Goal: Transaction & Acquisition: Purchase product/service

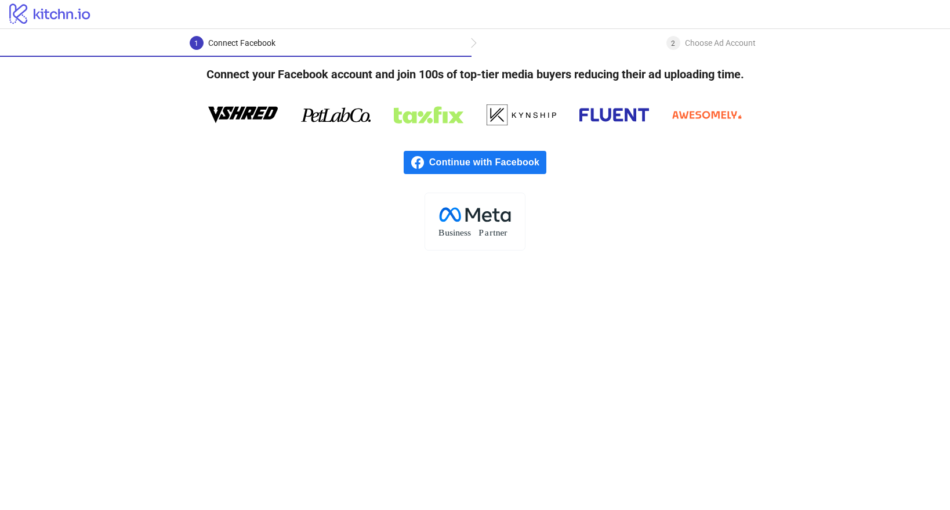
click at [491, 164] on span "Continue with Facebook" at bounding box center [487, 162] width 117 height 23
click at [473, 41] on div "2 Choose Ad Account" at bounding box center [710, 46] width 478 height 21
click at [464, 169] on span "Continue with Facebook" at bounding box center [487, 162] width 117 height 23
click at [438, 162] on span "Continue with Facebook" at bounding box center [487, 162] width 117 height 23
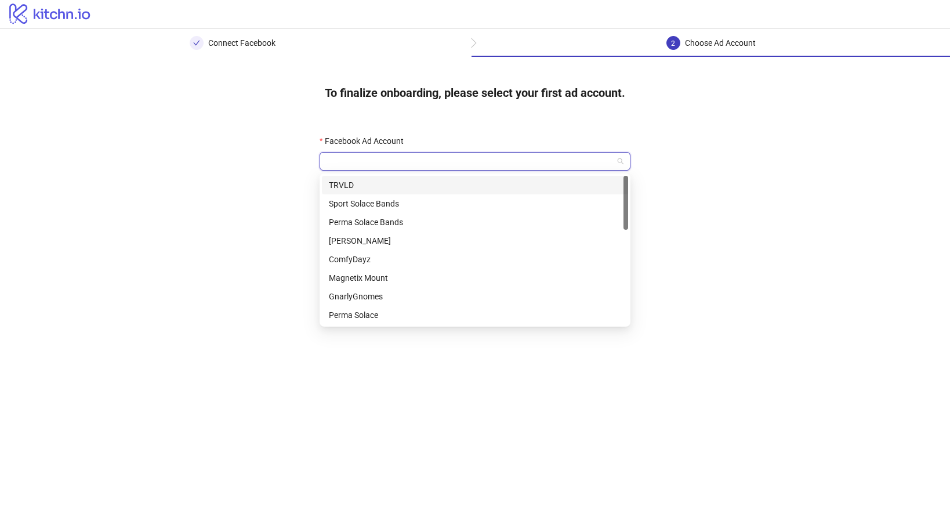
click at [446, 160] on input "Facebook Ad Account" at bounding box center [469, 161] width 286 height 17
click at [382, 206] on div "Sport Solace Bands" at bounding box center [475, 203] width 292 height 13
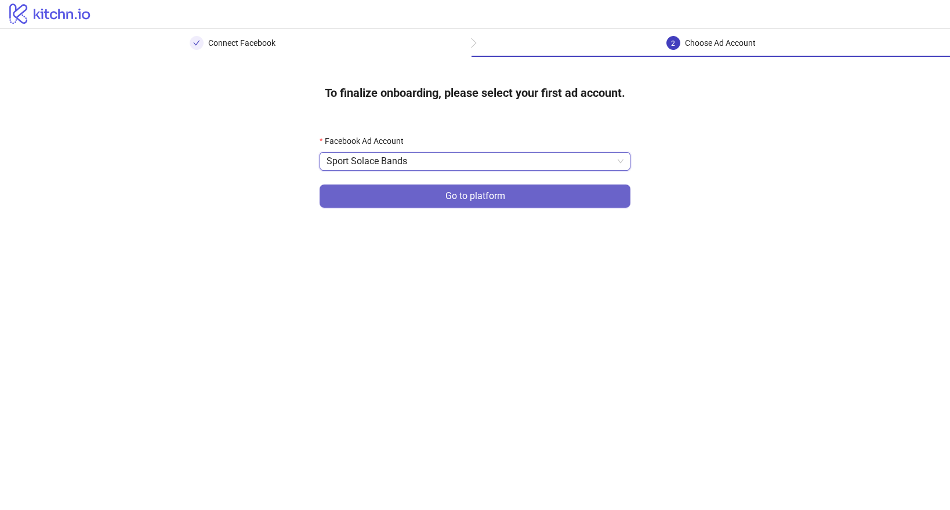
click at [422, 196] on button "Go to platform" at bounding box center [475, 195] width 311 height 23
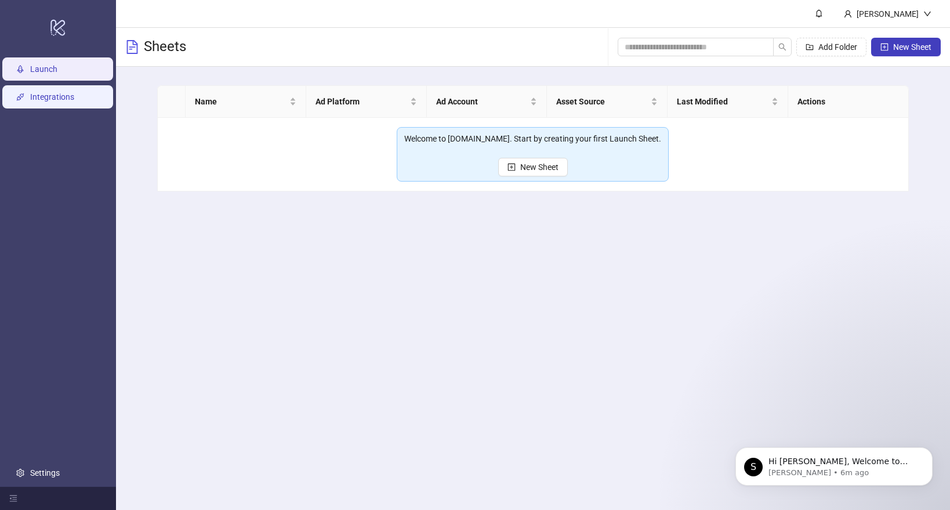
click at [42, 101] on link "Integrations" at bounding box center [52, 96] width 44 height 9
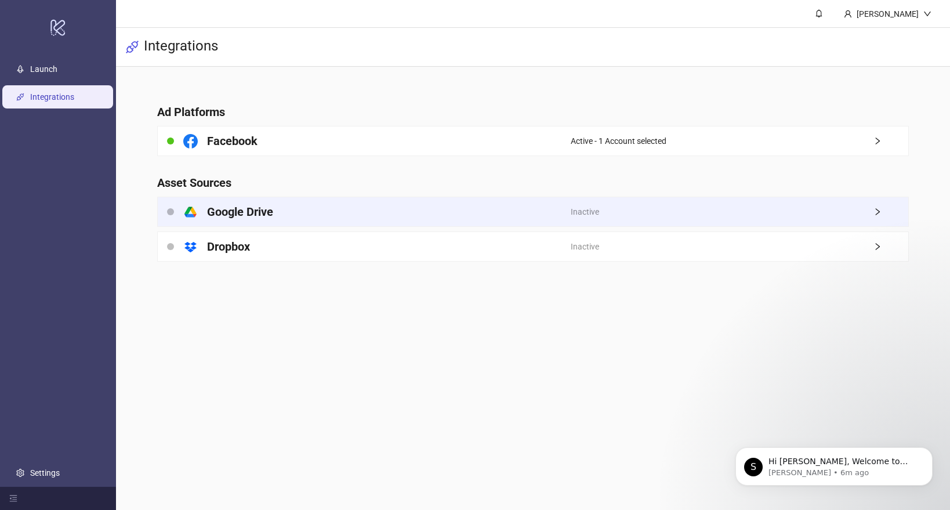
click at [320, 223] on div "platform/google_drive Google Drive" at bounding box center [364, 211] width 412 height 29
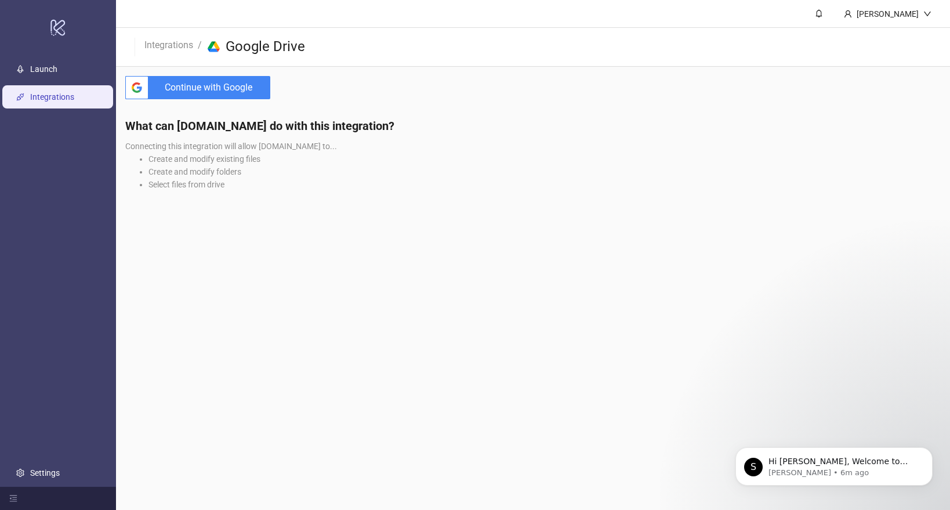
click at [223, 86] on span "Continue with Google" at bounding box center [211, 87] width 117 height 23
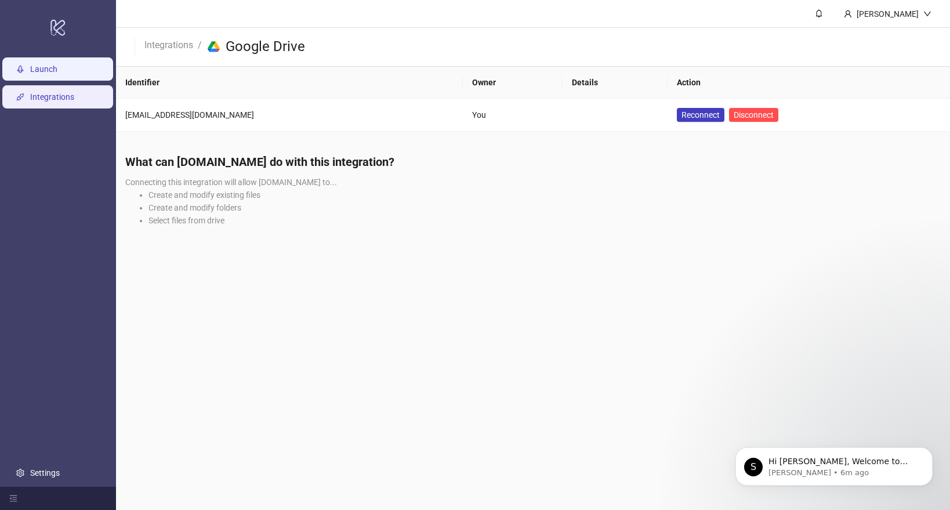
click at [54, 74] on link "Launch" at bounding box center [43, 68] width 27 height 9
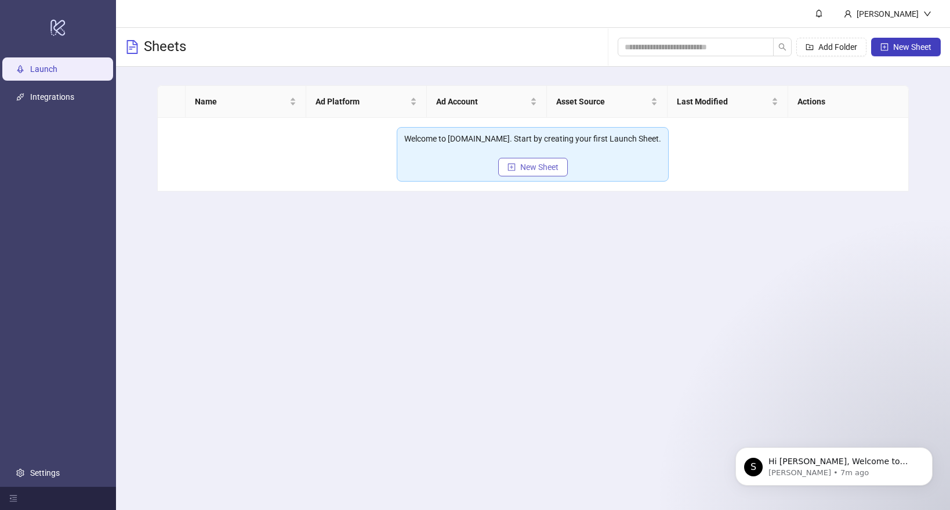
click at [528, 170] on span "New Sheet" at bounding box center [539, 166] width 38 height 9
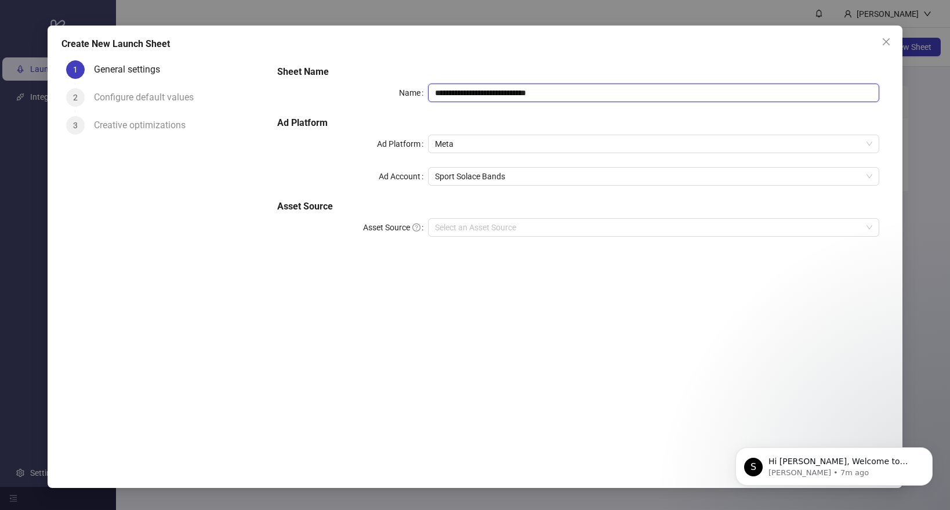
click at [564, 93] on input "**********" at bounding box center [653, 93] width 451 height 19
drag, startPoint x: 456, startPoint y: 93, endPoint x: 373, endPoint y: 96, distance: 83.0
click at [373, 96] on div "**********" at bounding box center [578, 93] width 602 height 19
click at [514, 92] on input "**********" at bounding box center [653, 93] width 451 height 19
click at [518, 90] on input "**********" at bounding box center [653, 93] width 451 height 19
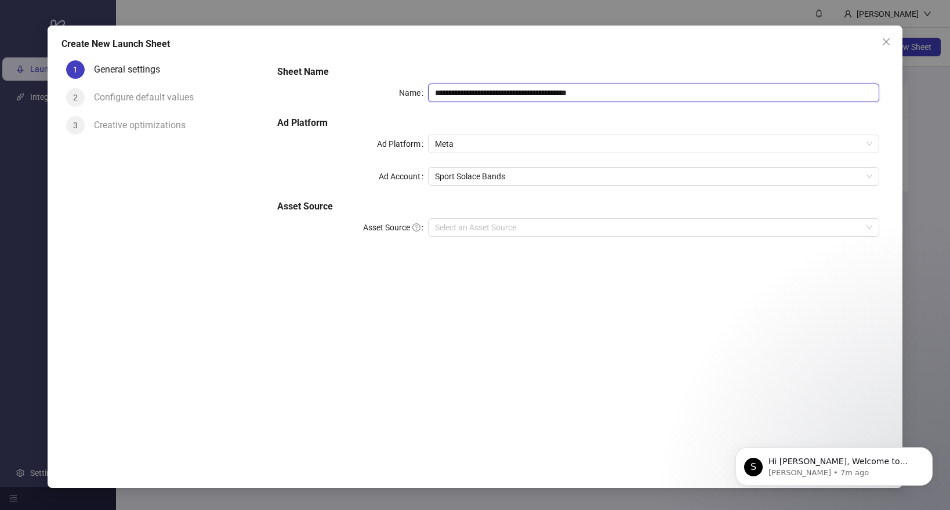
click at [519, 90] on input "**********" at bounding box center [653, 93] width 451 height 19
click at [536, 93] on input "**********" at bounding box center [653, 93] width 451 height 19
click at [532, 93] on input "**********" at bounding box center [653, 93] width 451 height 19
click at [482, 147] on span "Meta" at bounding box center [653, 143] width 437 height 17
type input "**********"
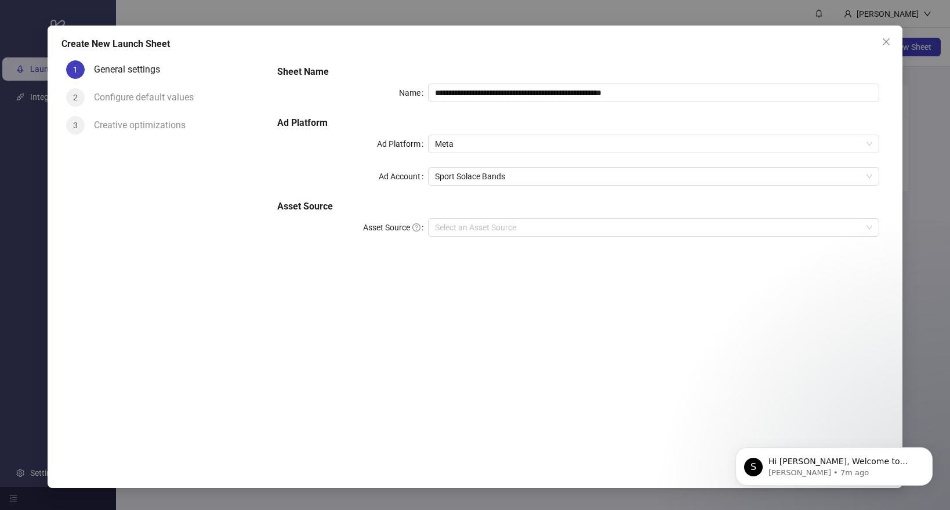
click at [342, 148] on div "Ad Platform" at bounding box center [352, 144] width 150 height 19
click at [467, 172] on span "Sport Solace Bands" at bounding box center [653, 176] width 437 height 17
click at [309, 159] on div "**********" at bounding box center [578, 157] width 611 height 195
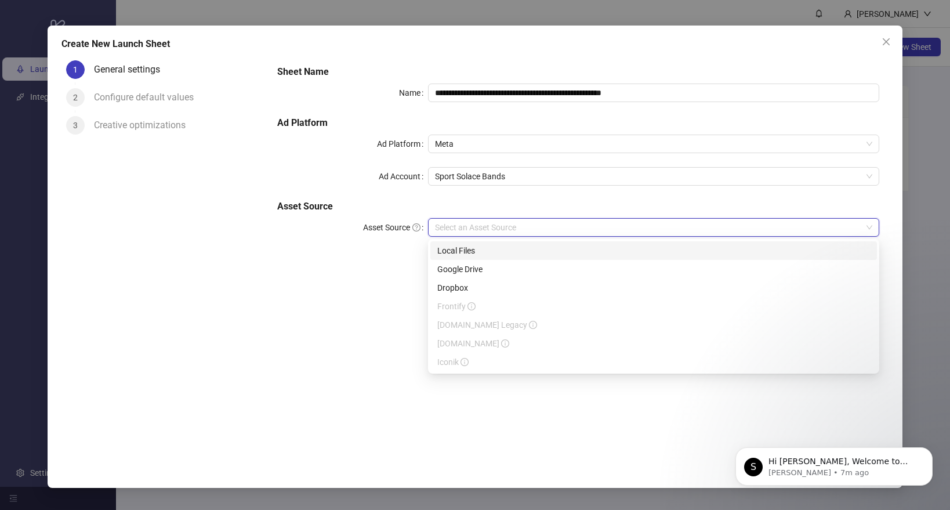
click at [452, 223] on input "Asset Source" at bounding box center [648, 227] width 427 height 17
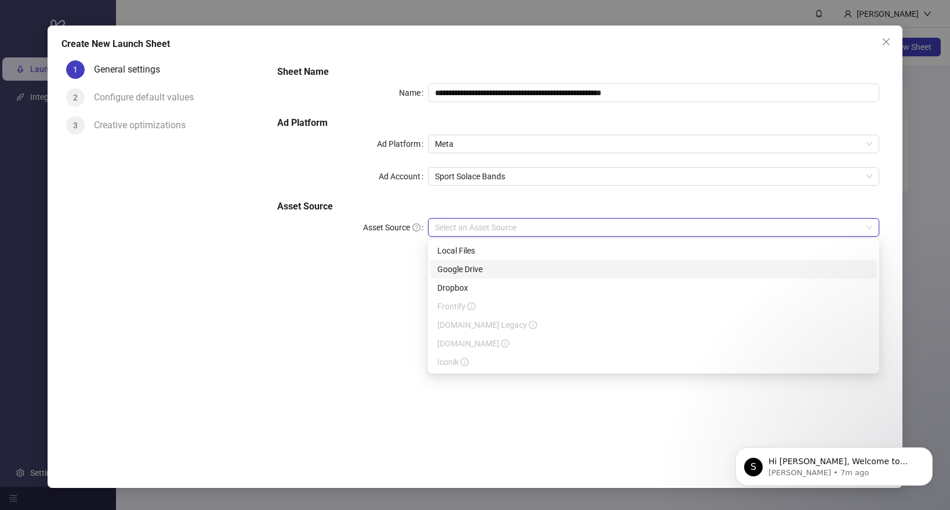
click at [459, 268] on div "Google Drive" at bounding box center [653, 269] width 433 height 13
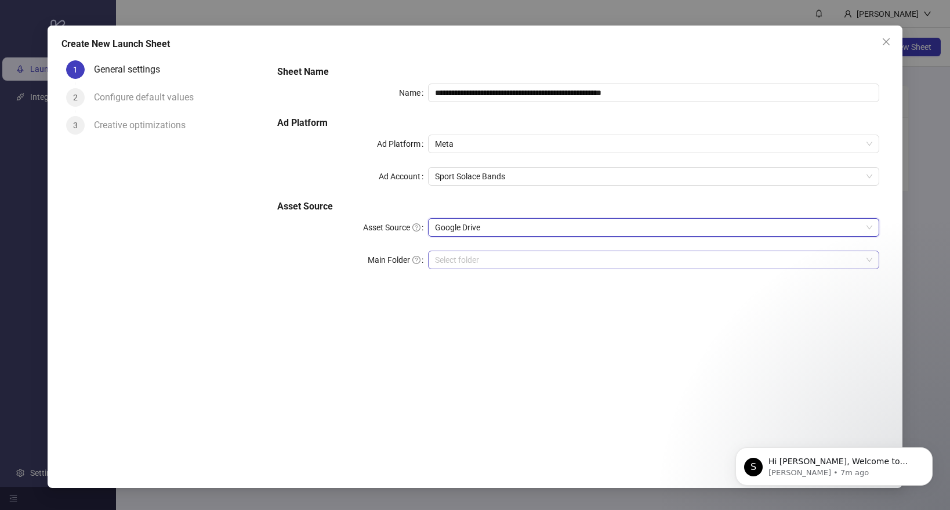
click at [448, 256] on input "Main Folder" at bounding box center [648, 259] width 427 height 17
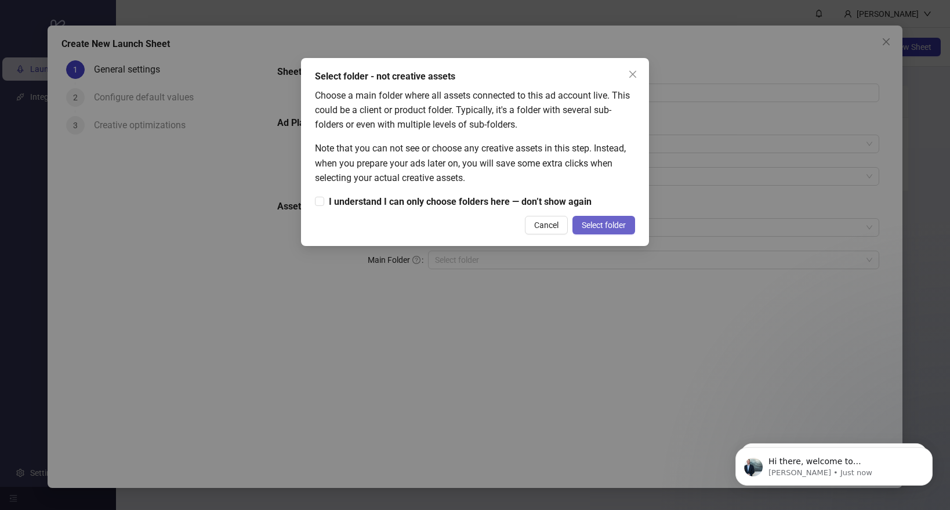
click at [609, 230] on button "Select folder" at bounding box center [603, 225] width 63 height 19
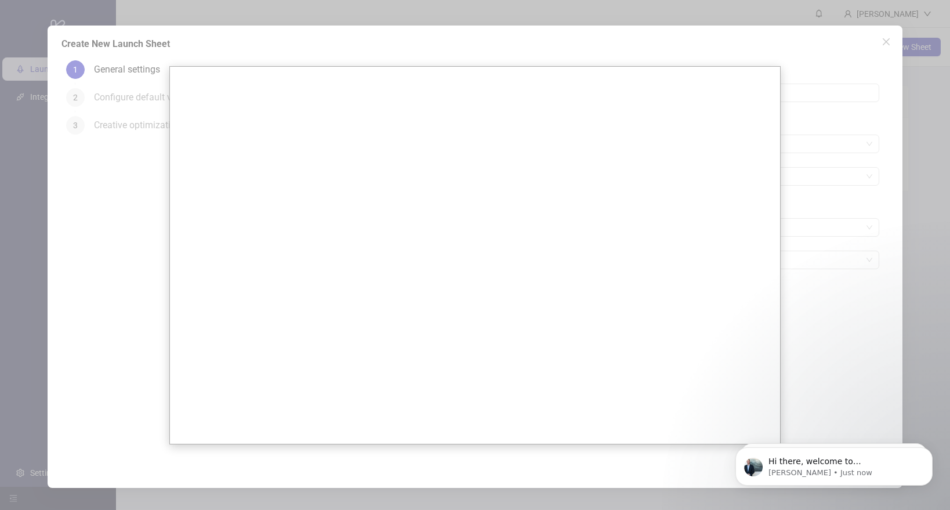
click at [829, 222] on div at bounding box center [475, 255] width 950 height 510
click at [790, 351] on div at bounding box center [475, 255] width 950 height 510
click at [144, 126] on div at bounding box center [475, 255] width 950 height 510
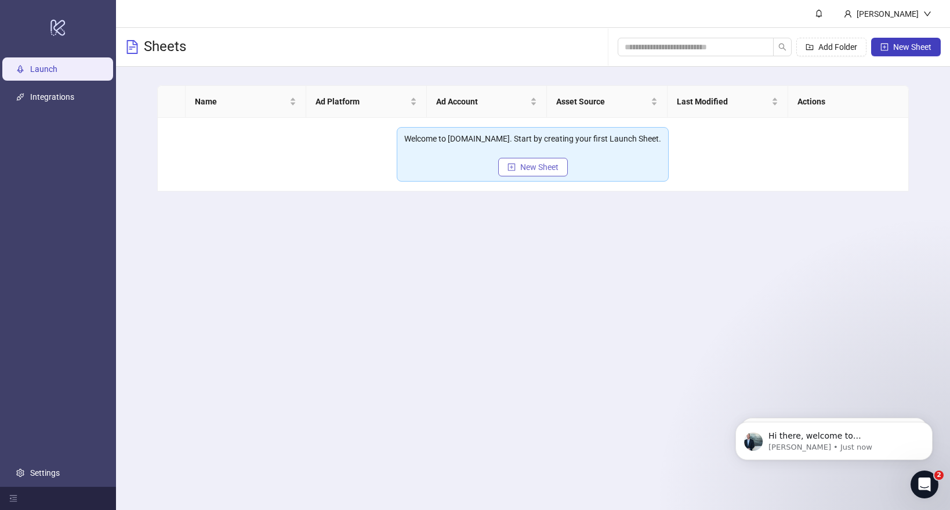
click at [529, 171] on span "New Sheet" at bounding box center [539, 166] width 38 height 9
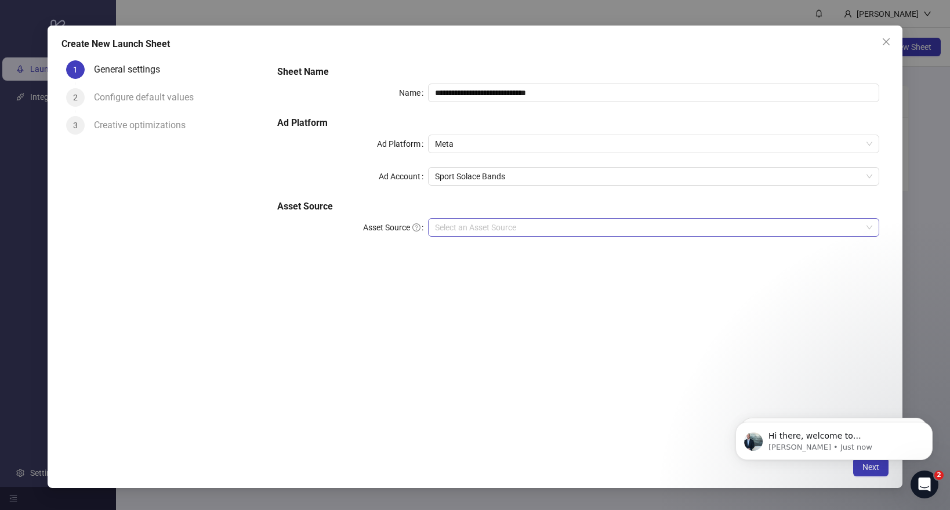
click at [472, 228] on input "Asset Source" at bounding box center [648, 227] width 427 height 17
click at [540, 278] on link "GoogleDrive integration" at bounding box center [507, 283] width 99 height 21
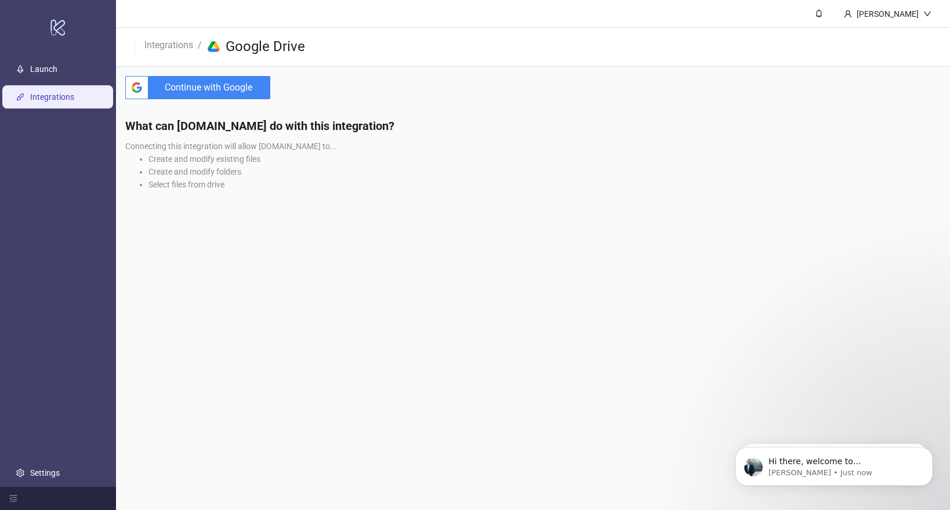
click at [189, 89] on span "Continue with Google" at bounding box center [211, 87] width 117 height 23
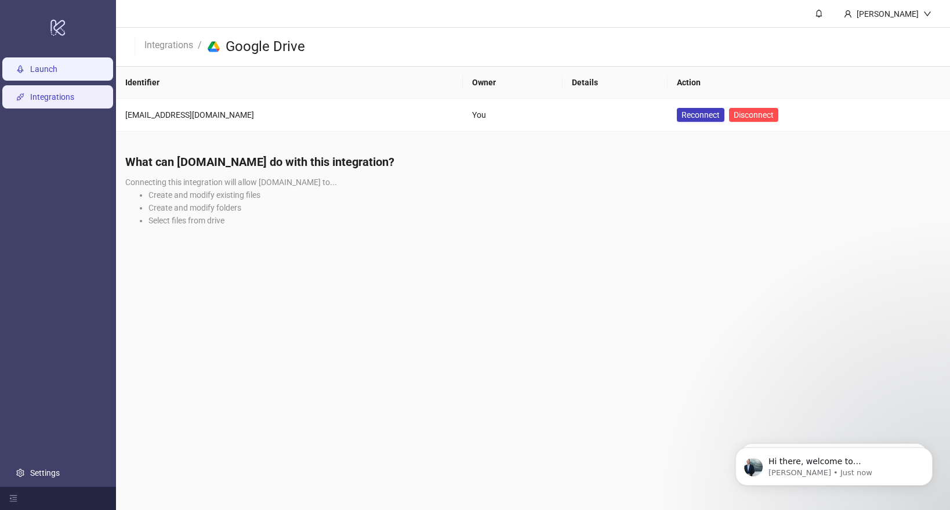
click at [41, 64] on link "Launch" at bounding box center [43, 68] width 27 height 9
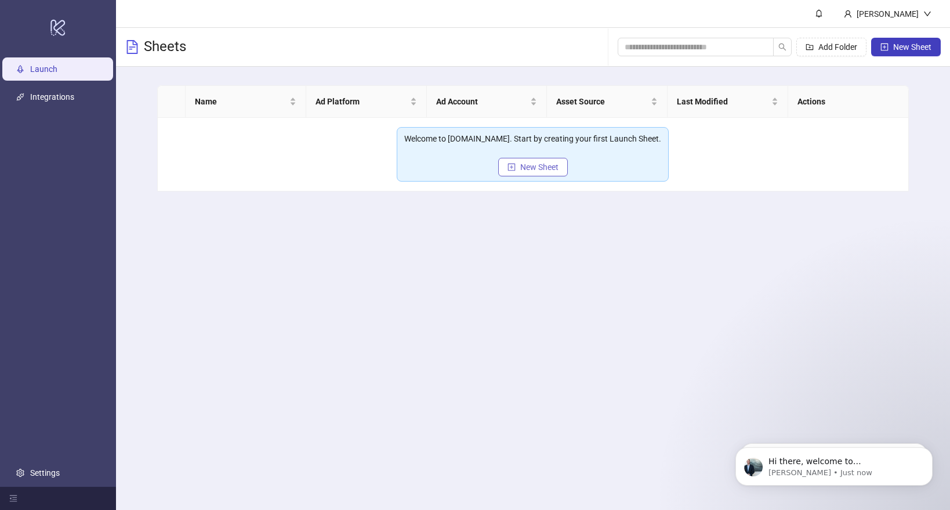
click at [509, 168] on icon "plus-square" at bounding box center [511, 167] width 8 height 8
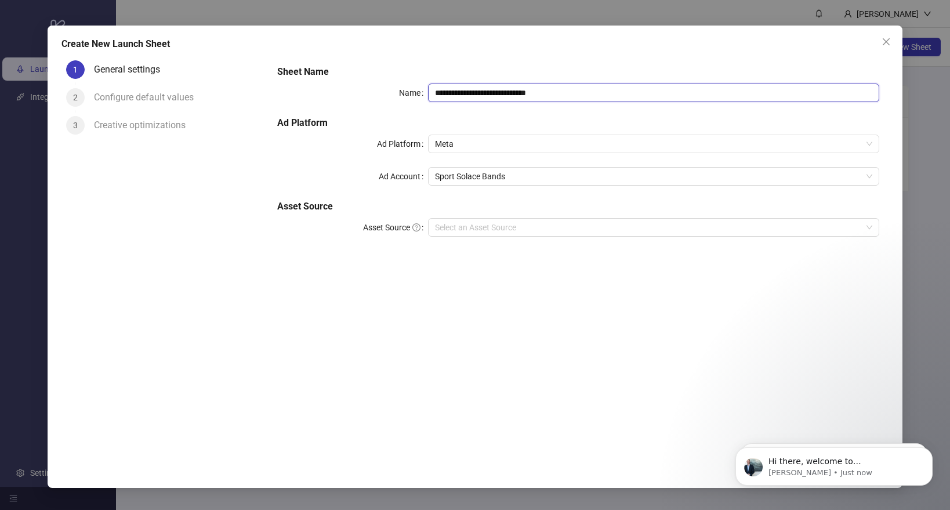
drag, startPoint x: 458, startPoint y: 90, endPoint x: 403, endPoint y: 90, distance: 54.5
click at [403, 90] on div "**********" at bounding box center [578, 93] width 602 height 19
click at [487, 93] on input "**********" at bounding box center [653, 93] width 451 height 19
type input "**********"
click at [444, 227] on input "Asset Source" at bounding box center [648, 227] width 427 height 17
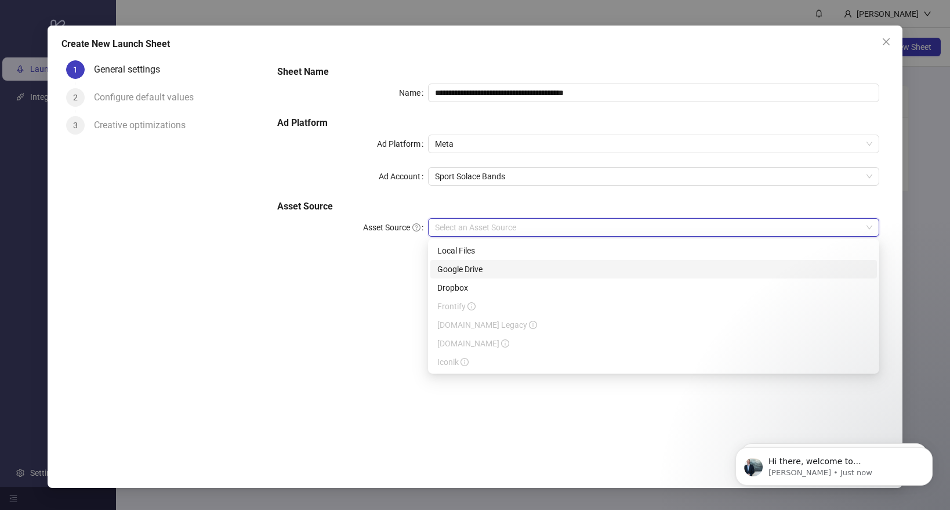
click at [447, 267] on div "Google Drive" at bounding box center [653, 269] width 433 height 13
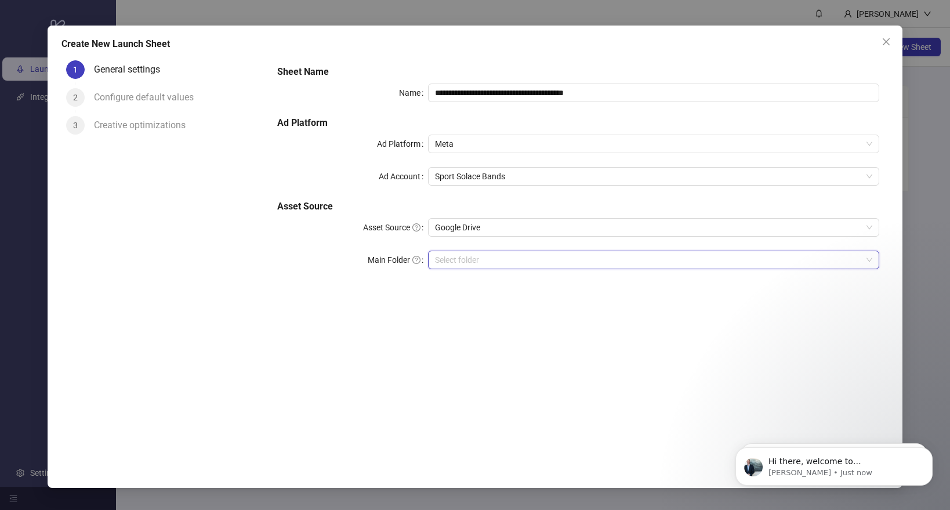
click at [452, 258] on input "Main Folder" at bounding box center [648, 259] width 427 height 17
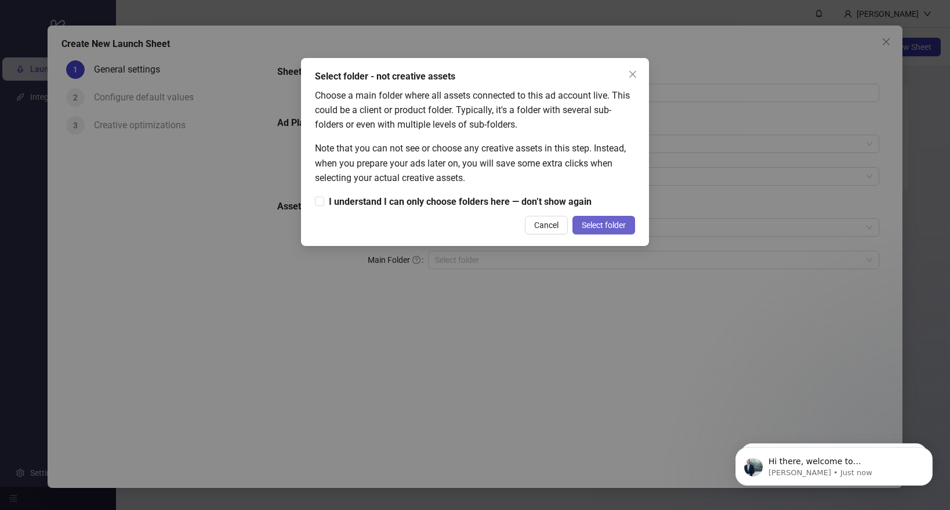
click at [608, 227] on span "Select folder" at bounding box center [604, 224] width 44 height 9
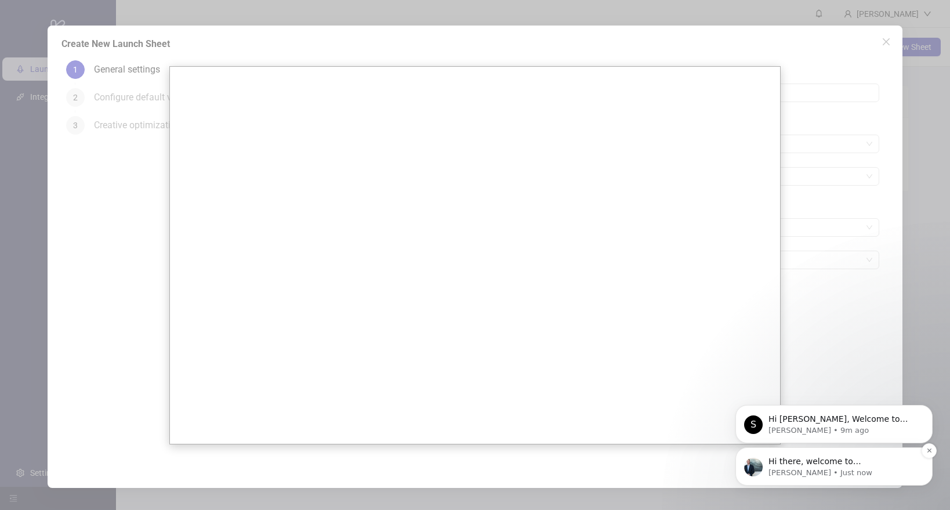
click at [856, 481] on div "Hi there, welcome to Kitchn.io. I'll reach out via e-mail separately, but just …" at bounding box center [833, 466] width 197 height 38
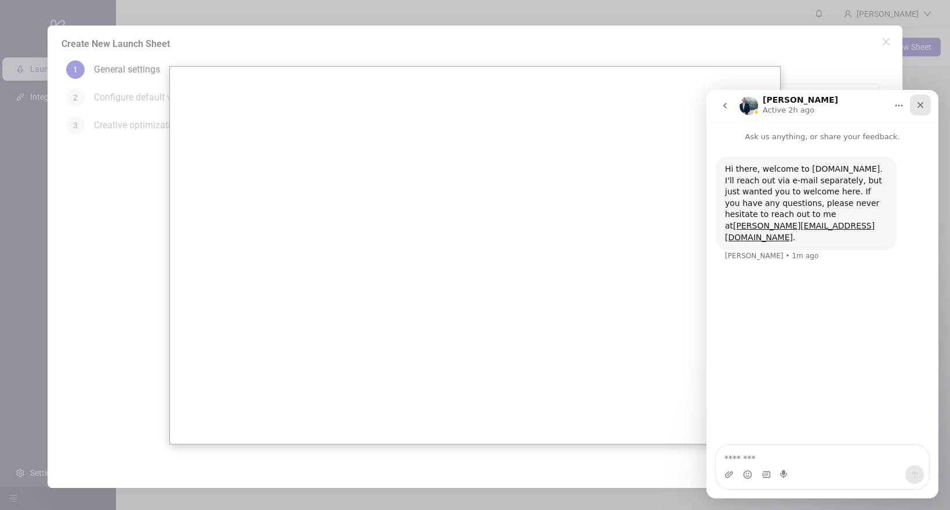
click at [920, 106] on icon "Close" at bounding box center [920, 104] width 9 height 9
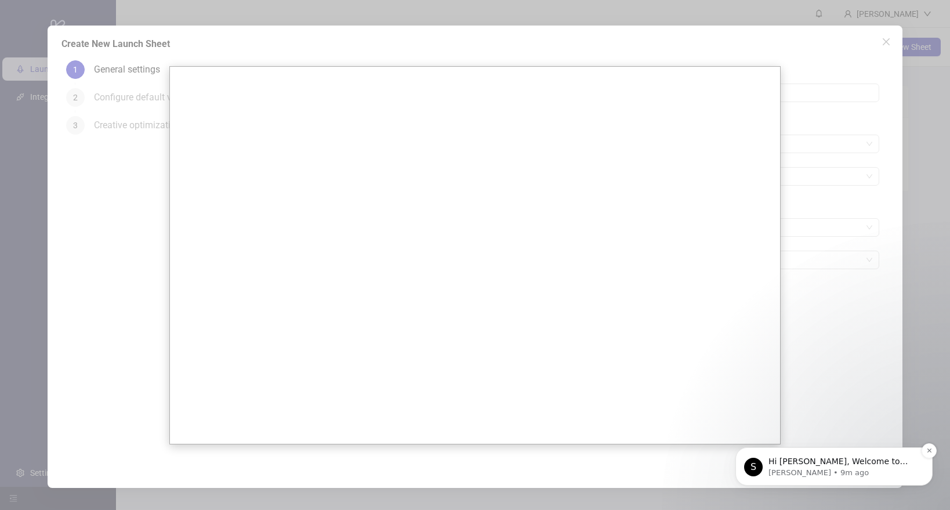
click at [791, 447] on div "S Hi Jacob, Welcome to Kitchn.io! 🎉 You’re all set to start launching ads effor…" at bounding box center [833, 466] width 197 height 38
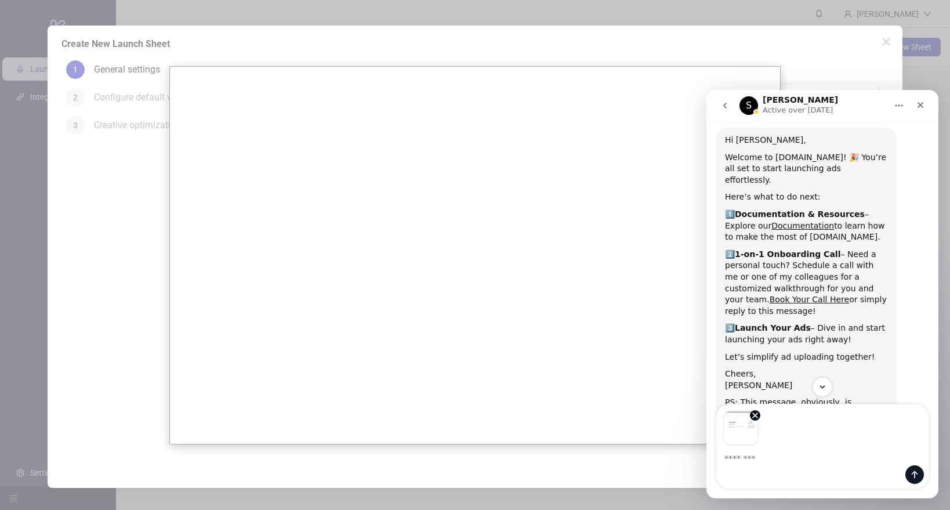
scroll to position [24, 0]
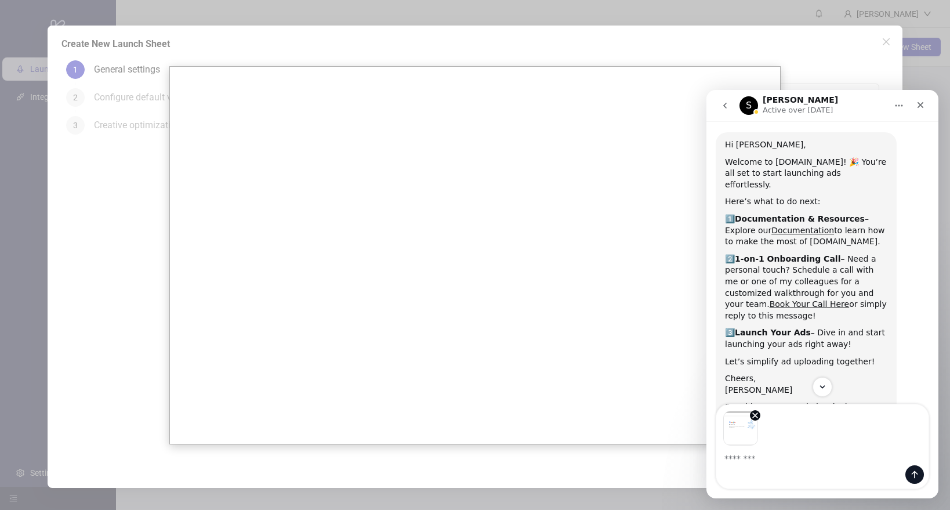
click at [723, 110] on button "go back" at bounding box center [725, 106] width 22 height 22
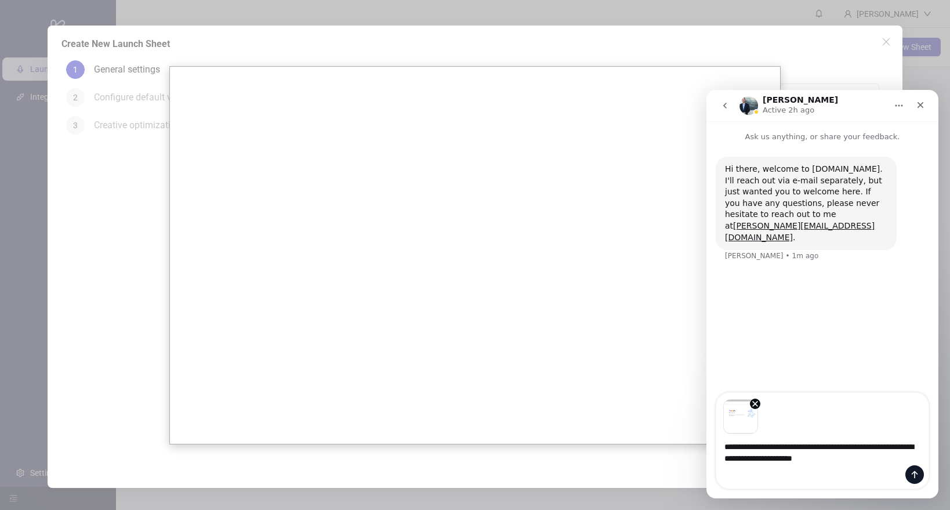
type textarea "**********"
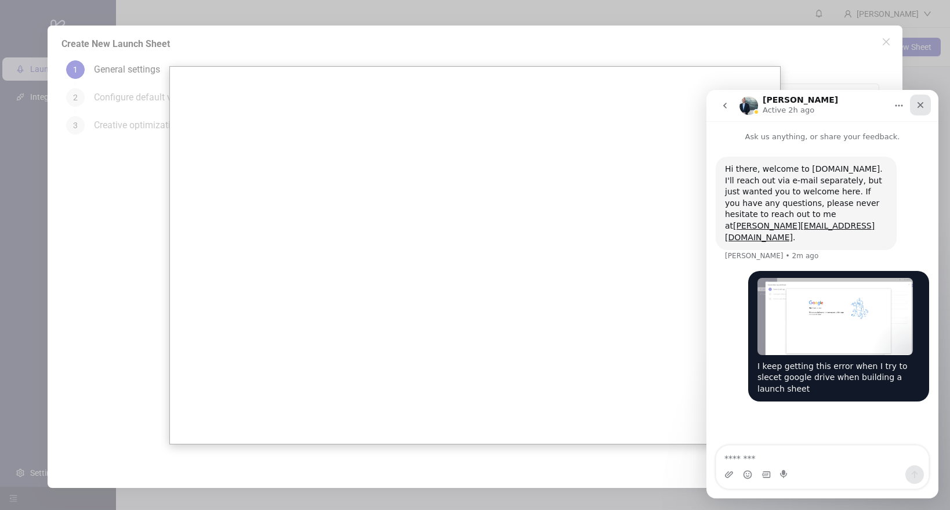
click at [919, 106] on icon "Close" at bounding box center [920, 105] width 6 height 6
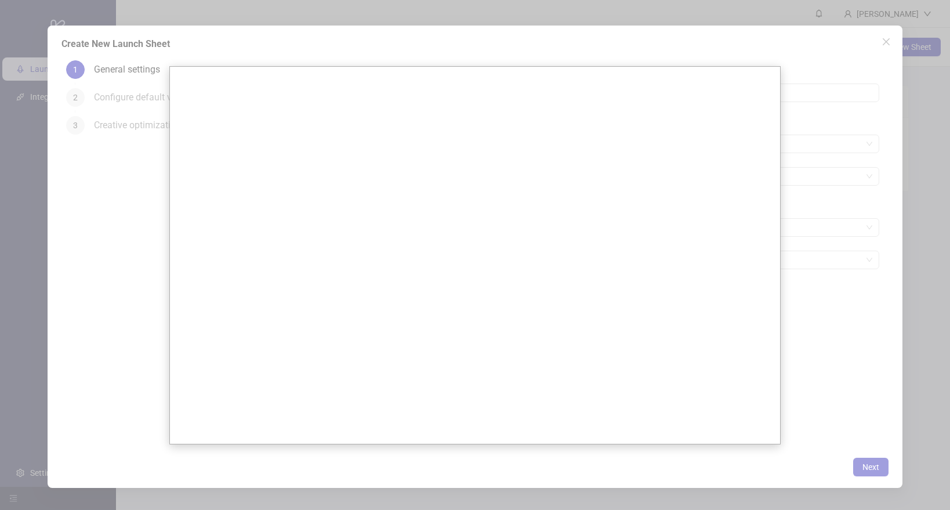
click at [809, 347] on div at bounding box center [475, 255] width 950 height 510
click at [102, 136] on div at bounding box center [475, 255] width 950 height 510
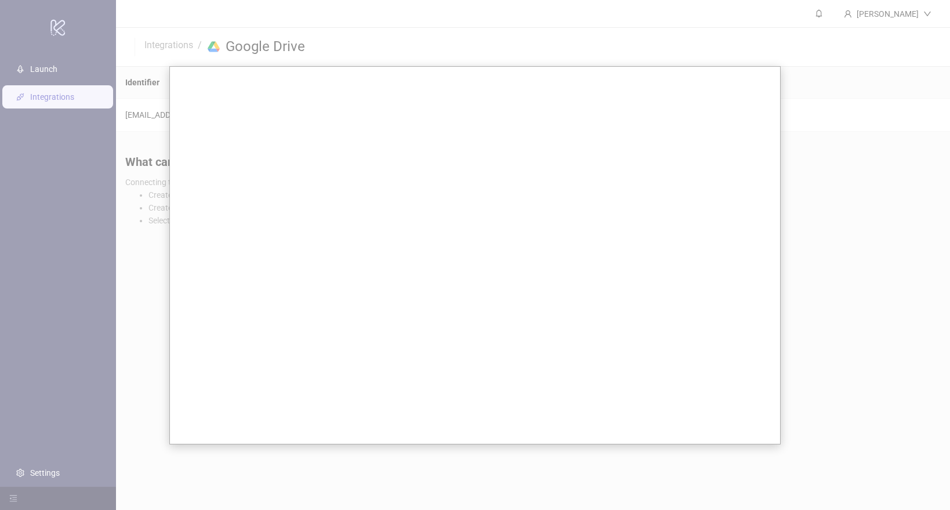
click at [97, 220] on div at bounding box center [475, 255] width 950 height 510
click at [873, 100] on div at bounding box center [475, 255] width 950 height 510
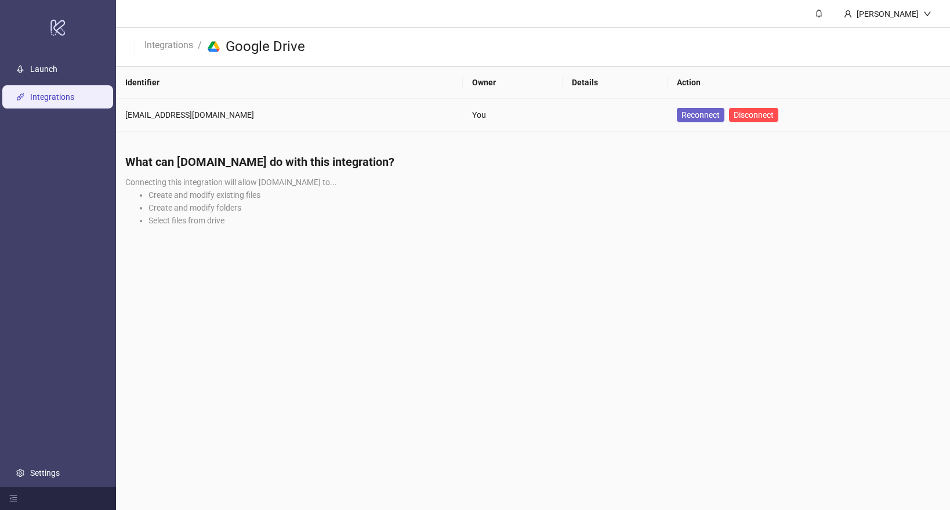
click at [681, 115] on span "Reconnect" at bounding box center [700, 114] width 38 height 9
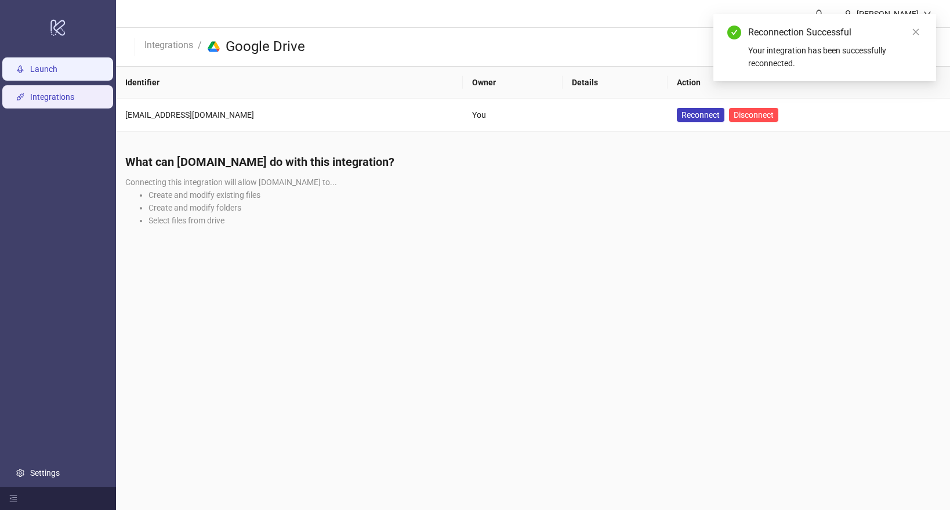
click at [48, 68] on link "Launch" at bounding box center [43, 68] width 27 height 9
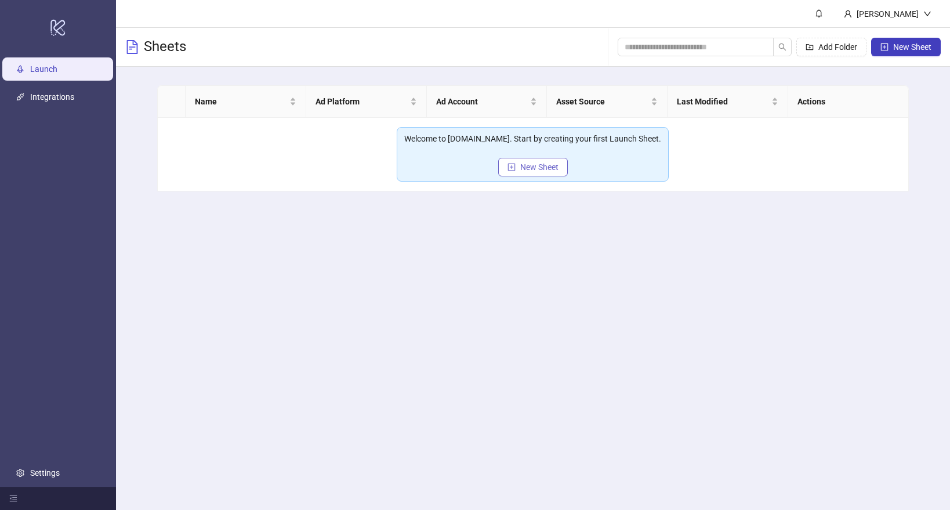
click at [514, 169] on icon "plus-square" at bounding box center [512, 167] width 8 height 8
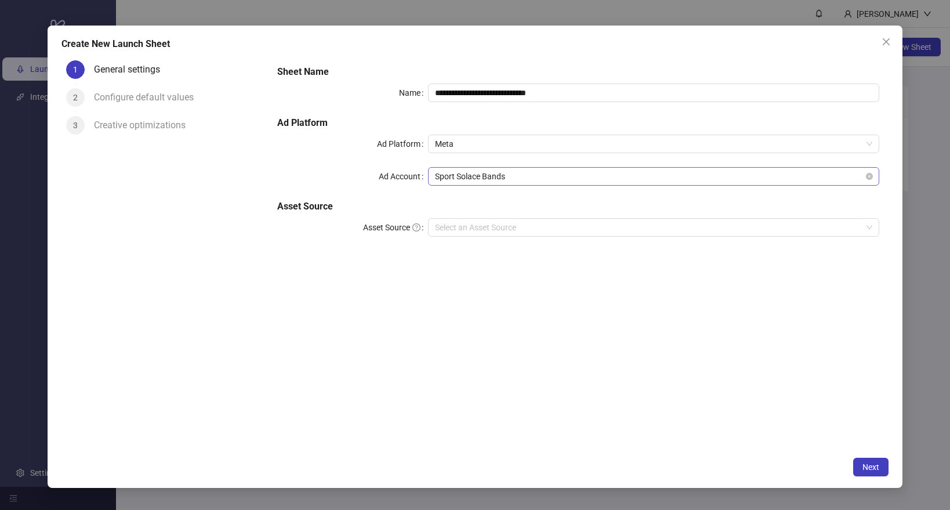
click at [511, 172] on span "Sport Solace Bands" at bounding box center [653, 176] width 437 height 17
click at [357, 195] on div "**********" at bounding box center [578, 157] width 611 height 195
click at [499, 126] on h5 "Ad Platform" at bounding box center [578, 123] width 602 height 14
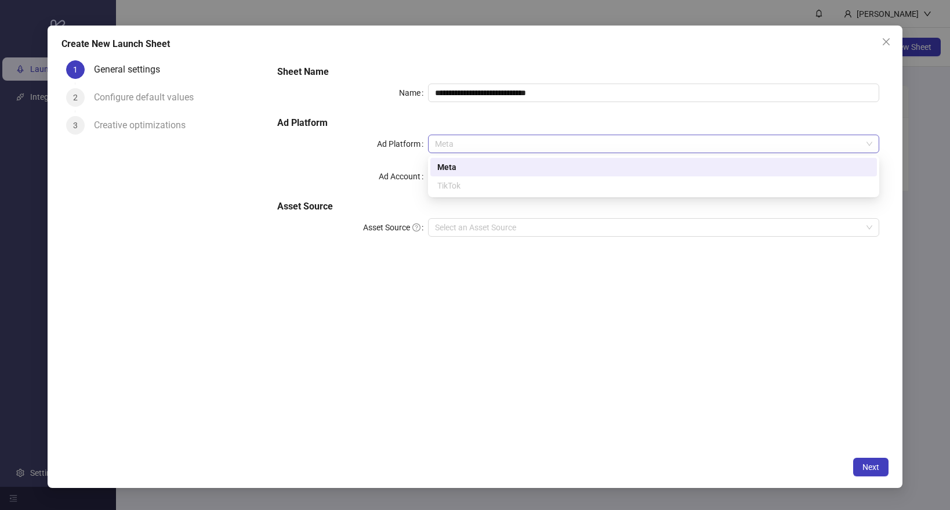
click at [491, 138] on span "Meta" at bounding box center [653, 143] width 437 height 17
click at [488, 87] on input "**********" at bounding box center [653, 93] width 451 height 19
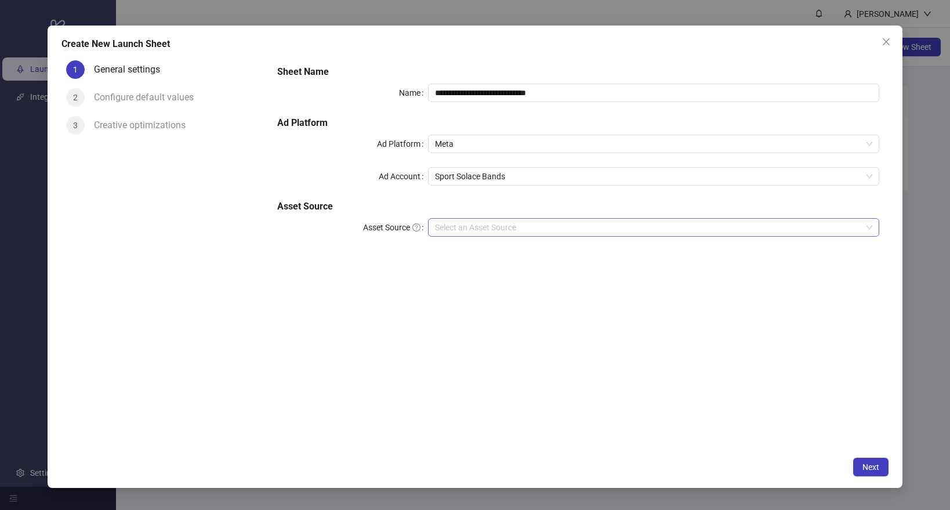
click at [471, 226] on input "Asset Source" at bounding box center [648, 227] width 427 height 17
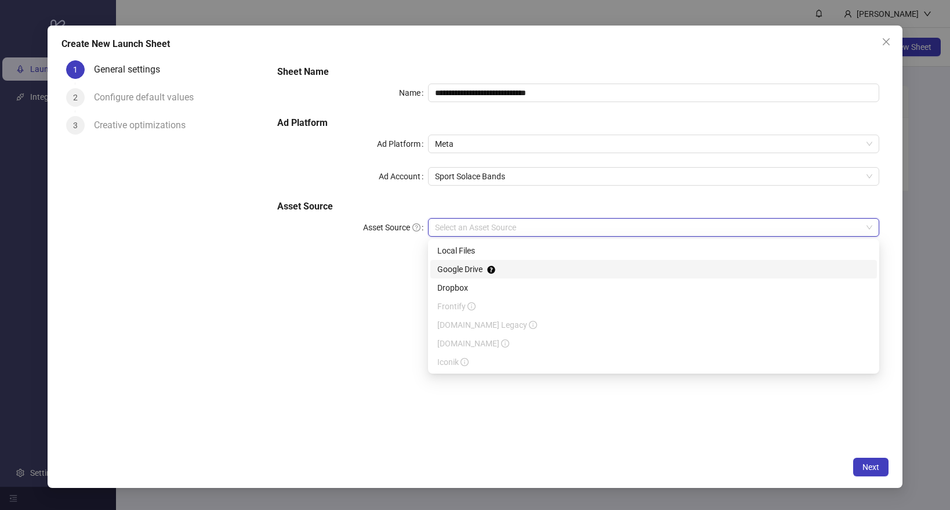
click at [455, 268] on div "Google Drive" at bounding box center [653, 269] width 433 height 13
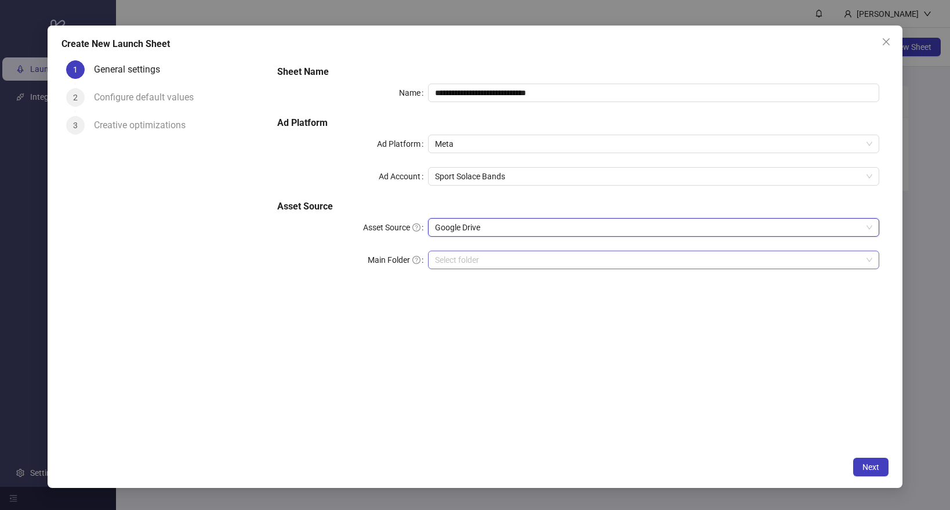
click at [464, 255] on input "Main Folder" at bounding box center [648, 259] width 427 height 17
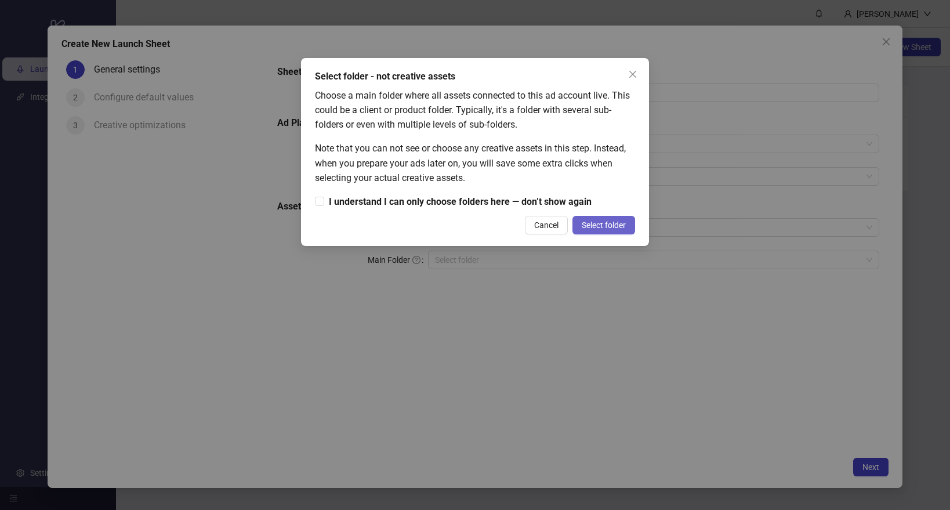
click at [599, 223] on span "Select folder" at bounding box center [604, 224] width 44 height 9
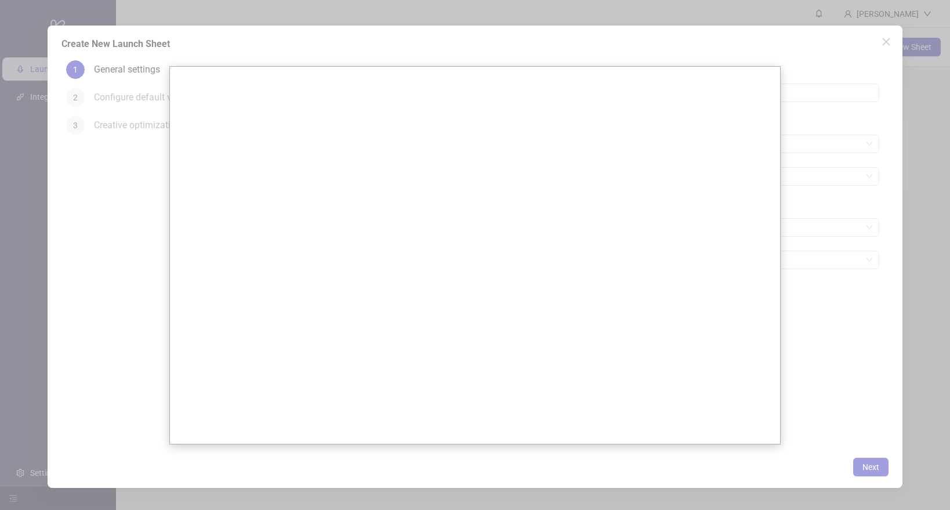
click at [843, 263] on div at bounding box center [475, 255] width 950 height 510
click at [151, 65] on div at bounding box center [475, 255] width 950 height 510
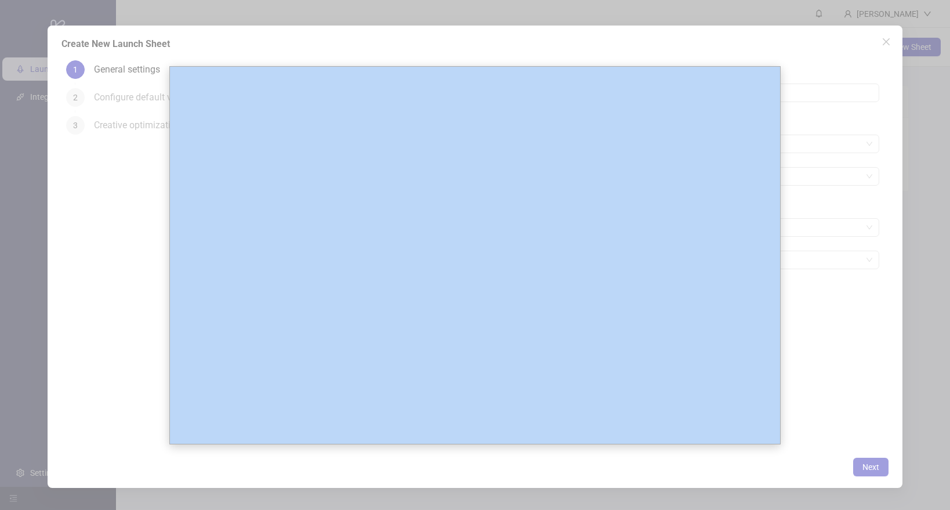
click at [151, 65] on div at bounding box center [475, 255] width 950 height 510
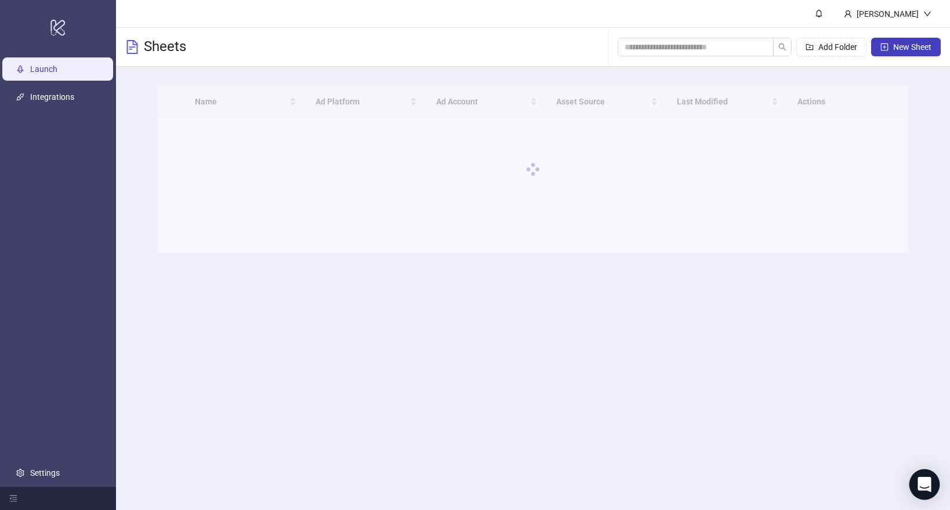
click at [922, 480] on icon "Open Intercom Messenger" at bounding box center [923, 484] width 13 height 15
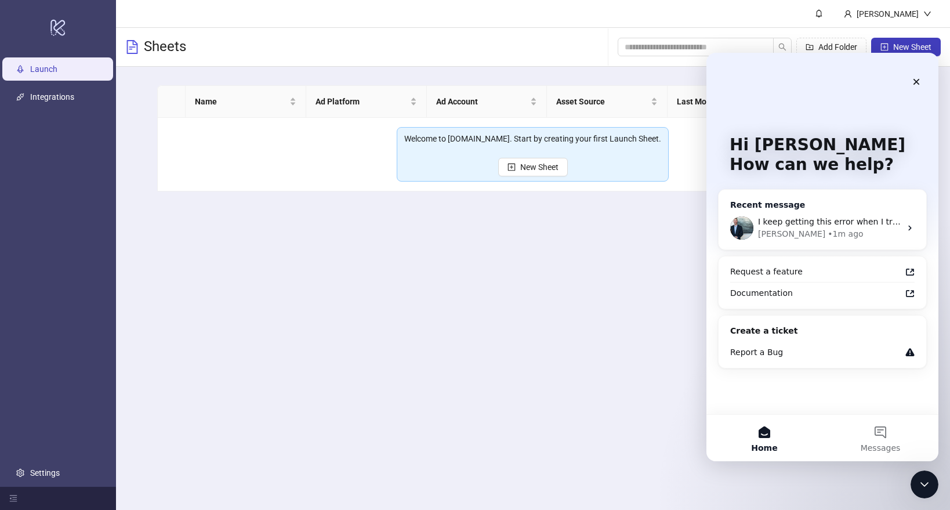
click at [819, 235] on div "[PERSON_NAME] • 1m ago" at bounding box center [829, 234] width 143 height 12
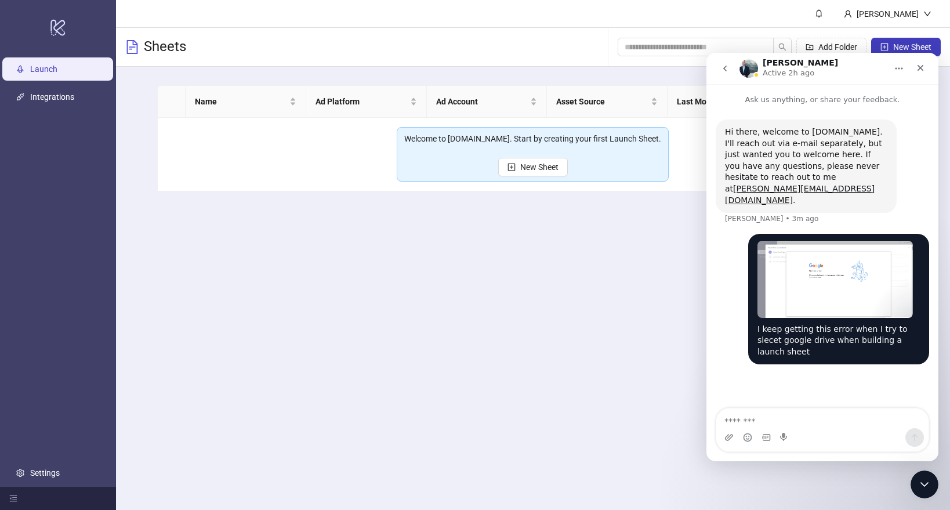
click at [262, 262] on main "[PERSON_NAME] Sheets Add Folder New Sheet Name Ad Platform Ad Account Asset Sou…" at bounding box center [533, 255] width 834 height 510
click at [60, 96] on link "Integrations" at bounding box center [52, 96] width 44 height 9
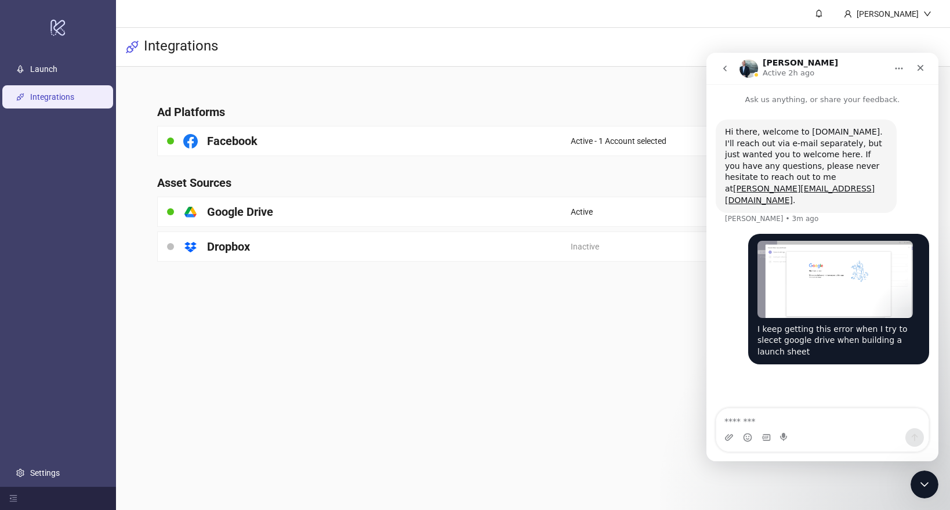
click at [526, 166] on main "Ad Platforms Facebook Active - 1 Account selected Asset Sources platform/google…" at bounding box center [533, 176] width 770 height 218
click at [921, 63] on div "Close" at bounding box center [920, 67] width 21 height 21
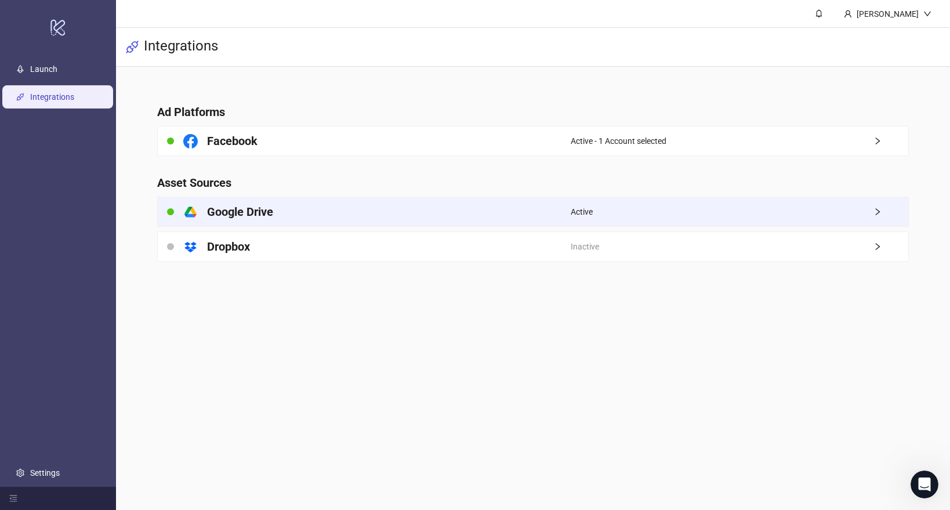
click at [881, 209] on span "right" at bounding box center [890, 212] width 35 height 8
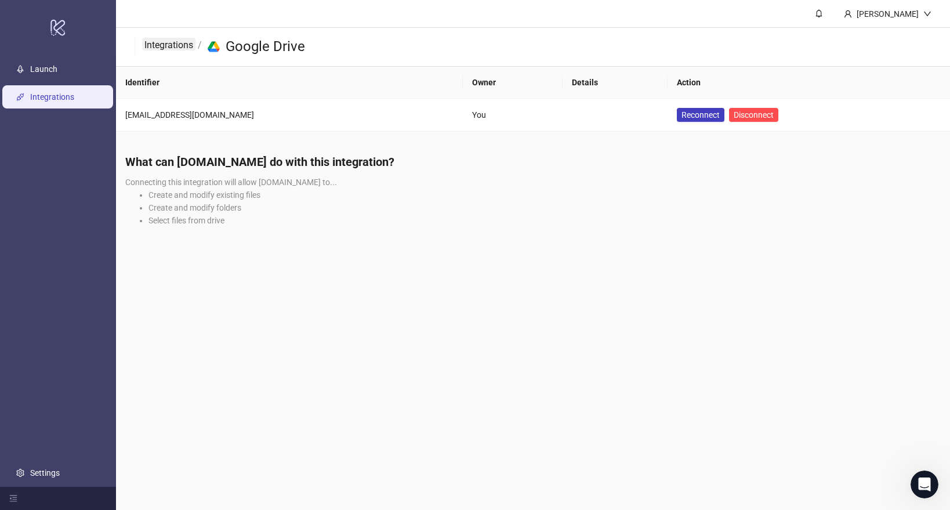
click at [182, 45] on link "Integrations" at bounding box center [168, 44] width 53 height 13
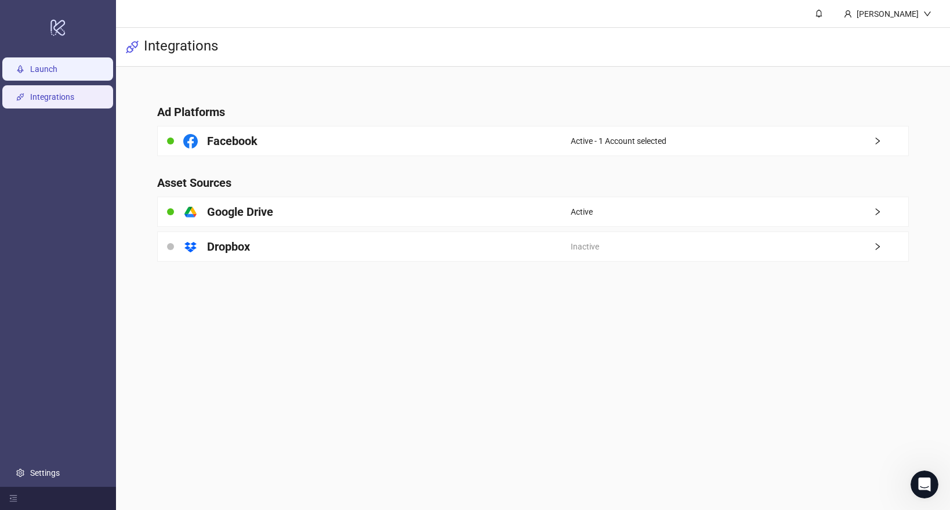
click at [30, 70] on link "Launch" at bounding box center [43, 68] width 27 height 9
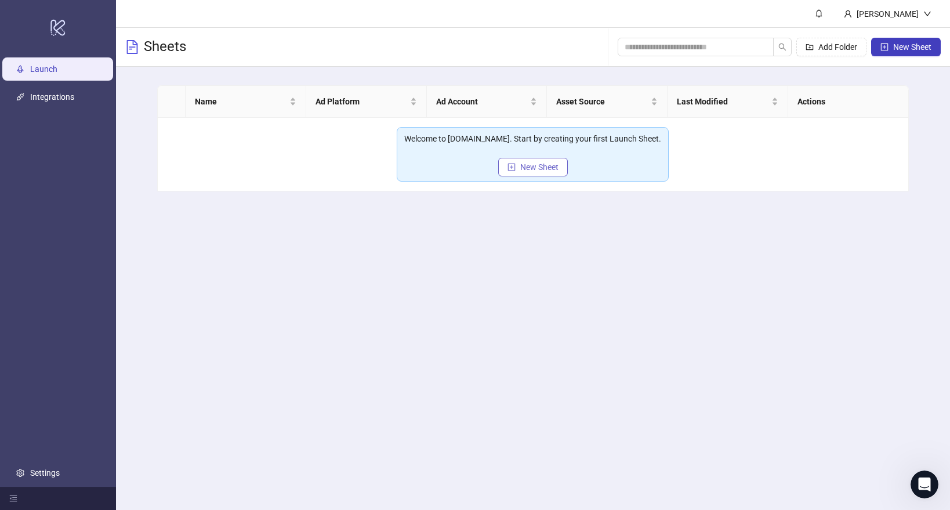
click at [527, 168] on span "New Sheet" at bounding box center [539, 166] width 38 height 9
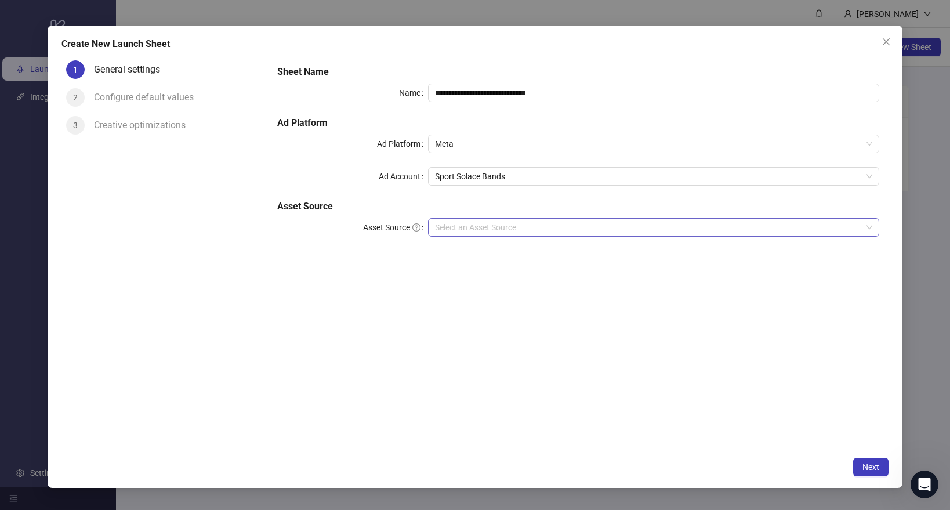
click at [482, 223] on input "Asset Source" at bounding box center [648, 227] width 427 height 17
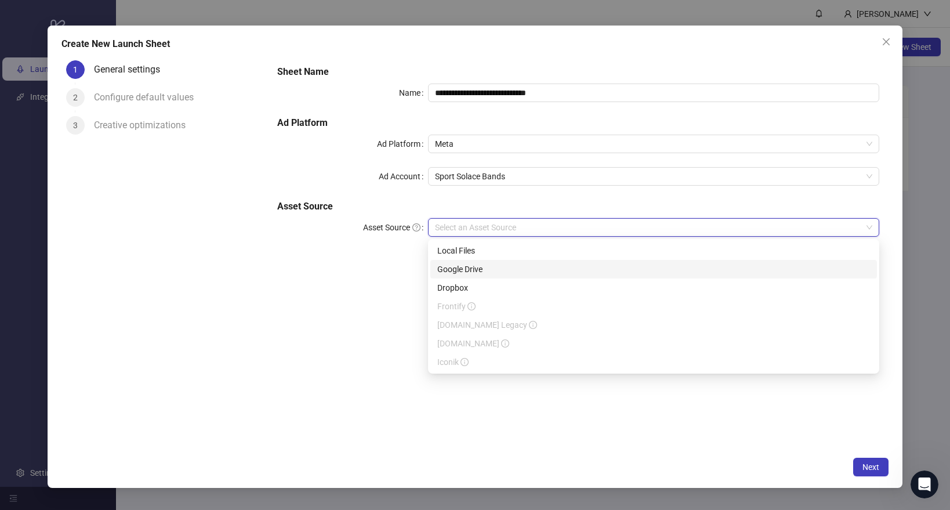
click at [463, 271] on div "Google Drive" at bounding box center [653, 269] width 433 height 13
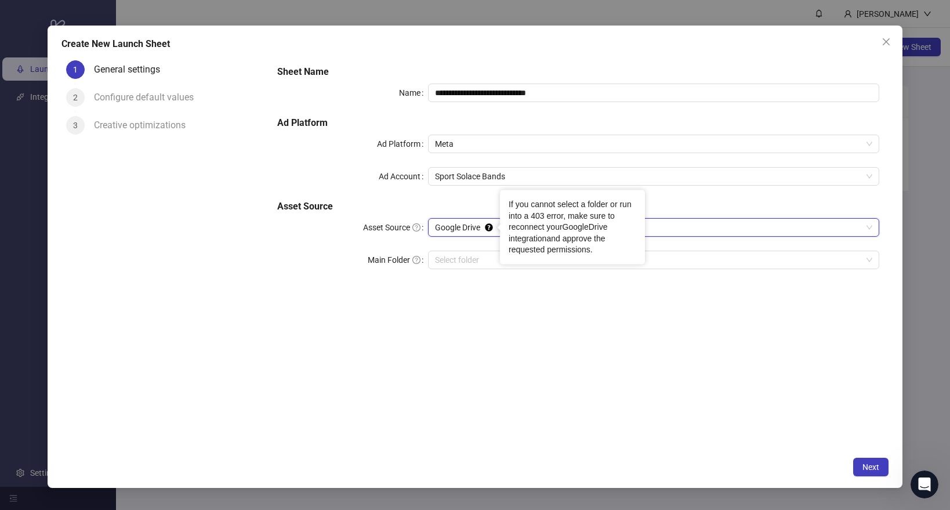
click at [540, 239] on link "GoogleDrive integration" at bounding box center [558, 232] width 99 height 21
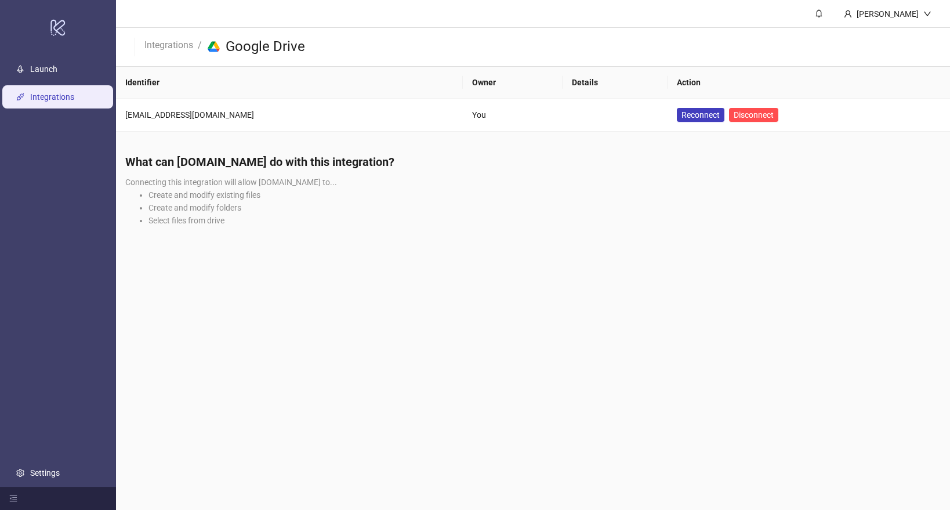
click at [57, 55] on ul "Launch Integrations Settings" at bounding box center [58, 270] width 116 height 431
click at [52, 64] on link "Launch" at bounding box center [43, 68] width 27 height 9
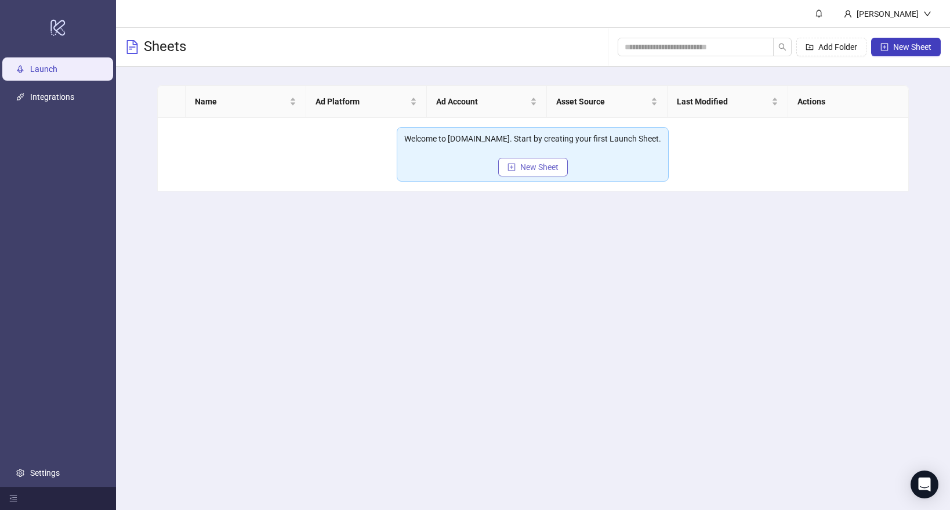
click at [515, 163] on icon "plus-square" at bounding box center [511, 167] width 8 height 8
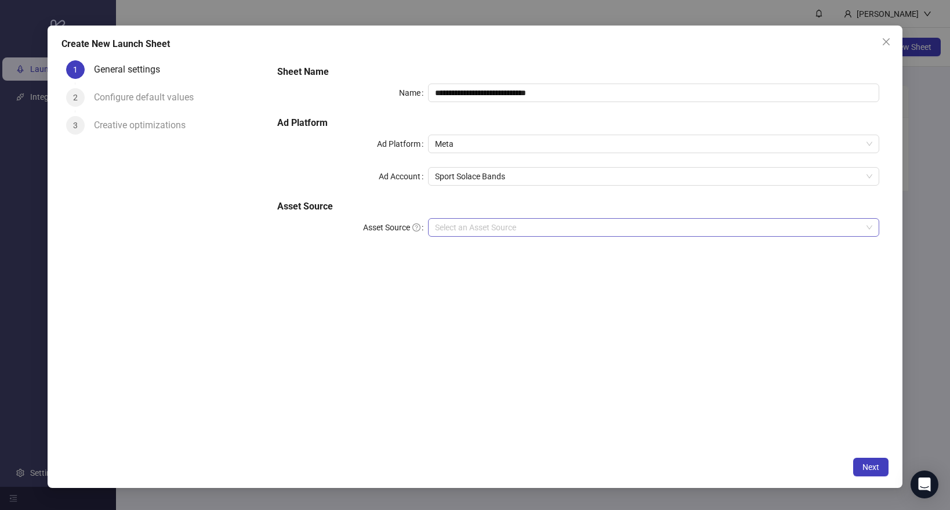
click at [460, 226] on input "Asset Source" at bounding box center [648, 227] width 427 height 17
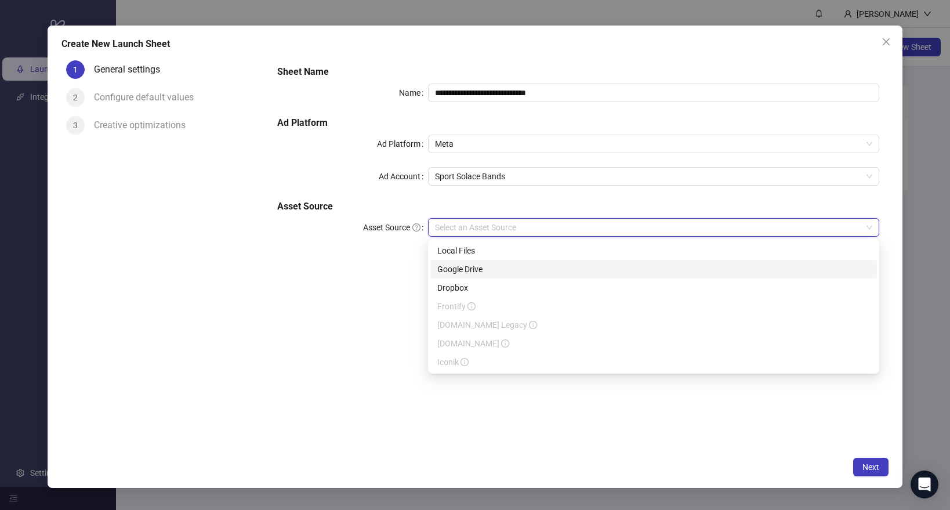
click at [458, 264] on div "Google Drive" at bounding box center [653, 269] width 433 height 13
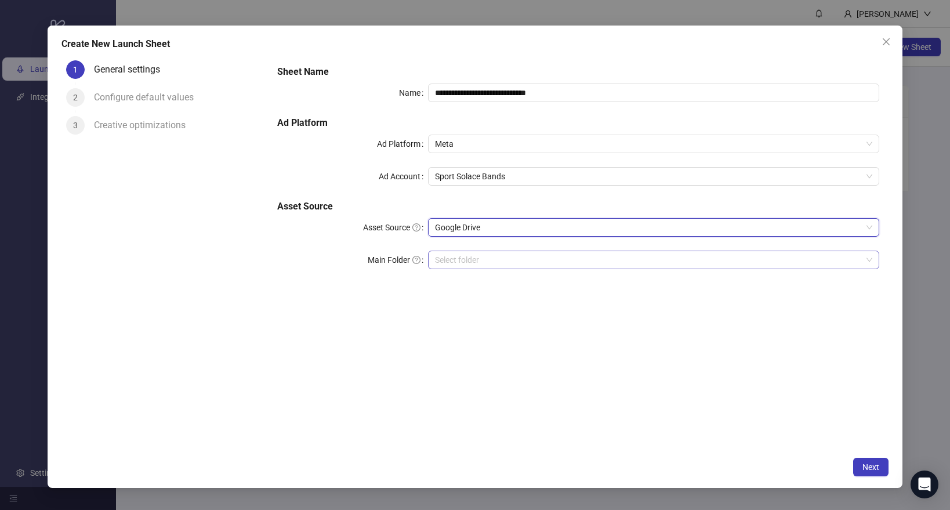
click at [488, 251] on div "Select folder" at bounding box center [653, 260] width 451 height 19
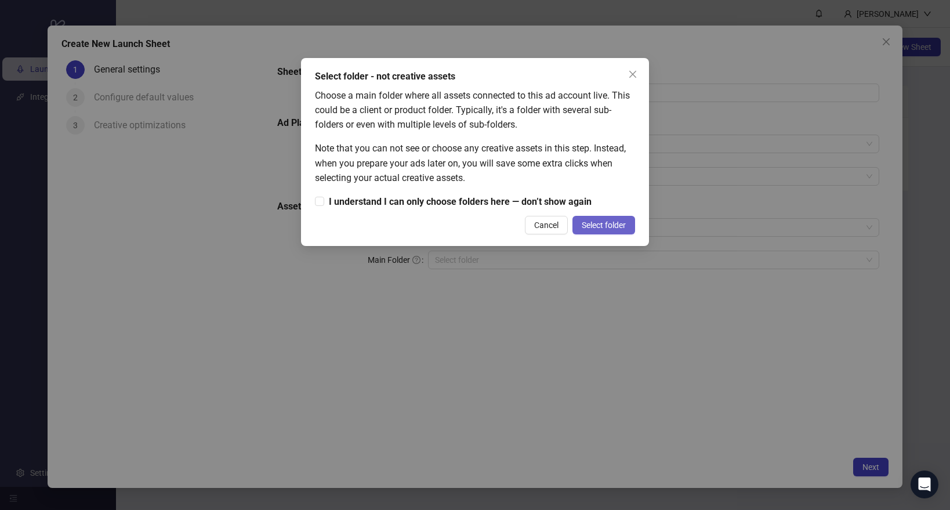
click at [612, 232] on button "Select folder" at bounding box center [603, 225] width 63 height 19
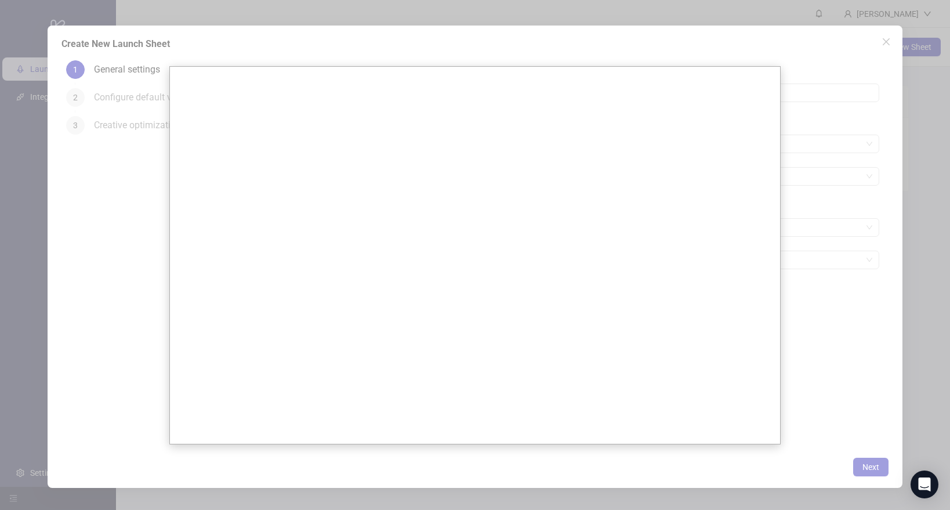
click at [873, 172] on div at bounding box center [475, 255] width 950 height 510
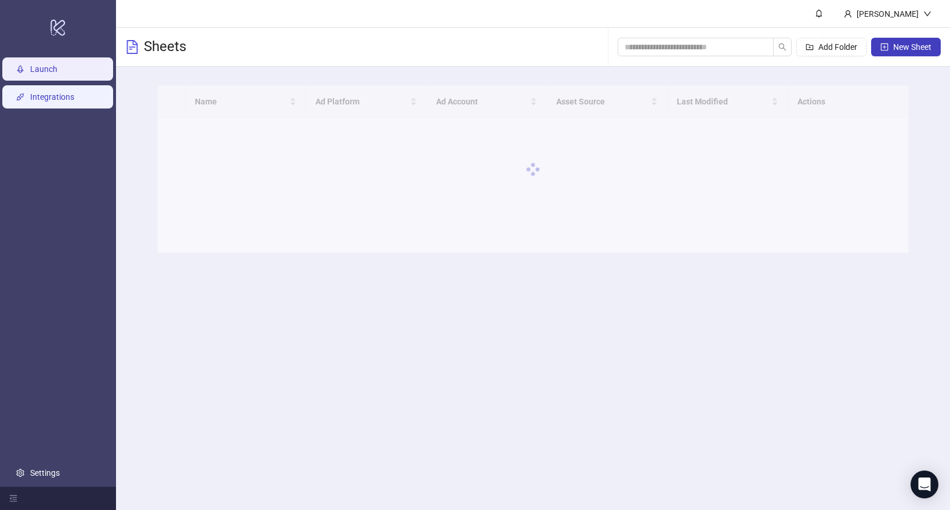
click at [42, 100] on link "Integrations" at bounding box center [52, 96] width 44 height 9
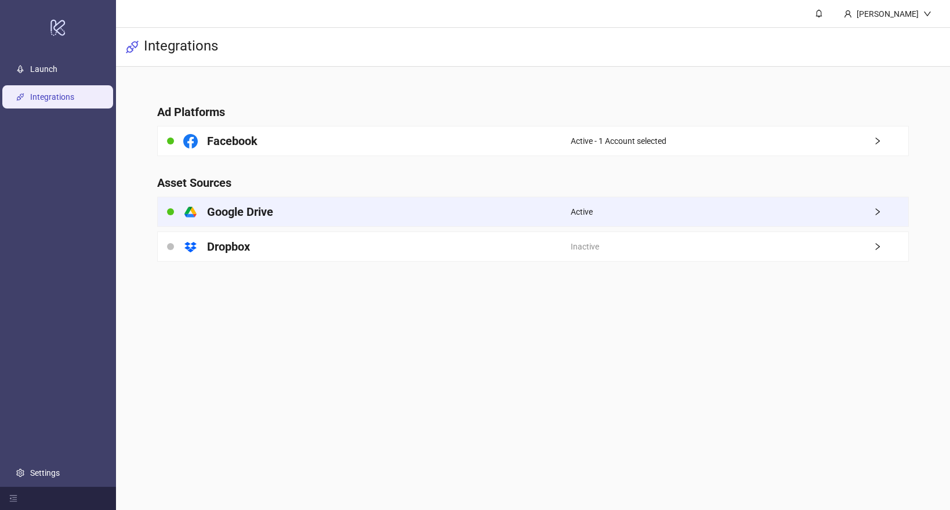
click at [331, 217] on div "platform/google_drive Google Drive" at bounding box center [364, 211] width 412 height 29
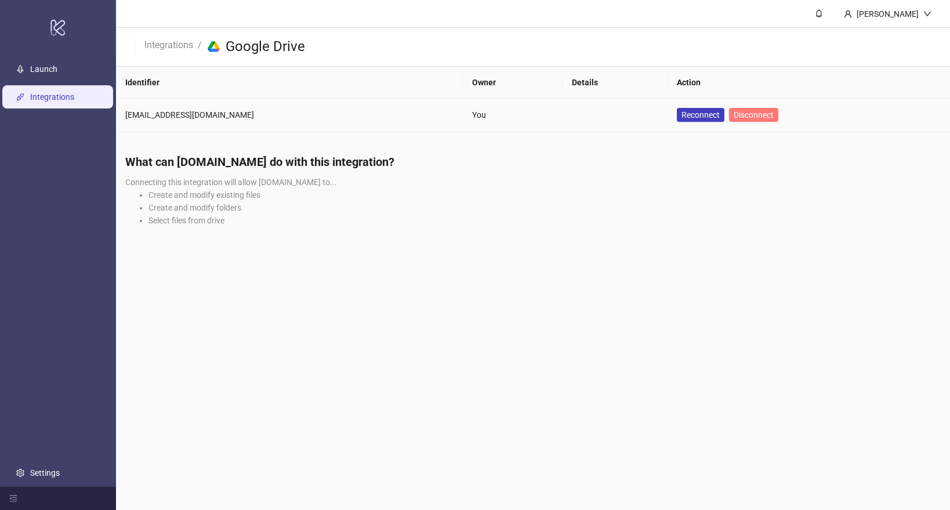
click at [736, 118] on span "Disconnect" at bounding box center [754, 114] width 40 height 9
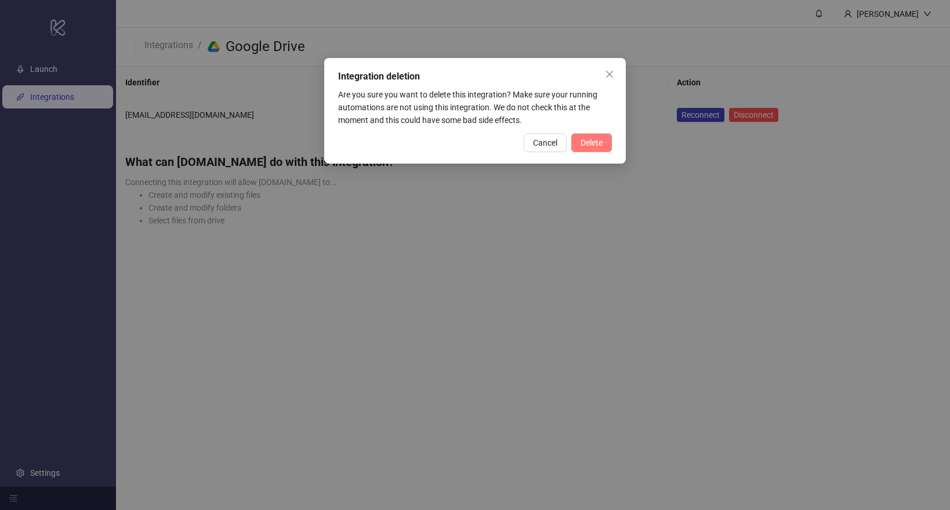
click at [591, 149] on button "Delete" at bounding box center [591, 142] width 41 height 19
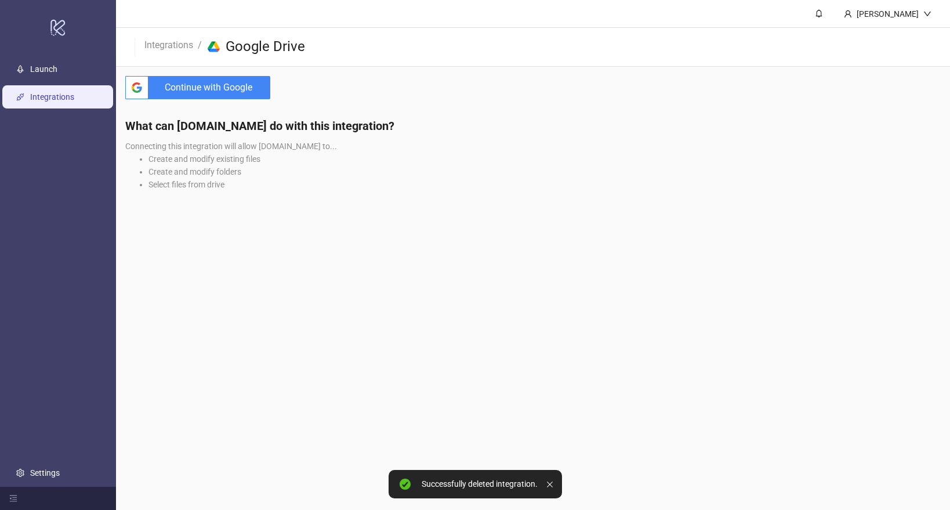
click at [221, 93] on span "Continue with Google" at bounding box center [211, 87] width 117 height 23
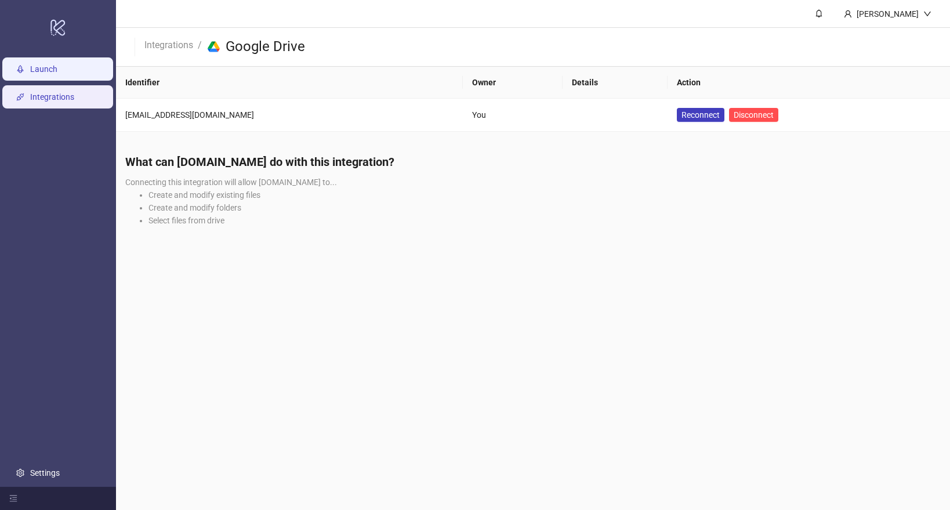
click at [30, 74] on link "Launch" at bounding box center [43, 68] width 27 height 9
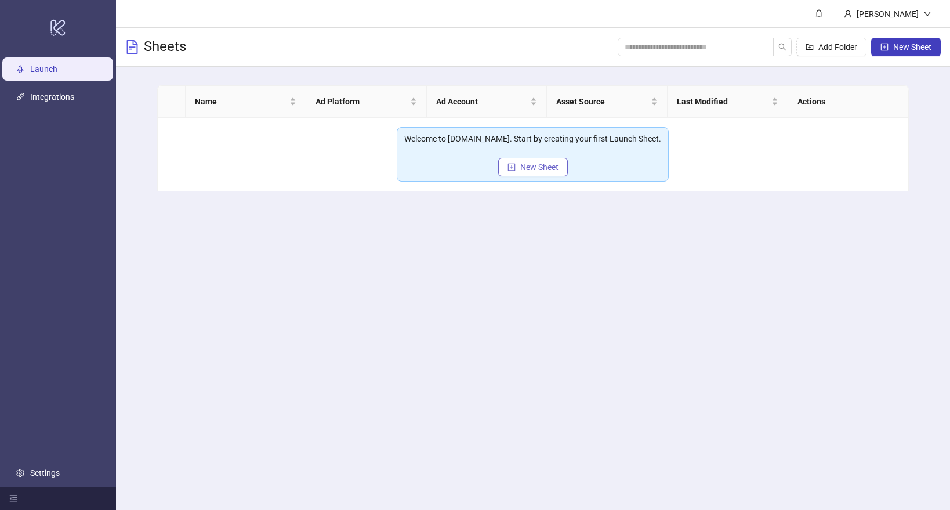
click at [511, 169] on icon "plus-square" at bounding box center [511, 167] width 8 height 8
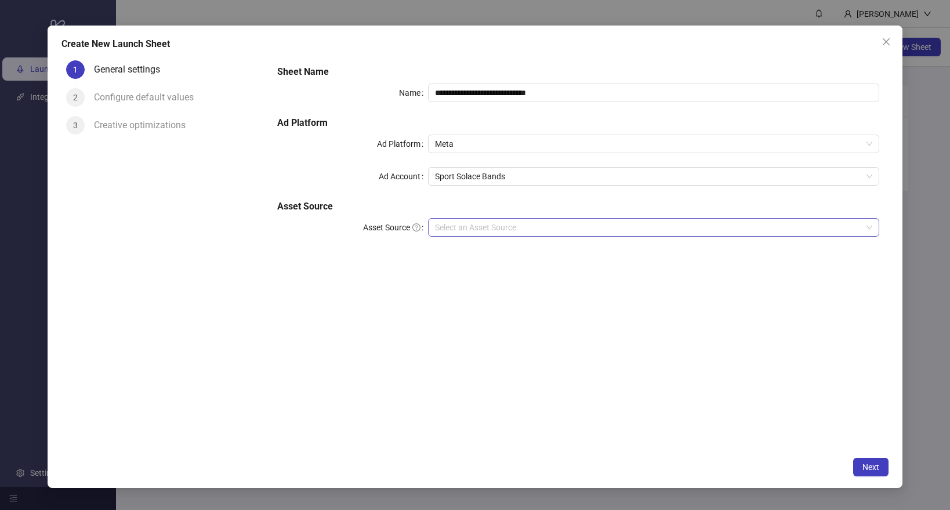
click at [487, 226] on input "Asset Source" at bounding box center [648, 227] width 427 height 17
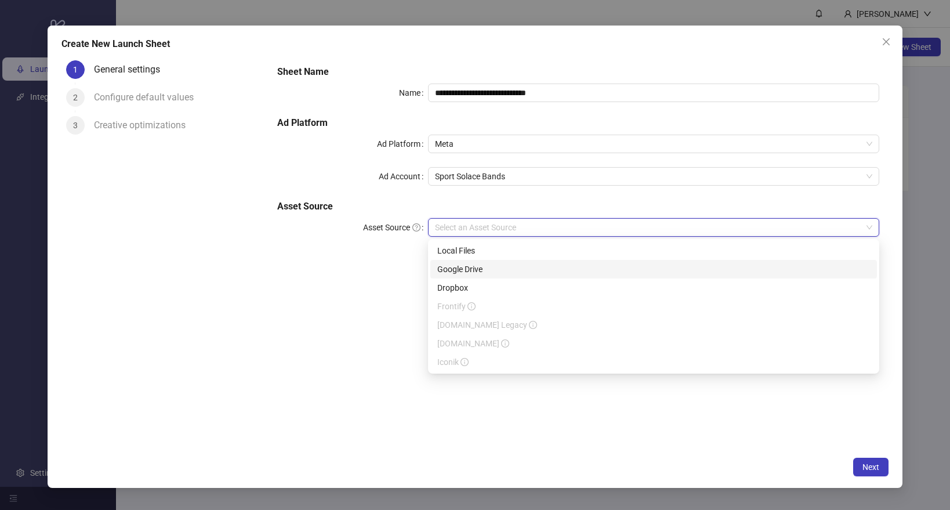
click at [467, 266] on div "Google Drive" at bounding box center [653, 269] width 433 height 13
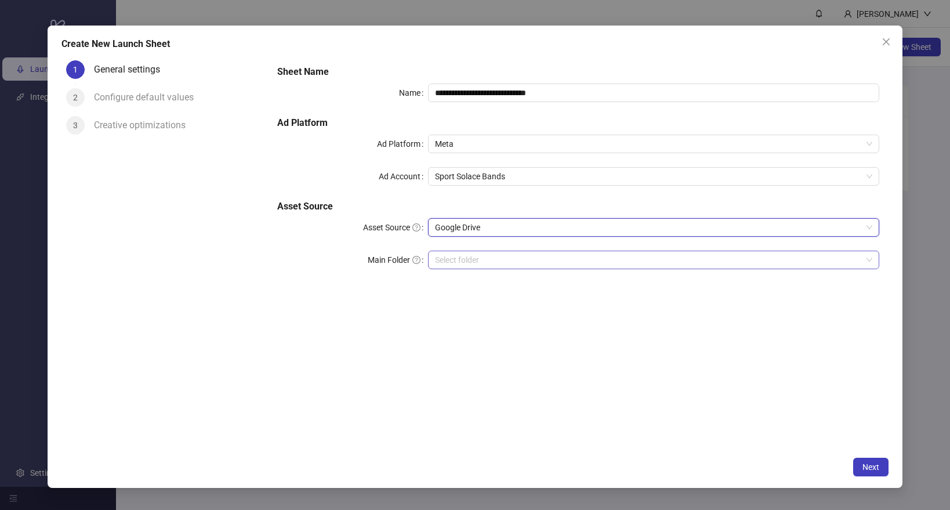
click at [476, 257] on input "Main Folder" at bounding box center [648, 259] width 427 height 17
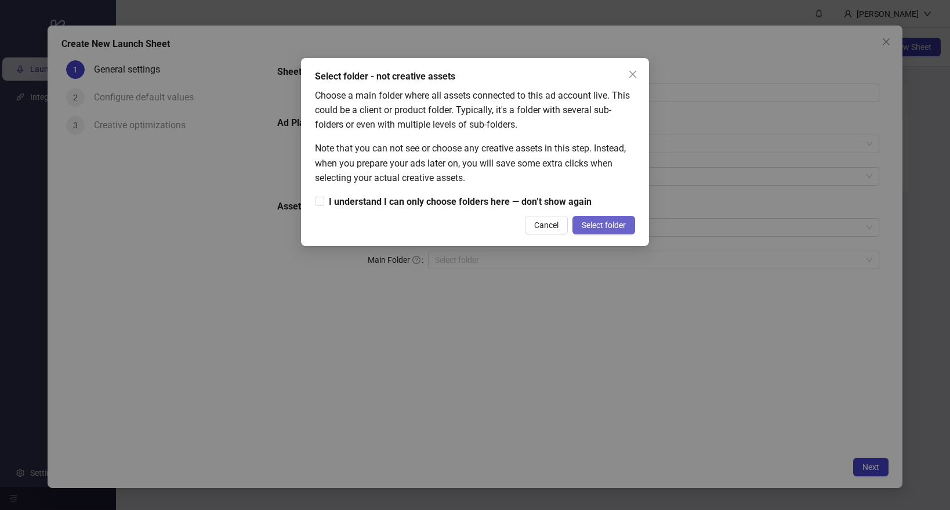
click at [602, 226] on span "Select folder" at bounding box center [604, 224] width 44 height 9
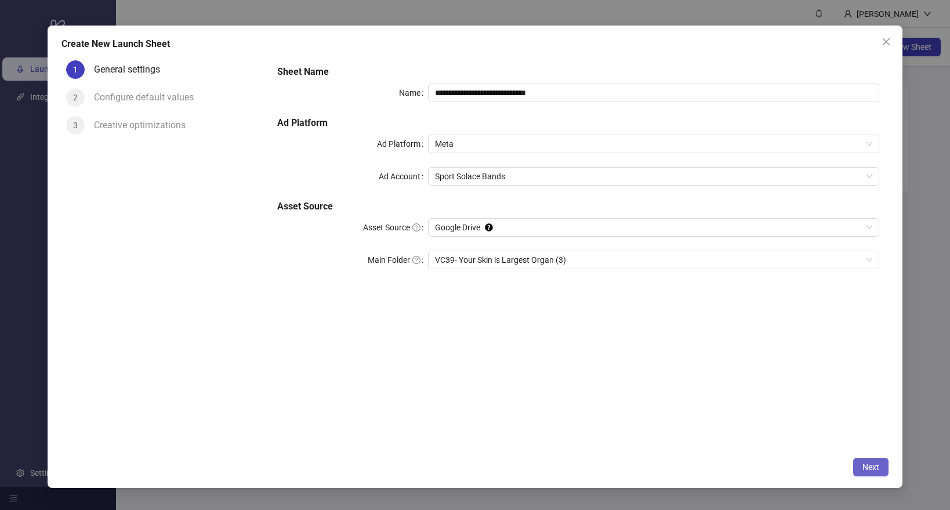
click at [867, 469] on span "Next" at bounding box center [870, 466] width 17 height 9
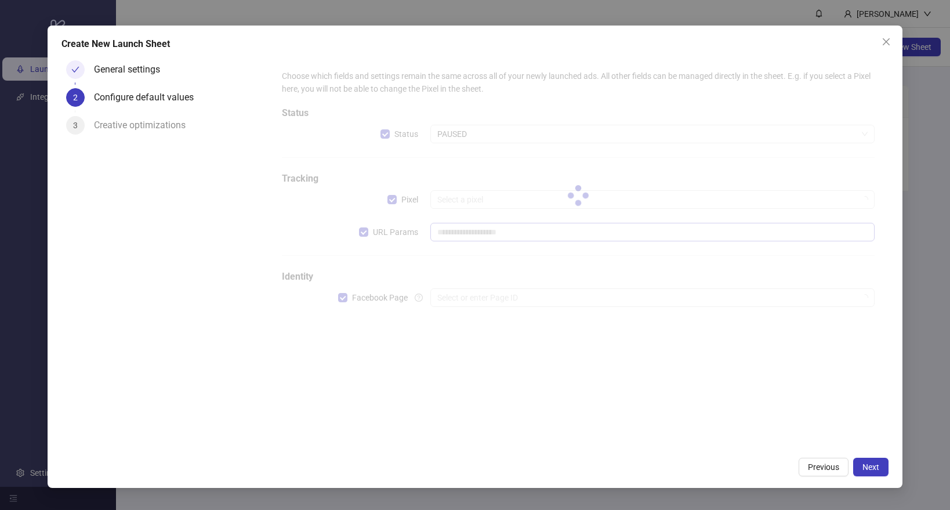
type input "**********"
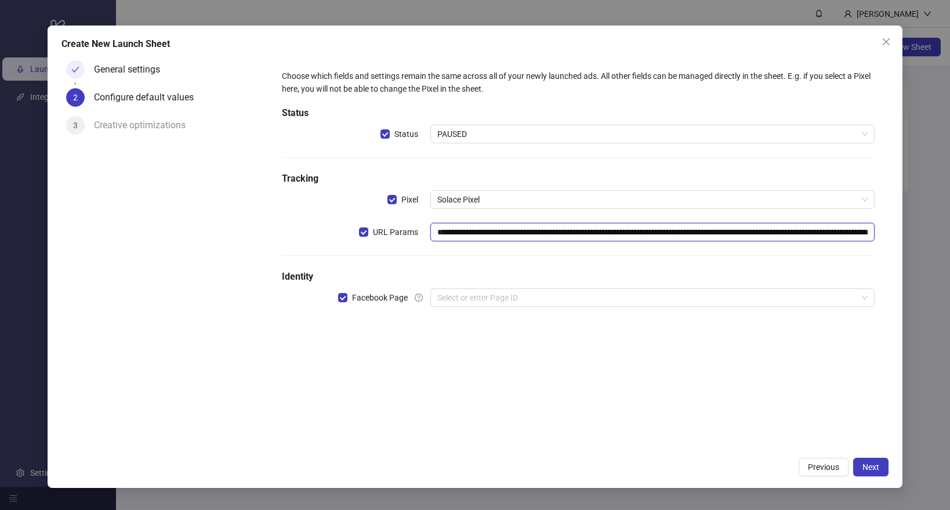
click at [519, 236] on input "**********" at bounding box center [652, 232] width 444 height 19
click at [496, 285] on div "**********" at bounding box center [578, 195] width 602 height 260
click at [491, 307] on div "**********" at bounding box center [578, 195] width 602 height 260
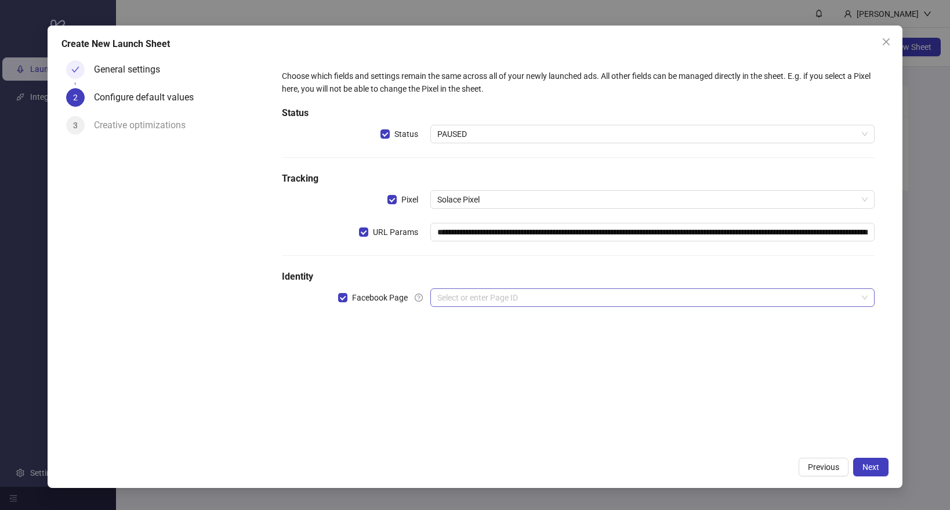
click at [498, 302] on input "search" at bounding box center [647, 297] width 420 height 17
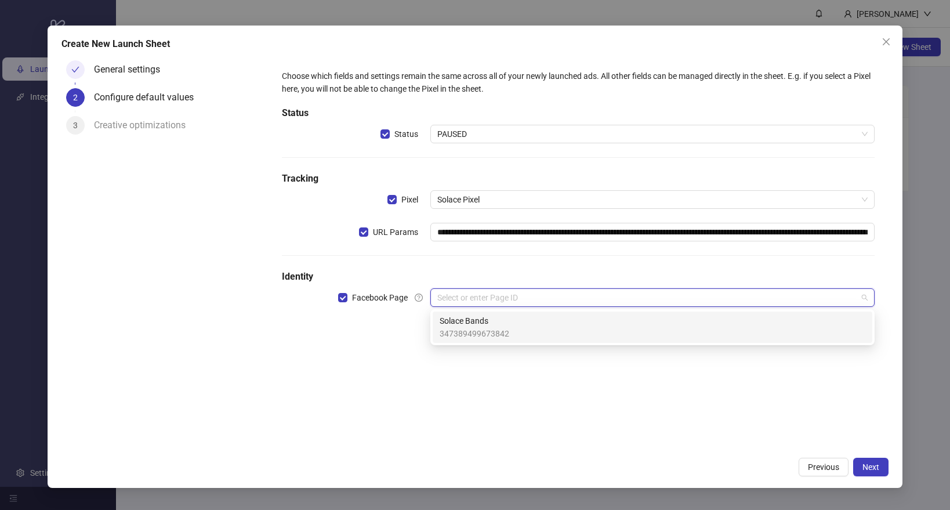
click at [488, 322] on span "Solace Bands" at bounding box center [475, 320] width 70 height 13
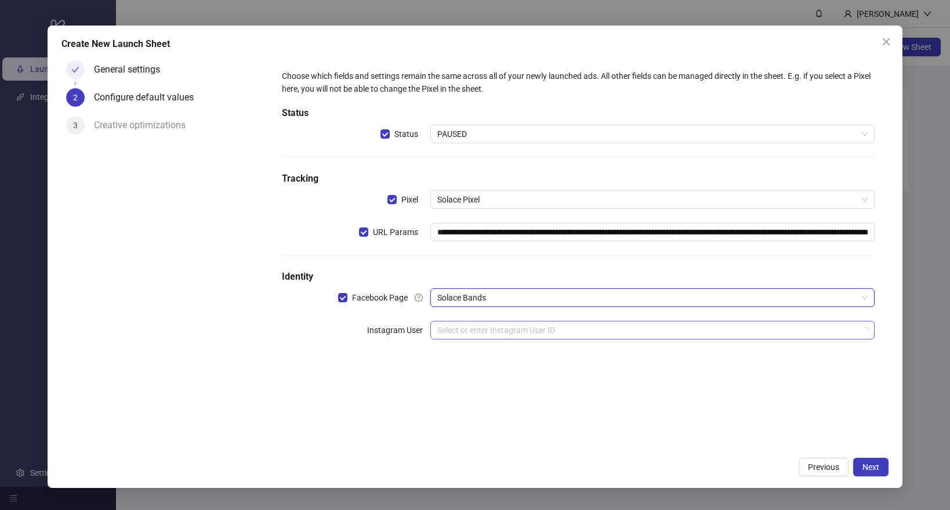
click at [479, 332] on input "search" at bounding box center [647, 329] width 420 height 17
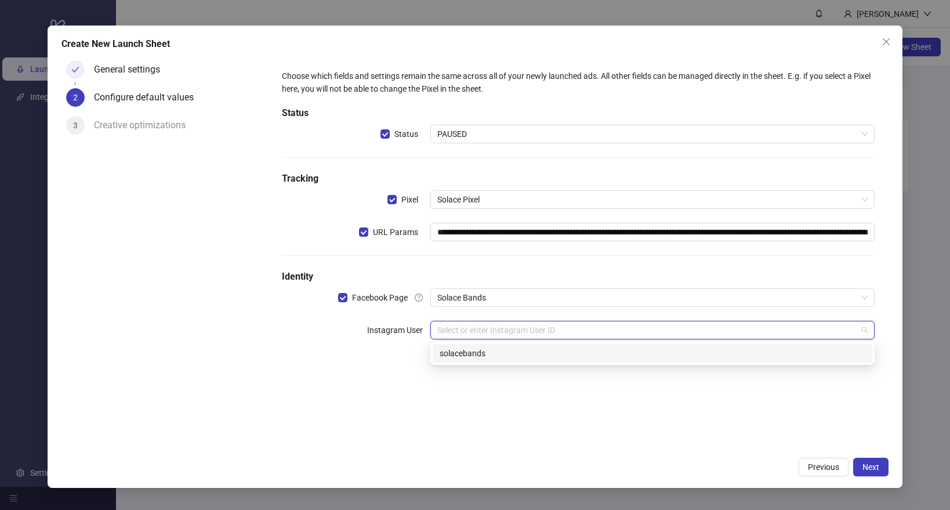
click at [478, 352] on div "solacebands" at bounding box center [653, 353] width 426 height 13
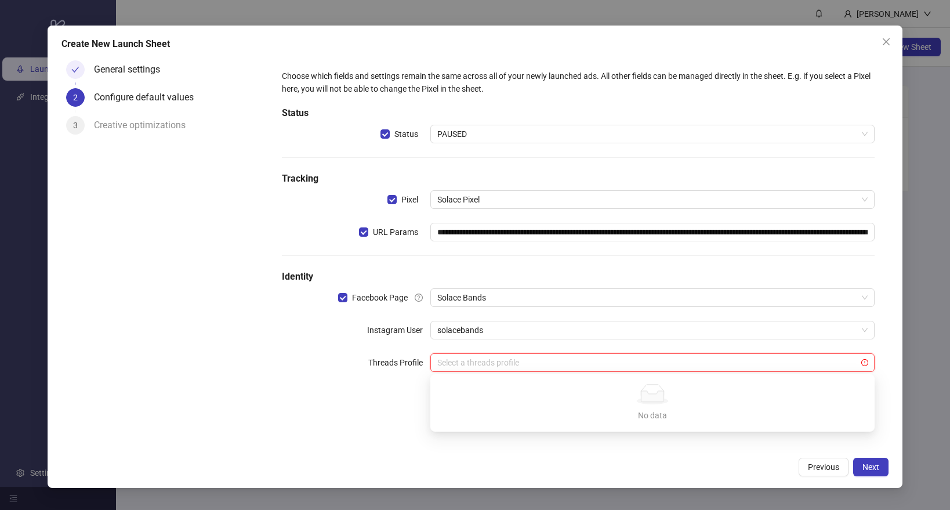
click at [473, 368] on input "search" at bounding box center [647, 362] width 420 height 17
click at [336, 390] on div "**********" at bounding box center [578, 227] width 611 height 335
click at [870, 469] on span "Next" at bounding box center [870, 466] width 17 height 9
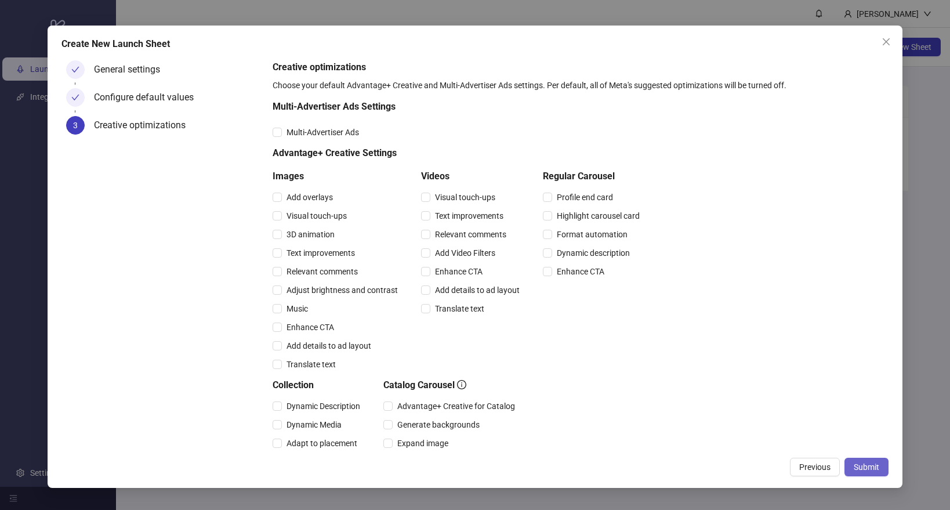
click at [869, 469] on span "Submit" at bounding box center [867, 466] width 26 height 9
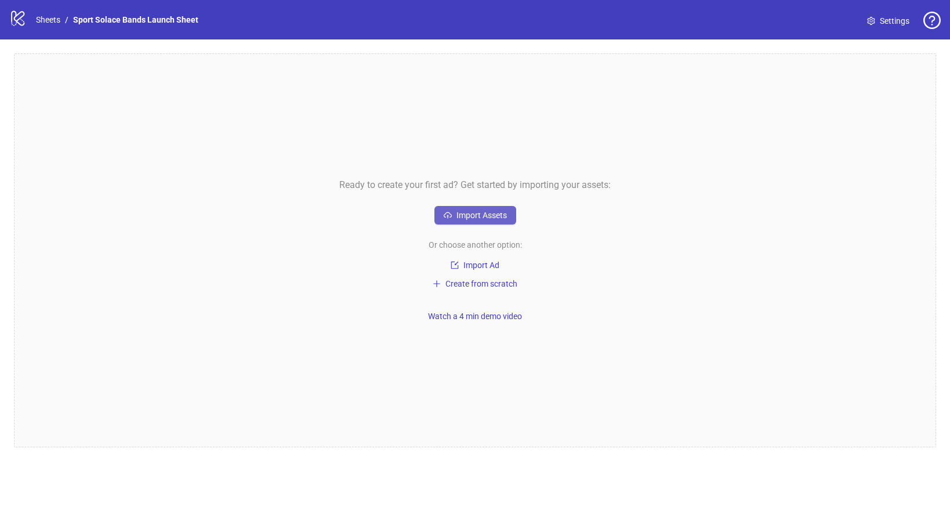
click at [465, 211] on span "Import Assets" at bounding box center [481, 215] width 50 height 9
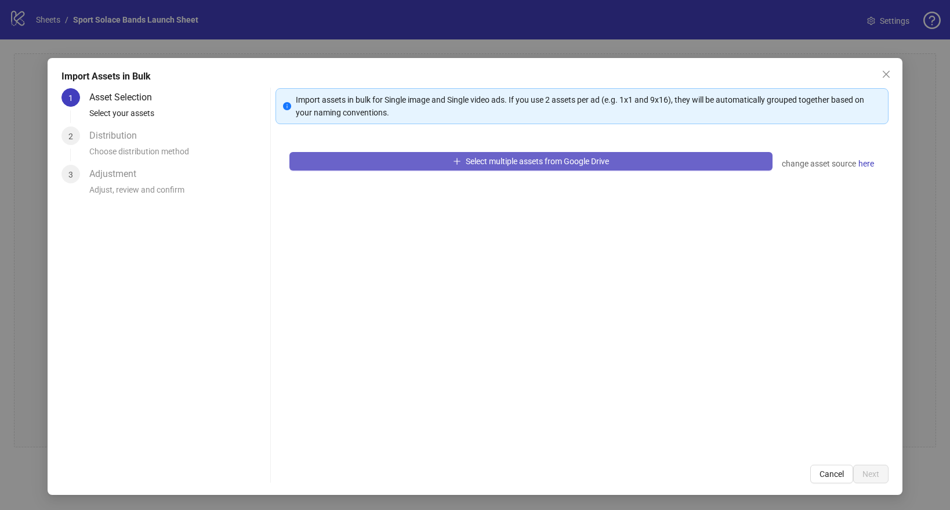
click at [473, 164] on span "Select multiple assets from Google Drive" at bounding box center [537, 161] width 143 height 9
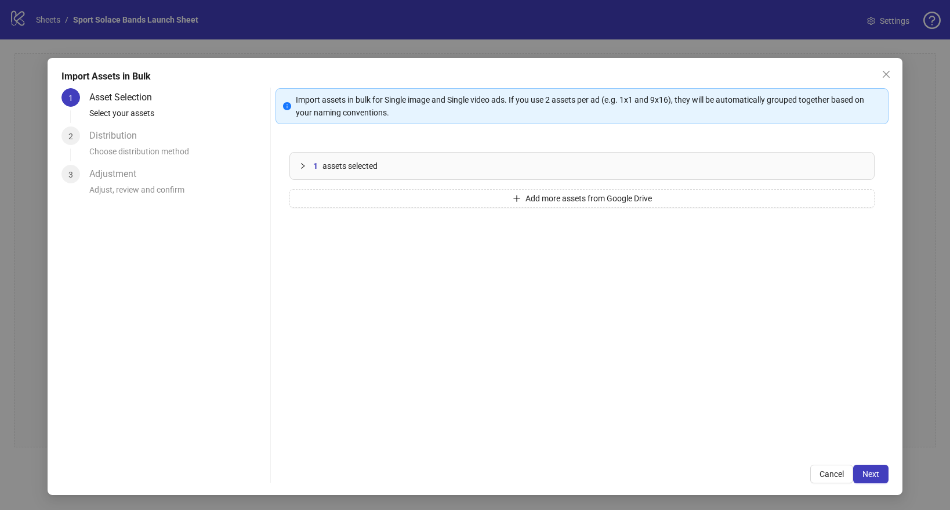
click at [303, 164] on icon "collapsed" at bounding box center [302, 165] width 7 height 7
click at [303, 164] on icon "expanded" at bounding box center [302, 165] width 7 height 7
click at [679, 161] on div "1 assets selected" at bounding box center [588, 165] width 551 height 13
click at [847, 205] on icon "delete" at bounding box center [851, 205] width 8 height 8
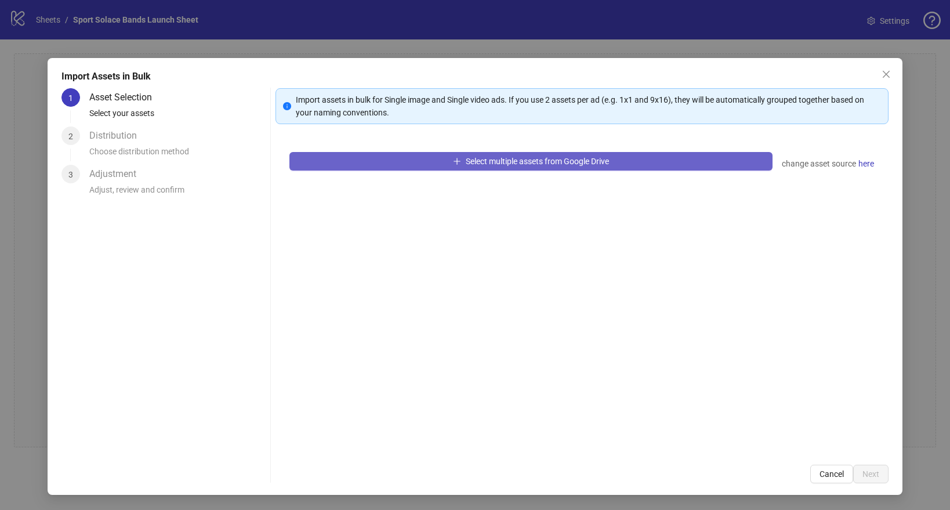
click at [531, 166] on button "Select multiple assets from Google Drive" at bounding box center [530, 161] width 483 height 19
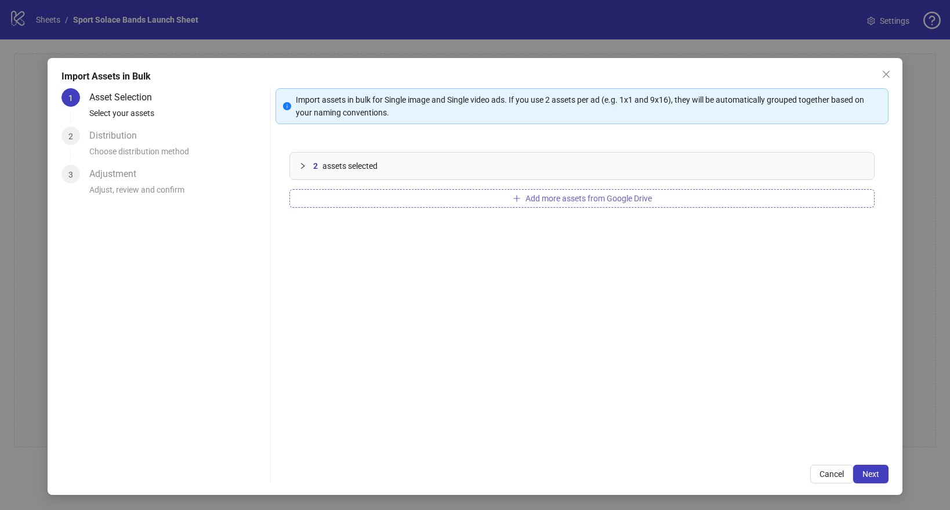
click at [491, 203] on button "Add more assets from Google Drive" at bounding box center [581, 198] width 585 height 19
click at [358, 202] on button "Add more assets from Google Drive" at bounding box center [581, 198] width 585 height 19
click at [876, 476] on span "Next" at bounding box center [870, 473] width 17 height 9
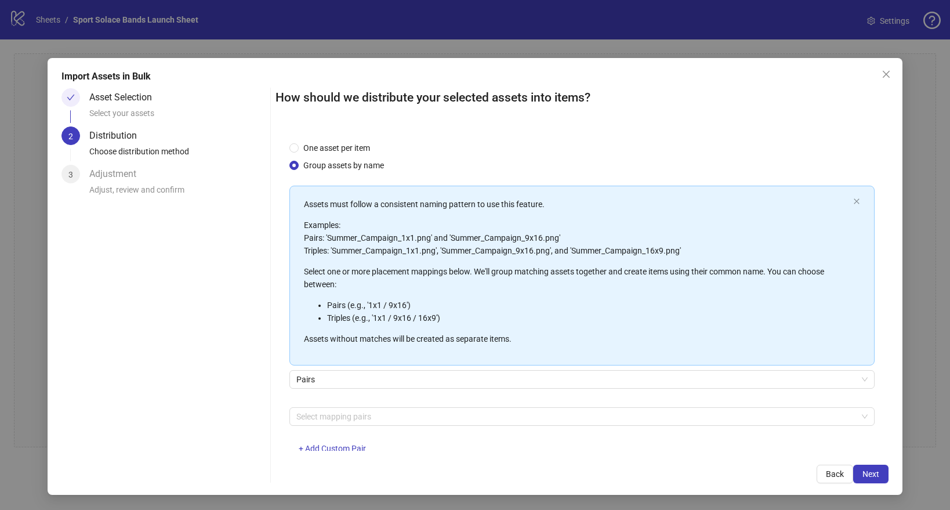
scroll to position [30, 0]
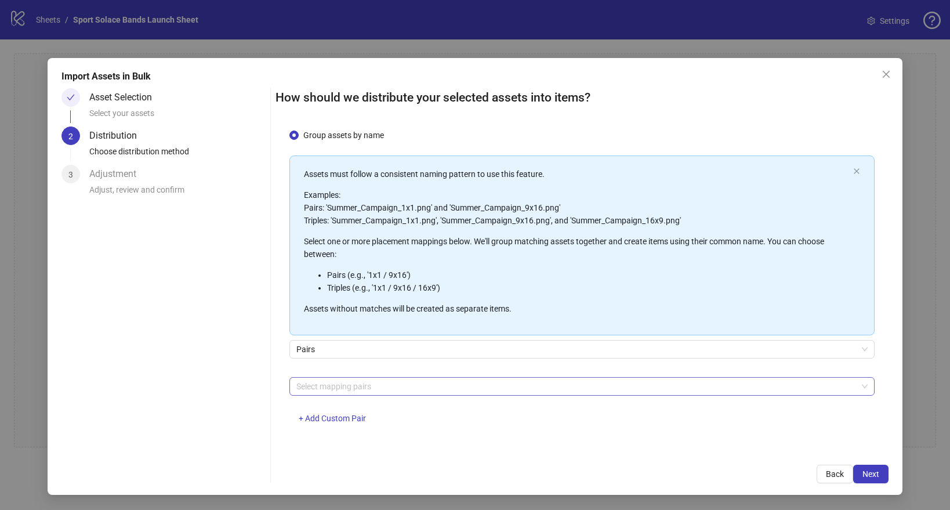
click at [371, 386] on div at bounding box center [576, 386] width 568 height 16
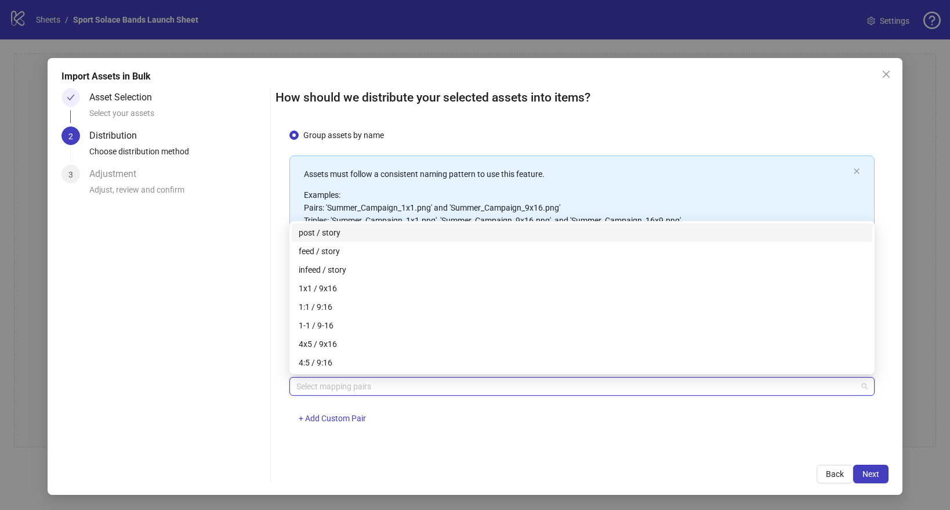
click at [427, 430] on div "Select mapping pairs + Add Custom Pair" at bounding box center [581, 407] width 585 height 60
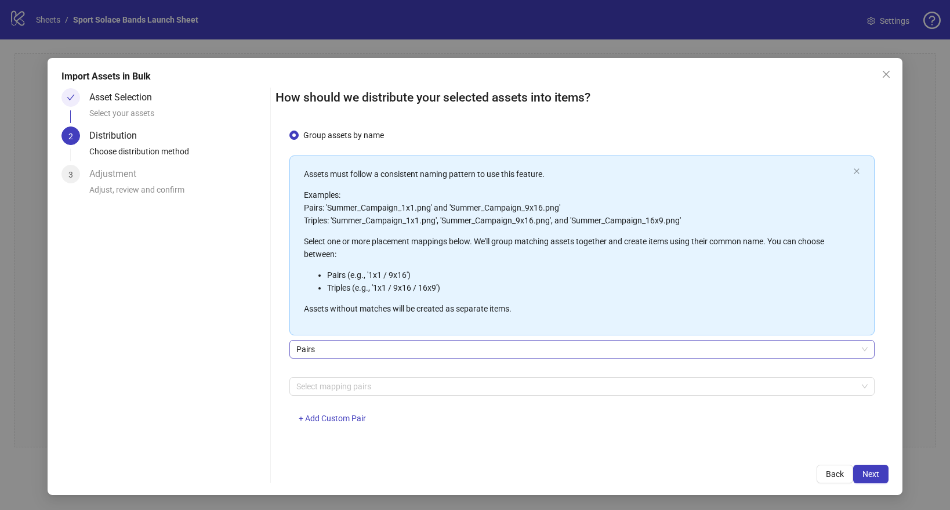
click at [411, 350] on span "Pairs" at bounding box center [581, 348] width 571 height 17
click at [257, 280] on div "Asset Selection Select your assets 2 Distribution Choose distribution method 3 …" at bounding box center [163, 285] width 204 height 395
click at [112, 111] on div "Select your assets" at bounding box center [177, 117] width 176 height 20
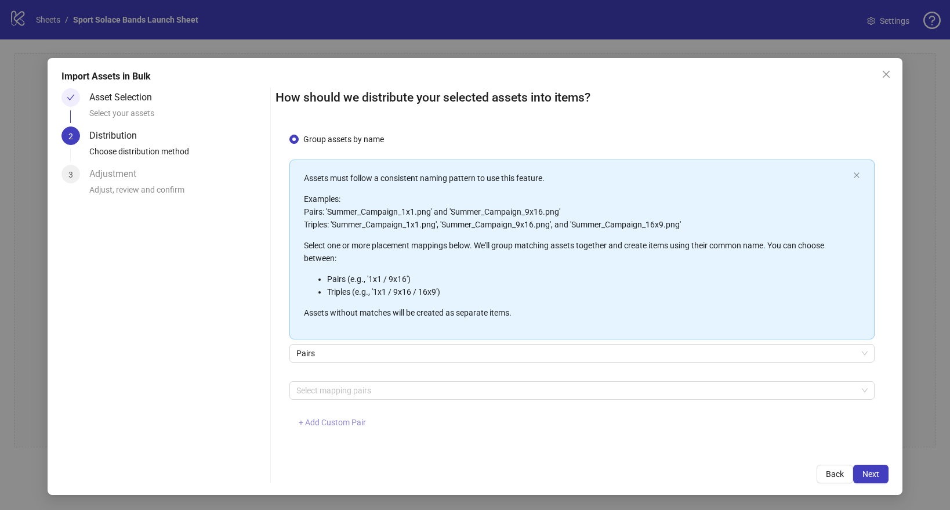
click at [337, 420] on span "+ Add Custom Pair" at bounding box center [332, 422] width 67 height 9
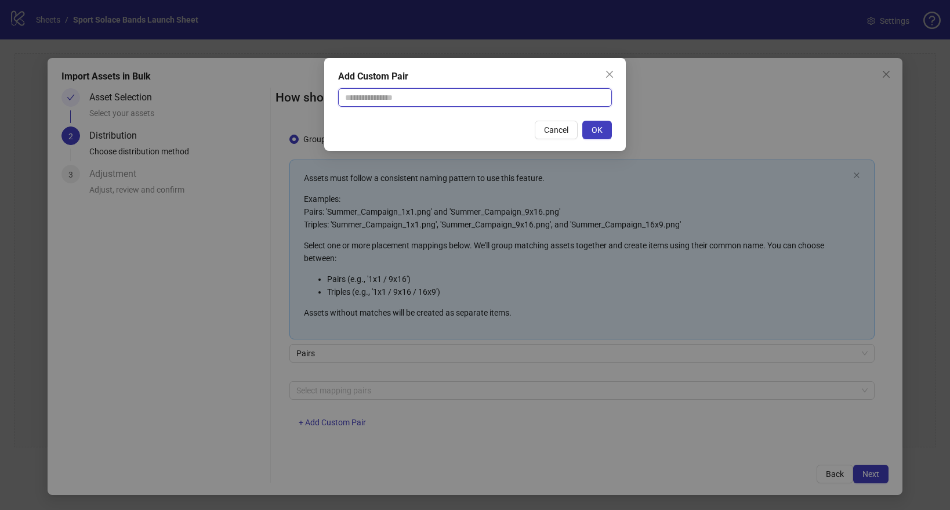
click at [393, 95] on input "text" at bounding box center [475, 97] width 274 height 19
paste input "**********"
type input "**********"
click at [558, 130] on span "Cancel" at bounding box center [556, 129] width 24 height 9
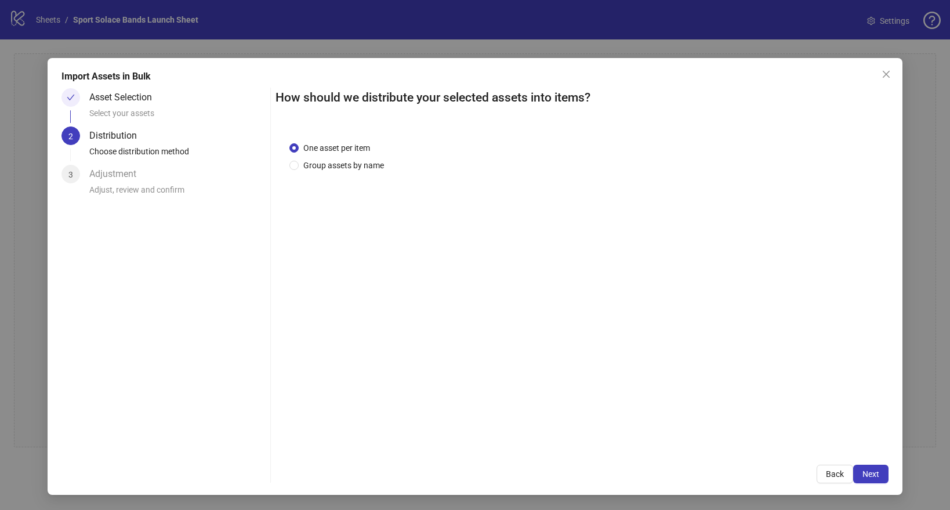
scroll to position [0, 0]
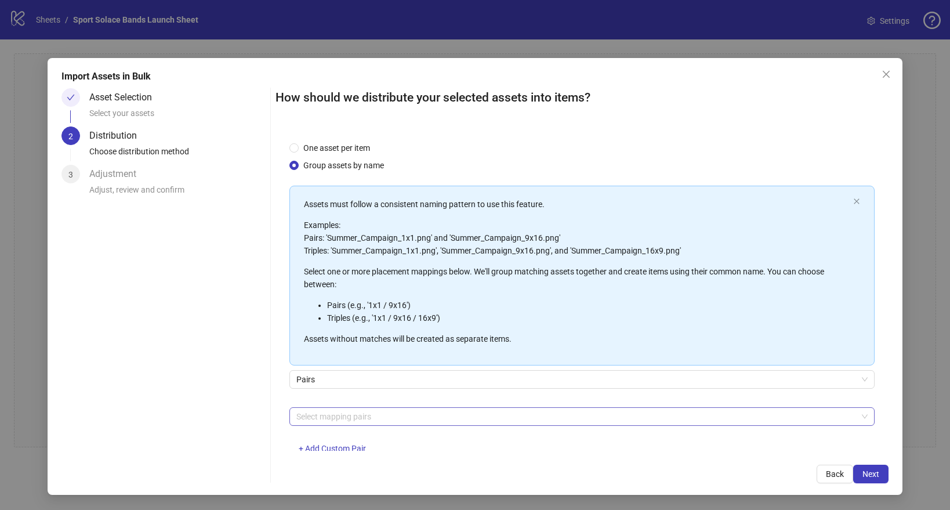
click at [368, 420] on div at bounding box center [576, 416] width 568 height 16
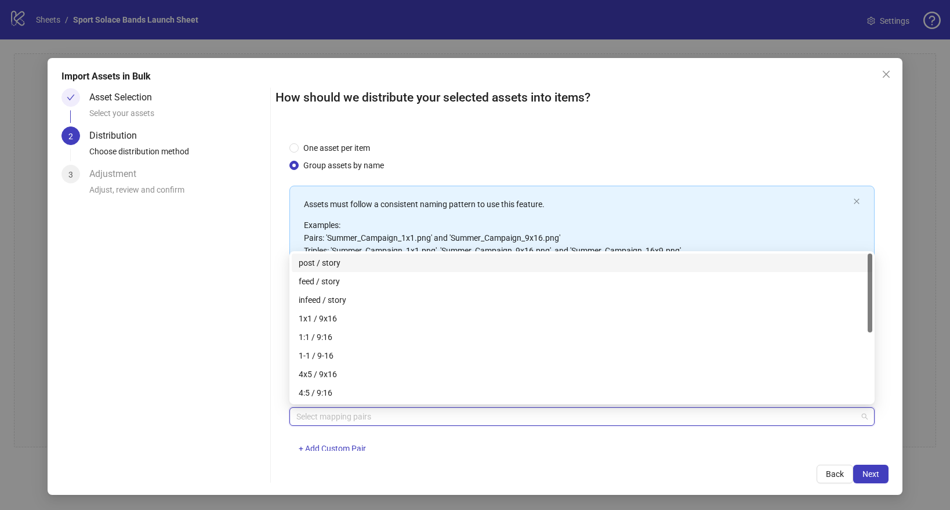
click at [295, 140] on div "One asset per item Group assets by name Assets must follow a consistent naming …" at bounding box center [581, 290] width 613 height 324
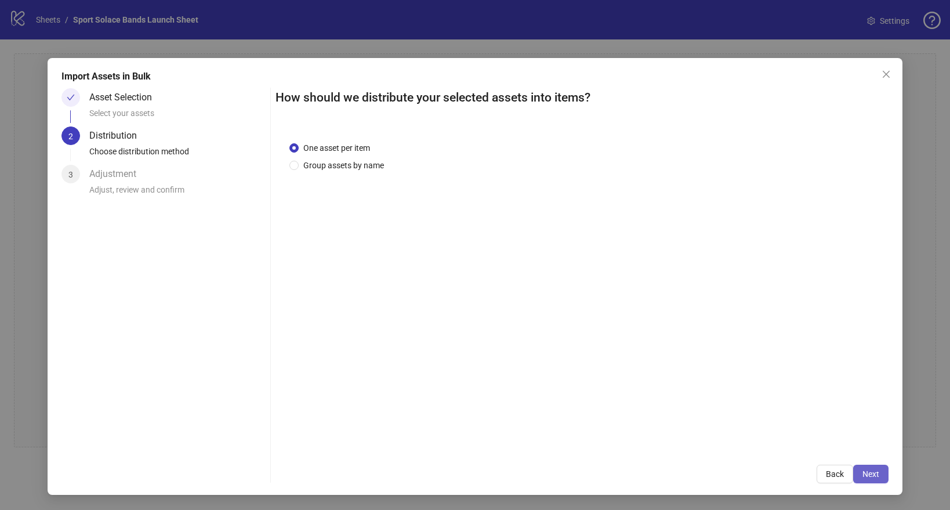
click at [868, 473] on span "Next" at bounding box center [870, 473] width 17 height 9
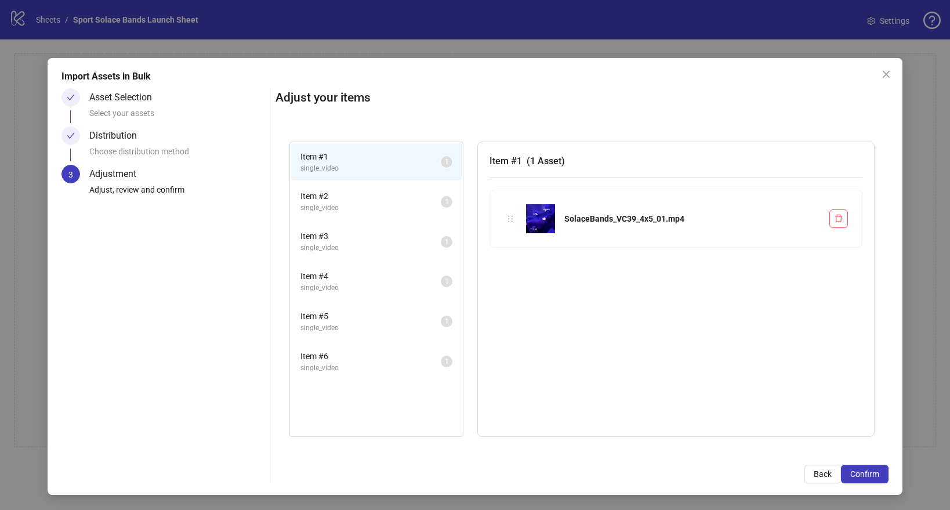
click at [372, 202] on span "Item # 2" at bounding box center [370, 196] width 140 height 13
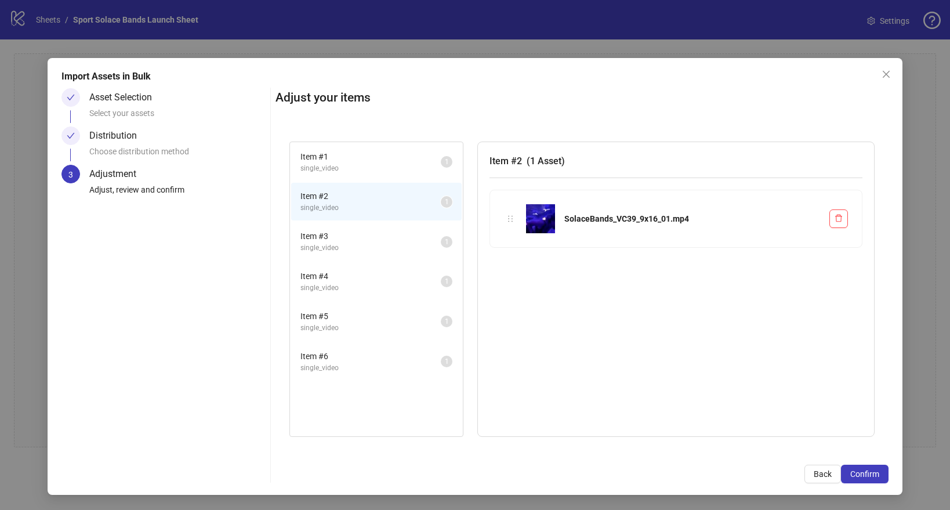
click at [368, 231] on span "Item # 3" at bounding box center [370, 236] width 140 height 13
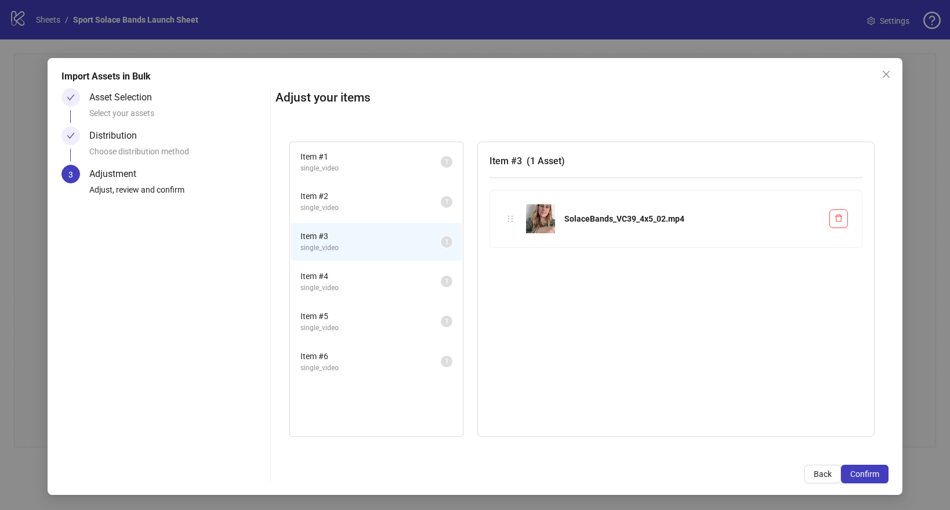
click at [365, 259] on li "Item # 3 single_video 1" at bounding box center [376, 242] width 170 height 38
click at [364, 281] on span "Item # 4" at bounding box center [370, 276] width 140 height 13
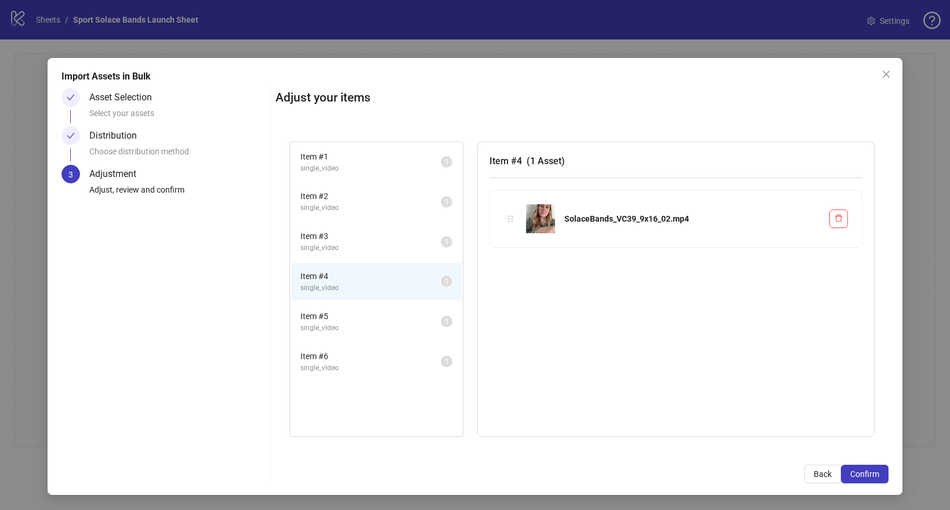
click at [357, 313] on span "Item # 5" at bounding box center [370, 316] width 140 height 13
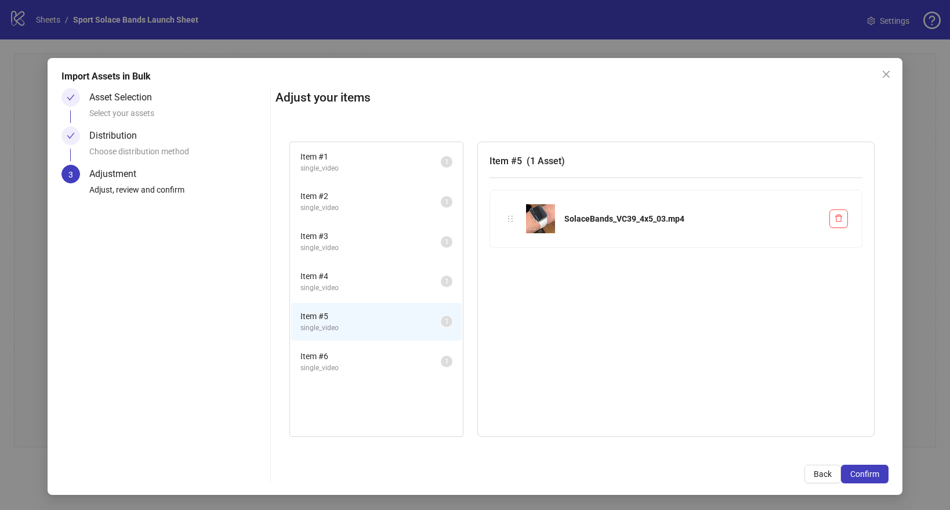
click at [351, 347] on li "Item # 6 single_video 1" at bounding box center [376, 362] width 170 height 38
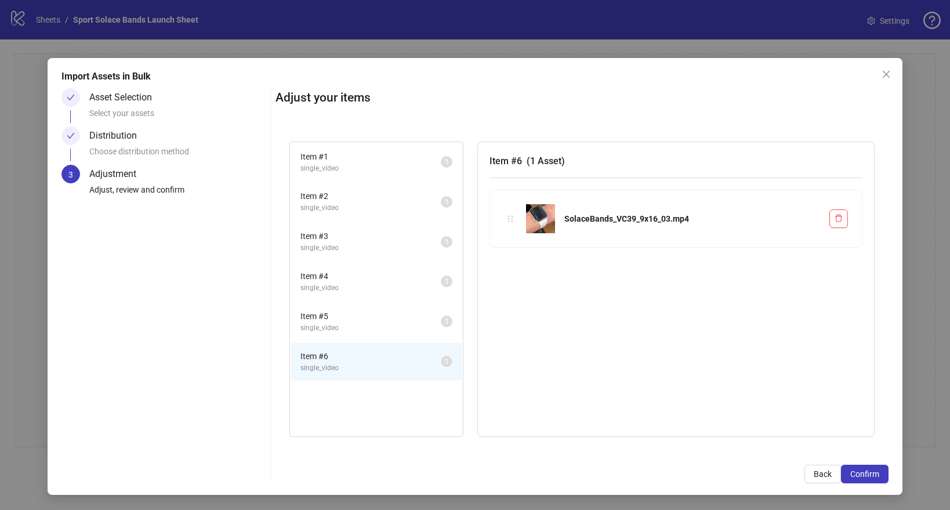
click at [368, 155] on span "Item # 1" at bounding box center [370, 156] width 140 height 13
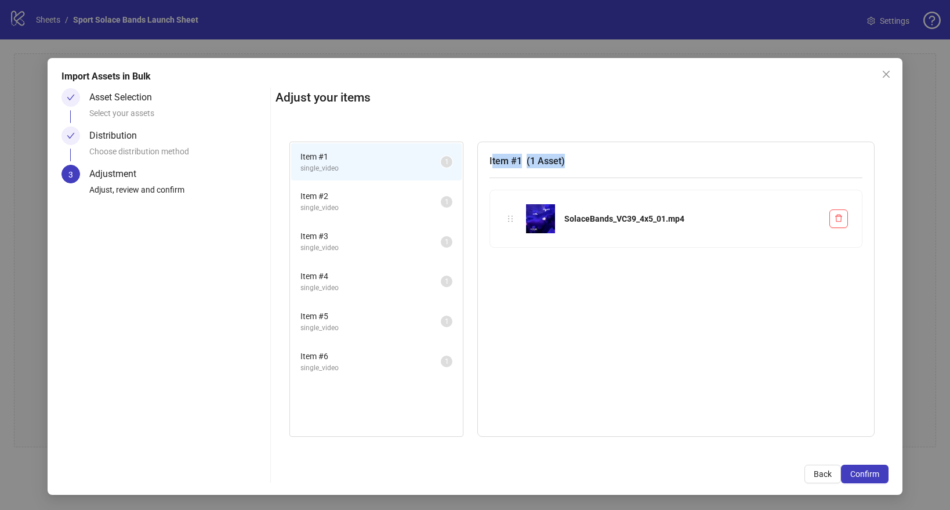
drag, startPoint x: 569, startPoint y: 159, endPoint x: 492, endPoint y: 159, distance: 77.7
click at [492, 159] on h3 "Item # 1 ( 1 Asset )" at bounding box center [675, 161] width 373 height 14
click at [459, 213] on li "Item # 2 single_video 1" at bounding box center [376, 202] width 170 height 38
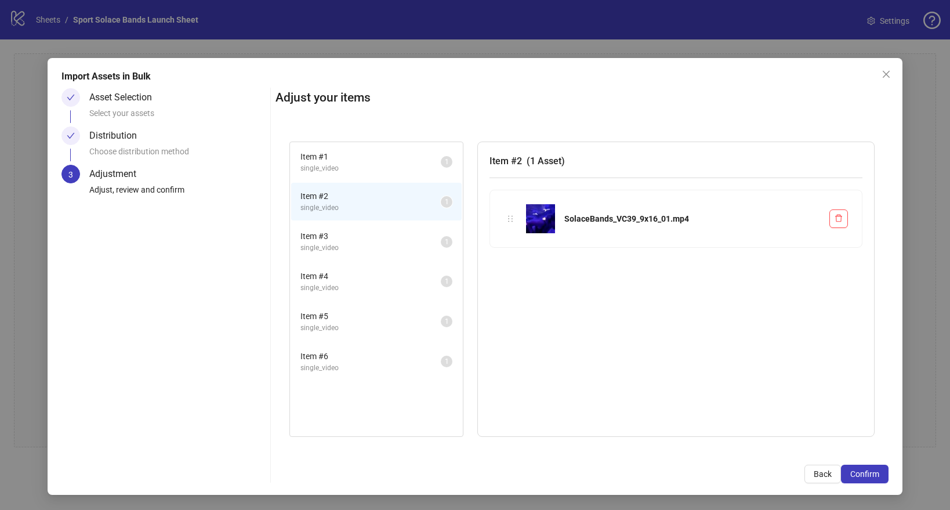
click at [409, 257] on li "Item # 3 single_video 1" at bounding box center [376, 242] width 170 height 38
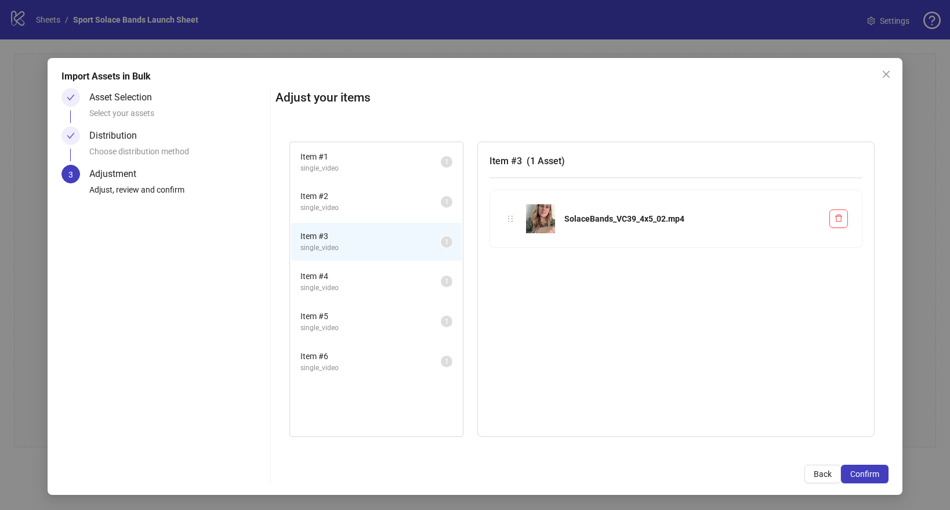
click at [393, 300] on li "Item # 4 single_video 1" at bounding box center [376, 282] width 170 height 38
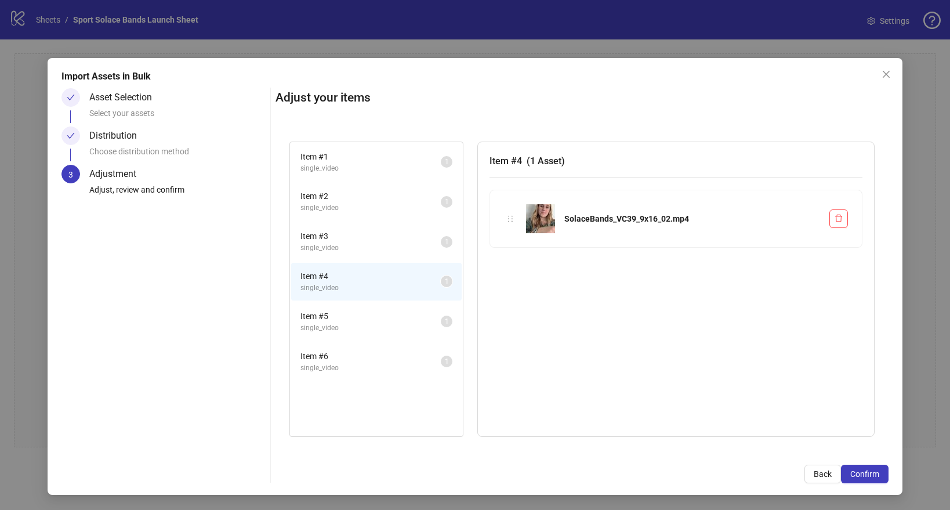
click at [387, 336] on li "Item # 5 single_video 1" at bounding box center [376, 322] width 170 height 38
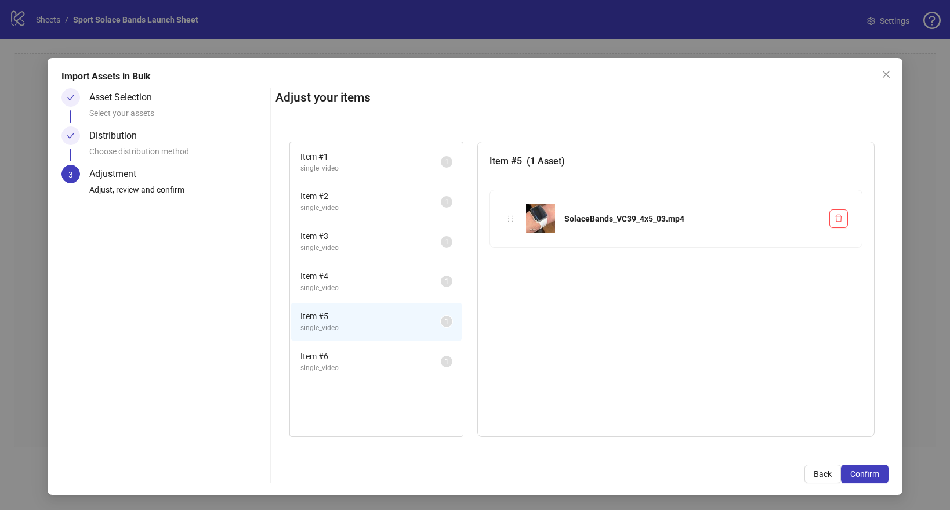
click at [385, 364] on span "single_video" at bounding box center [370, 367] width 140 height 11
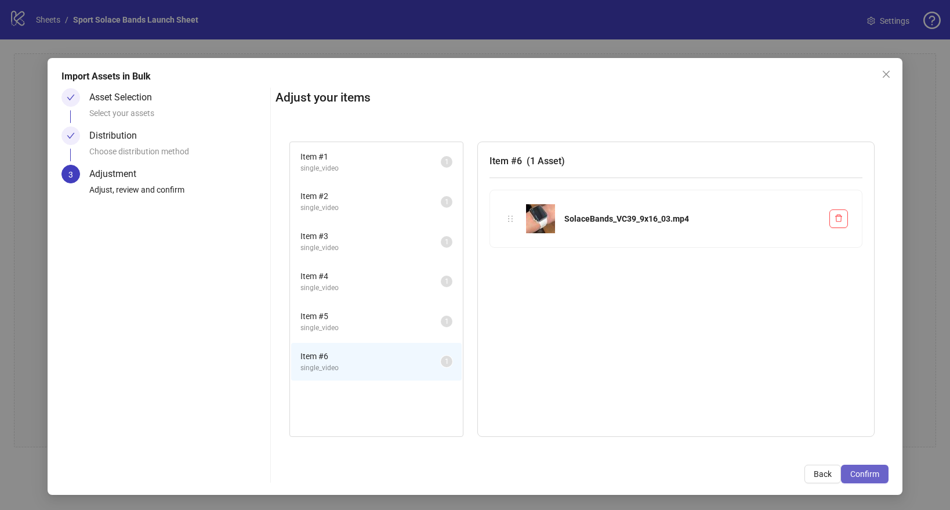
click at [852, 473] on span "Confirm" at bounding box center [864, 473] width 29 height 9
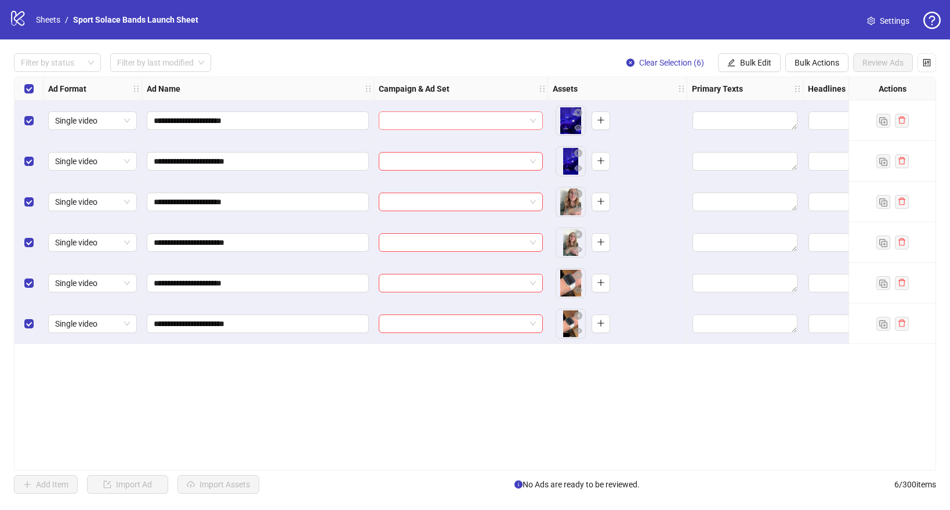
click at [502, 123] on input "search" at bounding box center [456, 120] width 140 height 17
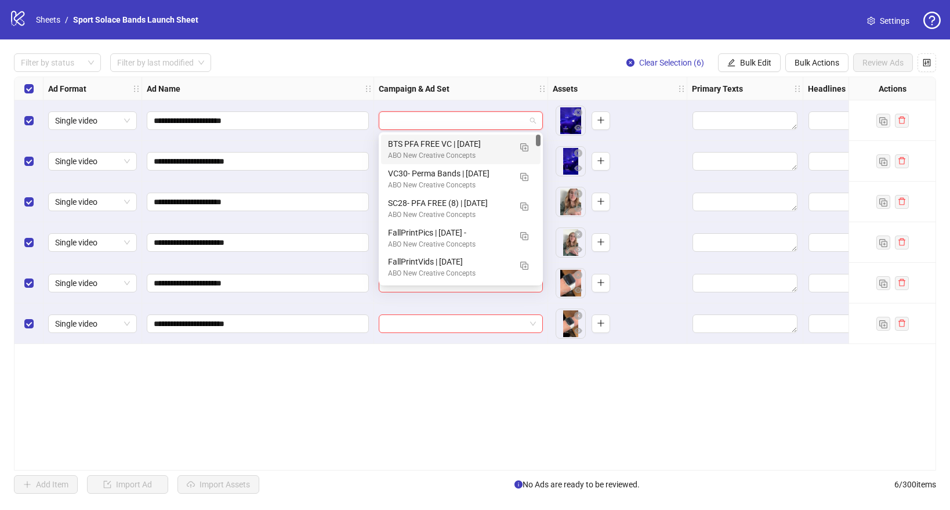
click at [447, 56] on div "Filter by status Filter by last modified Clear Selection (6) Bulk Edit Bulk Act…" at bounding box center [475, 62] width 922 height 19
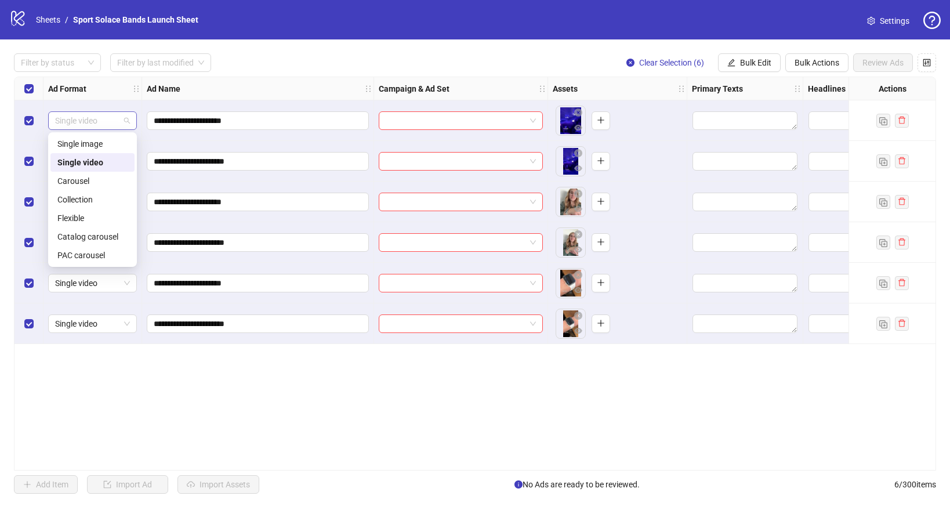
click at [99, 124] on span "Single video" at bounding box center [92, 120] width 75 height 17
click at [277, 91] on div "Ad Name" at bounding box center [258, 88] width 232 height 23
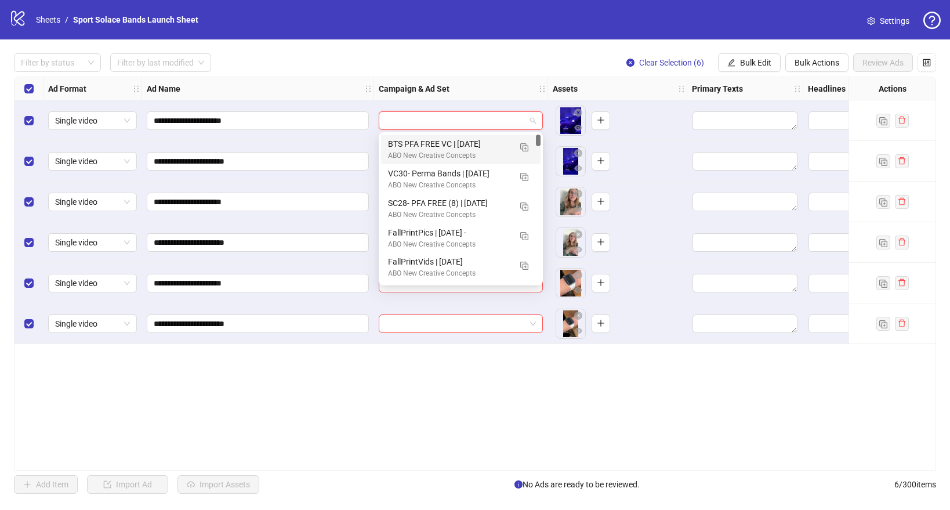
click at [474, 121] on input "search" at bounding box center [456, 120] width 140 height 17
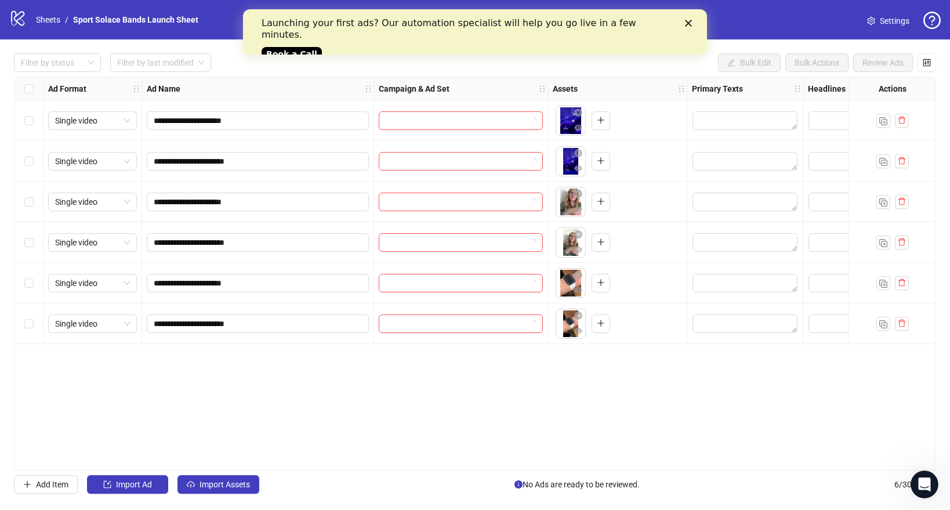
click at [384, 115] on div at bounding box center [461, 120] width 164 height 19
click at [420, 123] on input "search" at bounding box center [456, 120] width 140 height 17
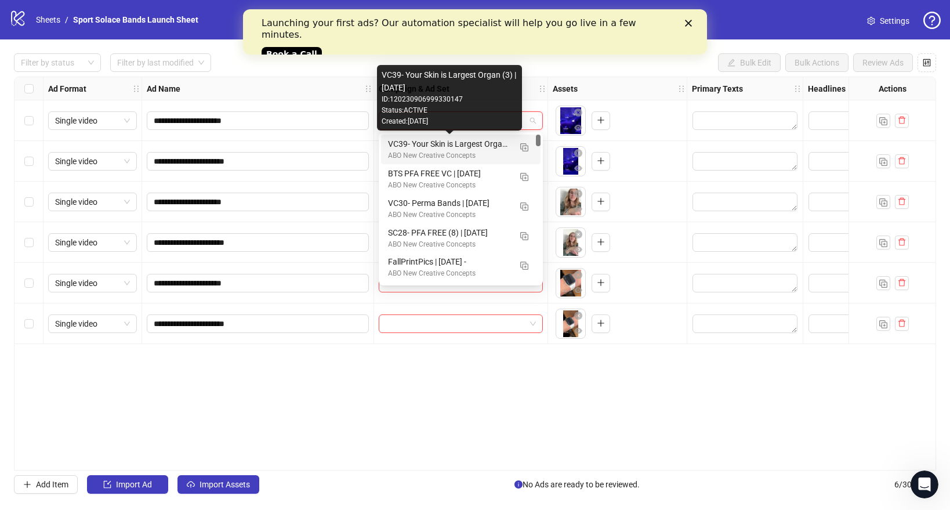
click at [394, 142] on div "VC39- Your Skin is Largest Organ (3) | 10/2/25" at bounding box center [449, 143] width 122 height 13
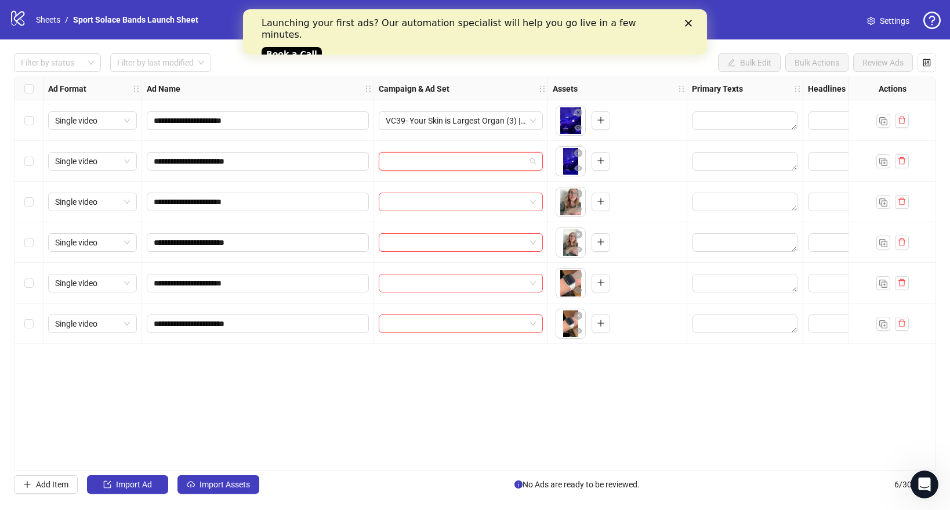
click at [398, 158] on input "search" at bounding box center [456, 161] width 140 height 17
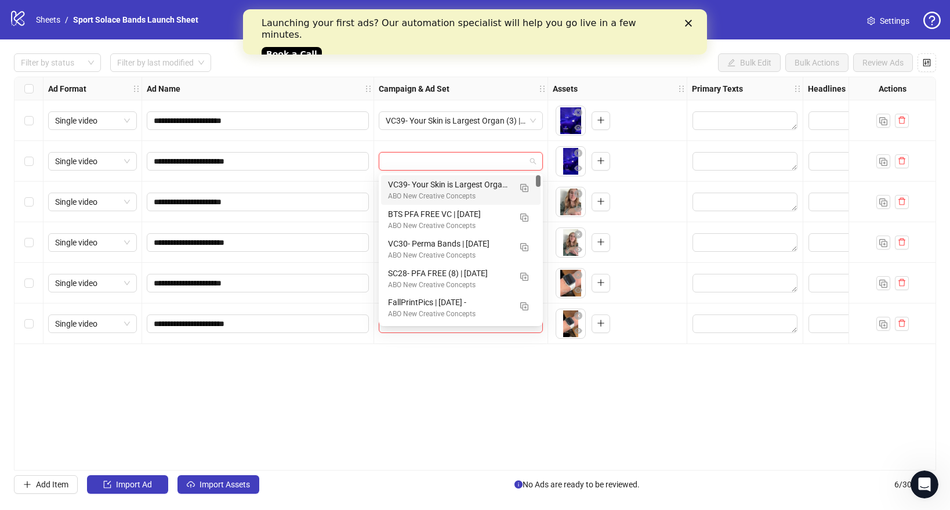
click at [398, 191] on div "ABO New Creative Concepts" at bounding box center [449, 196] width 122 height 11
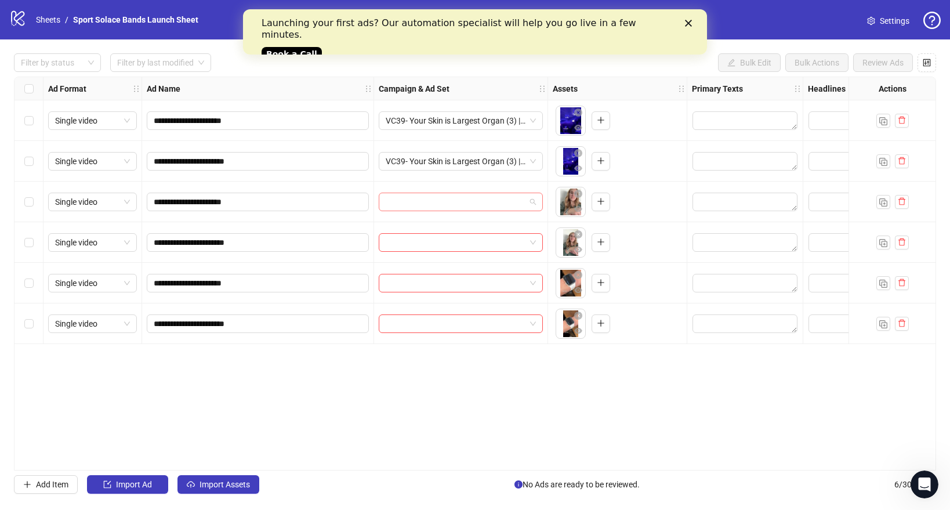
click at [411, 197] on input "search" at bounding box center [456, 201] width 140 height 17
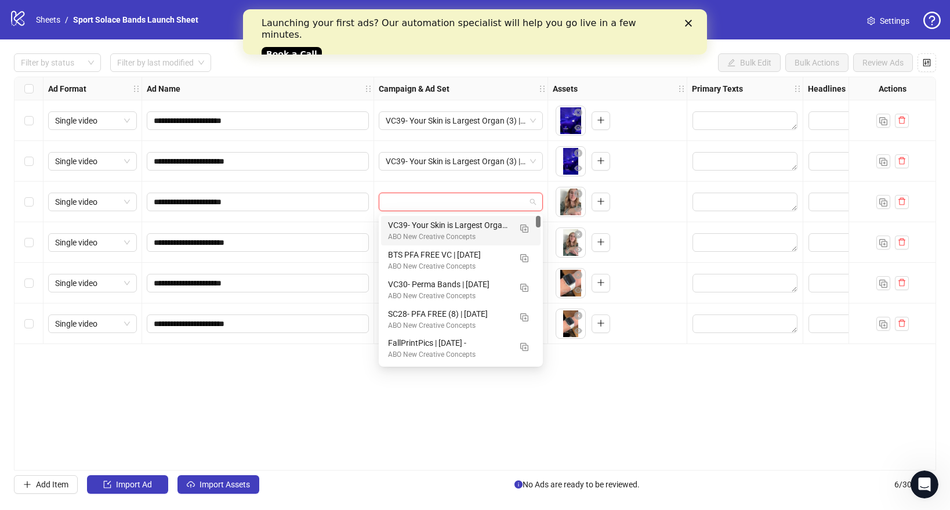
click at [410, 223] on div "VC39- Your Skin is Largest Organ (3) | 10/2/25" at bounding box center [449, 225] width 122 height 13
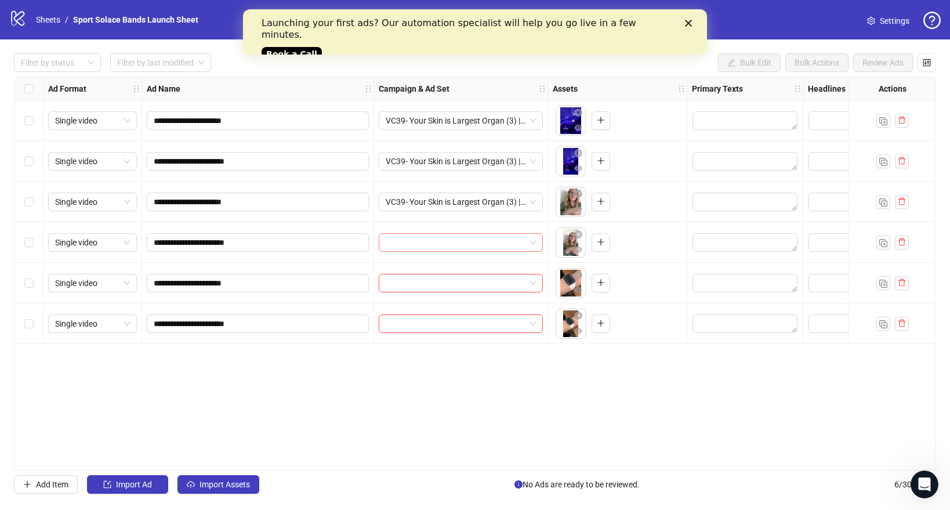
click at [412, 241] on input "search" at bounding box center [456, 242] width 140 height 17
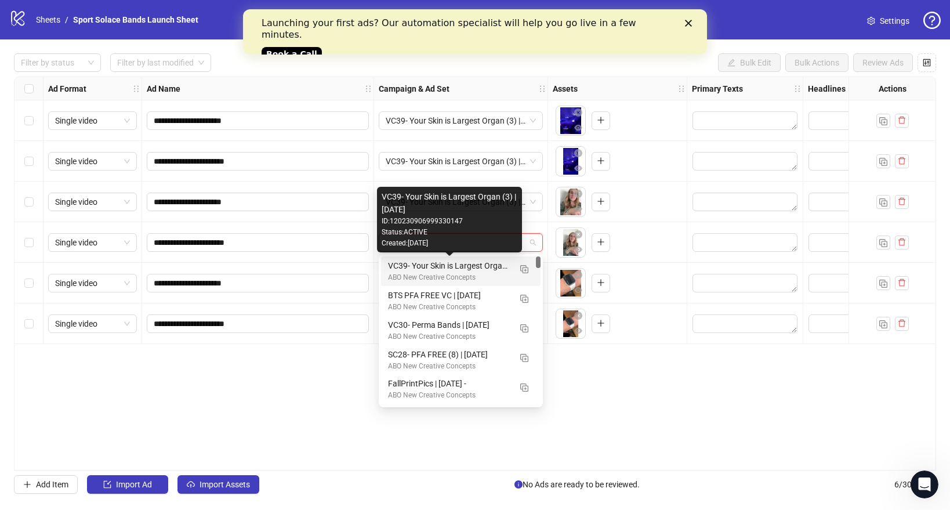
click at [418, 268] on div "VC39- Your Skin is Largest Organ (3) | 10/2/25" at bounding box center [449, 265] width 122 height 13
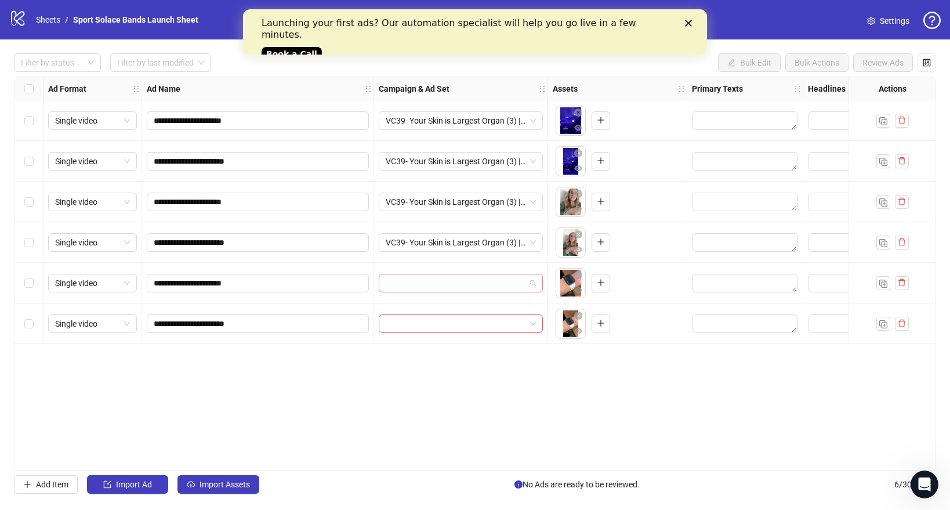
click at [416, 279] on input "search" at bounding box center [456, 282] width 140 height 17
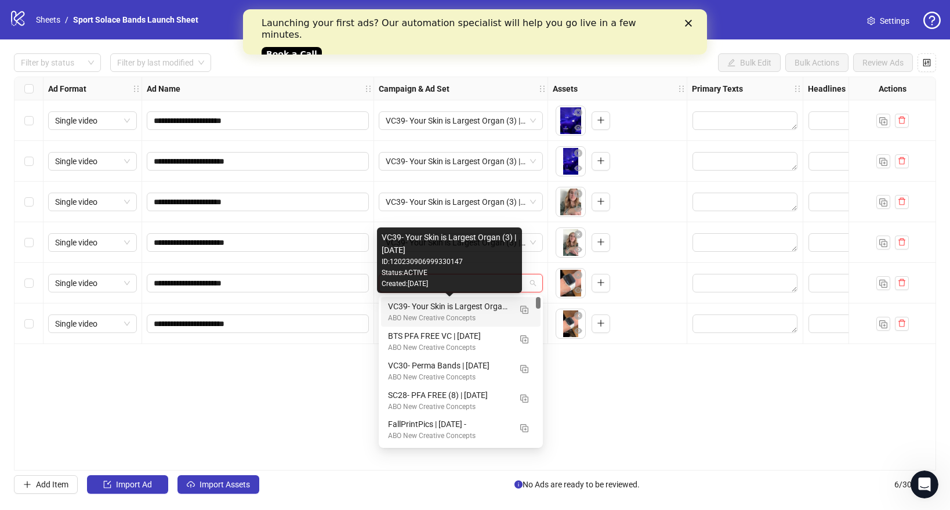
click at [424, 309] on div "VC39- Your Skin is Largest Organ (3) | 10/2/25" at bounding box center [449, 306] width 122 height 13
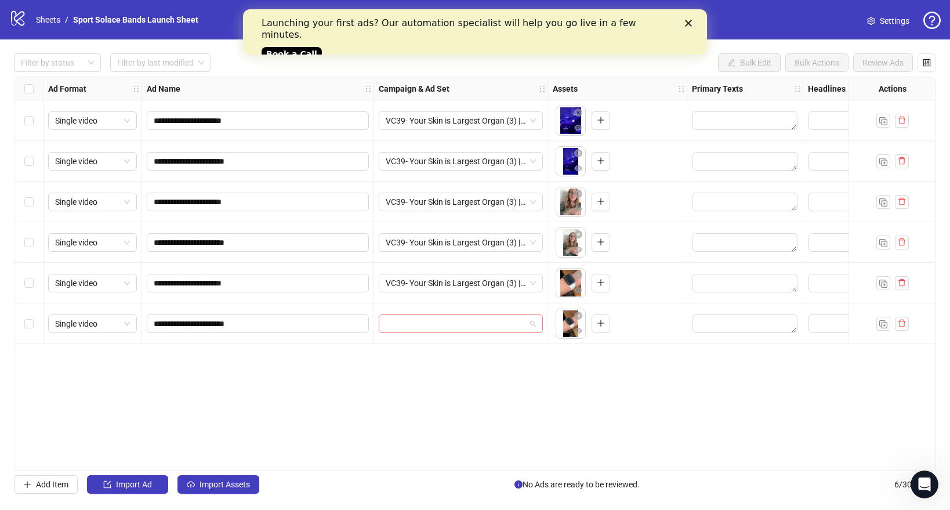
click at [425, 321] on input "search" at bounding box center [456, 323] width 140 height 17
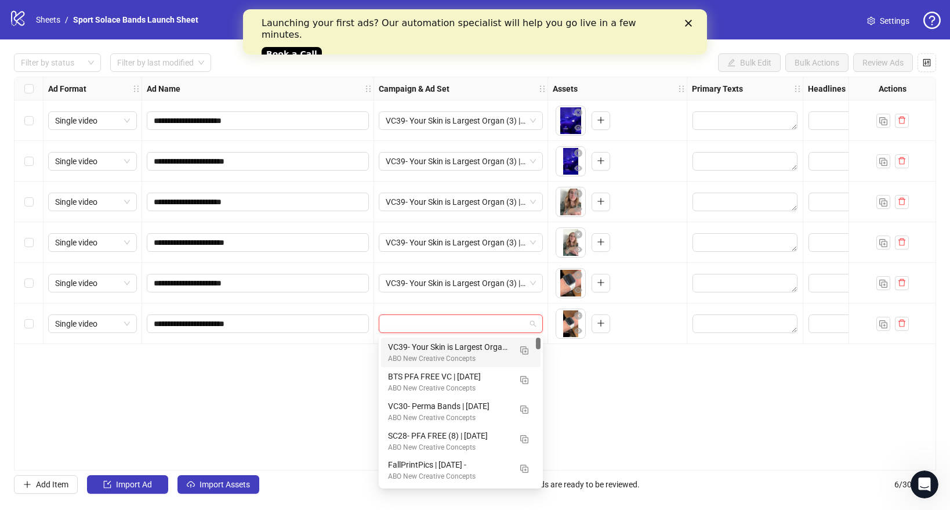
click at [423, 350] on div "VC39- Your Skin is Largest Organ (3) | 10/2/25" at bounding box center [449, 346] width 122 height 13
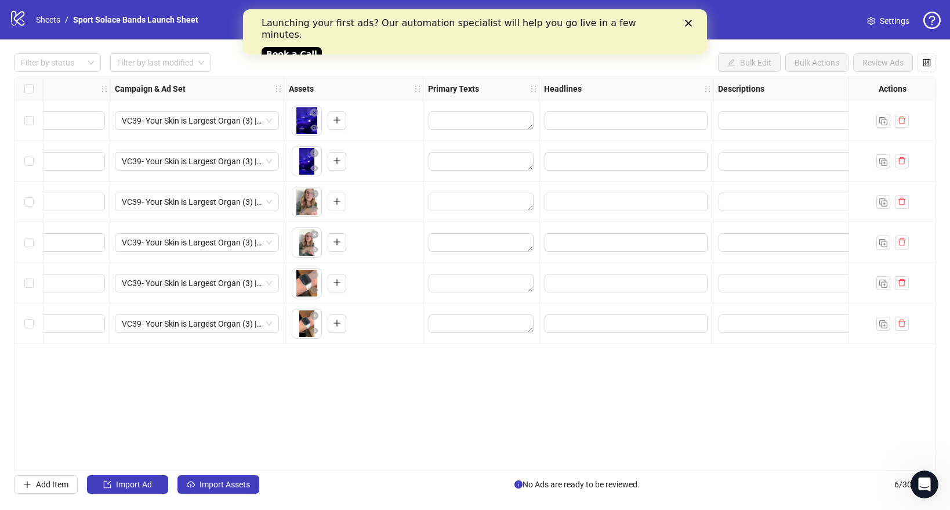
scroll to position [0, 264]
click at [484, 117] on textarea "Edit values" at bounding box center [480, 120] width 105 height 19
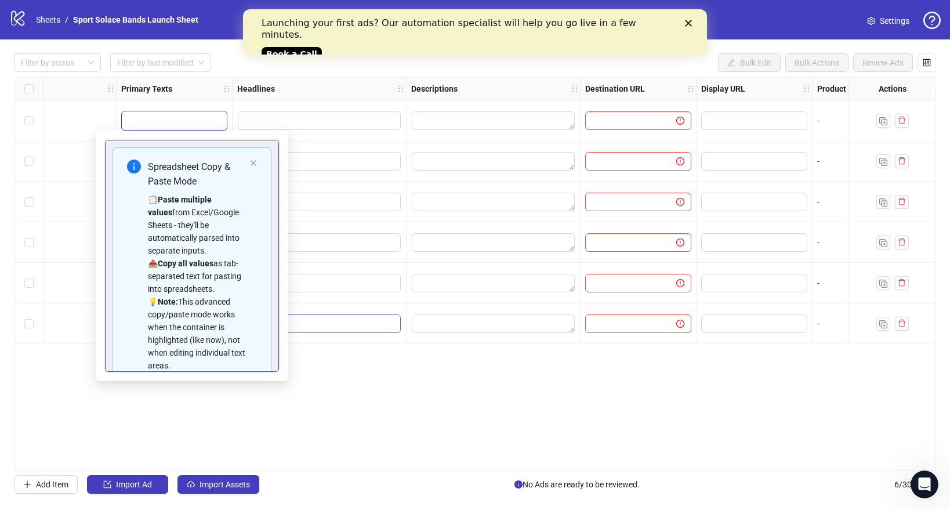
scroll to position [0, 0]
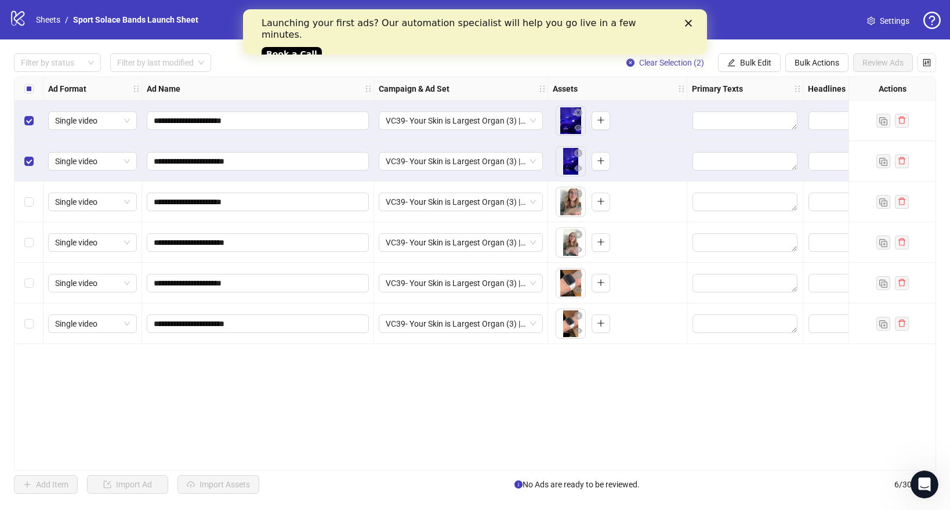
click at [699, 26] on div "Launching your first ads? Our automation specialist will help you go live in a …" at bounding box center [475, 38] width 464 height 48
click at [685, 27] on div "Launching your first ads? Our automation specialist will help you go live in a …" at bounding box center [475, 38] width 427 height 48
click at [688, 21] on icon "Close" at bounding box center [688, 23] width 7 height 7
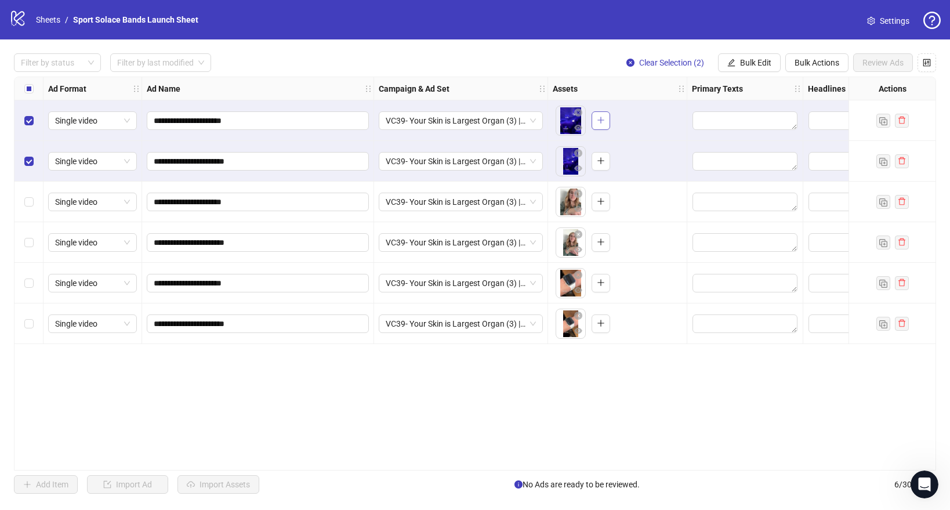
click at [603, 128] on button "button" at bounding box center [600, 120] width 19 height 19
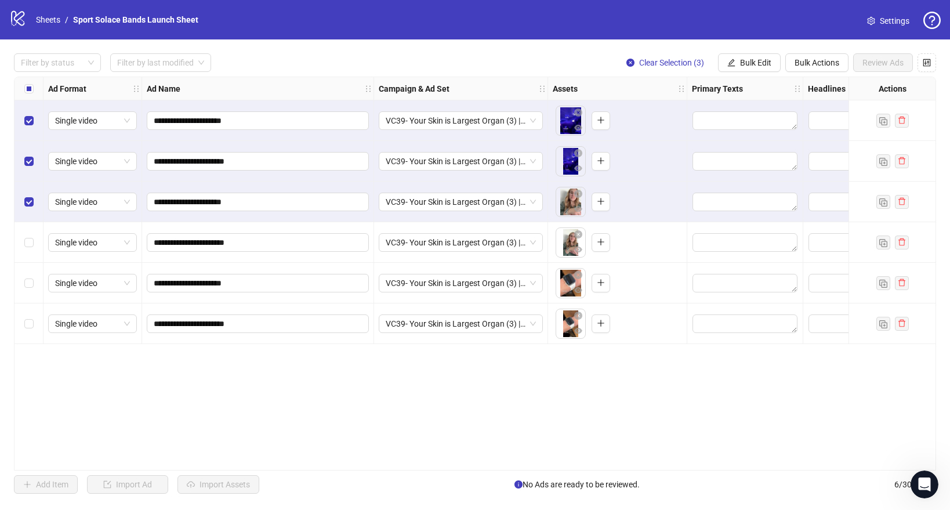
click at [30, 233] on div "Select row 4" at bounding box center [28, 242] width 29 height 41
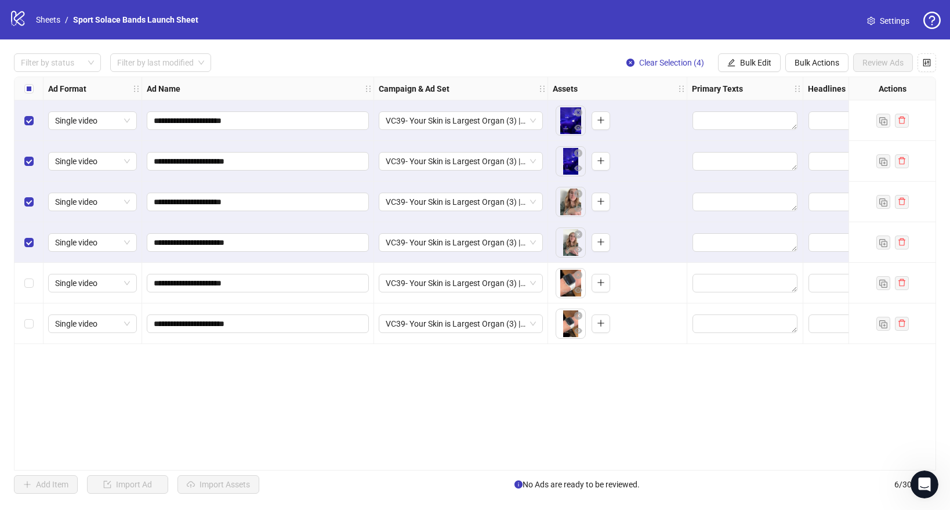
click at [25, 274] on div "Select row 5" at bounding box center [28, 283] width 29 height 41
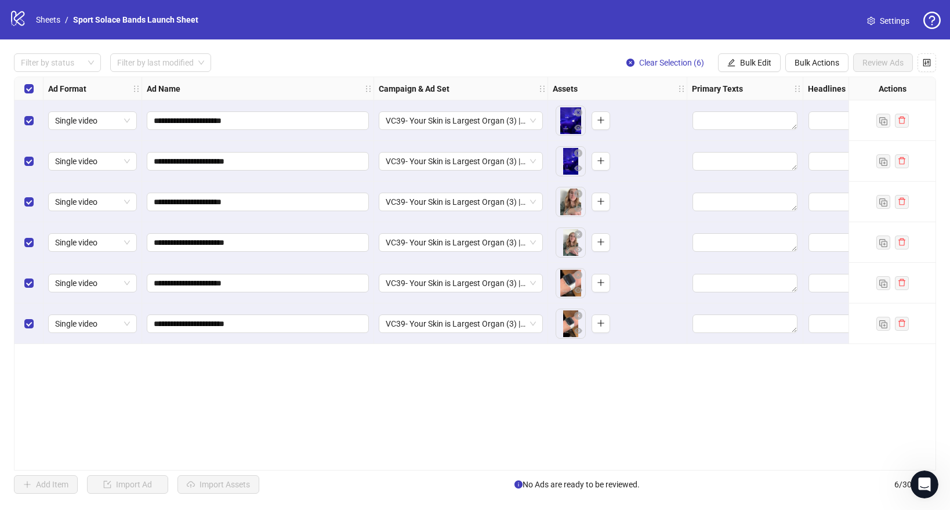
click at [634, 409] on div "**********" at bounding box center [475, 274] width 922 height 394
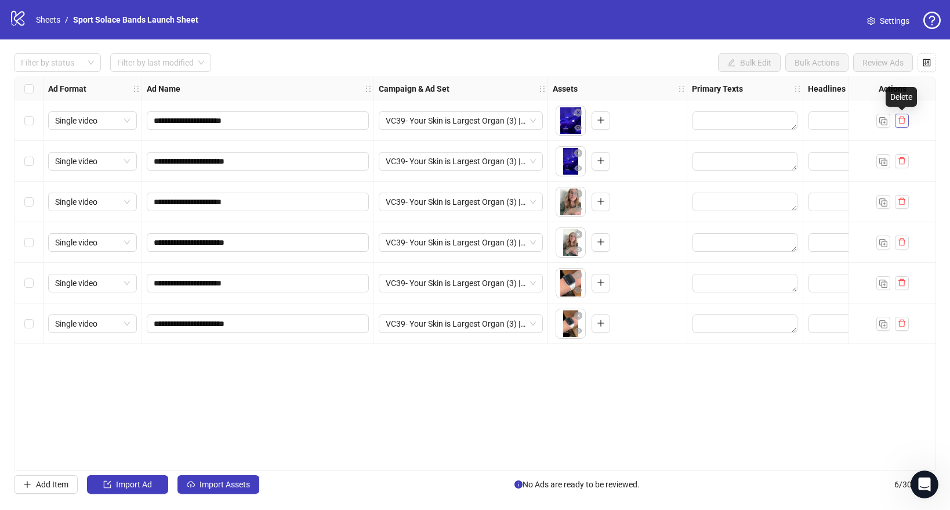
click at [898, 117] on icon "delete" at bounding box center [902, 120] width 8 height 8
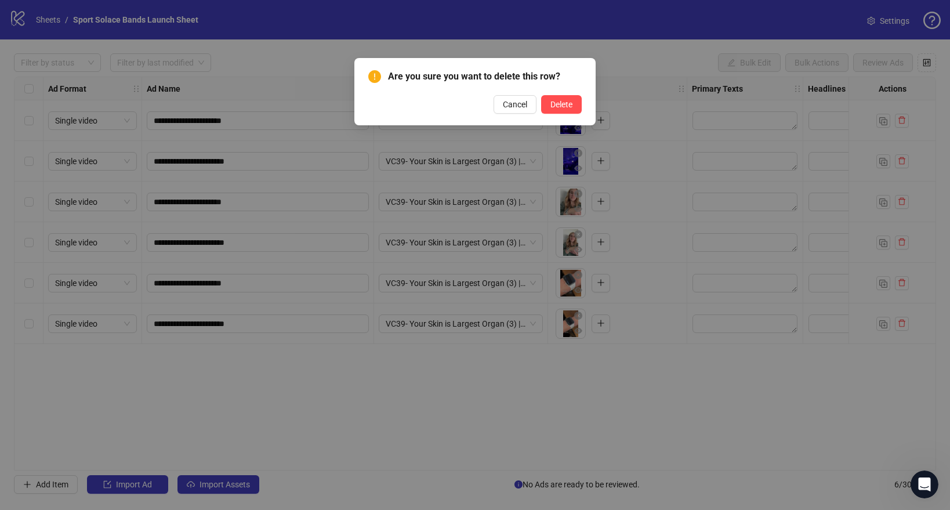
click at [582, 110] on div "Are you sure you want to delete this row? Cancel Delete" at bounding box center [474, 91] width 241 height 67
click at [557, 108] on span "Delete" at bounding box center [561, 104] width 22 height 9
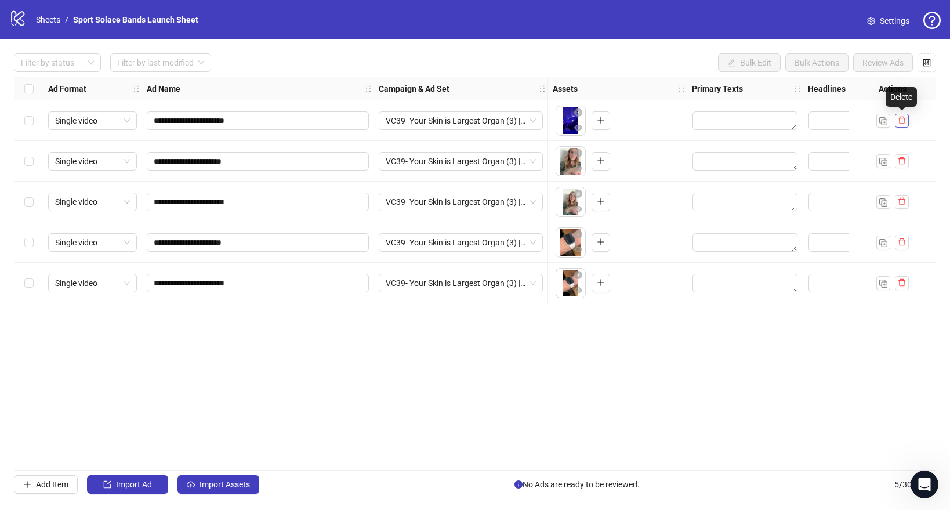
click at [905, 122] on icon "delete" at bounding box center [902, 120] width 8 height 8
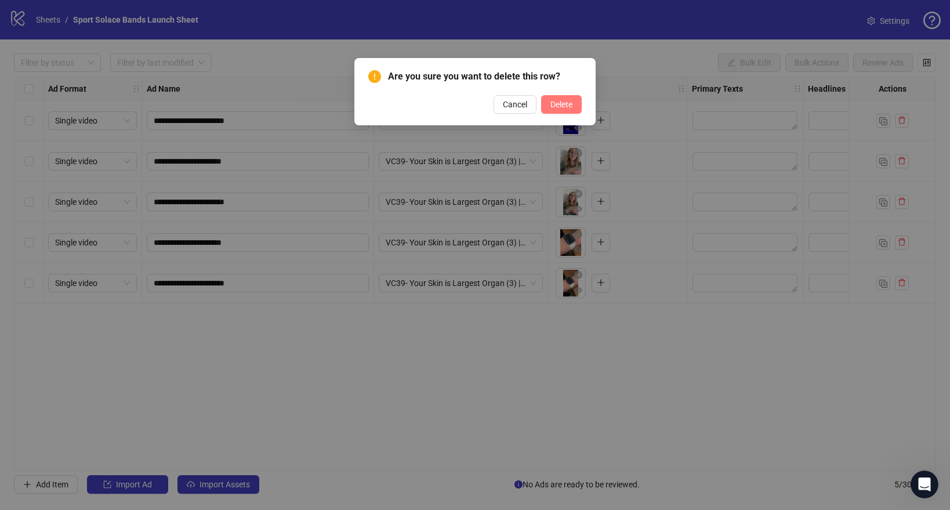
click at [566, 104] on span "Delete" at bounding box center [561, 104] width 22 height 9
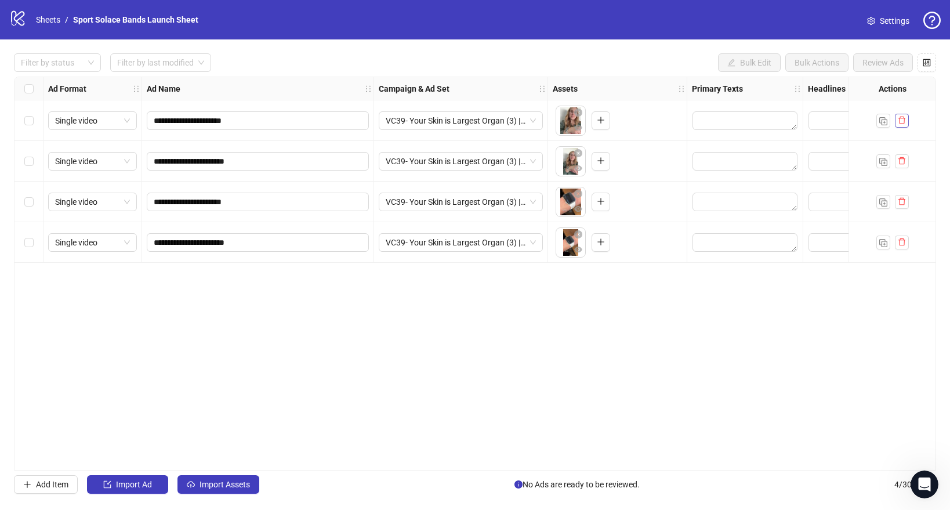
click at [902, 122] on icon "delete" at bounding box center [902, 120] width 8 height 8
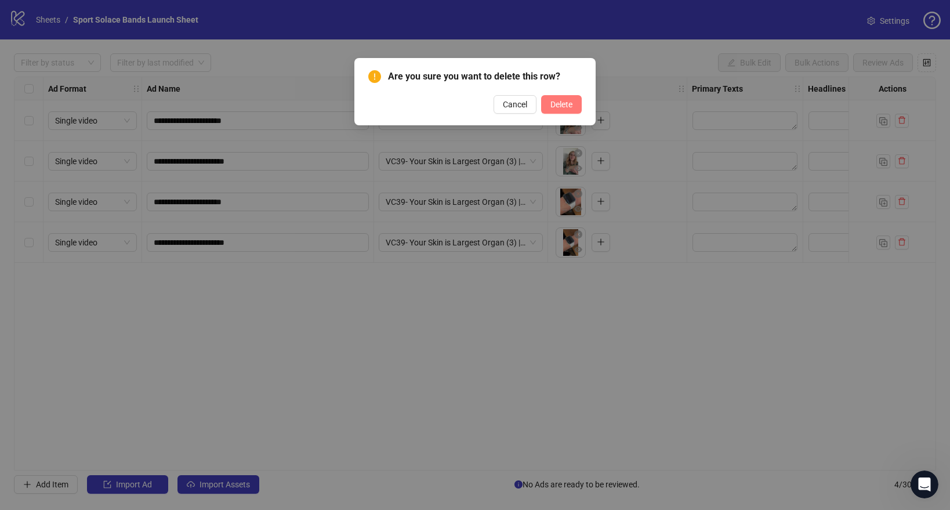
click at [551, 106] on span "Delete" at bounding box center [561, 104] width 22 height 9
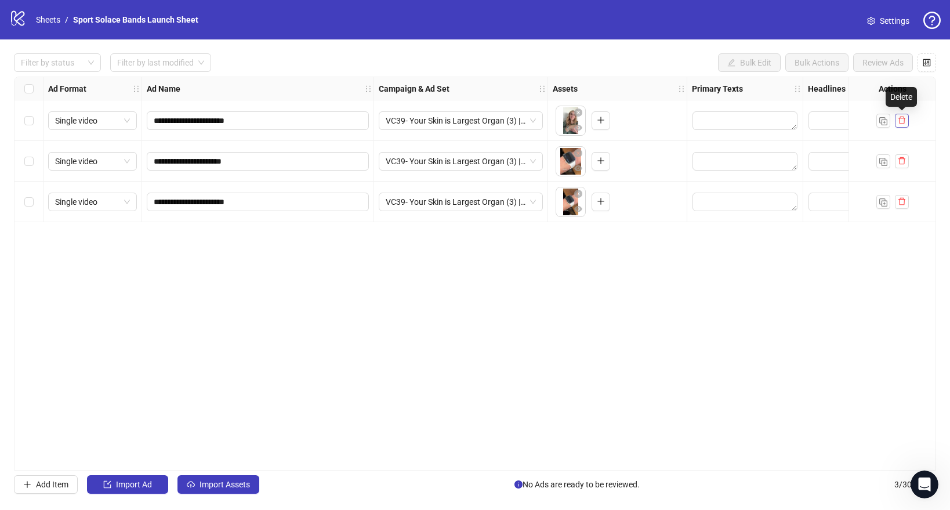
click at [898, 120] on icon "delete" at bounding box center [902, 120] width 8 height 8
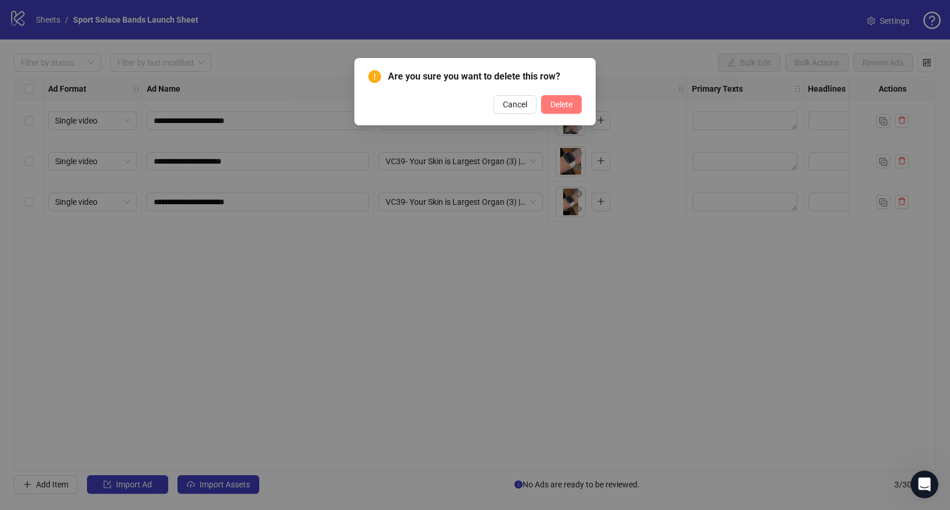
click at [576, 110] on button "Delete" at bounding box center [561, 104] width 41 height 19
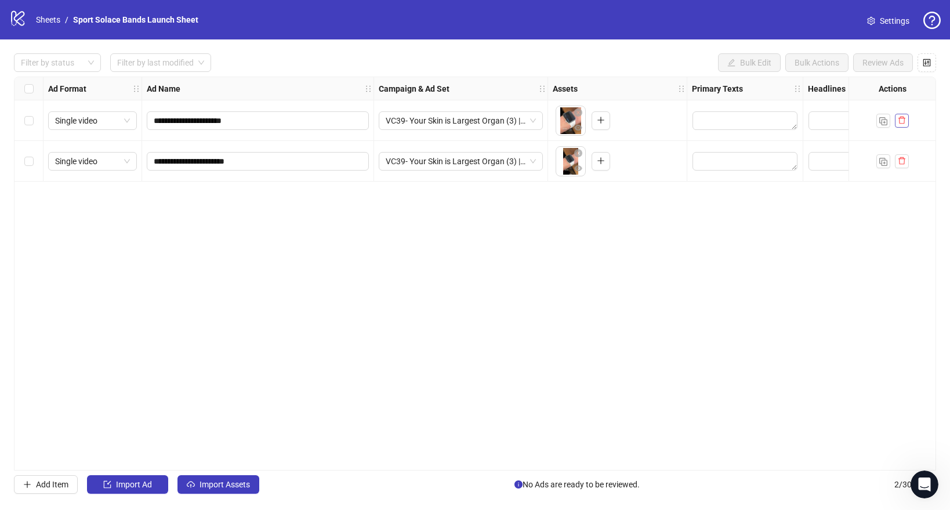
click at [897, 125] on button "button" at bounding box center [902, 121] width 14 height 14
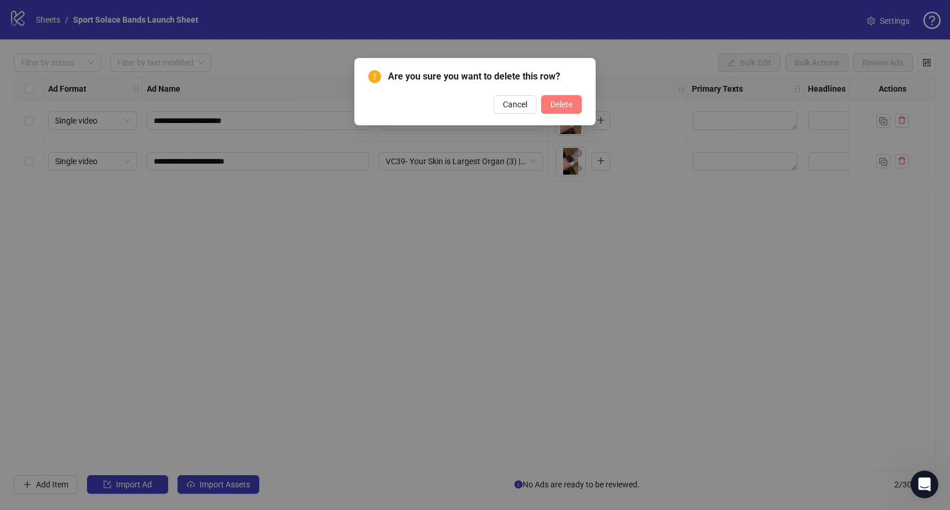
click at [557, 106] on span "Delete" at bounding box center [561, 104] width 22 height 9
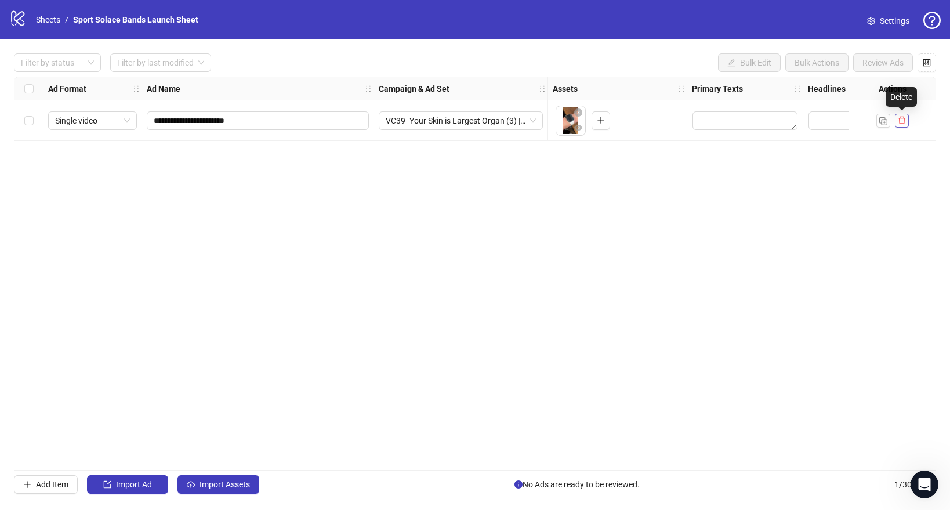
click at [903, 123] on icon "delete" at bounding box center [901, 121] width 7 height 8
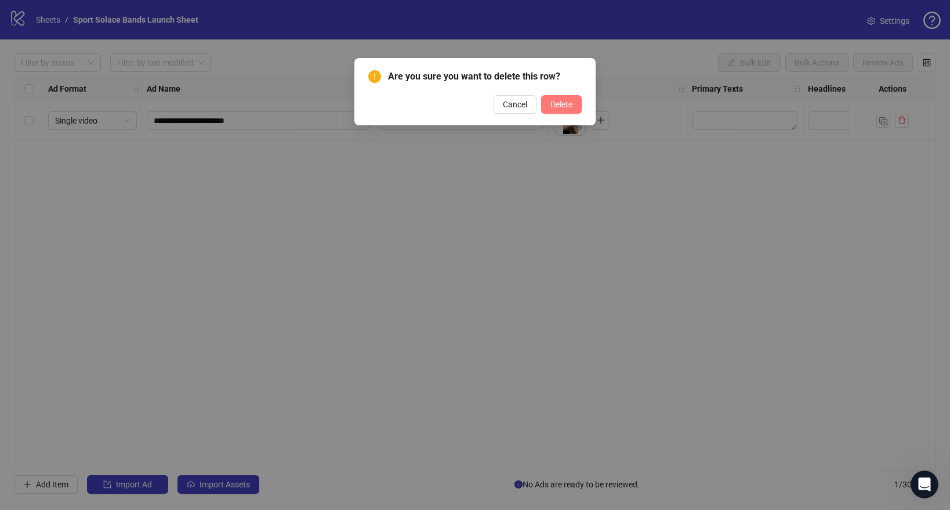
click at [558, 109] on button "Delete" at bounding box center [561, 104] width 41 height 19
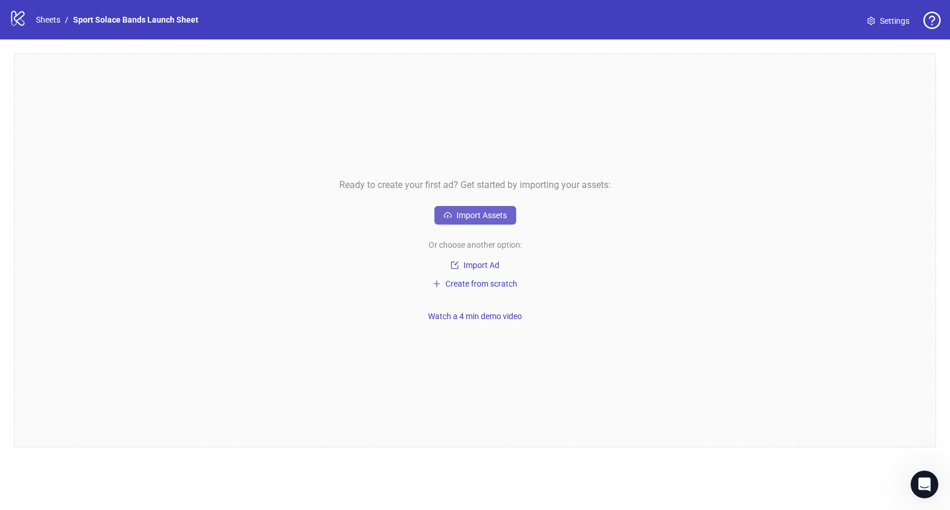
click at [469, 218] on span "Import Assets" at bounding box center [481, 215] width 50 height 9
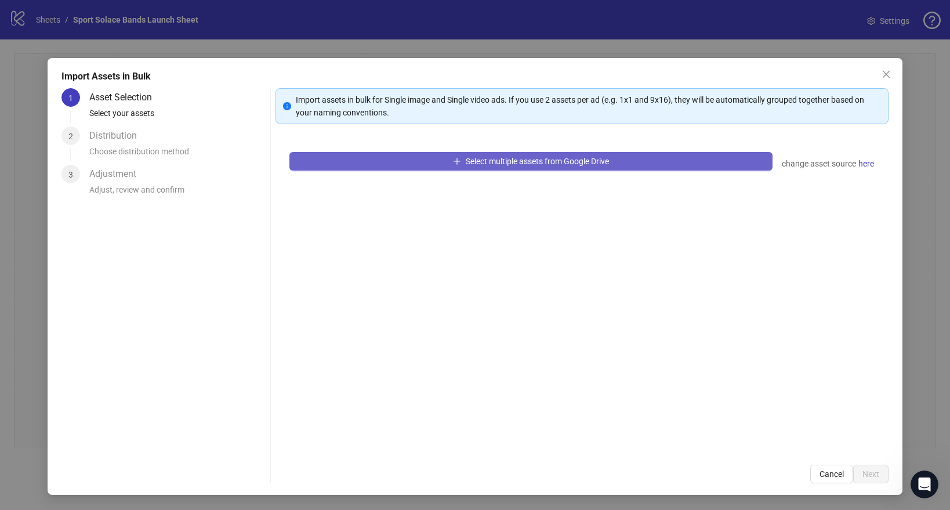
click at [480, 160] on span "Select multiple assets from Google Drive" at bounding box center [537, 161] width 143 height 9
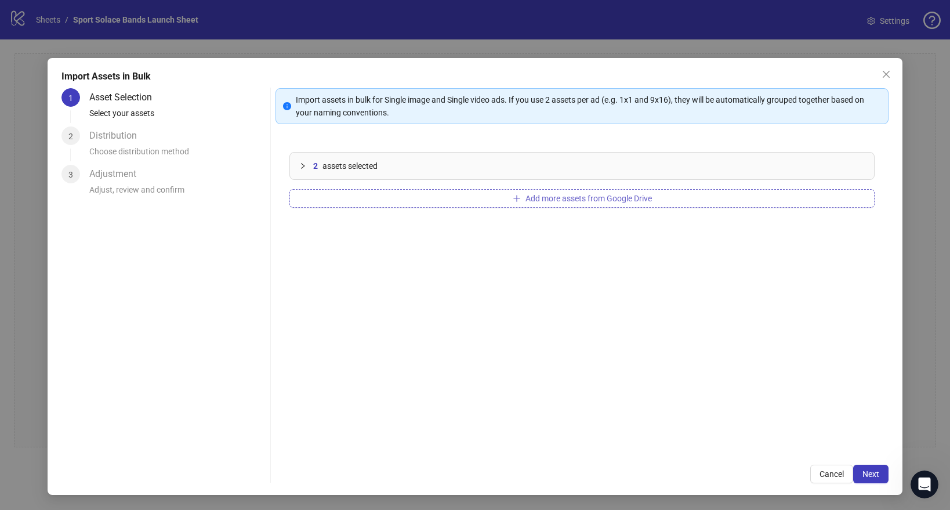
click at [416, 198] on button "Add more assets from Google Drive" at bounding box center [581, 198] width 585 height 19
click at [432, 200] on button "Add more assets from Google Drive" at bounding box center [581, 198] width 585 height 19
click at [877, 475] on span "Next" at bounding box center [870, 473] width 17 height 9
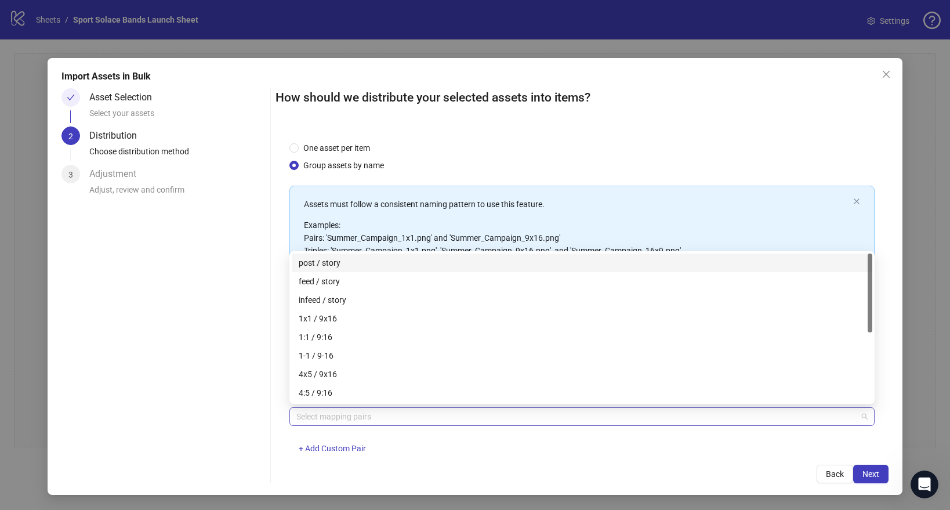
click at [350, 422] on div at bounding box center [576, 416] width 568 height 16
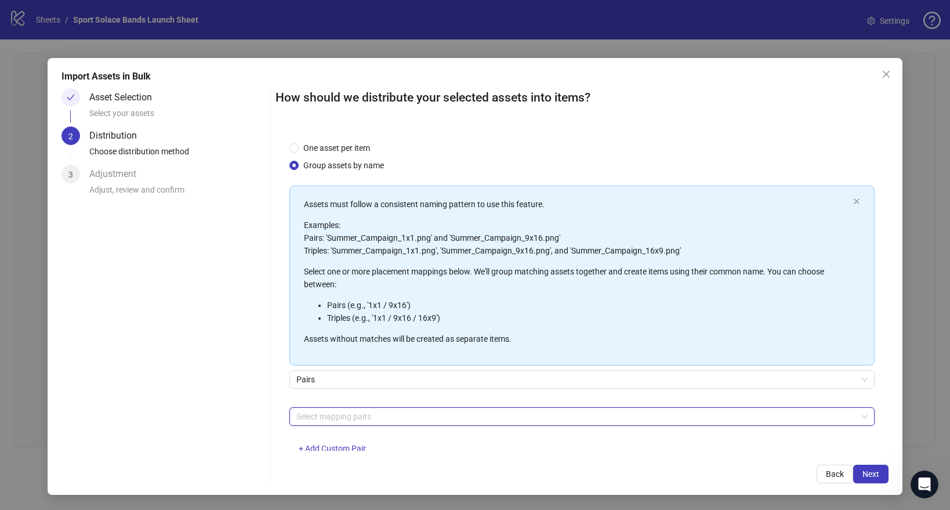
click at [371, 416] on div at bounding box center [576, 416] width 568 height 16
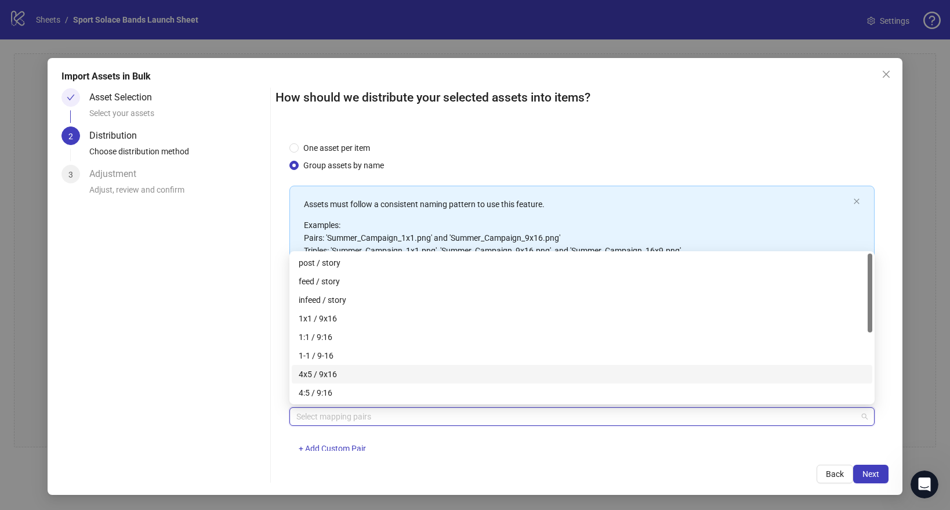
click at [355, 372] on div "4x5 / 9x16" at bounding box center [582, 374] width 567 height 13
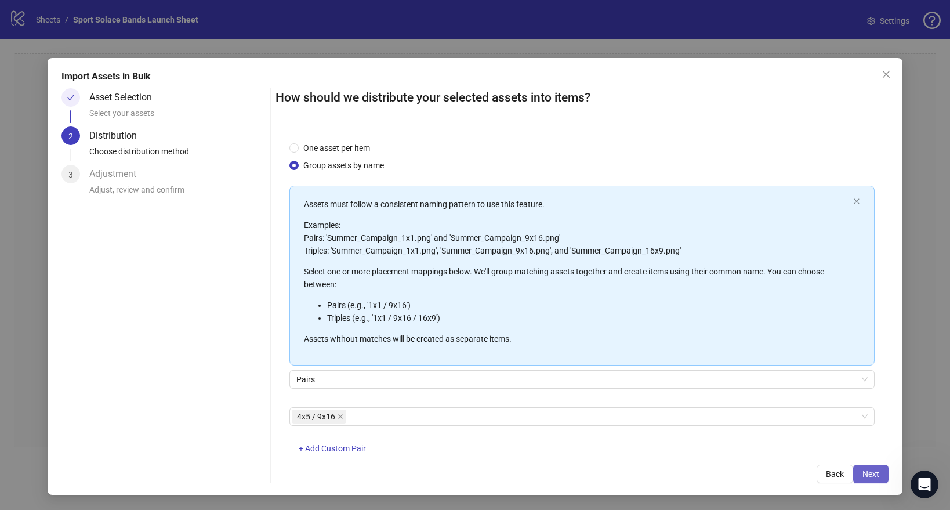
click at [873, 473] on span "Next" at bounding box center [870, 473] width 17 height 9
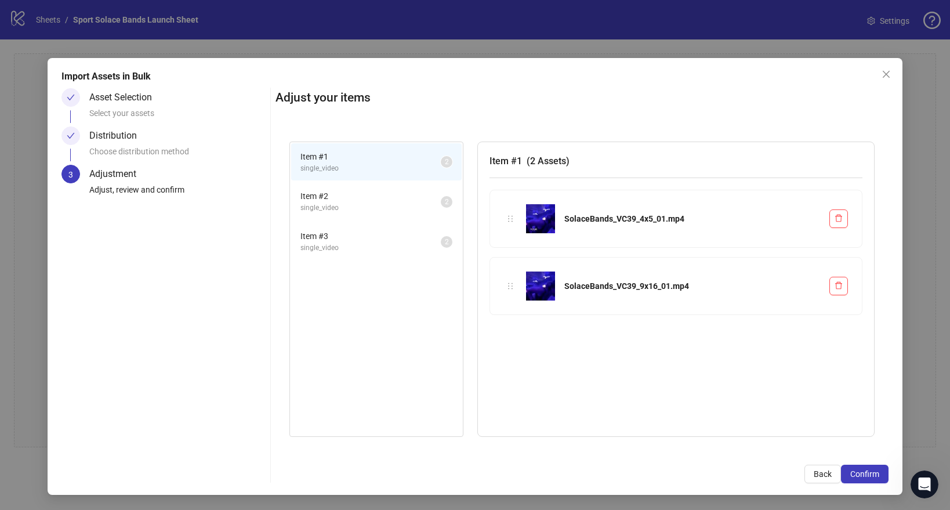
click at [324, 199] on span "Item # 2" at bounding box center [370, 196] width 140 height 13
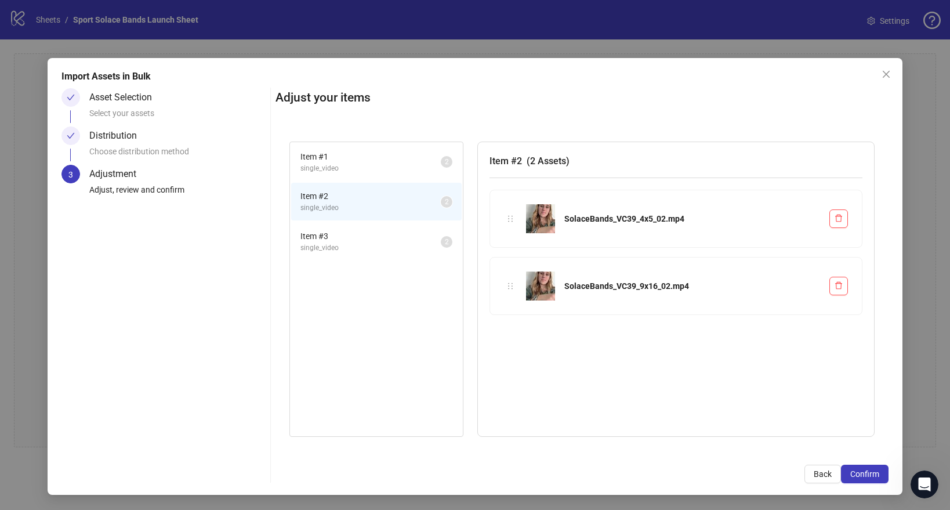
click at [331, 248] on span "single_video" at bounding box center [370, 247] width 140 height 11
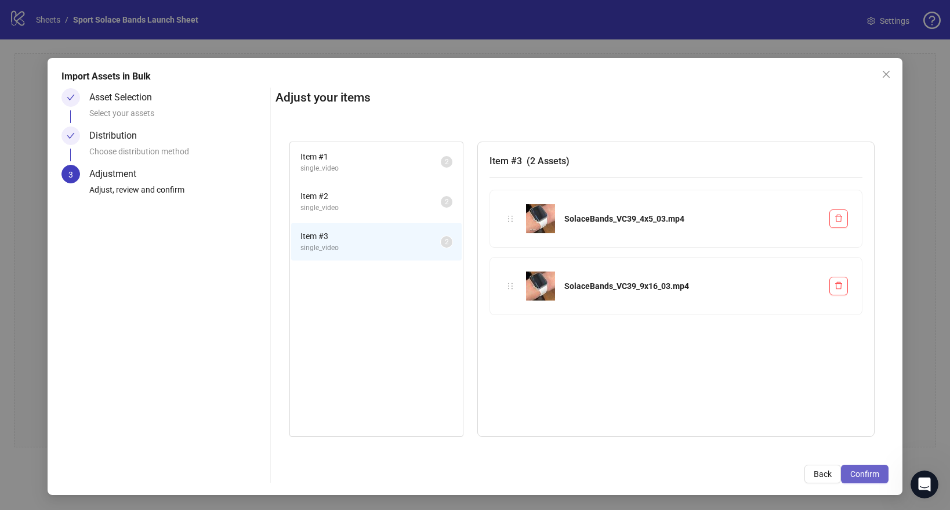
click at [858, 476] on span "Confirm" at bounding box center [864, 473] width 29 height 9
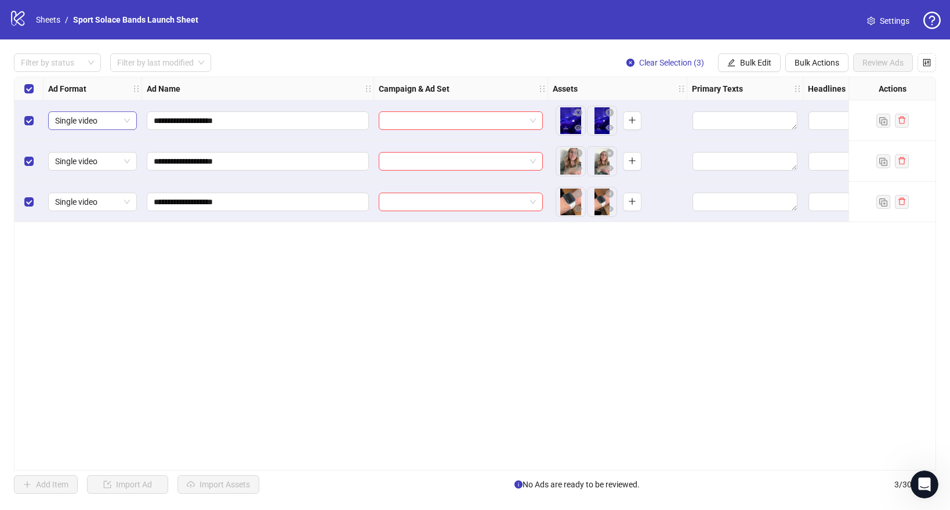
click at [112, 119] on span "Single video" at bounding box center [92, 120] width 75 height 17
click at [313, 297] on div "**********" at bounding box center [475, 274] width 922 height 394
click at [401, 120] on input "search" at bounding box center [456, 120] width 140 height 17
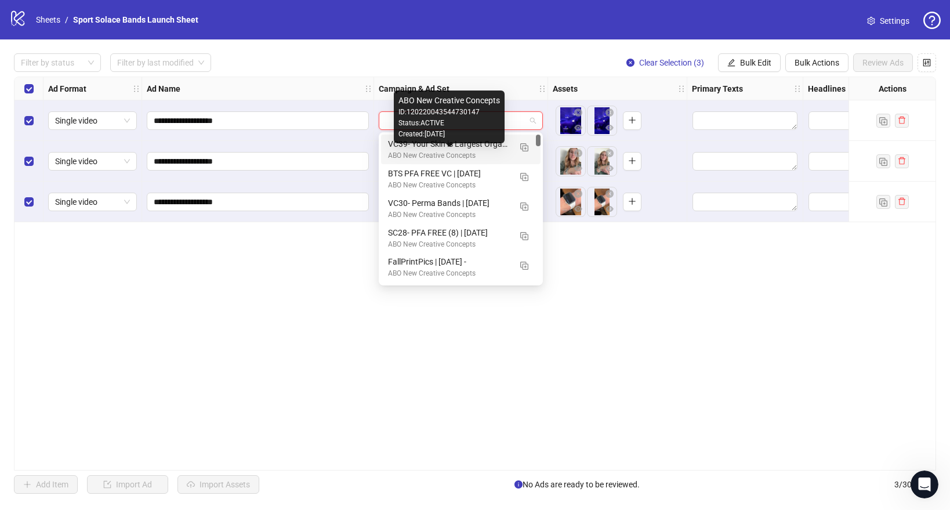
click at [408, 152] on div "ABO New Creative Concepts" at bounding box center [449, 155] width 122 height 11
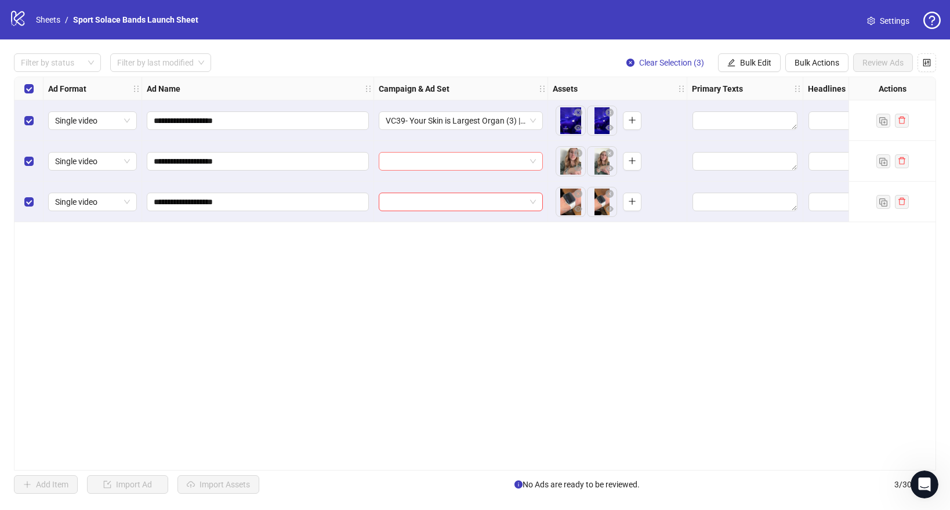
click at [410, 153] on input "search" at bounding box center [456, 161] width 140 height 17
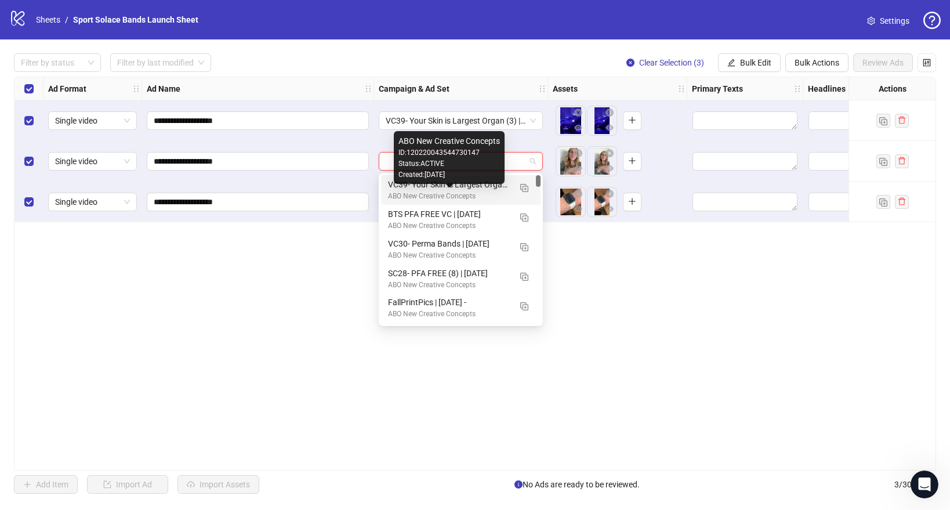
click at [409, 194] on div "ABO New Creative Concepts" at bounding box center [449, 196] width 122 height 11
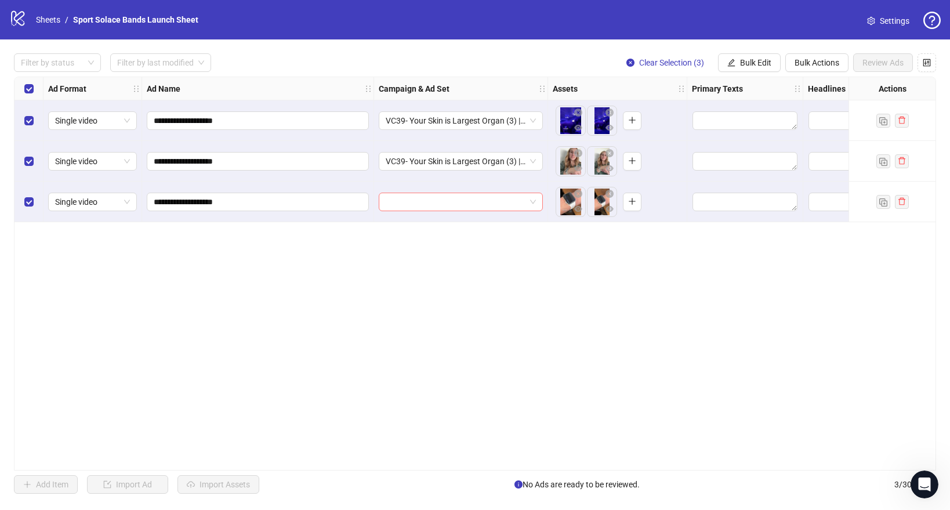
click at [418, 200] on input "search" at bounding box center [456, 201] width 140 height 17
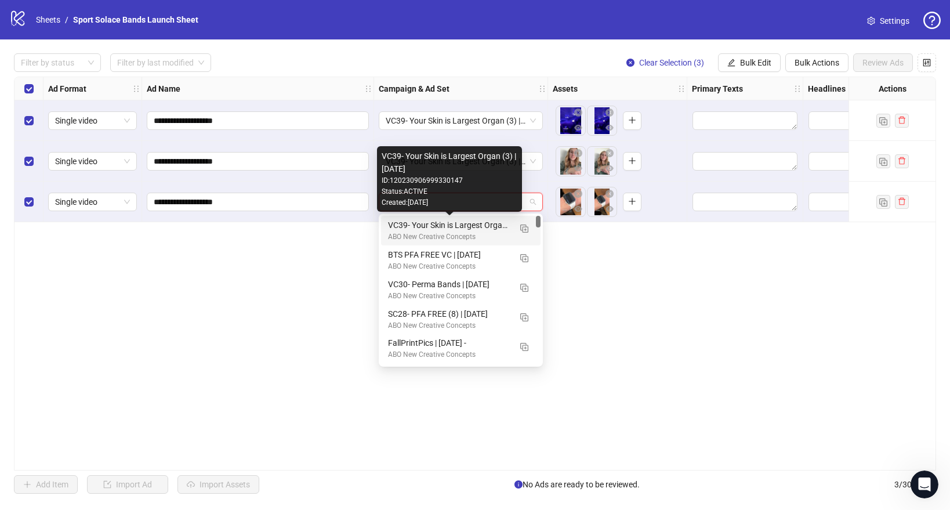
click at [426, 230] on div "VC39- Your Skin is Largest Organ (3) | [DATE]" at bounding box center [449, 225] width 122 height 13
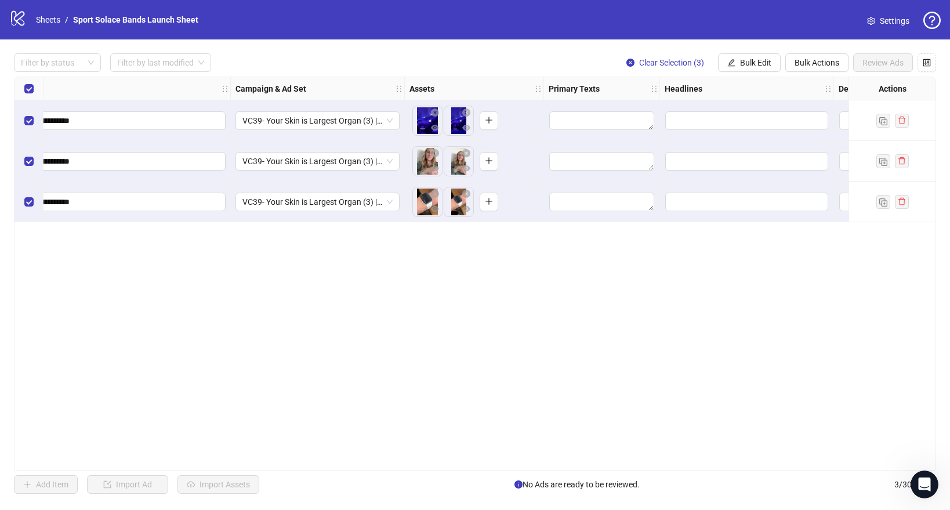
scroll to position [0, 162]
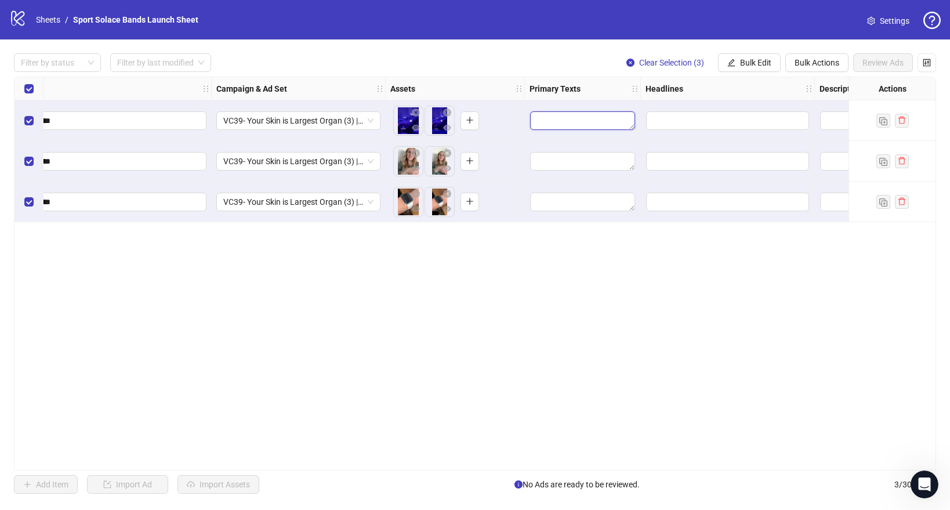
click at [576, 129] on textarea "Edit values" at bounding box center [582, 120] width 105 height 19
click at [581, 124] on textarea "Edit values" at bounding box center [582, 120] width 105 height 19
click at [667, 124] on input "Edit values" at bounding box center [727, 120] width 163 height 19
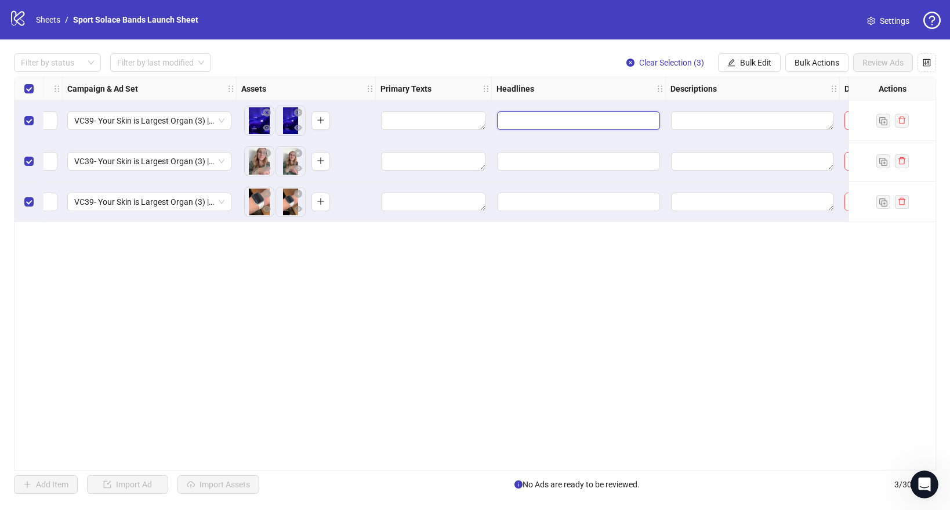
scroll to position [0, 342]
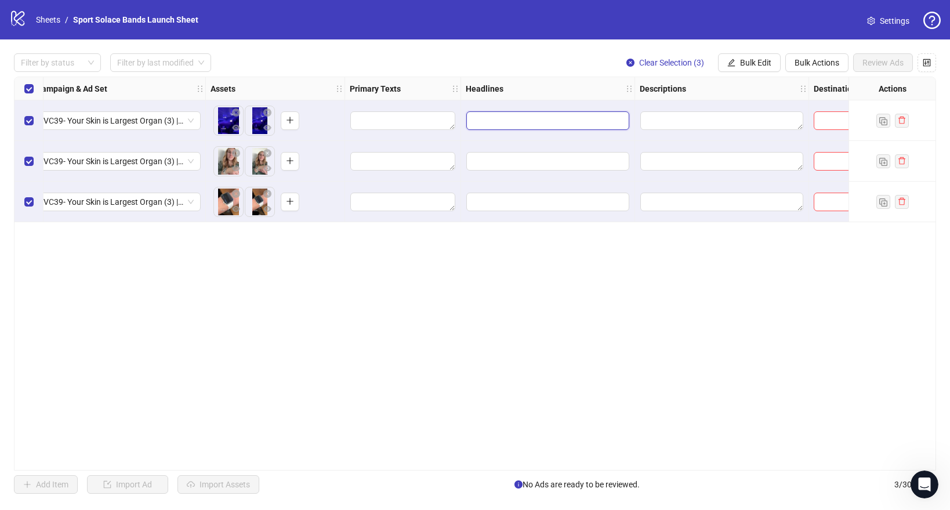
click at [526, 124] on input "Edit values" at bounding box center [547, 120] width 163 height 19
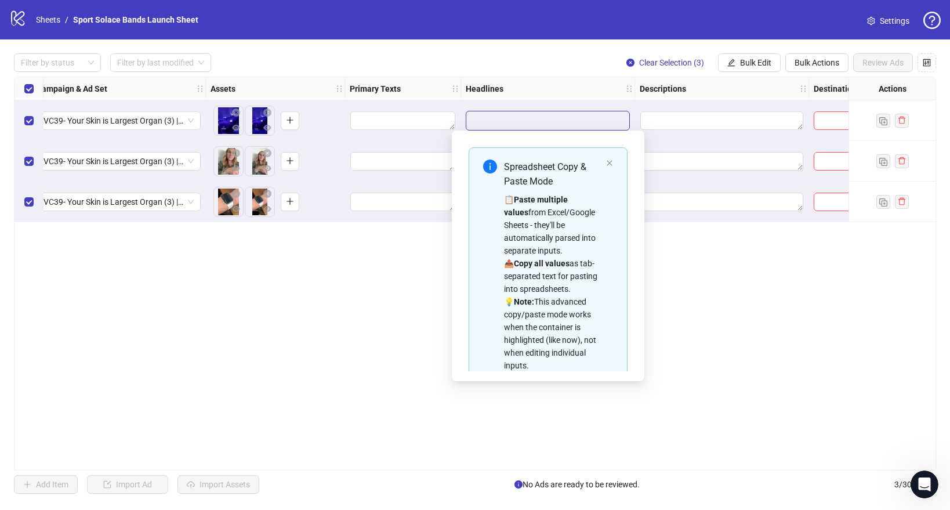
scroll to position [66, 0]
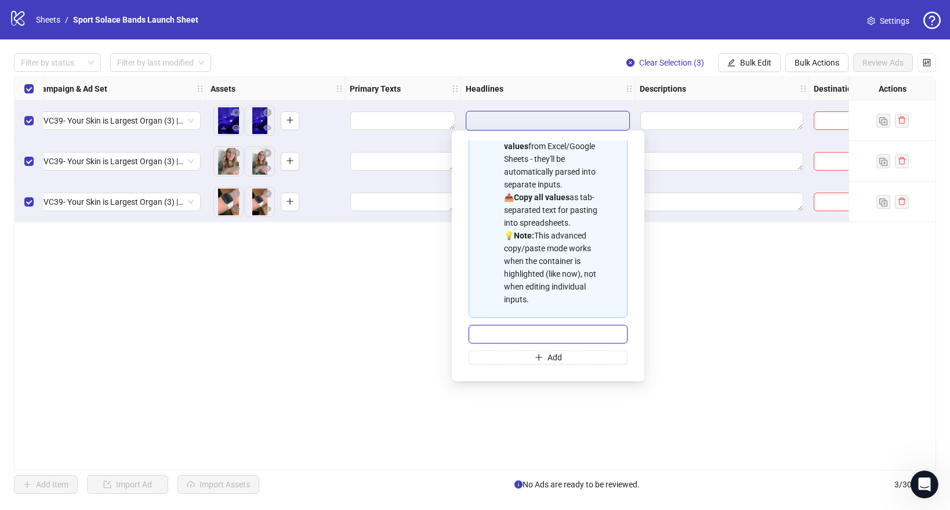
paste input "**********"
type input "**********"
click at [553, 359] on span "Add" at bounding box center [554, 357] width 14 height 9
paste input "**********"
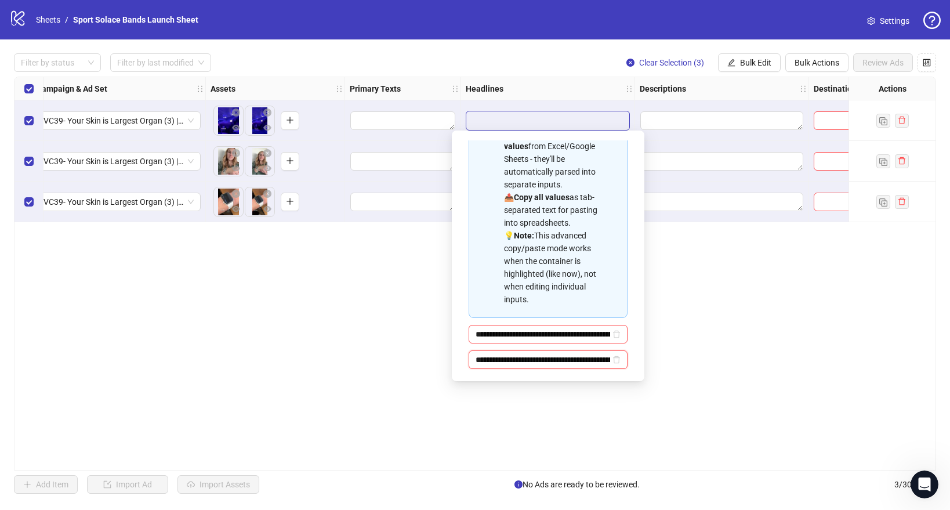
scroll to position [0, 833]
click at [566, 357] on input "**********" at bounding box center [543, 359] width 135 height 13
type input "**********"
click at [542, 355] on input "**********" at bounding box center [543, 359] width 135 height 13
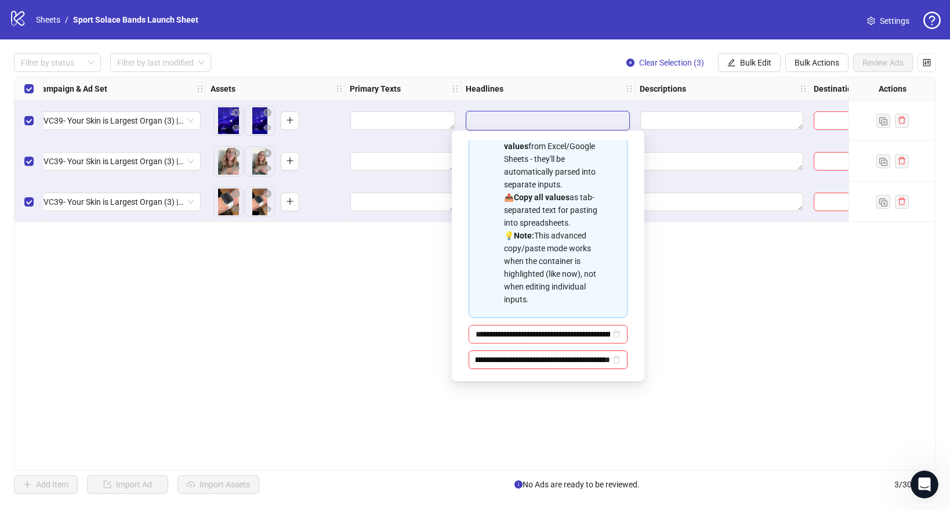
click at [542, 355] on input "**********" at bounding box center [543, 359] width 135 height 13
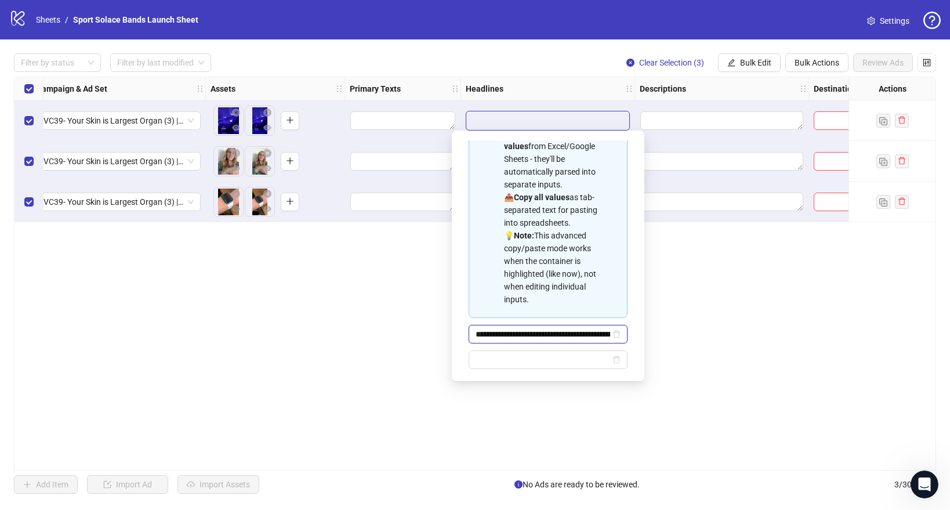
click at [537, 328] on input "**********" at bounding box center [543, 334] width 135 height 13
click at [391, 234] on div "**********" at bounding box center [475, 274] width 922 height 394
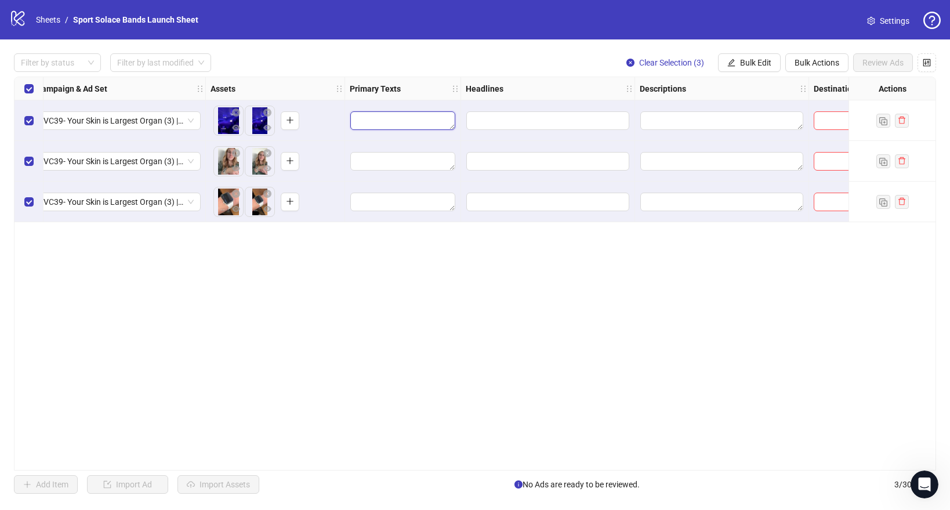
click at [393, 124] on textarea "Edit values" at bounding box center [402, 120] width 105 height 19
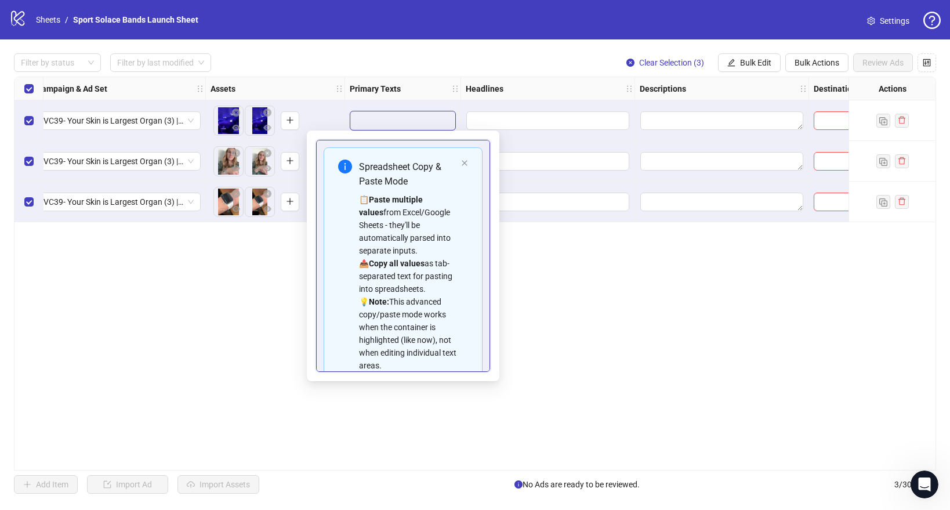
scroll to position [79, 0]
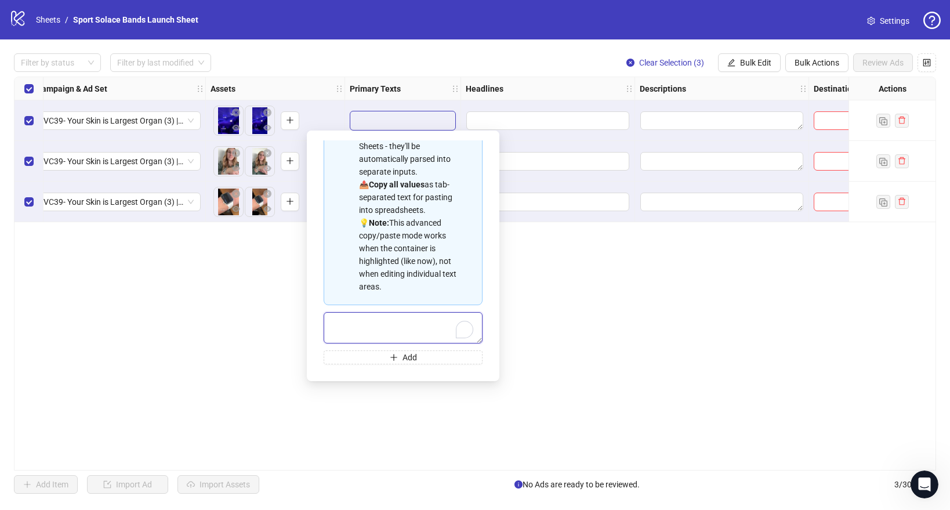
click at [369, 320] on textarea "To enrich screen reader interactions, please activate Accessibility in Grammarl…" at bounding box center [403, 327] width 159 height 31
paste textarea "**********"
type textarea "**********"
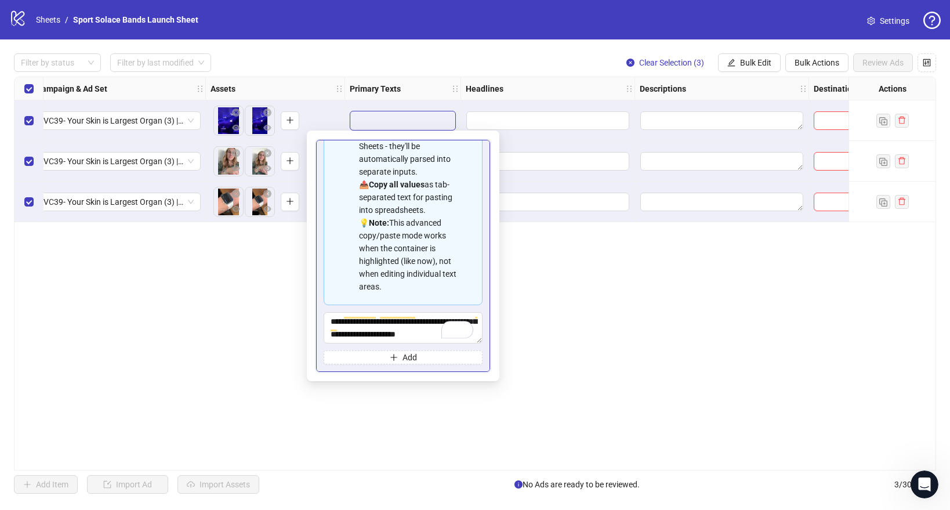
click at [395, 364] on div "**********" at bounding box center [403, 256] width 174 height 232
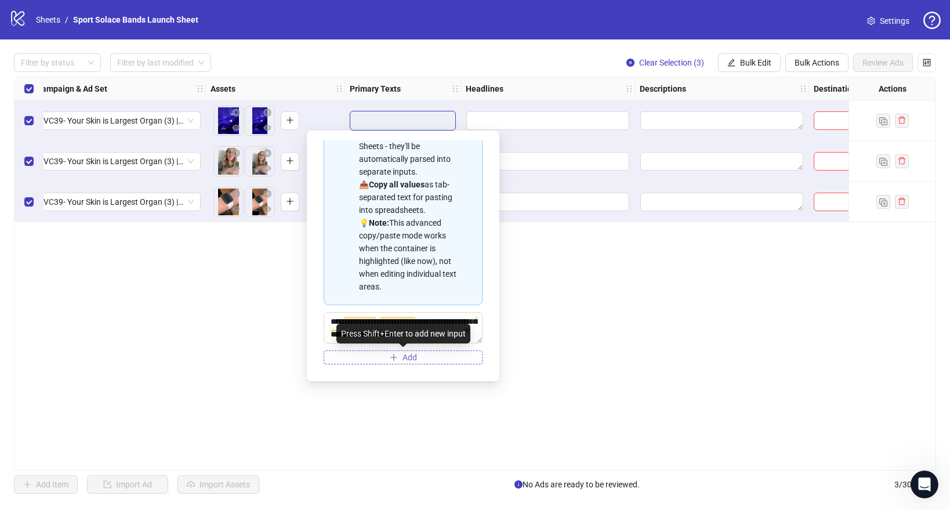
click at [398, 360] on button "Add" at bounding box center [403, 357] width 159 height 14
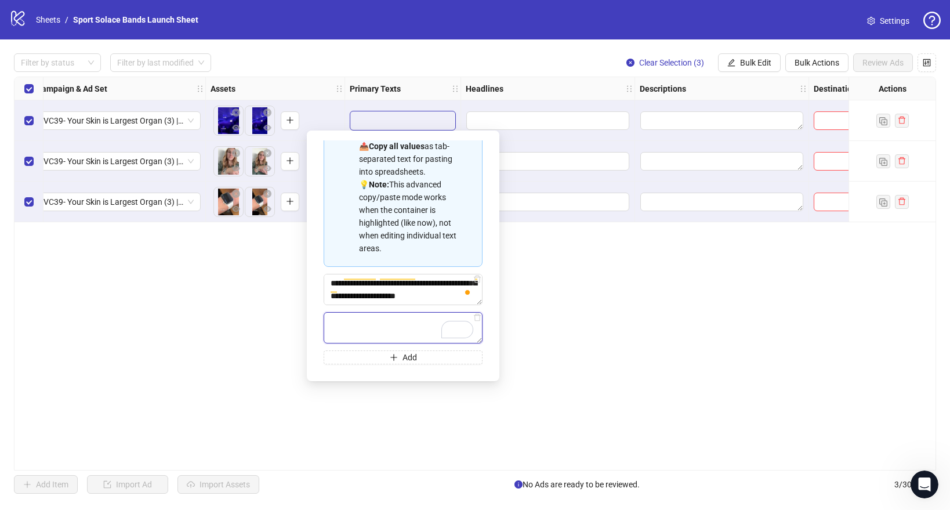
paste textarea "**********"
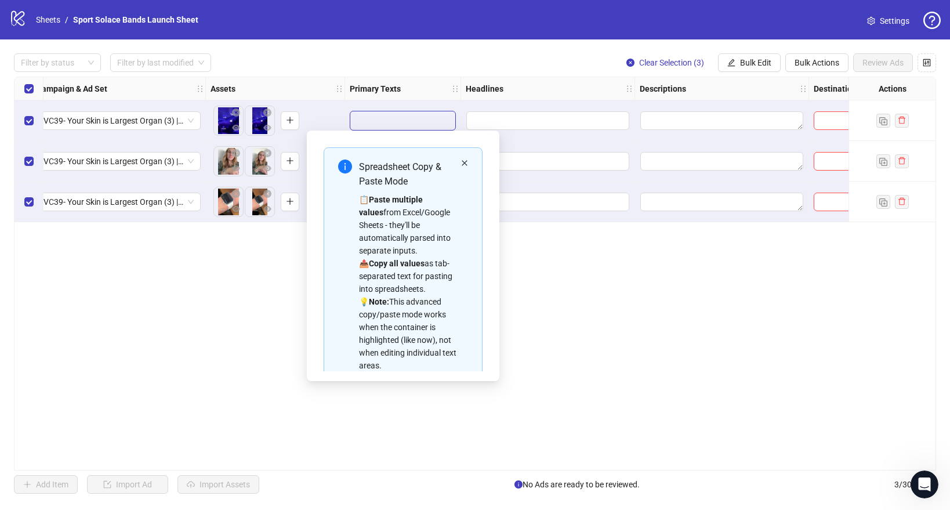
type textarea "**********"
click at [462, 162] on icon "close" at bounding box center [464, 162] width 7 height 7
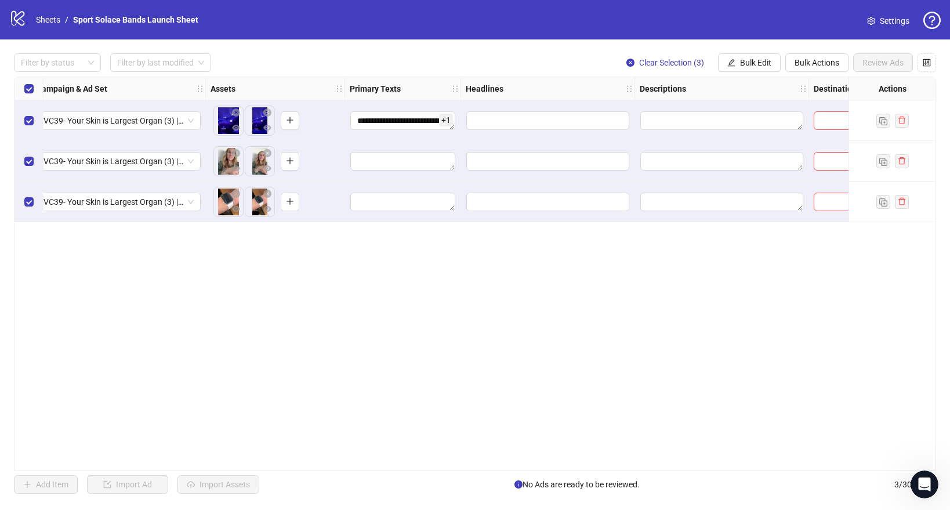
click at [408, 332] on div "**********" at bounding box center [475, 274] width 922 height 394
click at [451, 119] on span "+ 1" at bounding box center [446, 120] width 14 height 13
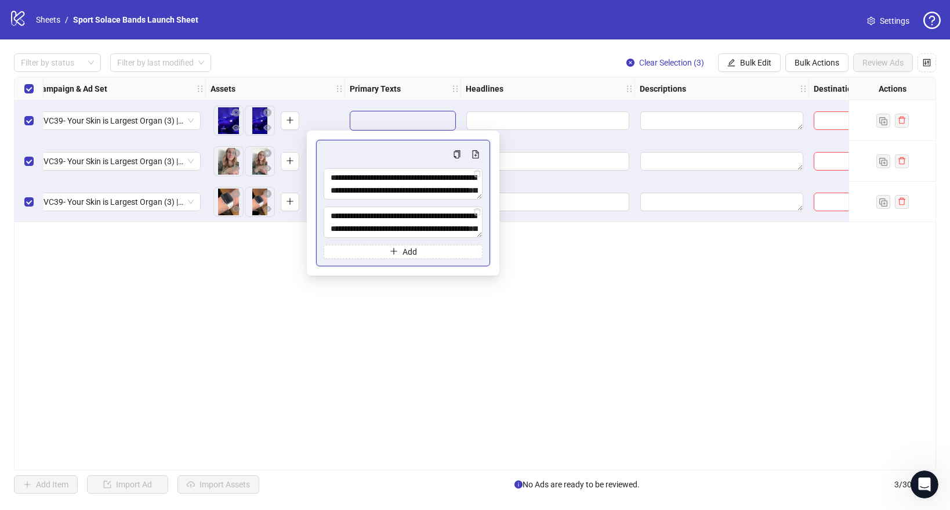
click at [614, 376] on div "**********" at bounding box center [475, 274] width 922 height 394
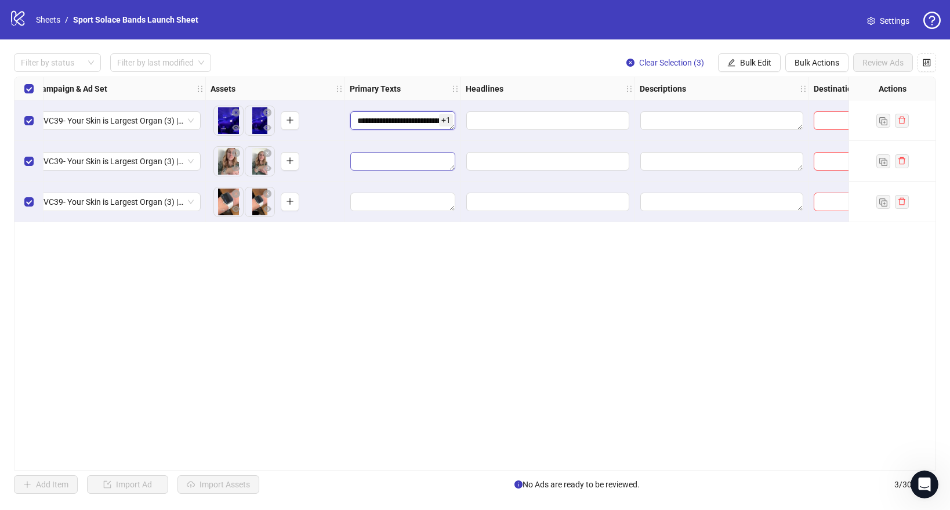
drag, startPoint x: 452, startPoint y: 129, endPoint x: 448, endPoint y: 161, distance: 32.2
click at [448, 77] on div "**********" at bounding box center [443, 77] width 1543 height 0
click at [804, 63] on span "Bulk Actions" at bounding box center [816, 62] width 45 height 9
click at [751, 63] on span "Bulk Edit" at bounding box center [755, 62] width 31 height 9
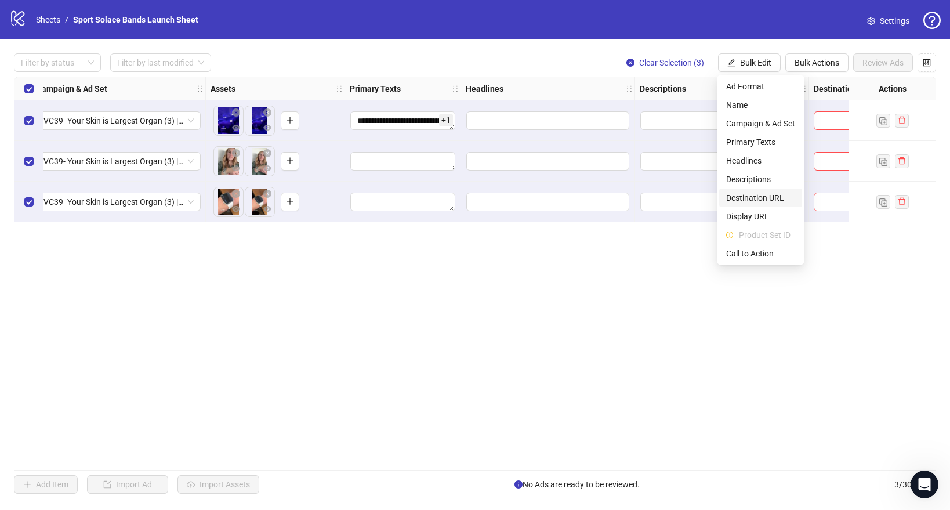
click at [758, 199] on span "Destination URL" at bounding box center [760, 197] width 69 height 13
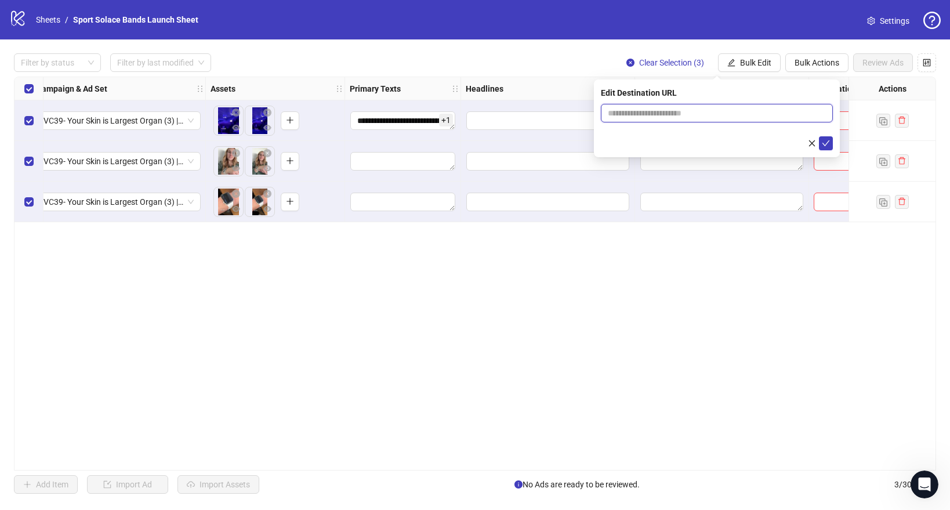
click at [658, 112] on input "text" at bounding box center [712, 113] width 209 height 13
paste input "**********"
type input "**********"
click at [826, 147] on span "submit" at bounding box center [826, 143] width 8 height 9
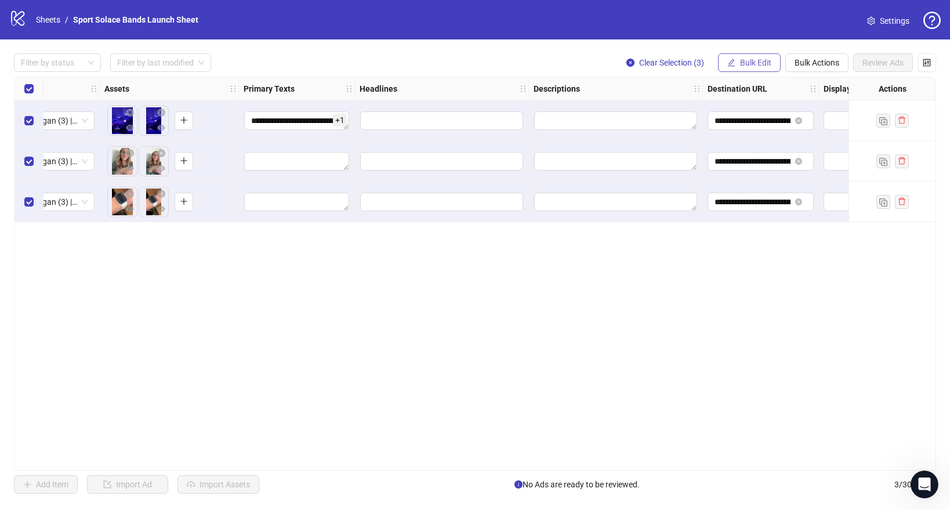
click at [753, 63] on span "Bulk Edit" at bounding box center [755, 62] width 31 height 9
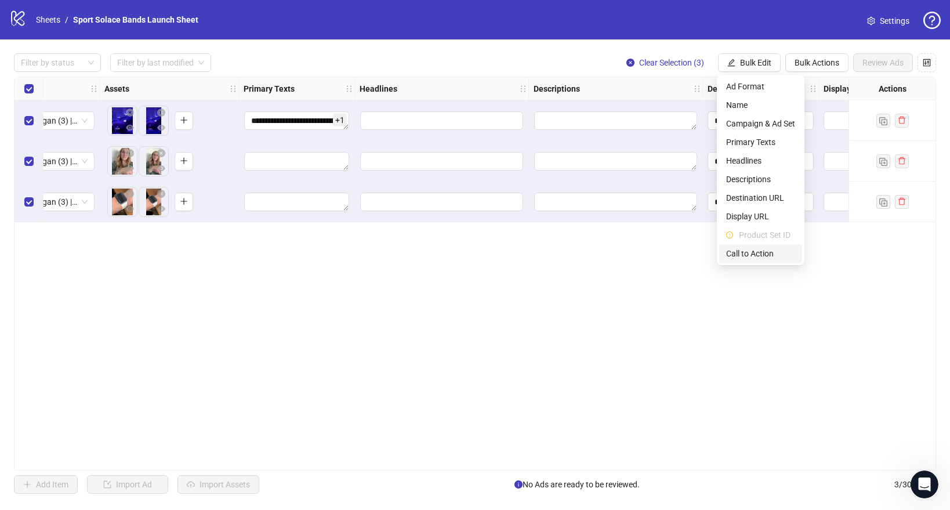
click at [740, 255] on span "Call to Action" at bounding box center [760, 253] width 69 height 13
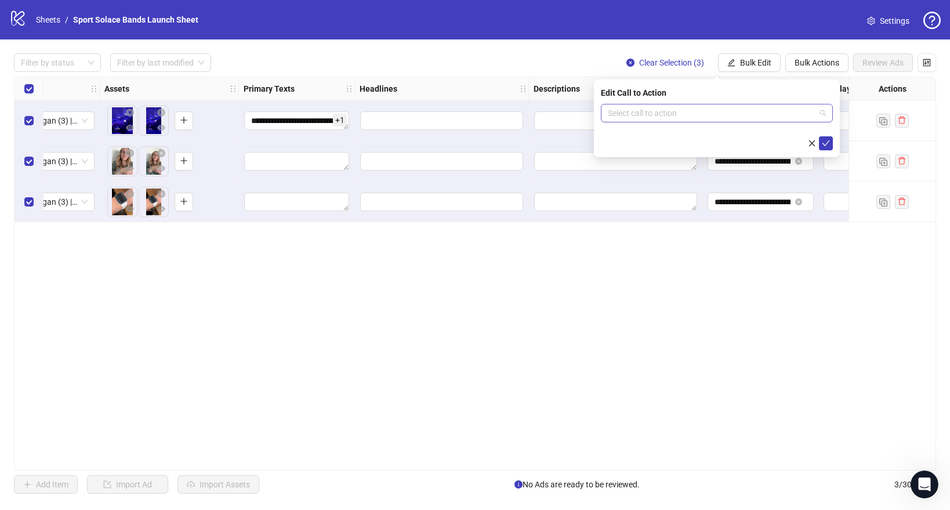
click at [659, 113] on input "search" at bounding box center [712, 112] width 208 height 17
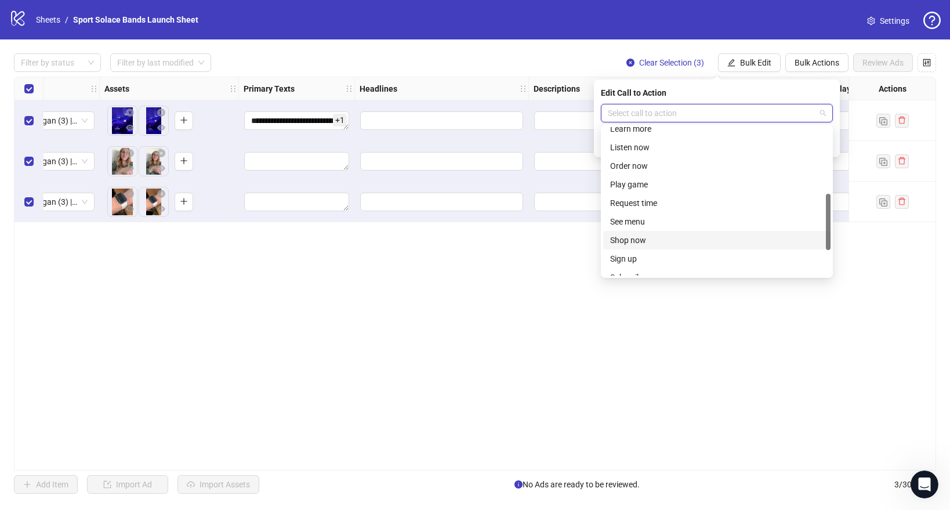
click at [634, 232] on div "Shop now" at bounding box center [716, 240] width 227 height 19
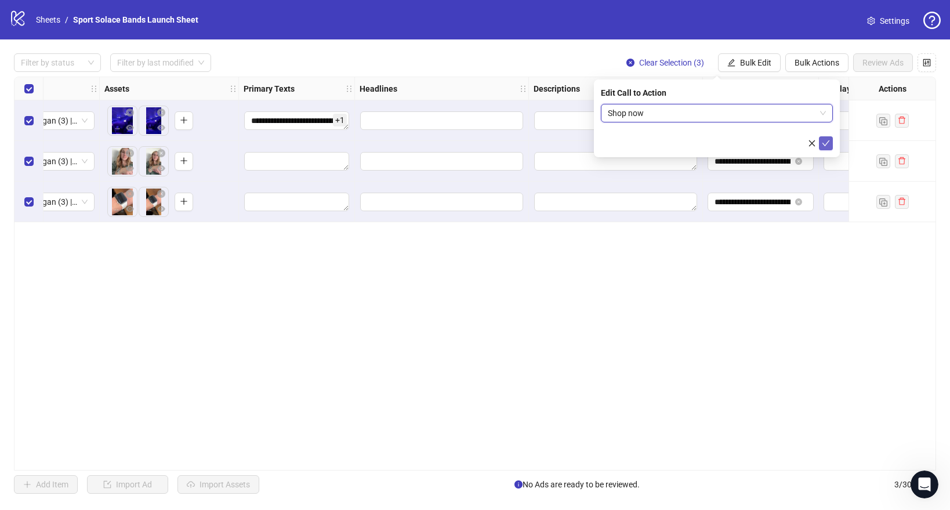
click at [829, 141] on icon "check" at bounding box center [826, 143] width 8 height 8
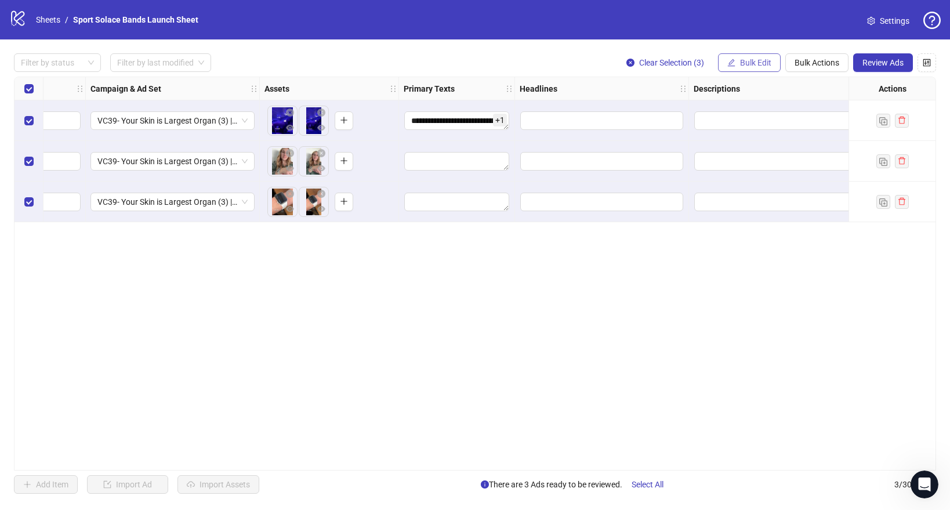
click at [745, 63] on span "Bulk Edit" at bounding box center [755, 62] width 31 height 9
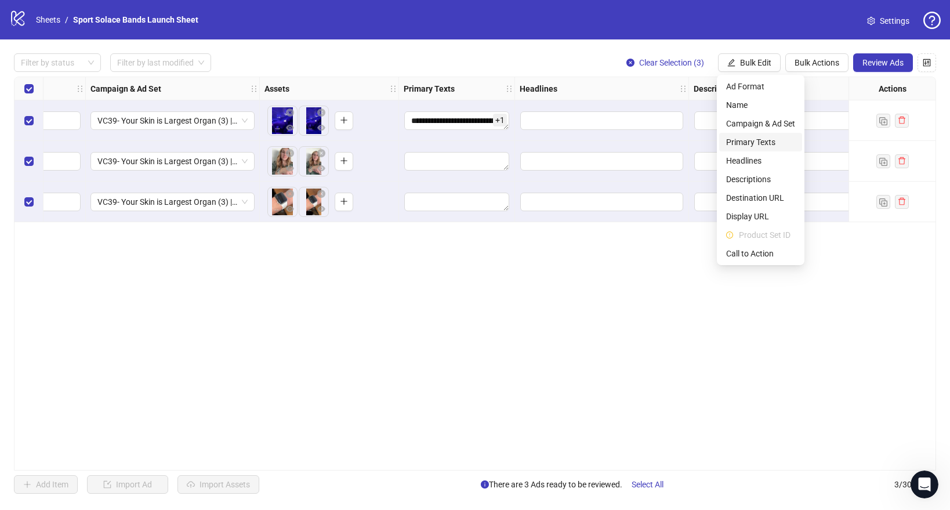
click at [742, 140] on span "Primary Texts" at bounding box center [760, 142] width 69 height 13
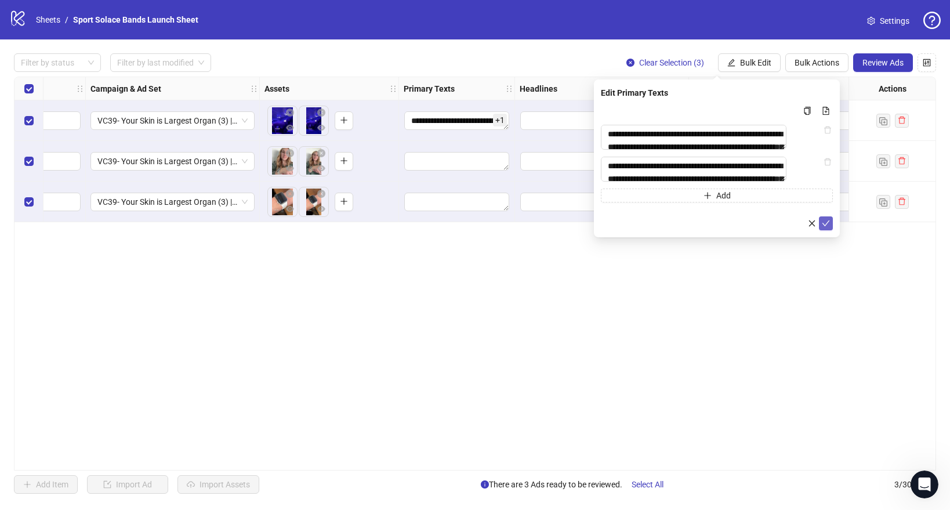
click at [829, 227] on icon "check" at bounding box center [826, 223] width 8 height 8
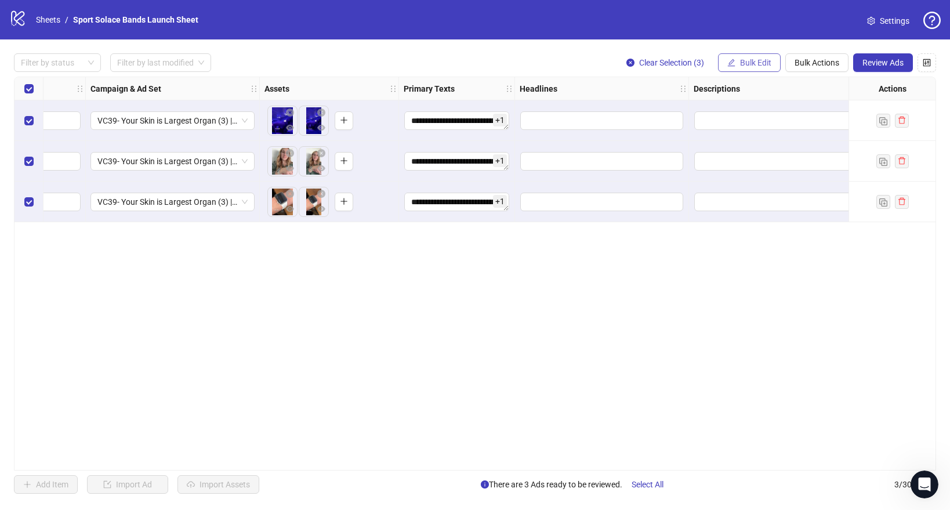
click at [767, 60] on span "Bulk Edit" at bounding box center [755, 62] width 31 height 9
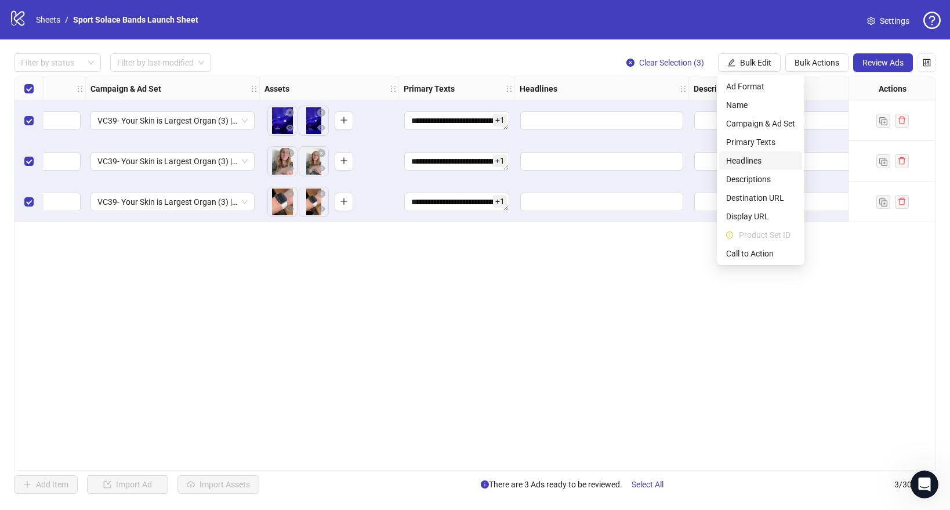
click at [739, 165] on span "Headlines" at bounding box center [760, 160] width 69 height 13
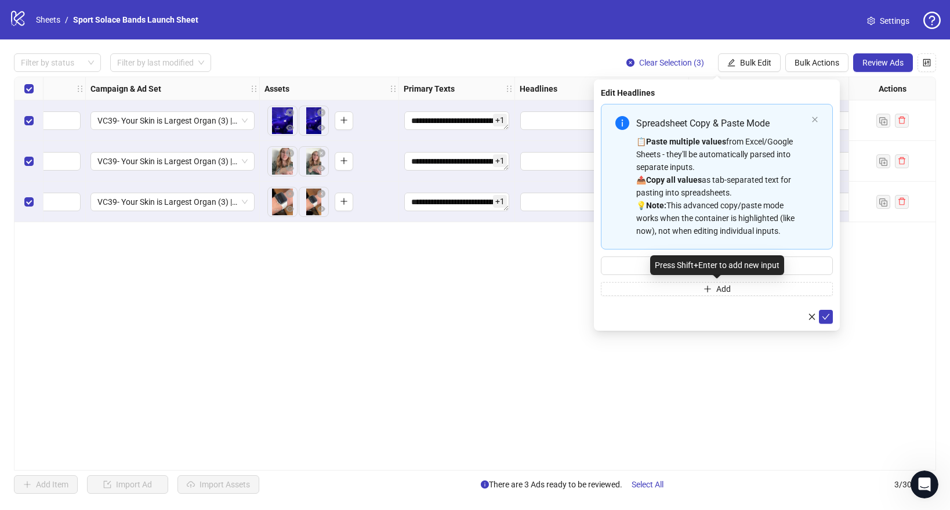
click at [676, 268] on div "Press Shift+Enter to add new input" at bounding box center [717, 265] width 134 height 20
click at [617, 263] on input "Multi-input container - paste or copy values" at bounding box center [717, 265] width 232 height 19
paste input "**********"
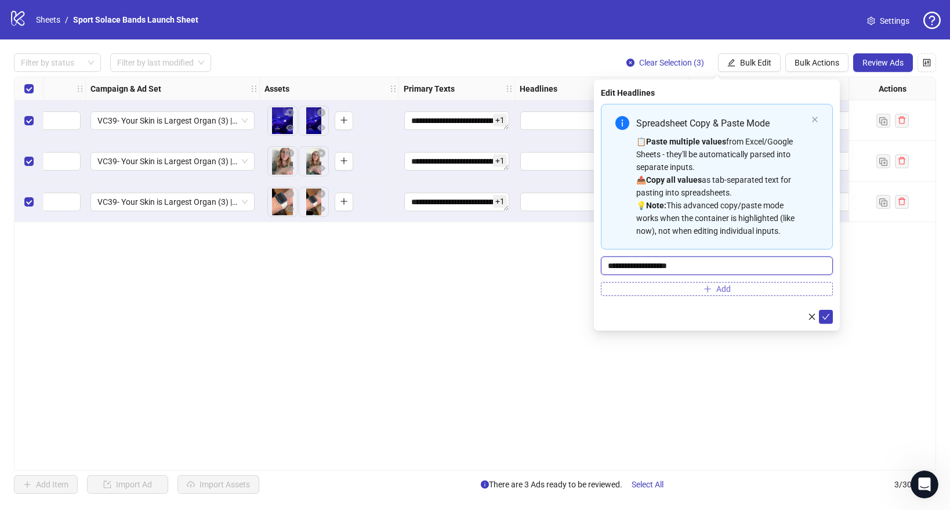
type input "**********"
click at [675, 285] on button "Add" at bounding box center [717, 289] width 232 height 14
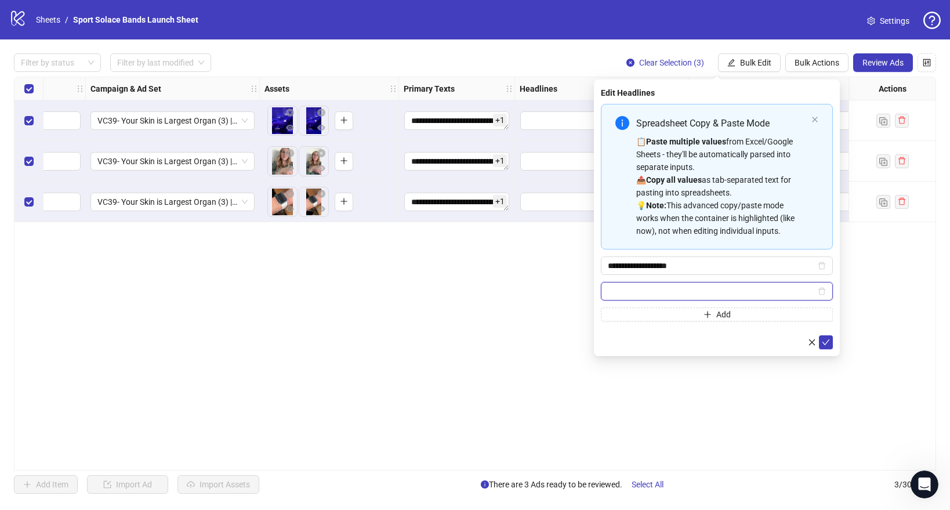
paste input "**********"
type input "**********"
click at [826, 343] on icon "check" at bounding box center [826, 342] width 8 height 6
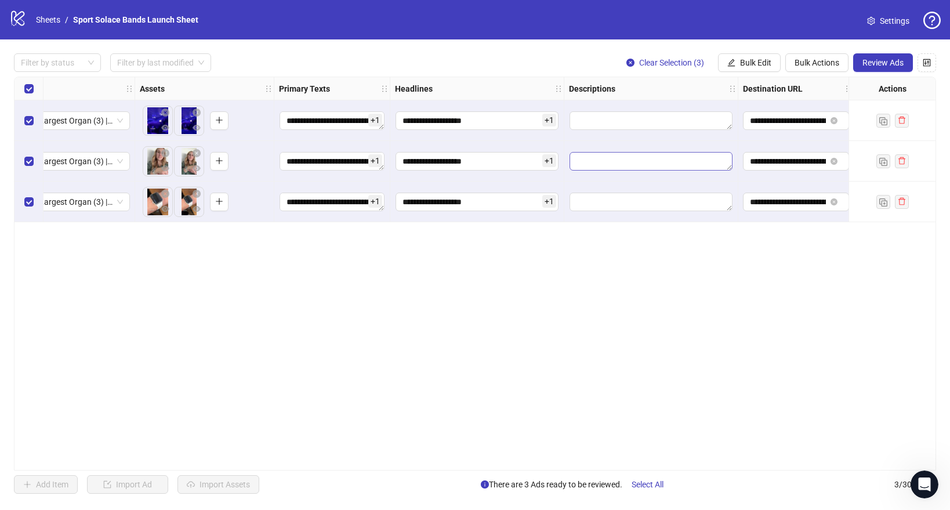
scroll to position [0, 429]
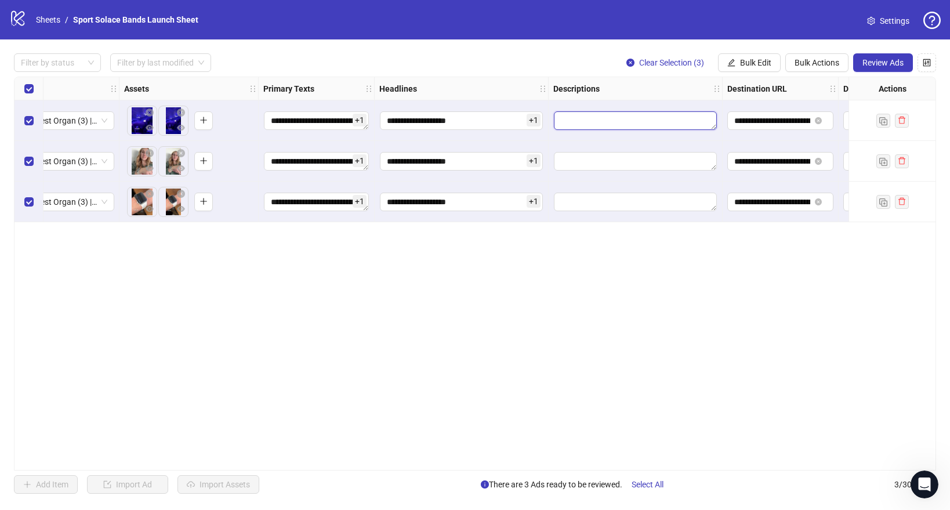
click at [635, 124] on textarea "Edit values" at bounding box center [635, 120] width 163 height 19
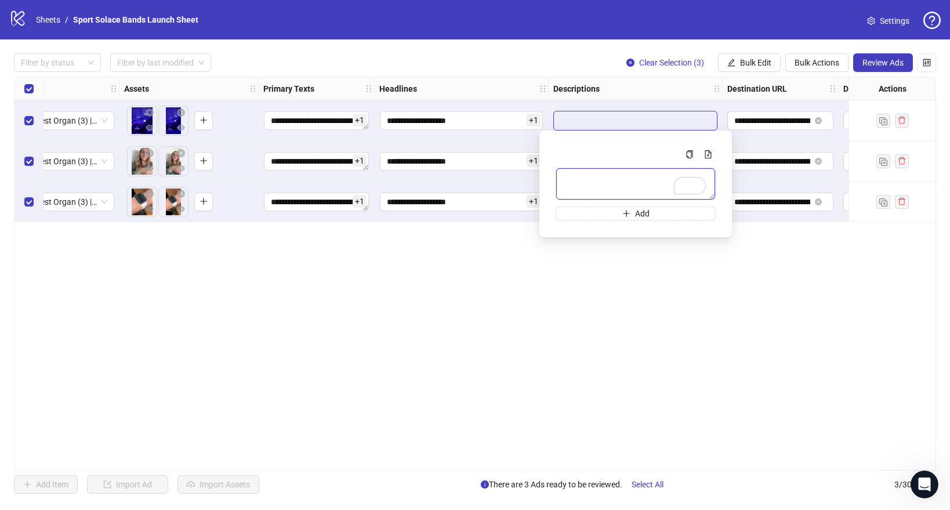
paste textarea "**********"
type textarea "**********"
click at [660, 284] on div "**********" at bounding box center [475, 274] width 922 height 394
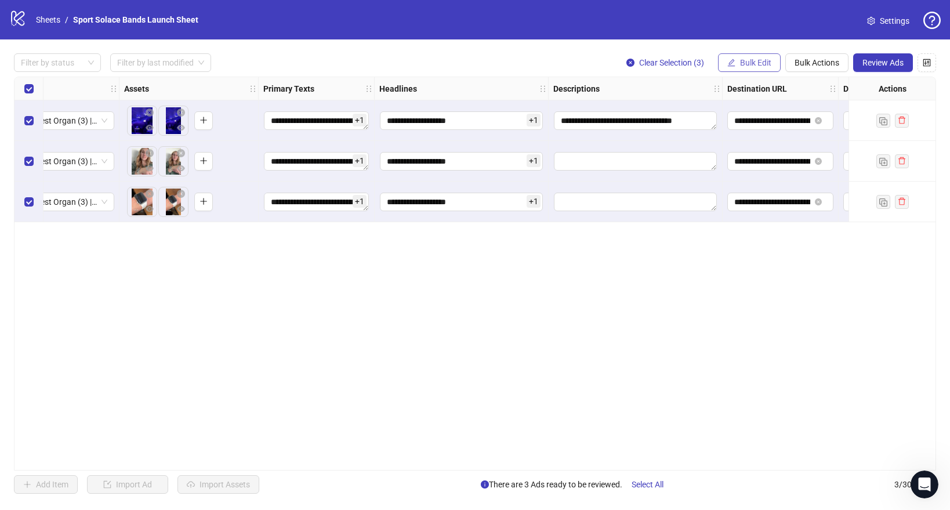
click at [774, 62] on button "Bulk Edit" at bounding box center [749, 62] width 63 height 19
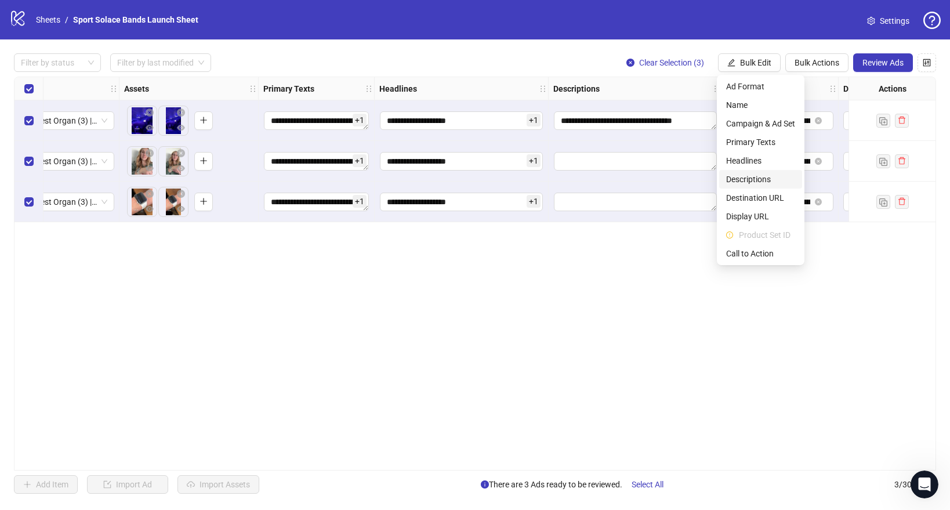
click at [756, 186] on li "Descriptions" at bounding box center [760, 179] width 83 height 19
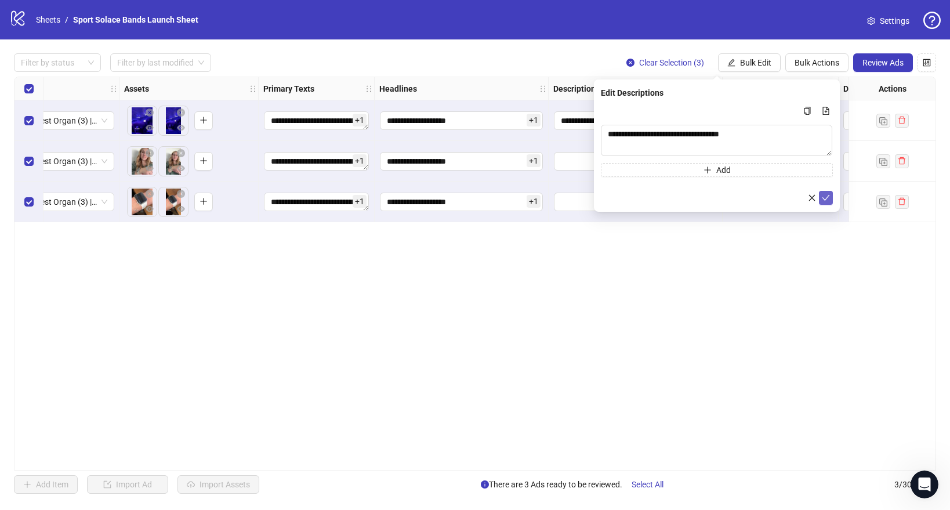
click at [826, 194] on icon "check" at bounding box center [826, 198] width 8 height 8
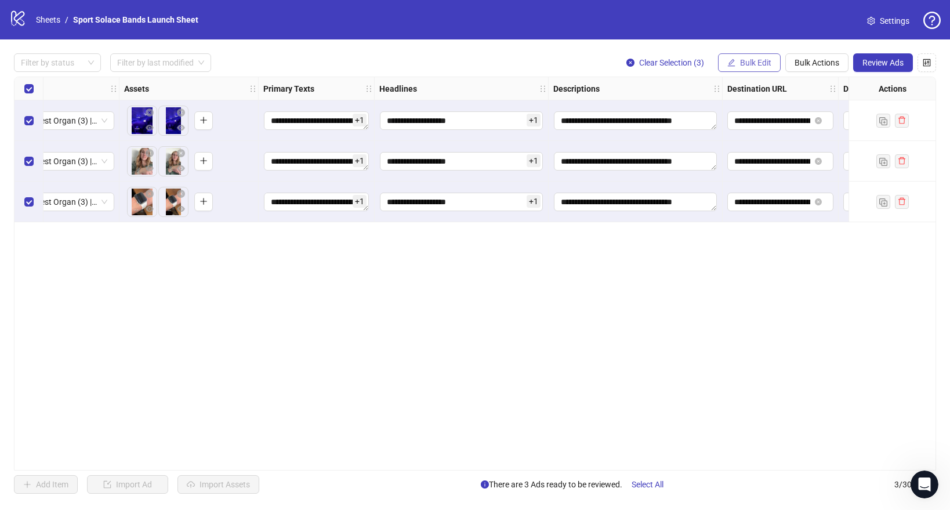
click at [754, 67] on button "Bulk Edit" at bounding box center [749, 62] width 63 height 19
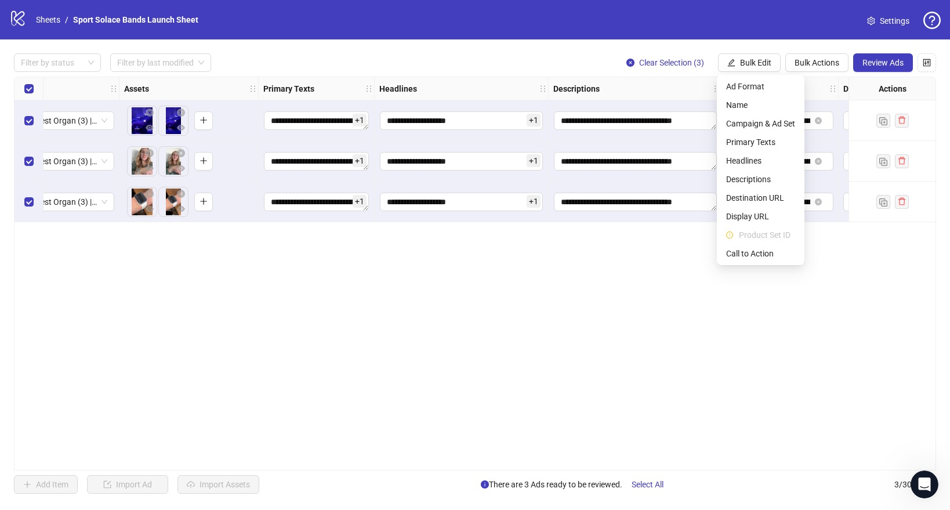
click at [631, 252] on div "**********" at bounding box center [475, 274] width 922 height 394
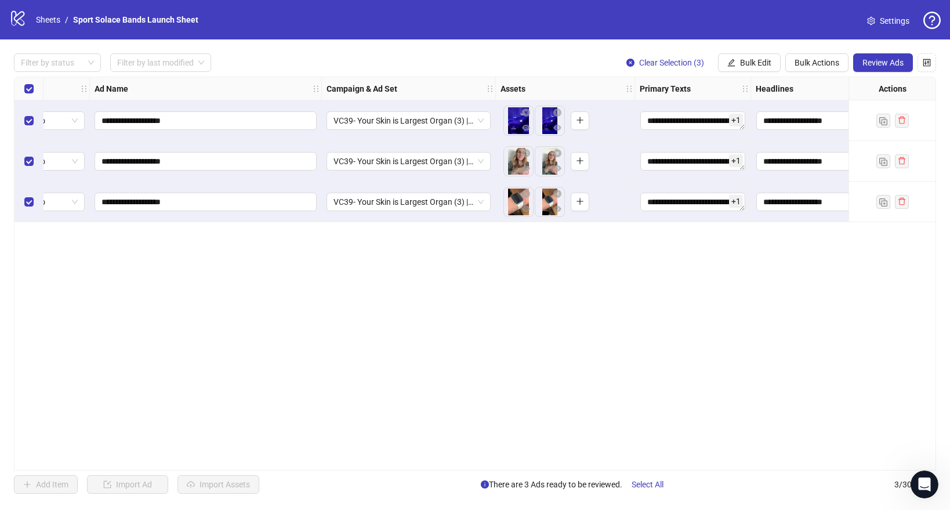
scroll to position [0, 0]
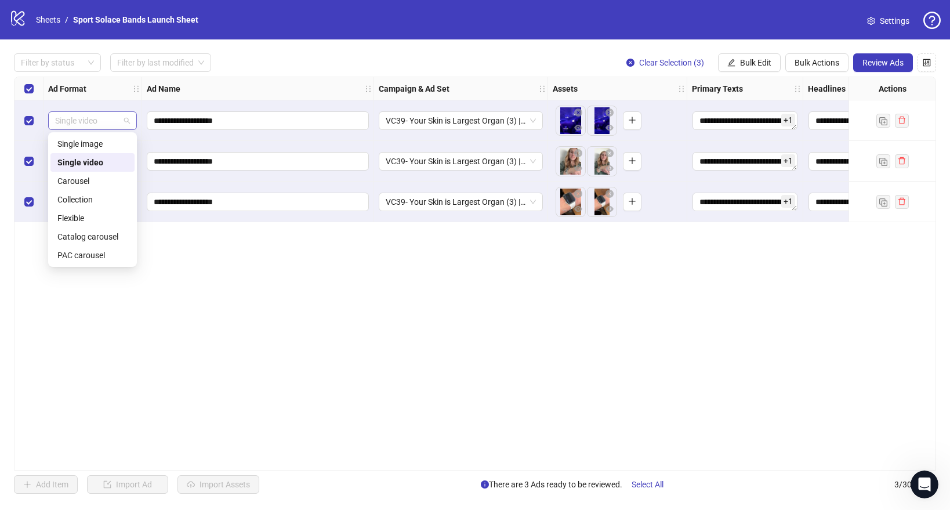
click at [117, 121] on span "Single video" at bounding box center [92, 120] width 75 height 17
click at [86, 222] on div "Flexible" at bounding box center [92, 218] width 70 height 13
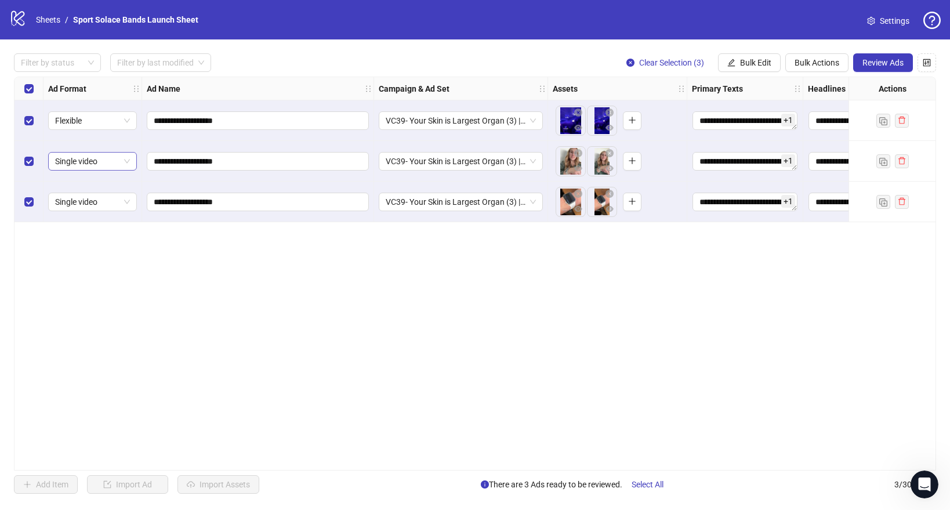
click at [109, 160] on span "Single video" at bounding box center [92, 161] width 75 height 17
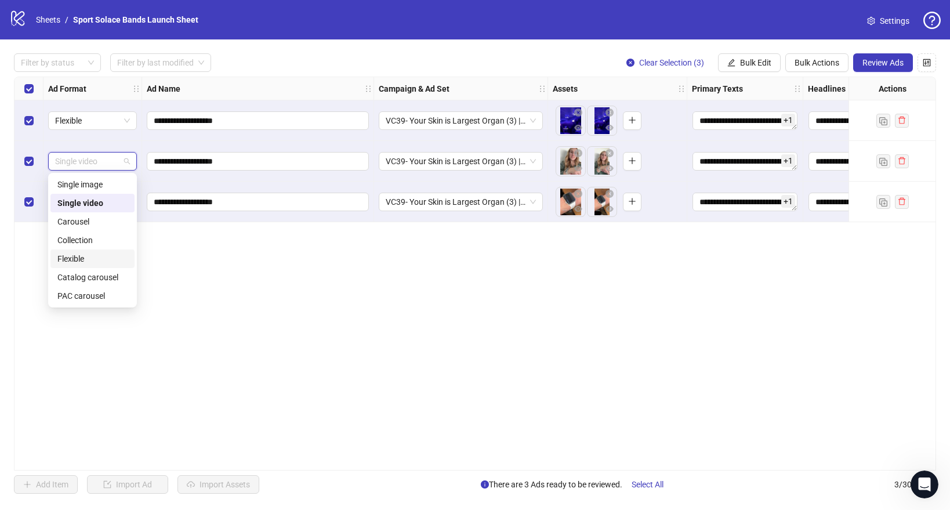
click at [84, 257] on div "Flexible" at bounding box center [92, 258] width 70 height 13
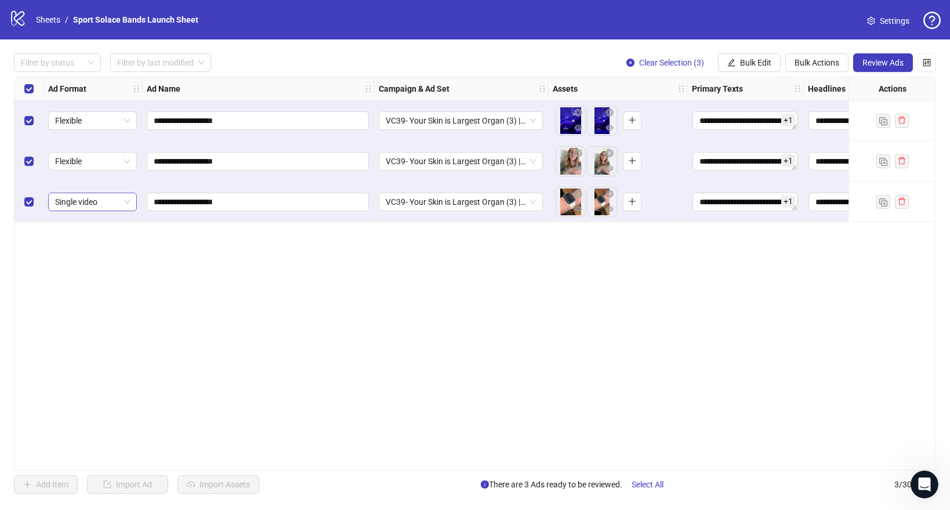
click at [108, 208] on span "Single video" at bounding box center [92, 201] width 75 height 17
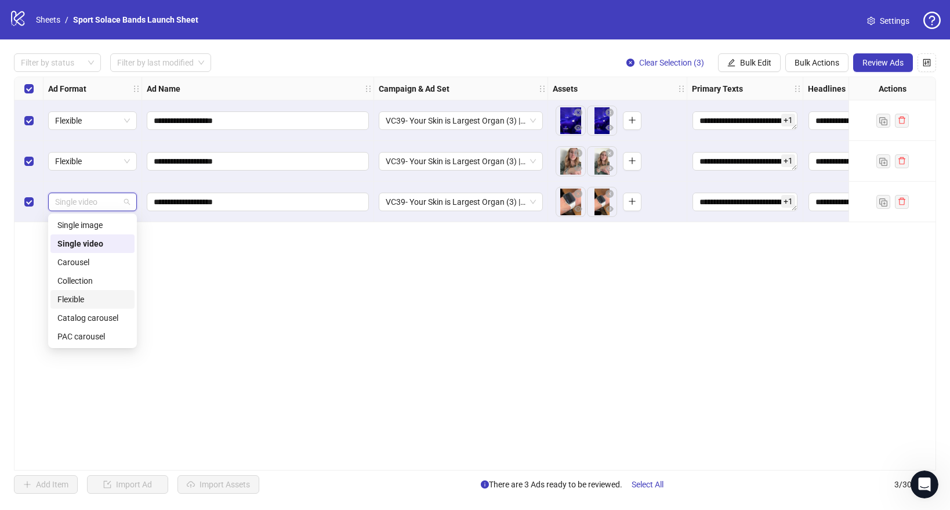
click at [94, 295] on div "Flexible" at bounding box center [92, 299] width 70 height 13
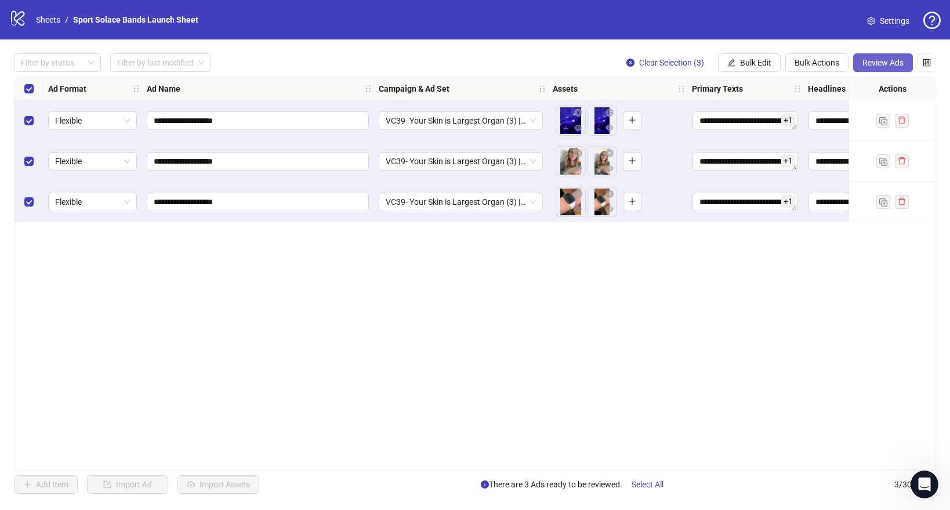
click at [894, 63] on span "Review Ads" at bounding box center [882, 62] width 41 height 9
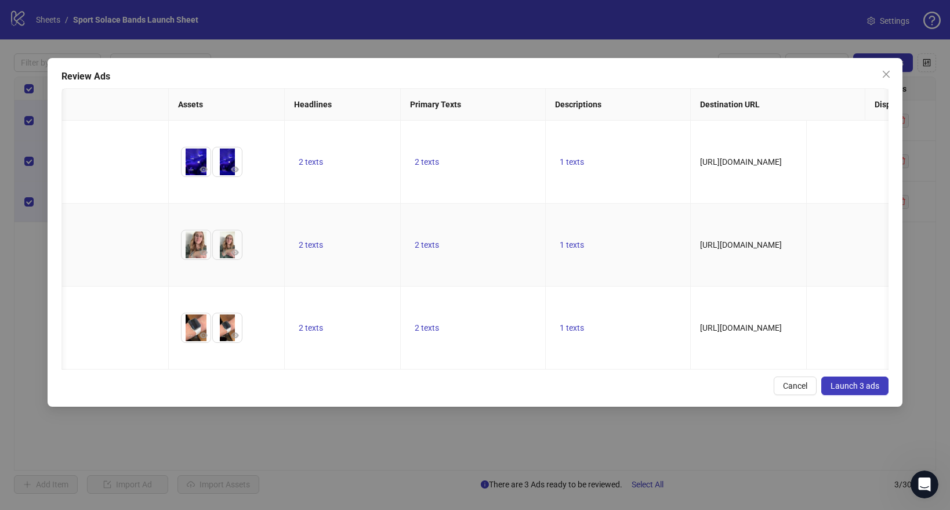
scroll to position [0, 166]
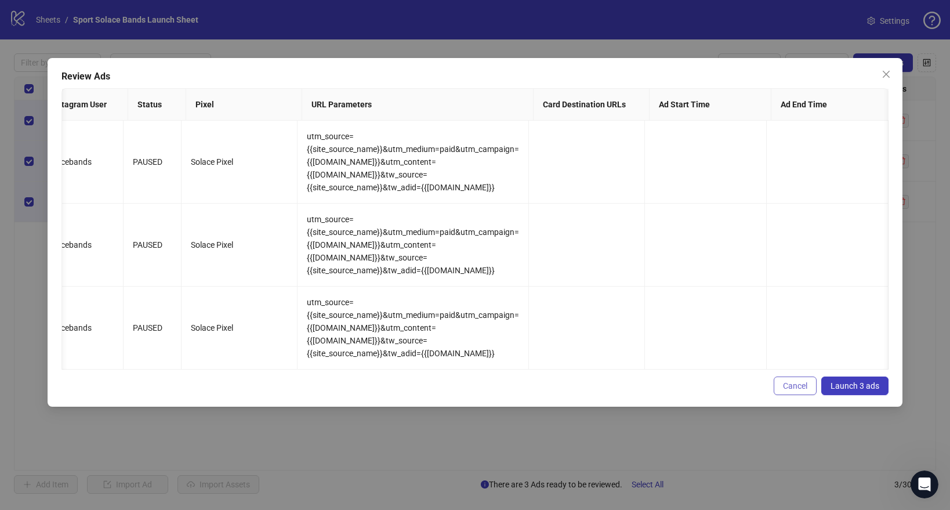
click at [785, 381] on span "Cancel" at bounding box center [795, 385] width 24 height 9
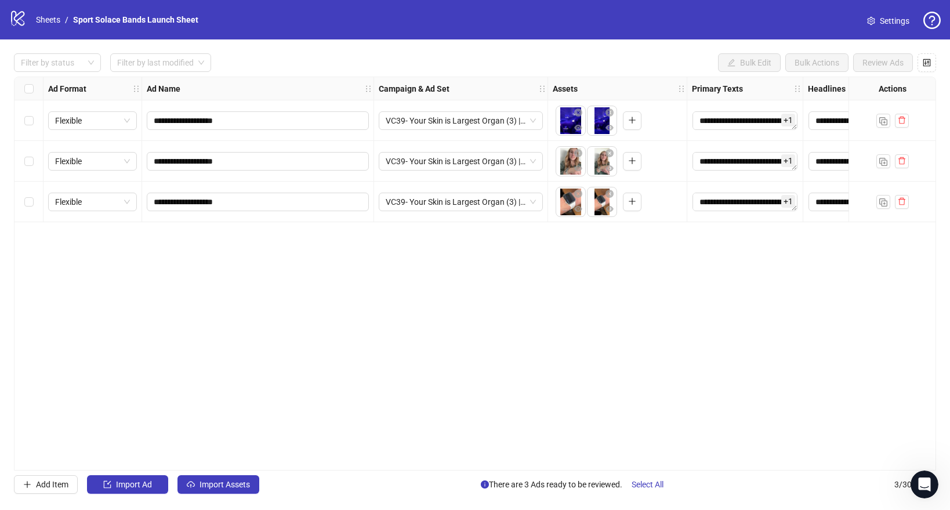
click at [539, 296] on div "**********" at bounding box center [475, 274] width 922 height 394
click at [667, 162] on div "To pick up a draggable item, press the space bar. While dragging, use the arrow…" at bounding box center [617, 161] width 129 height 36
click at [455, 161] on span "VC39- Your Skin is Largest Organ (3) | [DATE]" at bounding box center [461, 161] width 150 height 17
click at [679, 289] on div "**********" at bounding box center [475, 274] width 922 height 394
click at [923, 60] on icon "control" at bounding box center [927, 63] width 8 height 8
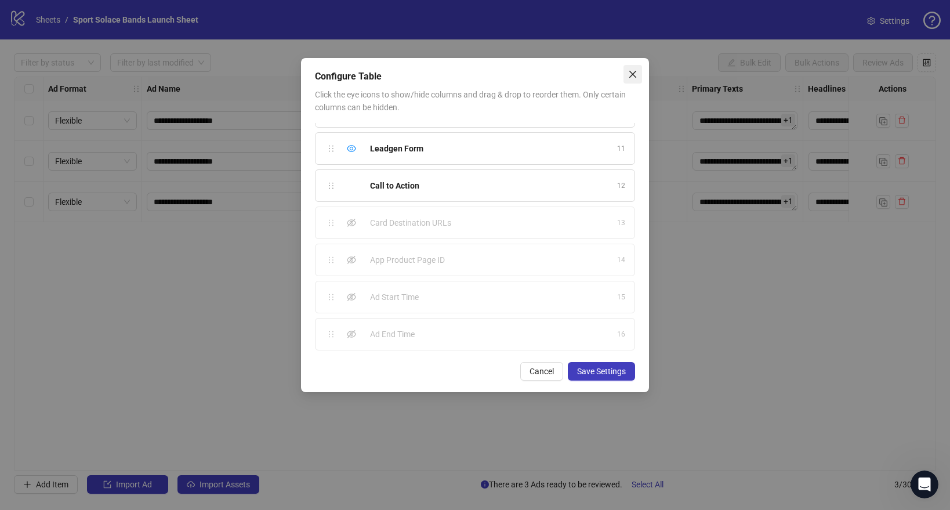
click at [629, 79] on button "Close" at bounding box center [632, 74] width 19 height 19
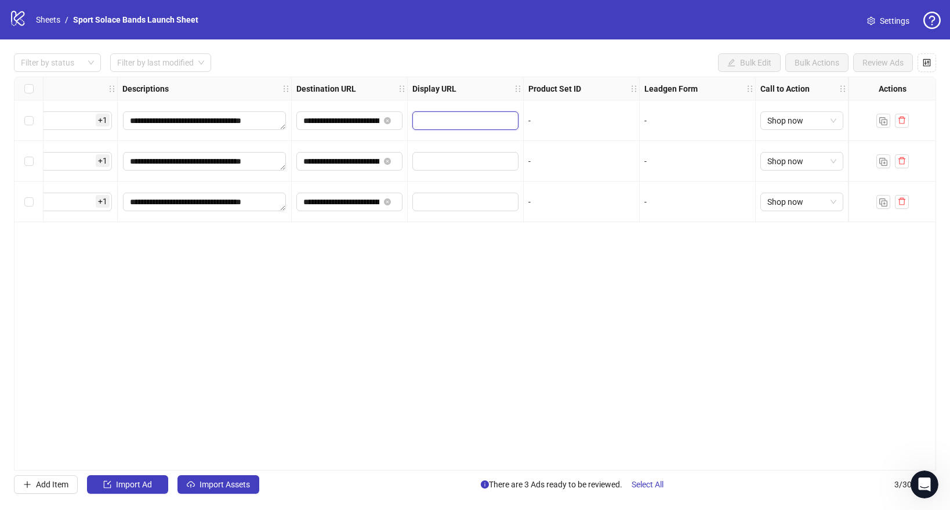
click at [478, 124] on input "text" at bounding box center [464, 120] width 90 height 13
click at [650, 478] on button "Select All" at bounding box center [647, 484] width 50 height 19
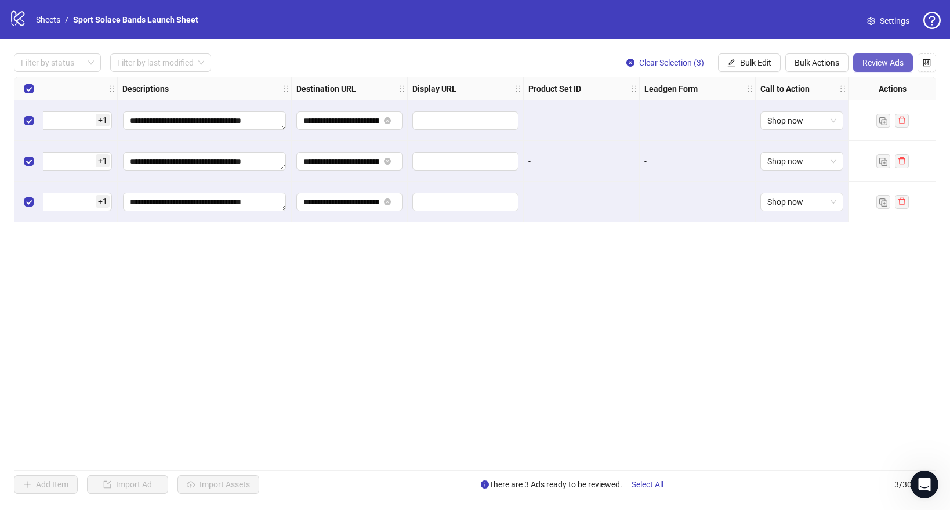
click at [876, 67] on button "Review Ads" at bounding box center [883, 62] width 60 height 19
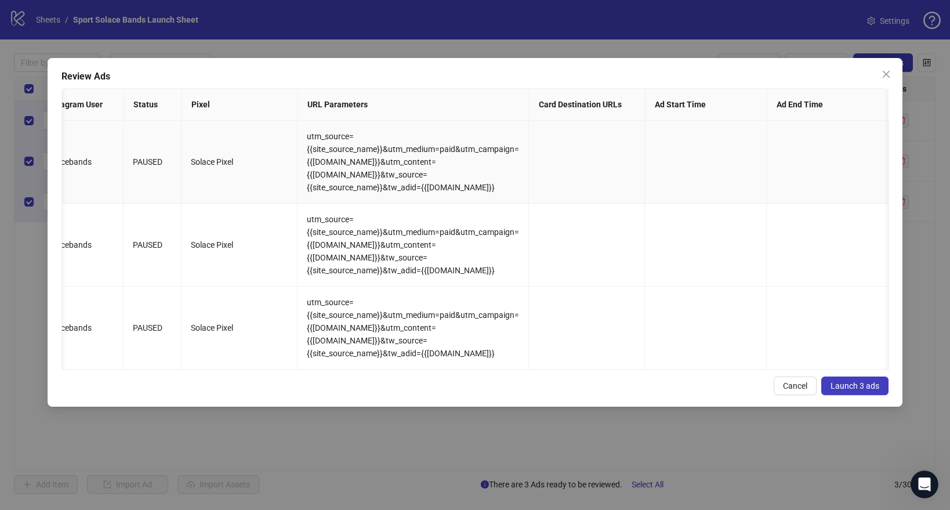
click at [675, 143] on td at bounding box center [706, 162] width 122 height 83
click at [858, 381] on span "Launch 3 ads" at bounding box center [854, 385] width 49 height 9
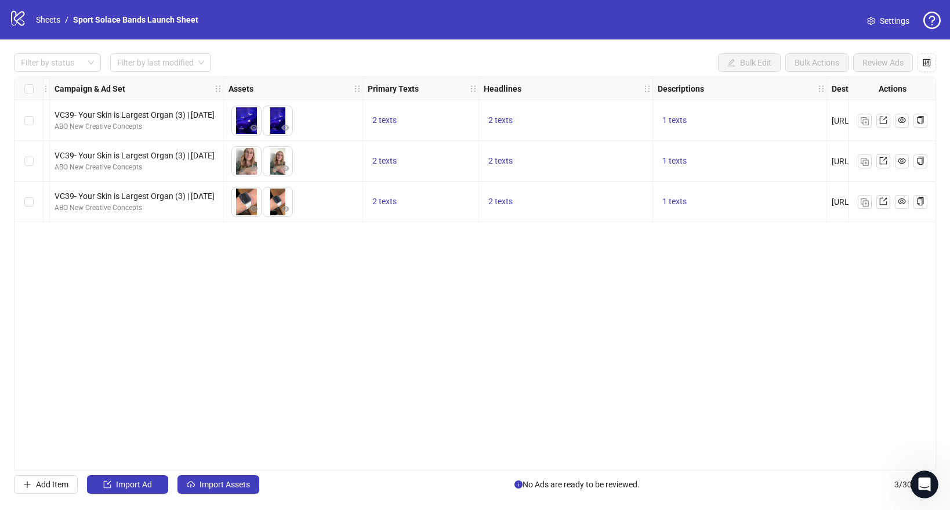
scroll to position [0, 0]
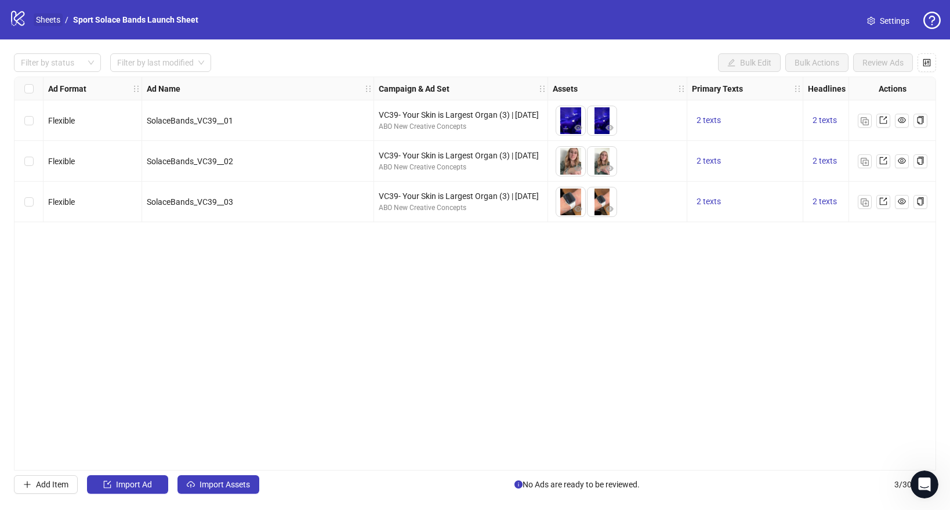
click at [49, 23] on link "Sheets" at bounding box center [48, 19] width 29 height 13
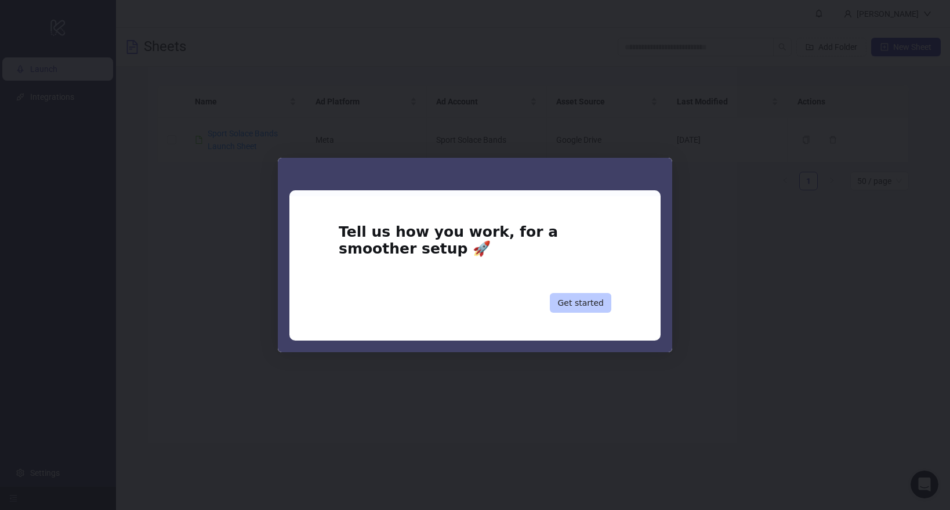
click at [564, 302] on button "Get started" at bounding box center [580, 303] width 61 height 20
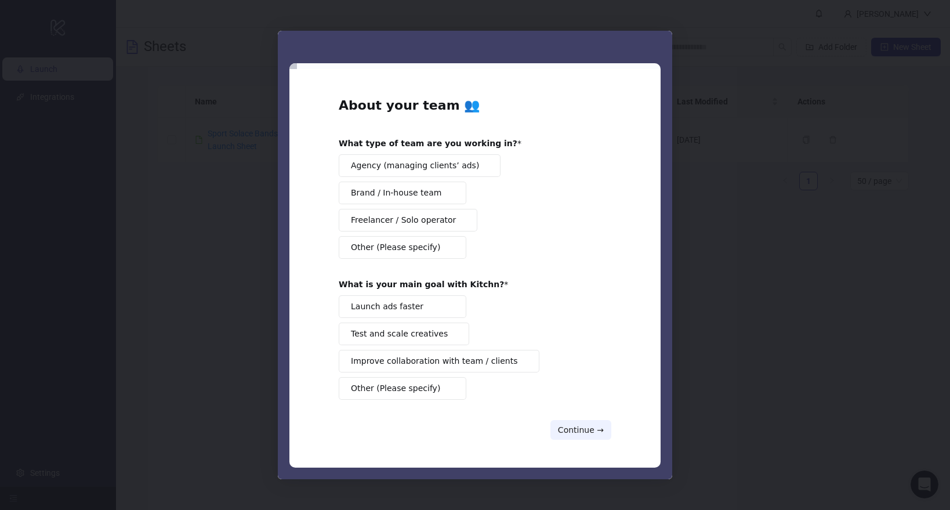
click at [431, 196] on span "Brand / In-house team" at bounding box center [396, 193] width 90 height 12
click at [428, 311] on button "Launch ads faster" at bounding box center [403, 306] width 128 height 23
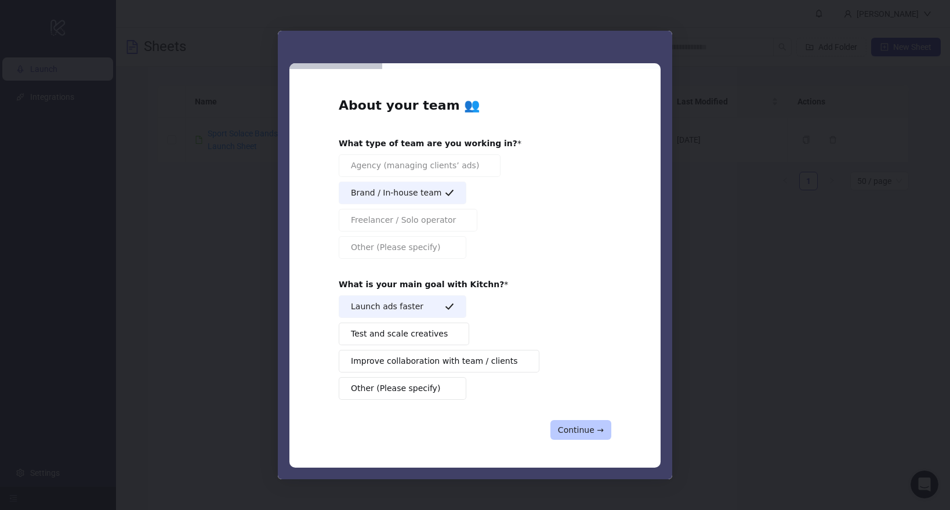
click at [585, 429] on button "Continue →" at bounding box center [580, 430] width 61 height 20
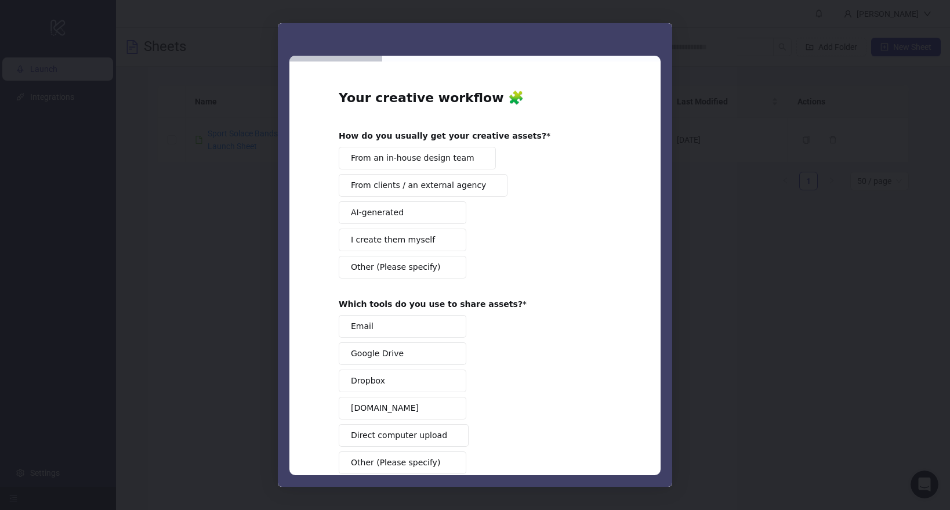
click at [415, 163] on span "From an in-house design team" at bounding box center [413, 158] width 124 height 12
click at [409, 190] on span "From clients / an external agency" at bounding box center [418, 185] width 135 height 12
click at [401, 245] on span "I create them myself" at bounding box center [393, 240] width 84 height 12
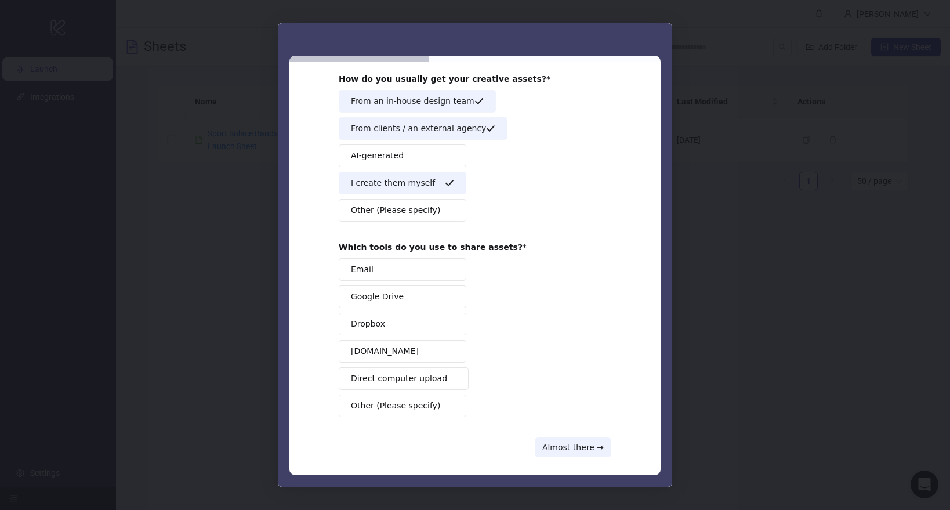
scroll to position [67, 0]
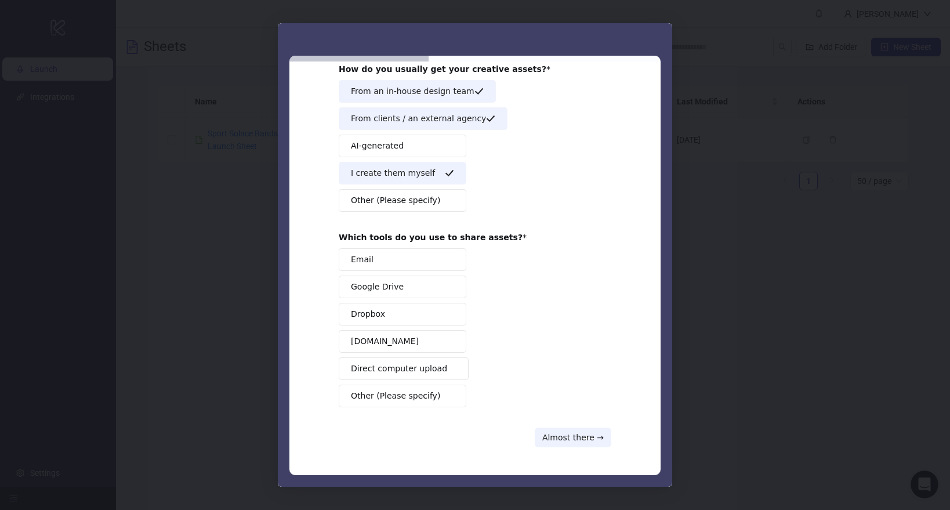
click at [385, 295] on button "Google Drive" at bounding box center [403, 286] width 128 height 23
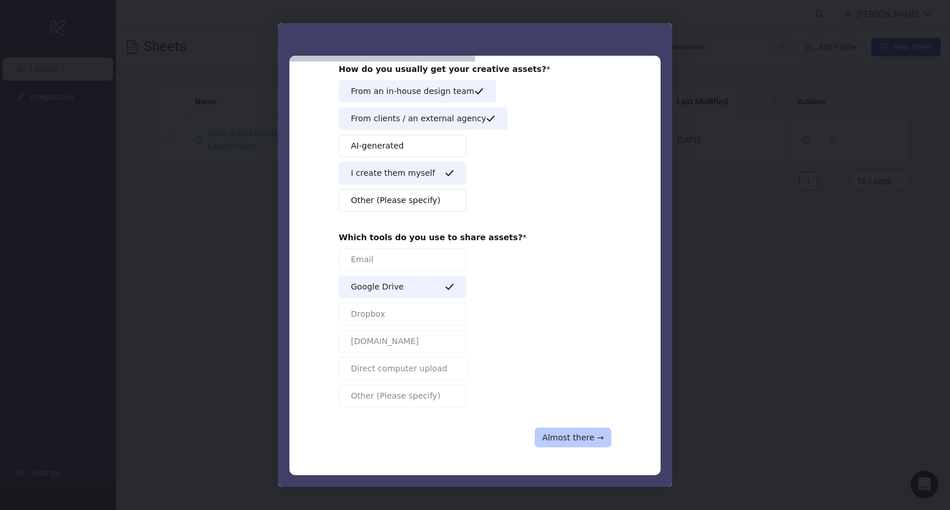
click at [557, 434] on button "Almost there →" at bounding box center [573, 437] width 77 height 20
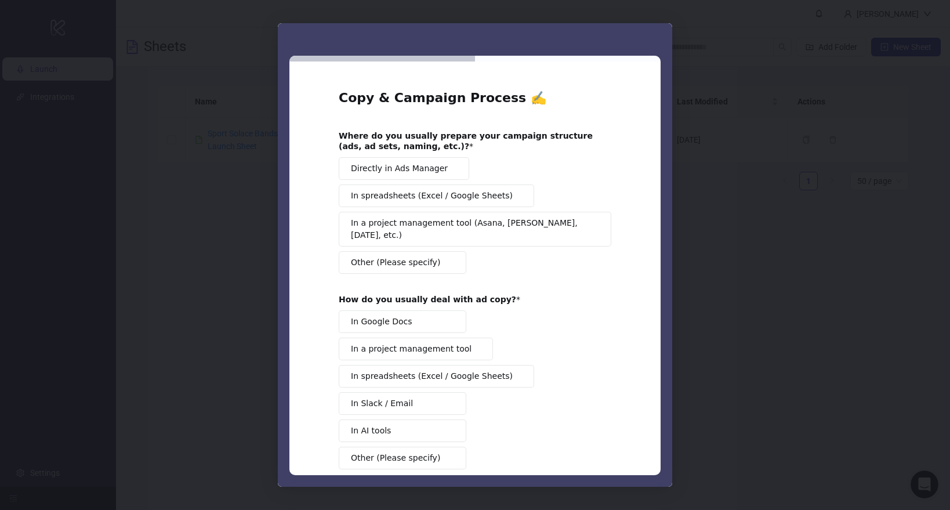
click at [426, 171] on span "Directly in Ads Manager" at bounding box center [399, 168] width 97 height 12
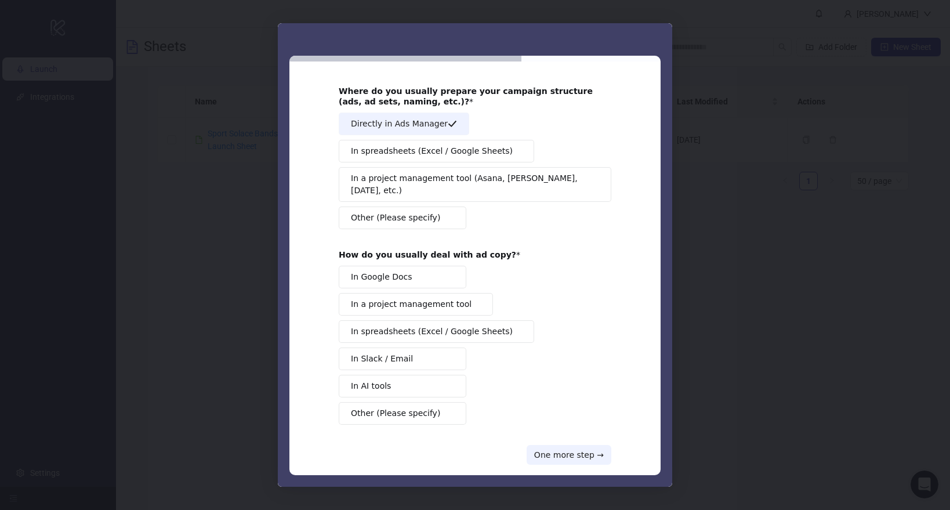
scroll to position [50, 0]
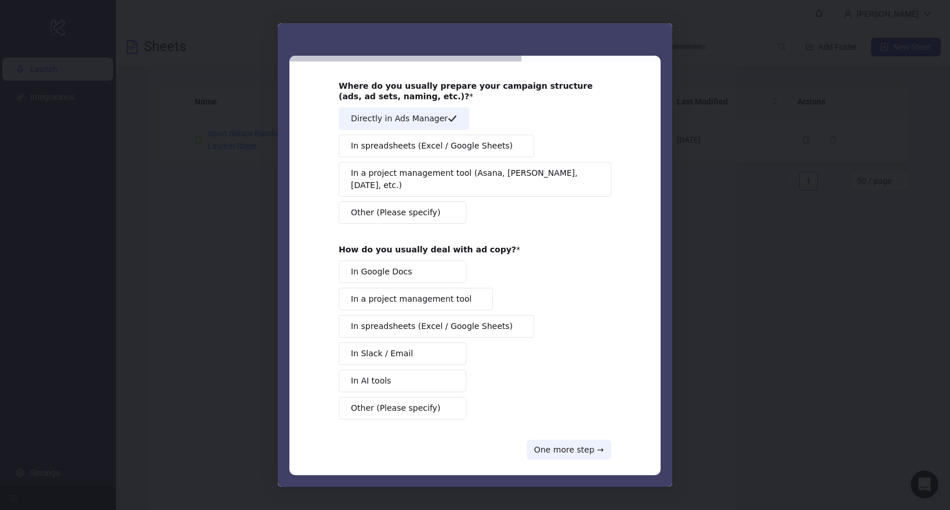
click at [399, 320] on span "In spreadsheets (Excel / Google Sheets)" at bounding box center [432, 326] width 162 height 12
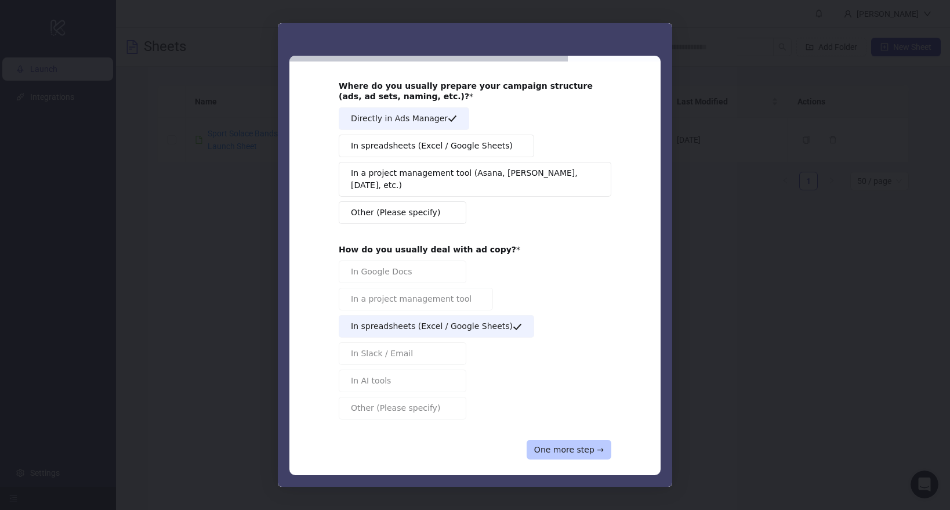
click at [570, 440] on button "One more step →" at bounding box center [569, 450] width 85 height 20
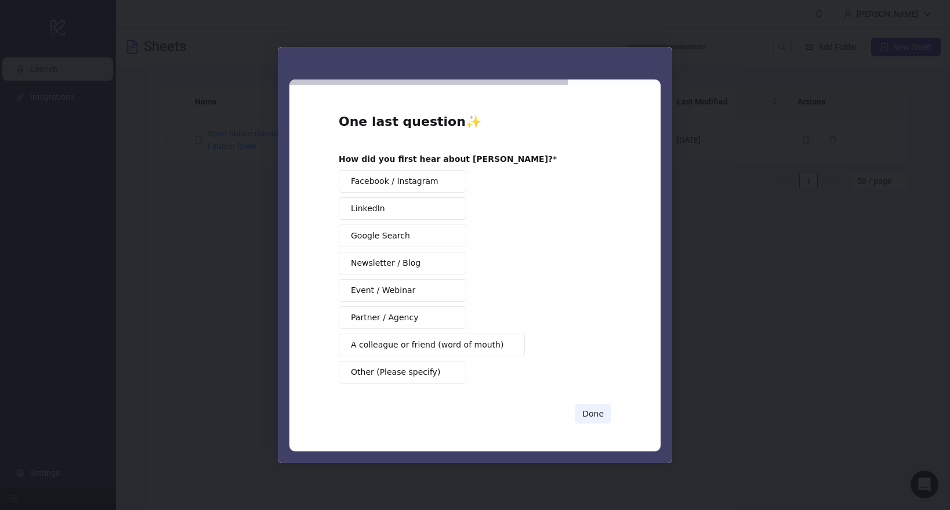
scroll to position [0, 0]
click at [408, 292] on span "Event / Webinar" at bounding box center [383, 290] width 64 height 12
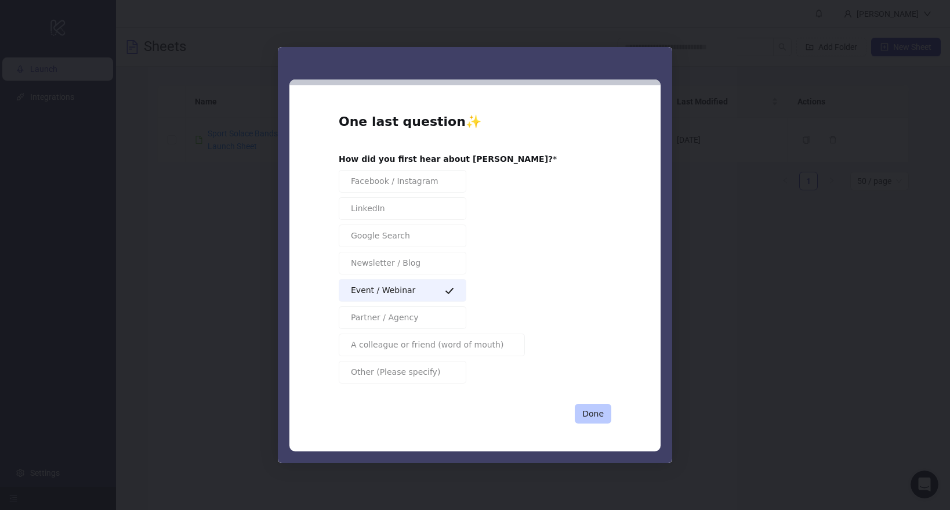
click at [596, 416] on button "Done" at bounding box center [593, 414] width 37 height 20
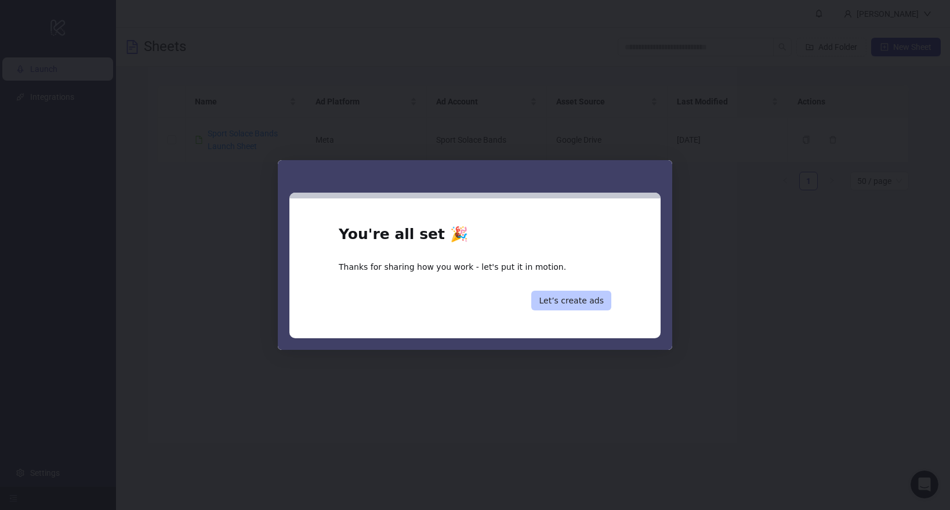
click at [560, 304] on button "Let’s create ads" at bounding box center [571, 301] width 80 height 20
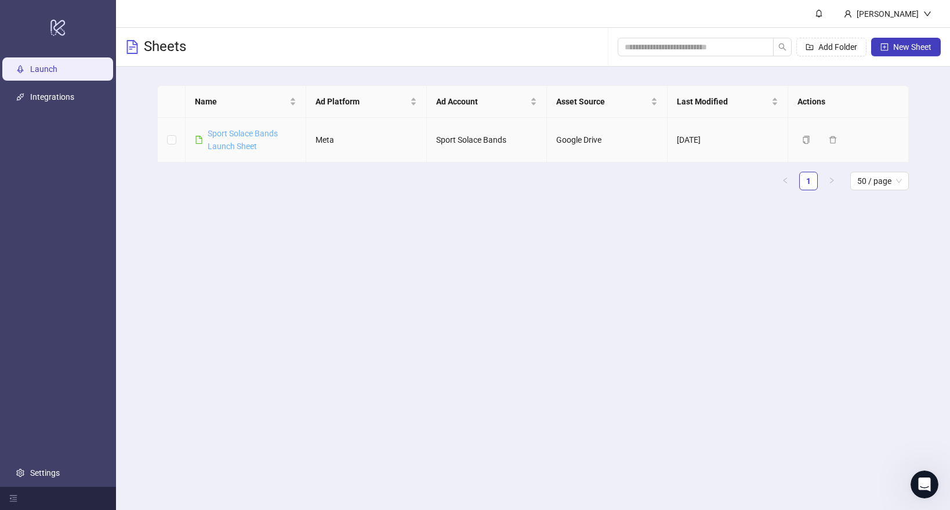
click at [234, 135] on link "Sport Solace Bands Launch Sheet" at bounding box center [243, 140] width 70 height 22
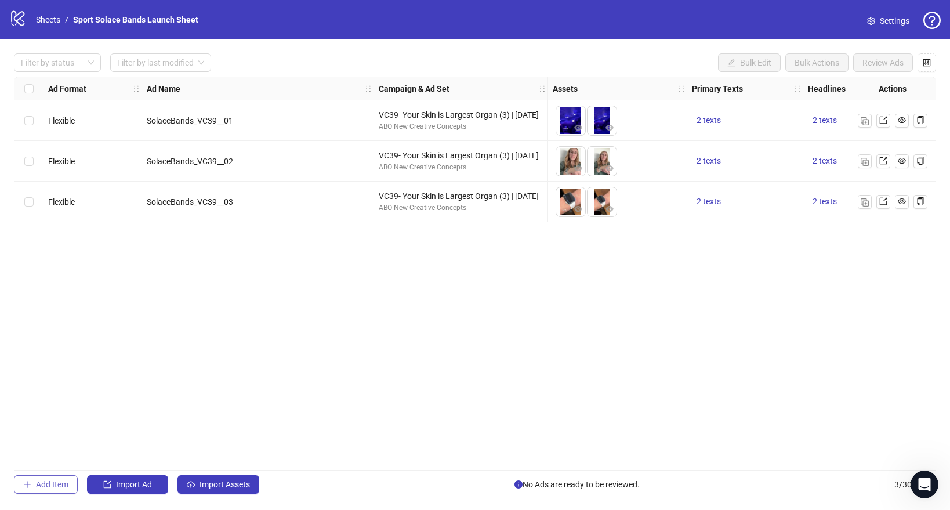
click at [53, 484] on span "Add Item" at bounding box center [52, 484] width 32 height 9
click at [906, 239] on button "button" at bounding box center [902, 242] width 14 height 14
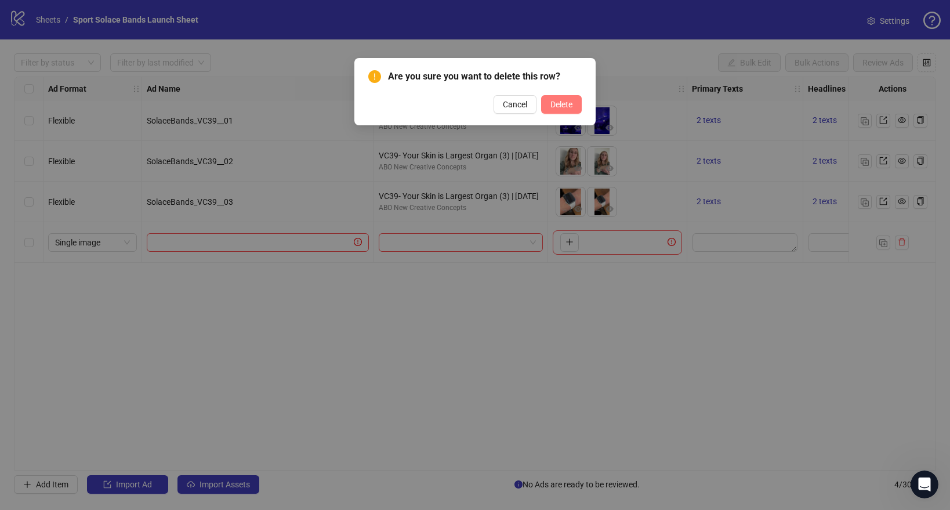
click at [558, 111] on button "Delete" at bounding box center [561, 104] width 41 height 19
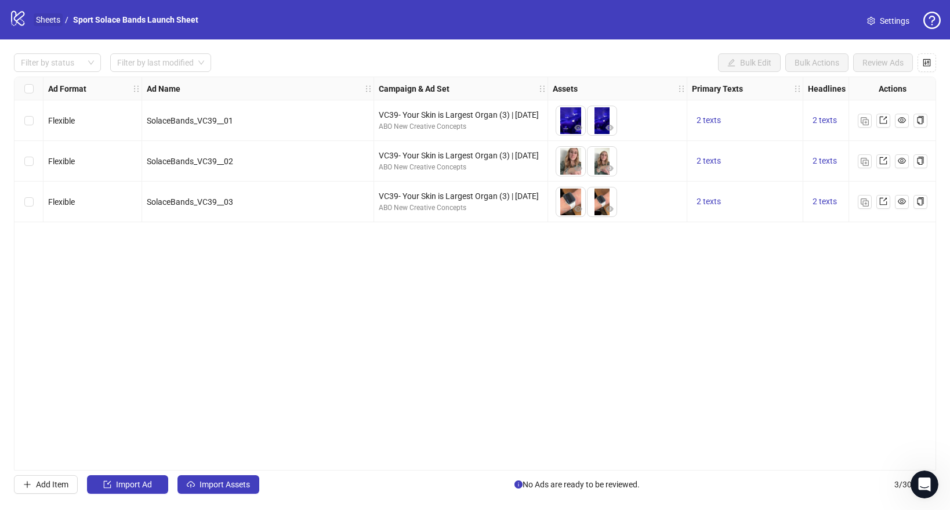
click at [51, 24] on link "Sheets" at bounding box center [48, 19] width 29 height 13
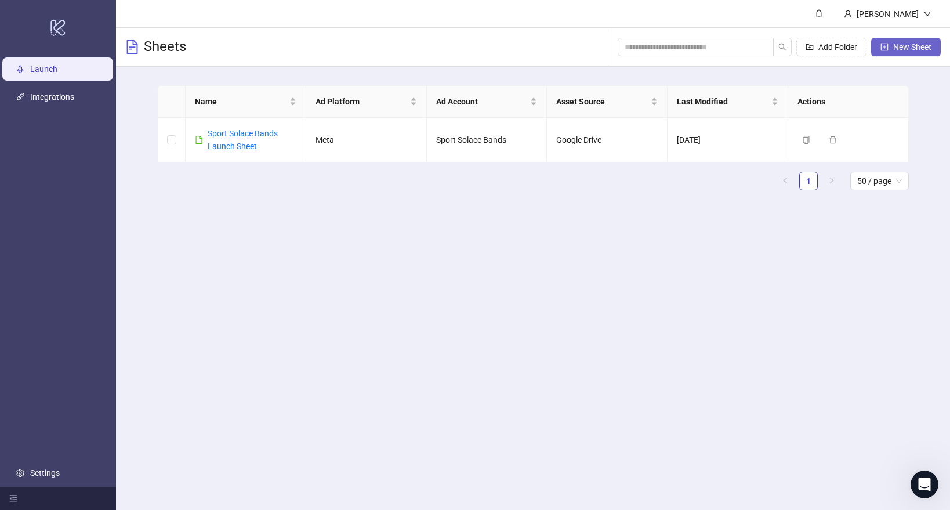
click at [906, 52] on button "New Sheet" at bounding box center [906, 47] width 70 height 19
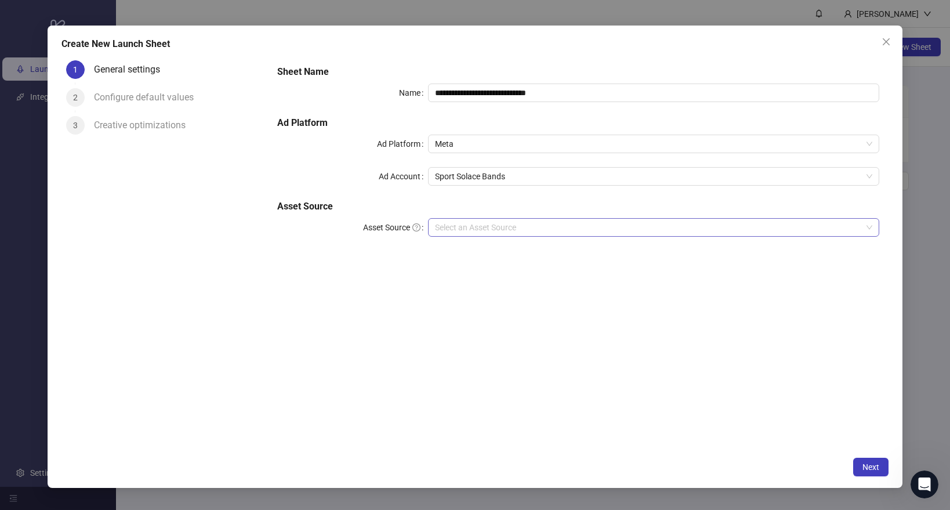
click at [450, 221] on input "Asset Source" at bounding box center [648, 227] width 427 height 17
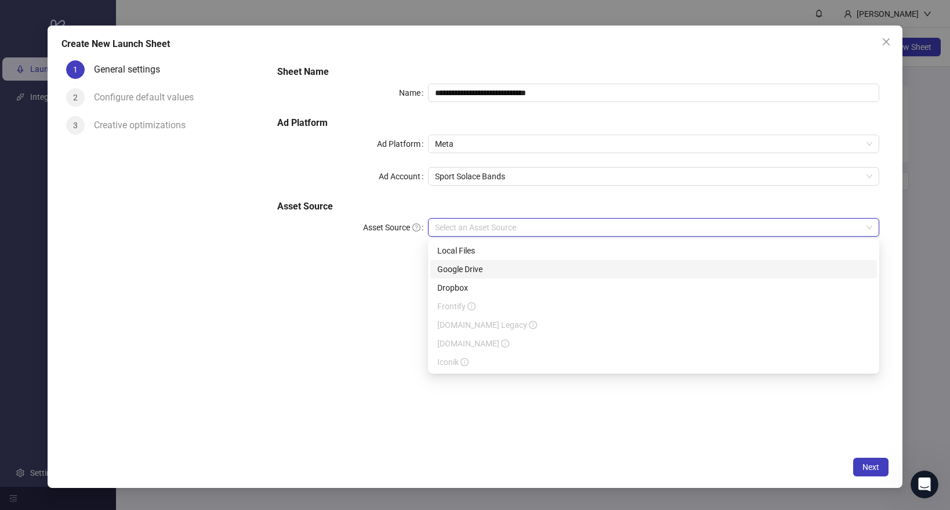
click at [454, 268] on div "Google Drive" at bounding box center [653, 269] width 433 height 13
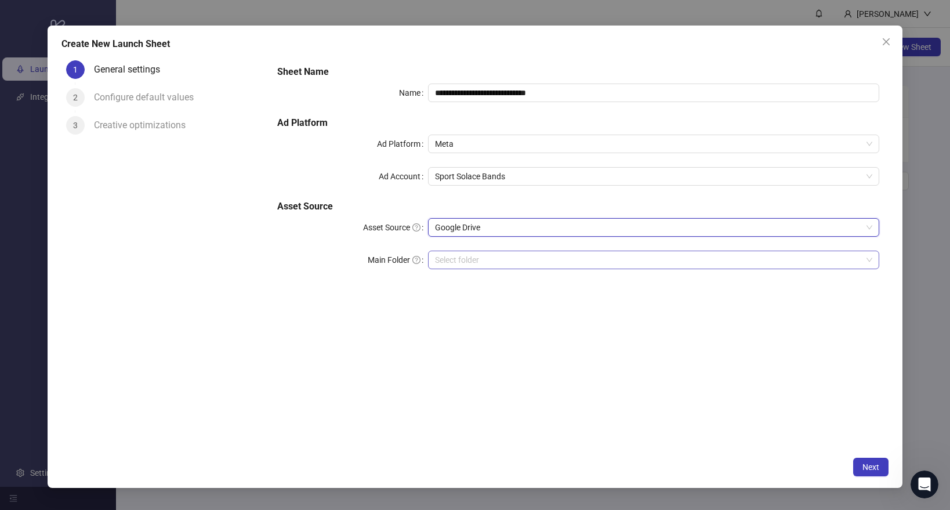
click at [455, 259] on input "Main Folder" at bounding box center [648, 259] width 427 height 17
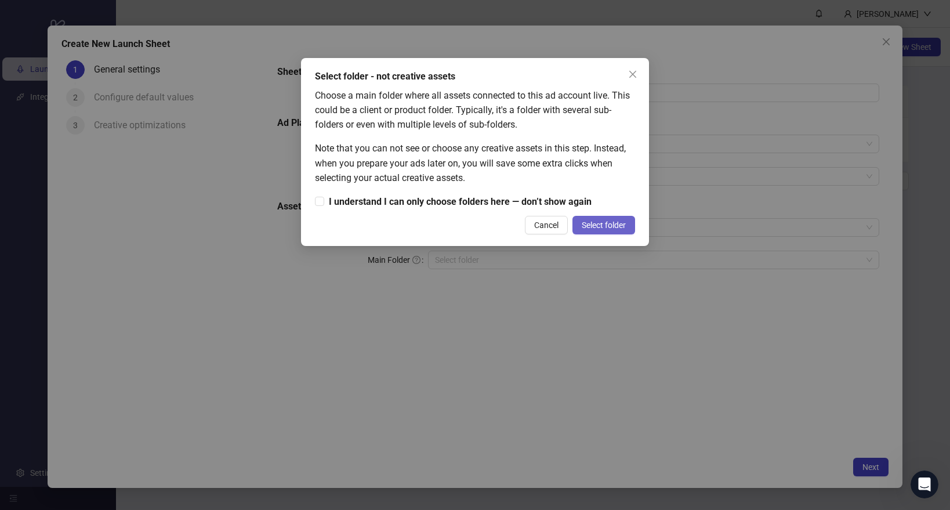
click at [600, 223] on span "Select folder" at bounding box center [604, 224] width 44 height 9
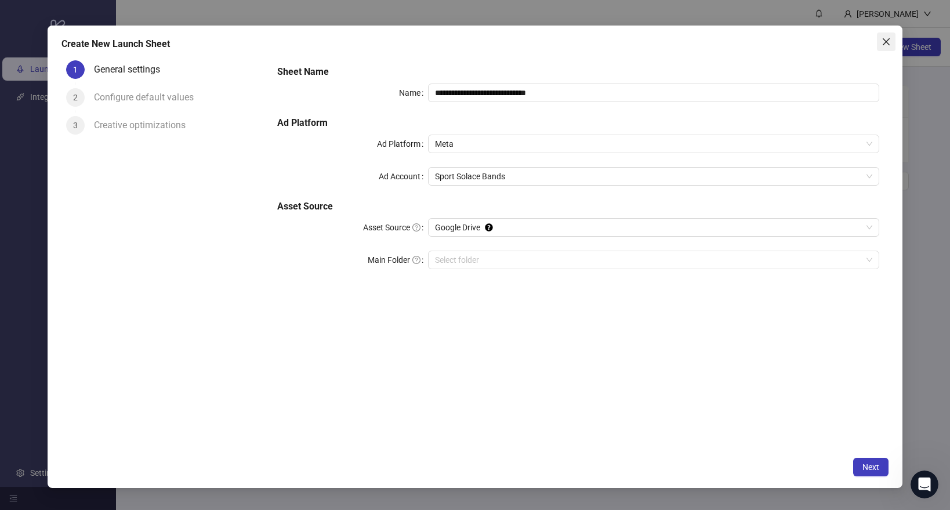
click at [890, 42] on icon "close" at bounding box center [885, 41] width 9 height 9
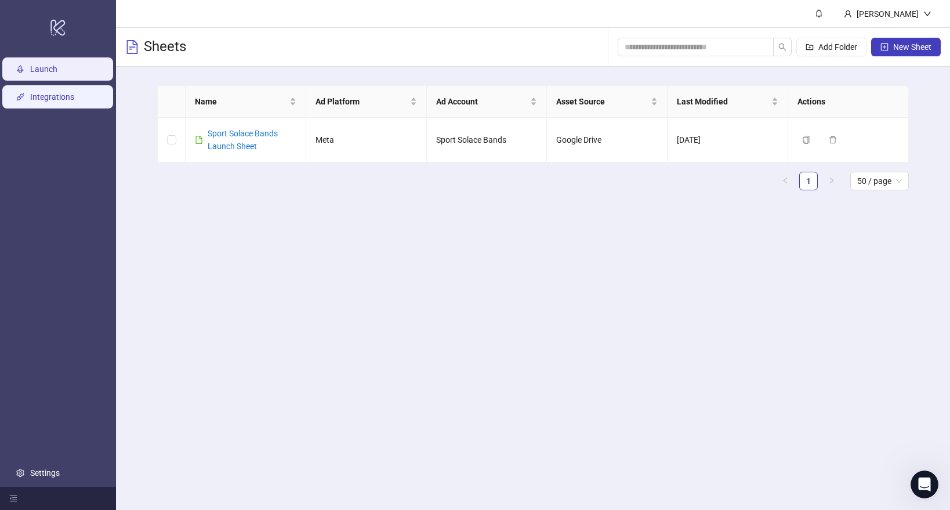
click at [53, 96] on link "Integrations" at bounding box center [52, 96] width 44 height 9
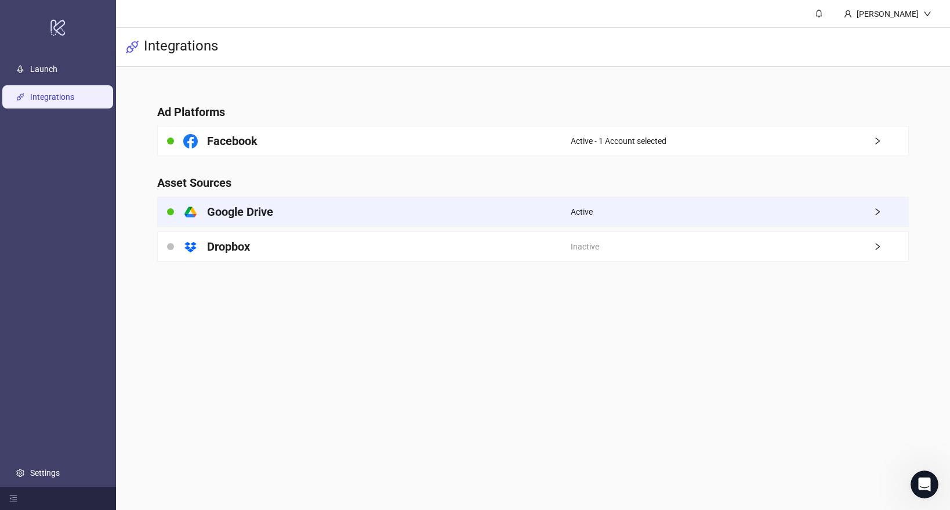
click at [612, 222] on div "Active" at bounding box center [739, 211] width 337 height 29
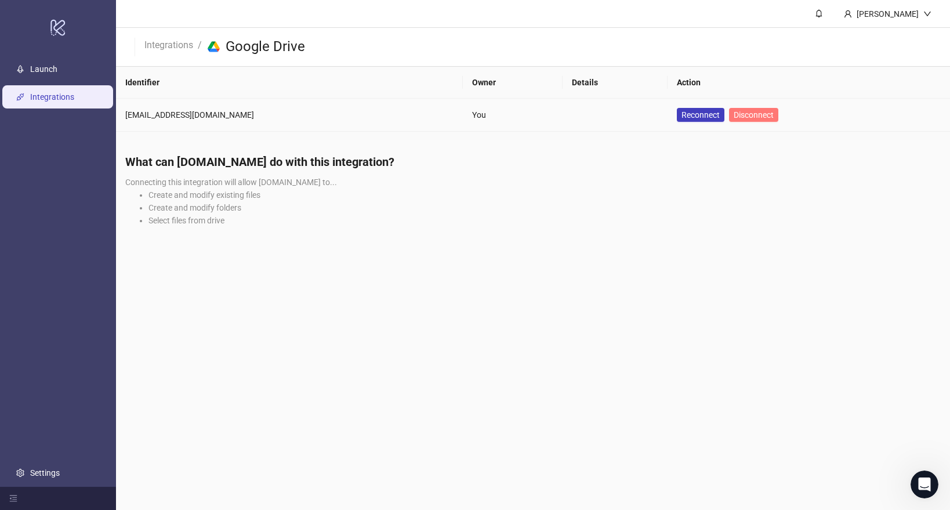
click at [734, 112] on span "Disconnect" at bounding box center [754, 114] width 40 height 9
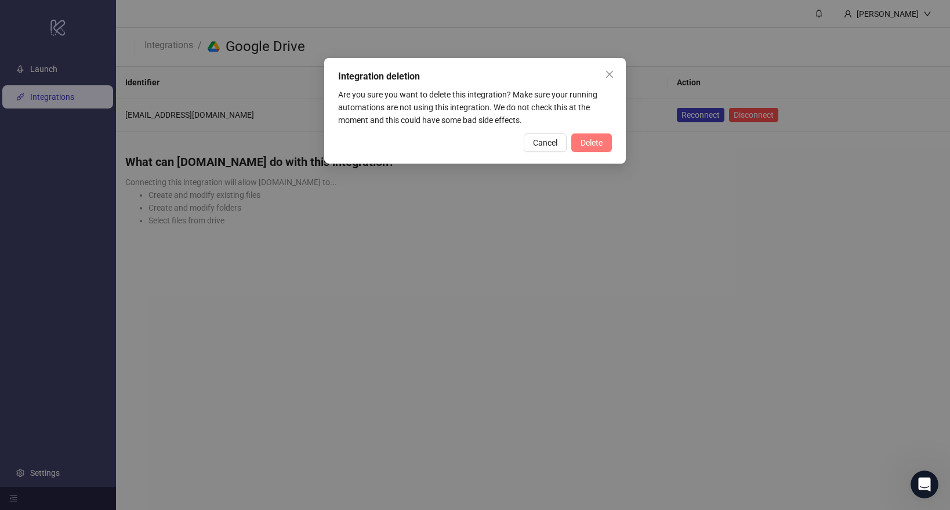
click at [580, 146] on span "Delete" at bounding box center [591, 142] width 22 height 9
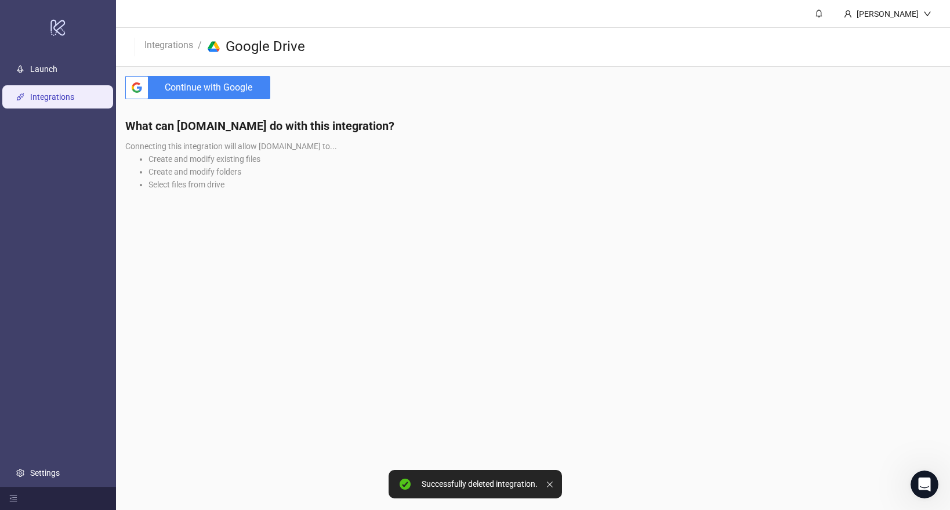
click at [226, 81] on span "Continue with Google" at bounding box center [211, 87] width 117 height 23
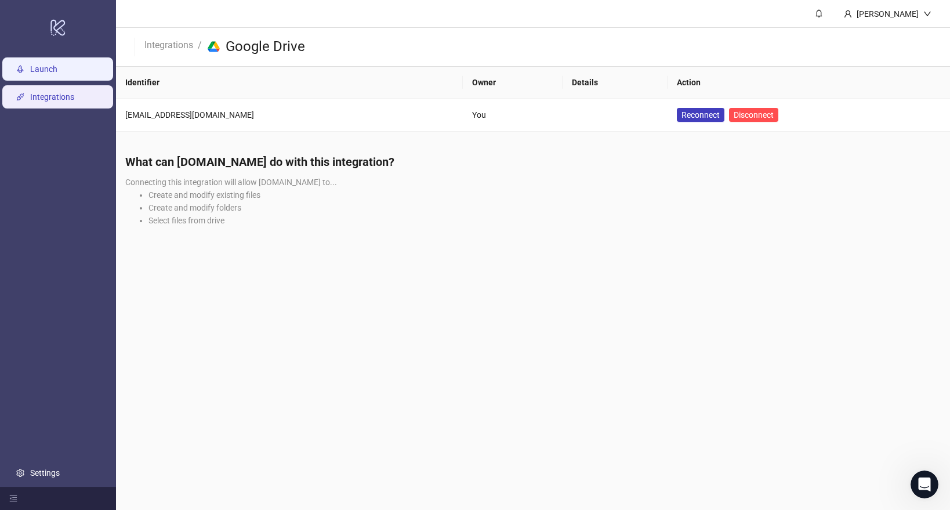
click at [49, 69] on link "Launch" at bounding box center [43, 68] width 27 height 9
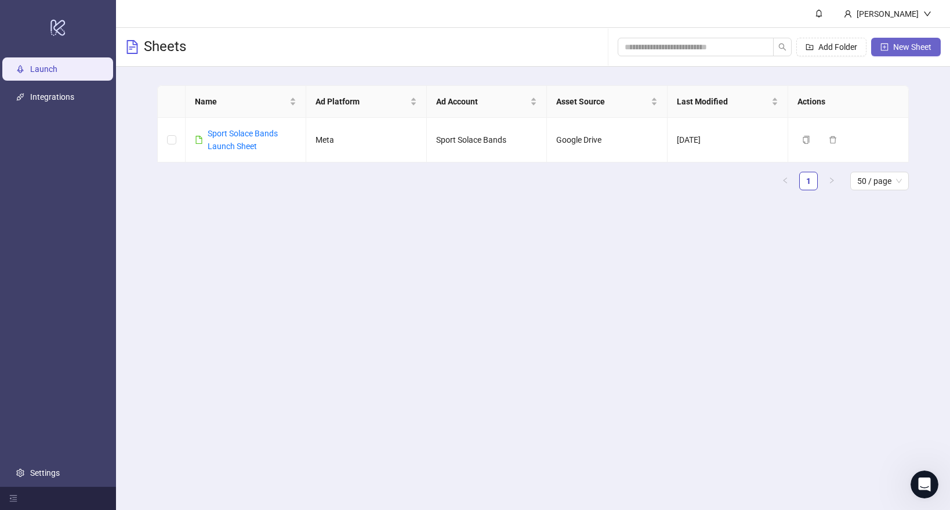
click at [890, 44] on button "New Sheet" at bounding box center [906, 47] width 70 height 19
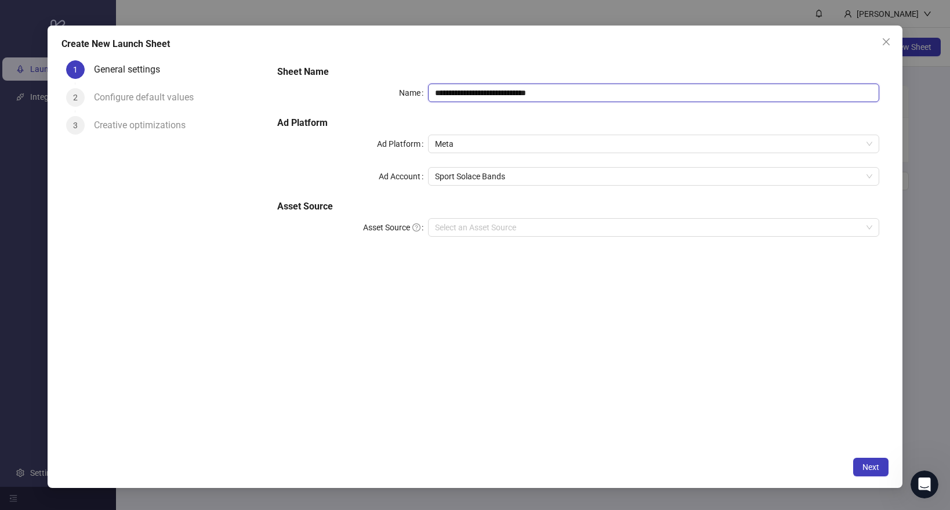
click at [538, 95] on input "**********" at bounding box center [653, 93] width 451 height 19
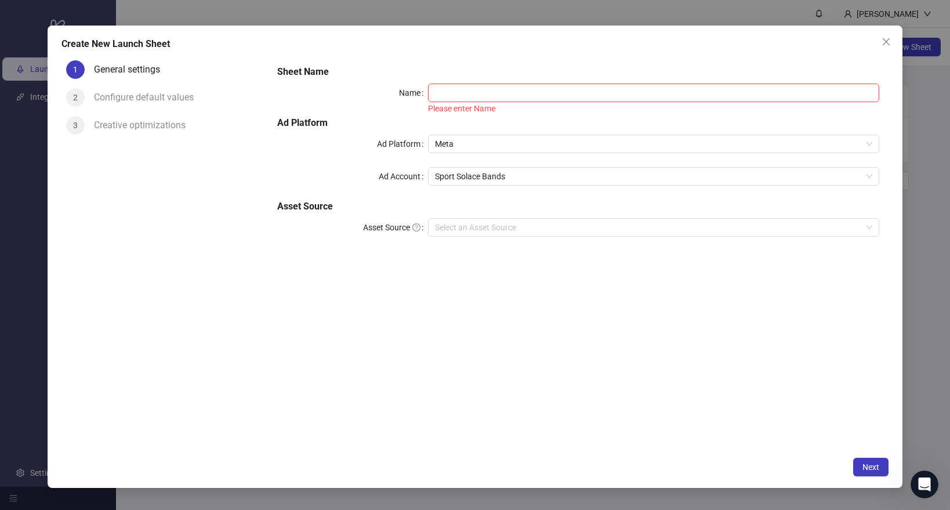
paste input "**********"
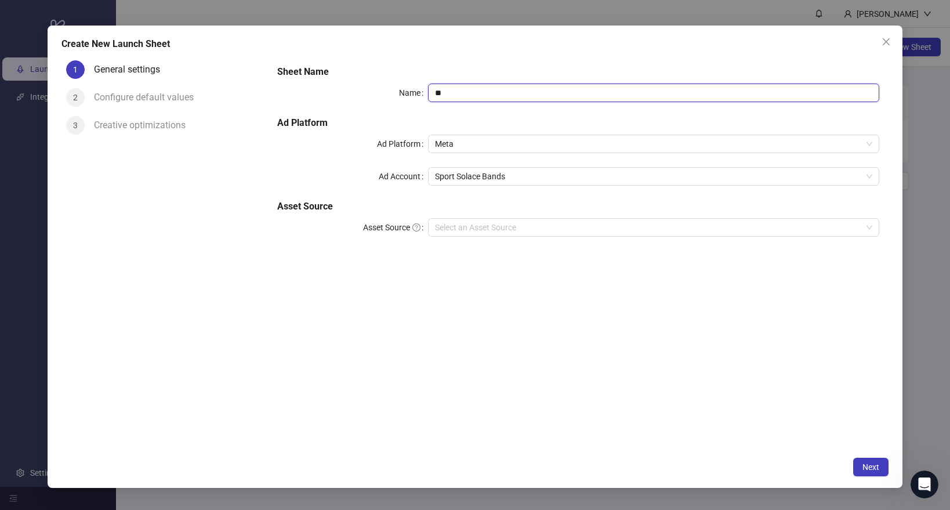
type input "*"
type input "**********"
click at [449, 227] on input "Asset Source" at bounding box center [648, 227] width 427 height 17
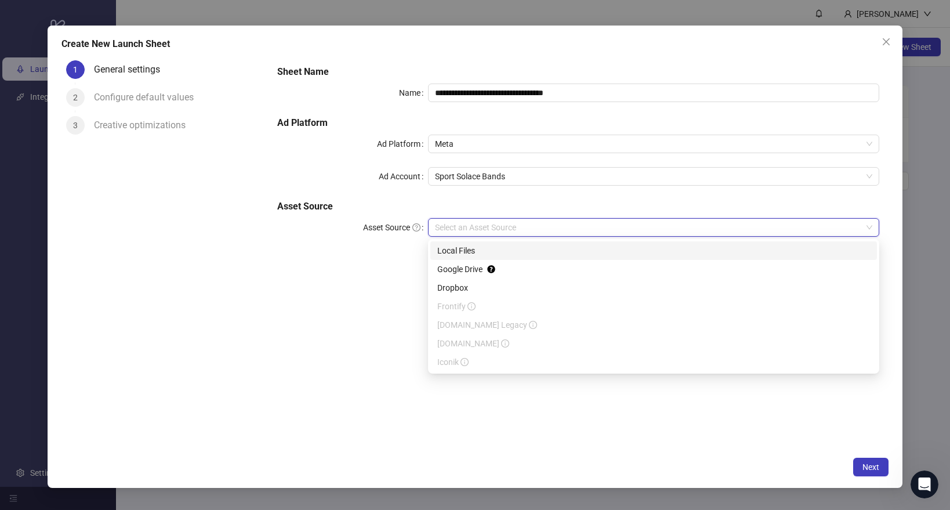
click at [451, 246] on div "Local Files" at bounding box center [653, 250] width 433 height 13
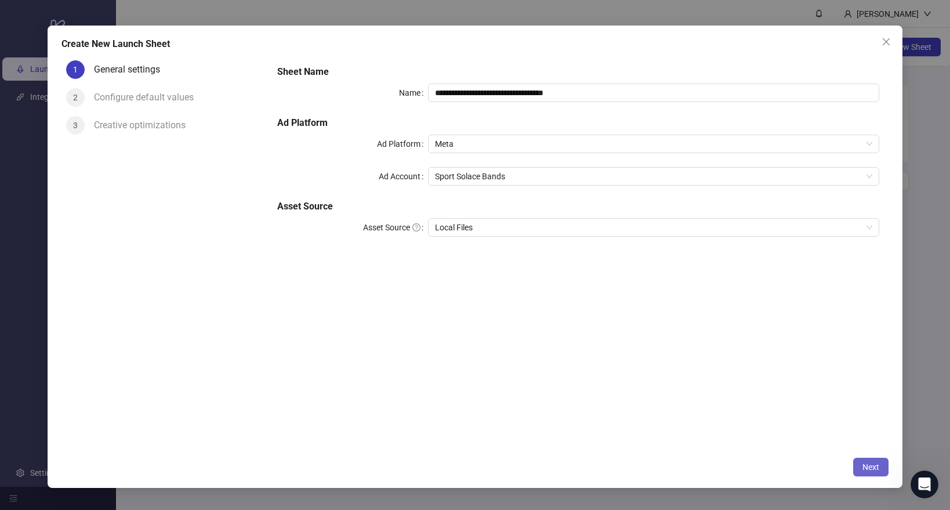
click at [876, 468] on span "Next" at bounding box center [870, 466] width 17 height 9
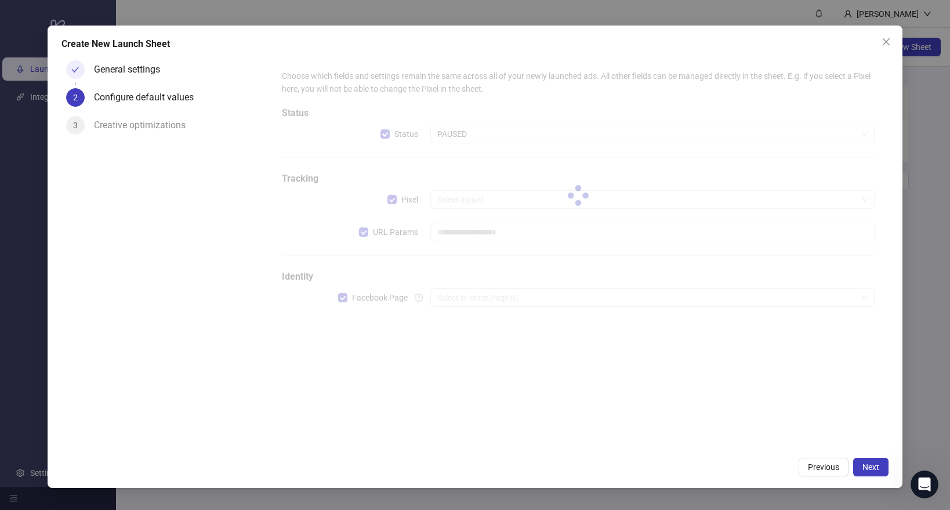
type input "**********"
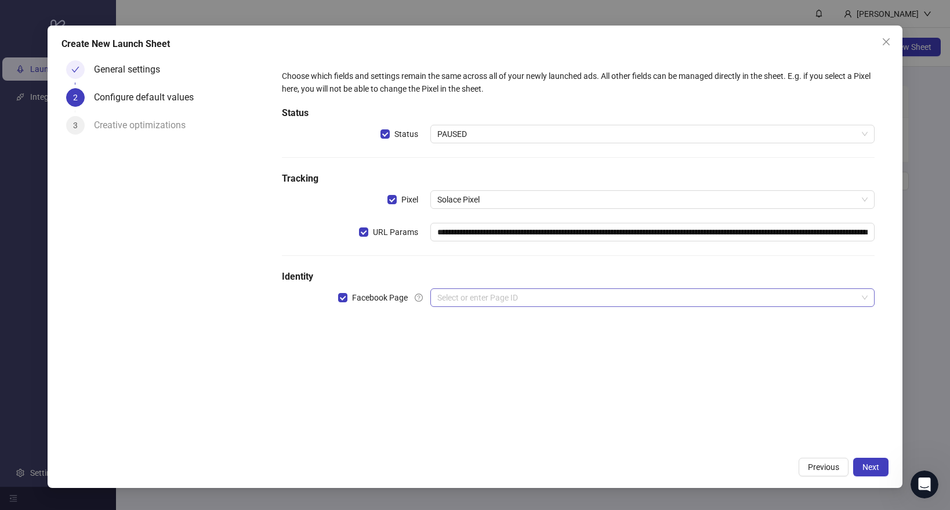
click at [474, 300] on input "search" at bounding box center [647, 297] width 420 height 17
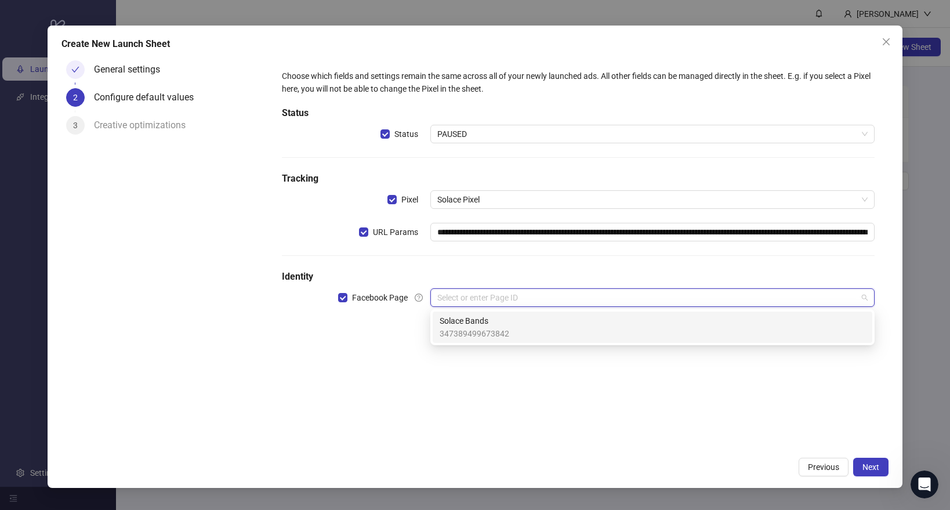
click at [469, 326] on span "Solace Bands" at bounding box center [475, 320] width 70 height 13
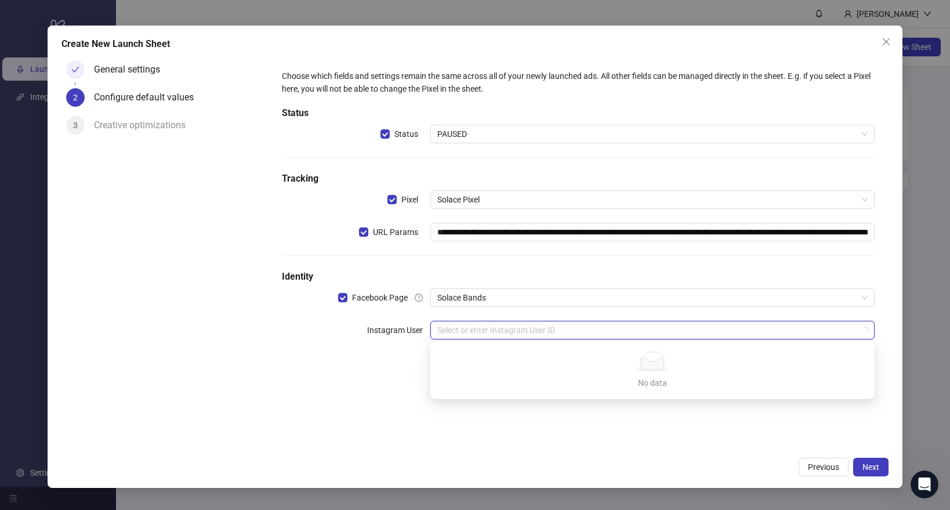
click at [469, 330] on input "search" at bounding box center [647, 329] width 420 height 17
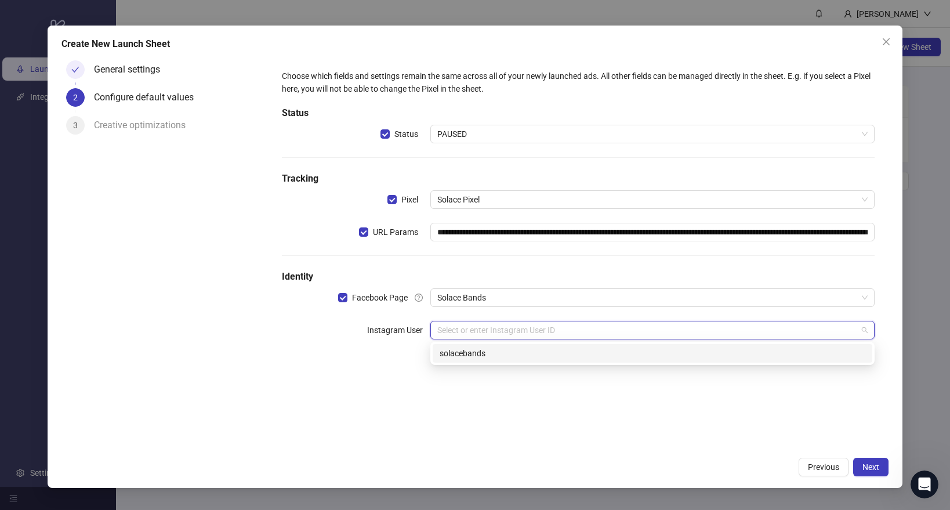
click at [467, 350] on div "solacebands" at bounding box center [653, 353] width 426 height 13
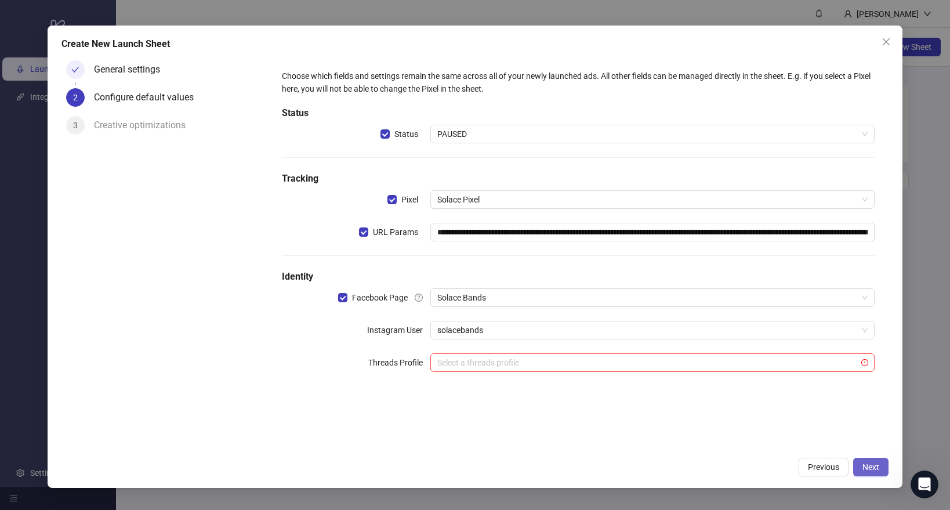
click at [873, 469] on span "Next" at bounding box center [870, 466] width 17 height 9
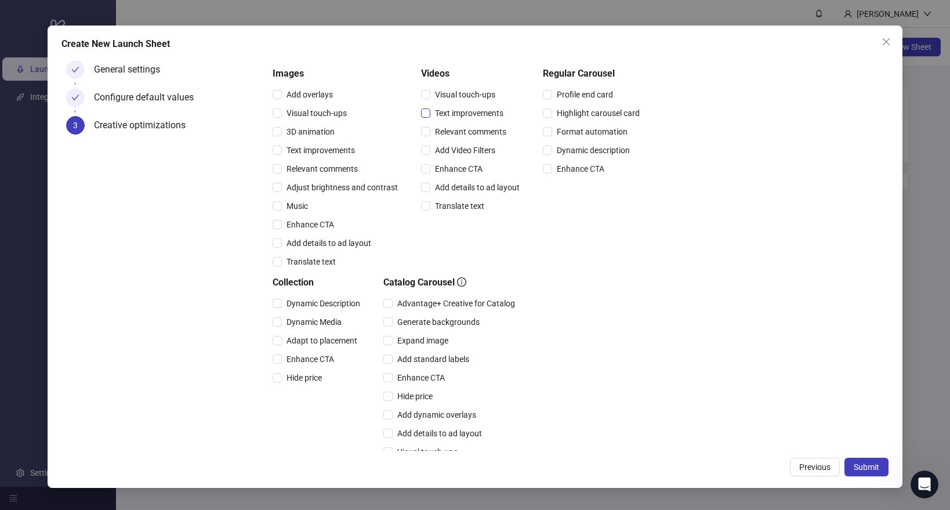
scroll to position [96, 0]
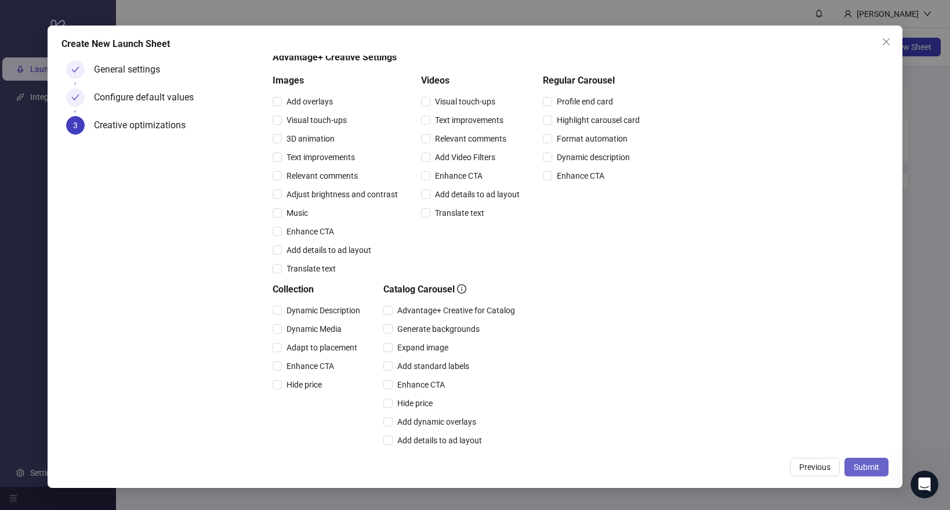
click at [863, 469] on span "Submit" at bounding box center [867, 466] width 26 height 9
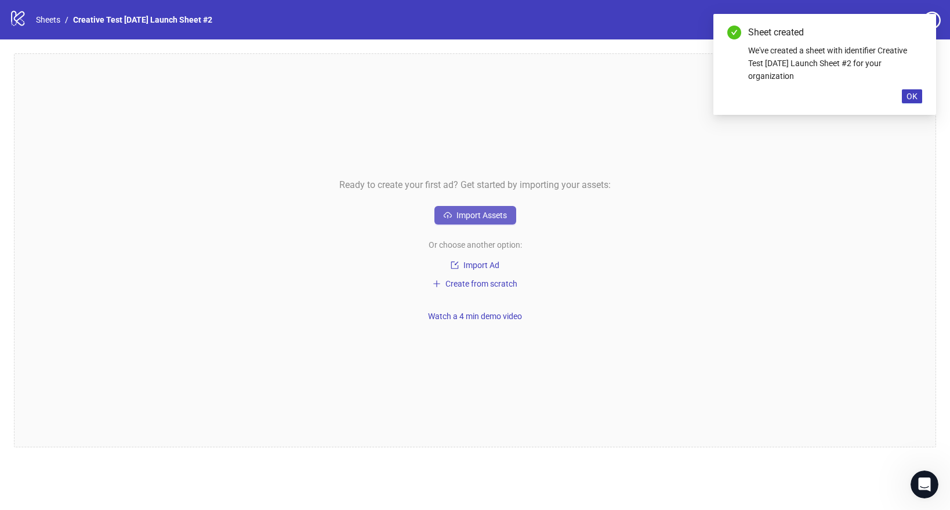
click at [467, 216] on span "Import Assets" at bounding box center [481, 215] width 50 height 9
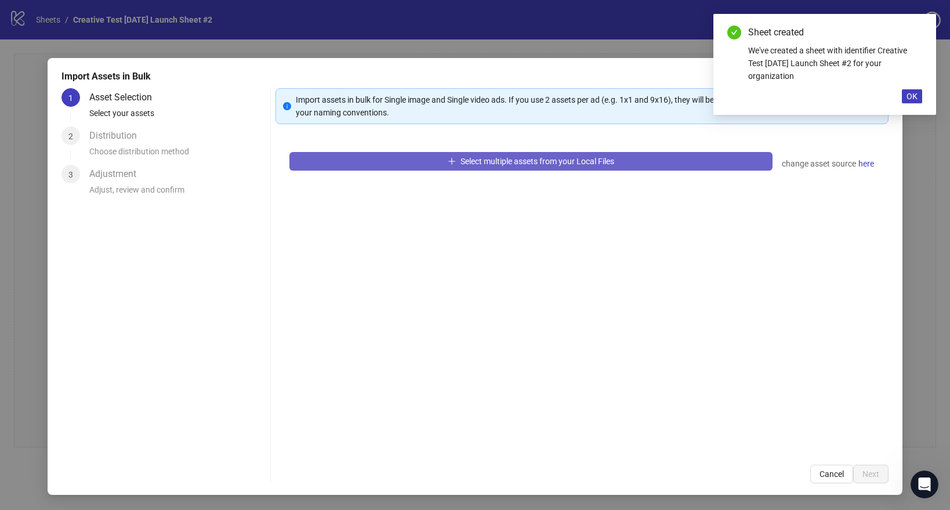
click at [466, 162] on span "Select multiple assets from your Local Files" at bounding box center [537, 161] width 154 height 9
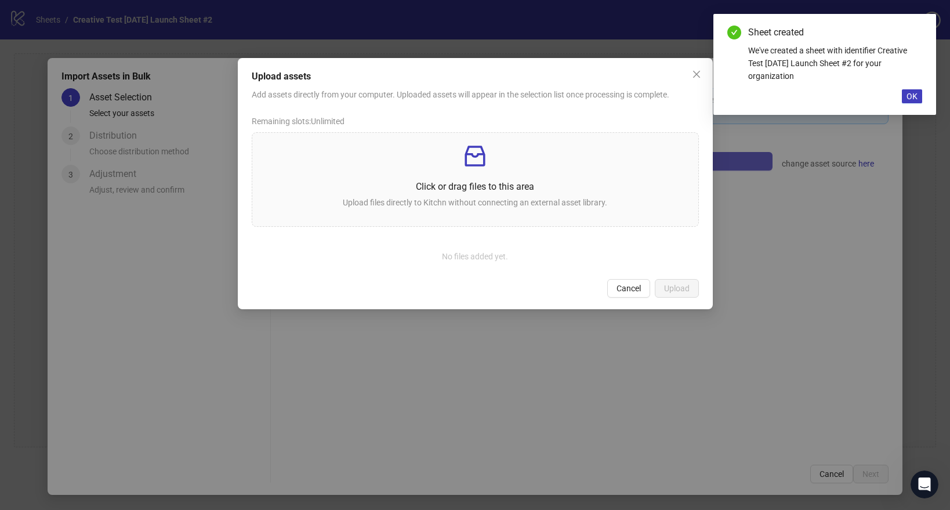
click at [466, 162] on icon "inbox" at bounding box center [474, 156] width 20 height 21
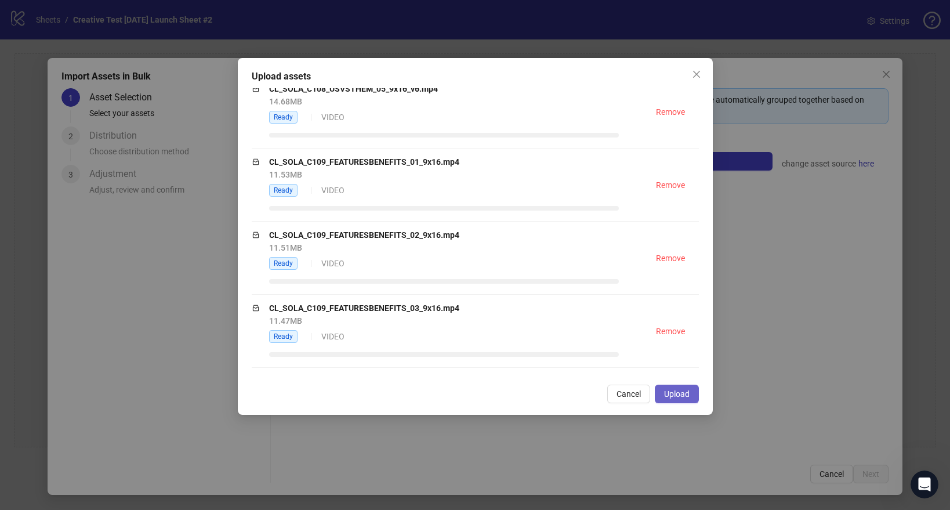
click at [685, 393] on span "Upload" at bounding box center [677, 393] width 26 height 9
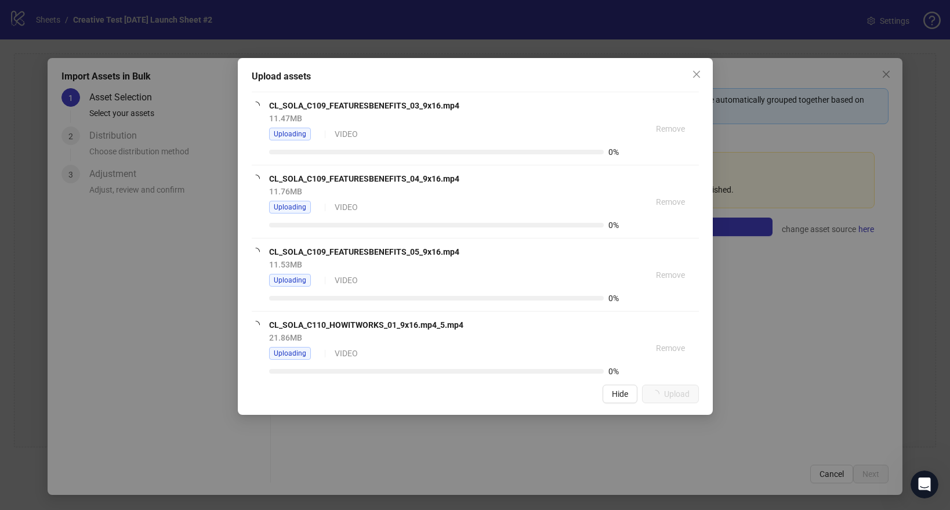
scroll to position [734, 0]
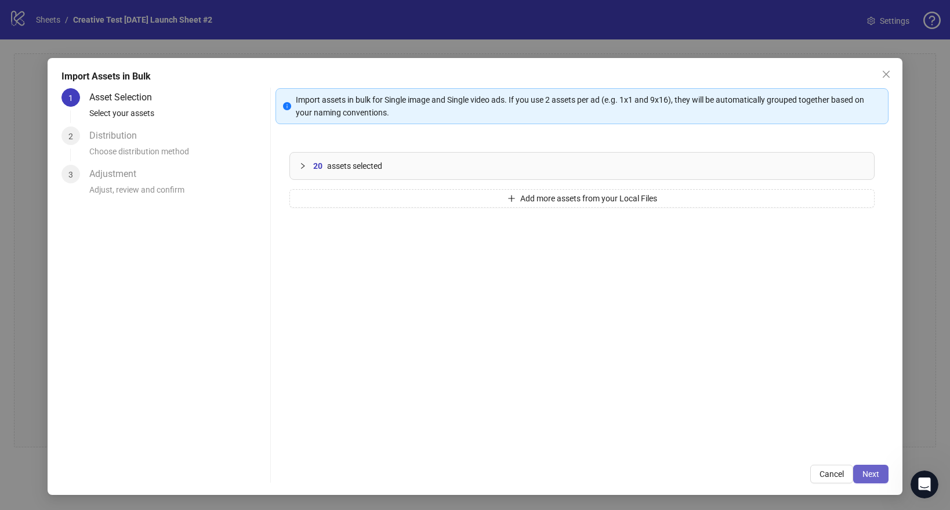
click at [880, 478] on button "Next" at bounding box center [870, 473] width 35 height 19
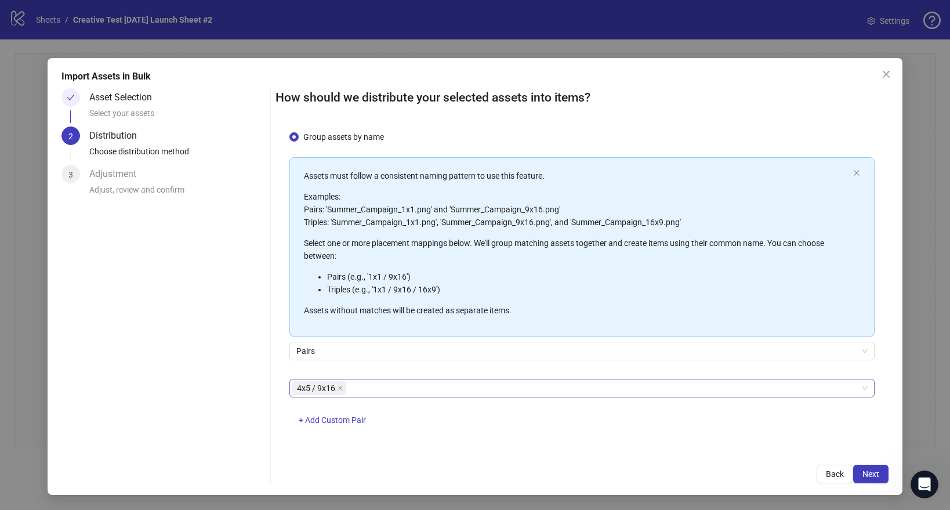
scroll to position [30, 0]
click at [351, 418] on span "+ Add Custom Pair" at bounding box center [332, 417] width 67 height 9
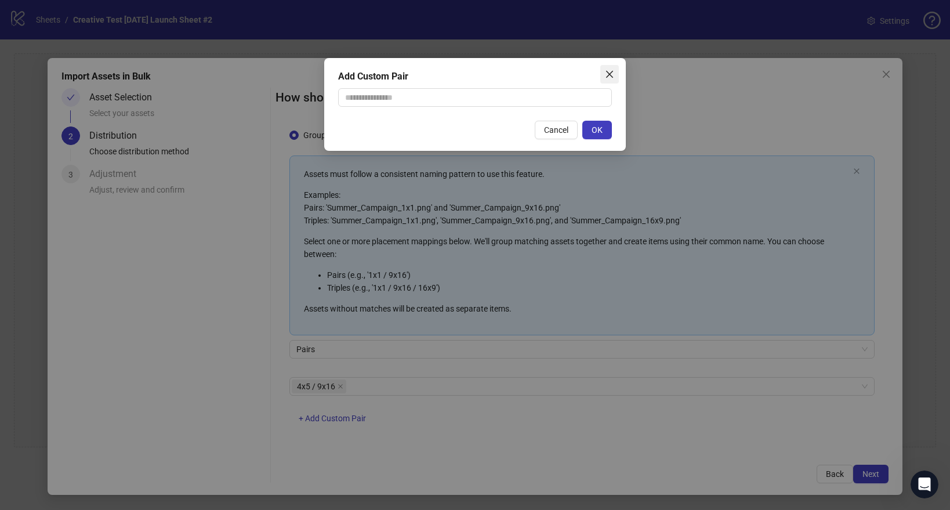
click at [615, 71] on span "Close" at bounding box center [609, 74] width 19 height 9
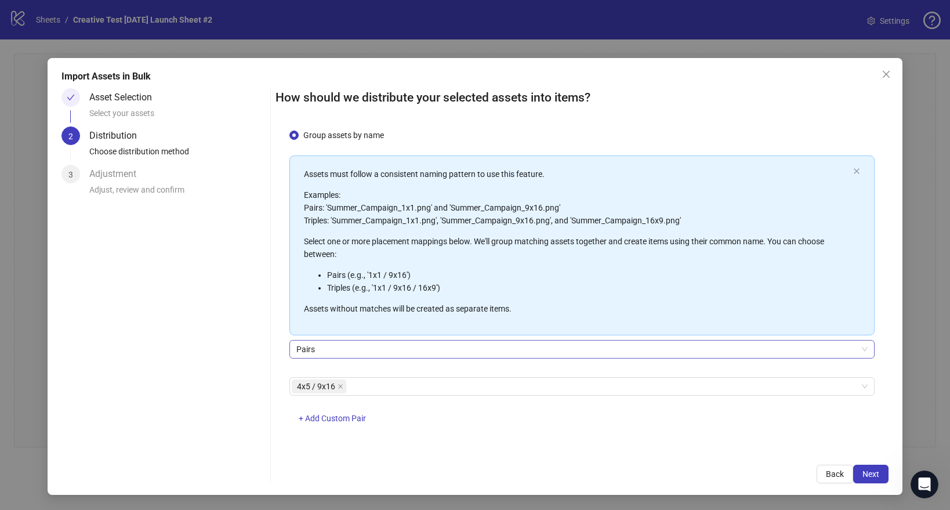
click at [321, 346] on span "Pairs" at bounding box center [581, 348] width 571 height 17
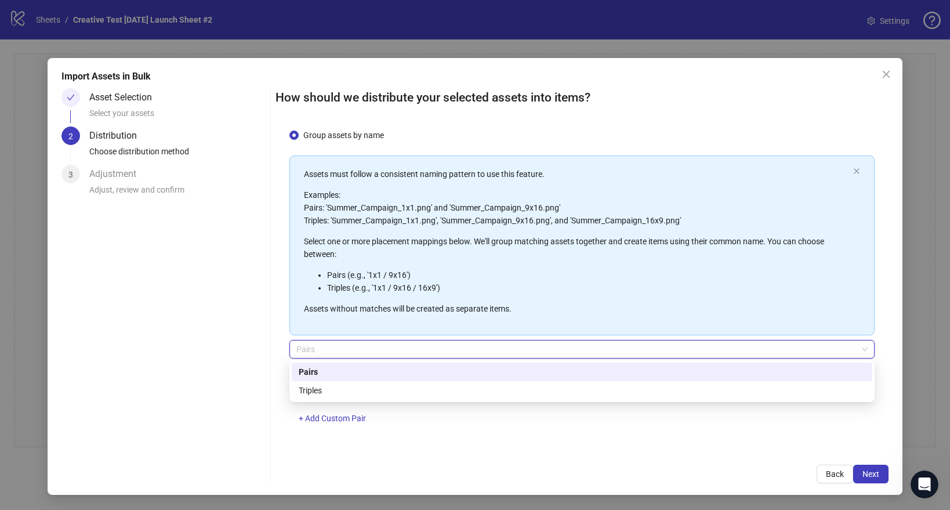
click at [232, 362] on div "Asset Selection Select your assets 2 Distribution Choose distribution method 3 …" at bounding box center [163, 285] width 204 height 395
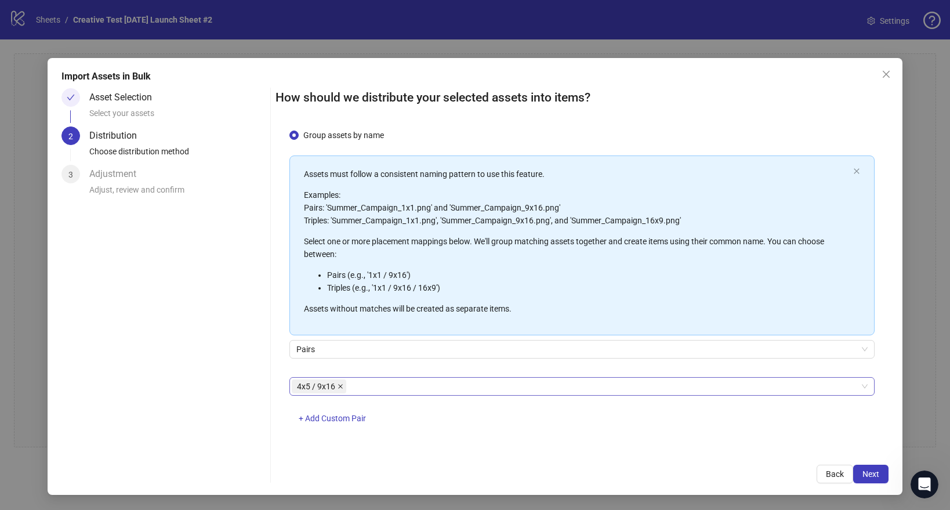
click at [337, 387] on icon "close" at bounding box center [340, 386] width 6 height 6
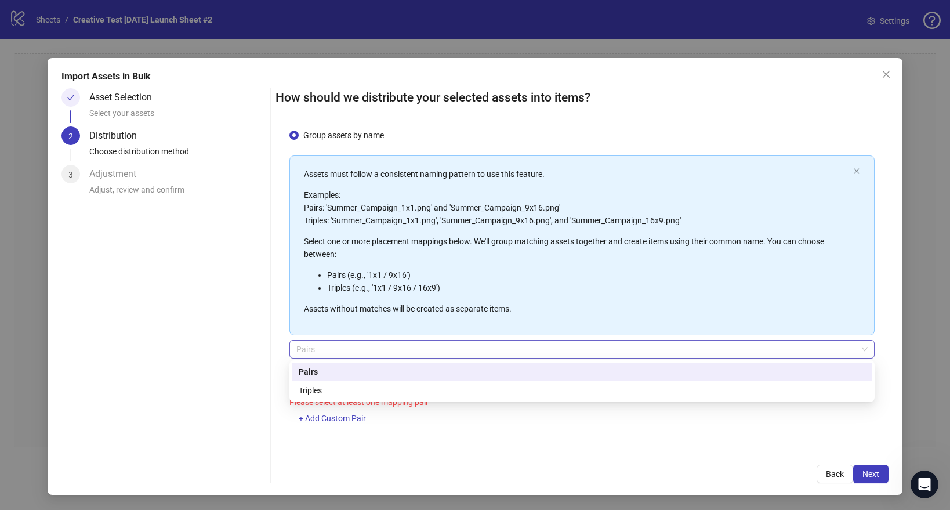
click at [341, 348] on span "Pairs" at bounding box center [581, 348] width 571 height 17
click at [264, 283] on div "Asset Selection Select your assets 2 Distribution Choose distribution method 3 …" at bounding box center [163, 285] width 204 height 395
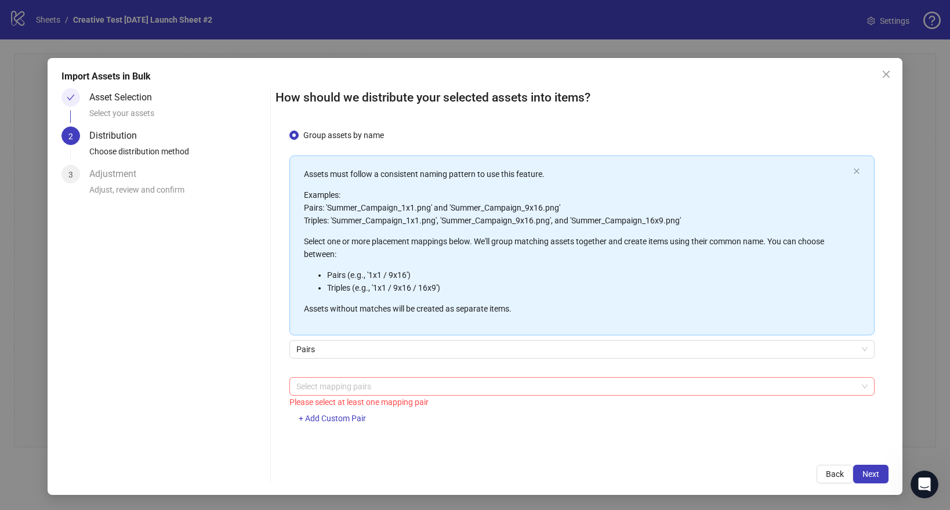
scroll to position [0, 0]
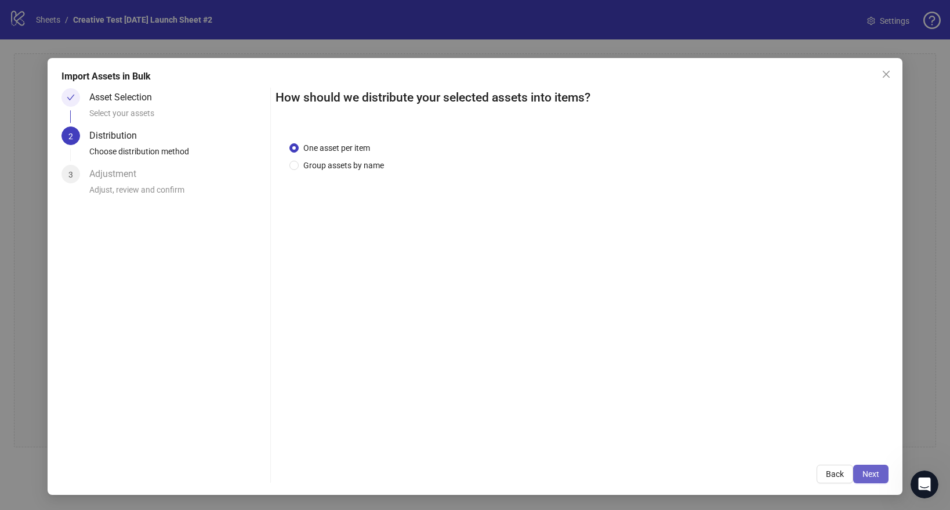
click at [865, 475] on span "Next" at bounding box center [870, 473] width 17 height 9
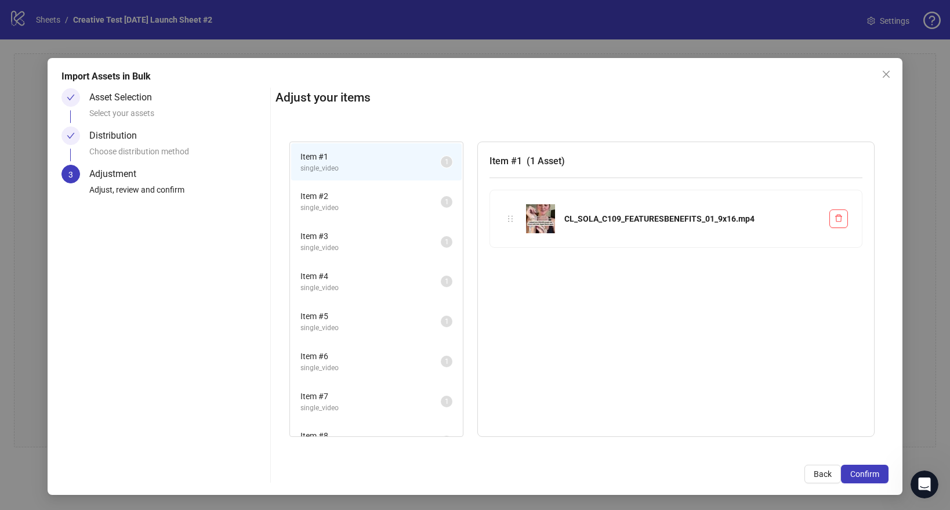
click at [365, 202] on span "single_video" at bounding box center [370, 207] width 140 height 11
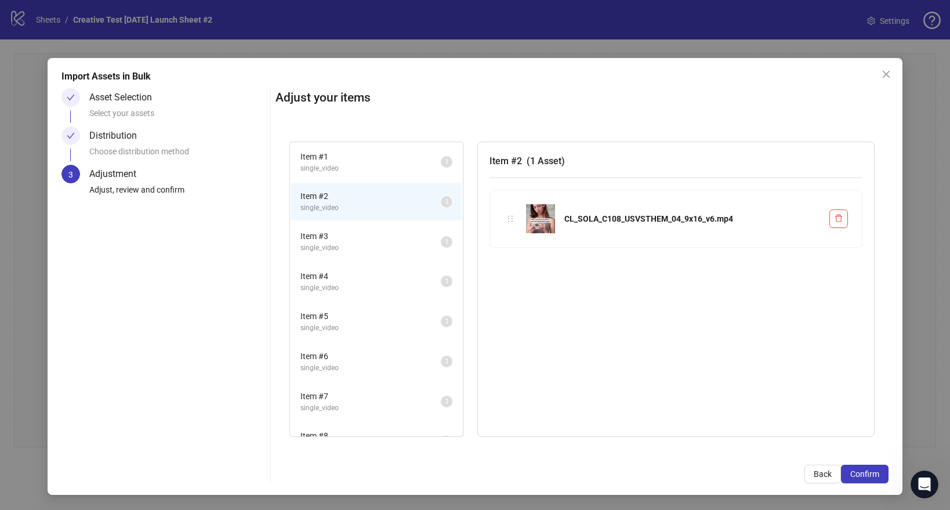
click at [358, 246] on span "single_video" at bounding box center [370, 247] width 140 height 11
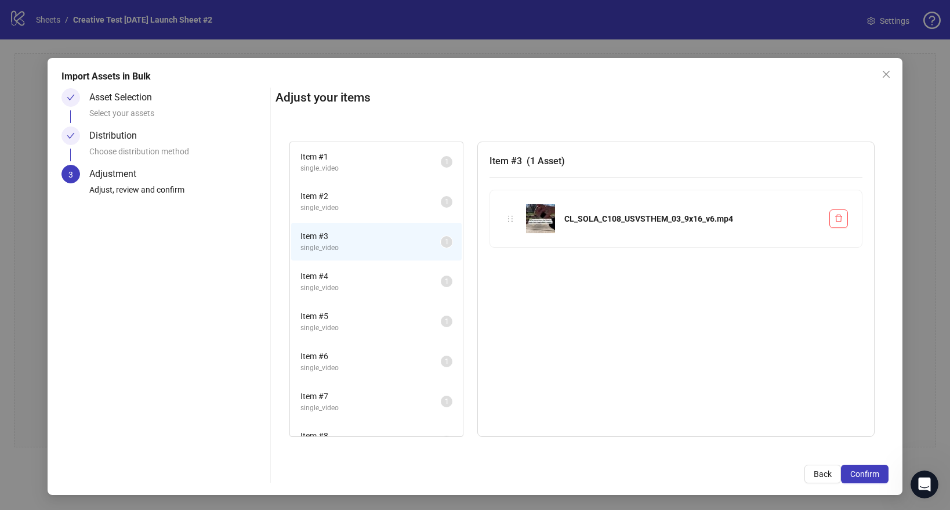
click at [365, 213] on span "single_video" at bounding box center [370, 207] width 140 height 11
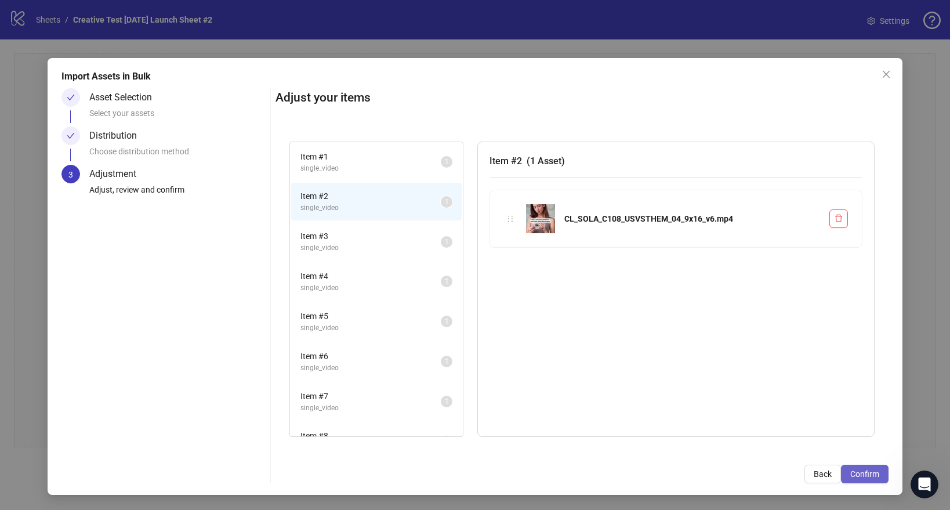
click at [852, 471] on span "Confirm" at bounding box center [864, 473] width 29 height 9
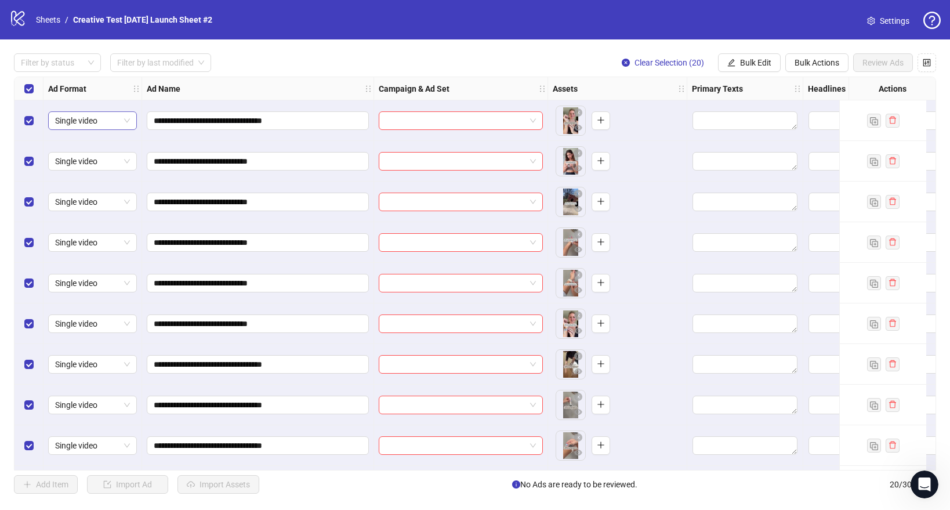
click at [99, 117] on span "Single video" at bounding box center [92, 120] width 75 height 17
click at [81, 222] on div "Flexible" at bounding box center [92, 218] width 70 height 13
click at [602, 116] on icon "plus" at bounding box center [601, 120] width 8 height 8
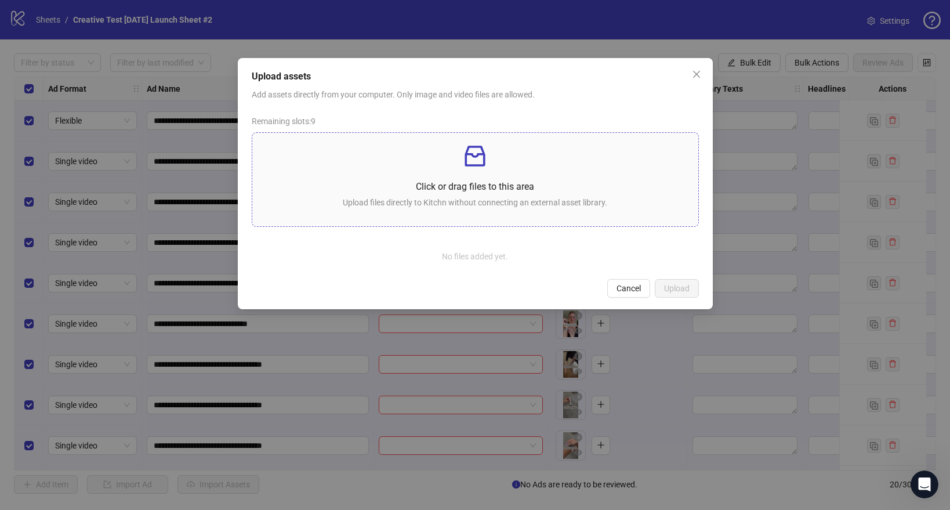
click at [491, 170] on div "Click or drag files to this area Upload files directly to Kitchn without connec…" at bounding box center [475, 179] width 427 height 75
click at [697, 73] on icon "close" at bounding box center [695, 74] width 7 height 7
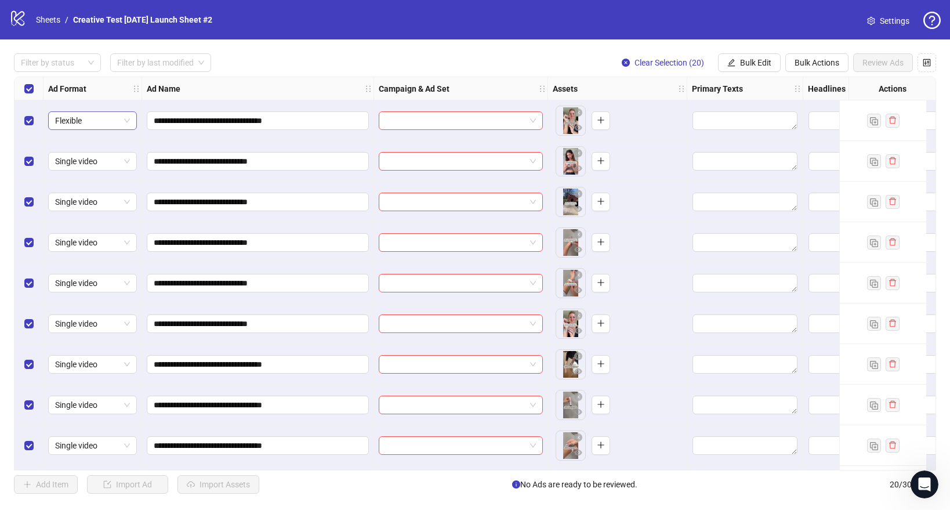
click at [105, 126] on span "Flexible" at bounding box center [92, 120] width 75 height 17
click at [311, 71] on div "Filter by status Filter by last modified Clear Selection (20) Bulk Edit Bulk Ac…" at bounding box center [475, 62] width 922 height 19
click at [99, 116] on span "Flexible" at bounding box center [92, 120] width 75 height 17
click at [92, 222] on div "Flexible" at bounding box center [92, 218] width 70 height 13
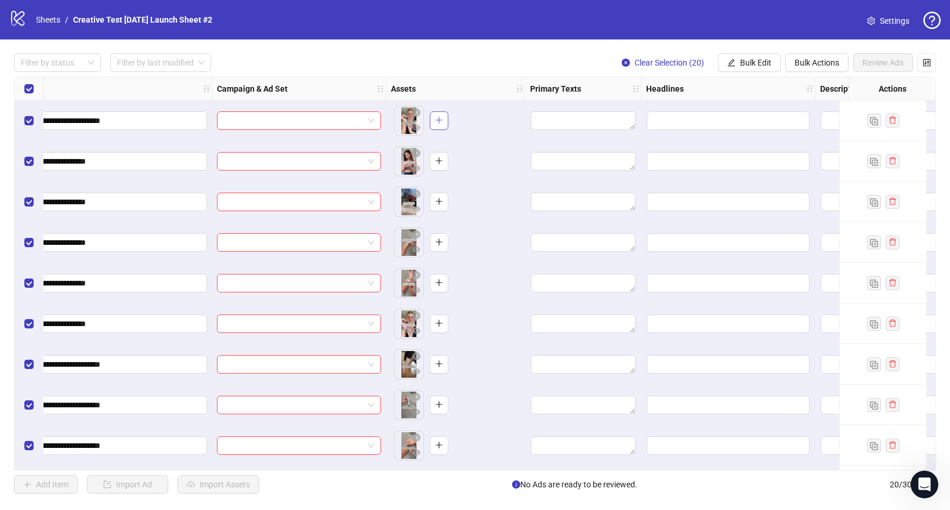
scroll to position [0, 139]
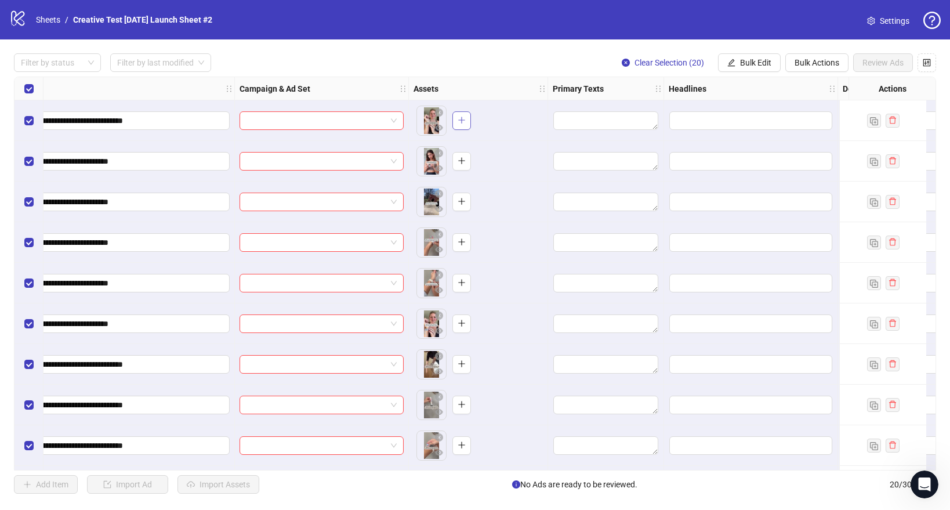
click at [465, 120] on button "button" at bounding box center [461, 120] width 19 height 19
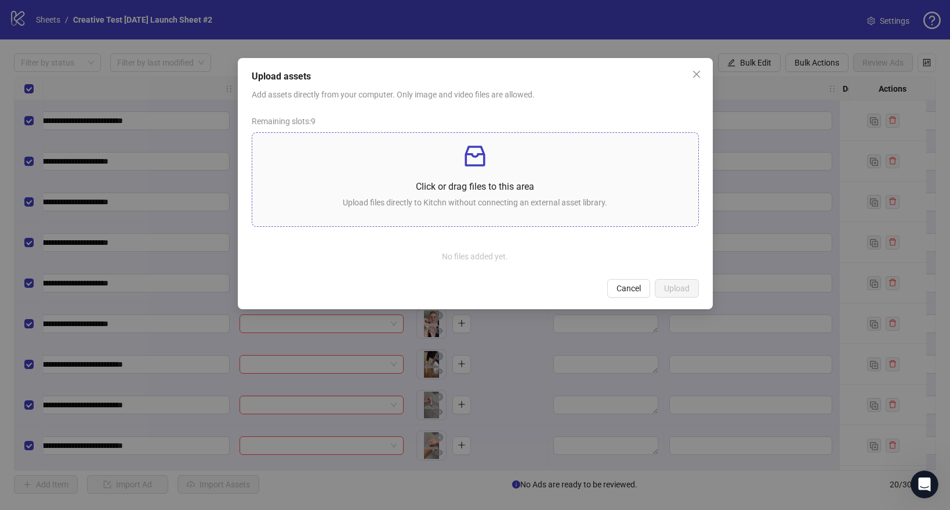
click at [469, 205] on p "Upload files directly to Kitchn without connecting an external asset library." at bounding box center [475, 202] width 427 height 13
click at [622, 291] on span "Cancel" at bounding box center [628, 288] width 24 height 9
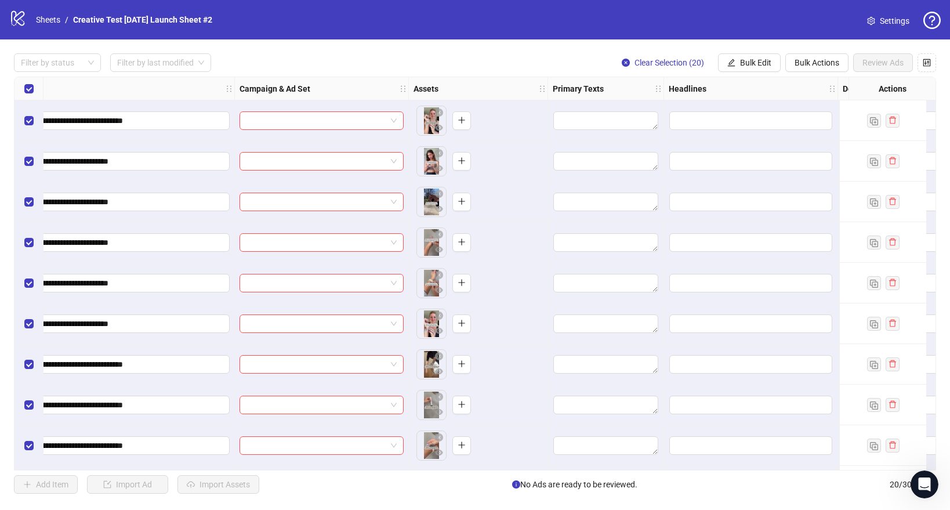
scroll to position [0, 0]
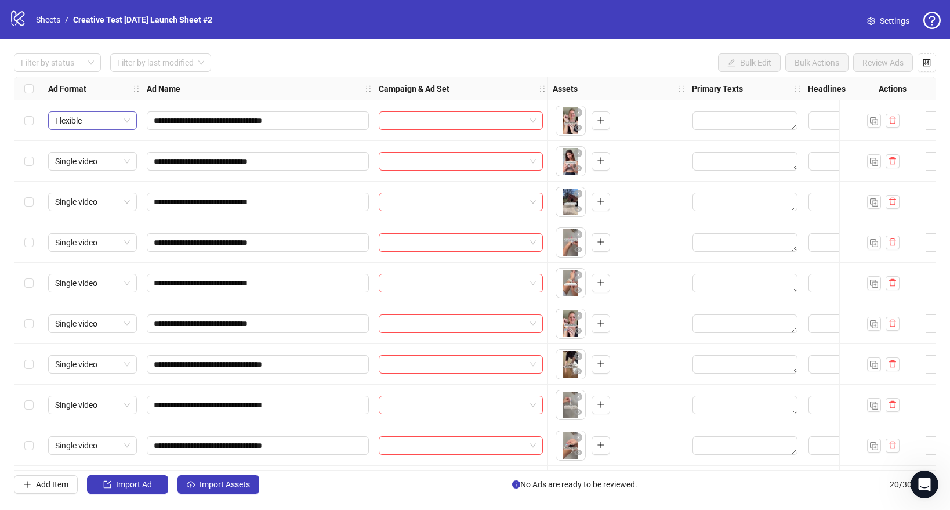
click at [82, 124] on span "Flexible" at bounding box center [92, 120] width 75 height 17
click at [77, 140] on div "Single image" at bounding box center [92, 143] width 70 height 13
click at [669, 116] on icon "exclamation-circle" at bounding box center [671, 114] width 8 height 8
click at [88, 119] on span "Single image" at bounding box center [92, 120] width 75 height 17
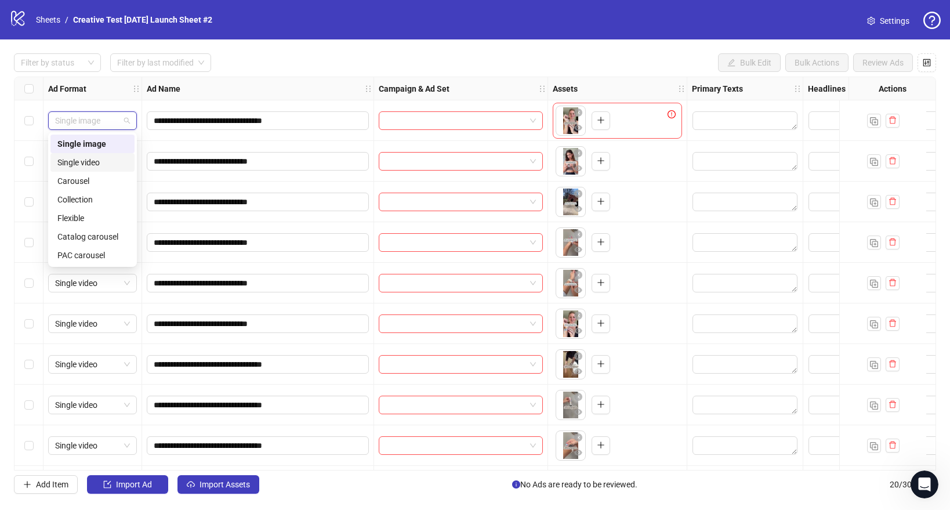
click at [91, 161] on div "Single video" at bounding box center [92, 162] width 70 height 13
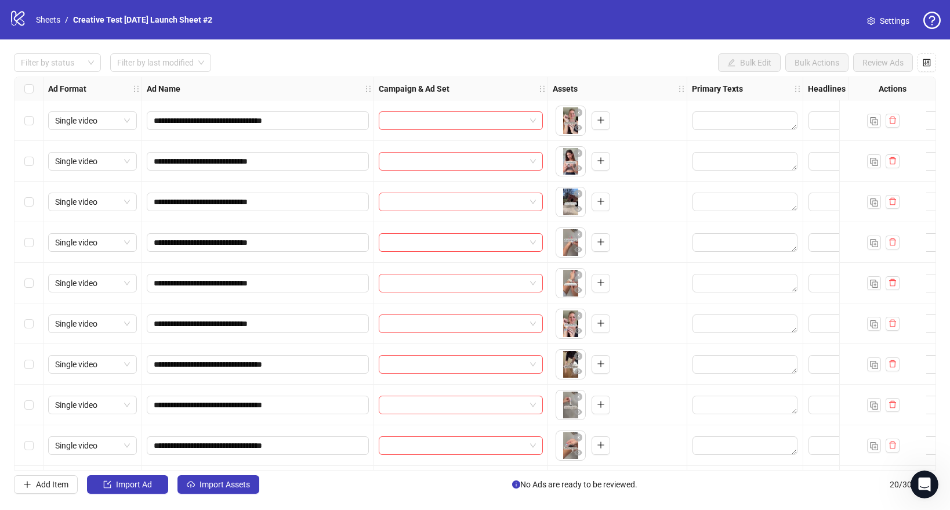
click at [34, 161] on div "Select row 2" at bounding box center [28, 161] width 29 height 41
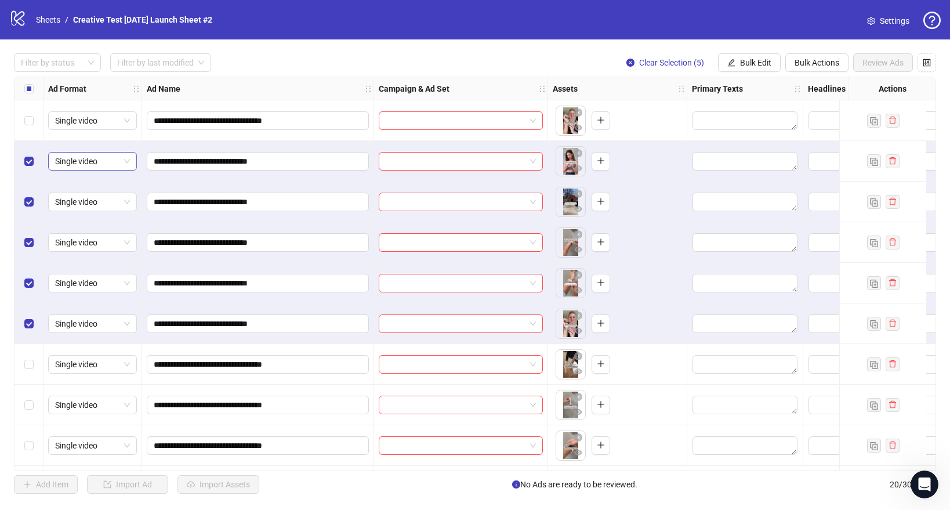
click at [101, 156] on span "Single video" at bounding box center [92, 161] width 75 height 17
click at [88, 260] on div "Flexible" at bounding box center [92, 258] width 70 height 13
drag, startPoint x: 567, startPoint y: 159, endPoint x: 574, endPoint y: 202, distance: 43.4
click at [574, 202] on body "**********" at bounding box center [475, 255] width 950 height 510
drag, startPoint x: 568, startPoint y: 166, endPoint x: 568, endPoint y: 212, distance: 45.8
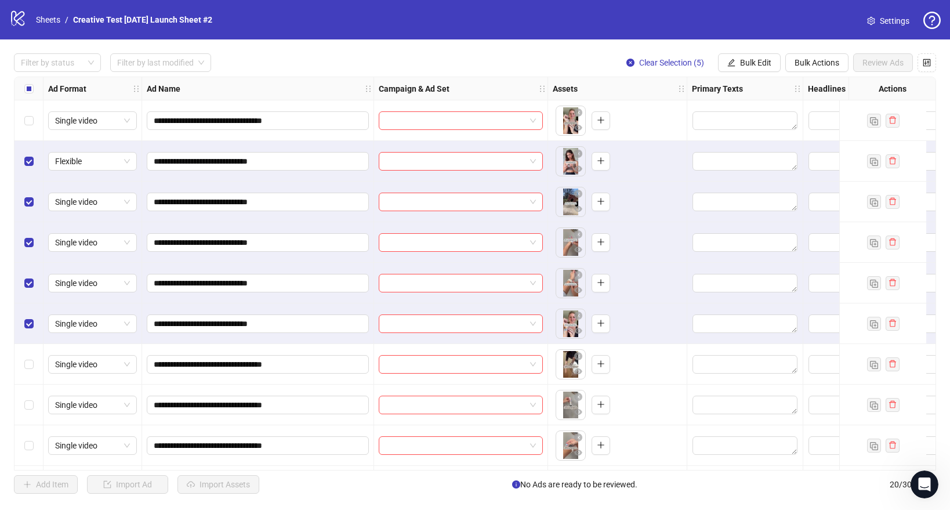
click at [568, 212] on body "**********" at bounding box center [475, 255] width 950 height 510
drag, startPoint x: 568, startPoint y: 212, endPoint x: 568, endPoint y: 169, distance: 43.5
click at [568, 169] on body "**********" at bounding box center [475, 255] width 950 height 510
drag, startPoint x: 570, startPoint y: 213, endPoint x: 570, endPoint y: 166, distance: 47.0
click at [570, 166] on body "**********" at bounding box center [475, 255] width 950 height 510
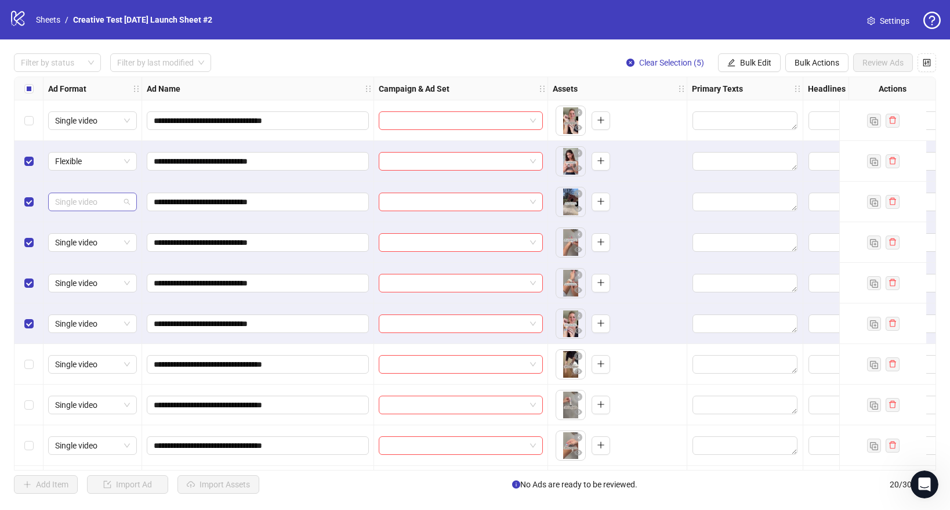
click at [104, 204] on span "Single video" at bounding box center [92, 201] width 75 height 17
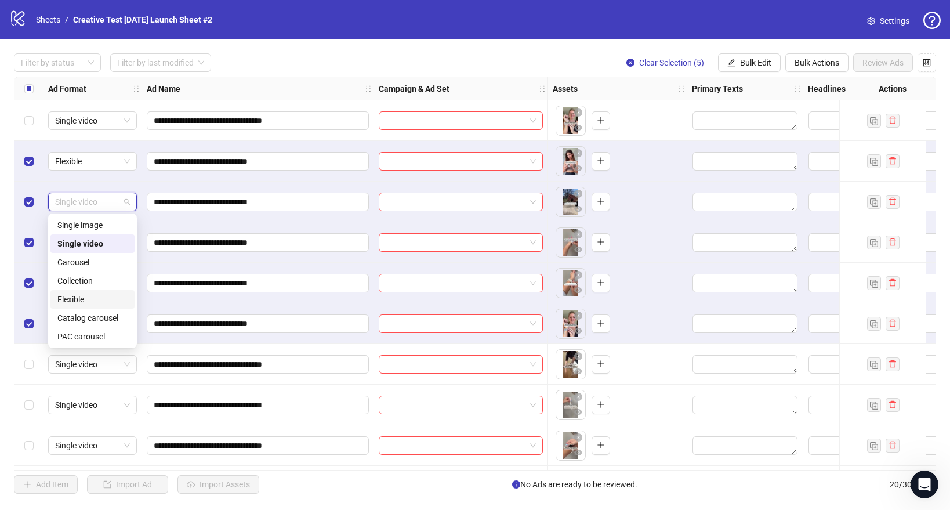
click at [79, 296] on div "Flexible" at bounding box center [92, 299] width 70 height 13
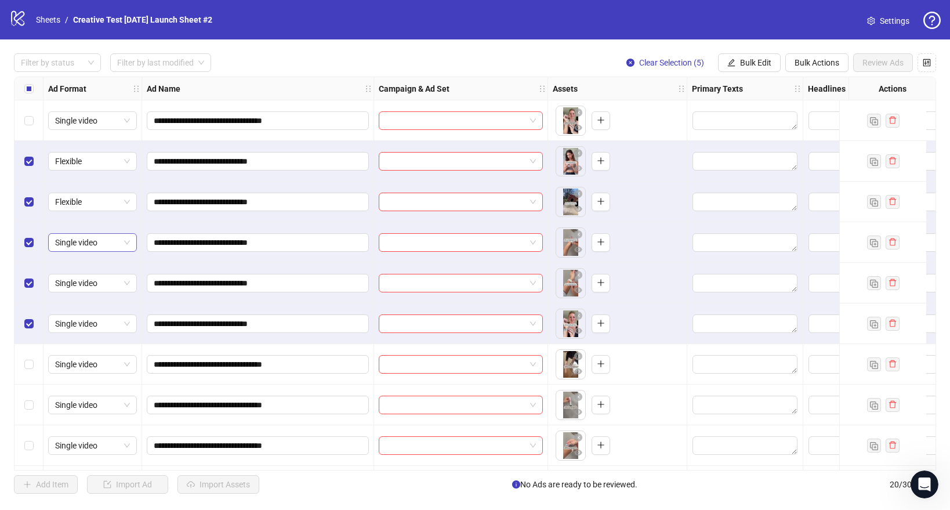
click at [96, 249] on span "Single video" at bounding box center [92, 242] width 75 height 17
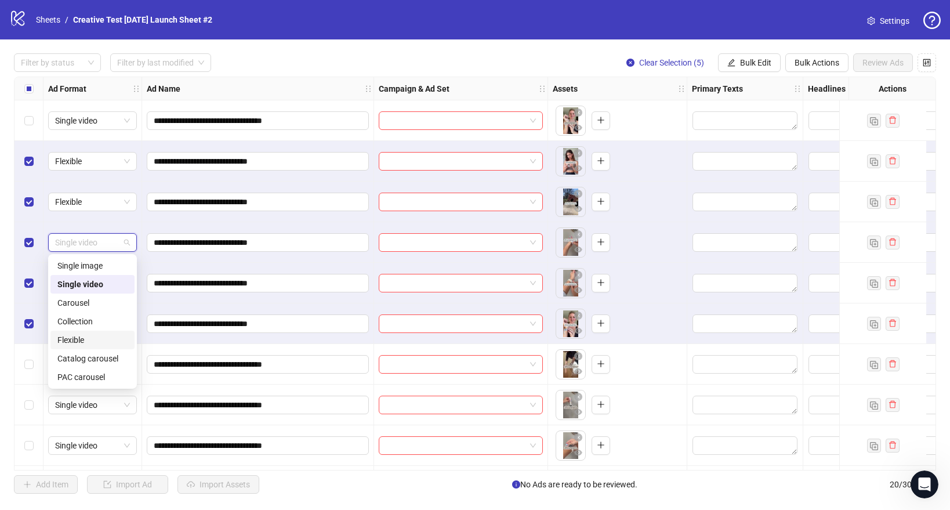
click at [75, 338] on div "Flexible" at bounding box center [92, 339] width 70 height 13
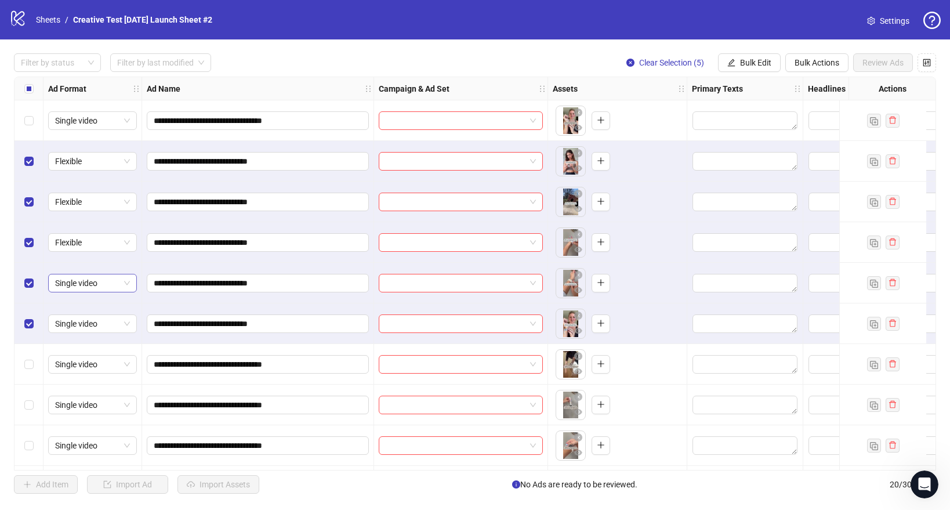
click at [97, 283] on span "Single video" at bounding box center [92, 282] width 75 height 17
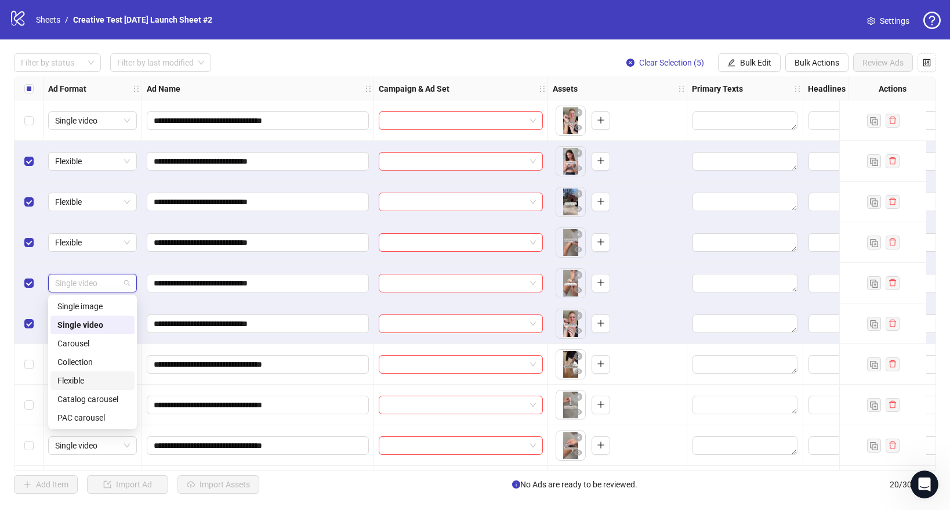
click at [78, 383] on div "Flexible" at bounding box center [92, 380] width 70 height 13
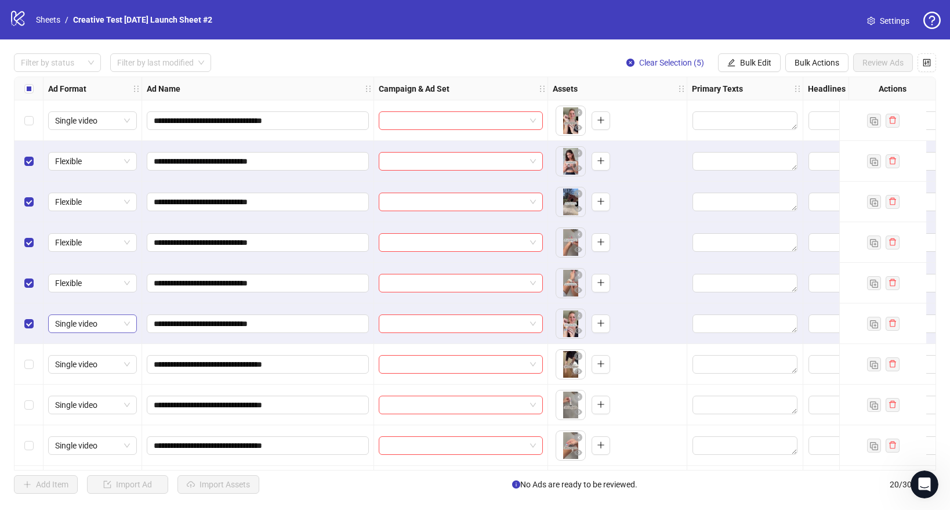
click at [106, 331] on span "Single video" at bounding box center [92, 323] width 75 height 17
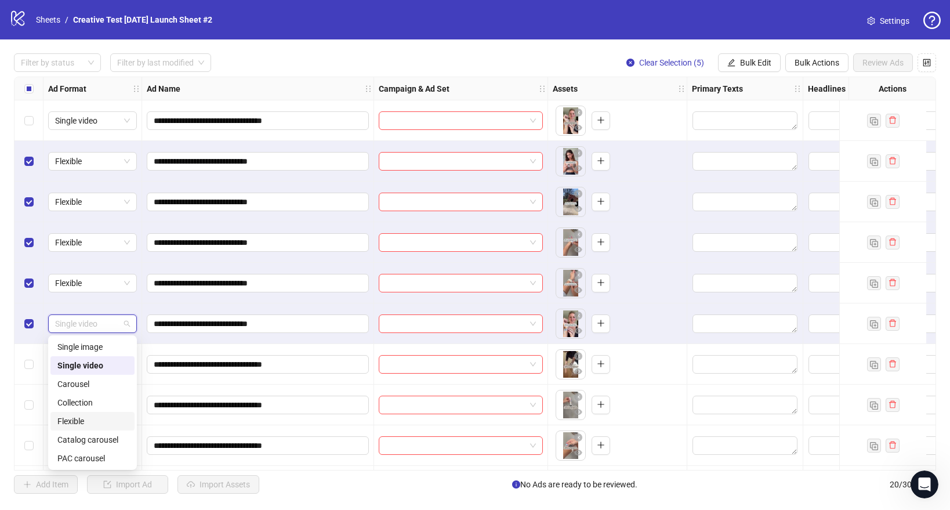
click at [79, 423] on div "Flexible" at bounding box center [92, 421] width 70 height 13
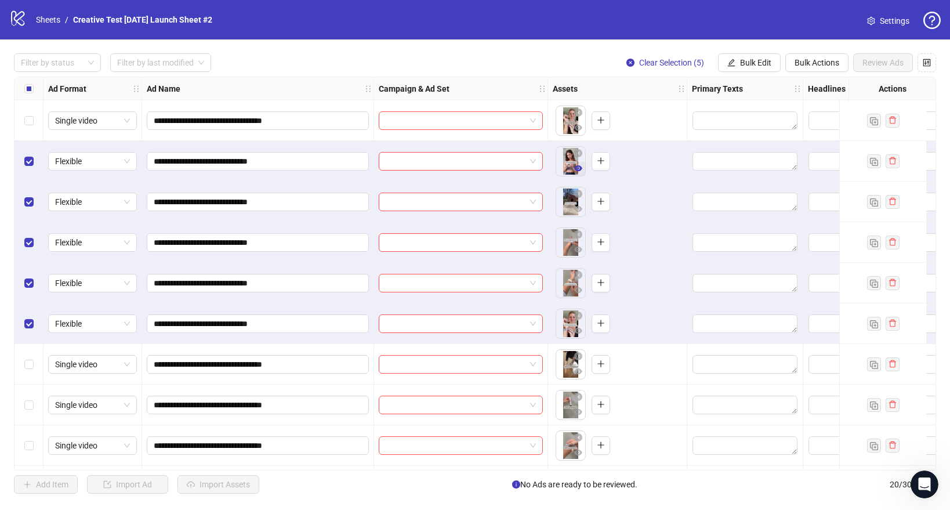
drag, startPoint x: 573, startPoint y: 322, endPoint x: 579, endPoint y: 167, distance: 154.9
click at [579, 77] on div "**********" at bounding box center [742, 77] width 1456 height 0
drag, startPoint x: 571, startPoint y: 158, endPoint x: 572, endPoint y: 191, distance: 33.7
click at [572, 77] on div "**********" at bounding box center [742, 77] width 1456 height 0
drag, startPoint x: 567, startPoint y: 155, endPoint x: 566, endPoint y: 198, distance: 42.9
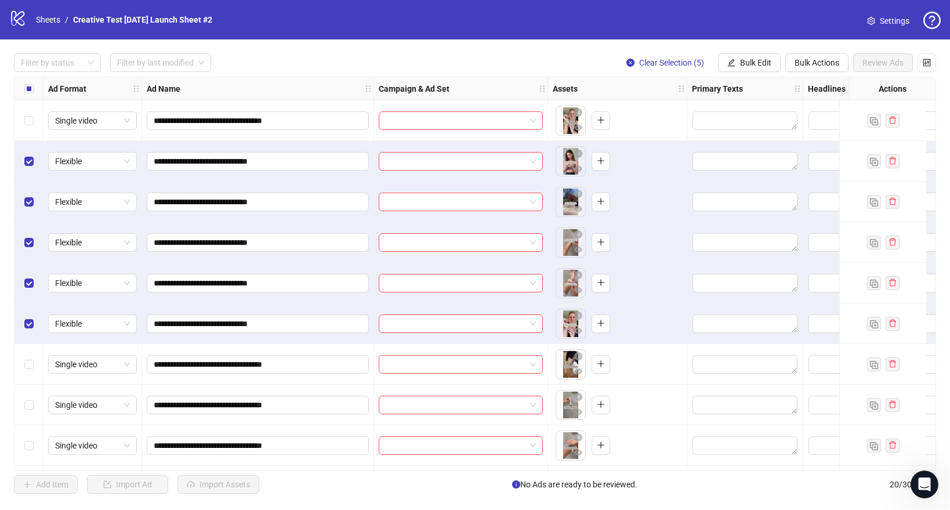
click at [566, 198] on body "**********" at bounding box center [475, 255] width 950 height 510
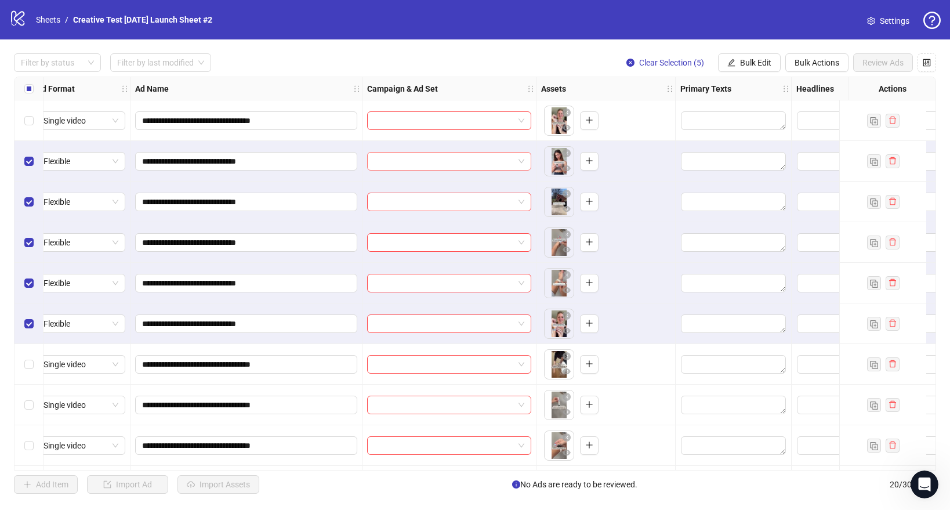
click at [442, 165] on input "search" at bounding box center [444, 161] width 140 height 17
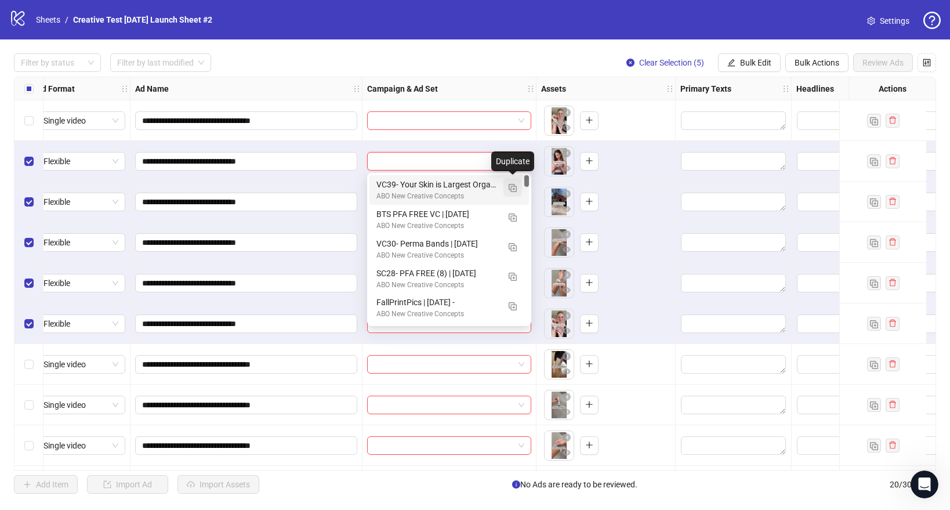
click at [509, 184] on img "button" at bounding box center [513, 188] width 8 height 8
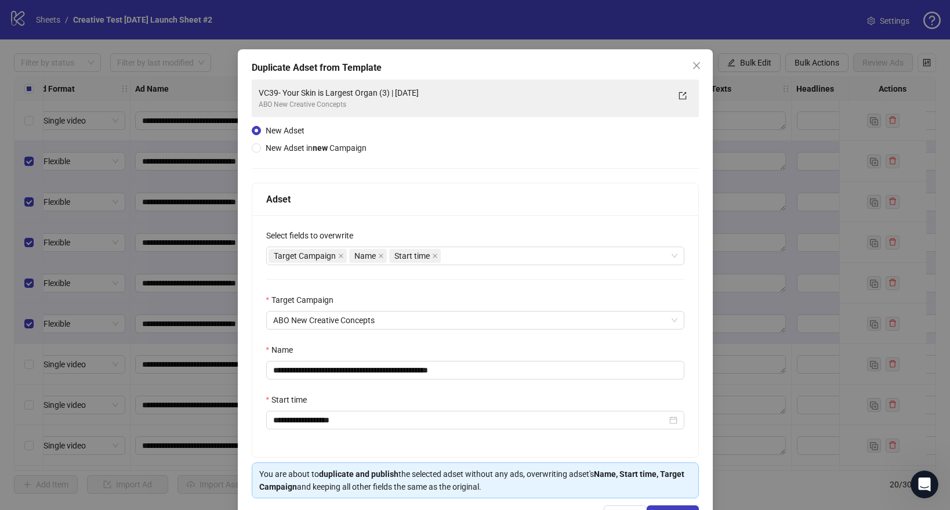
scroll to position [20, 0]
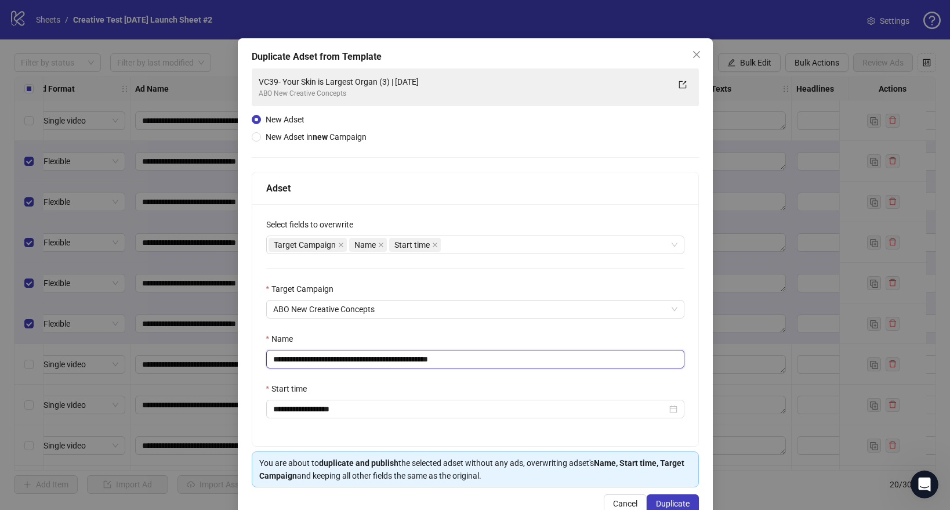
drag, startPoint x: 481, startPoint y: 362, endPoint x: 272, endPoint y: 364, distance: 208.8
click at [272, 364] on input "**********" at bounding box center [475, 359] width 418 height 19
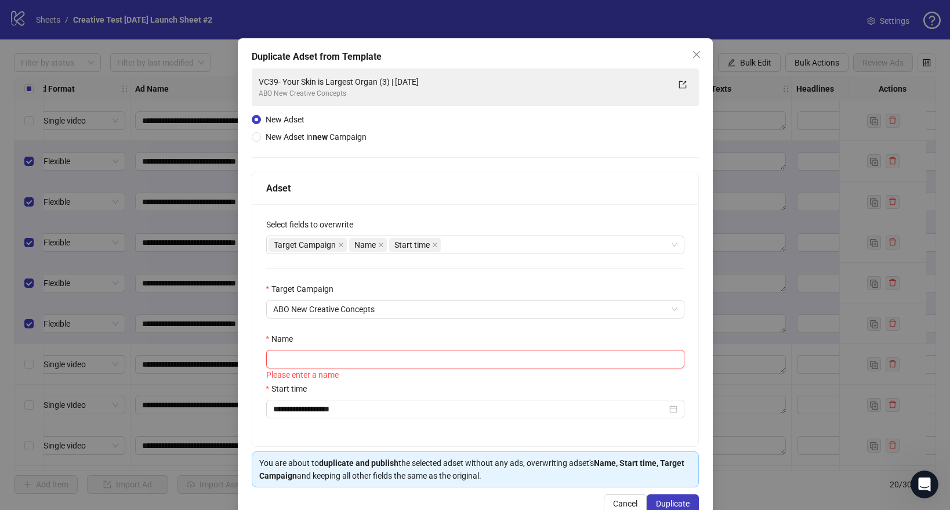
paste input "**********"
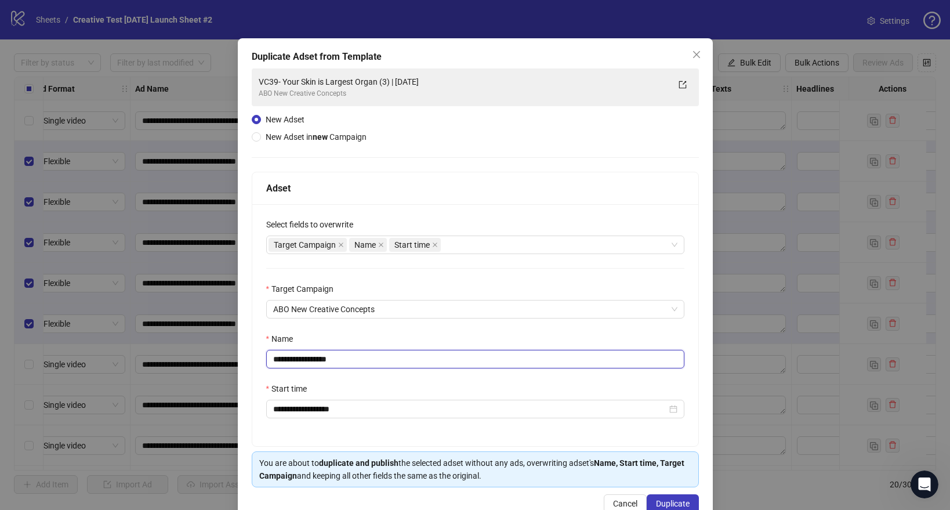
scroll to position [49, 0]
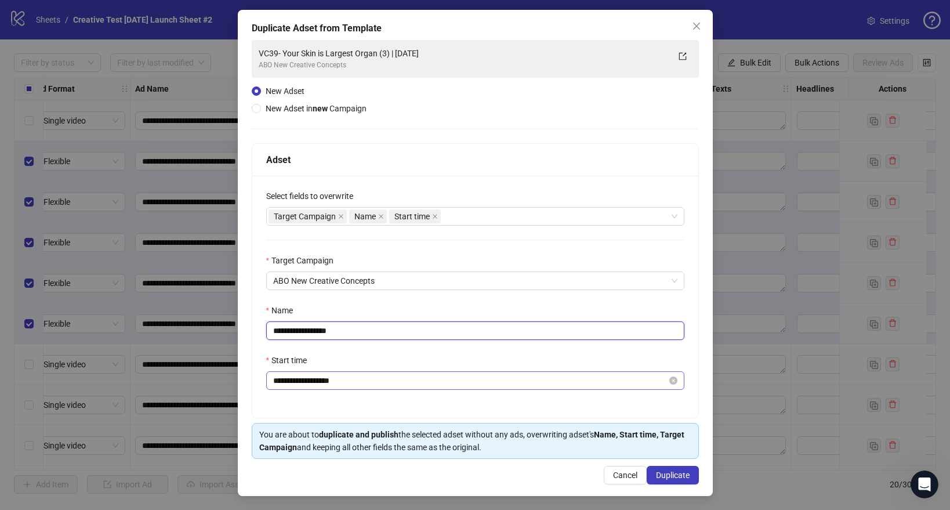
type input "**********"
click at [390, 383] on input "**********" at bounding box center [470, 380] width 394 height 13
click at [600, 339] on input "**********" at bounding box center [475, 330] width 418 height 19
click at [669, 473] on span "Duplicate" at bounding box center [673, 474] width 34 height 9
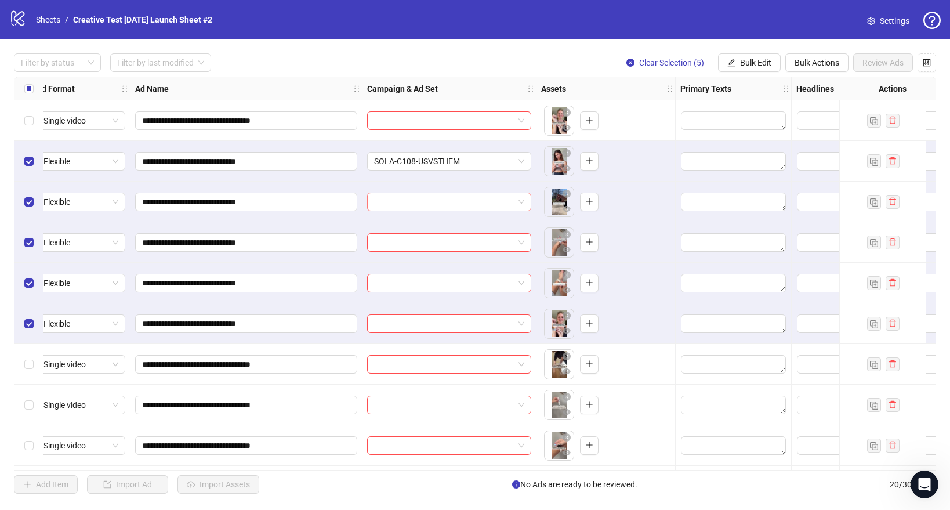
click at [454, 204] on input "search" at bounding box center [444, 201] width 140 height 17
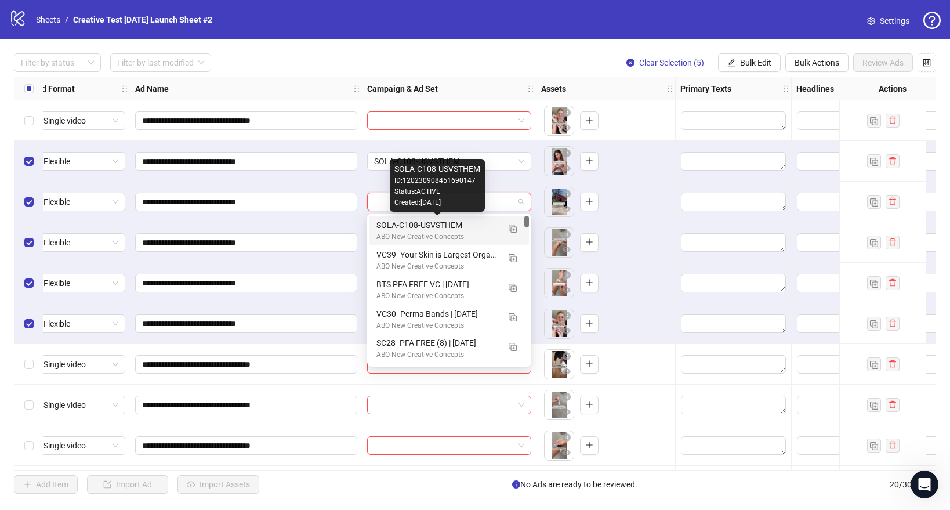
click at [429, 230] on div "SOLA-C108-USVSTHEM" at bounding box center [437, 225] width 122 height 13
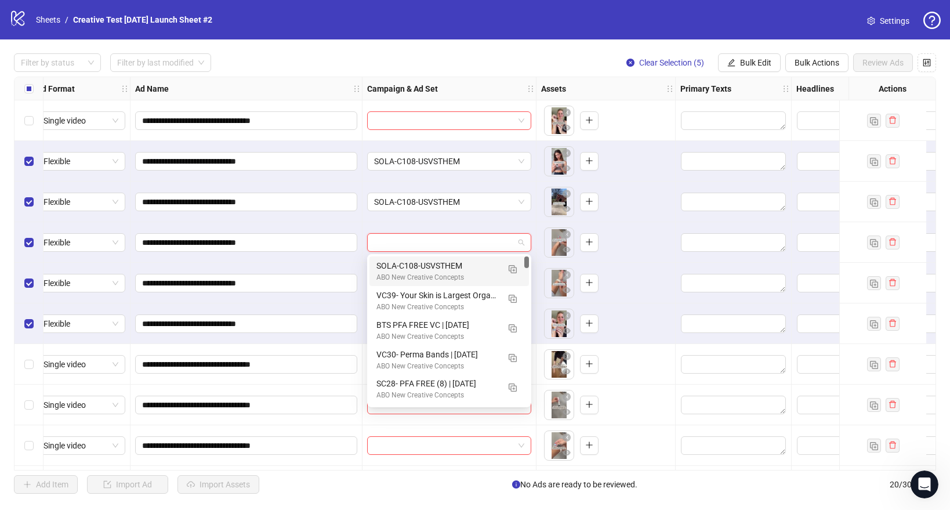
click at [423, 234] on input "search" at bounding box center [444, 242] width 140 height 17
click at [413, 264] on div "SOLA-C108-USVSTHEM" at bounding box center [437, 265] width 122 height 13
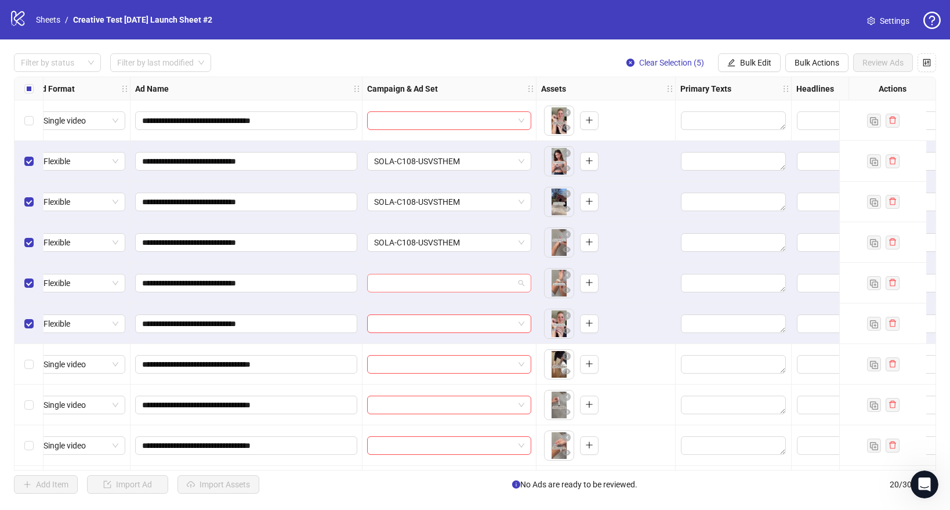
click at [407, 281] on input "search" at bounding box center [444, 282] width 140 height 17
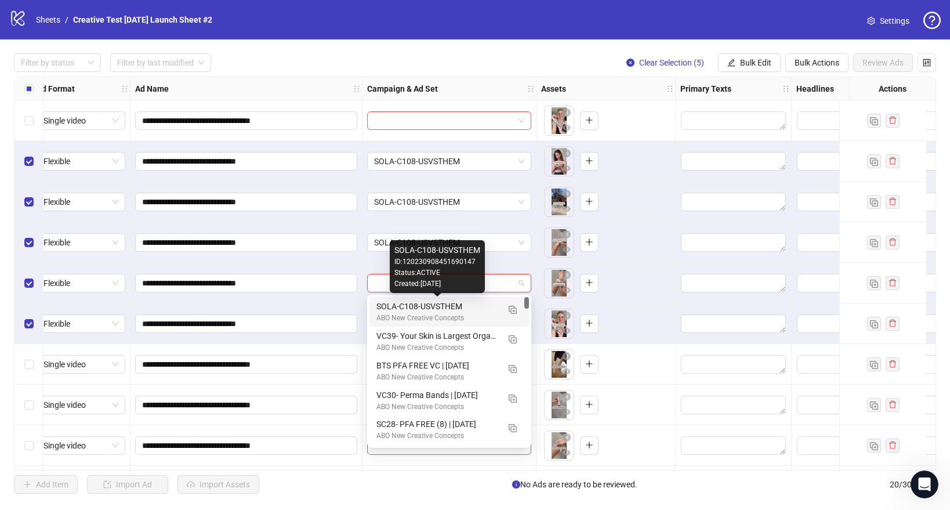
click at [399, 311] on div "SOLA-C108-USVSTHEM" at bounding box center [437, 306] width 122 height 13
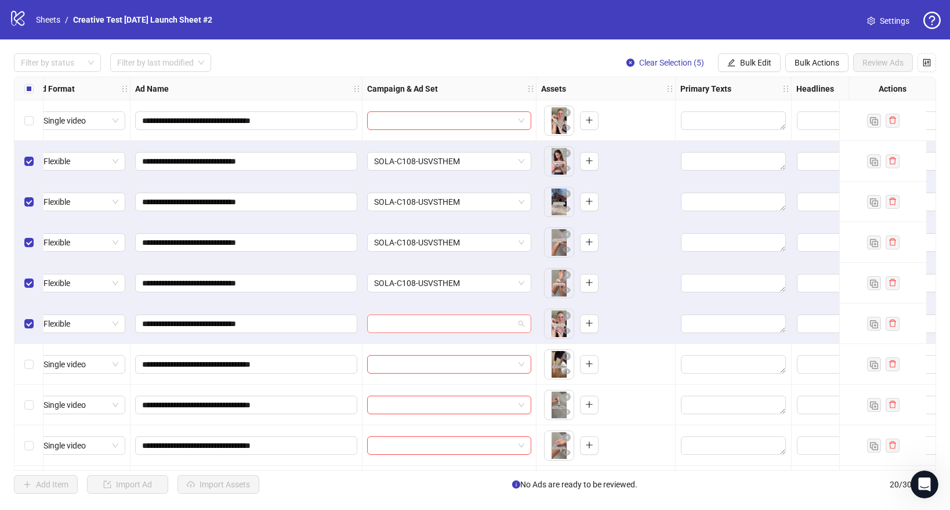
click at [396, 327] on input "search" at bounding box center [444, 323] width 140 height 17
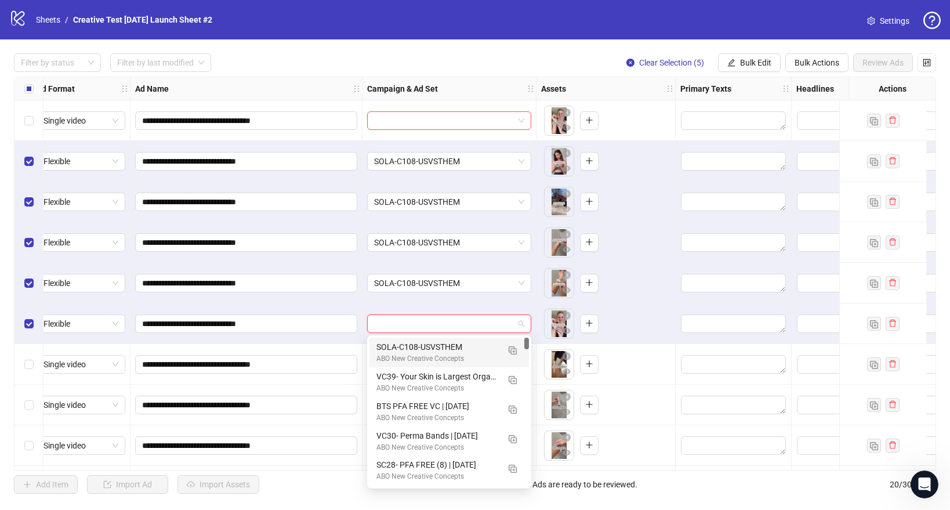
click at [405, 351] on div "SOLA-C108-USVSTHEM" at bounding box center [437, 346] width 122 height 13
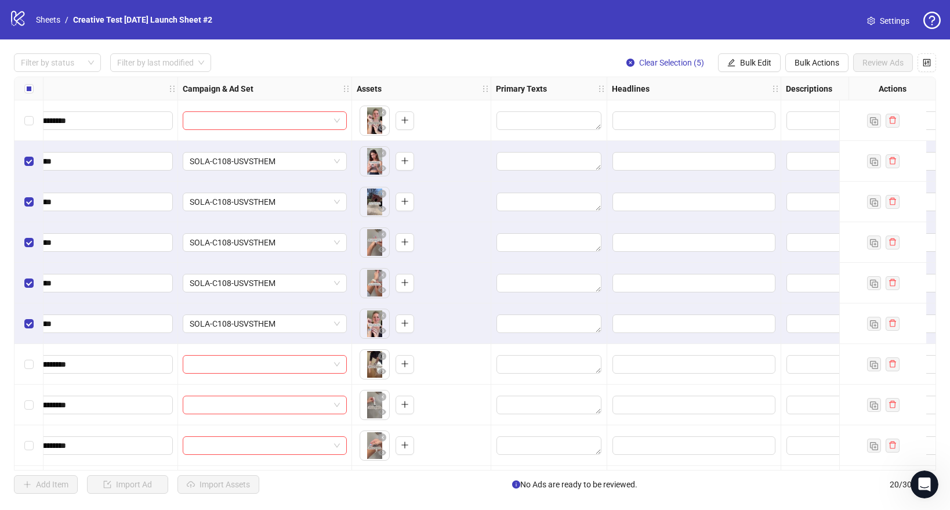
scroll to position [0, 311]
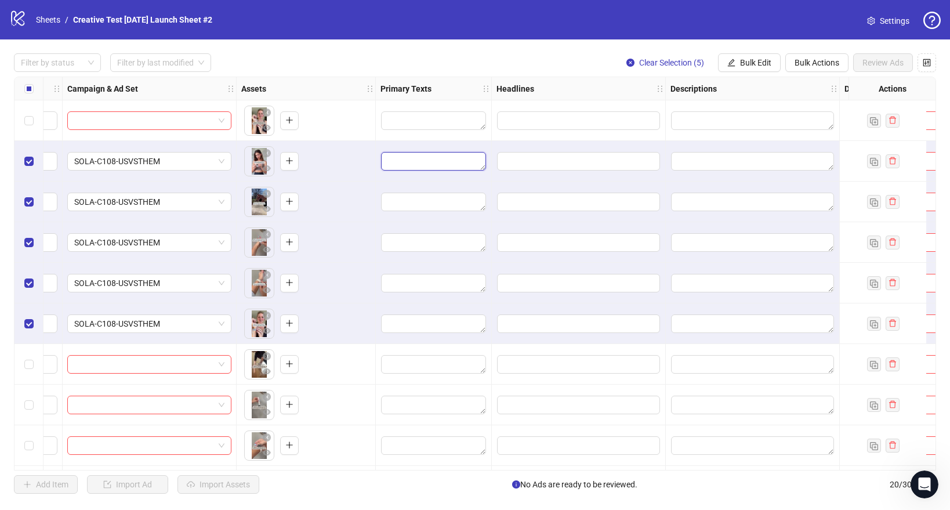
click at [418, 167] on textarea "Edit values" at bounding box center [433, 161] width 105 height 19
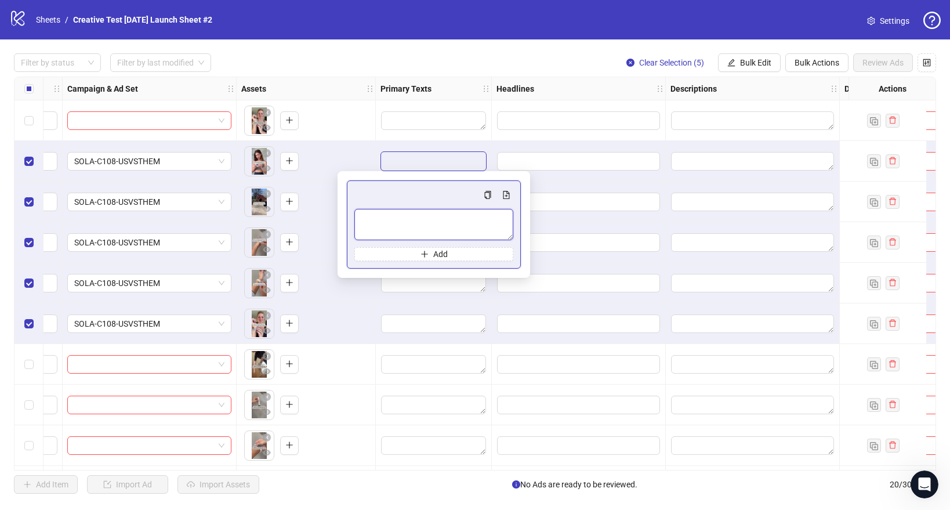
click at [418, 226] on textarea "Multi-text input container - paste or copy values" at bounding box center [433, 224] width 159 height 31
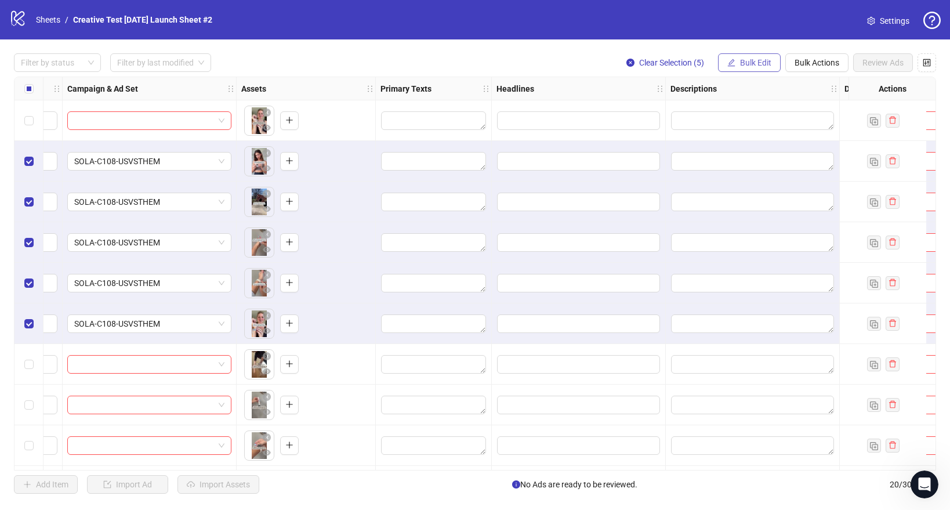
click at [770, 61] on button "Bulk Edit" at bounding box center [749, 62] width 63 height 19
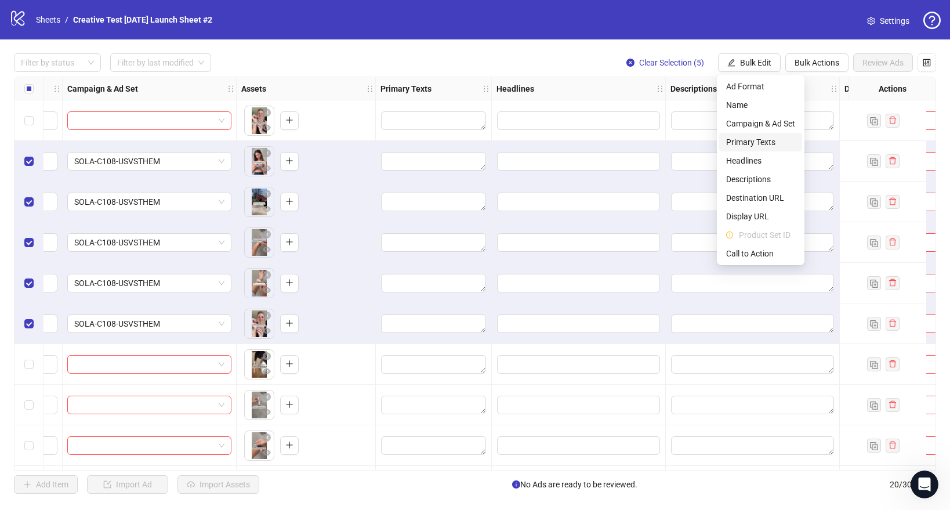
click at [747, 144] on span "Primary Texts" at bounding box center [760, 142] width 69 height 13
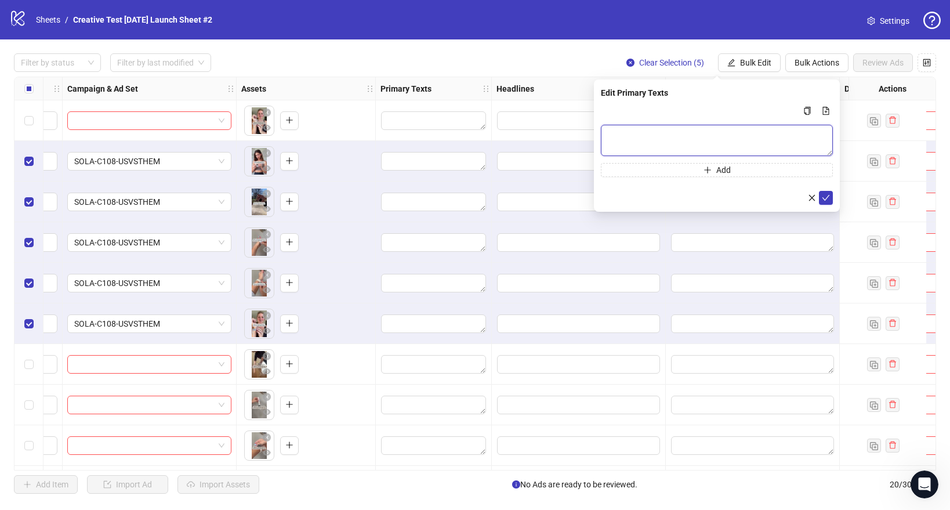
click at [651, 138] on textarea "Multi-text input container - paste or copy values" at bounding box center [717, 140] width 232 height 31
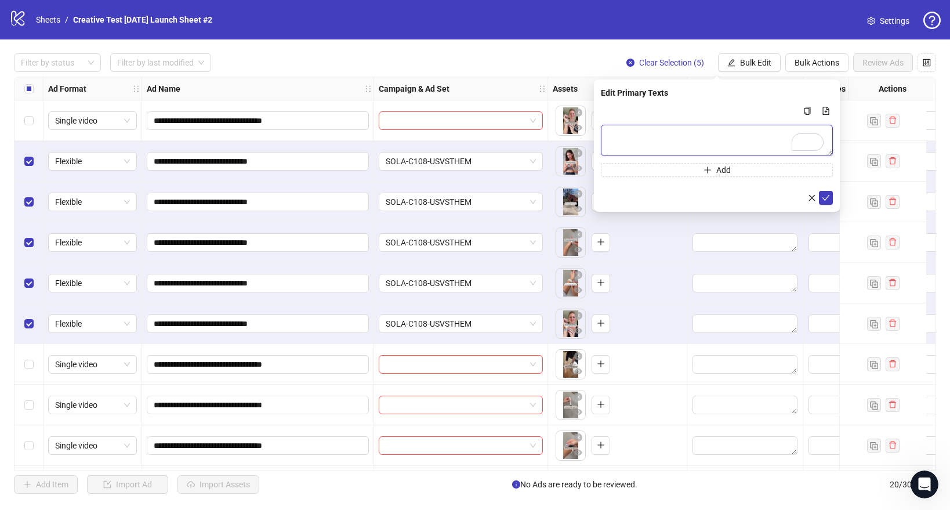
scroll to position [0, 311]
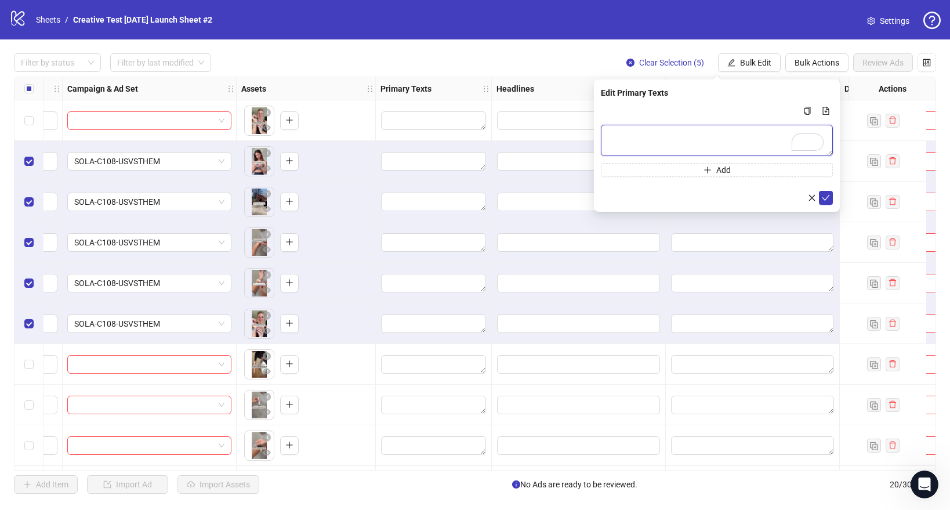
paste textarea "**********"
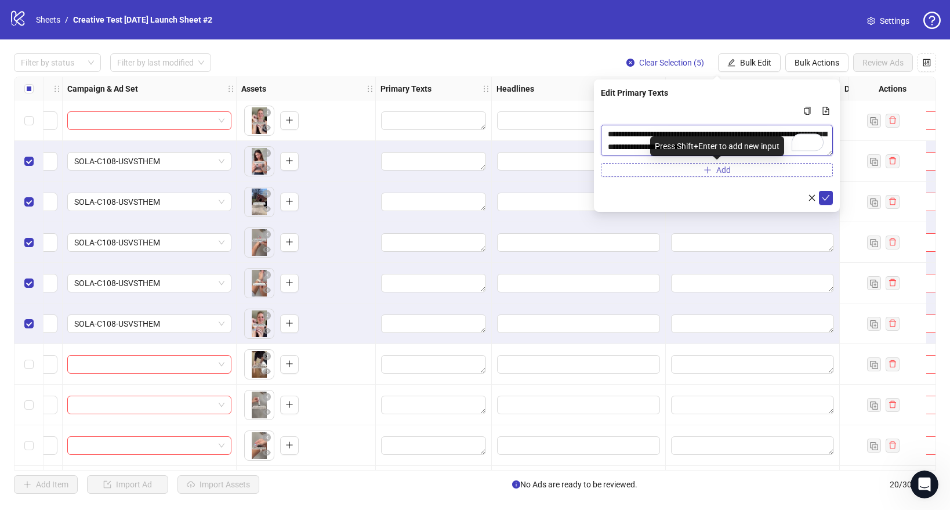
type textarea "**********"
click at [669, 169] on button "Add" at bounding box center [717, 170] width 232 height 14
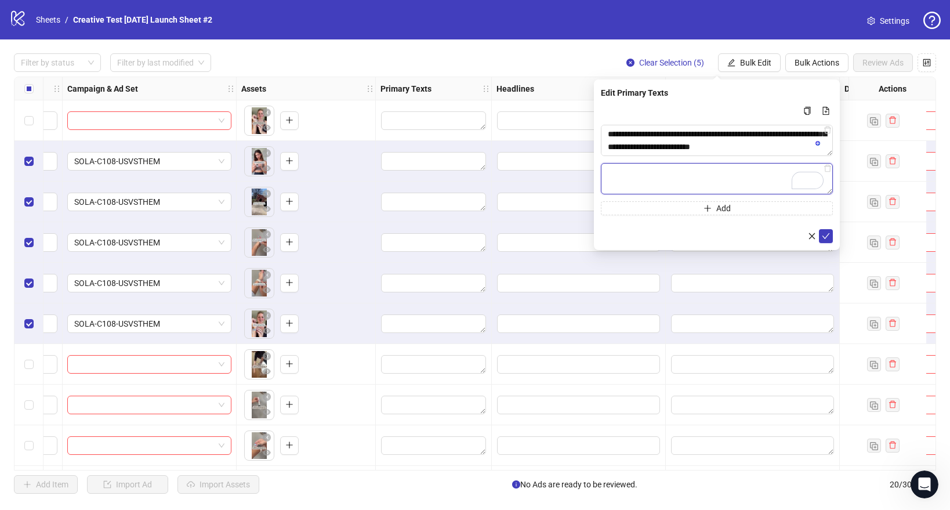
paste textarea "**********"
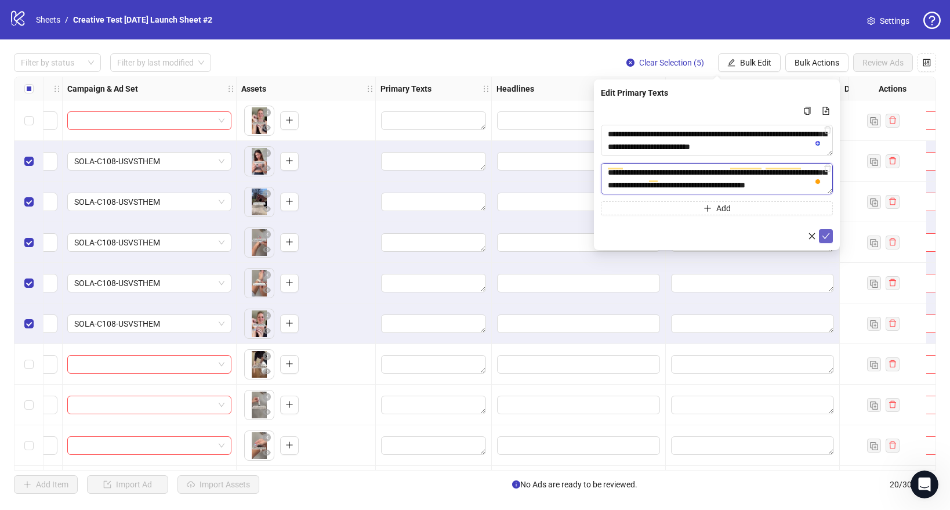
type textarea "**********"
click at [828, 239] on icon "check" at bounding box center [826, 236] width 8 height 8
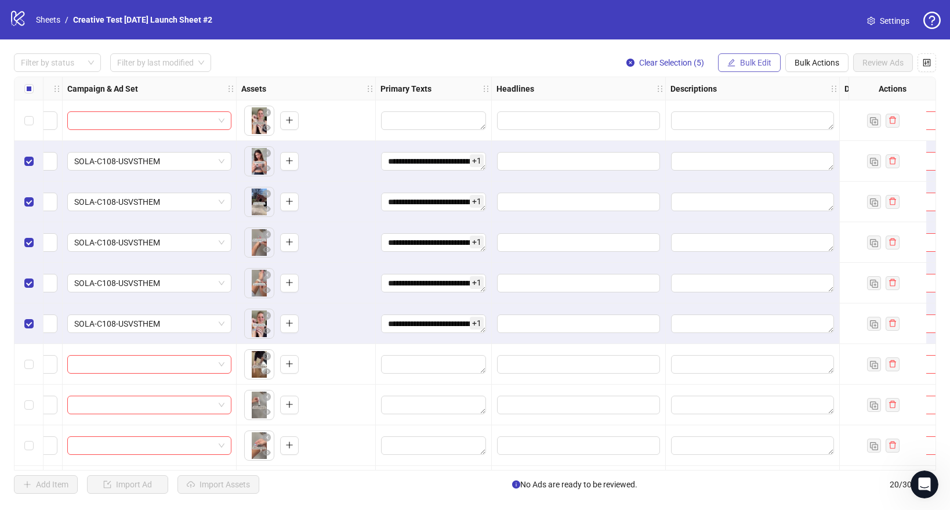
click at [746, 67] on span "Bulk Edit" at bounding box center [755, 62] width 31 height 9
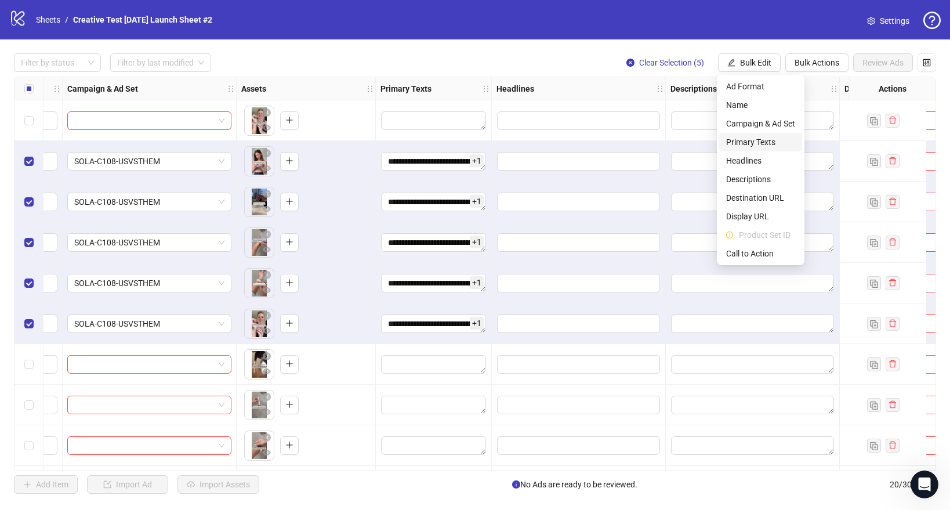
click at [752, 140] on span "Primary Texts" at bounding box center [760, 142] width 69 height 13
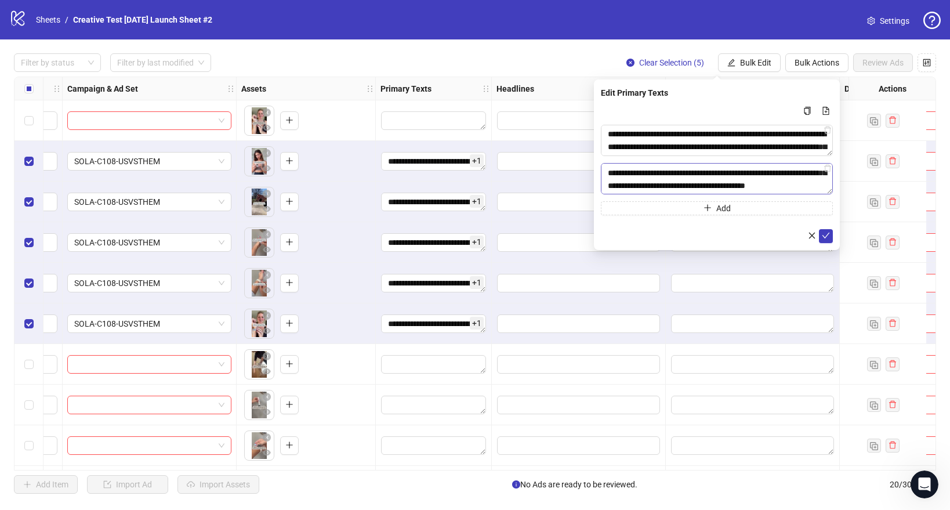
scroll to position [27, 0]
click at [823, 232] on icon "check" at bounding box center [826, 235] width 8 height 8
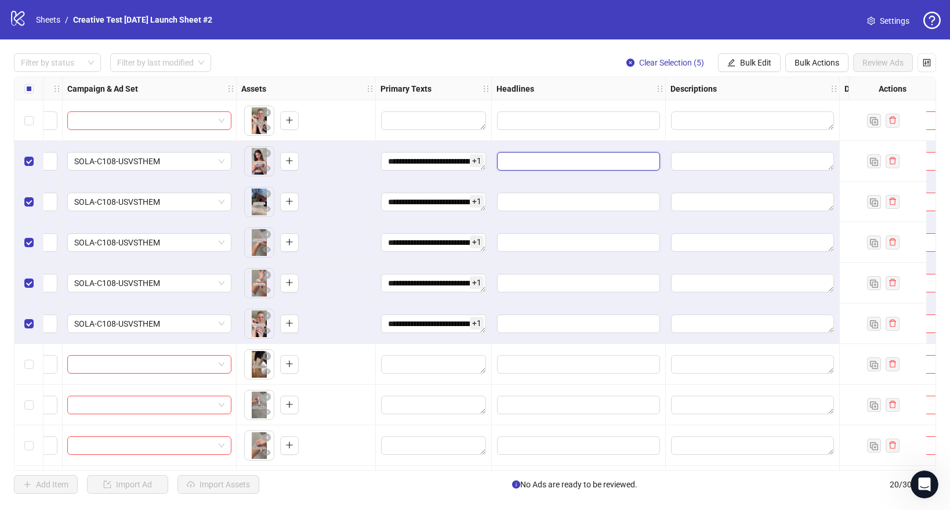
click at [520, 170] on input "Edit values" at bounding box center [578, 161] width 163 height 19
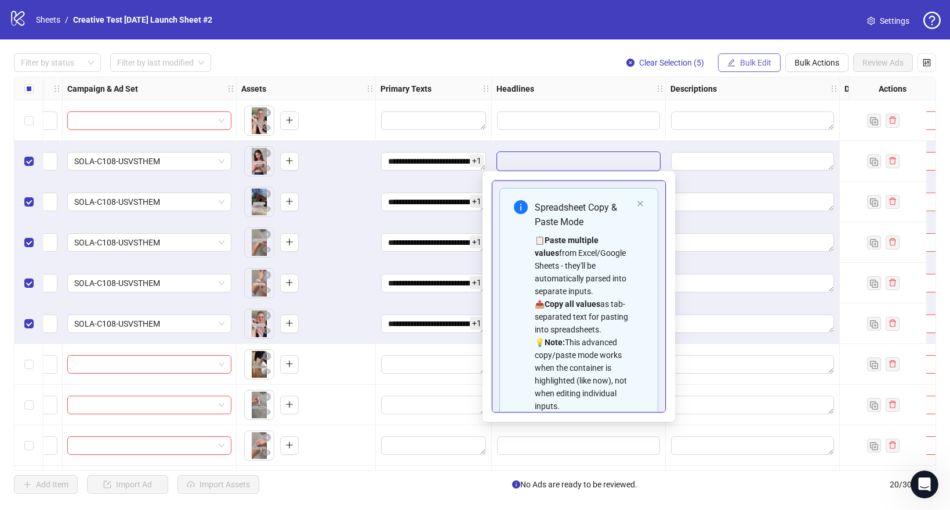
click at [730, 70] on button "Bulk Edit" at bounding box center [749, 62] width 63 height 19
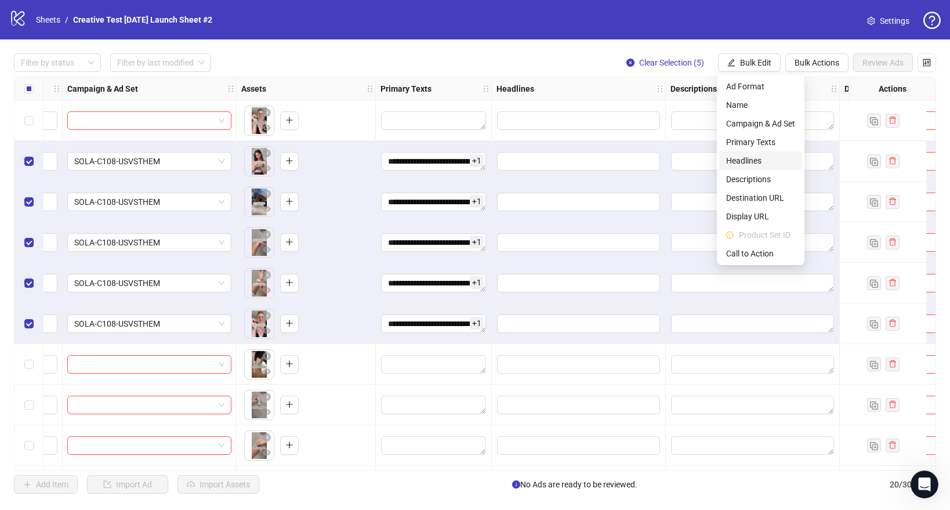
click at [741, 158] on span "Headlines" at bounding box center [760, 160] width 69 height 13
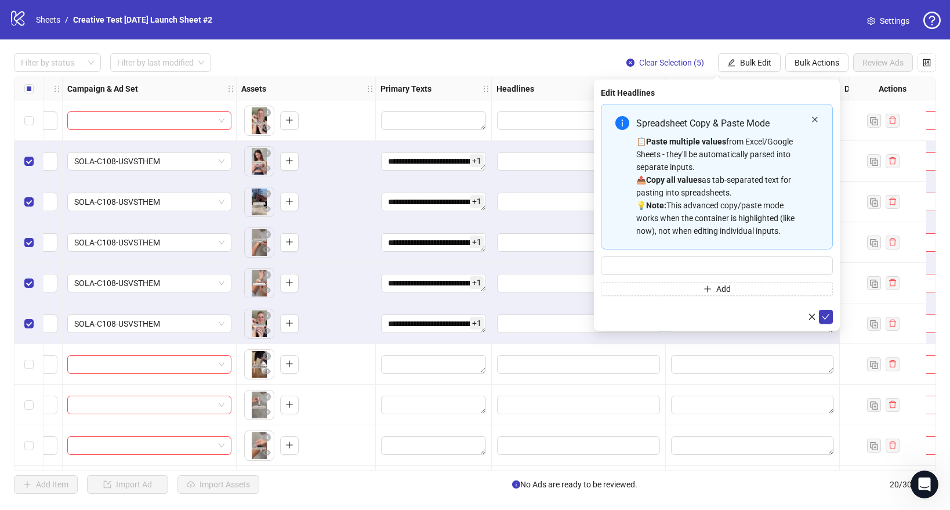
click at [811, 119] on icon "close" at bounding box center [814, 119] width 7 height 7
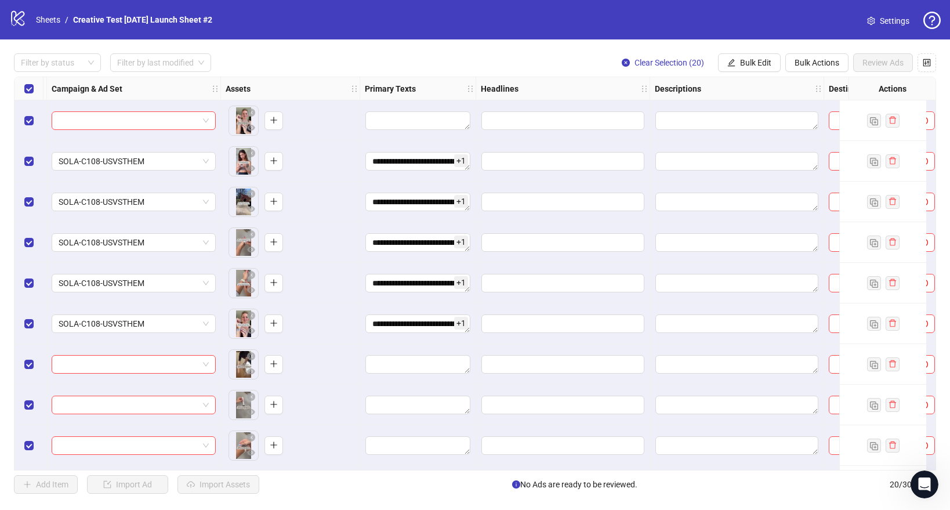
scroll to position [0, 410]
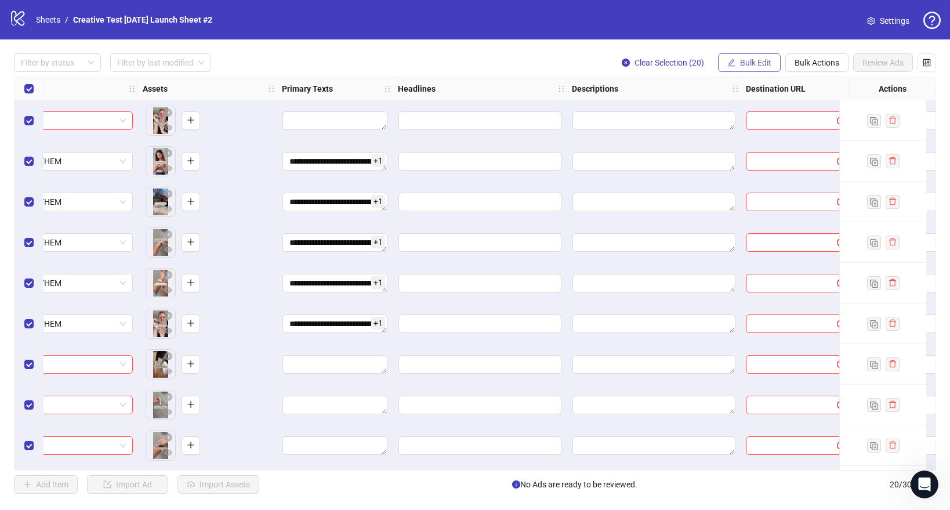
click at [757, 63] on span "Bulk Edit" at bounding box center [755, 62] width 31 height 9
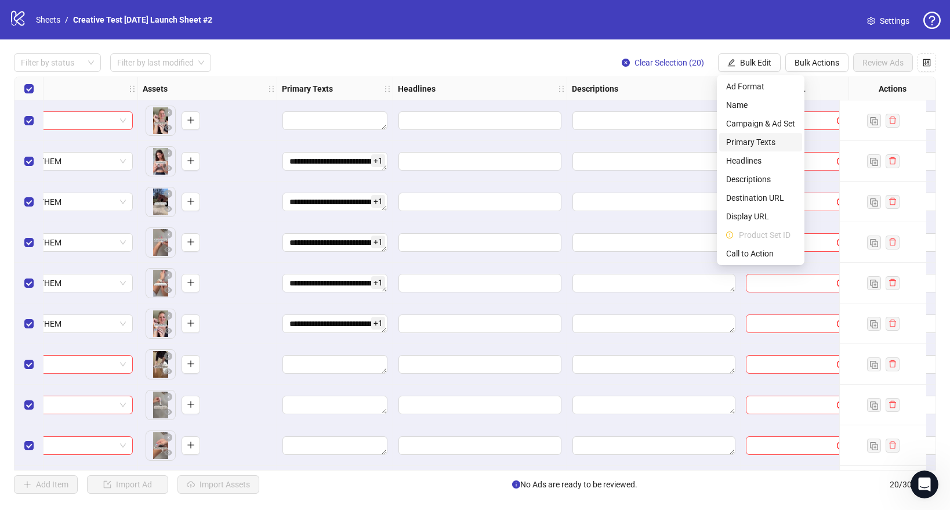
click at [750, 144] on span "Primary Texts" at bounding box center [760, 142] width 69 height 13
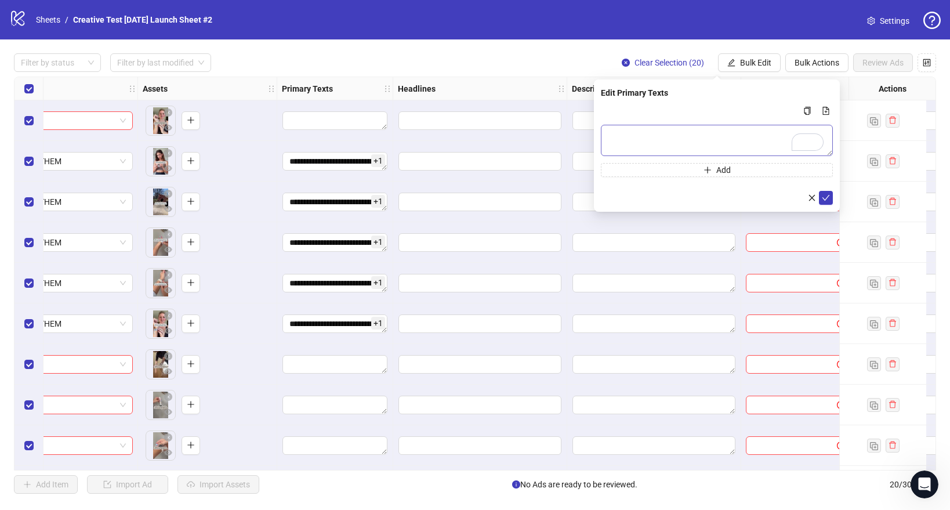
click at [0, 0] on body "**********" at bounding box center [475, 255] width 950 height 510
paste textarea "**********"
type textarea "**********"
click at [698, 169] on button "Add" at bounding box center [717, 170] width 232 height 14
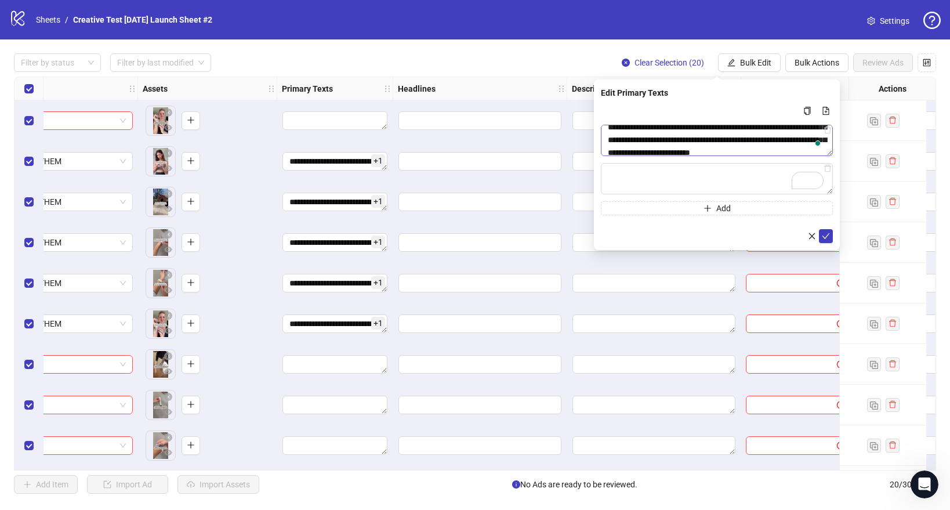
scroll to position [0, 0]
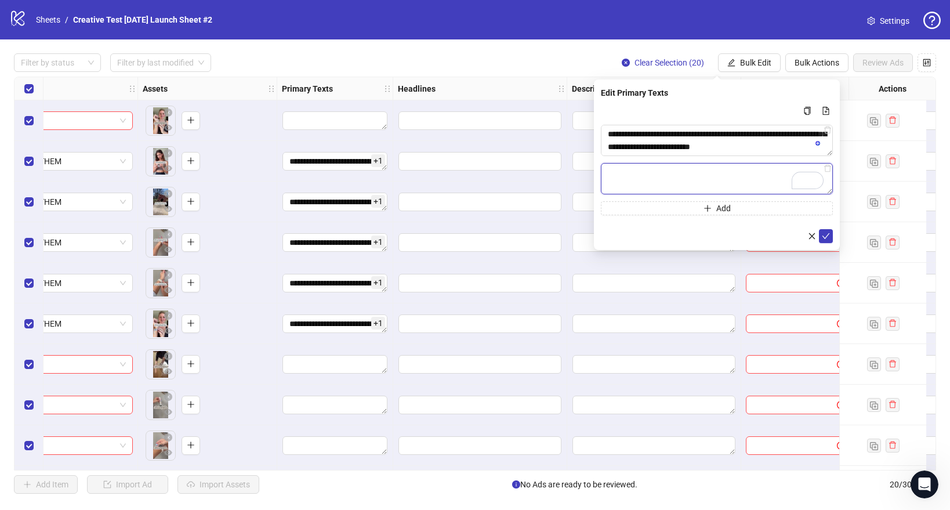
paste textarea "**********"
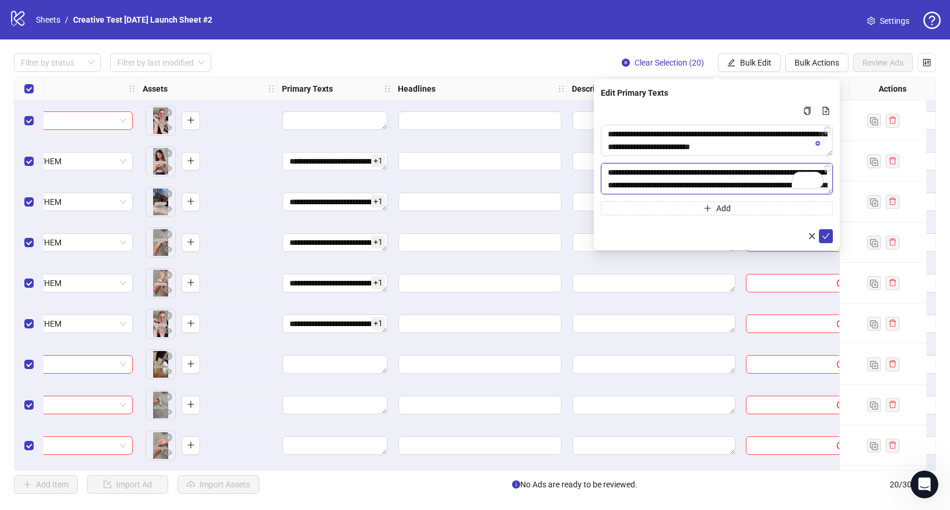
scroll to position [34, 0]
type textarea "**********"
click at [828, 234] on icon "check" at bounding box center [826, 236] width 8 height 6
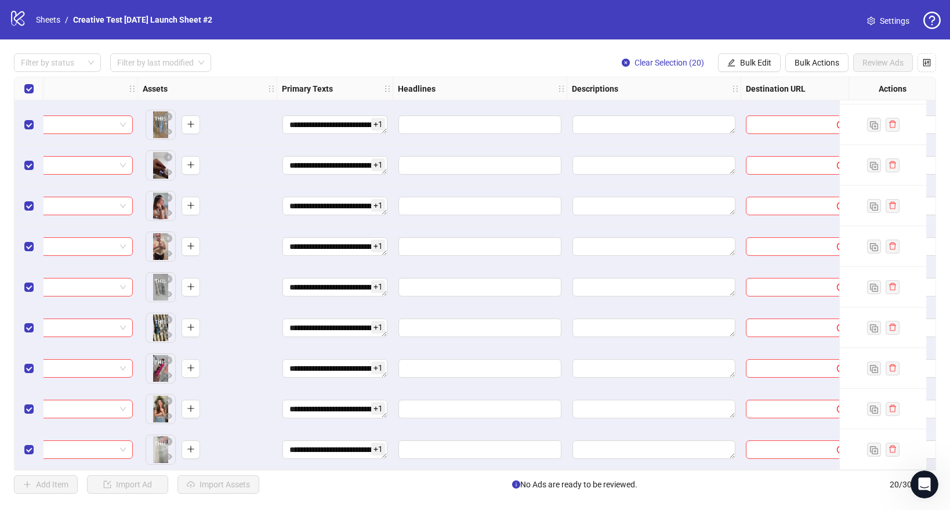
scroll to position [0, 410]
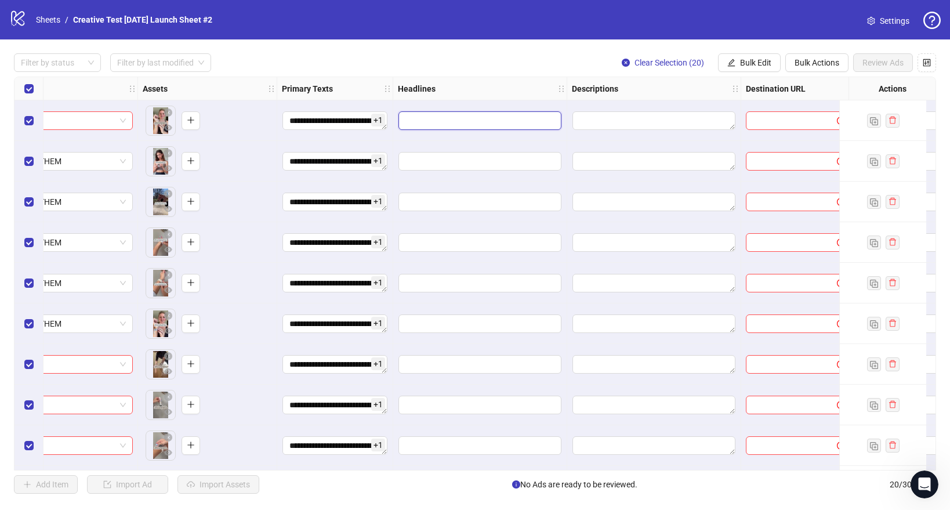
click at [482, 117] on input "Edit values" at bounding box center [479, 120] width 163 height 19
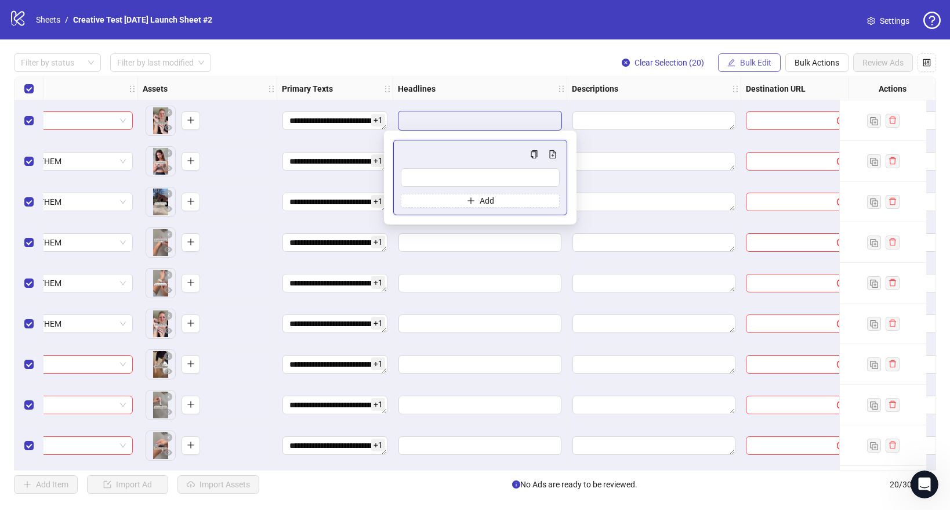
click at [746, 68] on button "Bulk Edit" at bounding box center [749, 62] width 63 height 19
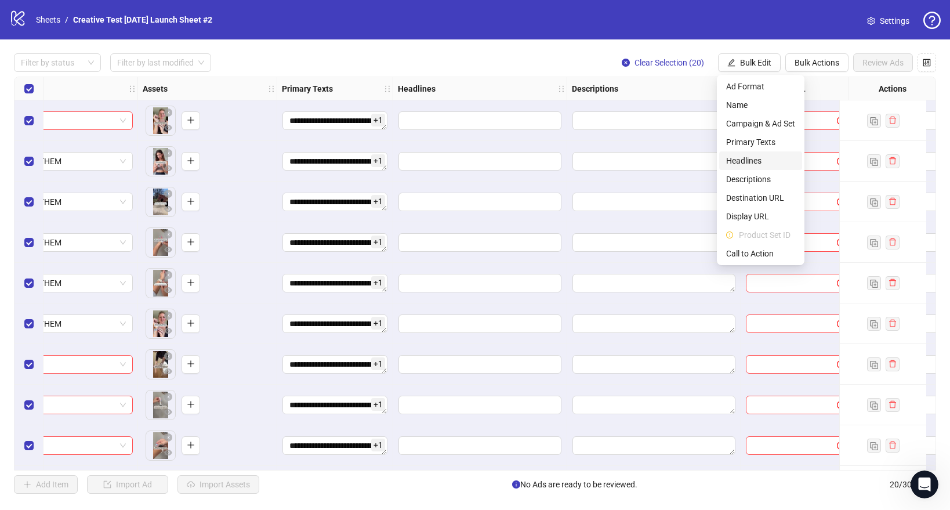
click at [749, 162] on span "Headlines" at bounding box center [760, 160] width 69 height 13
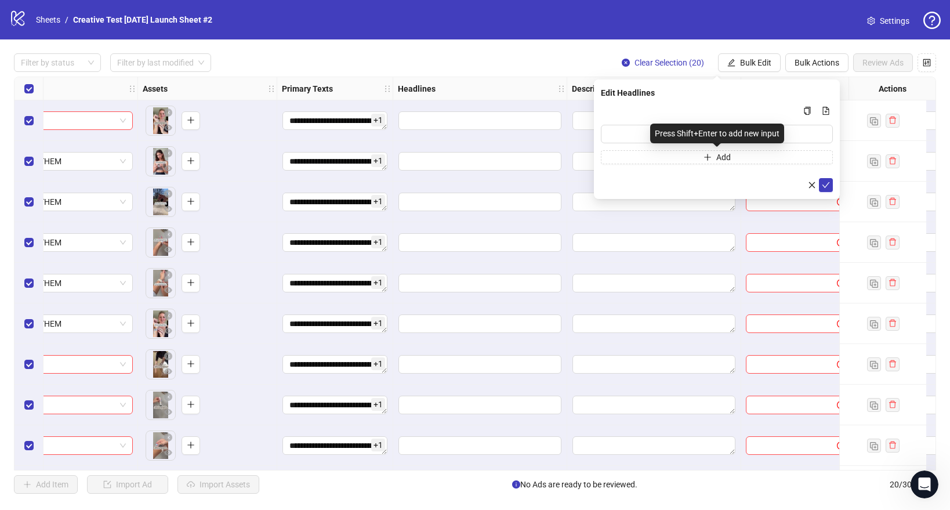
click at [663, 129] on div "Press Shift+Enter to add new input" at bounding box center [717, 134] width 134 height 20
click at [616, 136] on input "Multi-input container - paste or copy values" at bounding box center [717, 134] width 232 height 19
type input "**********"
click at [670, 157] on button "Add" at bounding box center [717, 157] width 232 height 14
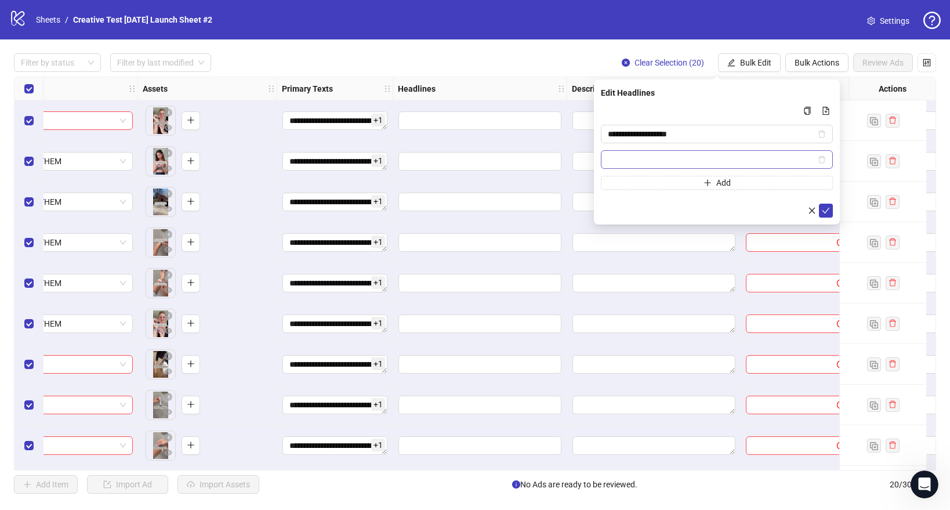
click at [664, 161] on input "Multi-input container - paste or copy values" at bounding box center [712, 159] width 208 height 13
type input "**********"
click at [828, 212] on icon "check" at bounding box center [826, 210] width 8 height 8
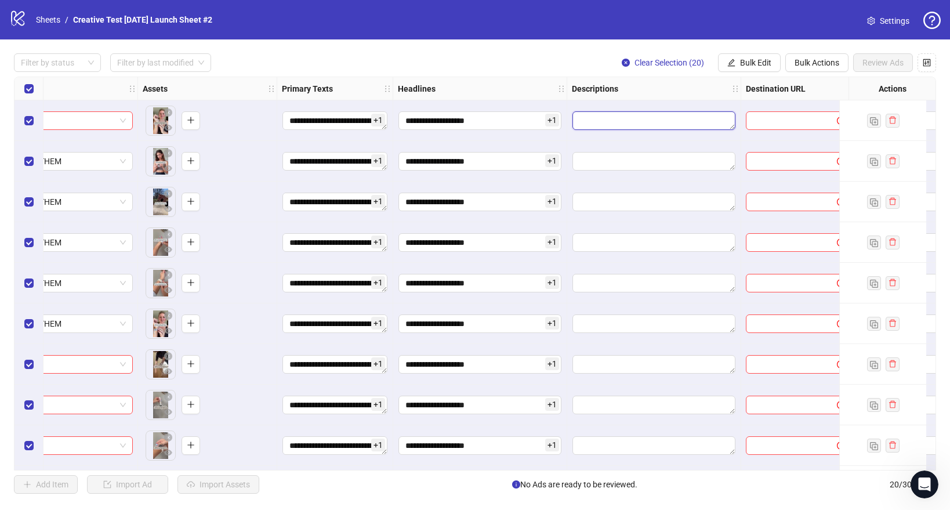
click at [615, 117] on textarea "Edit values" at bounding box center [653, 120] width 163 height 19
click at [757, 64] on span "Bulk Edit" at bounding box center [755, 62] width 31 height 9
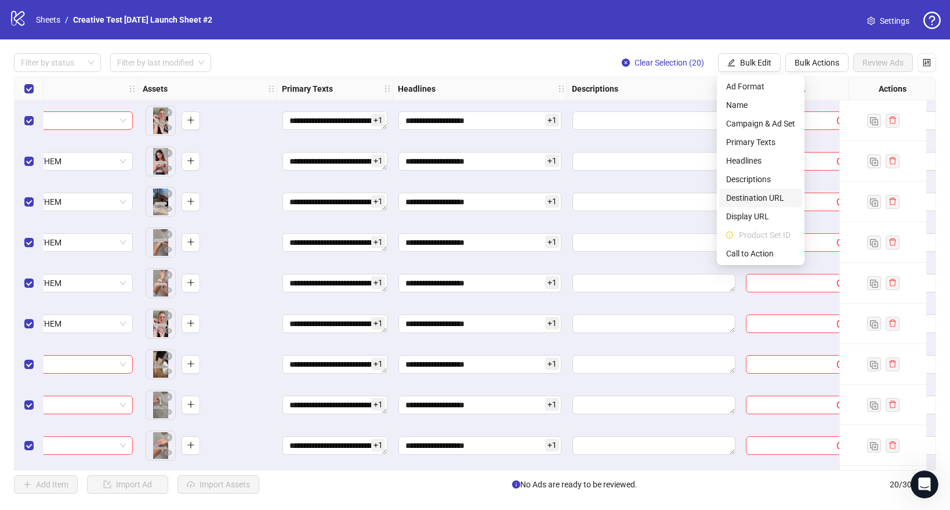
click at [749, 197] on span "Destination URL" at bounding box center [760, 197] width 69 height 13
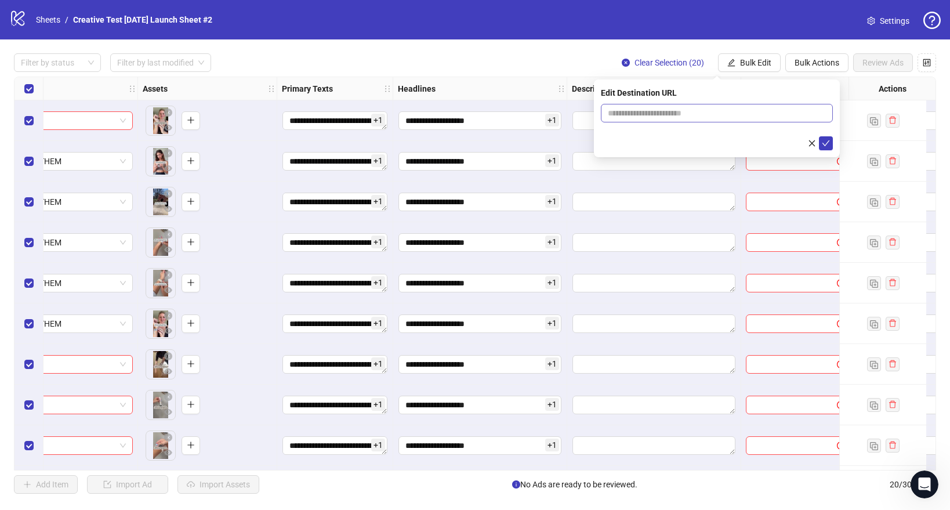
click at [654, 104] on span at bounding box center [717, 113] width 232 height 19
click at [649, 111] on input "text" at bounding box center [712, 113] width 209 height 13
type input "**********"
click at [825, 142] on icon "check" at bounding box center [826, 143] width 8 height 8
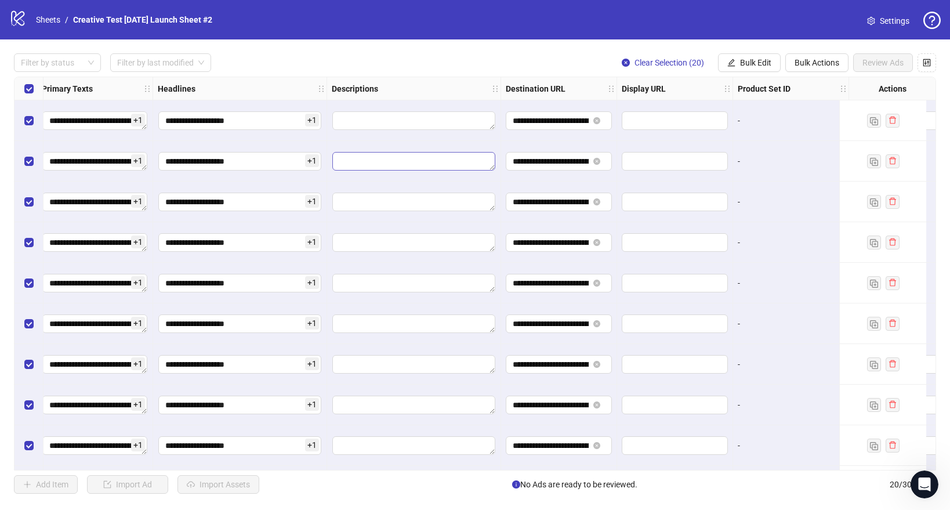
scroll to position [0, 657]
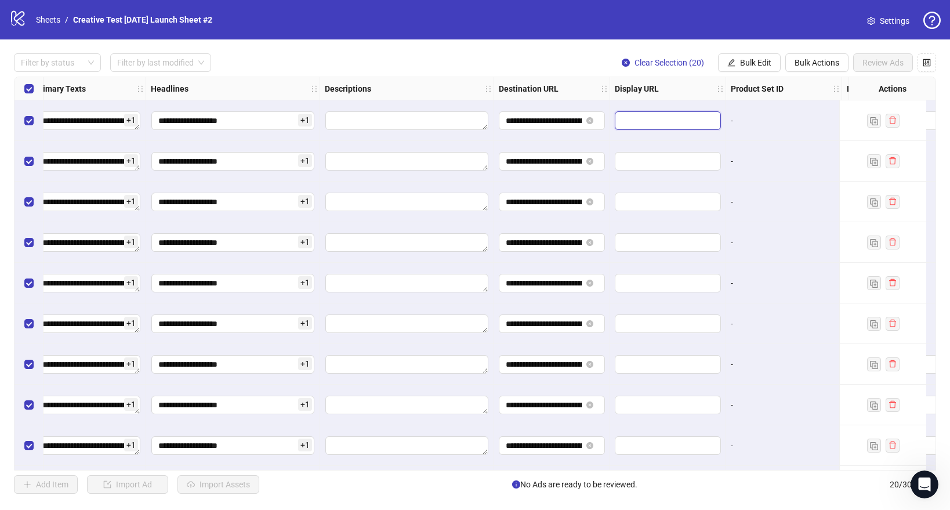
click at [653, 117] on input "text" at bounding box center [667, 120] width 90 height 13
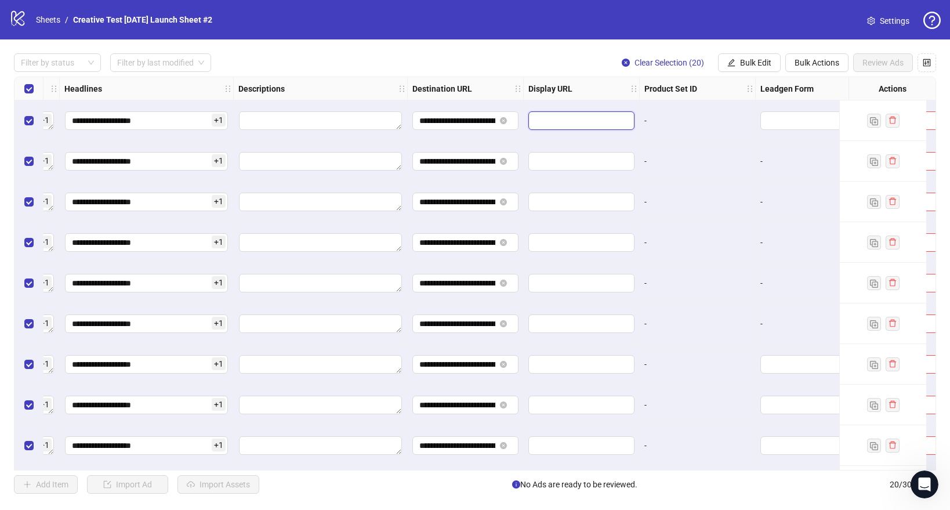
scroll to position [0, 869]
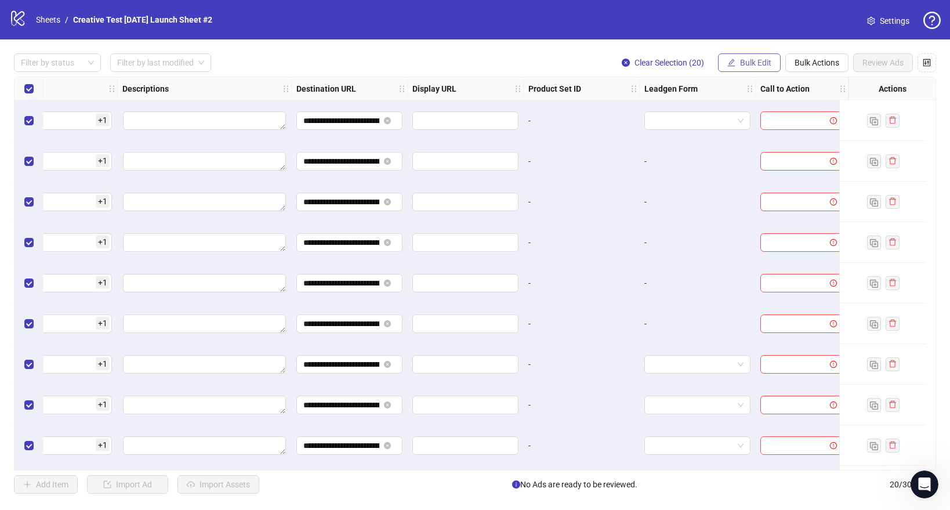
click at [753, 60] on span "Bulk Edit" at bounding box center [755, 62] width 31 height 9
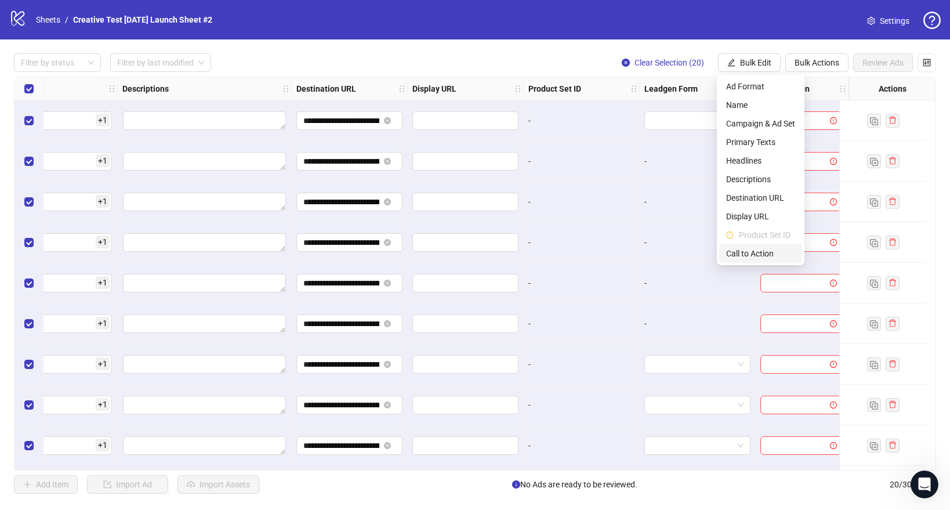
click at [741, 251] on span "Call to Action" at bounding box center [760, 253] width 69 height 13
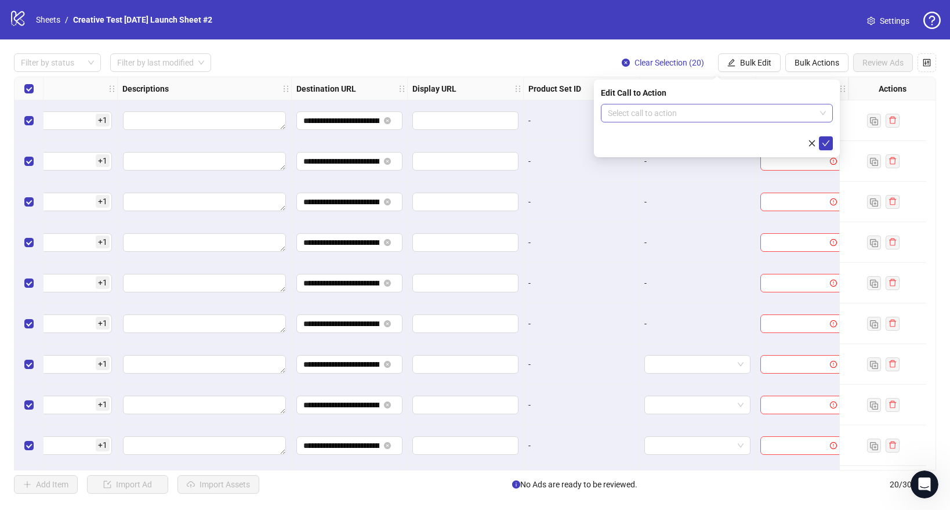
click at [700, 110] on input "search" at bounding box center [712, 112] width 208 height 17
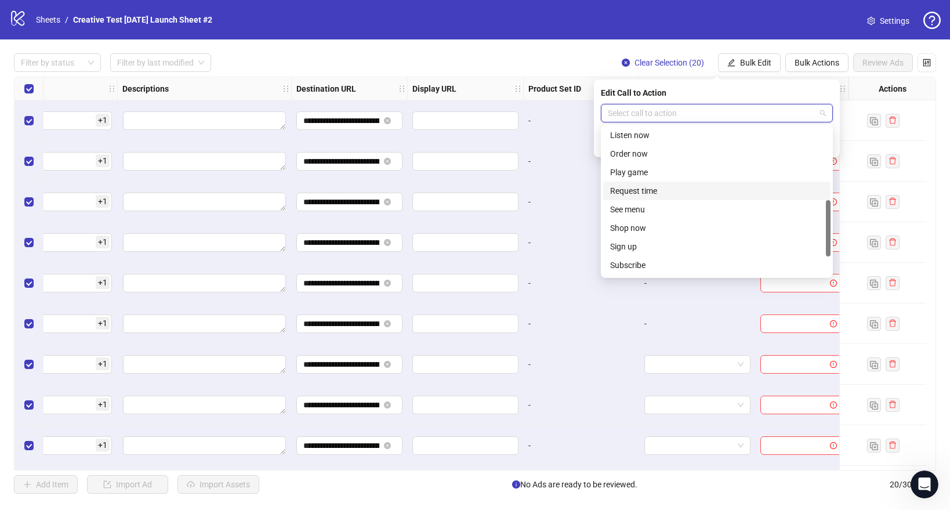
scroll to position [191, 0]
click at [641, 222] on div "Shop now" at bounding box center [716, 223] width 213 height 13
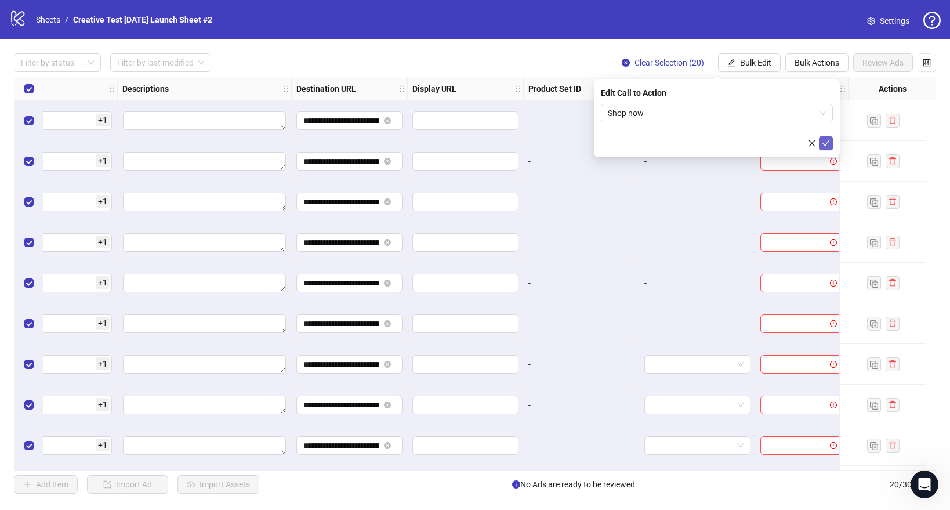
click at [822, 146] on icon "check" at bounding box center [826, 143] width 8 height 8
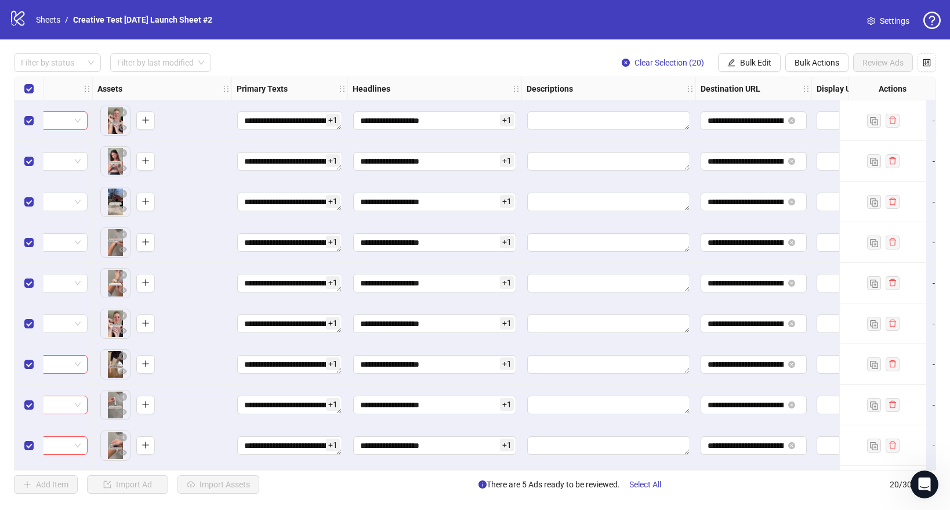
scroll to position [0, 48]
click at [756, 65] on span "Bulk Edit" at bounding box center [755, 62] width 31 height 9
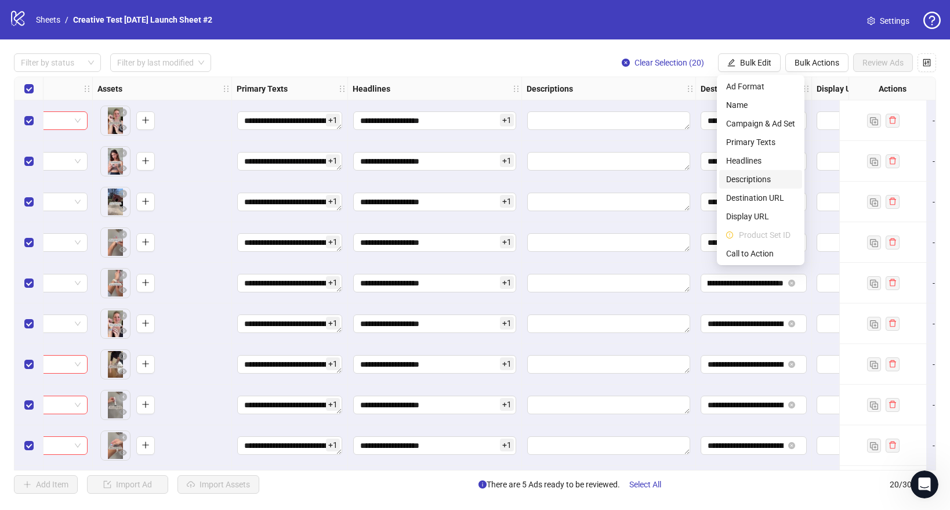
click at [750, 182] on span "Descriptions" at bounding box center [760, 179] width 69 height 13
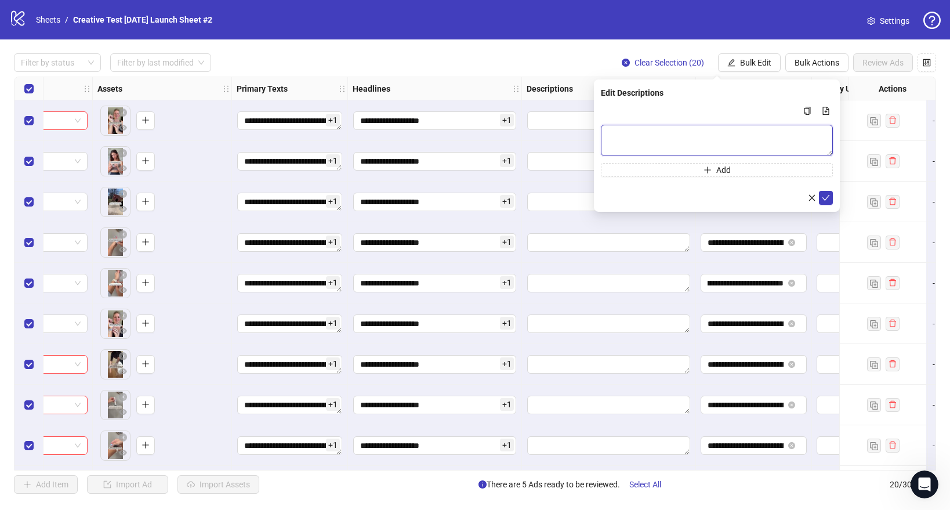
click at [679, 137] on textarea "Multi-text input container - paste or copy values" at bounding box center [717, 140] width 232 height 31
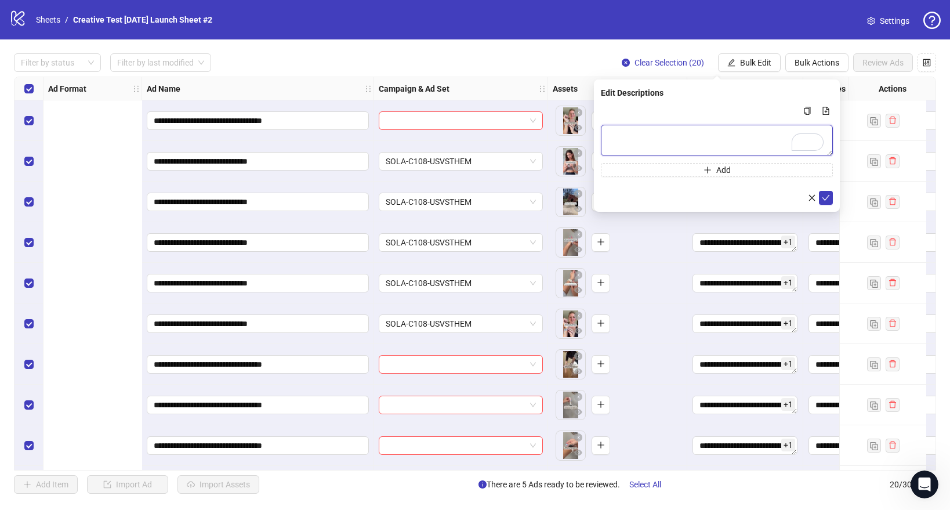
scroll to position [0, 48]
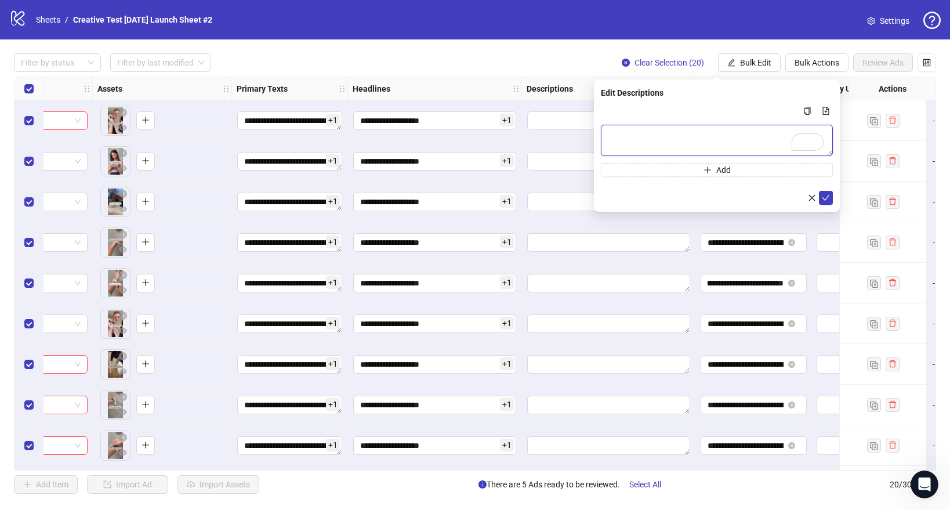
paste textarea "**********"
type textarea "**********"
click at [825, 197] on icon "check" at bounding box center [826, 198] width 8 height 8
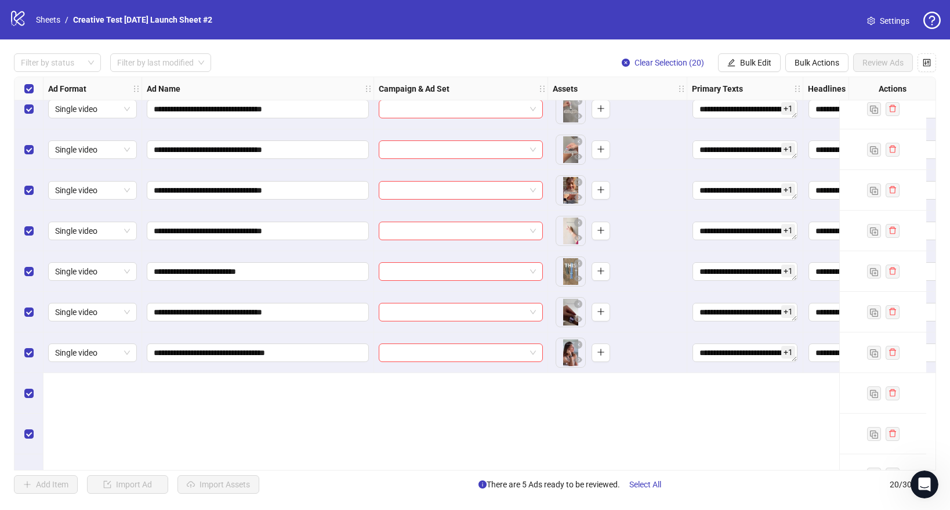
scroll to position [0, 0]
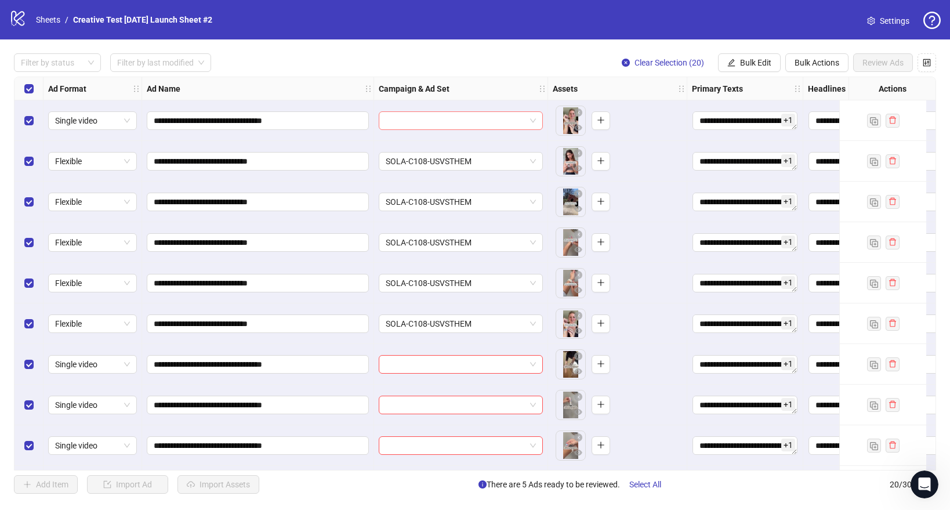
click at [454, 128] on input "search" at bounding box center [456, 120] width 140 height 17
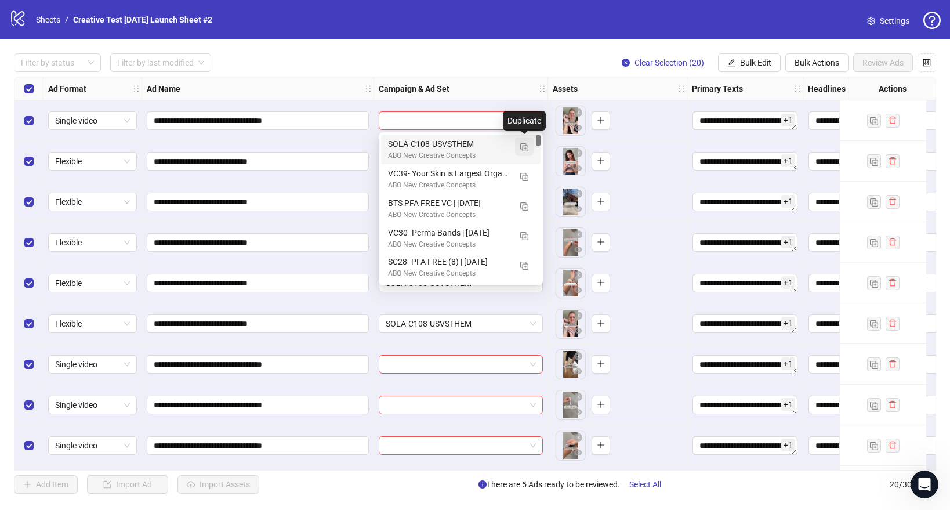
click at [523, 150] on img "button" at bounding box center [524, 147] width 8 height 8
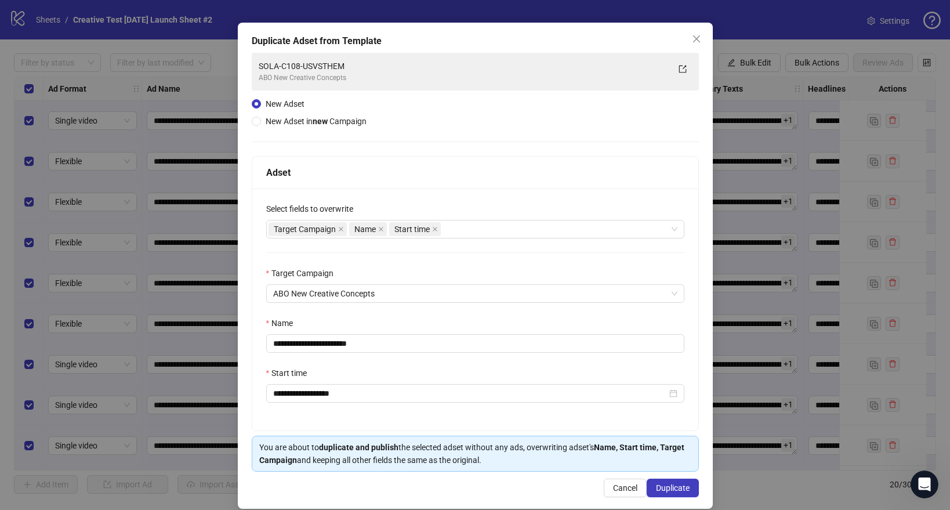
scroll to position [49, 0]
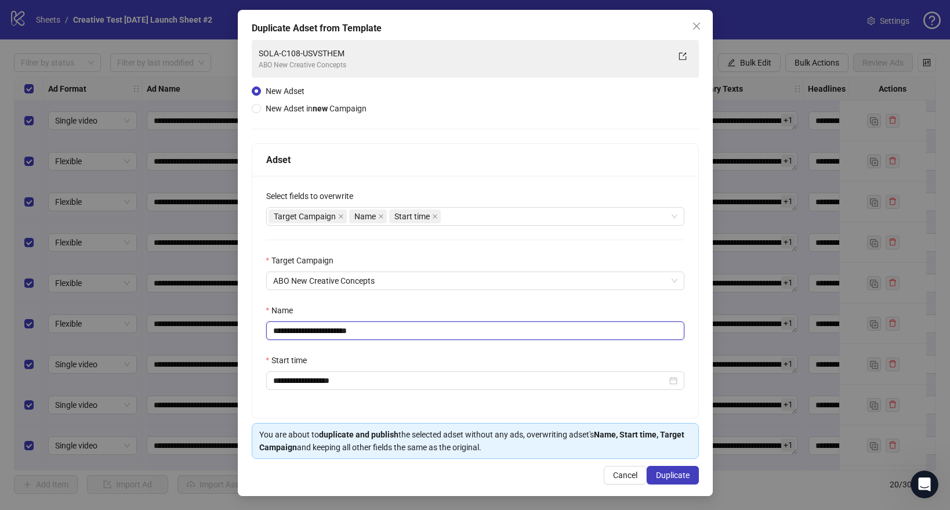
click at [320, 325] on input "**********" at bounding box center [475, 330] width 418 height 19
paste input "*"
click at [412, 332] on input "**********" at bounding box center [475, 330] width 418 height 19
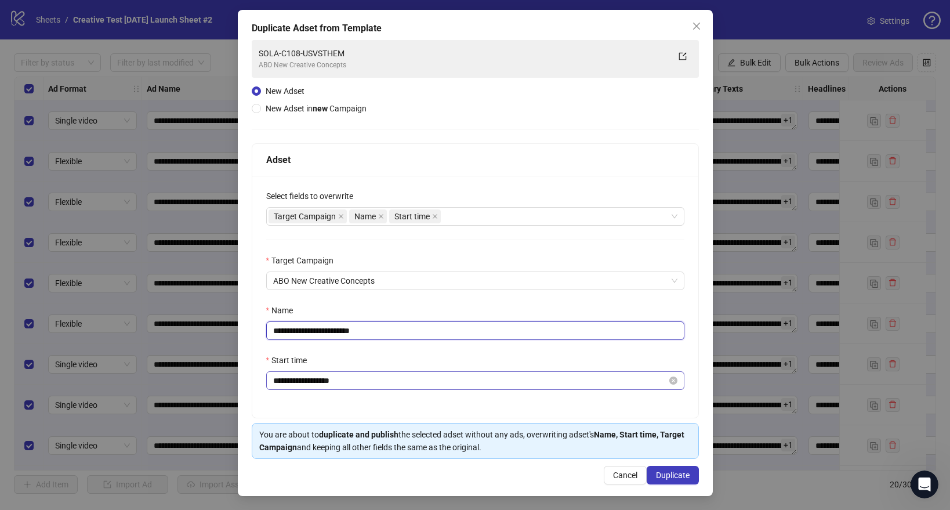
type input "**********"
click at [397, 382] on input "**********" at bounding box center [470, 380] width 394 height 13
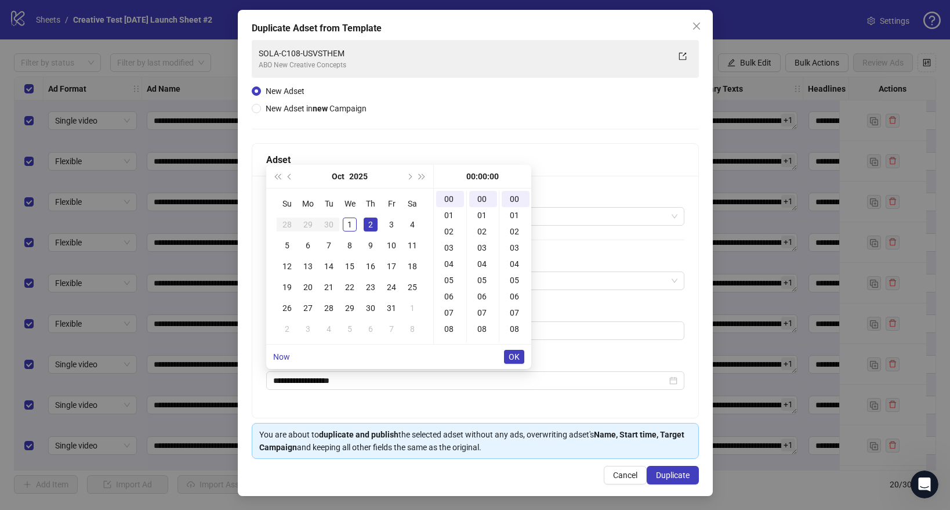
click at [647, 311] on div "Name" at bounding box center [475, 312] width 418 height 17
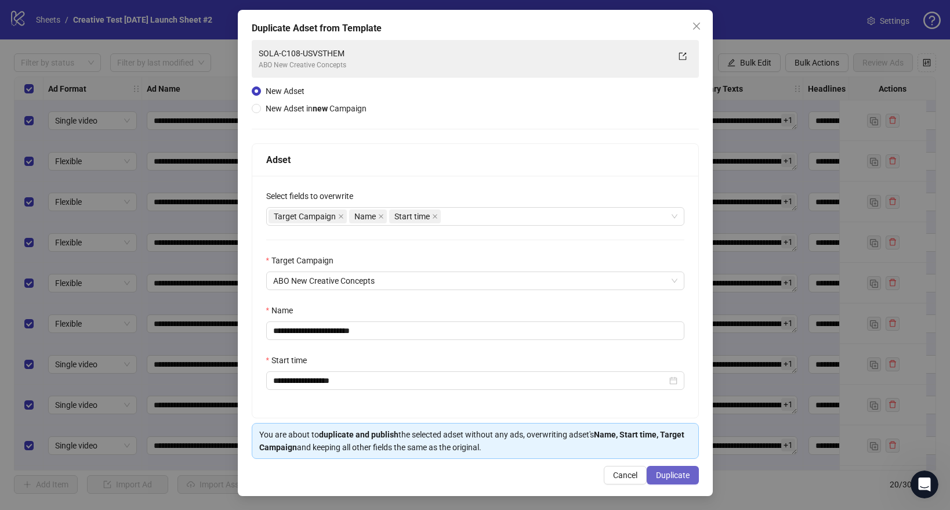
click at [676, 475] on span "Duplicate" at bounding box center [673, 474] width 34 height 9
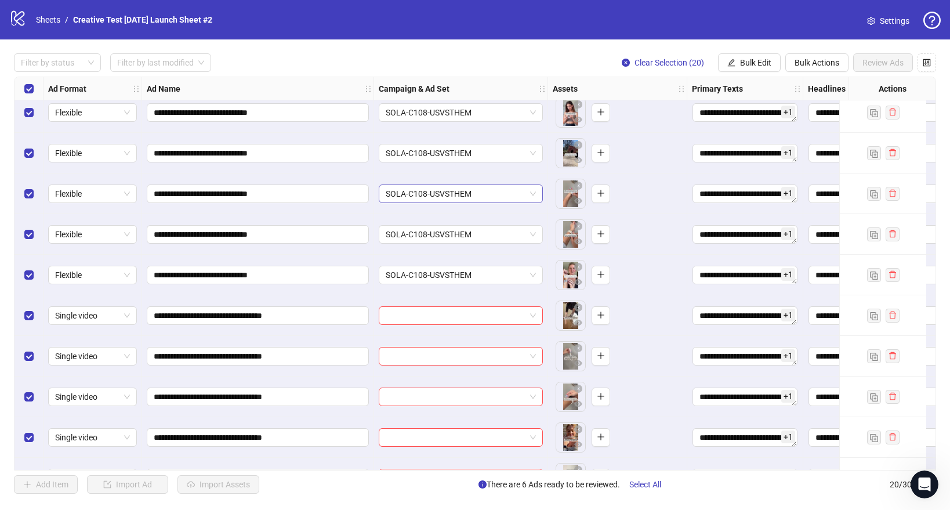
scroll to position [52, 0]
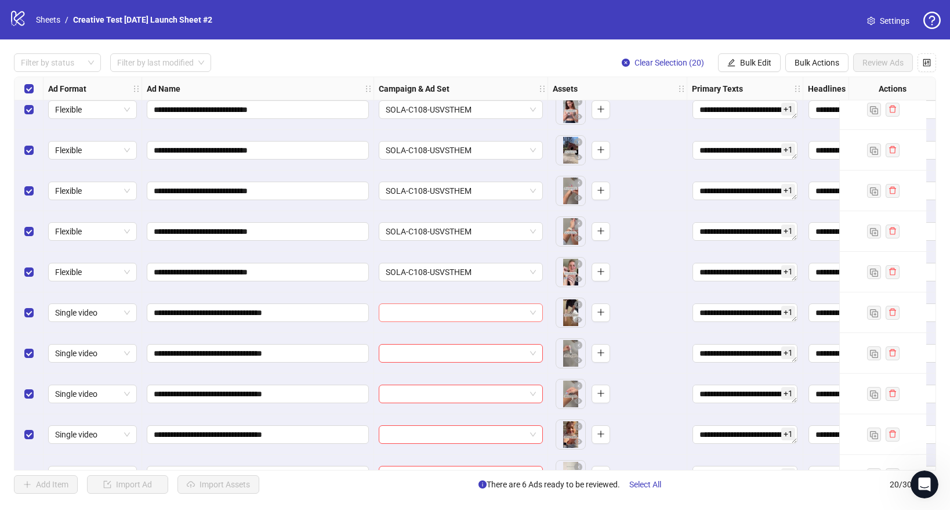
click at [453, 320] on input "search" at bounding box center [456, 312] width 140 height 17
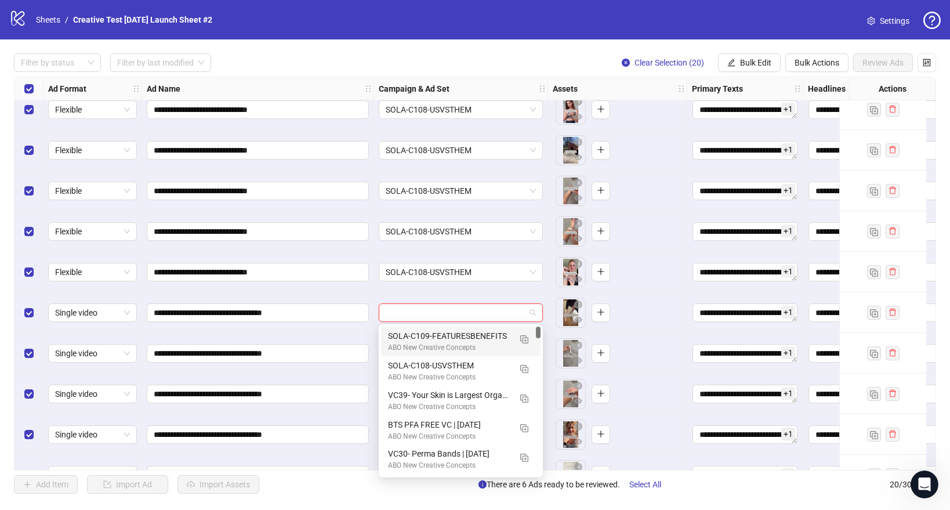
click at [444, 342] on div "SOLA-C109-FEATURESBENEFITS" at bounding box center [449, 335] width 122 height 13
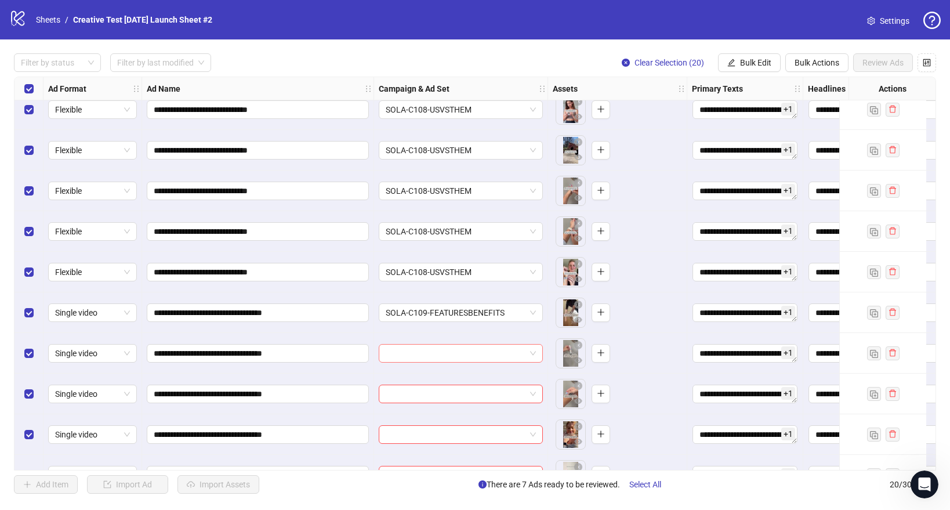
click at [440, 353] on input "search" at bounding box center [456, 352] width 140 height 17
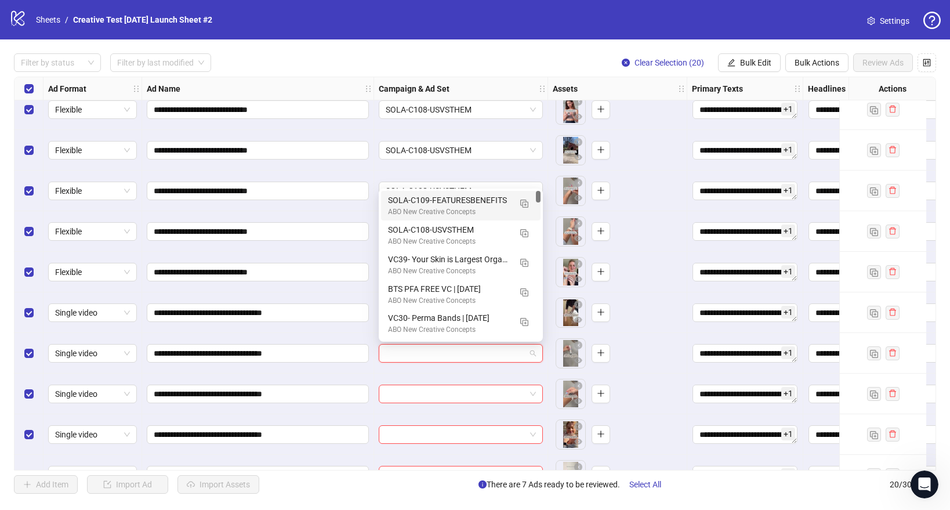
click at [449, 211] on div "ABO New Creative Concepts" at bounding box center [449, 211] width 122 height 11
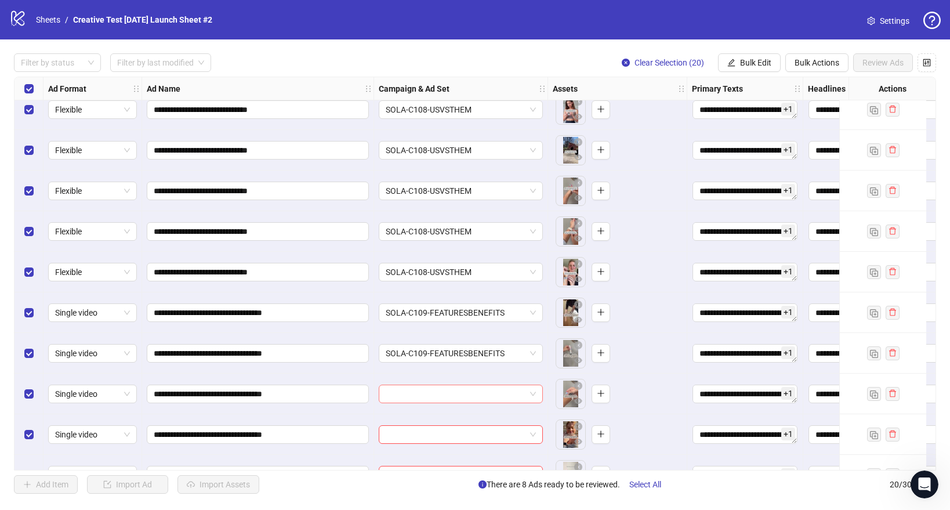
click at [427, 394] on input "search" at bounding box center [456, 393] width 140 height 17
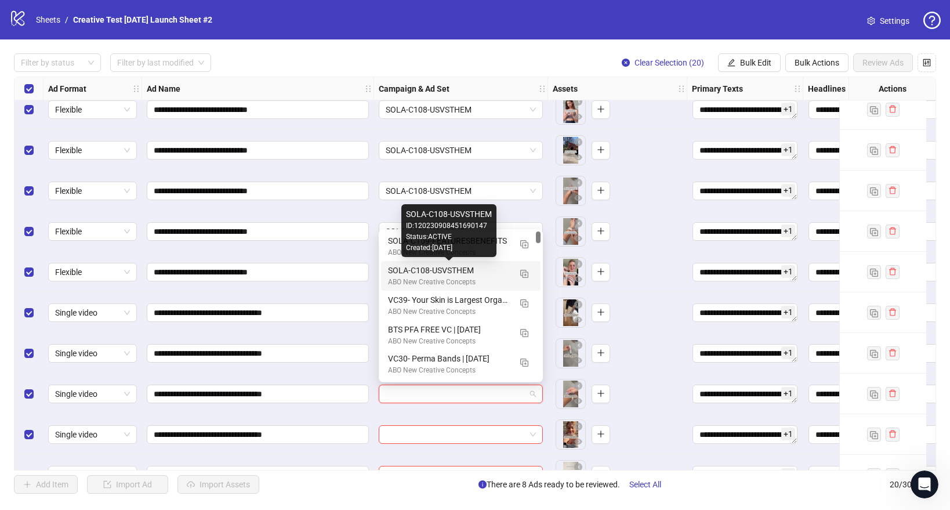
click at [444, 250] on div "Created: 2025-10-01" at bounding box center [449, 247] width 86 height 11
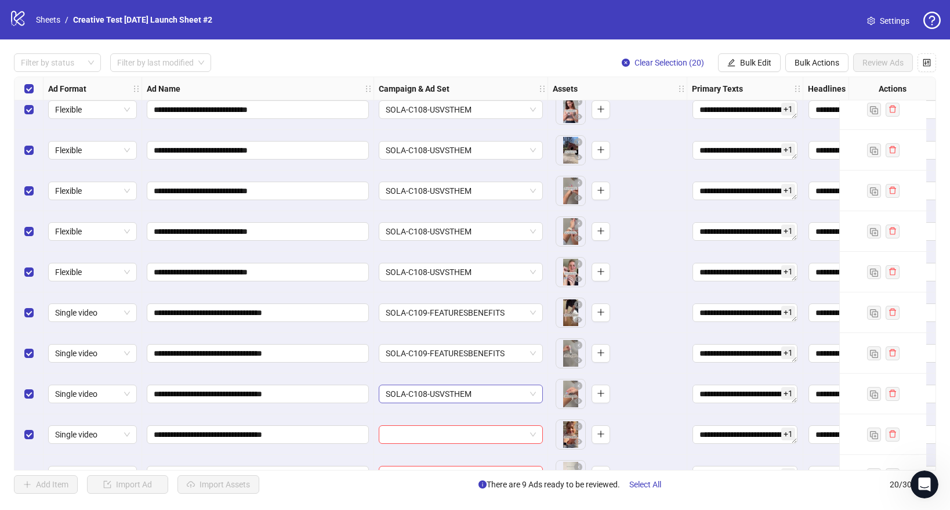
click at [451, 395] on span "SOLA-C108-USVSTHEM" at bounding box center [461, 393] width 150 height 17
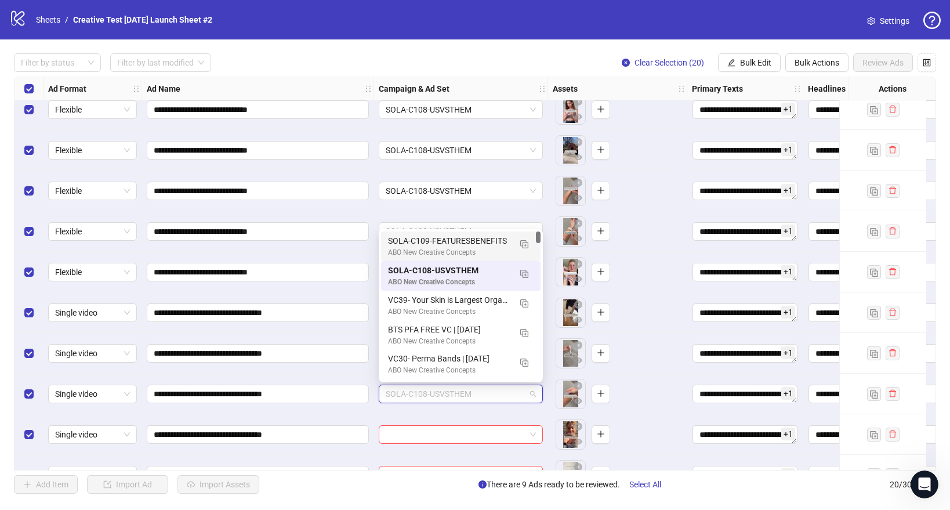
click at [455, 240] on div "SOLA-C109-FEATURESBENEFITS" at bounding box center [449, 240] width 122 height 13
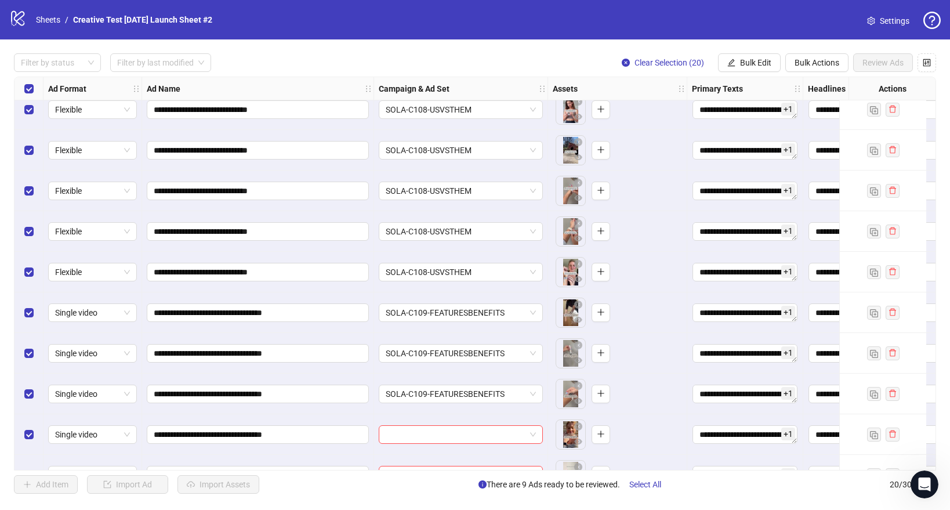
scroll to position [116, 0]
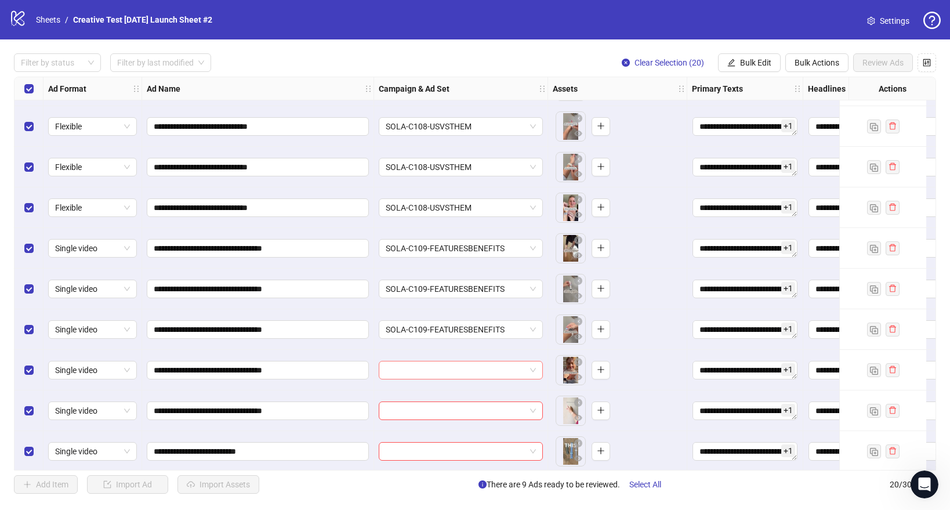
click at [420, 375] on input "search" at bounding box center [456, 369] width 140 height 17
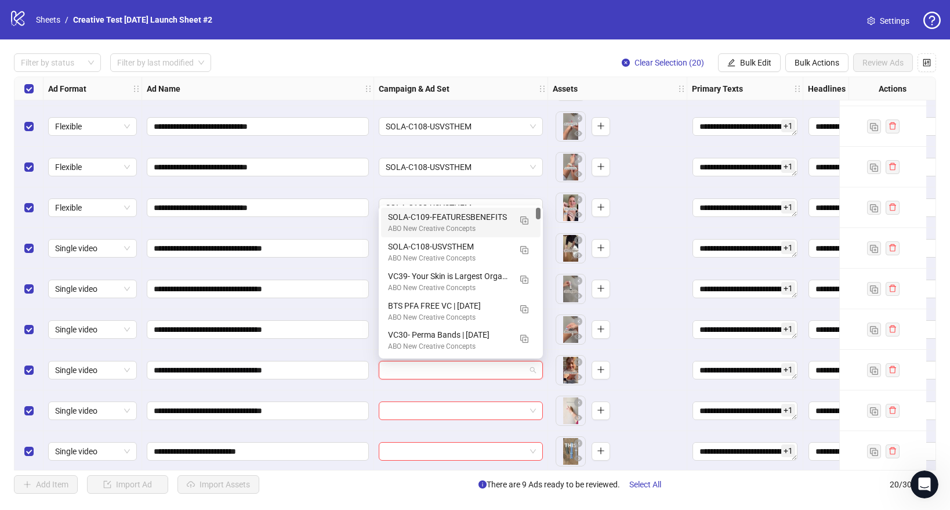
click at [433, 219] on div "SOLA-C109-FEATURESBENEFITS" at bounding box center [449, 217] width 122 height 13
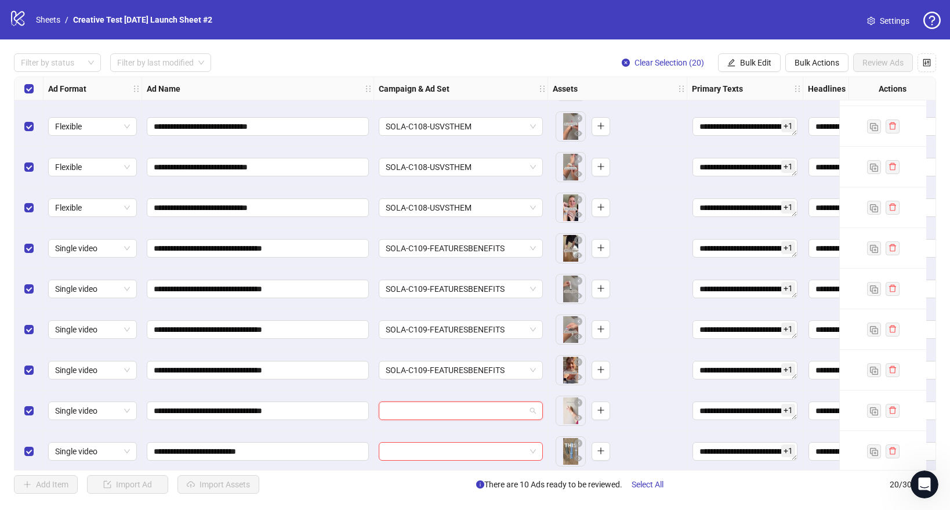
click at [413, 407] on input "search" at bounding box center [456, 410] width 140 height 17
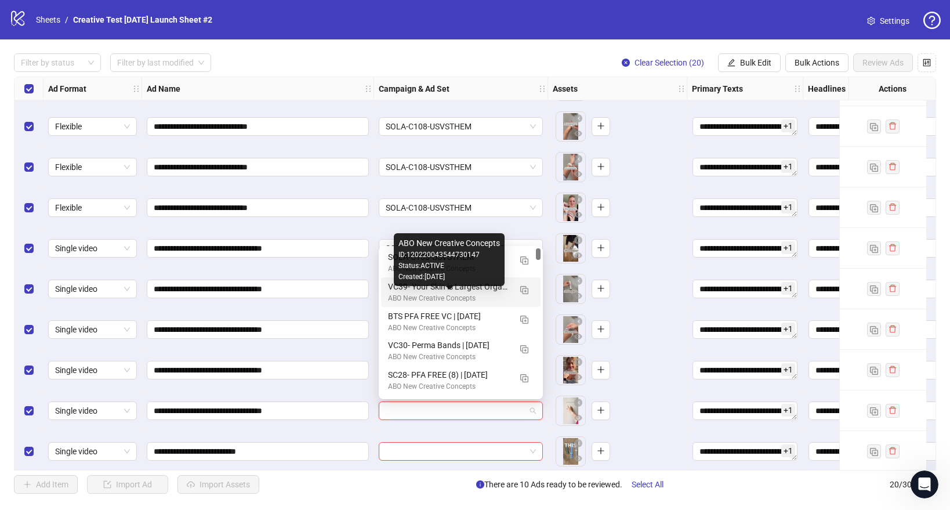
scroll to position [0, 0]
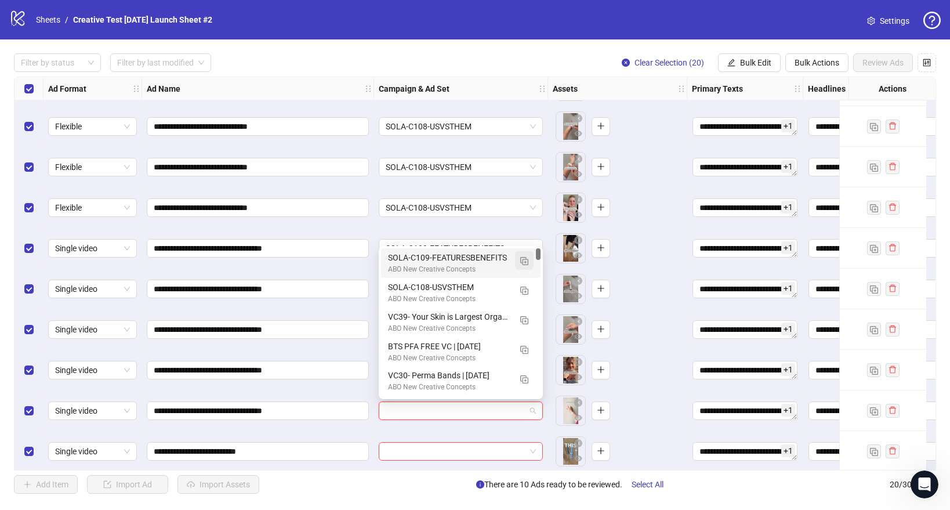
click at [525, 259] on img "button" at bounding box center [524, 261] width 8 height 8
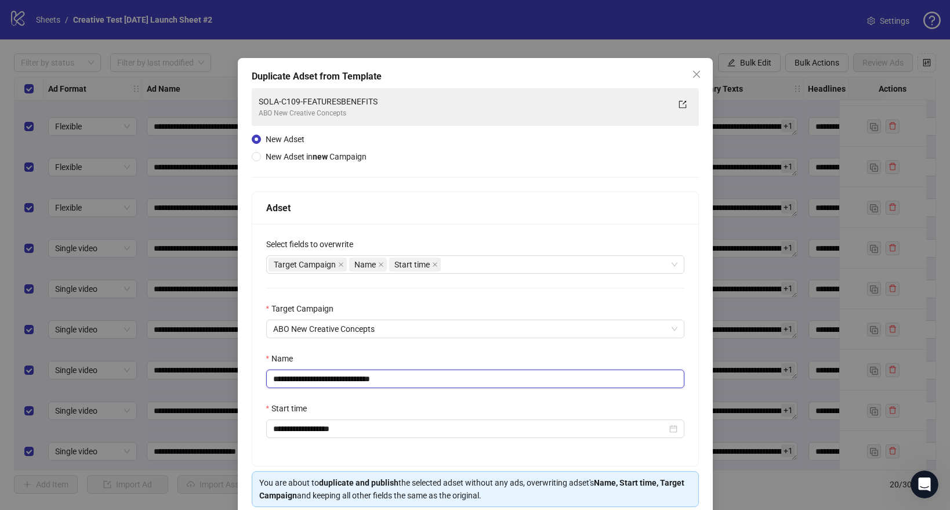
click at [336, 376] on input "**********" at bounding box center [475, 378] width 418 height 19
click at [440, 373] on input "**********" at bounding box center [475, 378] width 418 height 19
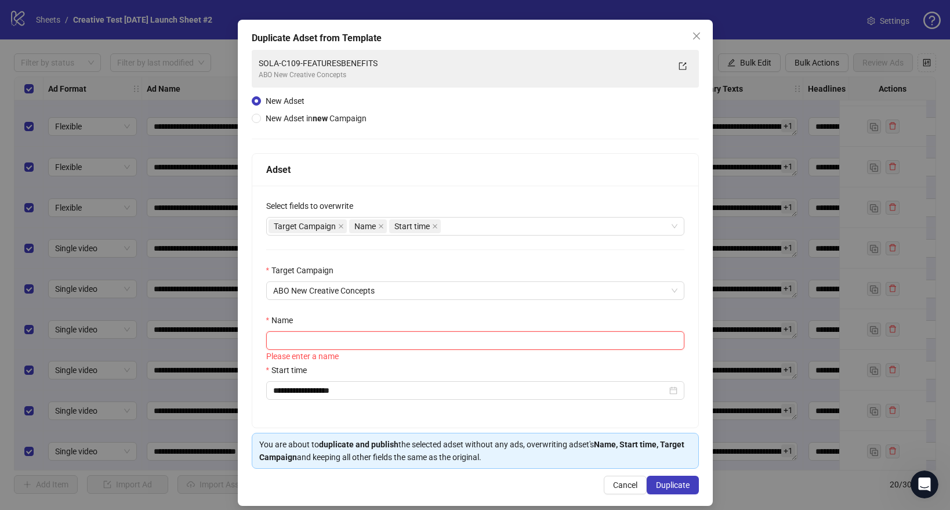
scroll to position [49, 0]
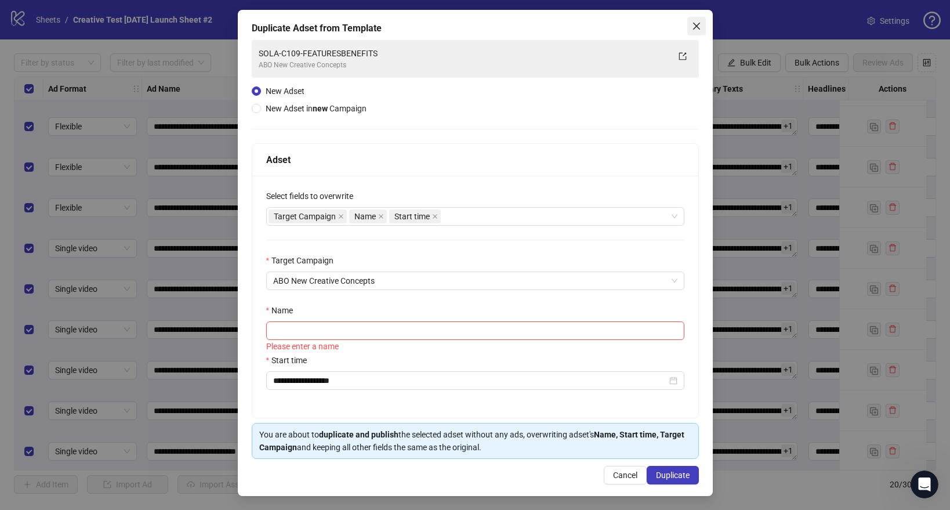
click at [695, 26] on icon "close" at bounding box center [695, 26] width 7 height 7
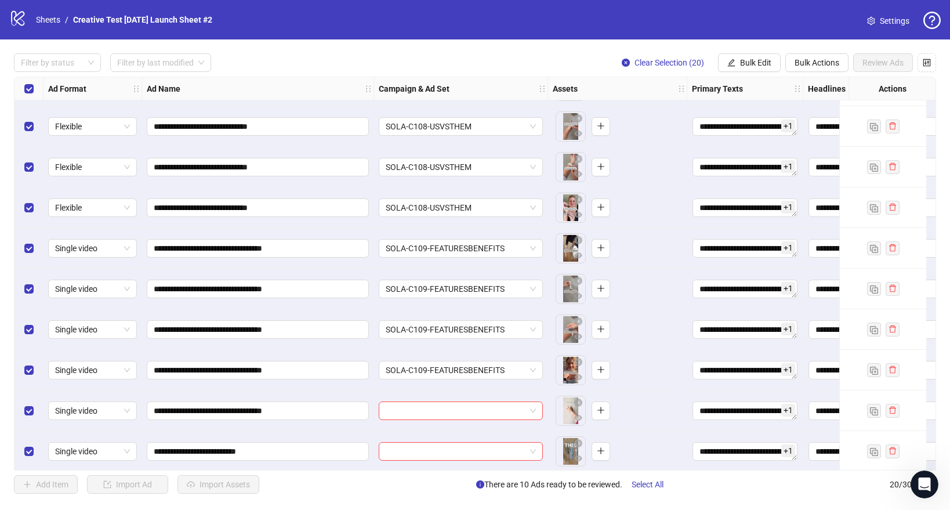
scroll to position [150, 0]
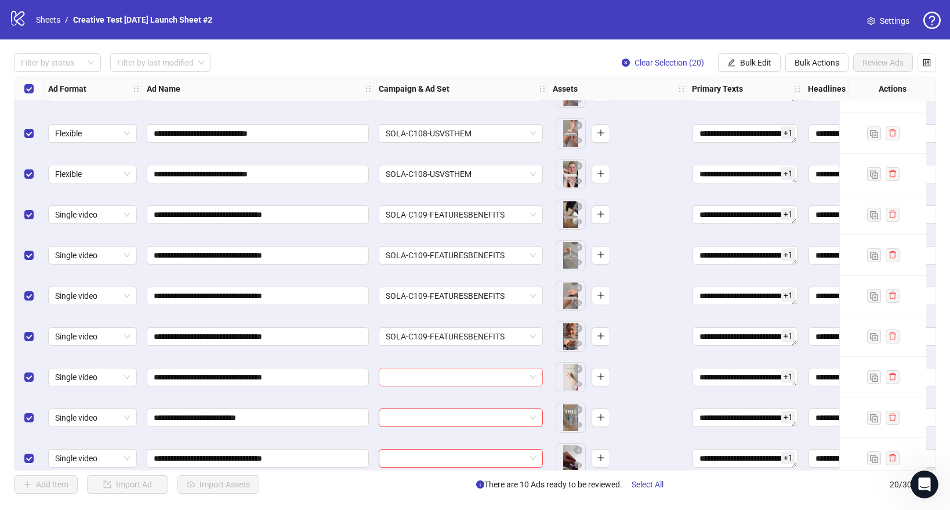
click at [441, 382] on input "search" at bounding box center [456, 376] width 140 height 17
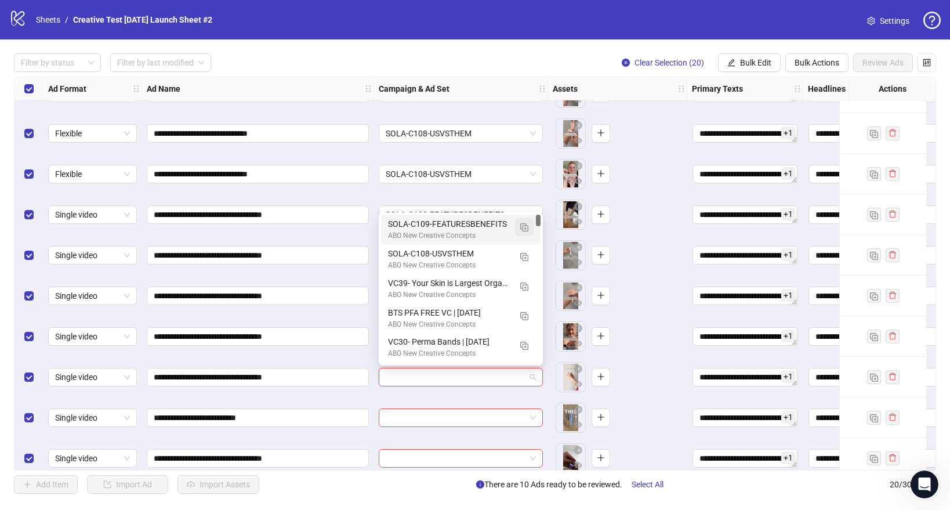
click at [525, 226] on img "button" at bounding box center [524, 227] width 8 height 8
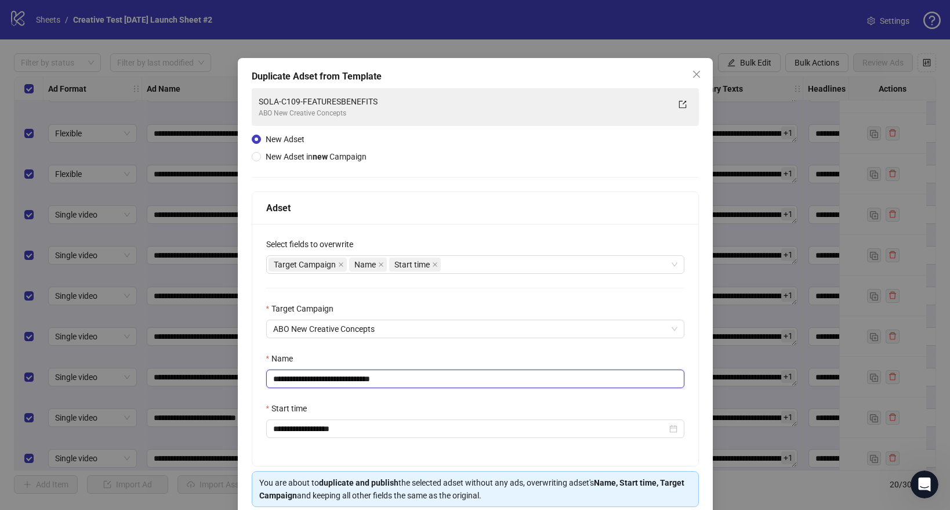
click at [346, 379] on input "**********" at bounding box center [475, 378] width 418 height 19
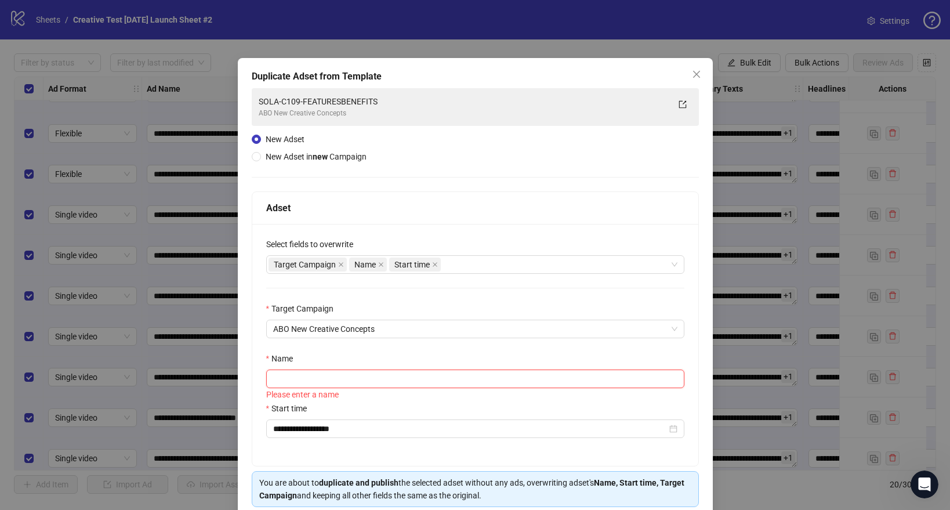
paste input "**********"
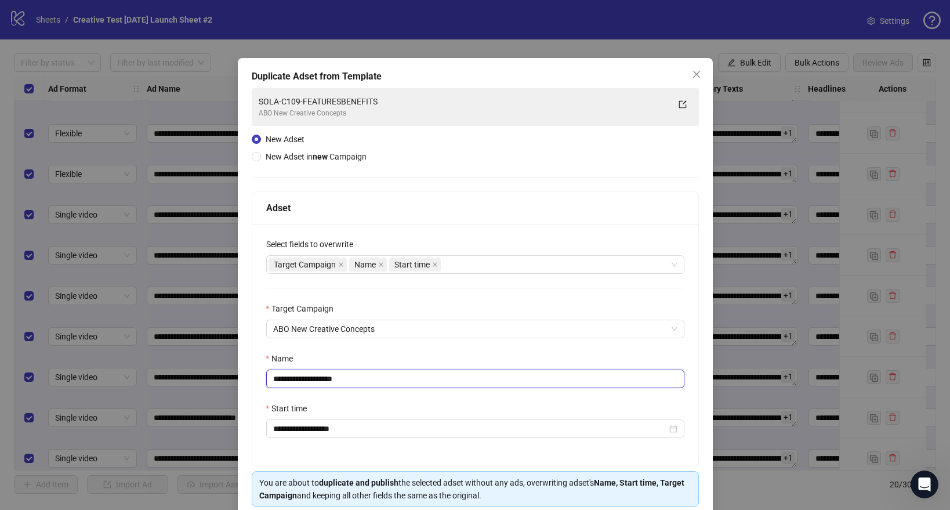
scroll to position [49, 0]
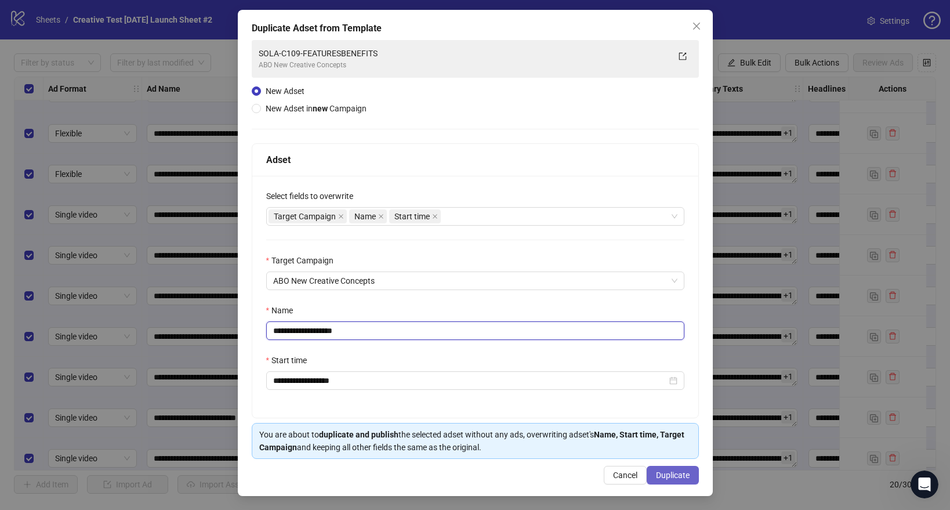
type input "**********"
click at [678, 473] on span "Duplicate" at bounding box center [673, 474] width 34 height 9
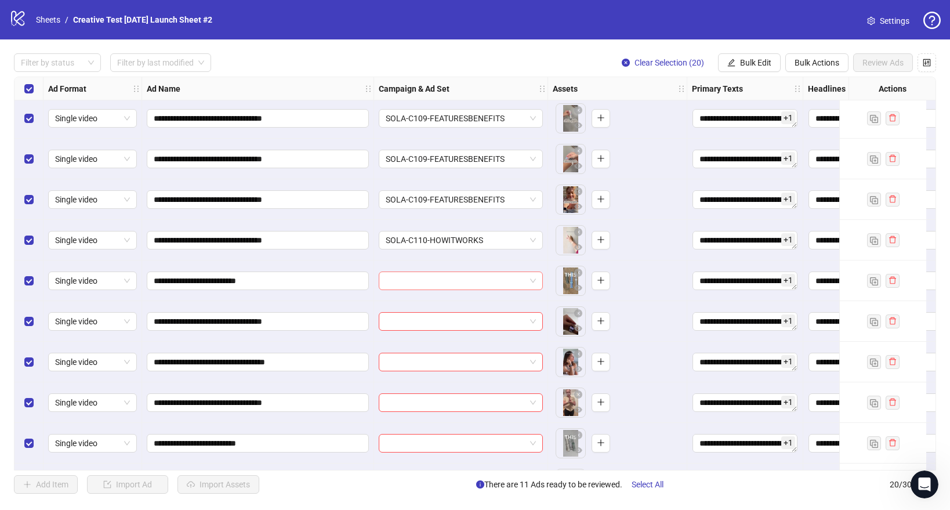
scroll to position [328, 0]
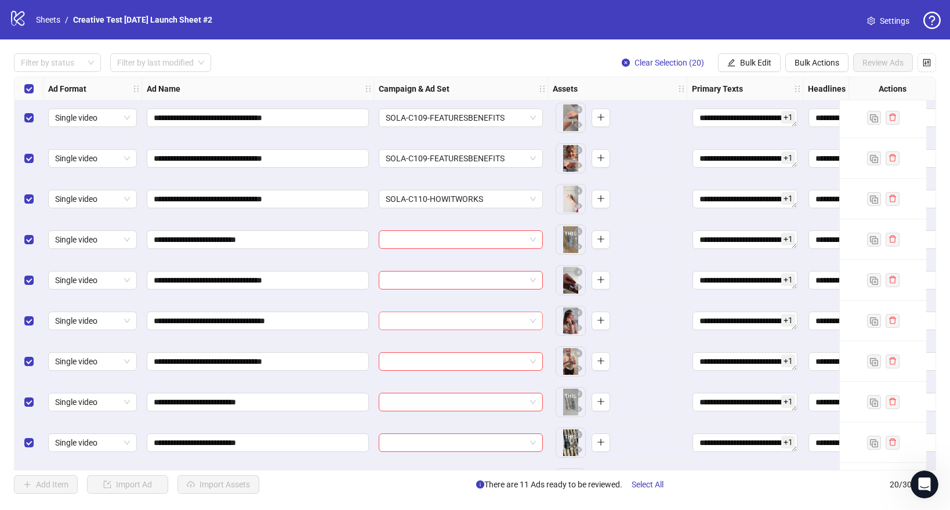
click at [431, 324] on input "search" at bounding box center [456, 320] width 140 height 17
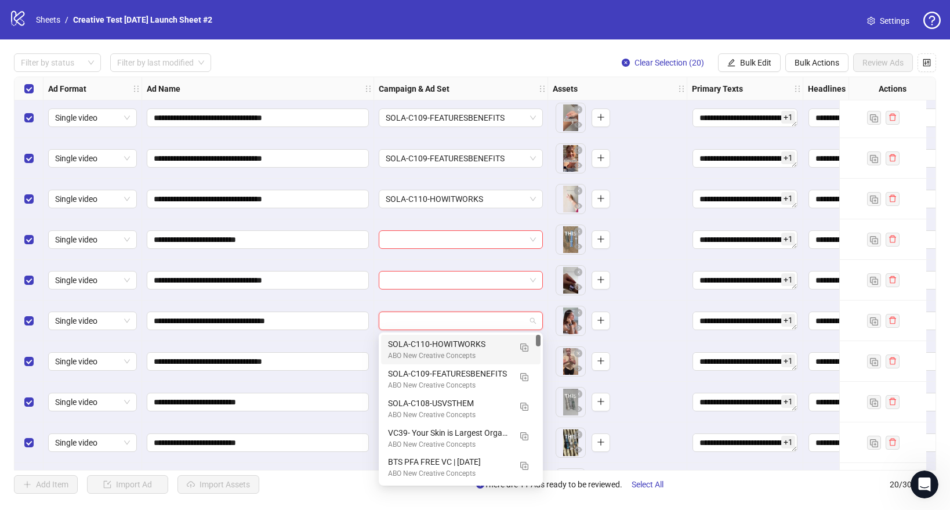
click at [419, 356] on div "ABO New Creative Concepts" at bounding box center [449, 355] width 122 height 11
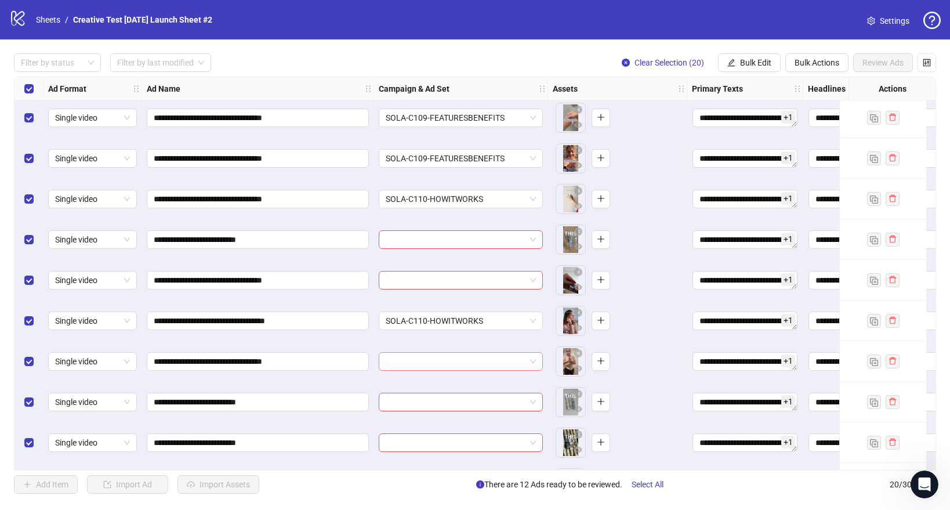
click at [417, 363] on input "search" at bounding box center [456, 361] width 140 height 17
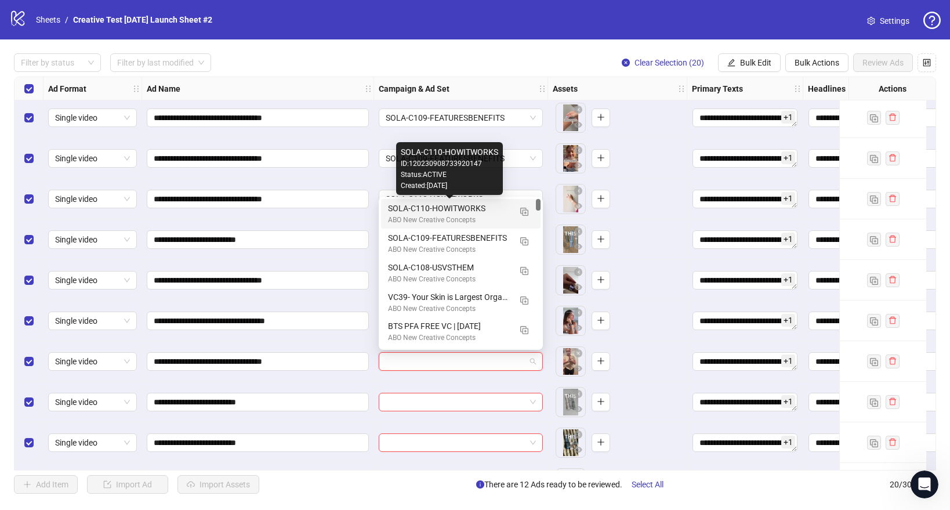
click at [442, 203] on div "SOLA-C110-HOWITWORKS" at bounding box center [449, 208] width 122 height 13
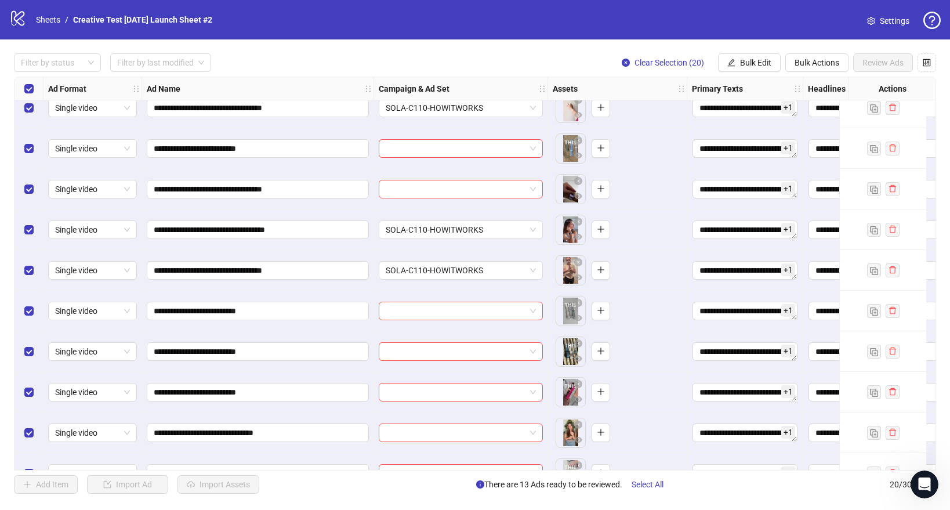
scroll to position [447, 0]
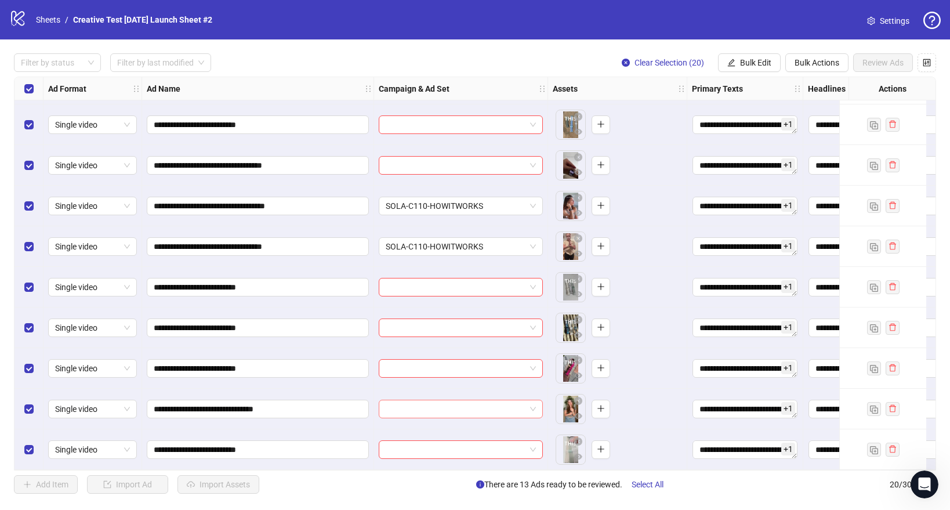
click at [412, 402] on input "search" at bounding box center [456, 408] width 140 height 17
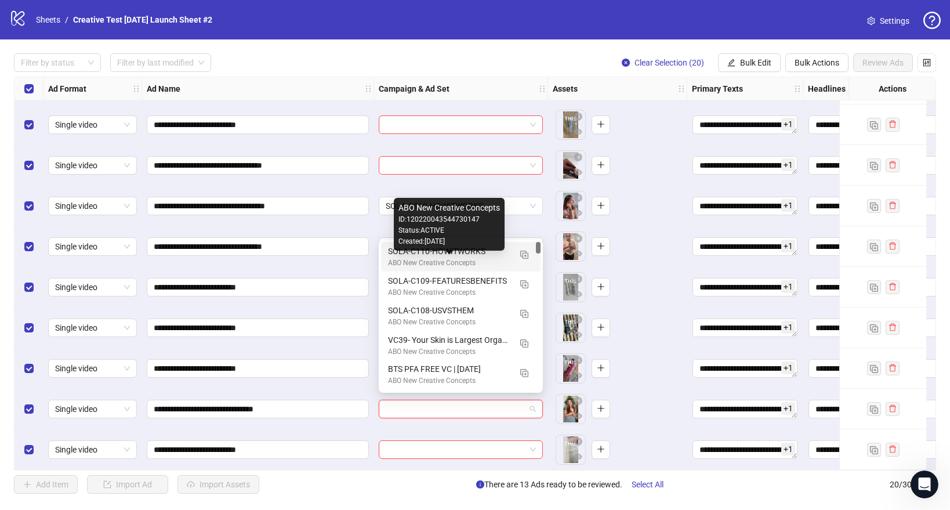
click at [426, 263] on div "ABO New Creative Concepts" at bounding box center [449, 262] width 122 height 11
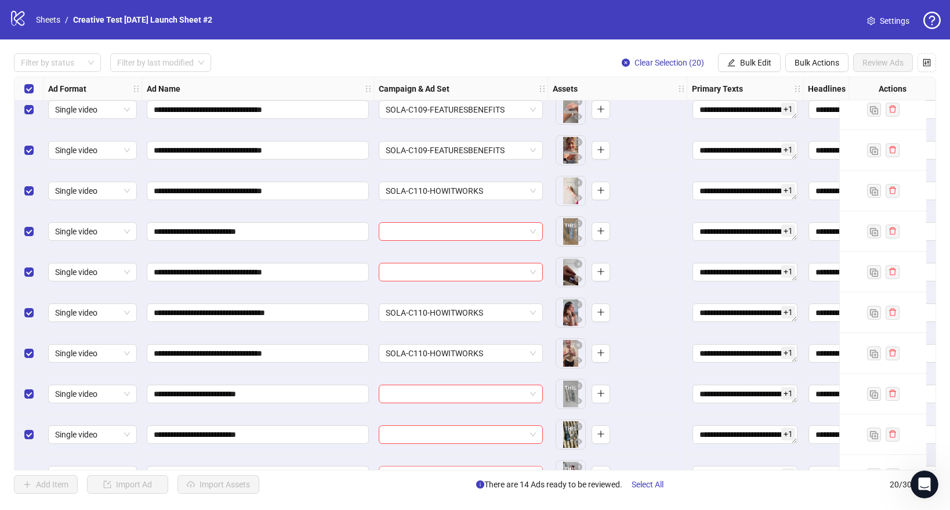
scroll to position [335, 0]
click at [434, 281] on input "search" at bounding box center [456, 272] width 140 height 17
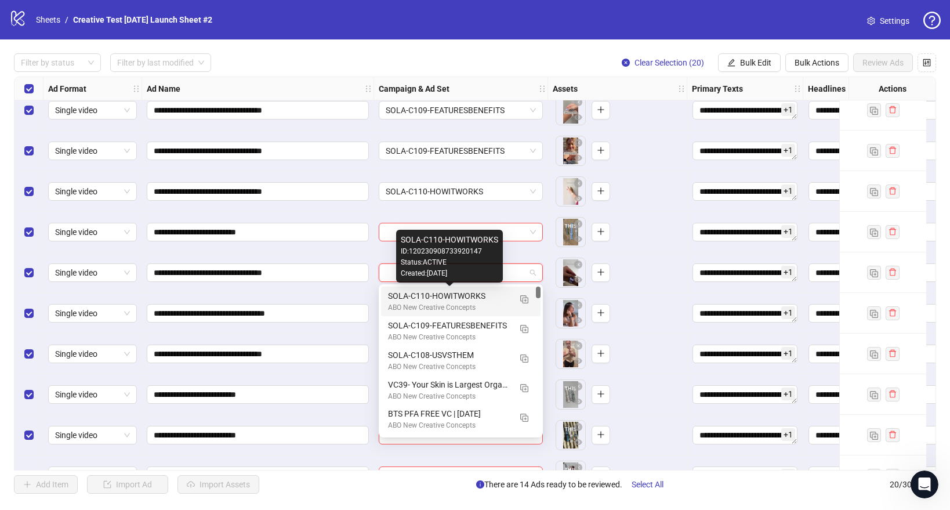
click at [427, 297] on div "SOLA-C110-HOWITWORKS" at bounding box center [449, 295] width 122 height 13
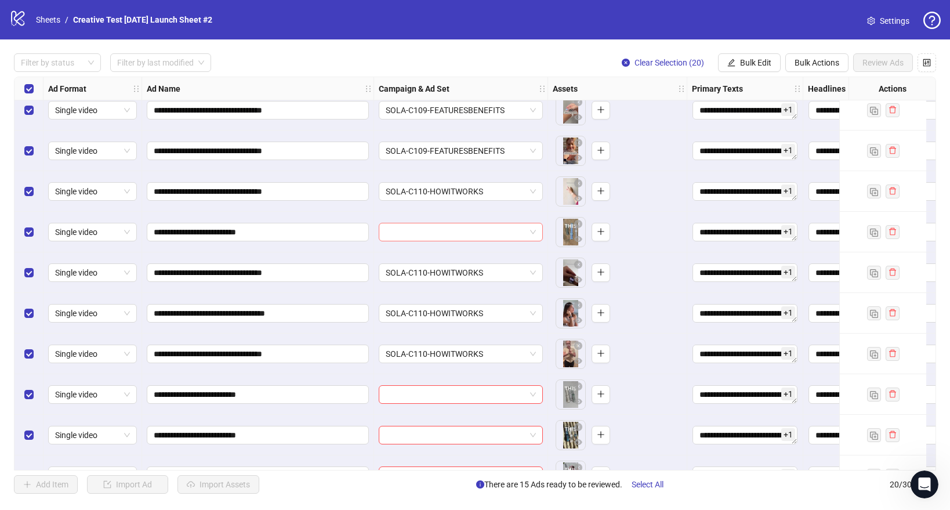
click at [426, 230] on input "search" at bounding box center [456, 231] width 140 height 17
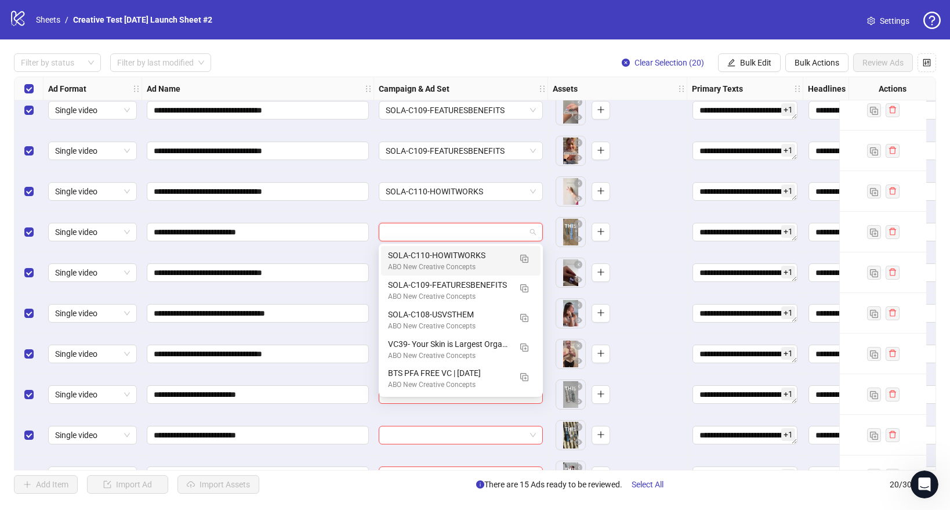
click at [387, 226] on input "search" at bounding box center [456, 231] width 140 height 17
click at [526, 262] on img "button" at bounding box center [524, 259] width 8 height 8
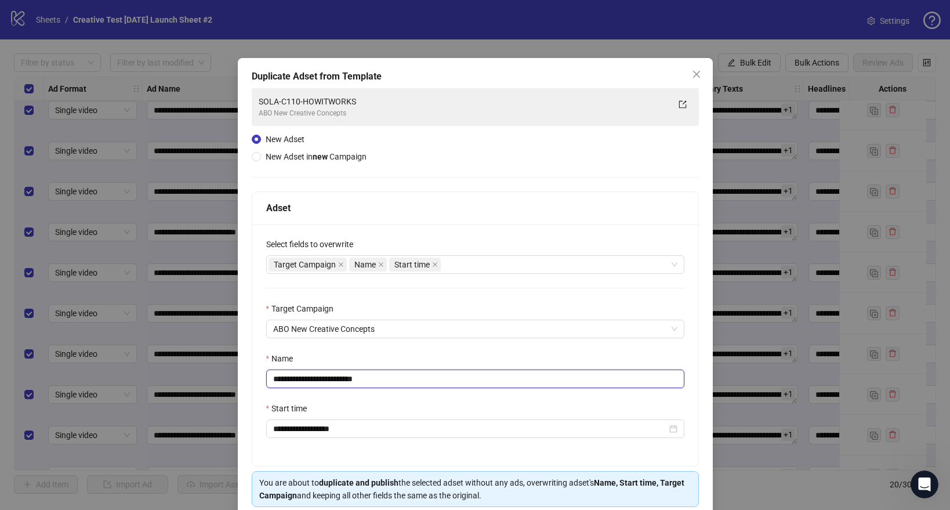
click at [347, 379] on input "**********" at bounding box center [475, 378] width 418 height 19
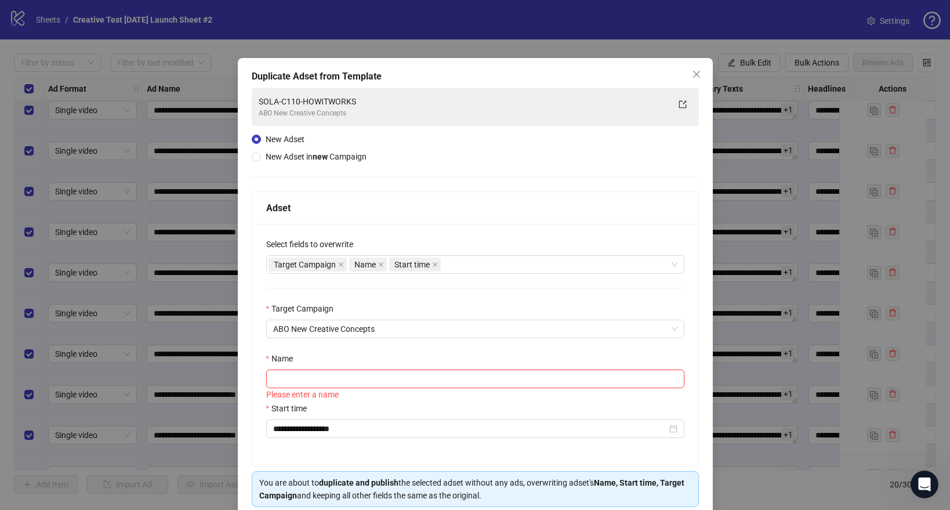
paste input "**********"
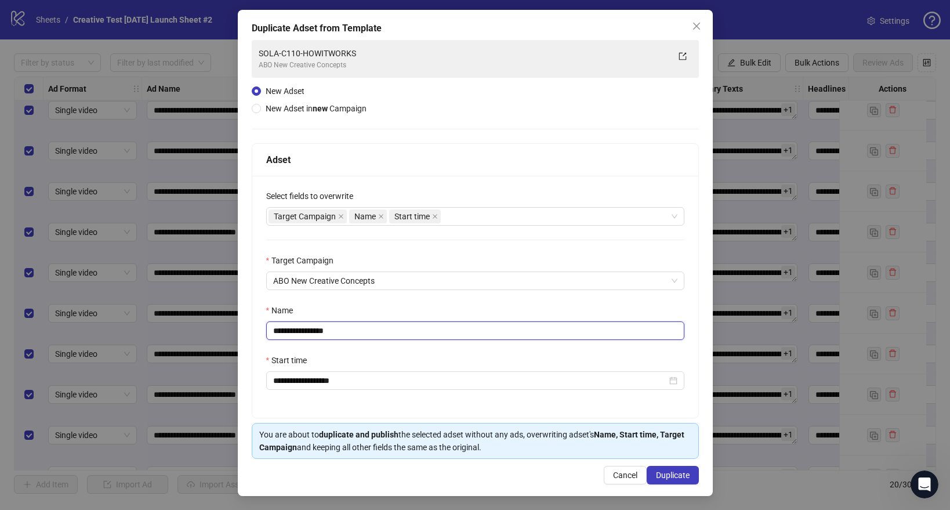
scroll to position [49, 0]
type input "**********"
click at [667, 474] on span "Duplicate" at bounding box center [673, 474] width 34 height 9
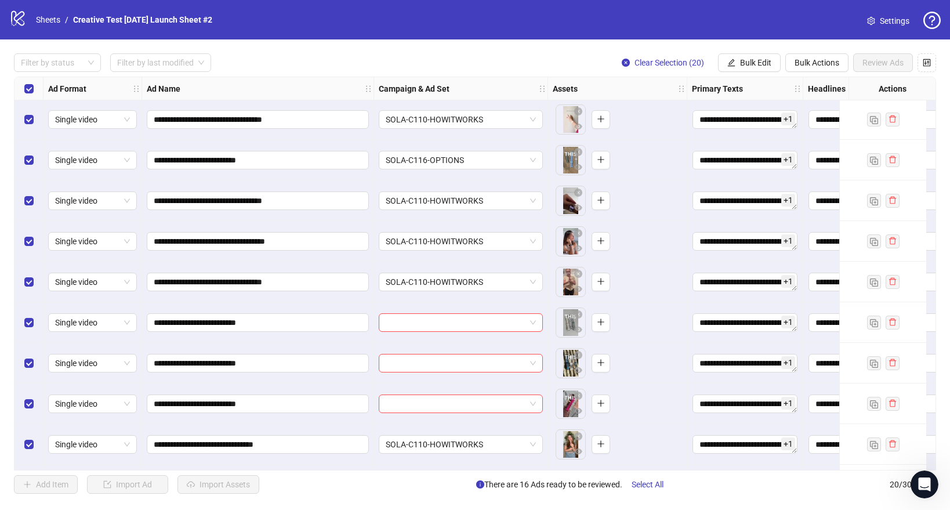
scroll to position [441, 0]
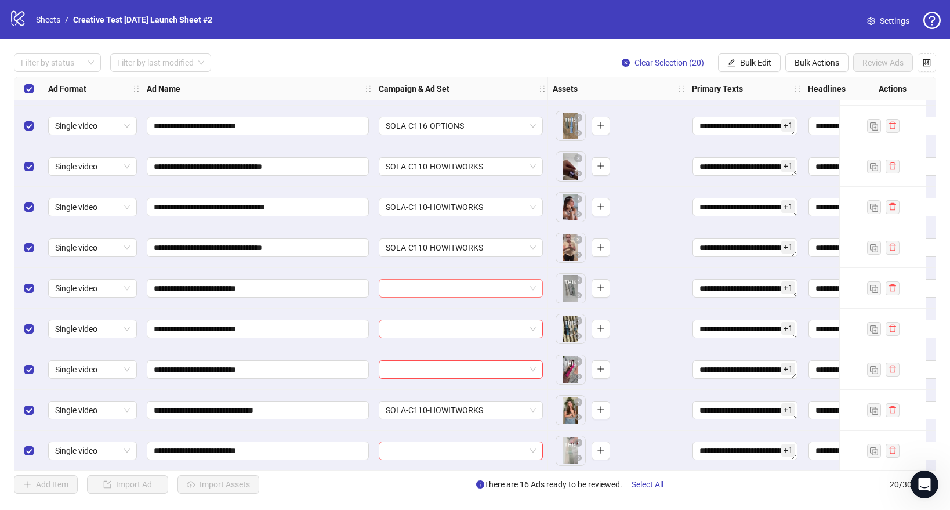
click at [450, 290] on input "search" at bounding box center [456, 288] width 140 height 17
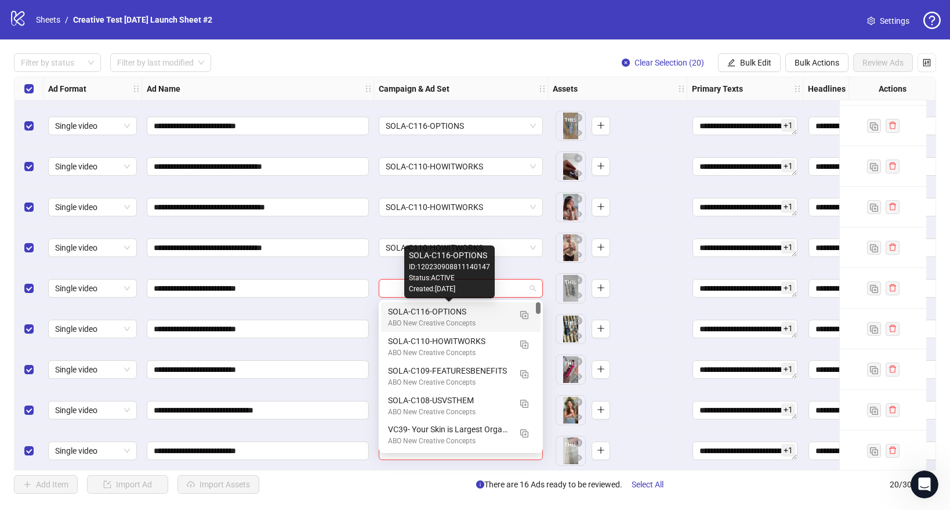
click at [429, 315] on div "SOLA-C116-OPTIONS" at bounding box center [449, 311] width 122 height 13
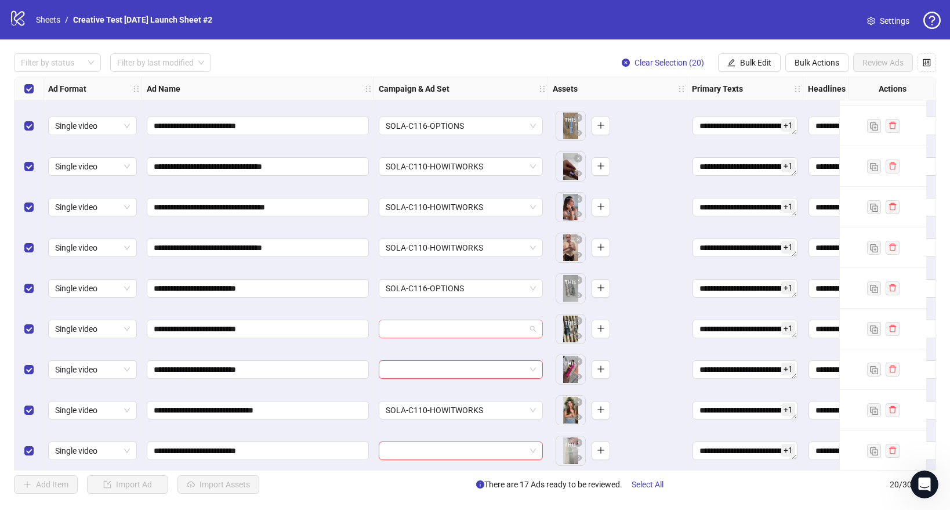
click at [422, 328] on input "search" at bounding box center [456, 328] width 140 height 17
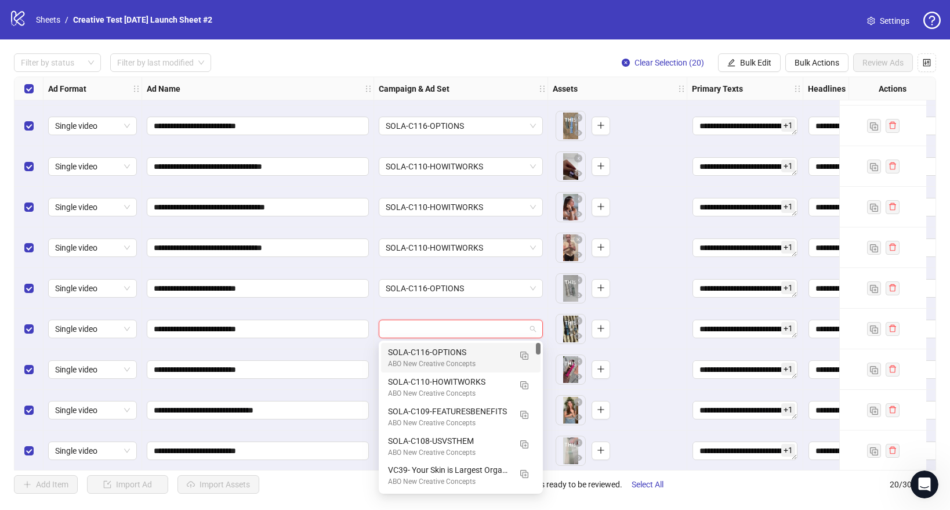
click at [416, 353] on div "SOLA-C116-OPTIONS" at bounding box center [449, 352] width 122 height 13
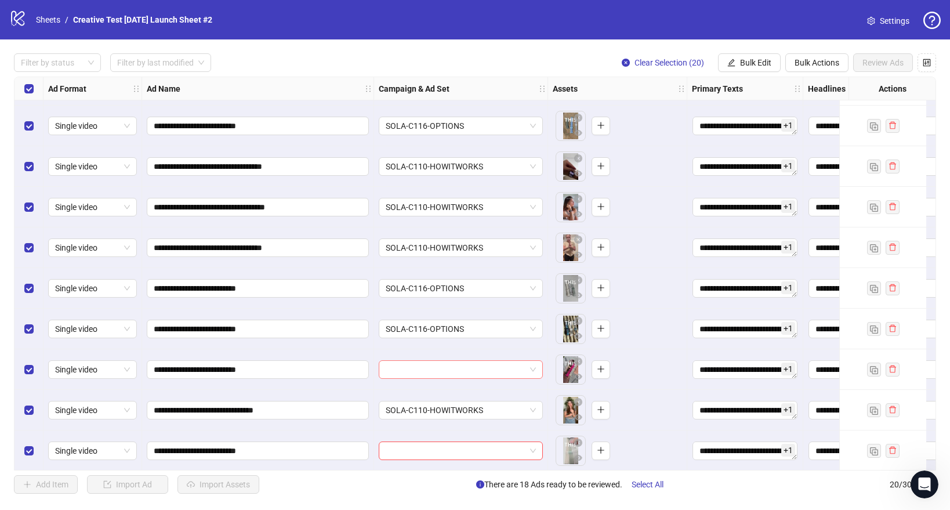
click at [412, 368] on input "search" at bounding box center [456, 369] width 140 height 17
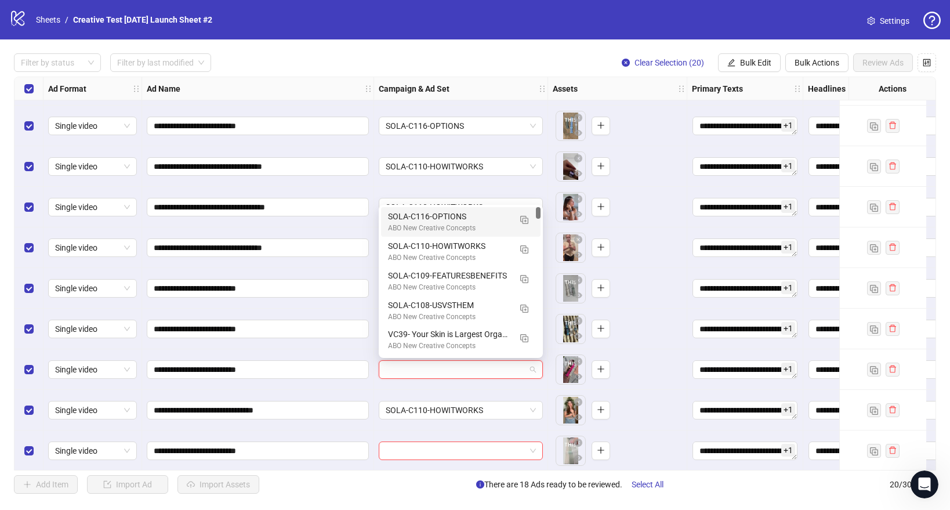
click at [424, 221] on div "SOLA-C116-OPTIONS" at bounding box center [449, 216] width 122 height 13
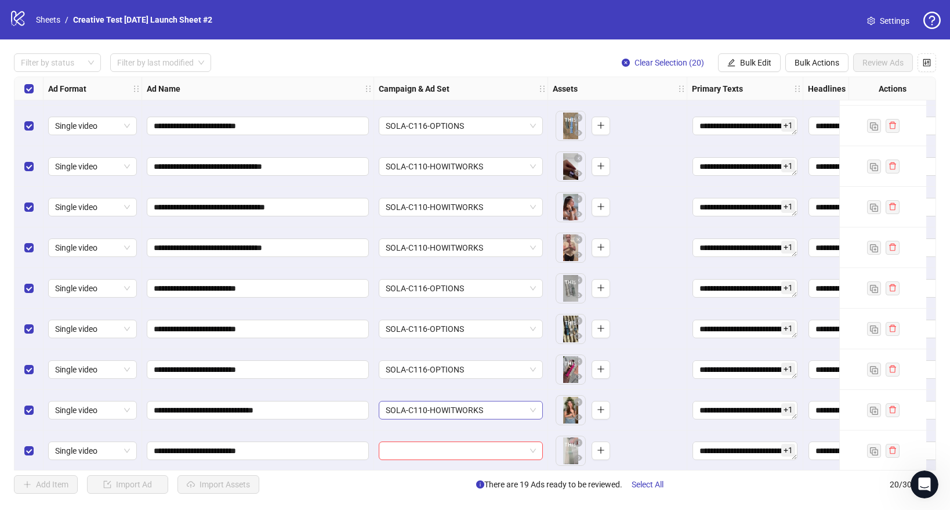
scroll to position [447, 0]
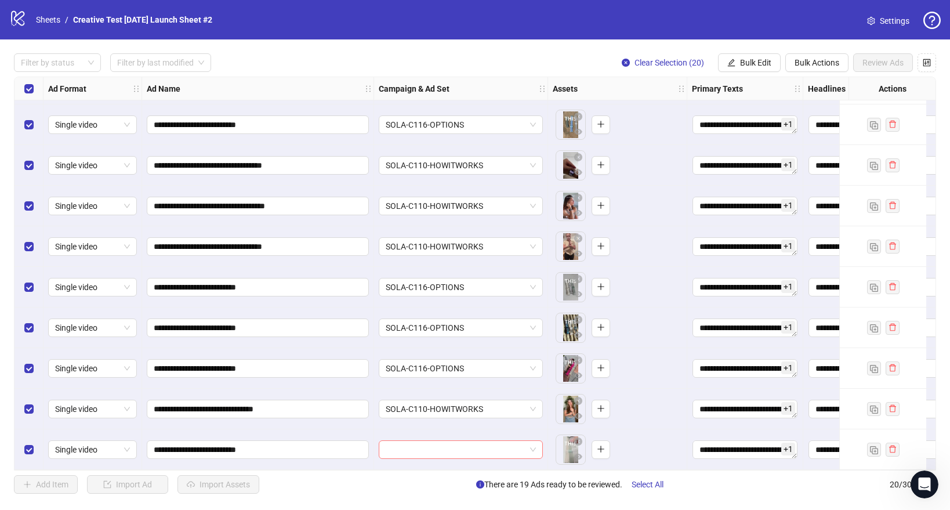
click at [406, 451] on input "search" at bounding box center [456, 449] width 140 height 17
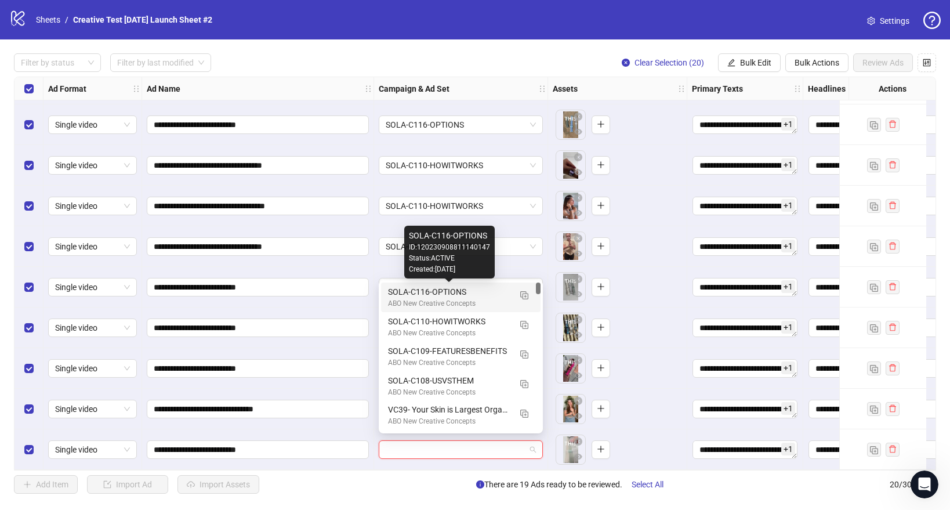
click at [422, 291] on div "SOLA-C116-OPTIONS" at bounding box center [449, 291] width 122 height 13
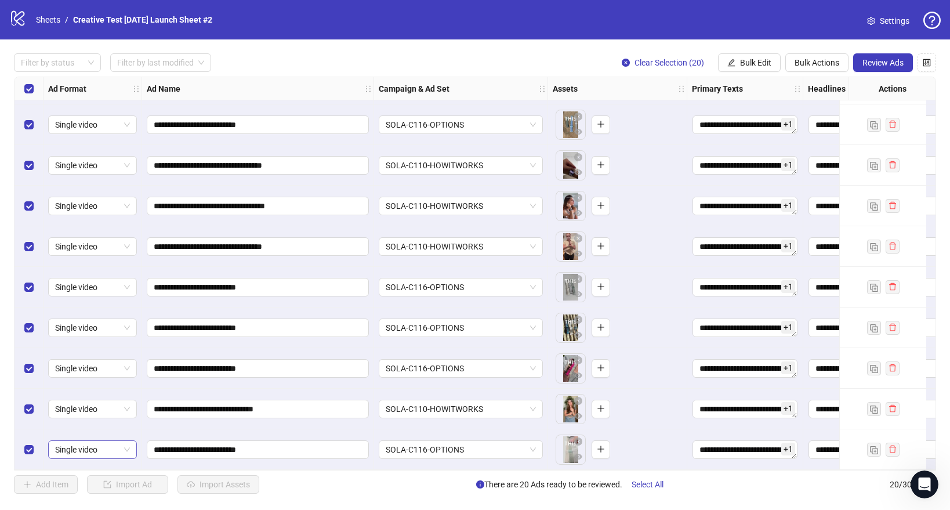
click at [105, 441] on span "Single video" at bounding box center [92, 449] width 75 height 17
click at [76, 389] on div "Flexible" at bounding box center [92, 384] width 70 height 13
click at [90, 407] on span "Single video" at bounding box center [92, 408] width 75 height 17
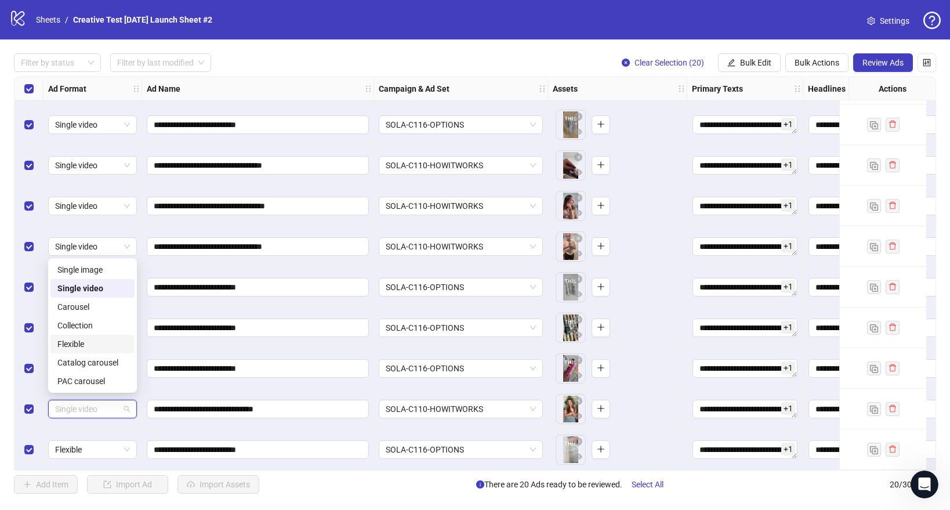
click at [81, 348] on div "Flexible" at bounding box center [92, 343] width 70 height 13
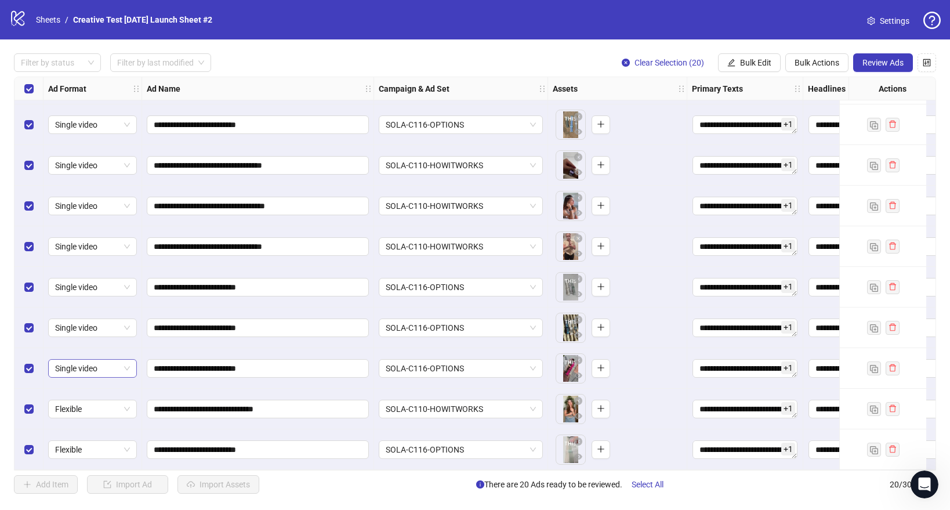
click at [93, 363] on span "Single video" at bounding box center [92, 368] width 75 height 17
click at [78, 455] on div "Flexible" at bounding box center [92, 461] width 70 height 13
click at [110, 328] on span "Single video" at bounding box center [92, 327] width 75 height 17
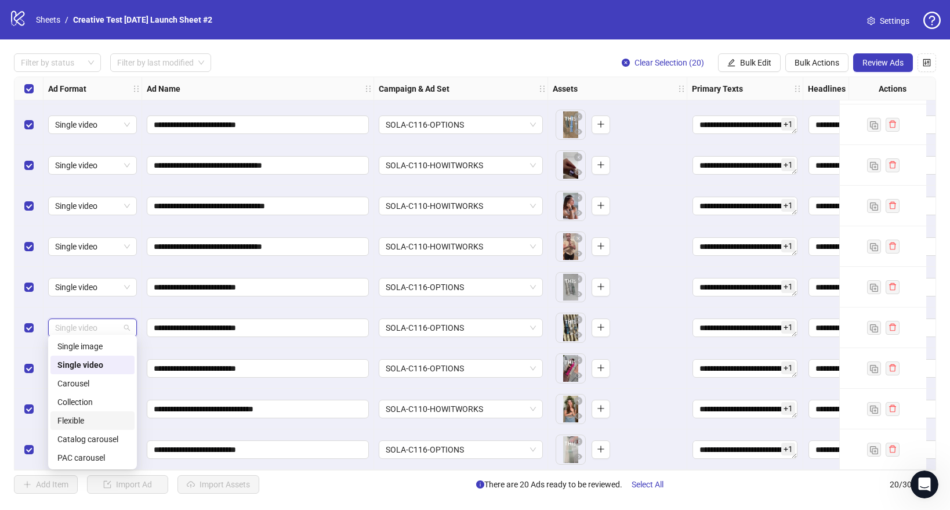
click at [71, 416] on div "Flexible" at bounding box center [92, 420] width 70 height 13
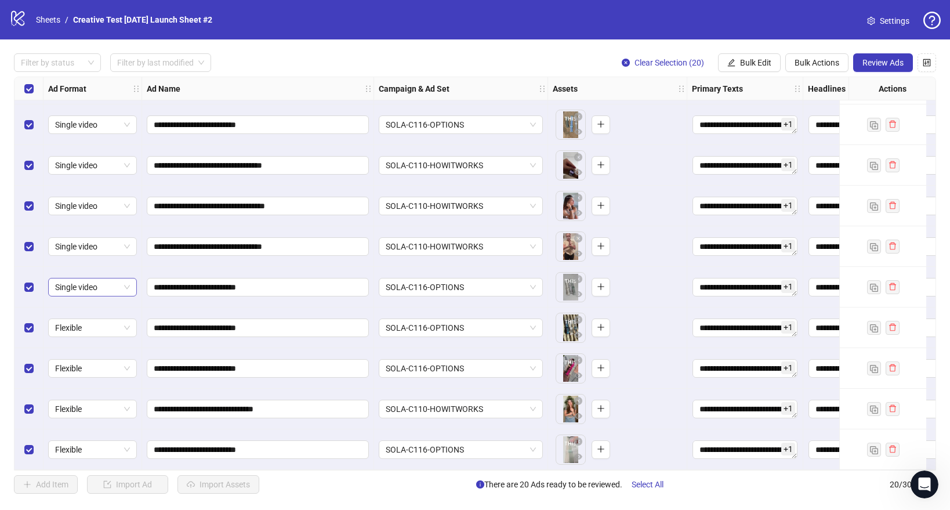
click at [107, 281] on span "Single video" at bounding box center [92, 286] width 75 height 17
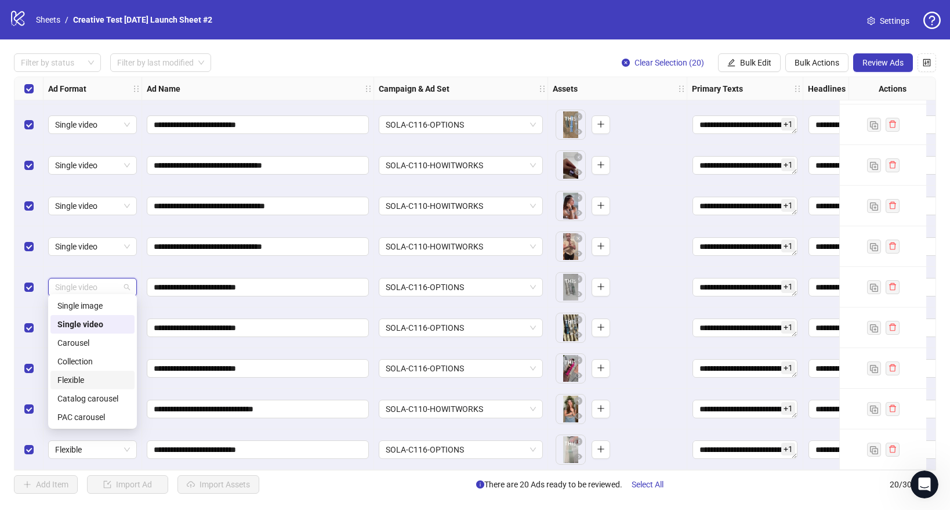
click at [93, 380] on div "Flexible" at bounding box center [92, 379] width 70 height 13
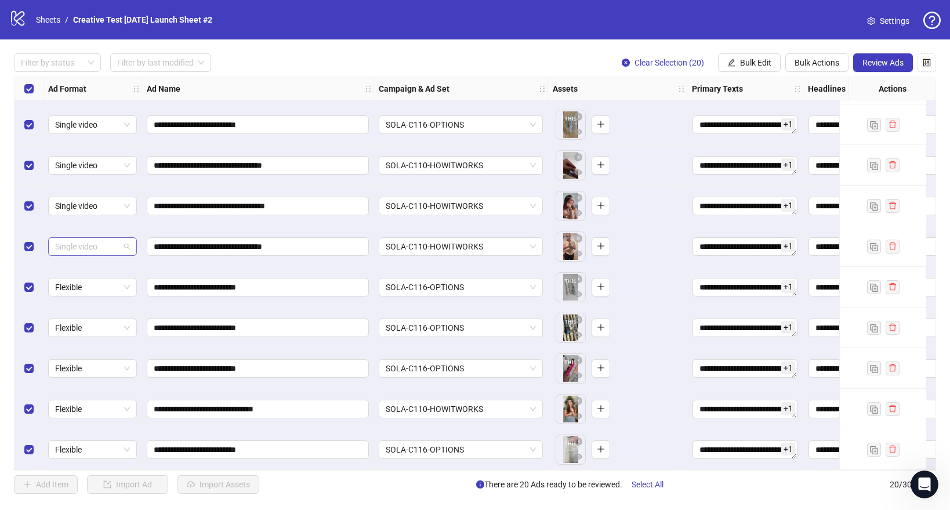
click at [117, 245] on span "Single video" at bounding box center [92, 246] width 75 height 17
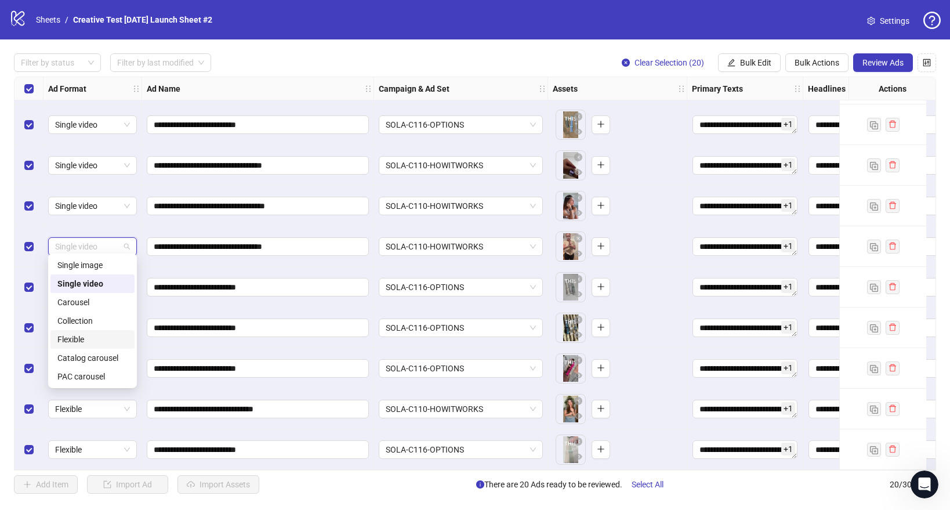
click at [97, 335] on div "Flexible" at bounding box center [92, 339] width 70 height 13
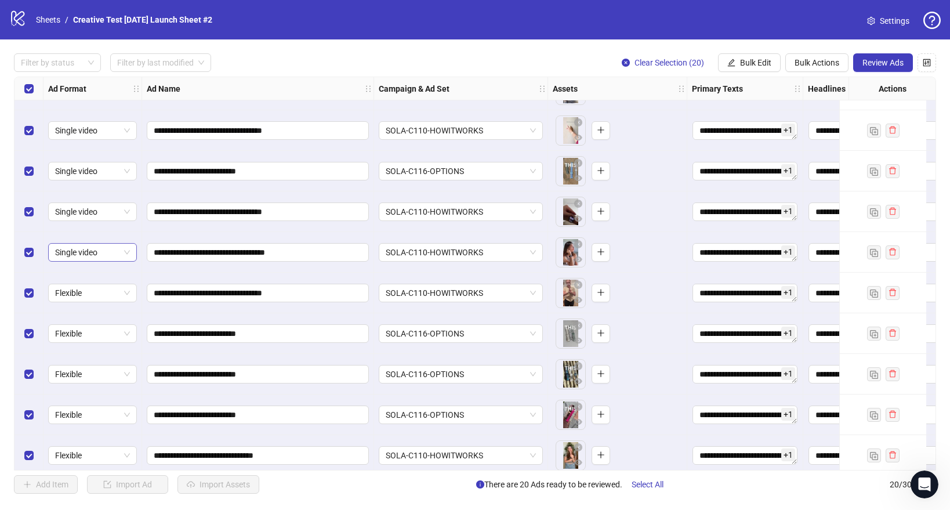
scroll to position [390, 0]
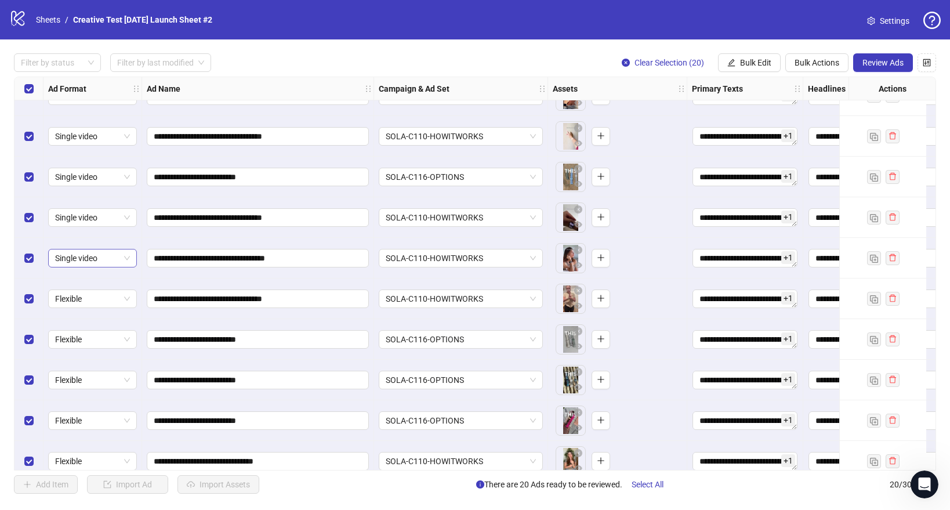
click at [107, 252] on span "Single video" at bounding box center [92, 257] width 75 height 17
click at [79, 354] on div "Flexible" at bounding box center [92, 355] width 70 height 13
click at [109, 210] on span "Single video" at bounding box center [92, 217] width 75 height 17
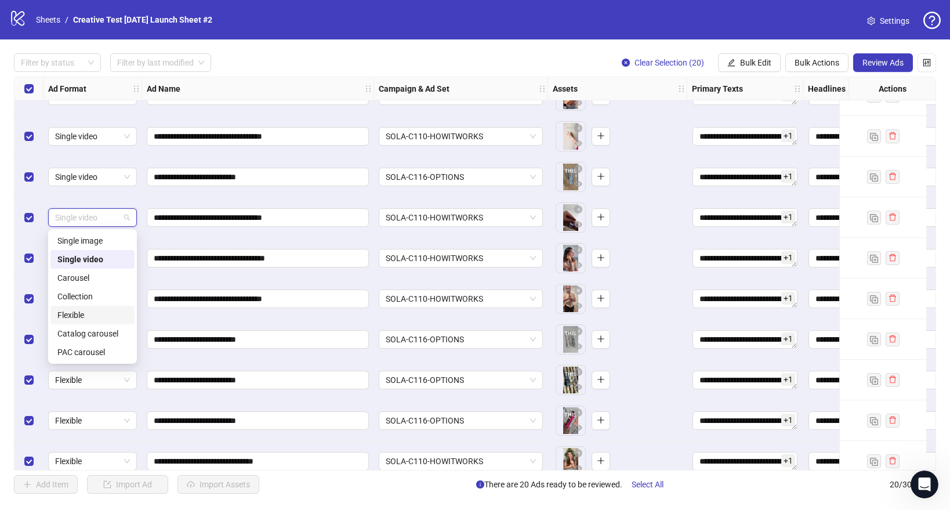
click at [85, 315] on div "Flexible" at bounding box center [92, 315] width 70 height 13
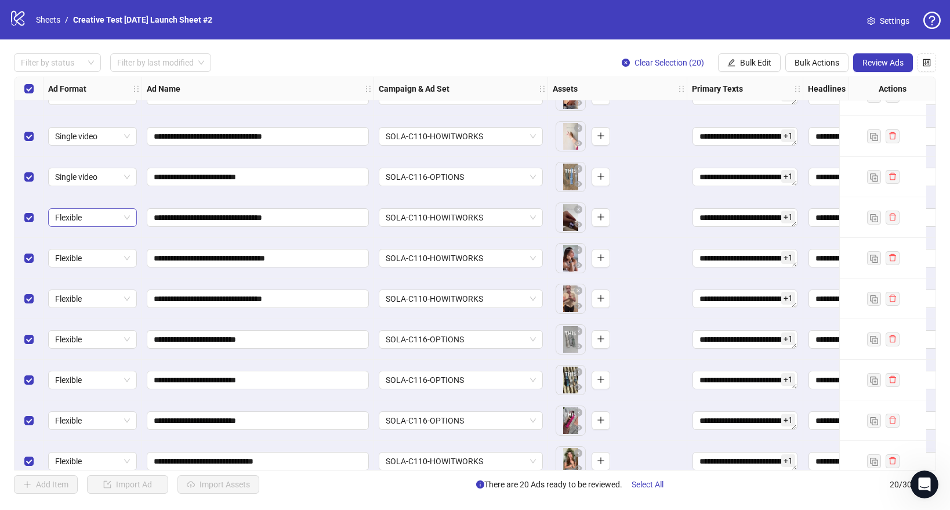
scroll to position [361, 0]
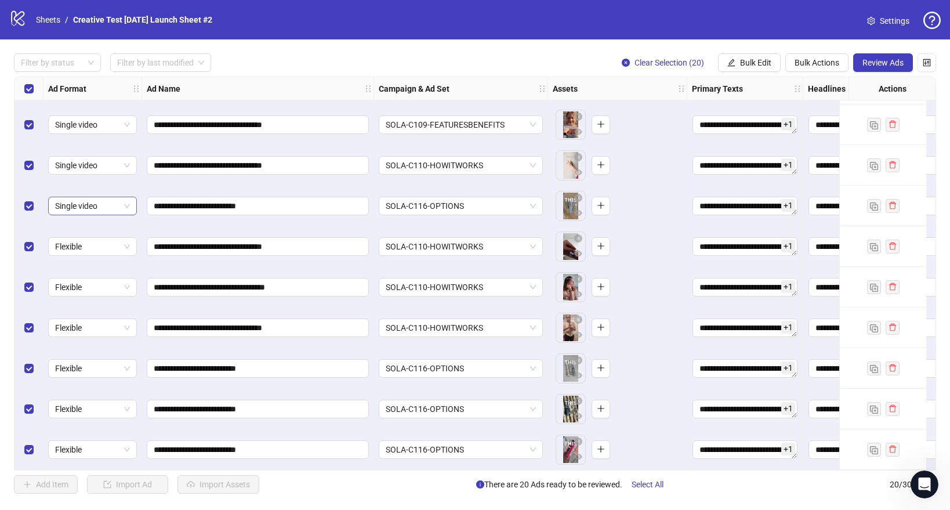
click at [107, 206] on span "Single video" at bounding box center [92, 205] width 75 height 17
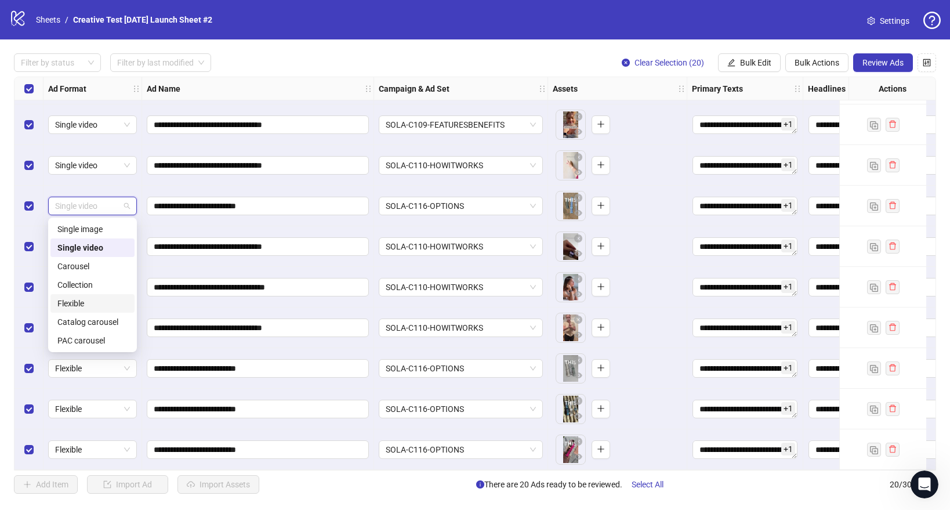
click at [86, 304] on div "Flexible" at bounding box center [92, 303] width 70 height 13
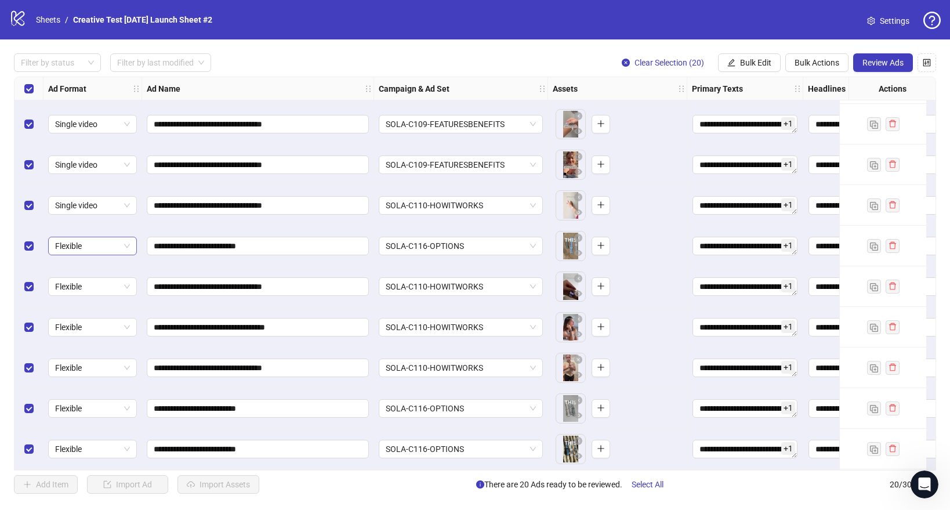
scroll to position [316, 0]
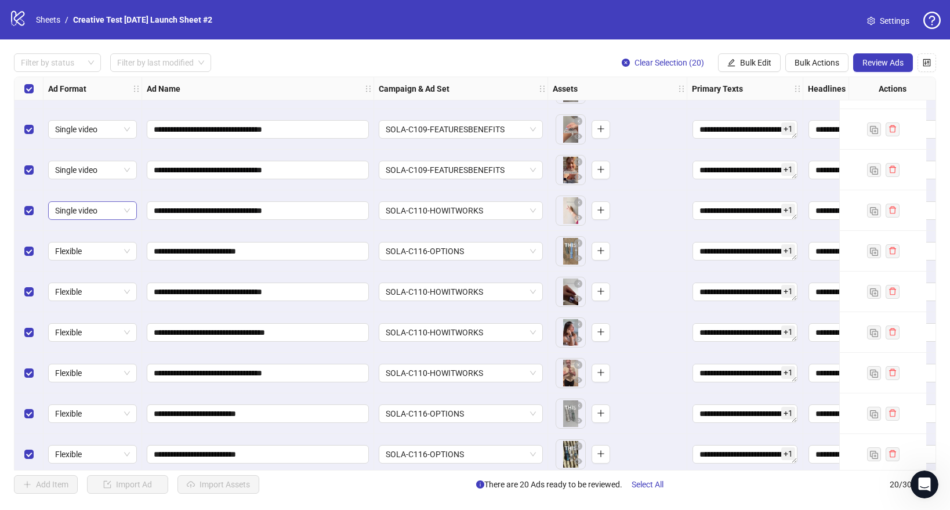
click at [121, 217] on span "Single video" at bounding box center [92, 210] width 75 height 17
click at [95, 302] on div "Flexible" at bounding box center [92, 308] width 70 height 13
click at [113, 168] on span "Single video" at bounding box center [92, 169] width 75 height 17
click at [82, 267] on div "Flexible" at bounding box center [92, 267] width 70 height 13
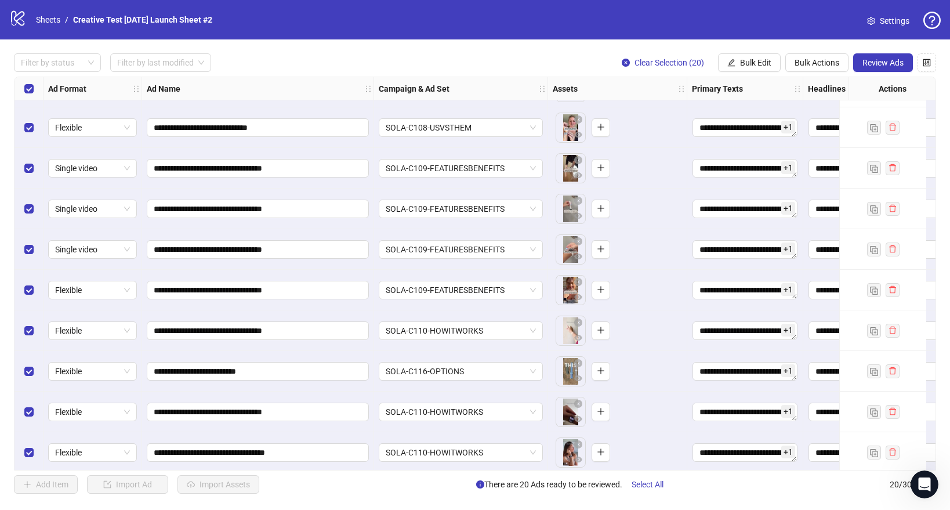
scroll to position [151, 0]
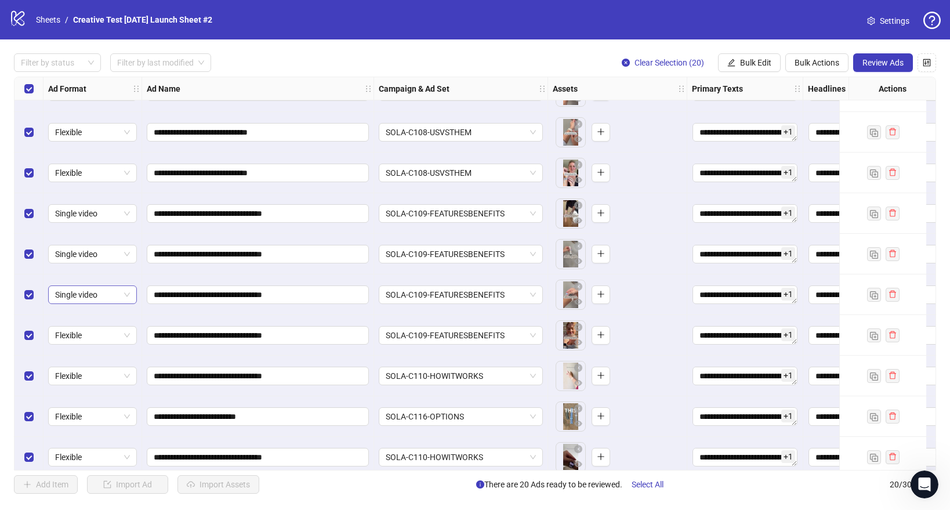
click at [96, 296] on span "Single video" at bounding box center [92, 294] width 75 height 17
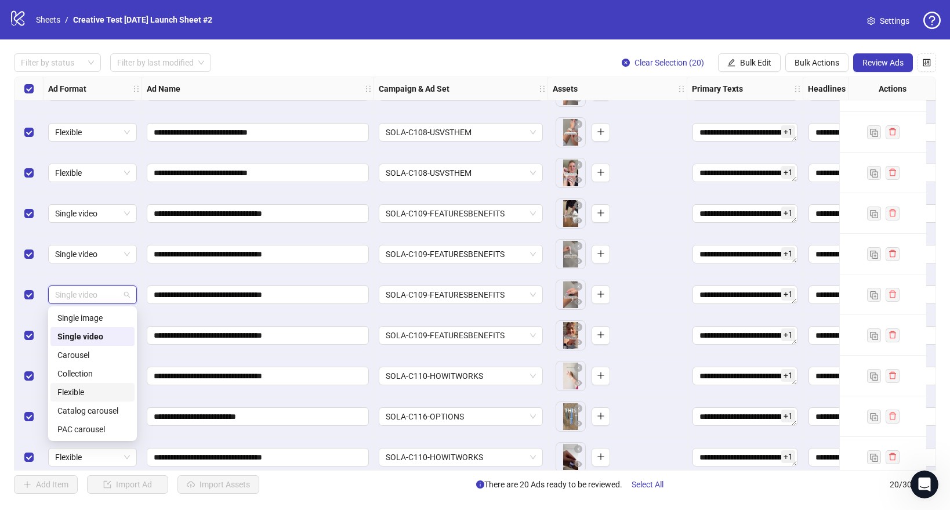
click at [82, 392] on div "Flexible" at bounding box center [92, 392] width 70 height 13
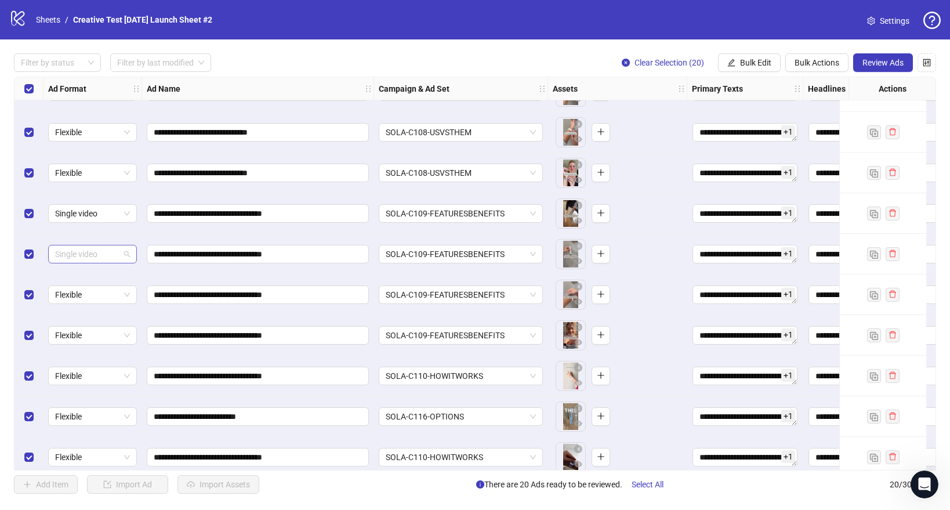
click at [97, 256] on span "Single video" at bounding box center [92, 253] width 75 height 17
click at [89, 357] on div "Flexible" at bounding box center [92, 351] width 70 height 13
click at [104, 216] on span "Single video" at bounding box center [92, 213] width 75 height 17
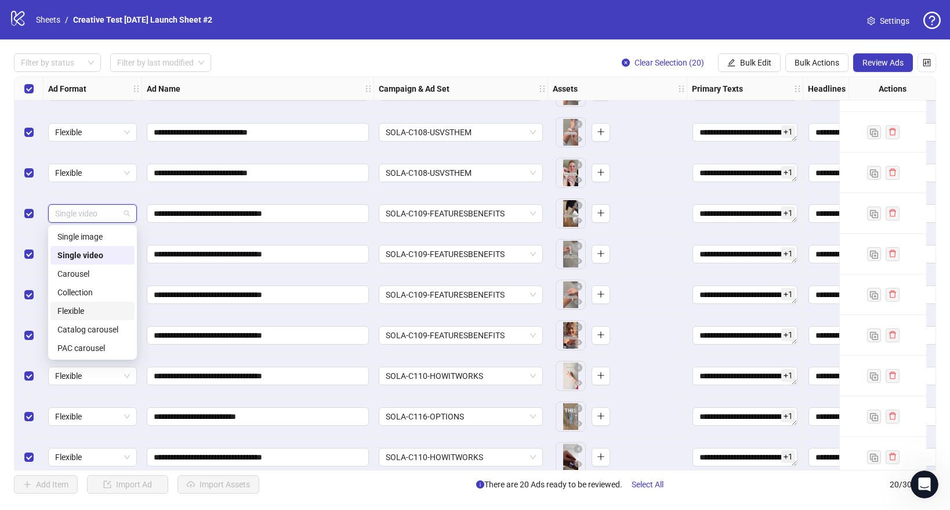
click at [78, 311] on div "Flexible" at bounding box center [92, 310] width 70 height 13
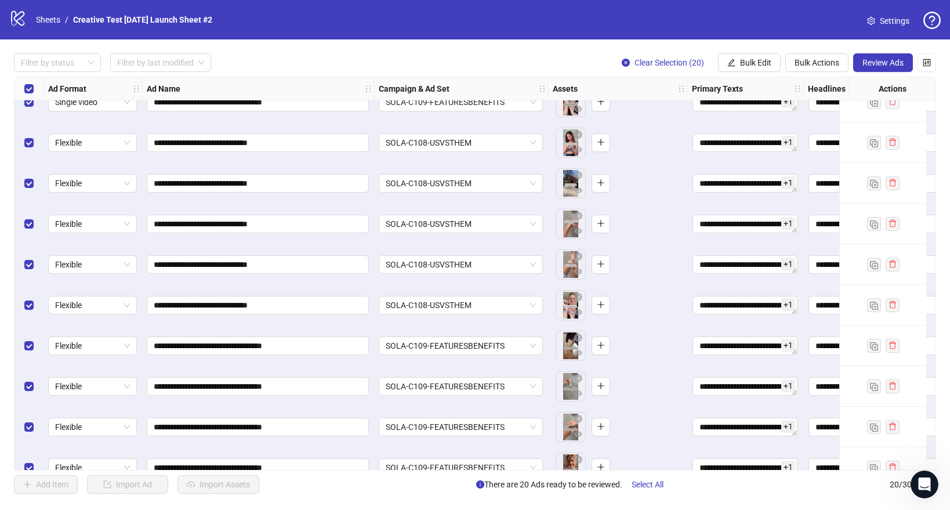
scroll to position [0, 0]
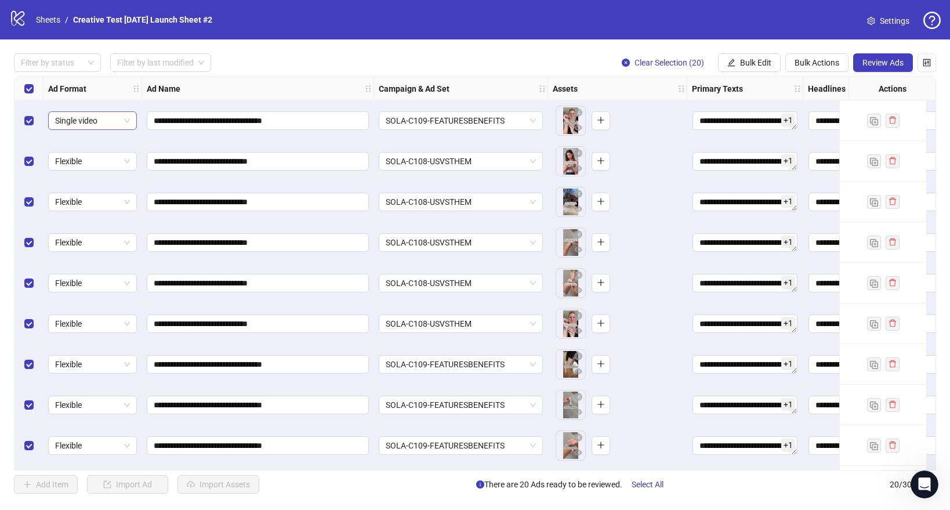
click at [121, 119] on span "Single video" at bounding box center [92, 120] width 75 height 17
click at [92, 217] on div "Flexible" at bounding box center [92, 218] width 70 height 13
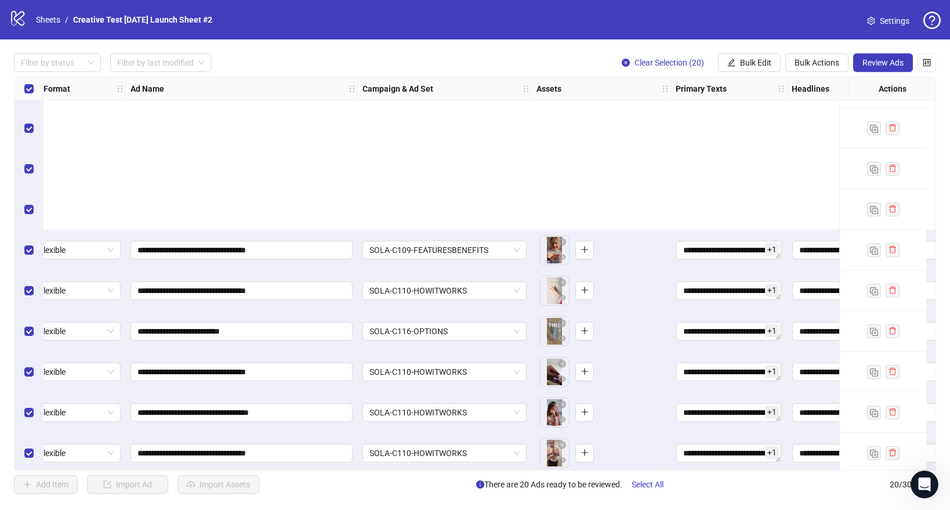
scroll to position [447, 16]
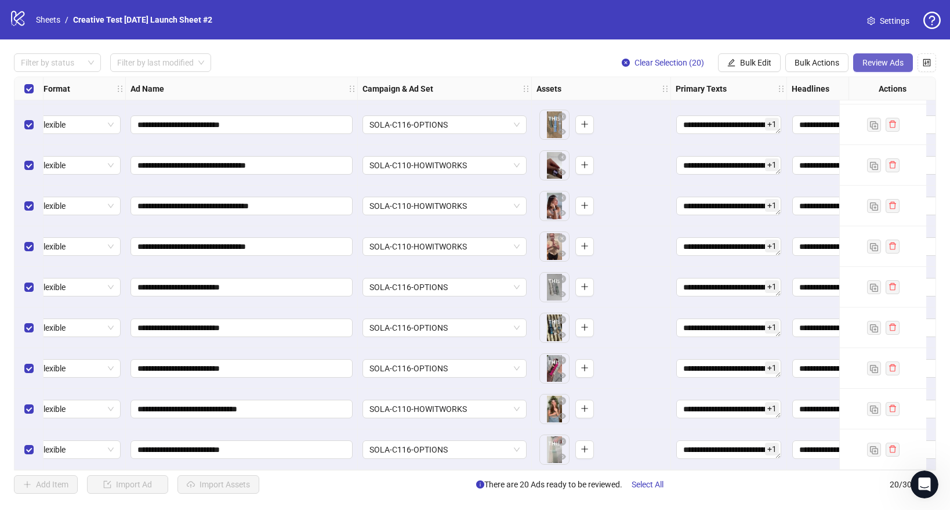
click at [884, 62] on span "Review Ads" at bounding box center [882, 62] width 41 height 9
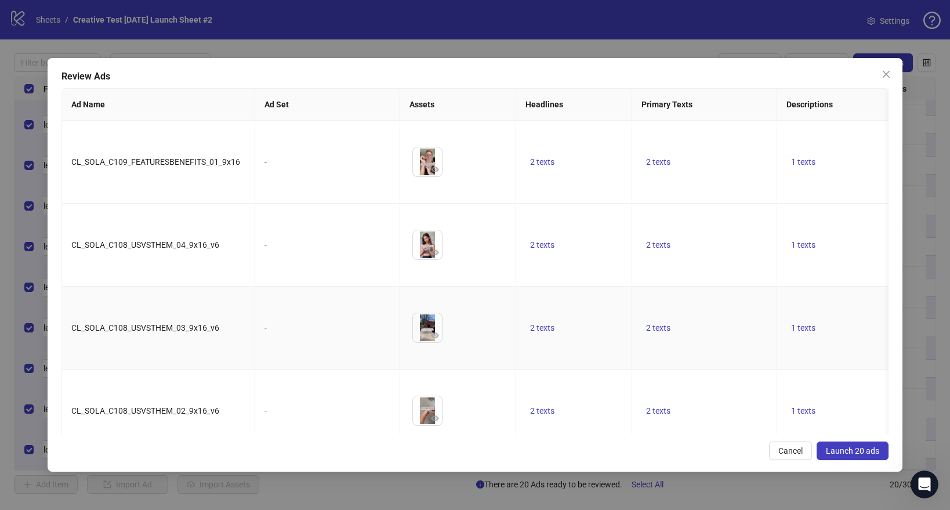
scroll to position [1090, 0]
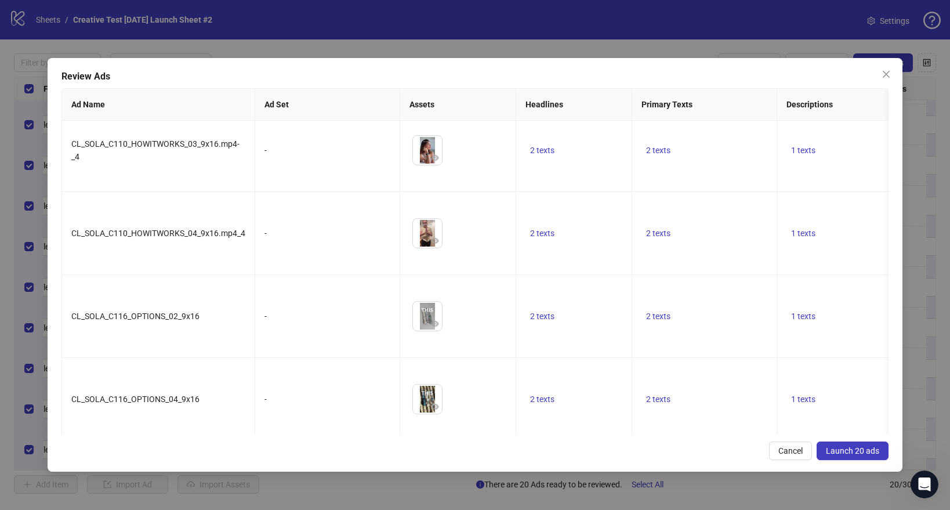
click at [843, 444] on button "Launch 20 ads" at bounding box center [852, 450] width 72 height 19
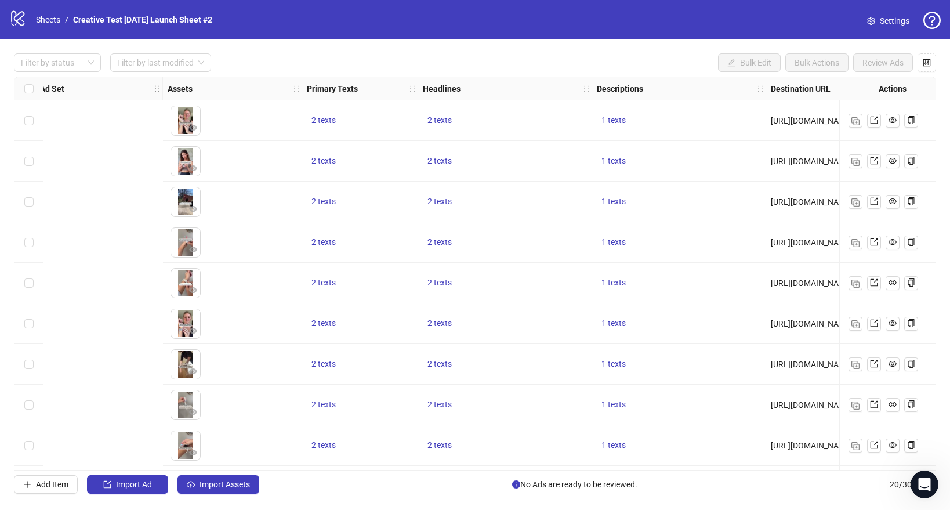
scroll to position [0, 0]
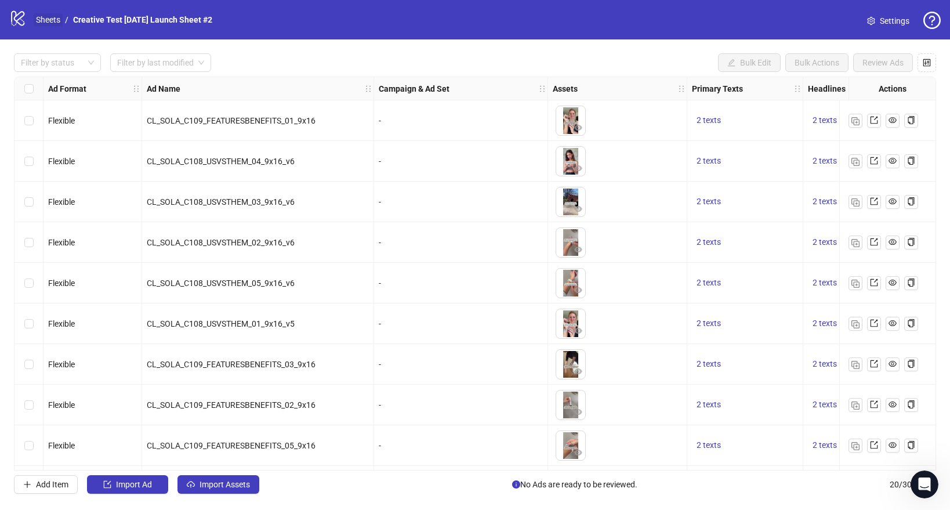
click at [52, 18] on link "Sheets" at bounding box center [48, 19] width 29 height 13
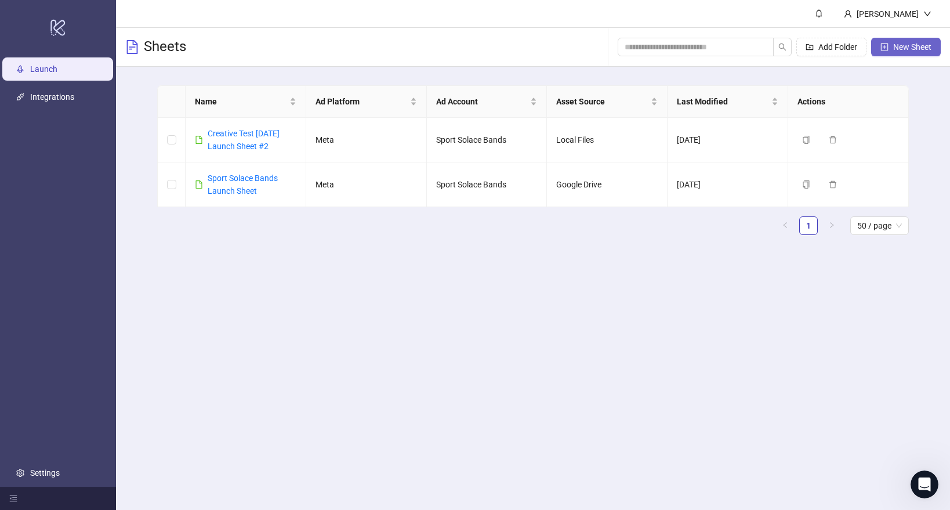
click at [892, 52] on button "New Sheet" at bounding box center [906, 47] width 70 height 19
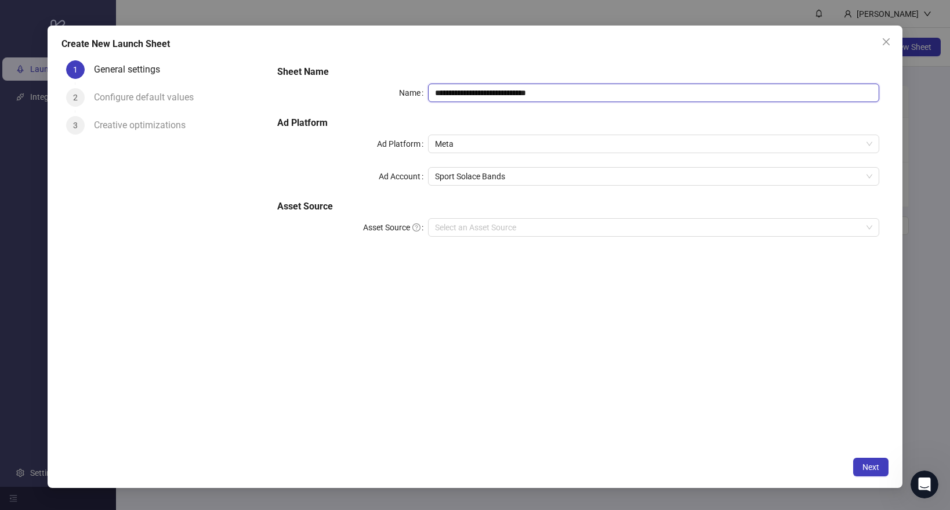
click at [485, 93] on input "**********" at bounding box center [653, 93] width 451 height 19
type input "**********"
click at [467, 230] on input "Asset Source" at bounding box center [648, 227] width 427 height 17
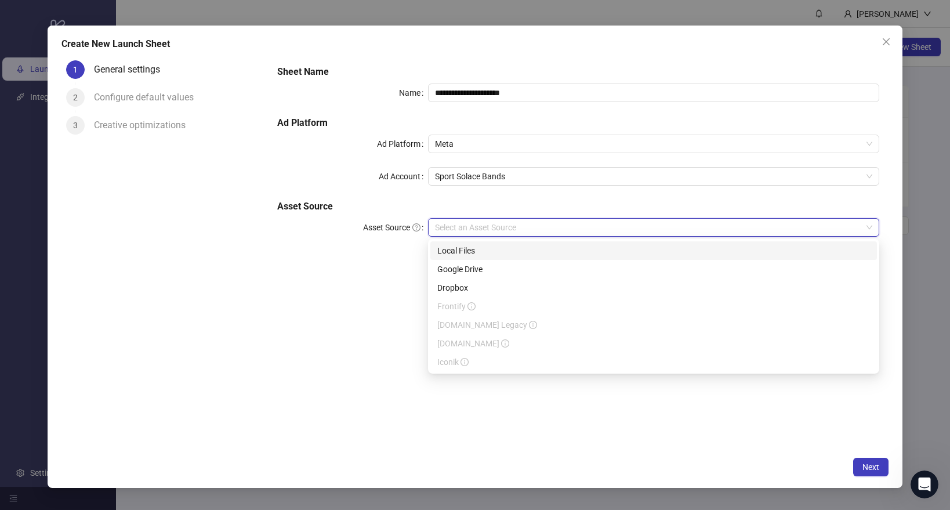
click at [466, 253] on div "Local Files" at bounding box center [653, 250] width 433 height 13
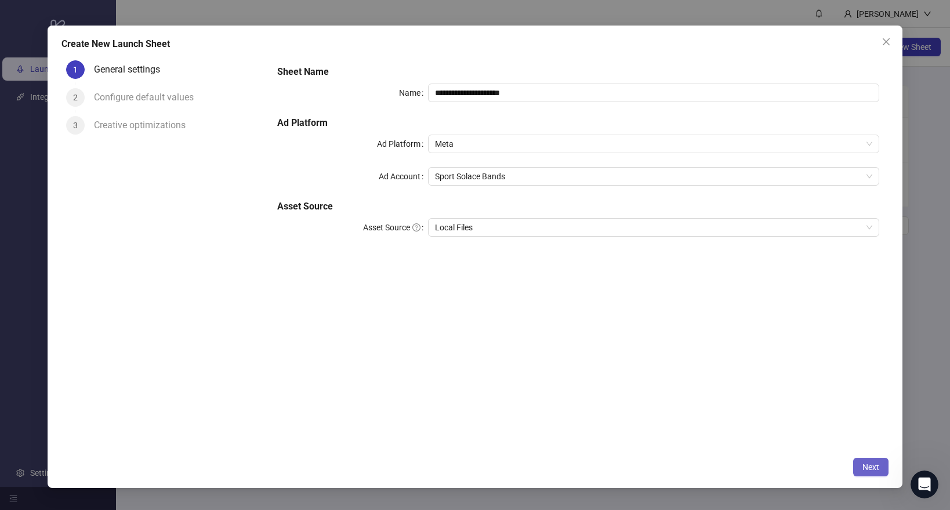
click at [866, 467] on span "Next" at bounding box center [870, 466] width 17 height 9
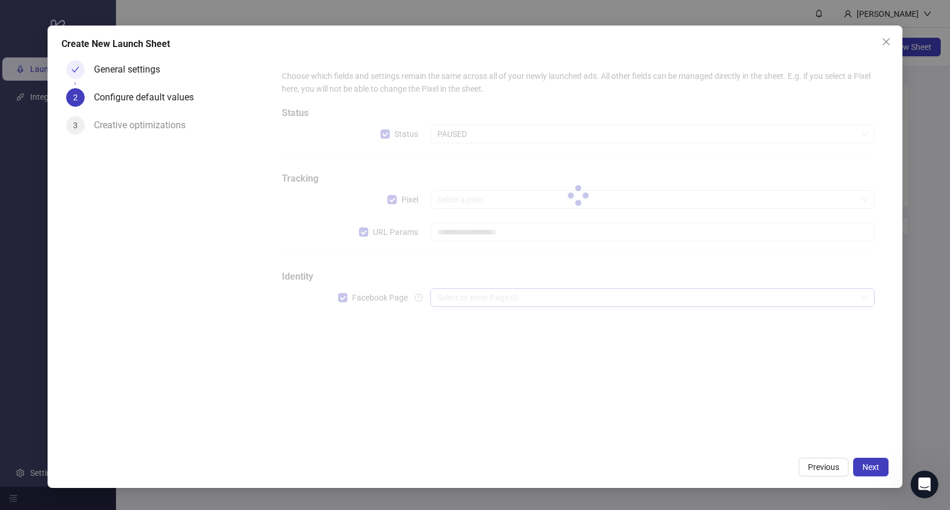
type input "**********"
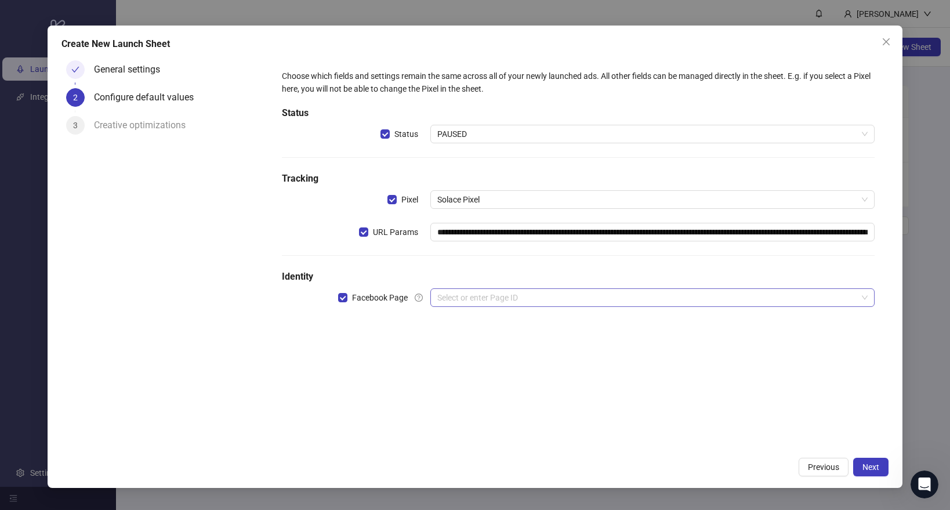
click at [474, 295] on input "search" at bounding box center [647, 297] width 420 height 17
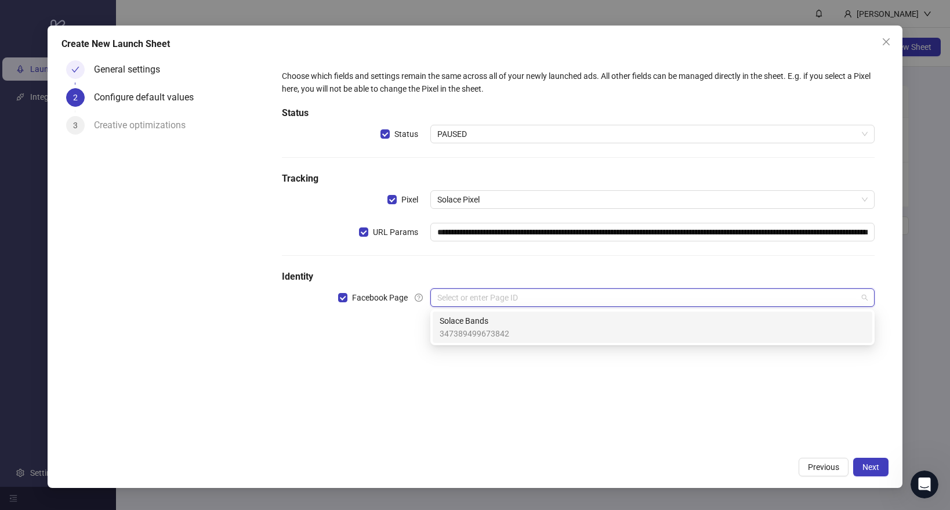
click at [455, 330] on span "347389499673842" at bounding box center [475, 333] width 70 height 13
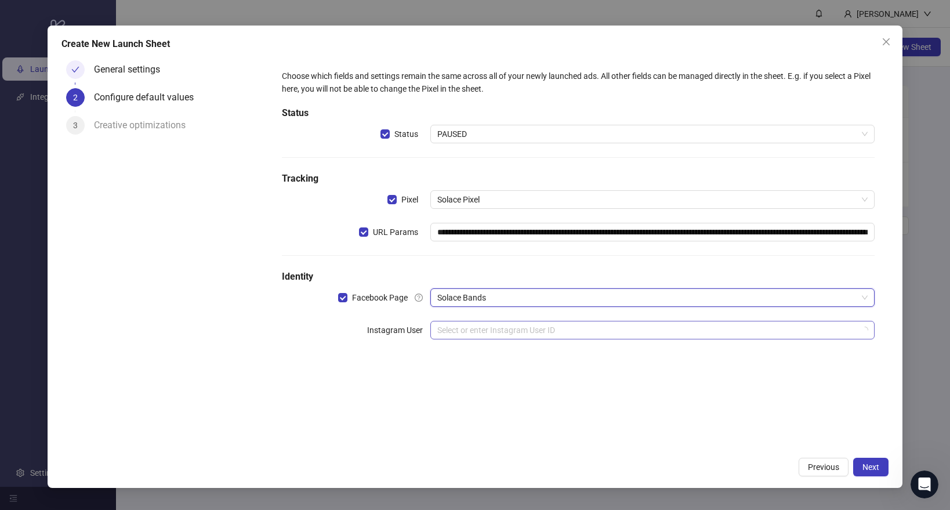
click at [455, 331] on input "search" at bounding box center [647, 329] width 420 height 17
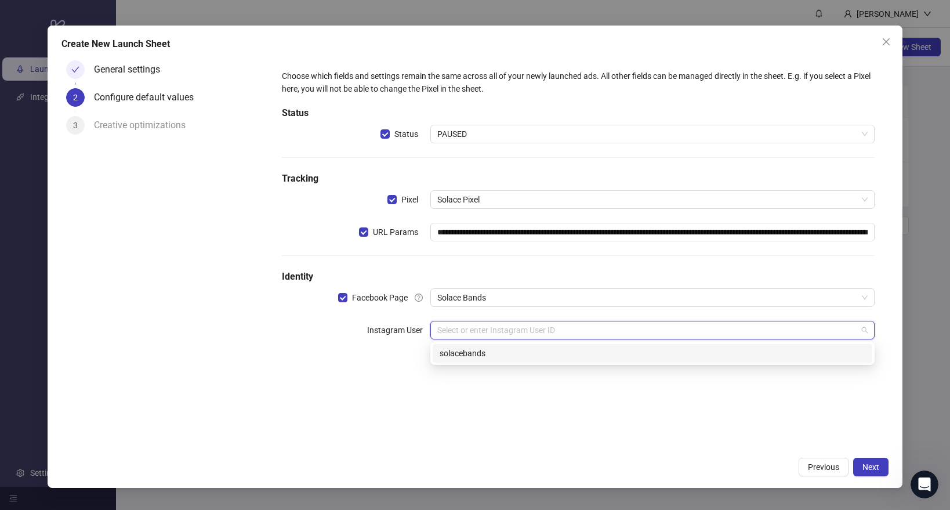
click at [447, 352] on div "solacebands" at bounding box center [653, 353] width 426 height 13
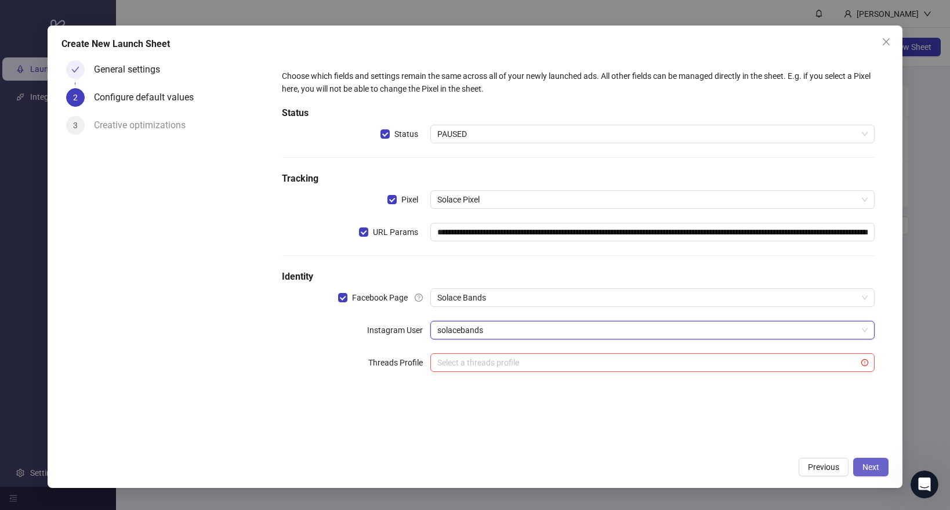
click at [869, 461] on button "Next" at bounding box center [870, 467] width 35 height 19
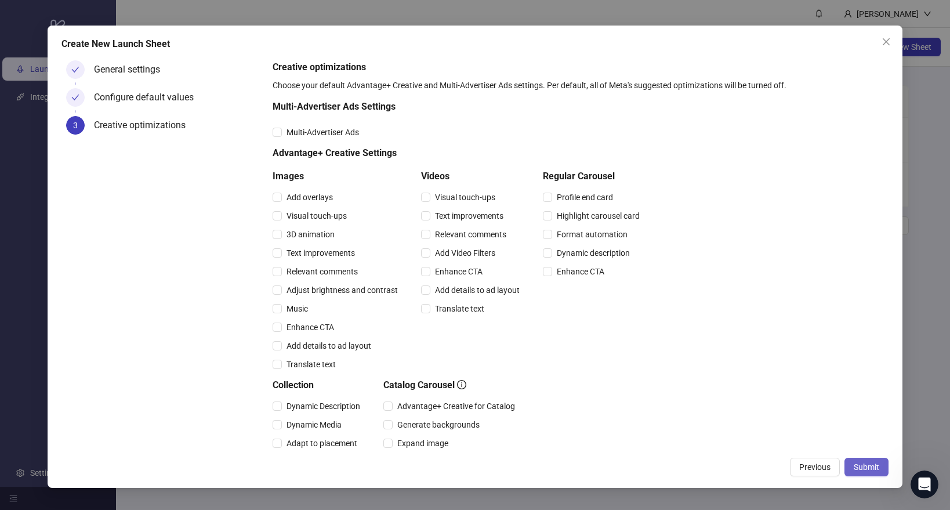
click at [866, 464] on span "Submit" at bounding box center [867, 466] width 26 height 9
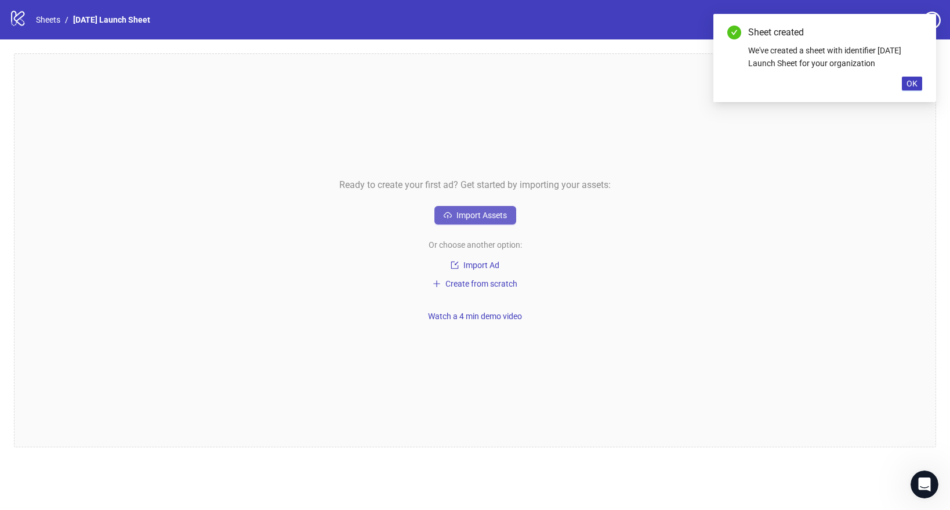
click at [463, 216] on span "Import Assets" at bounding box center [481, 215] width 50 height 9
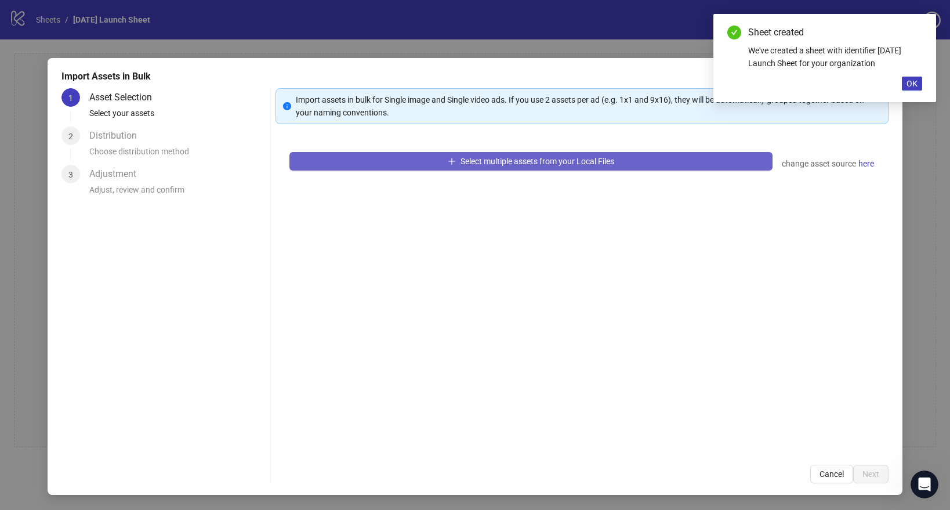
click at [341, 165] on button "Select multiple assets from your Local Files" at bounding box center [530, 161] width 483 height 19
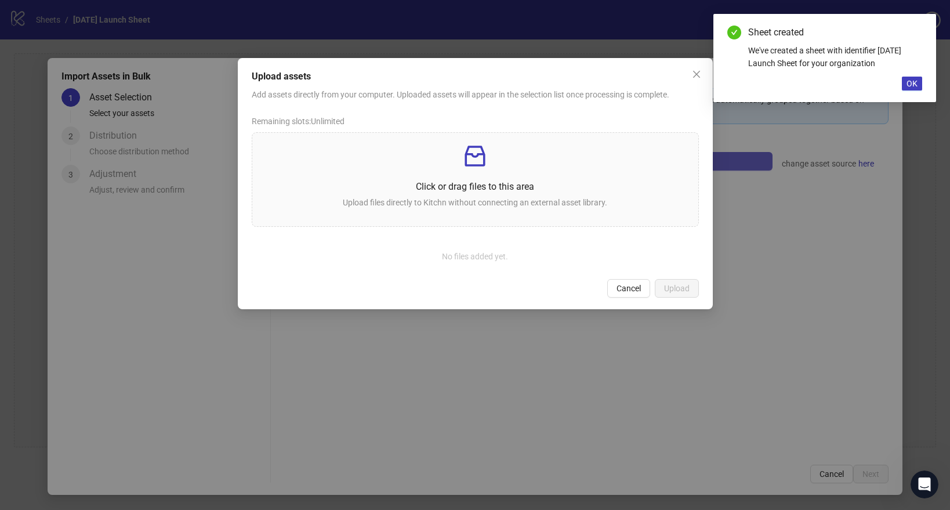
click at [341, 165] on p at bounding box center [475, 156] width 427 height 28
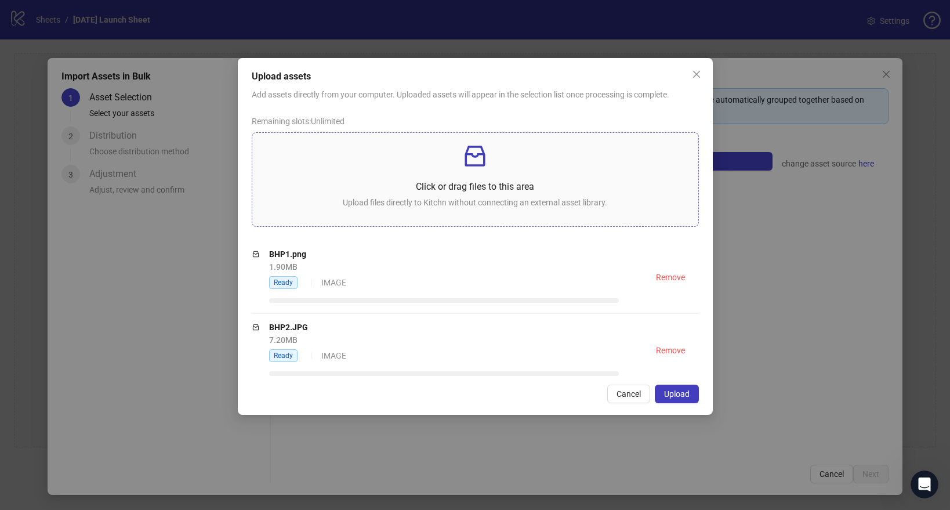
click at [470, 179] on div "Click or drag files to this area Upload files directly to Kitchn without connec…" at bounding box center [475, 179] width 427 height 75
click at [470, 193] on p "Click or drag files to this area" at bounding box center [475, 186] width 427 height 14
click at [689, 390] on button "Upload" at bounding box center [677, 393] width 44 height 19
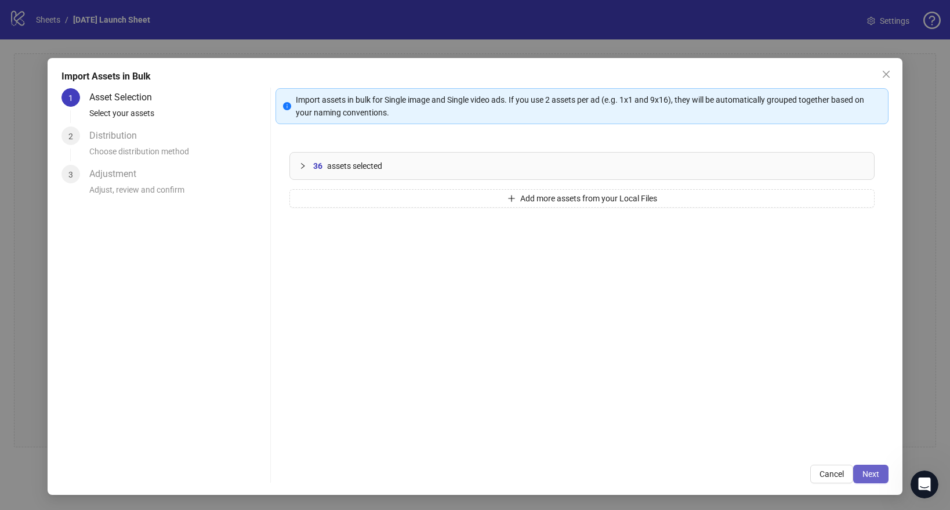
click at [865, 469] on button "Next" at bounding box center [870, 473] width 35 height 19
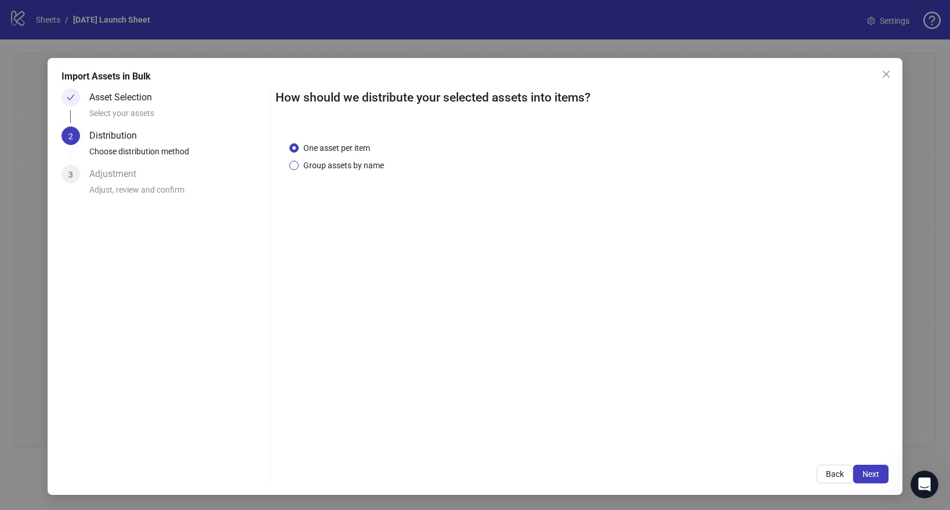
click at [299, 163] on span "Group assets by name" at bounding box center [344, 165] width 90 height 13
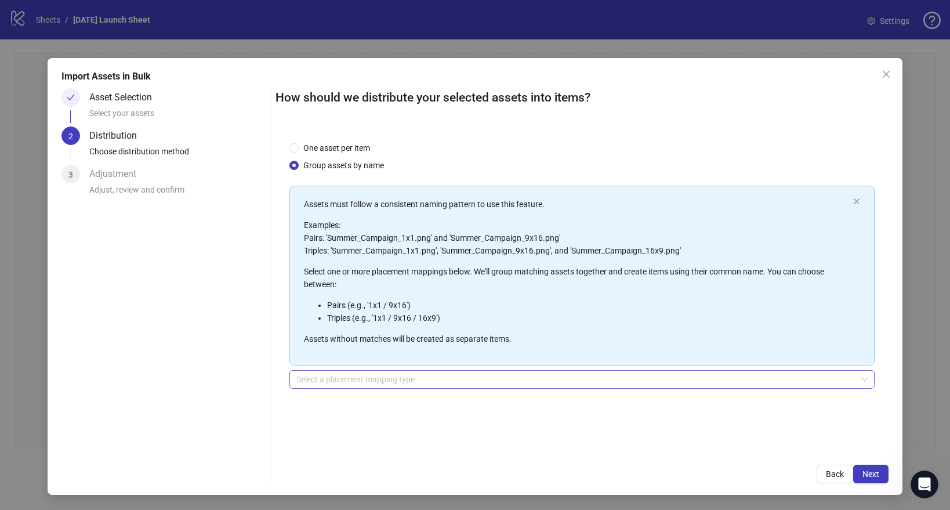
click at [371, 373] on input "search" at bounding box center [576, 379] width 561 height 17
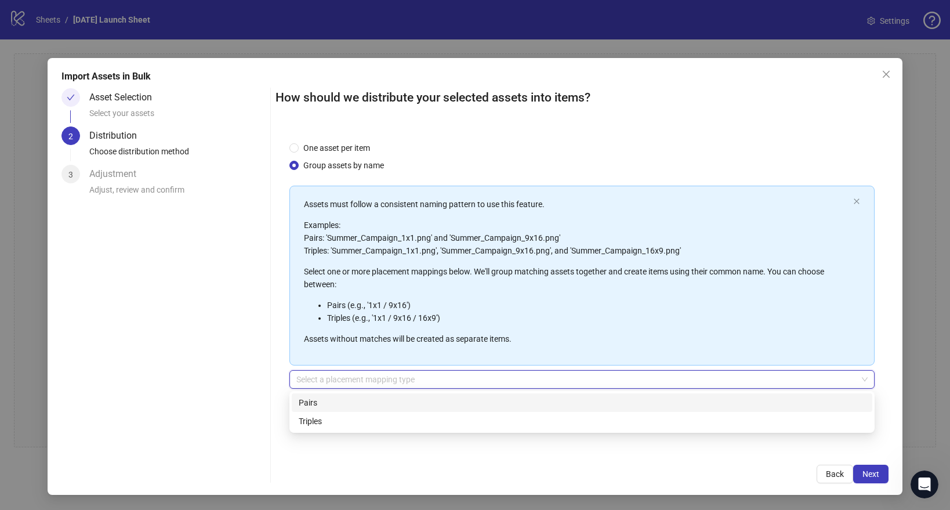
click at [344, 401] on div "Pairs" at bounding box center [582, 402] width 567 height 13
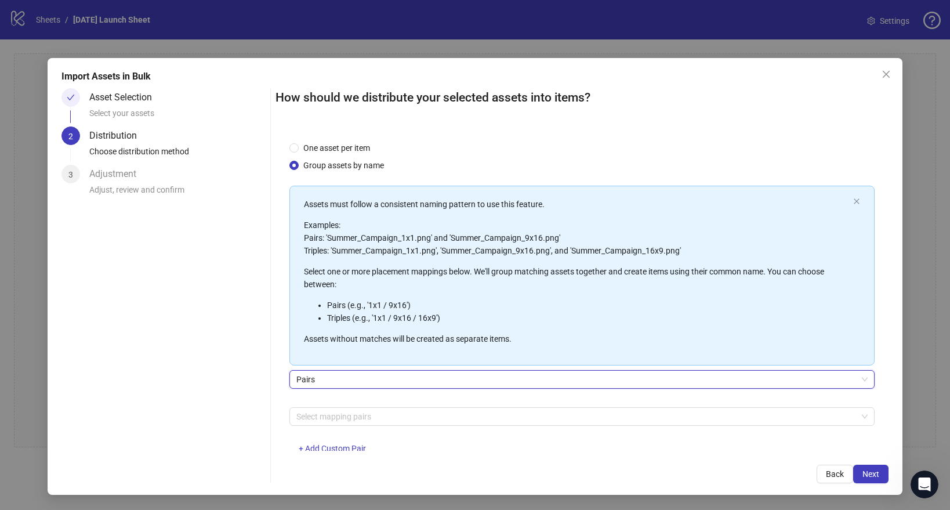
scroll to position [30, 0]
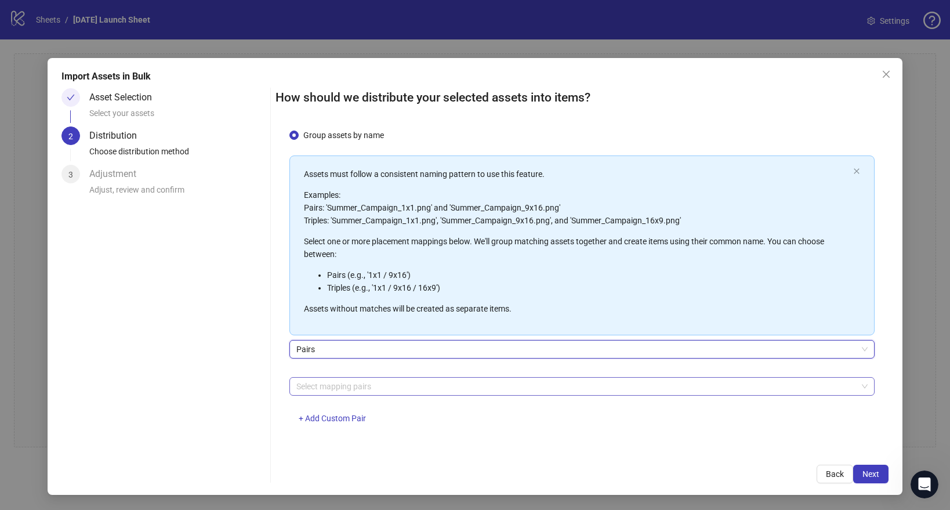
click at [346, 388] on div at bounding box center [576, 386] width 568 height 16
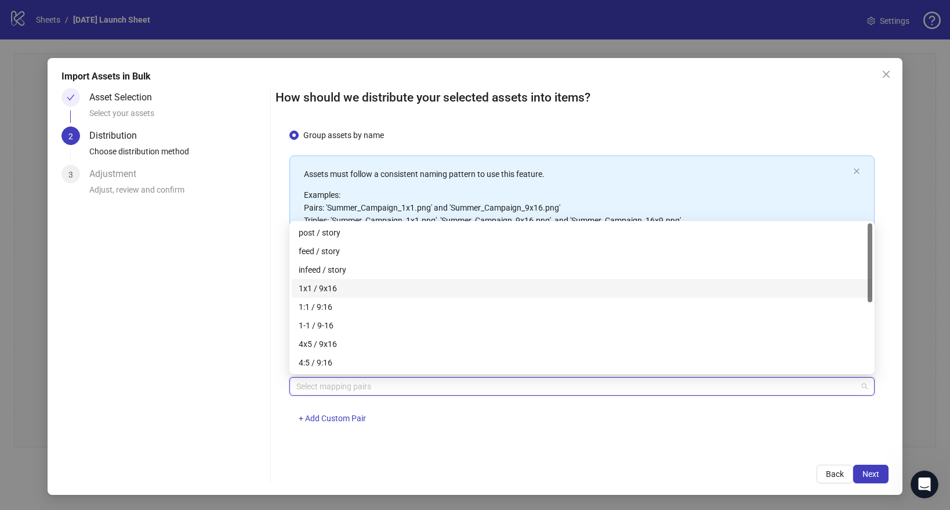
click at [334, 284] on div "1x1 / 9x16" at bounding box center [582, 288] width 567 height 13
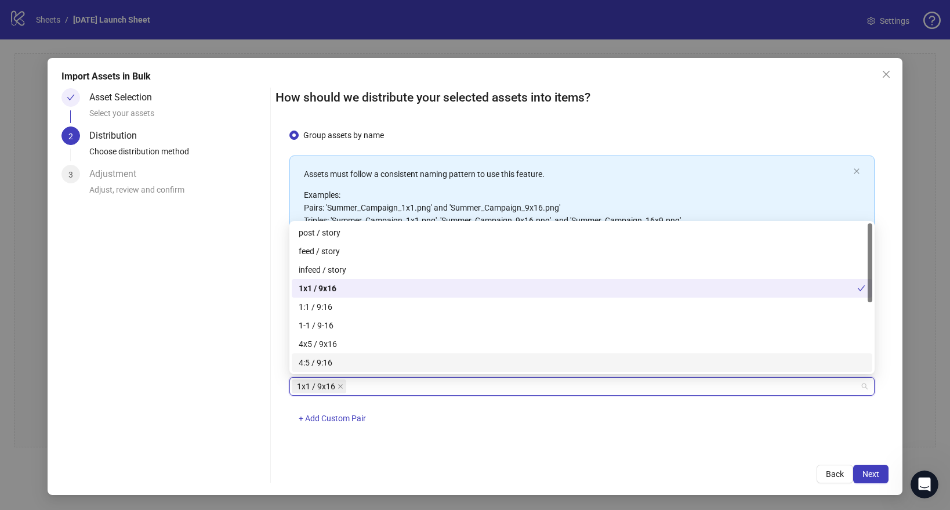
click at [502, 437] on div "One asset per item Group assets by name Assets must follow a consistent naming …" at bounding box center [581, 290] width 613 height 324
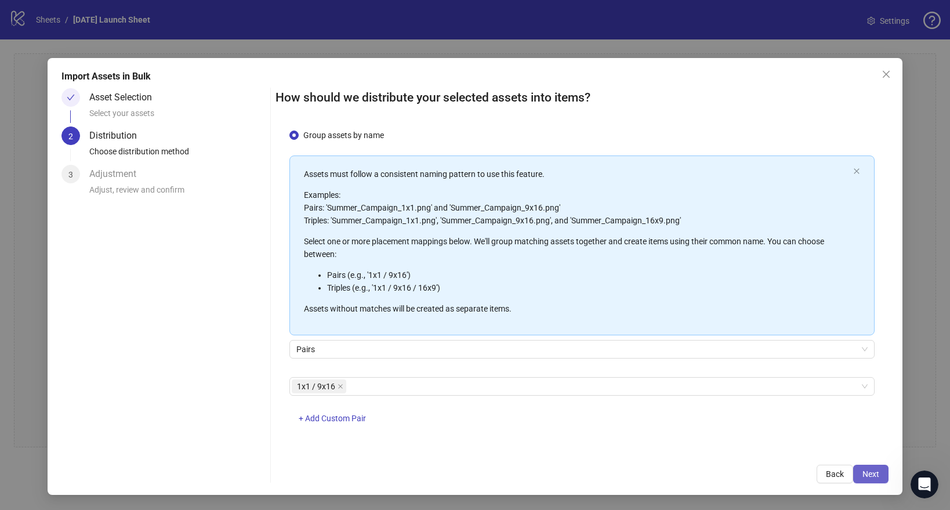
click at [876, 468] on button "Next" at bounding box center [870, 473] width 35 height 19
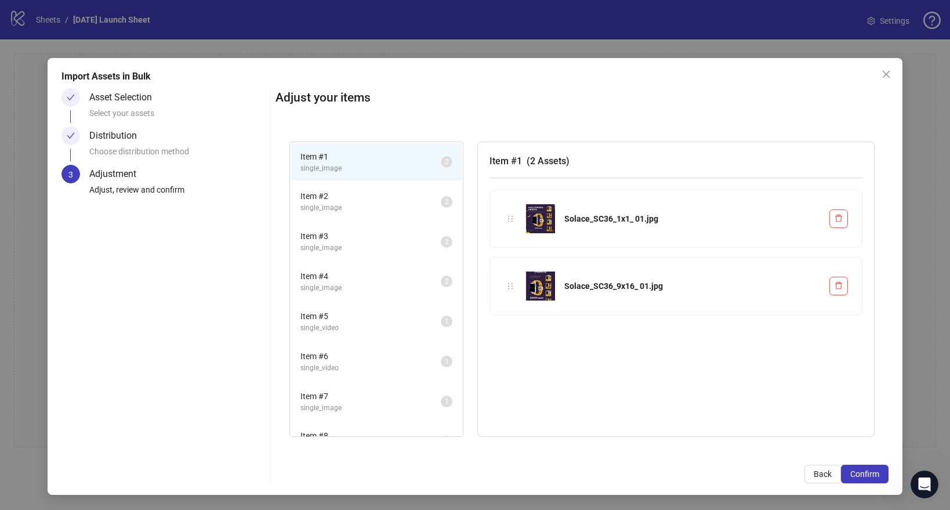
click at [360, 199] on span "Item # 2" at bounding box center [370, 196] width 140 height 13
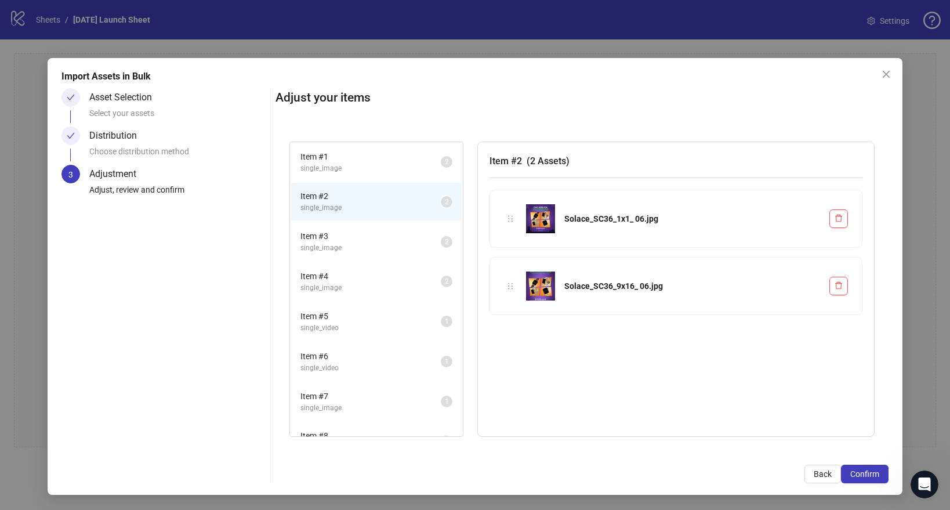
click at [358, 238] on span "Item # 3" at bounding box center [370, 236] width 140 height 13
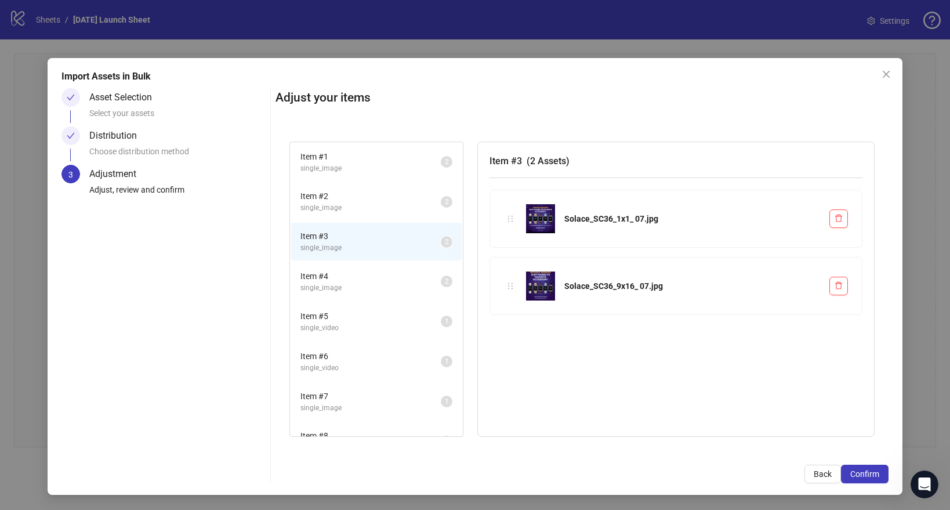
click at [358, 285] on span "single_image" at bounding box center [370, 287] width 140 height 11
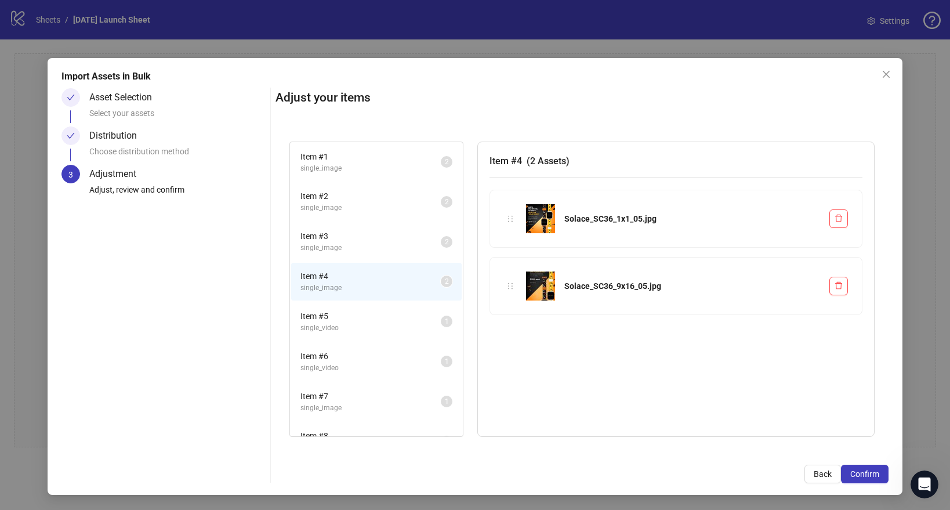
scroll to position [39, 0]
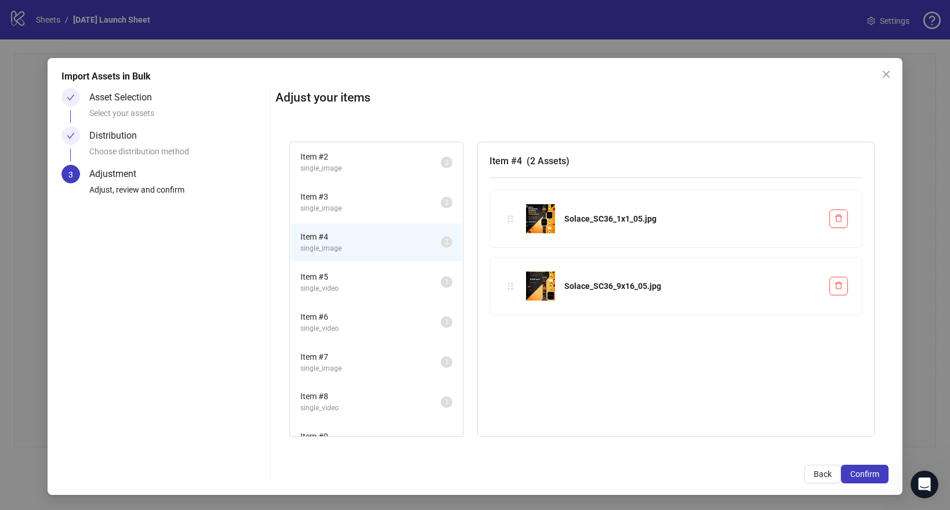
click at [358, 280] on span "Item # 5" at bounding box center [370, 276] width 140 height 13
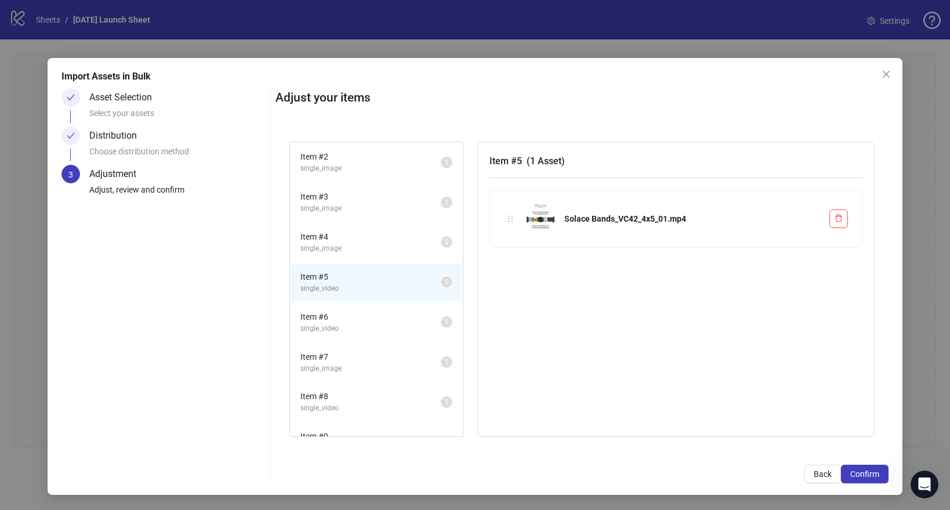
click at [354, 329] on span "single_video" at bounding box center [370, 328] width 140 height 11
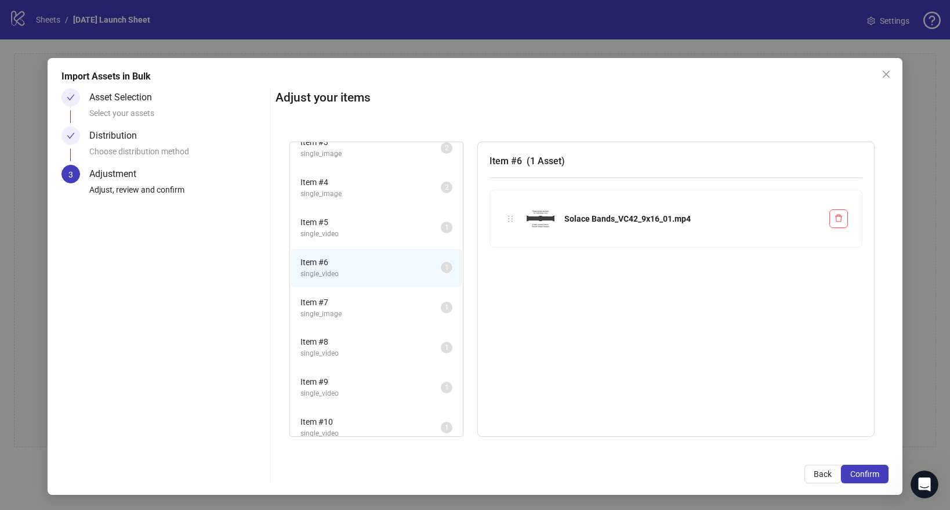
scroll to position [111, 0]
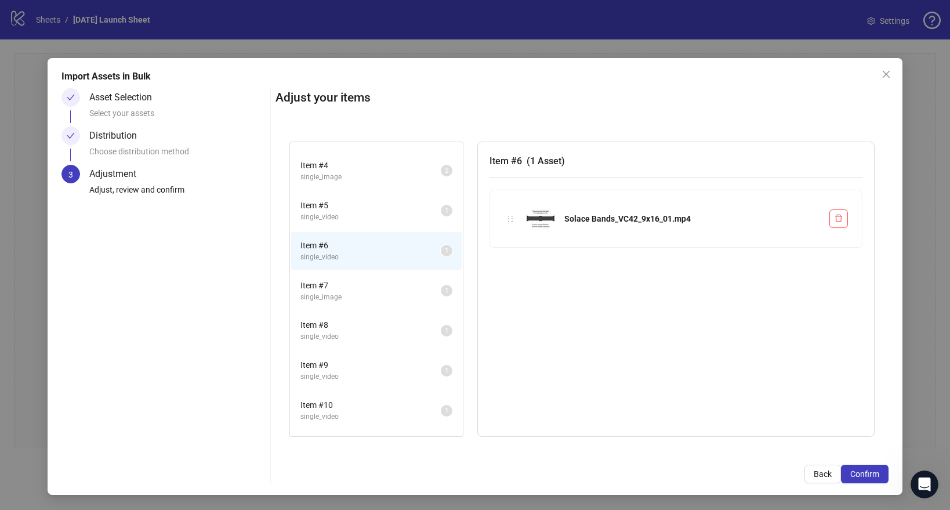
click at [355, 217] on span "single_video" at bounding box center [370, 217] width 140 height 11
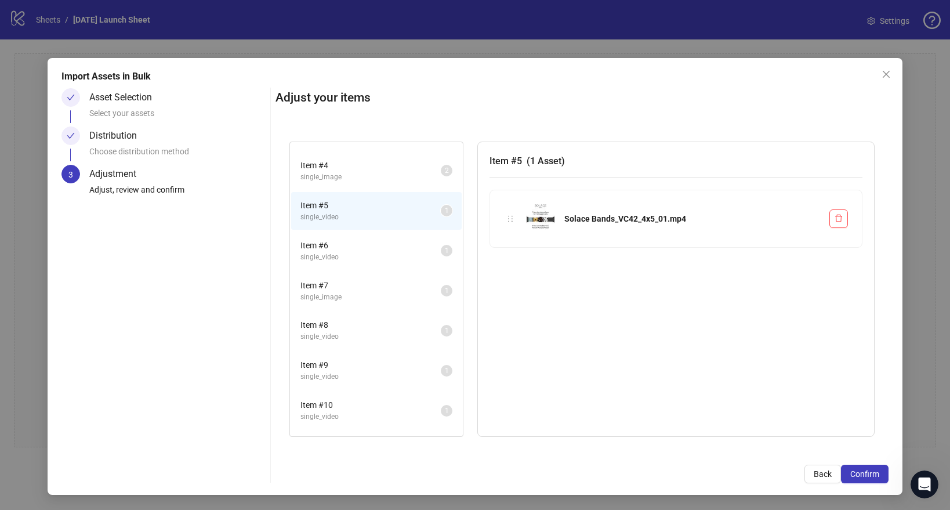
click at [350, 249] on span "Item # 6" at bounding box center [370, 245] width 140 height 13
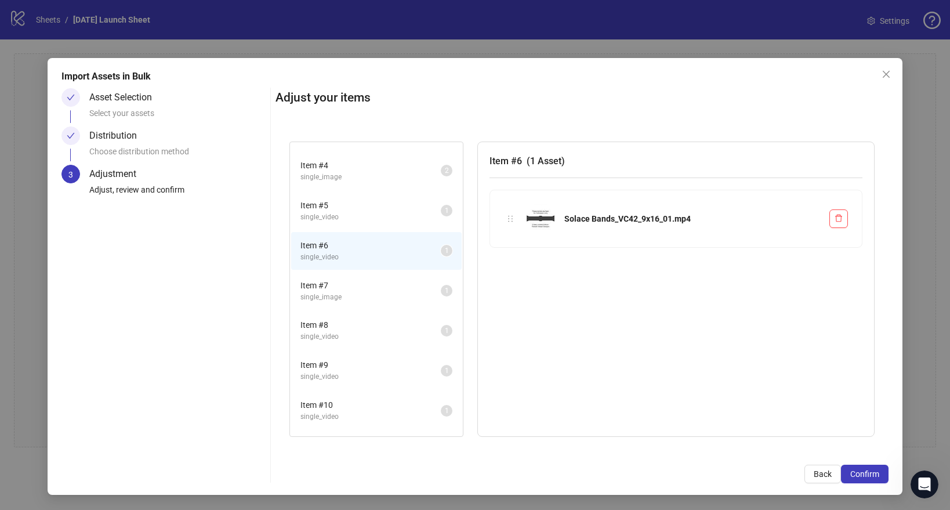
click at [355, 220] on span "single_video" at bounding box center [370, 217] width 140 height 11
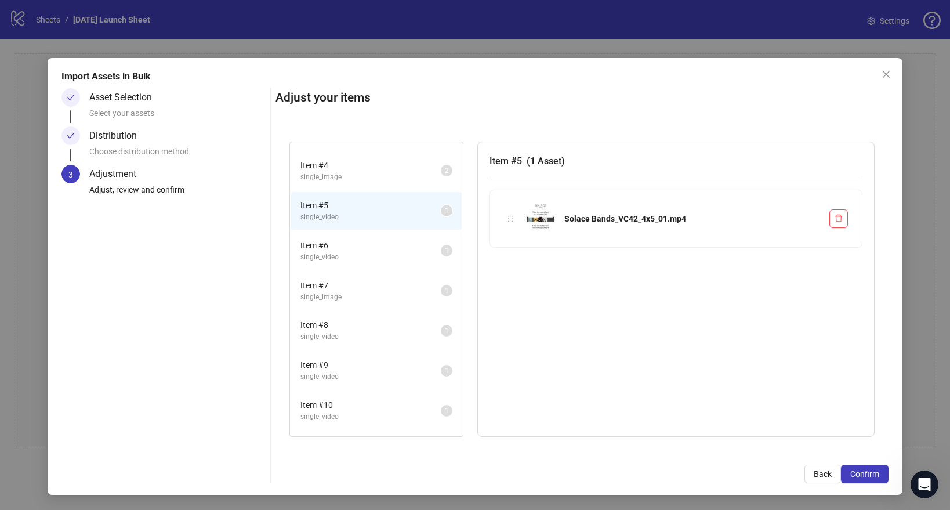
click at [351, 254] on span "single_video" at bounding box center [370, 257] width 140 height 11
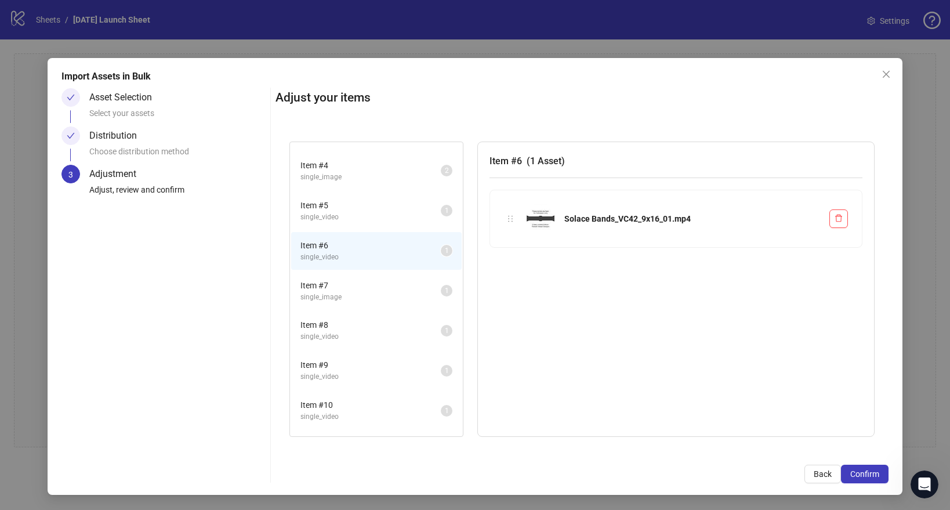
click at [344, 281] on span "Item # 7" at bounding box center [370, 285] width 140 height 13
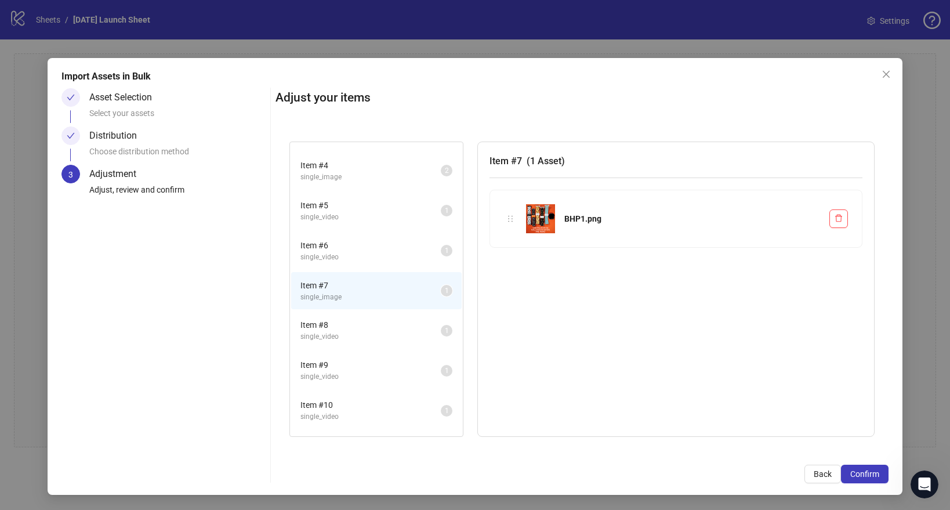
click at [343, 339] on span "single_video" at bounding box center [370, 336] width 140 height 11
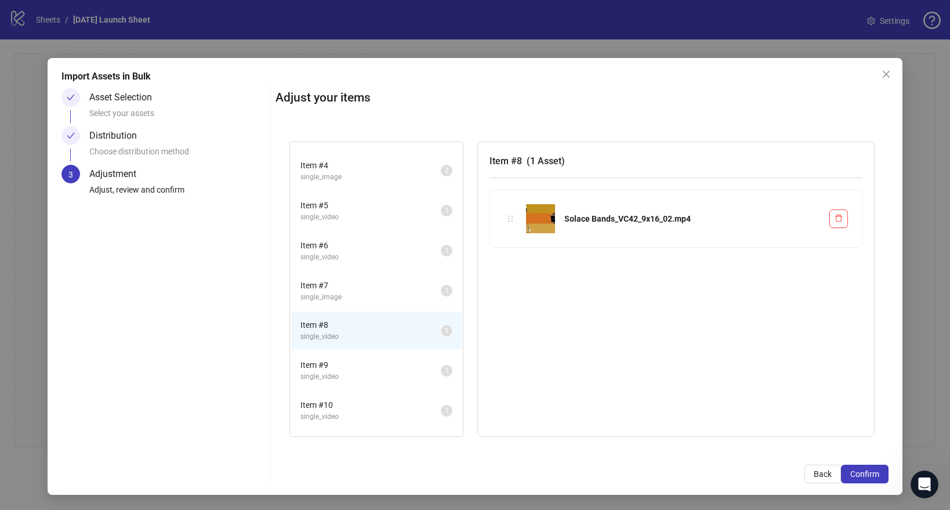
click at [343, 362] on span "Item # 9" at bounding box center [370, 364] width 140 height 13
click at [343, 362] on span "Item # 10" at bounding box center [370, 360] width 140 height 13
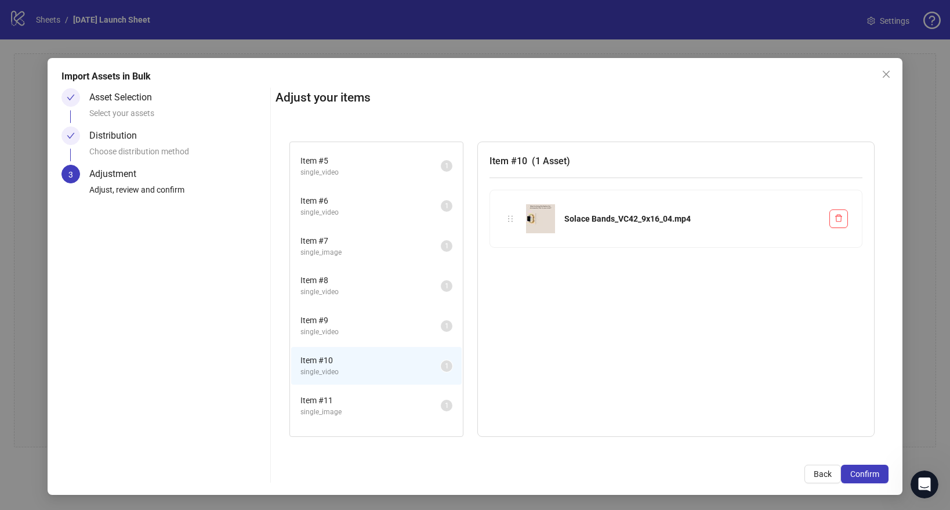
click at [342, 394] on span "Item # 11" at bounding box center [370, 400] width 140 height 13
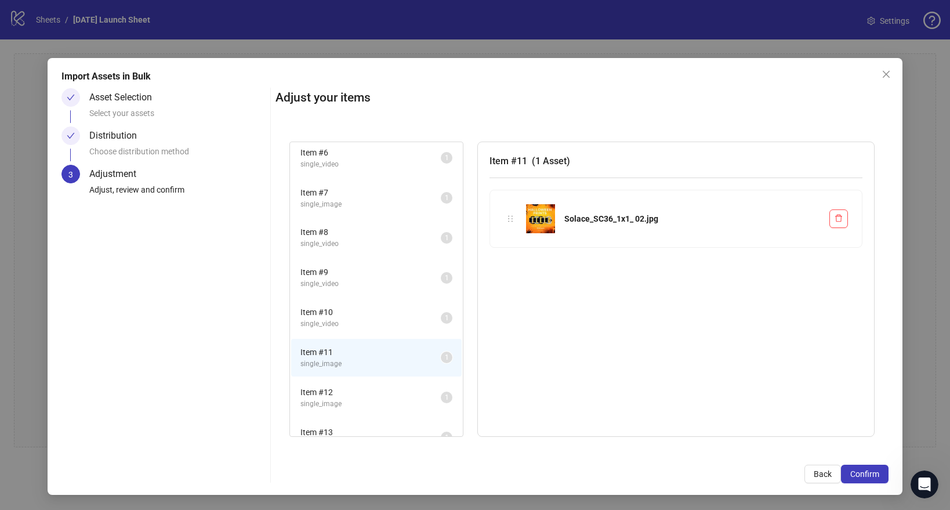
click at [325, 395] on span "Item # 12" at bounding box center [370, 392] width 140 height 13
click at [339, 387] on span "Item # 13" at bounding box center [370, 386] width 140 height 13
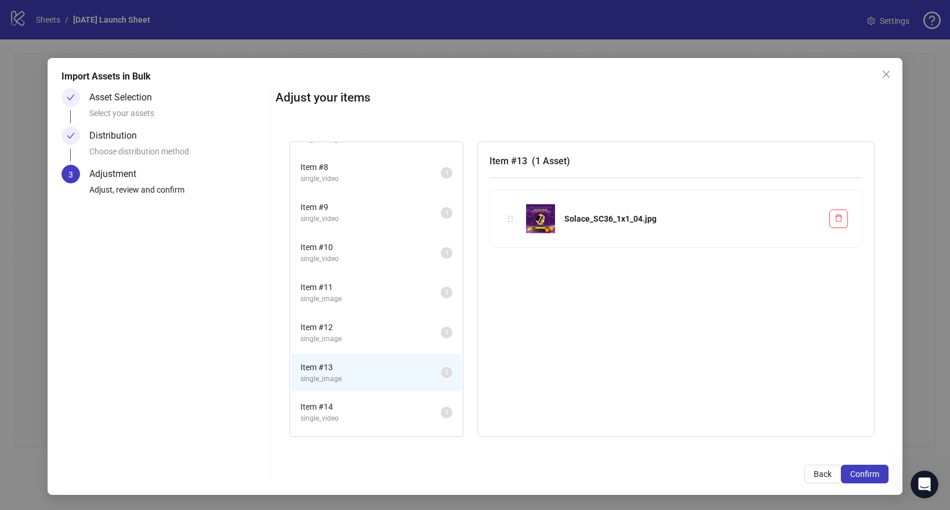
scroll to position [283, 0]
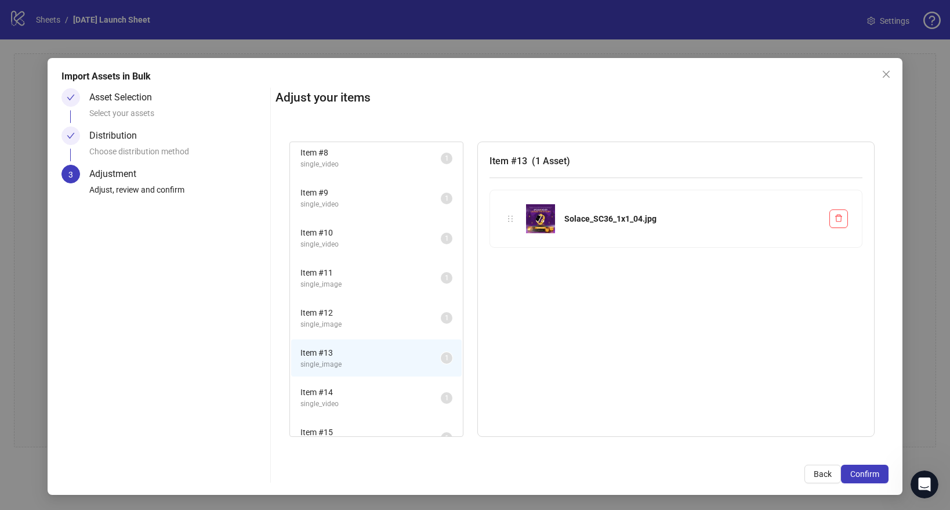
click at [339, 387] on span "Item # 14" at bounding box center [370, 392] width 140 height 13
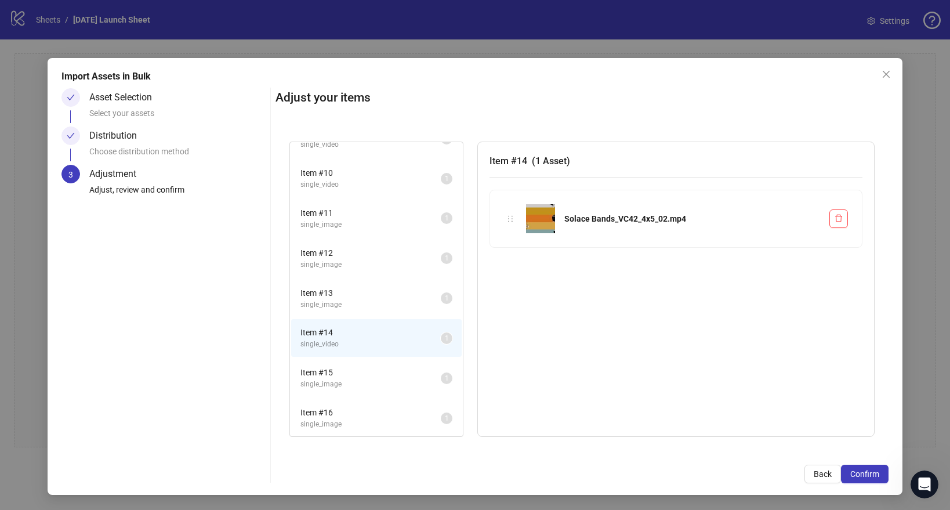
scroll to position [353, 0]
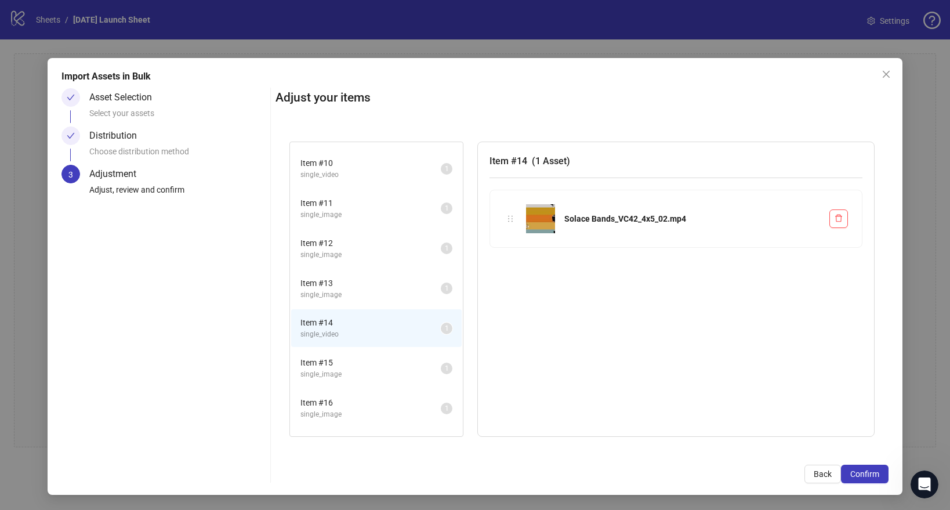
click at [342, 378] on span "single_image" at bounding box center [370, 374] width 140 height 11
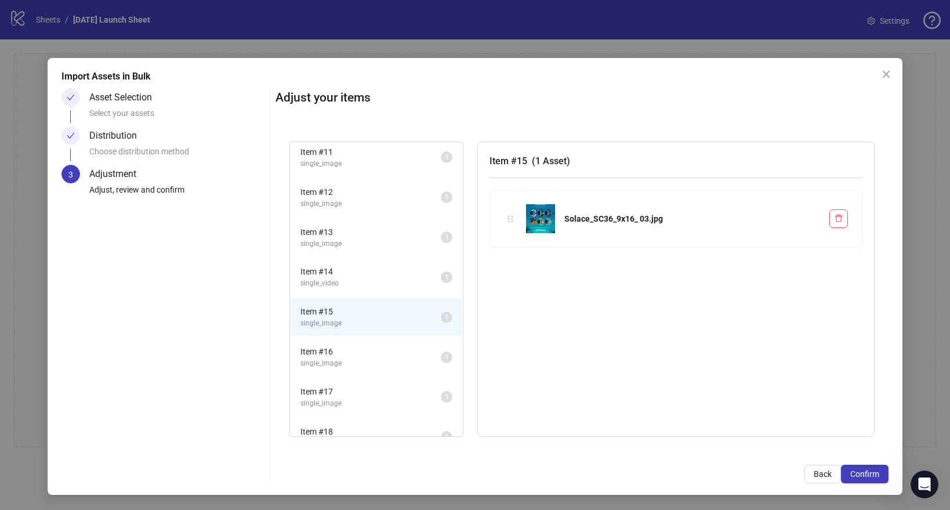
click at [343, 362] on span "single_image" at bounding box center [370, 363] width 140 height 11
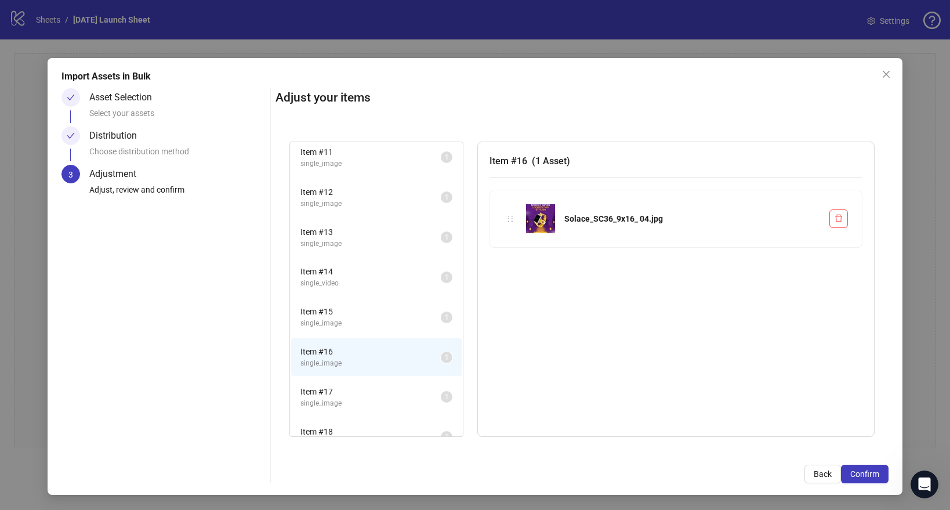
click at [339, 398] on span "single_image" at bounding box center [370, 403] width 140 height 11
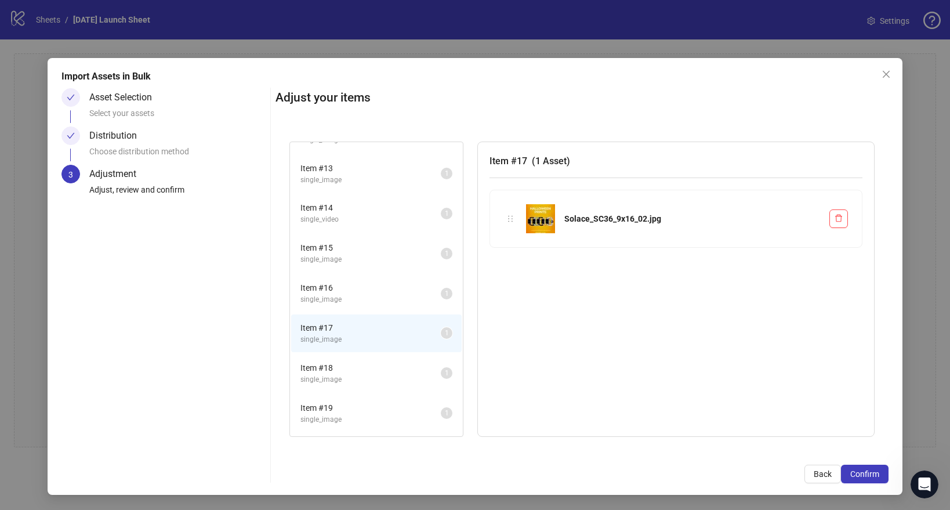
scroll to position [479, 0]
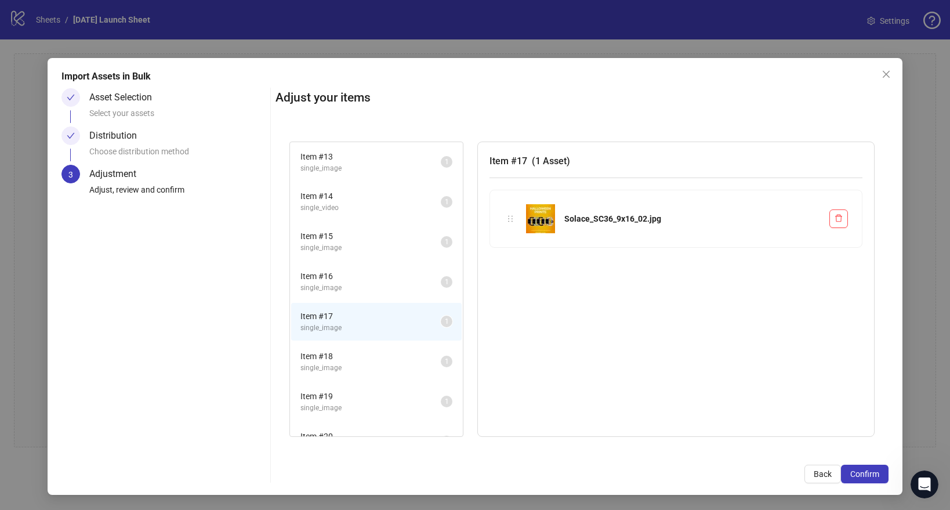
click at [342, 367] on span "single_image" at bounding box center [370, 367] width 140 height 11
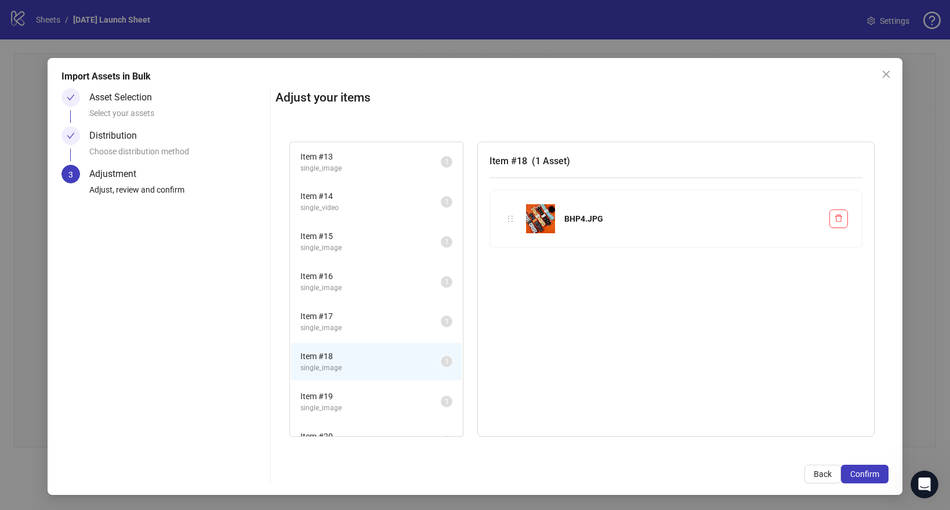
click at [337, 395] on span "Item # 19" at bounding box center [370, 396] width 140 height 13
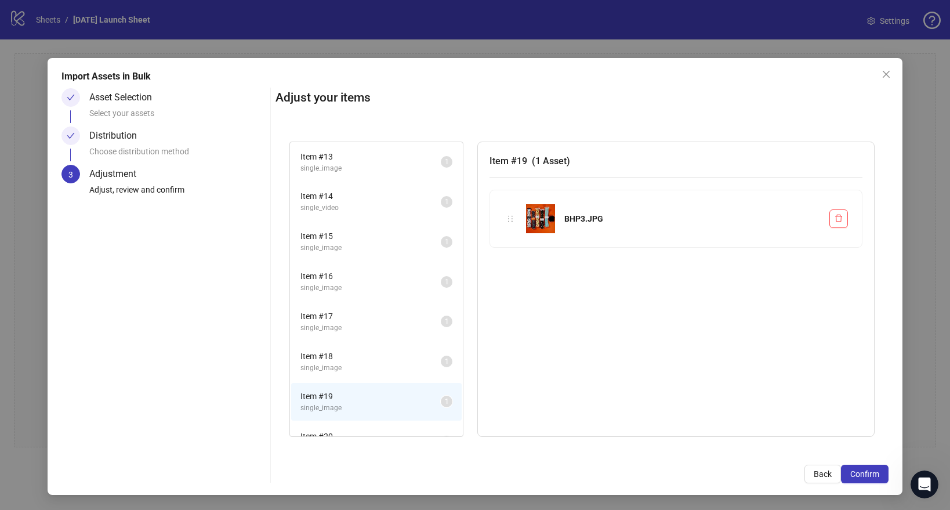
click at [336, 427] on li "Item # 20 single_image 1" at bounding box center [376, 442] width 170 height 38
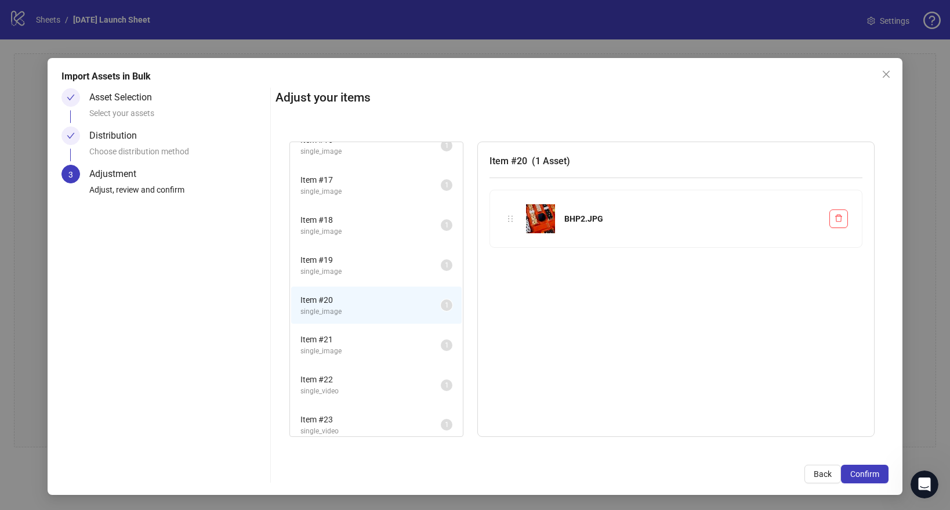
scroll to position [683, 0]
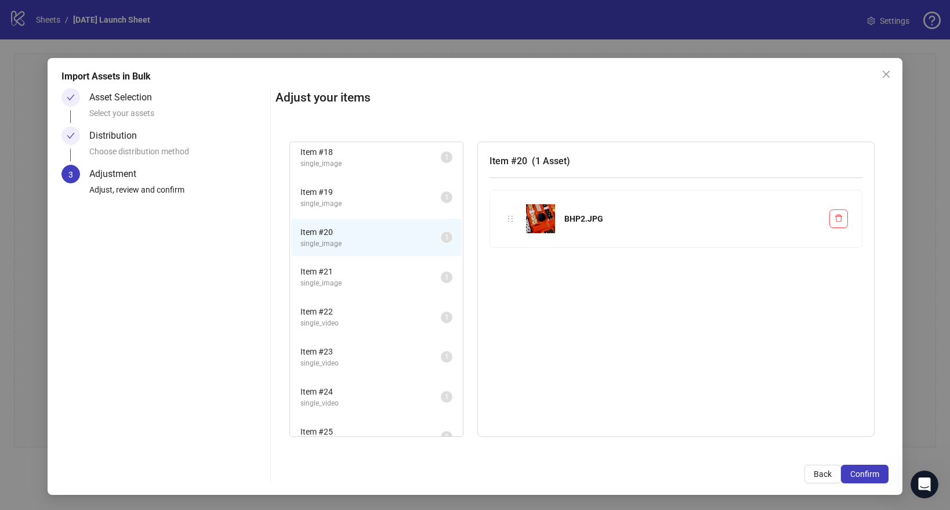
click at [120, 137] on div "Distribution" at bounding box center [117, 135] width 57 height 19
click at [72, 136] on icon "check" at bounding box center [71, 136] width 8 height 8
click at [106, 136] on div "Distribution" at bounding box center [117, 135] width 57 height 19
click at [68, 133] on icon "check" at bounding box center [71, 136] width 8 height 8
click at [79, 132] on div "Distribution Choose distribution method" at bounding box center [163, 145] width 204 height 38
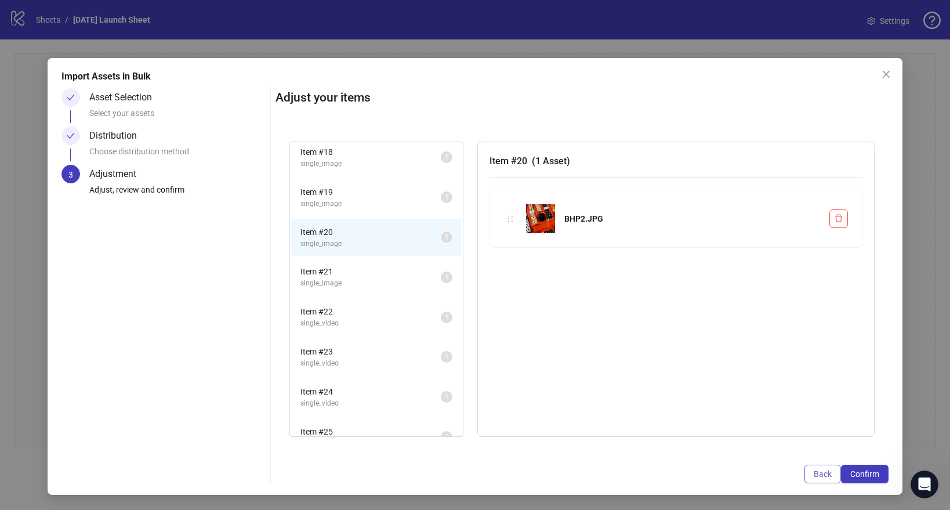
click at [812, 471] on button "Back" at bounding box center [822, 473] width 37 height 19
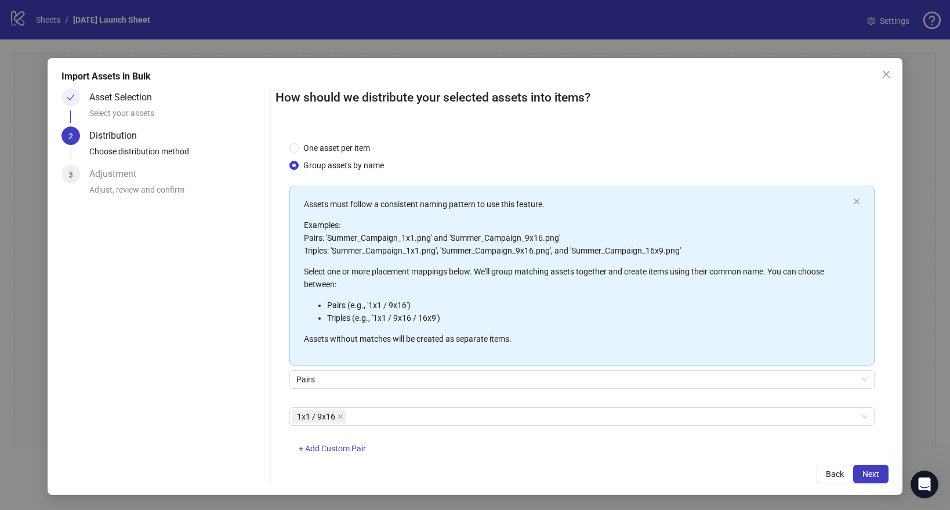
scroll to position [30, 0]
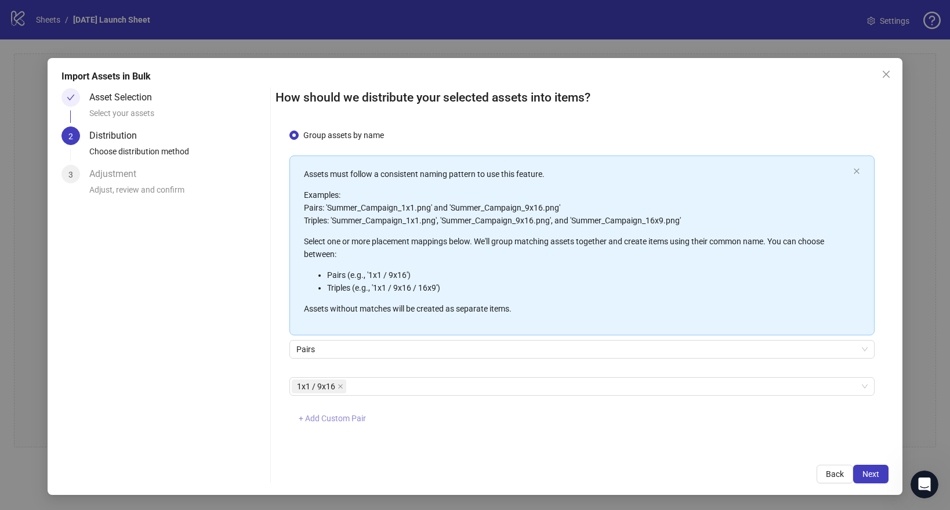
click at [324, 420] on span "+ Add Custom Pair" at bounding box center [332, 417] width 67 height 9
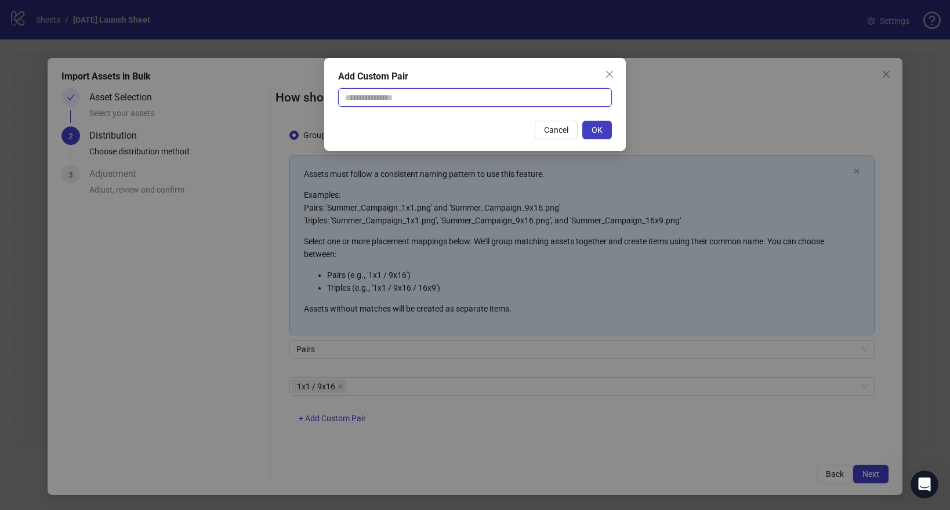
click at [384, 100] on input "text" at bounding box center [475, 97] width 274 height 19
click at [431, 404] on div "Add Custom Pair Cancel OK" at bounding box center [475, 255] width 950 height 510
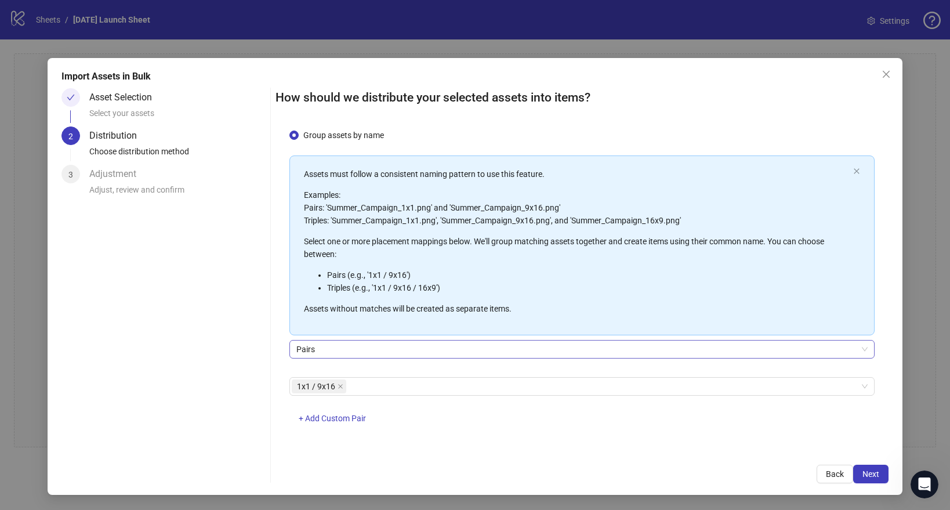
click at [328, 345] on span "Pairs" at bounding box center [581, 348] width 571 height 17
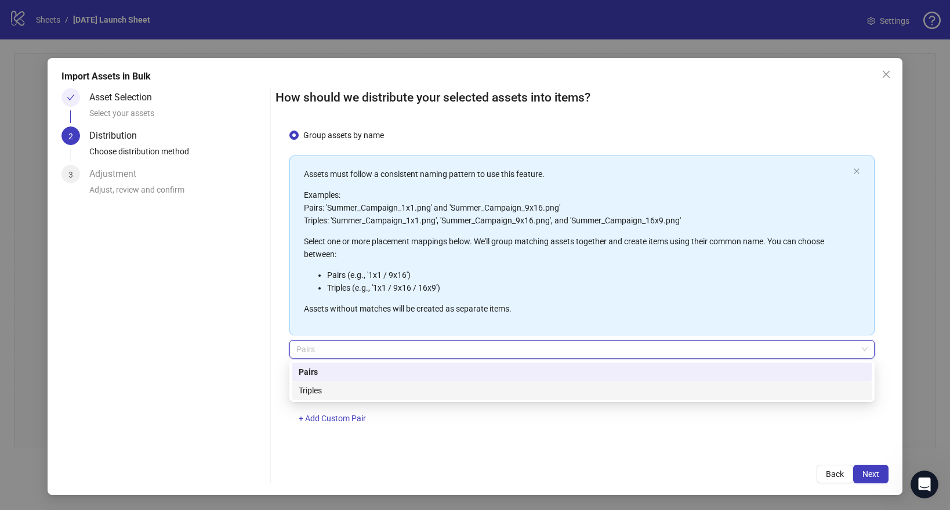
click at [234, 372] on div "Asset Selection Select your assets 2 Distribution Choose distribution method 3 …" at bounding box center [163, 285] width 204 height 395
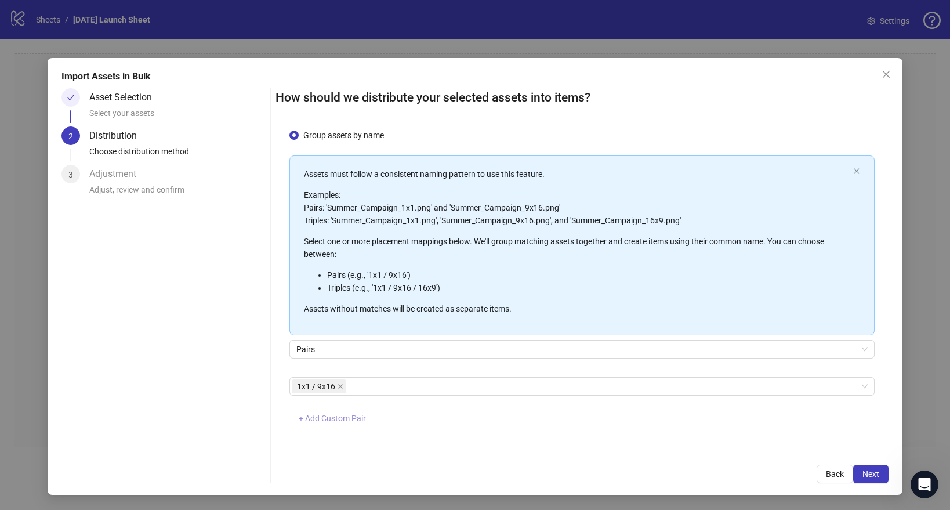
click at [325, 413] on span "+ Add Custom Pair" at bounding box center [332, 417] width 67 height 9
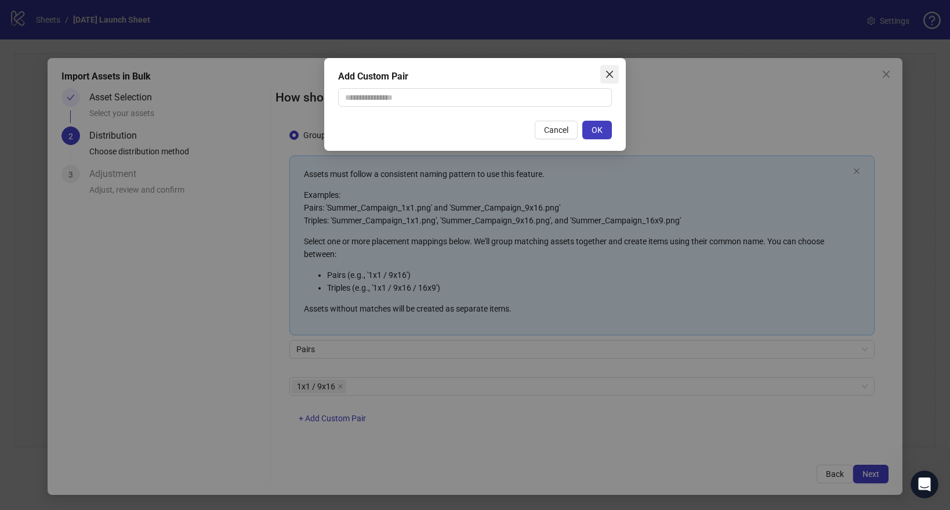
click at [614, 76] on icon "close" at bounding box center [609, 74] width 9 height 9
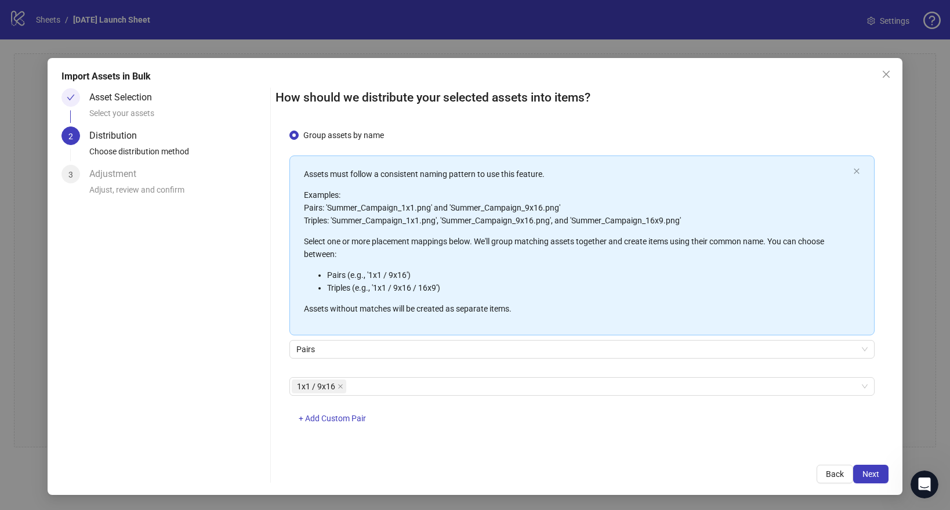
click at [644, 442] on div "One asset per item Group assets by name Assets must follow a consistent naming …" at bounding box center [581, 290] width 613 height 324
click at [460, 340] on div "Pairs" at bounding box center [581, 349] width 585 height 19
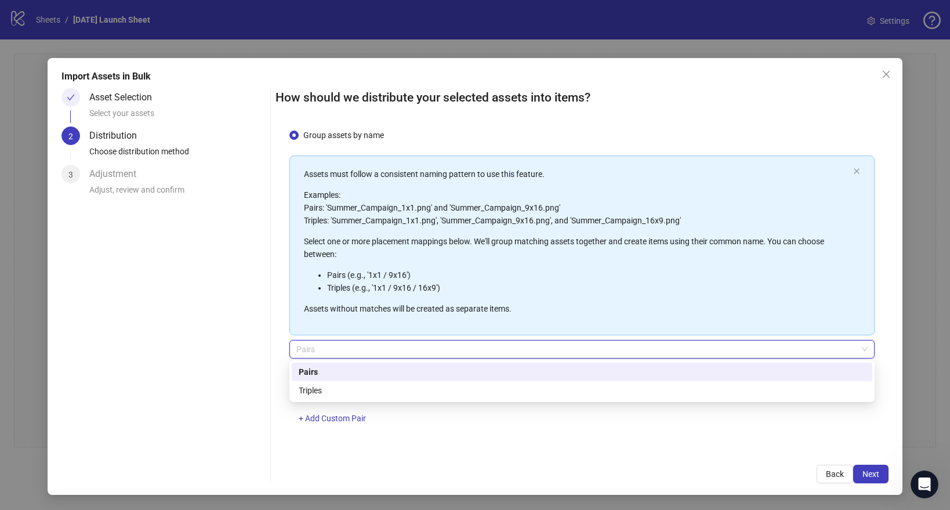
click at [460, 340] on div "Pairs" at bounding box center [581, 349] width 585 height 19
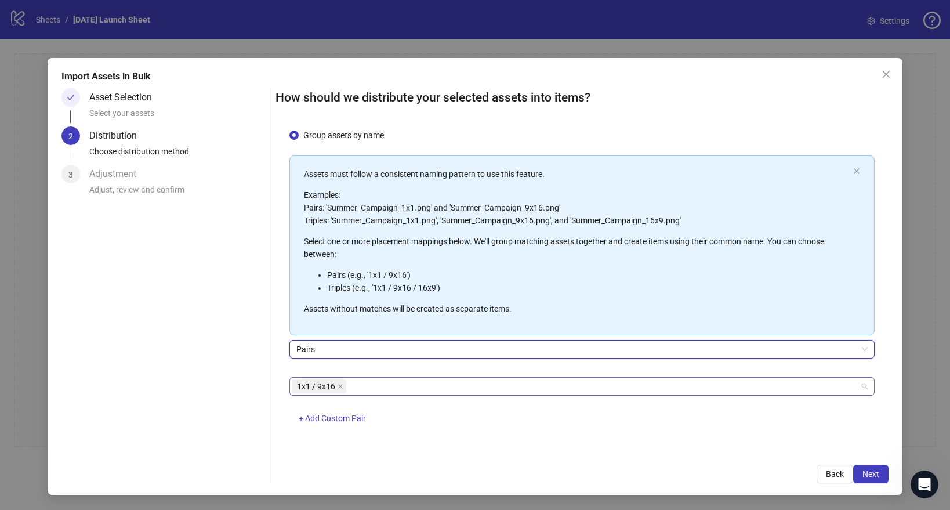
click at [430, 384] on div "1x1 / 9x16" at bounding box center [576, 386] width 568 height 16
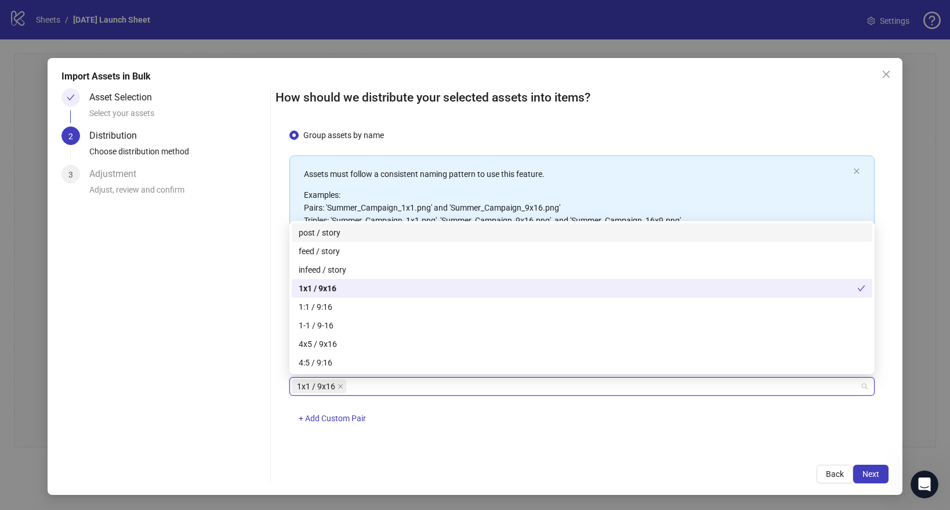
click at [430, 384] on div "1x1 / 9x16" at bounding box center [576, 386] width 568 height 16
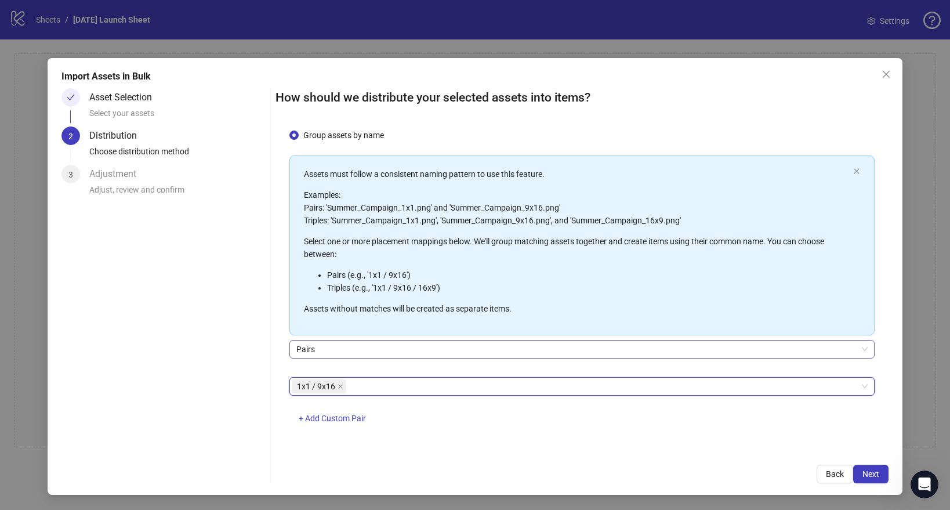
click at [342, 343] on span "Pairs" at bounding box center [581, 348] width 571 height 17
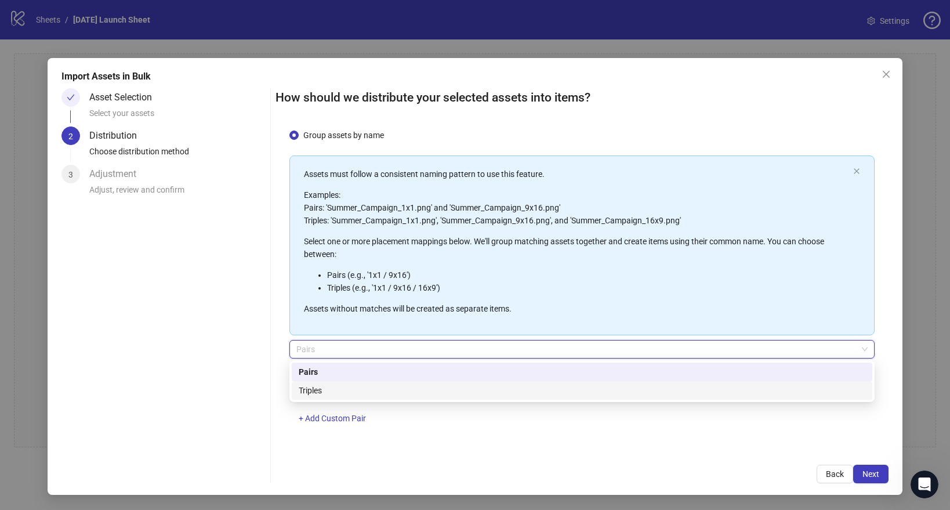
click at [313, 393] on div "Triples" at bounding box center [582, 390] width 567 height 13
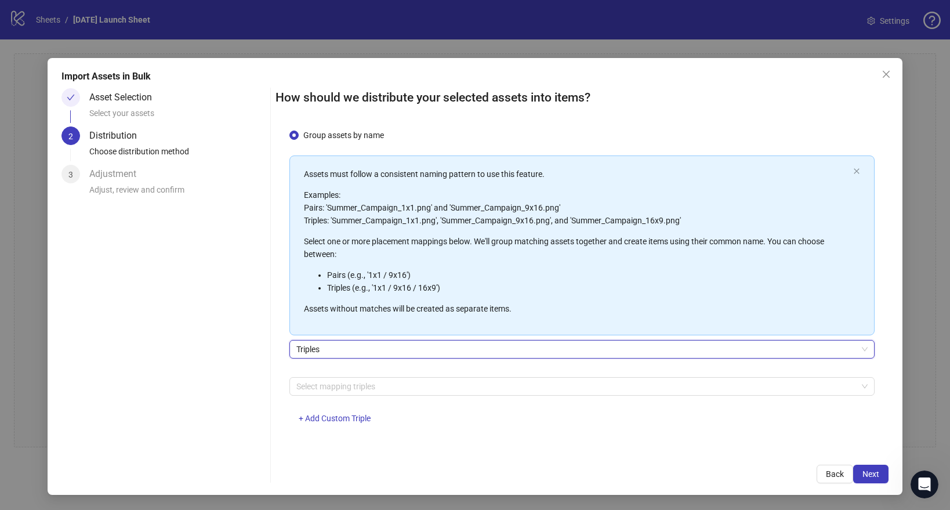
click at [356, 399] on div "Select mapping triples + Add Custom Triple" at bounding box center [581, 407] width 585 height 60
click at [361, 393] on div at bounding box center [576, 386] width 568 height 16
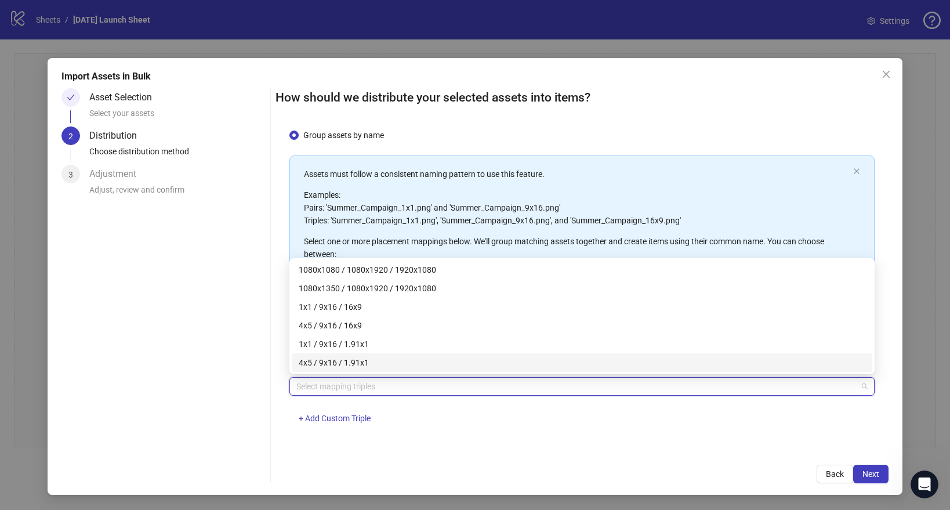
click at [277, 390] on div "One asset per item Group assets by name Assets must follow a consistent naming …" at bounding box center [581, 290] width 613 height 324
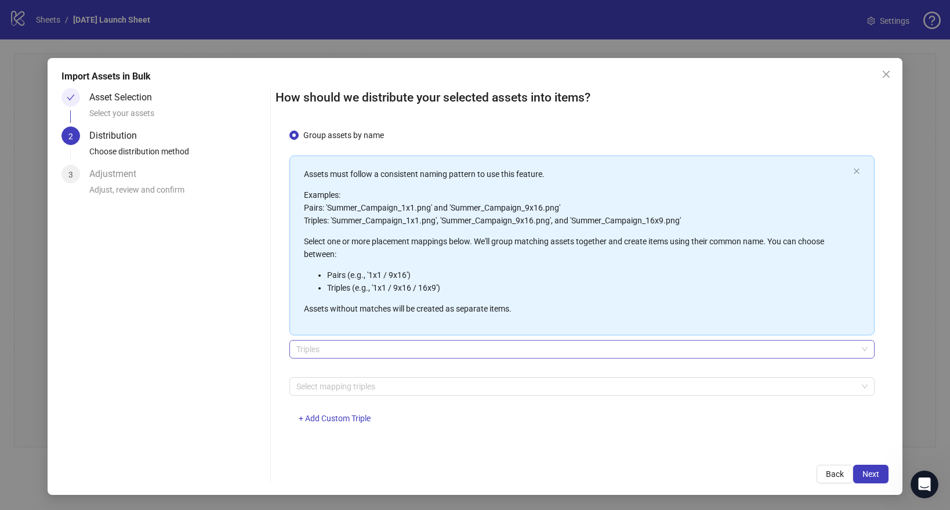
click at [306, 350] on span "Triples" at bounding box center [581, 348] width 571 height 17
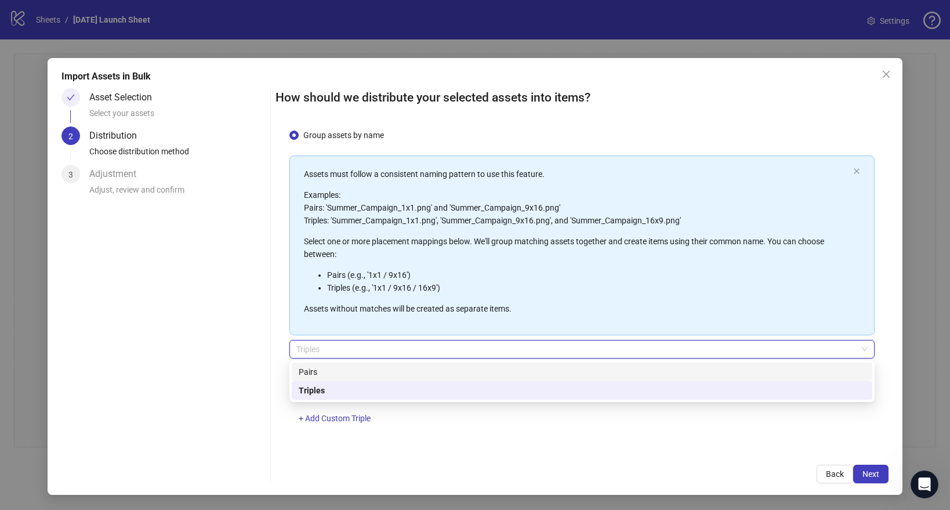
click at [302, 370] on div "Pairs" at bounding box center [582, 371] width 567 height 13
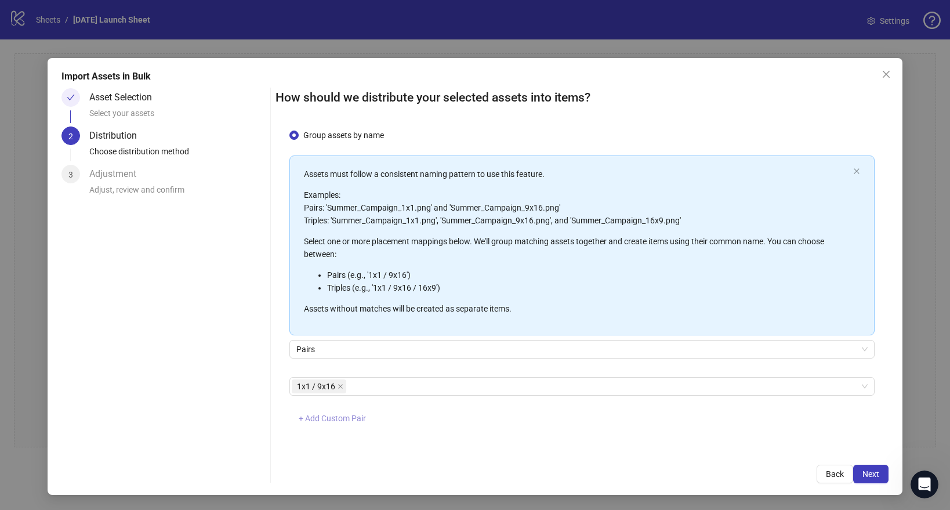
click at [343, 416] on span "+ Add Custom Pair" at bounding box center [332, 417] width 67 height 9
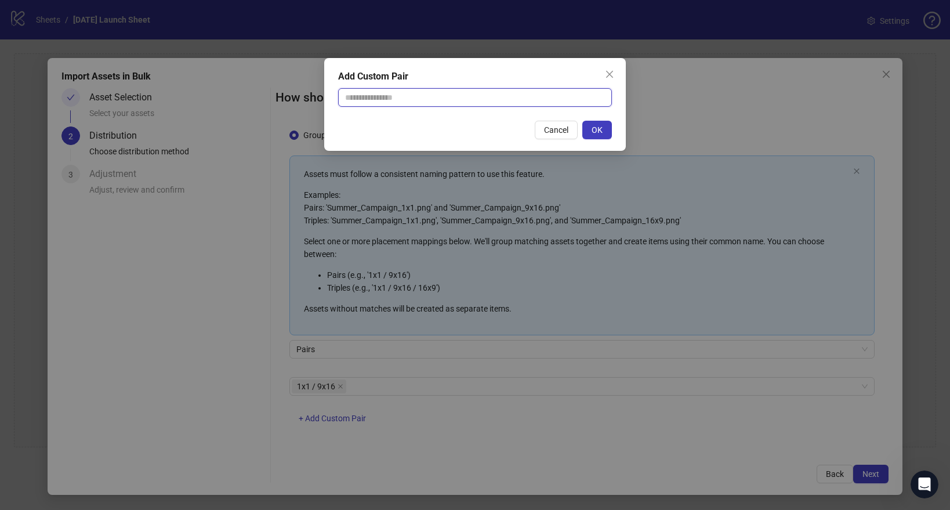
click at [357, 99] on input "text" at bounding box center [475, 97] width 274 height 19
type input "**********"
click at [601, 130] on span "OK" at bounding box center [596, 129] width 11 height 9
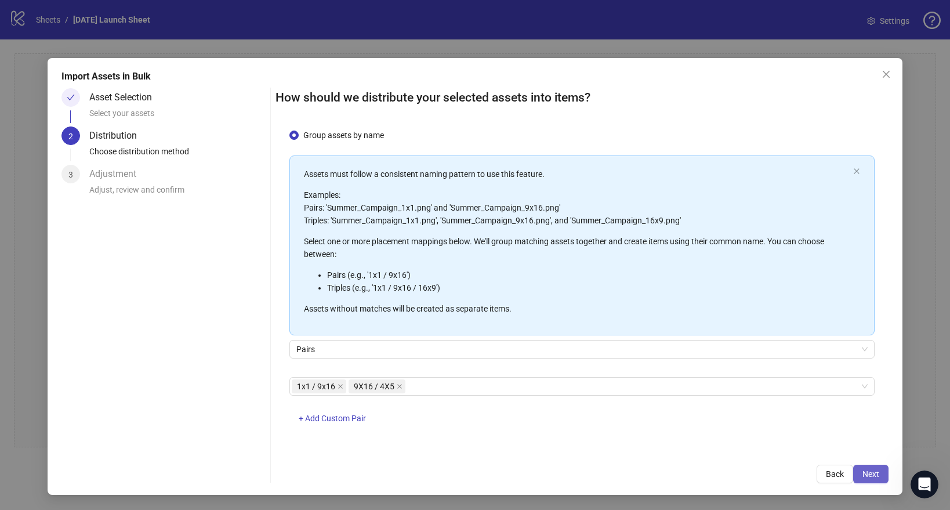
click at [865, 475] on span "Next" at bounding box center [870, 473] width 17 height 9
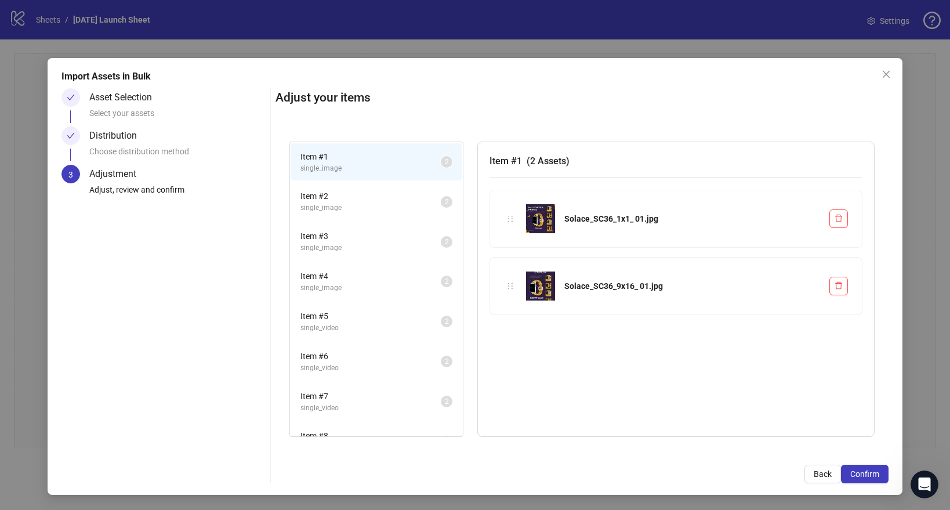
click at [354, 209] on span "single_image" at bounding box center [370, 207] width 140 height 11
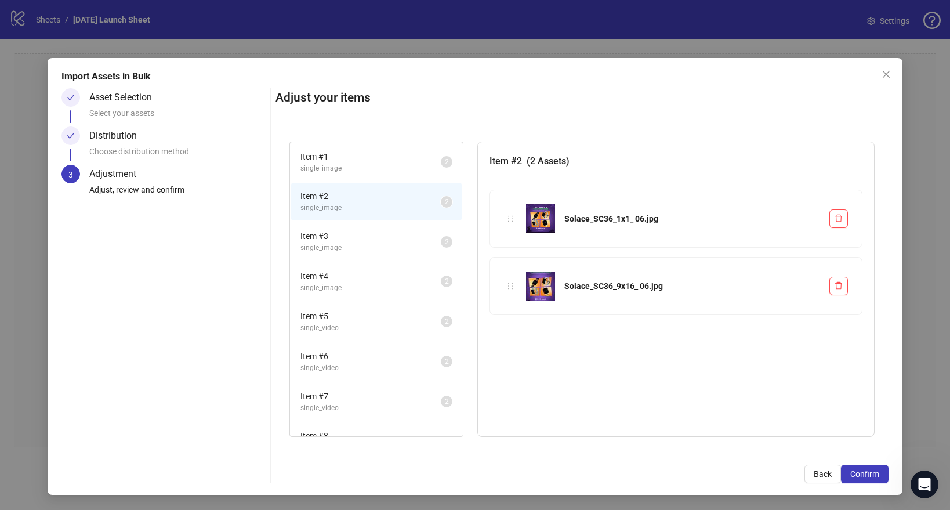
click at [343, 239] on span "Item # 3" at bounding box center [370, 236] width 140 height 13
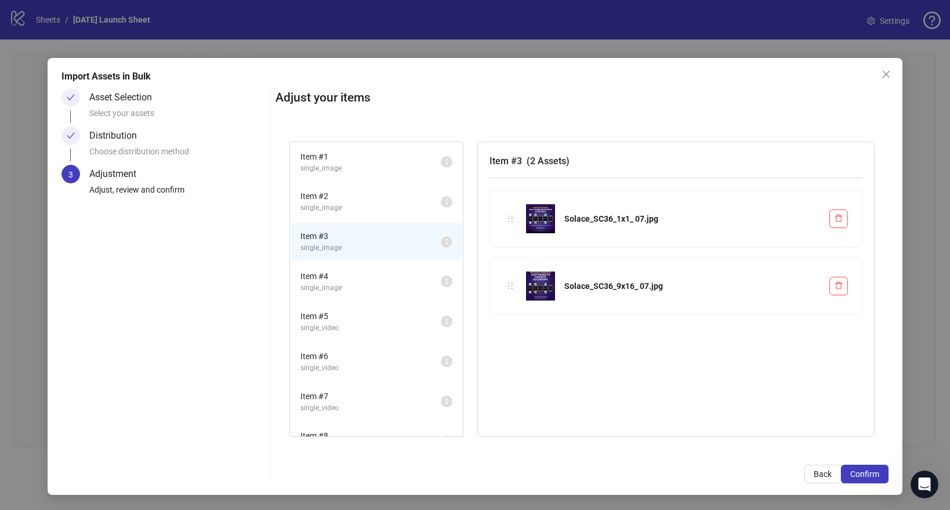
click at [339, 284] on span "single_image" at bounding box center [370, 287] width 140 height 11
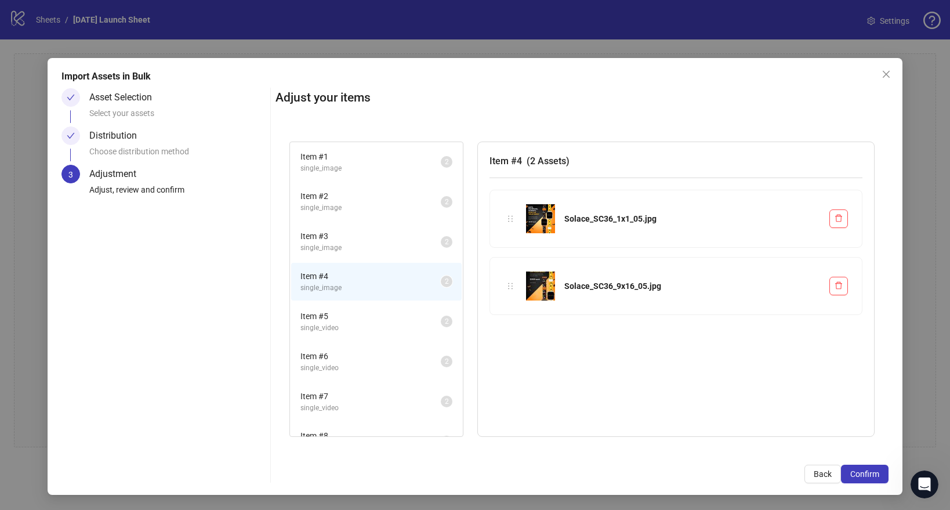
click at [340, 319] on span "Item # 5" at bounding box center [370, 316] width 140 height 13
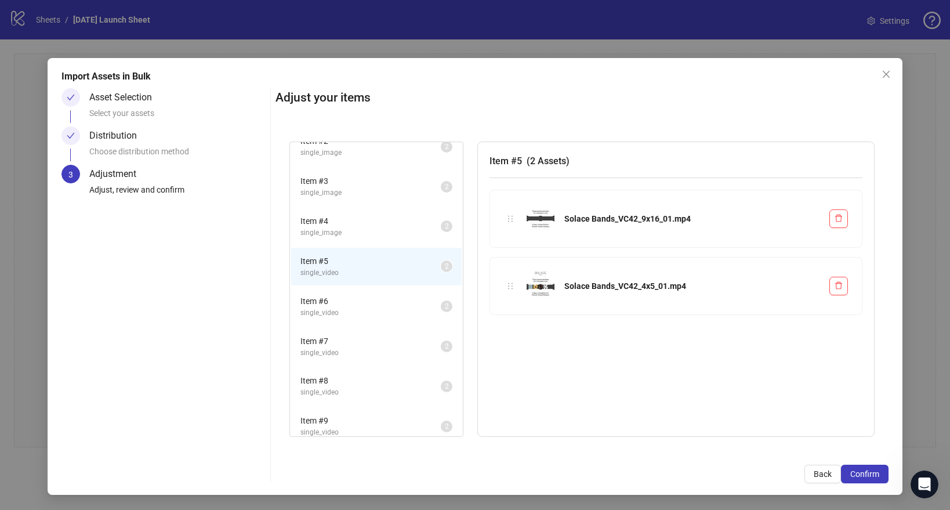
scroll to position [61, 0]
click at [346, 309] on span "single_video" at bounding box center [370, 307] width 140 height 11
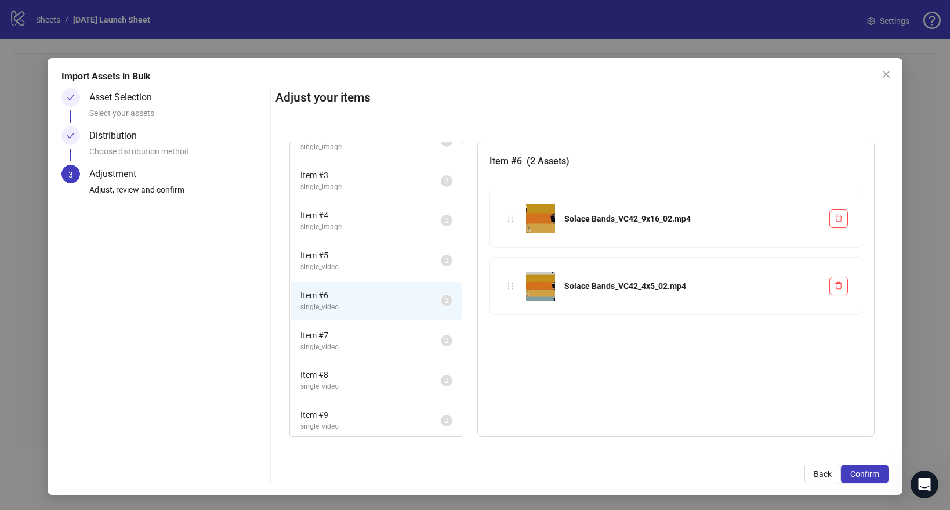
click at [333, 346] on span "single_video" at bounding box center [370, 347] width 140 height 11
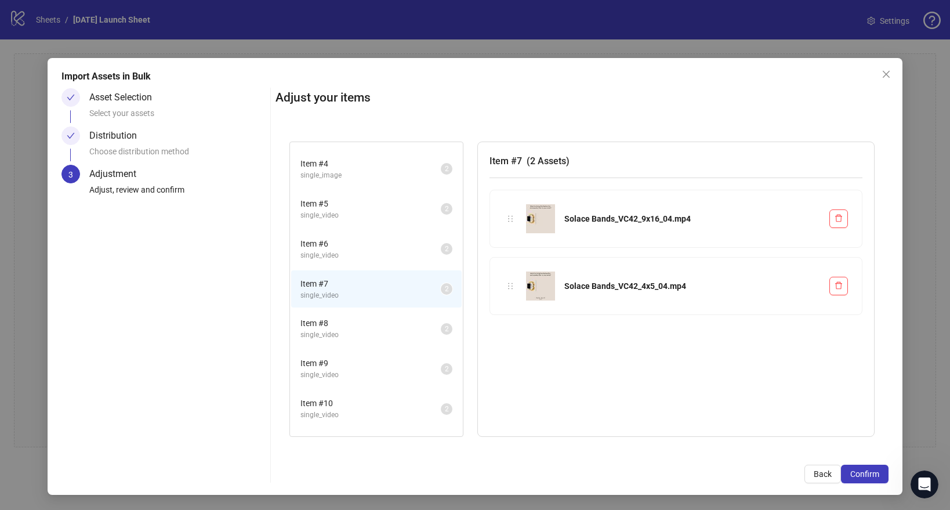
click at [336, 335] on span "single_video" at bounding box center [370, 334] width 140 height 11
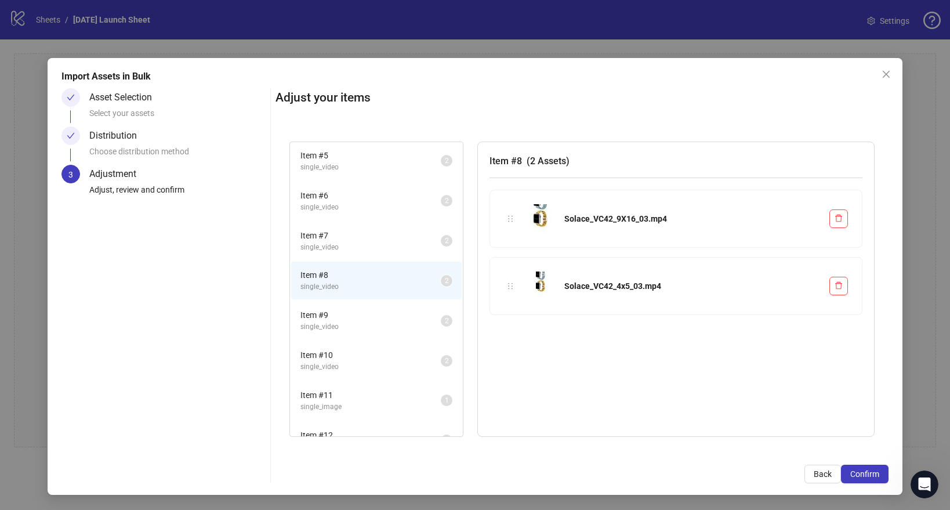
click at [338, 329] on span "single_video" at bounding box center [370, 326] width 140 height 11
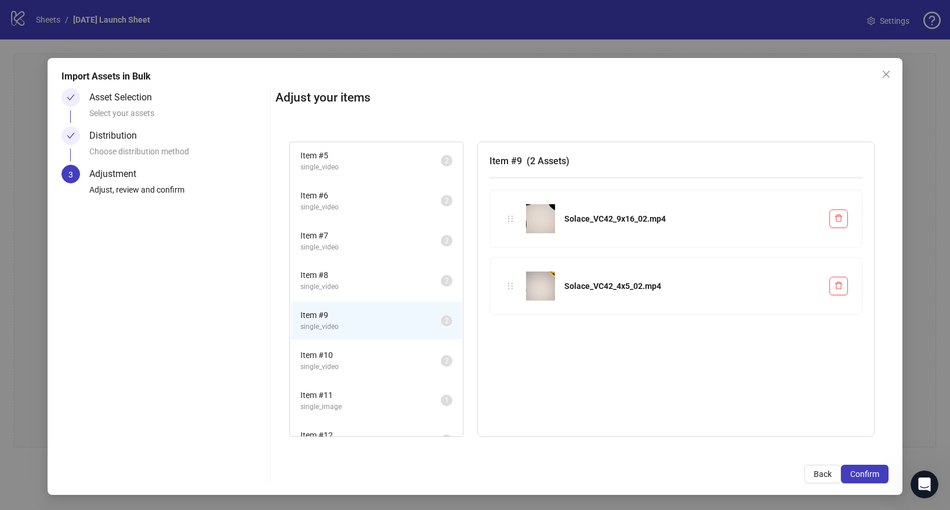
click at [340, 355] on span "Item # 10" at bounding box center [370, 355] width 140 height 13
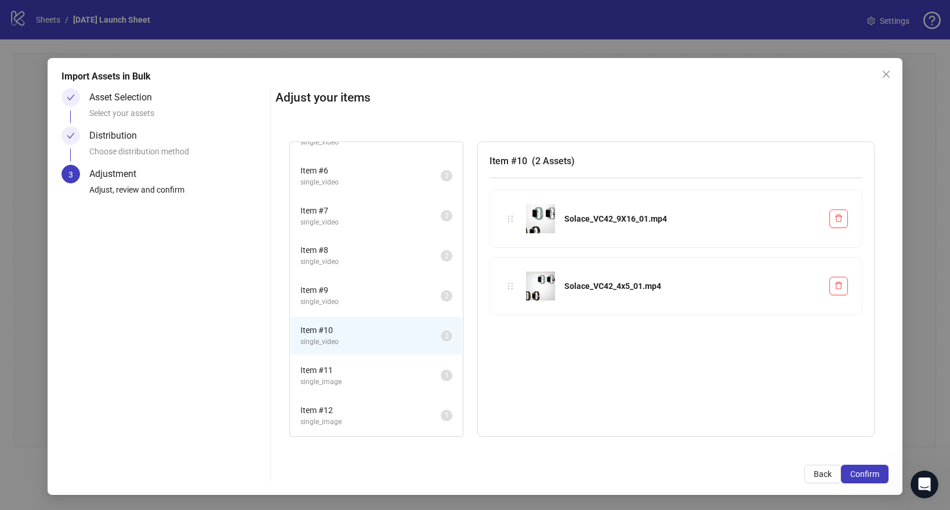
scroll to position [196, 0]
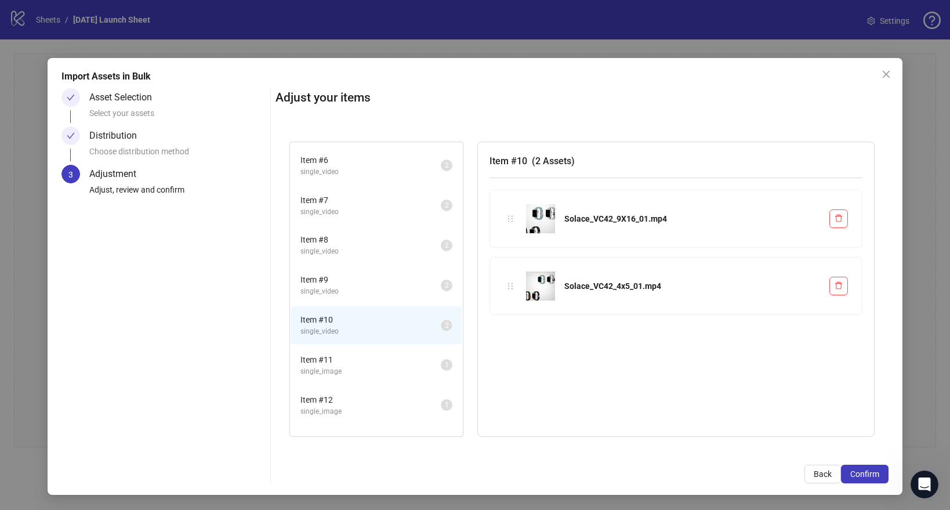
click at [340, 361] on span "Item # 11" at bounding box center [370, 359] width 140 height 13
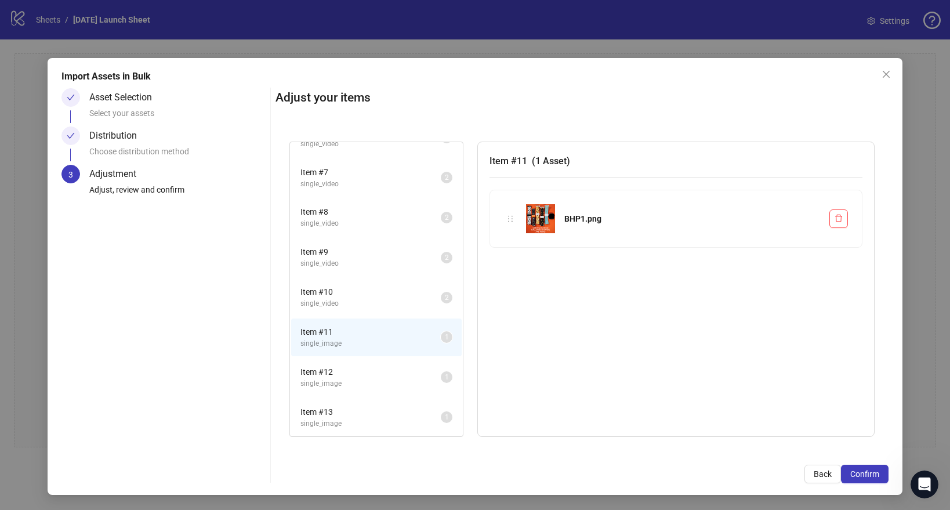
scroll to position [236, 0]
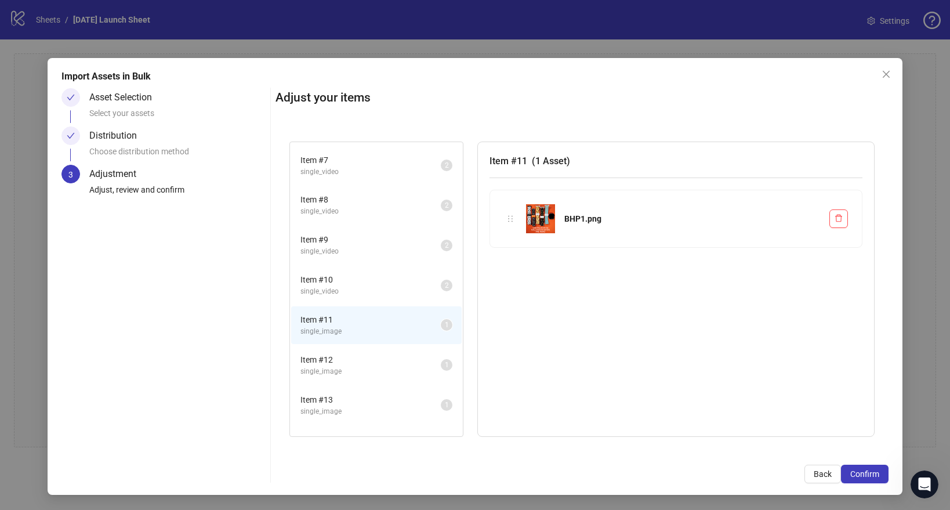
click at [339, 368] on span "single_image" at bounding box center [370, 371] width 140 height 11
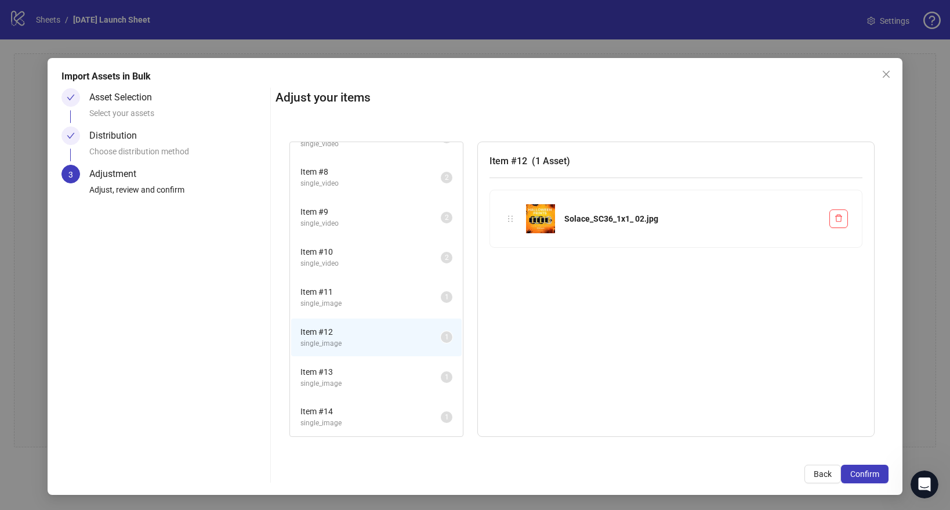
scroll to position [268, 0]
click at [340, 365] on span "Item # 13" at bounding box center [370, 367] width 140 height 13
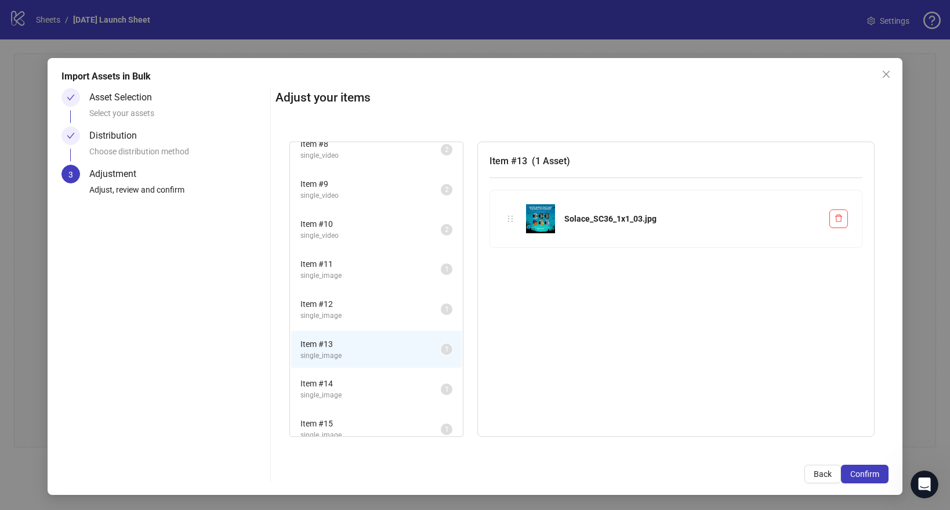
scroll to position [296, 0]
click at [344, 374] on span "Item # 14" at bounding box center [370, 378] width 140 height 13
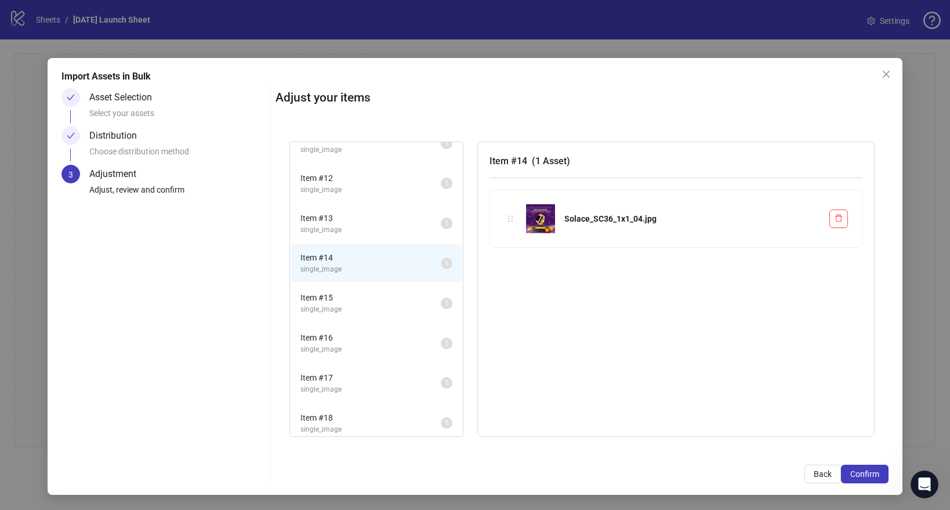
scroll to position [421, 0]
click at [347, 293] on span "Item # 15" at bounding box center [370, 294] width 140 height 13
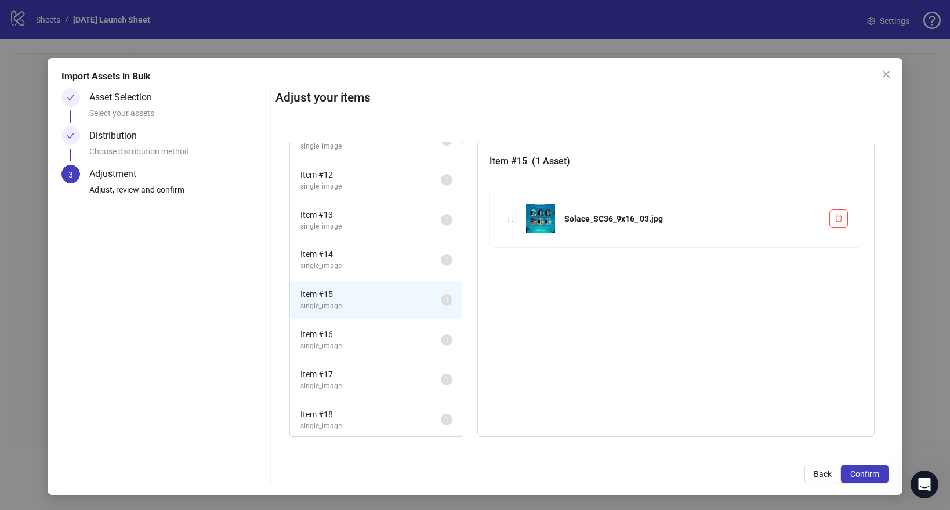
click at [336, 350] on span "single_image" at bounding box center [370, 345] width 140 height 11
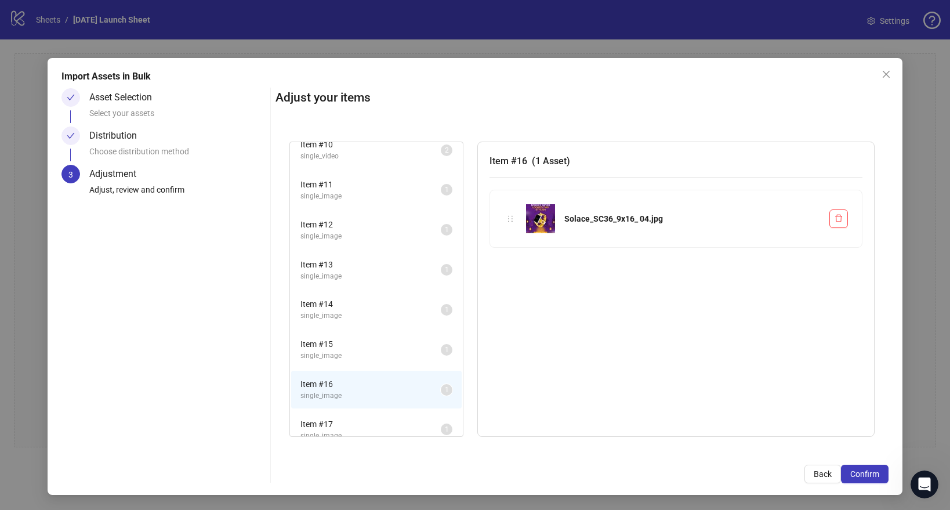
scroll to position [361, 0]
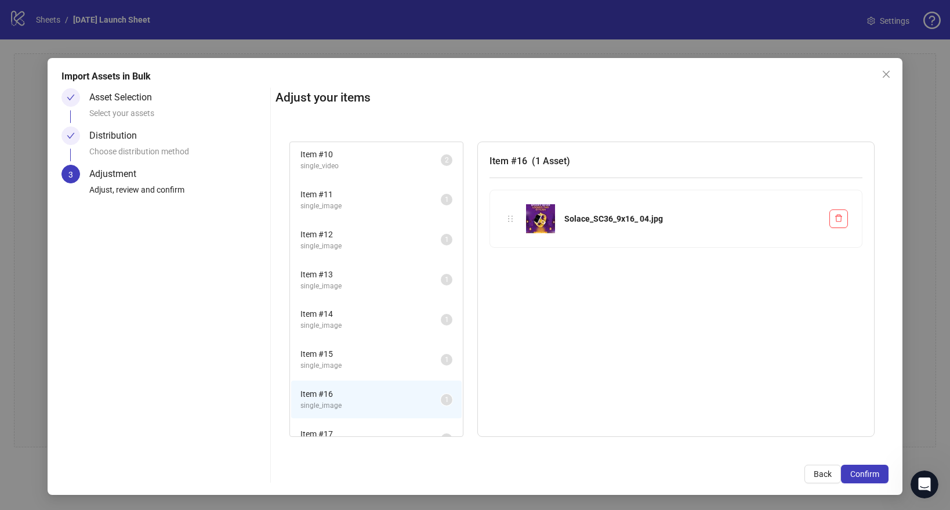
click at [342, 239] on span "Item # 12" at bounding box center [370, 234] width 140 height 13
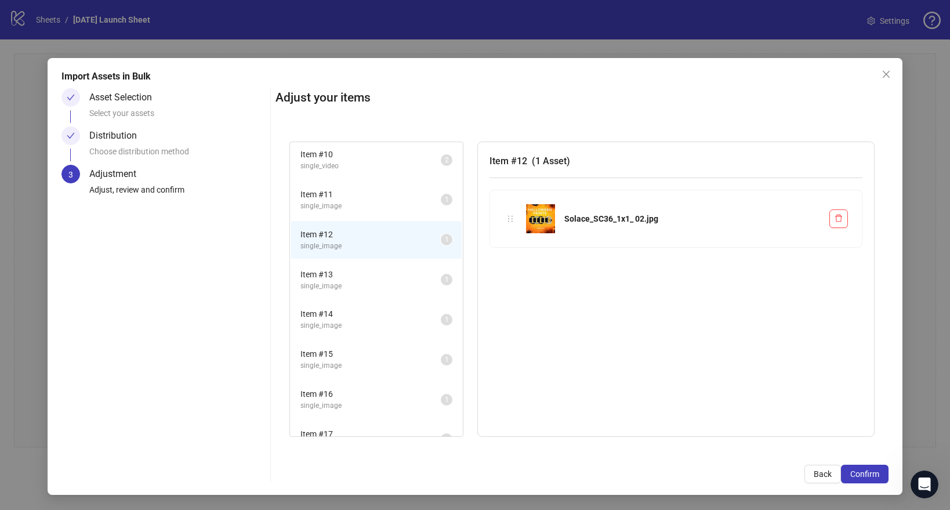
click at [345, 211] on li "Item # 11 single_image 1" at bounding box center [376, 200] width 170 height 38
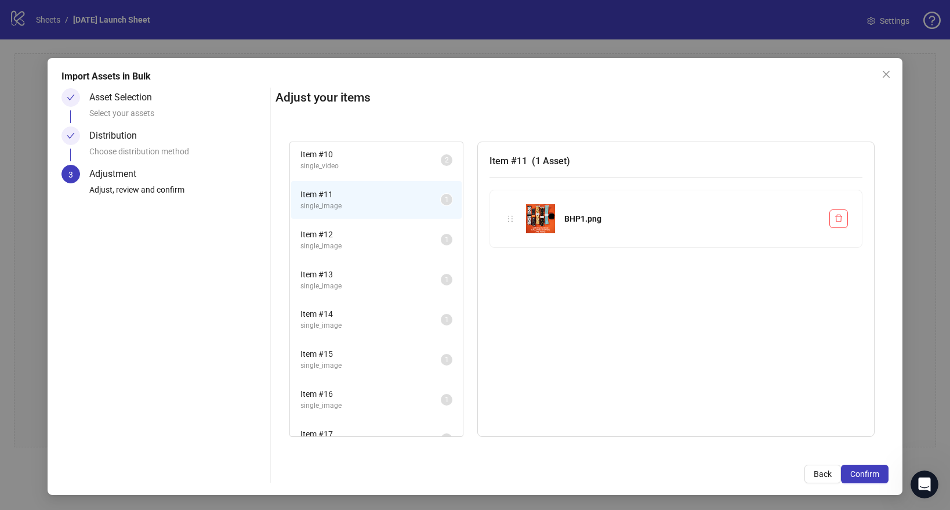
click at [340, 249] on span "single_image" at bounding box center [370, 246] width 140 height 11
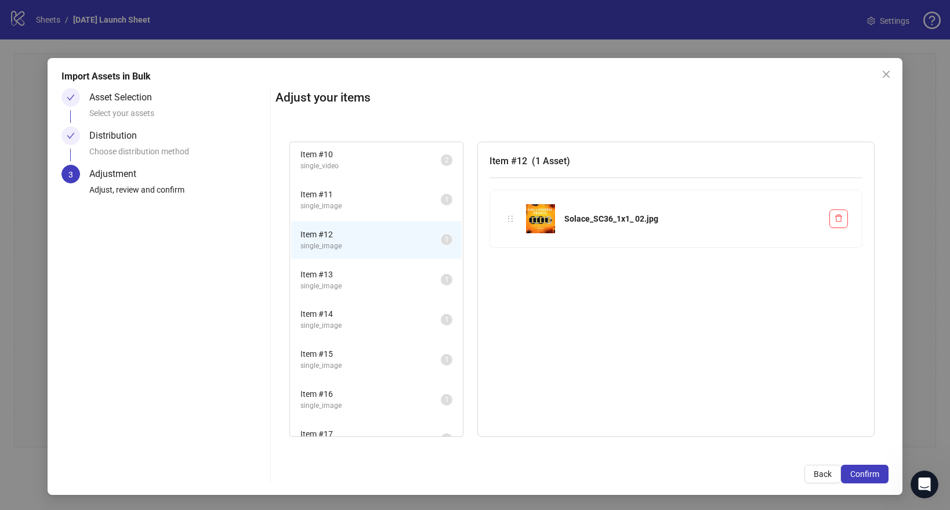
click at [337, 283] on span "single_image" at bounding box center [370, 286] width 140 height 11
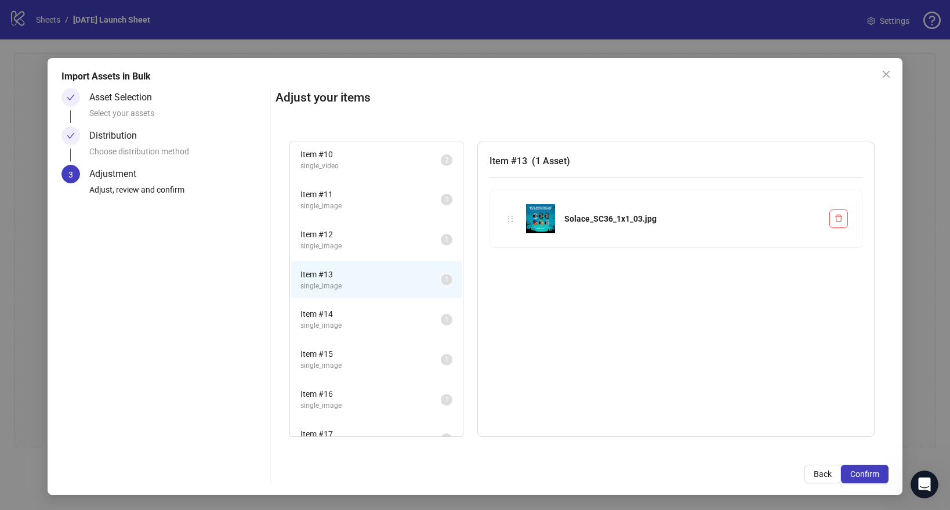
click at [338, 304] on li "Item # 14 single_image 1" at bounding box center [376, 319] width 170 height 38
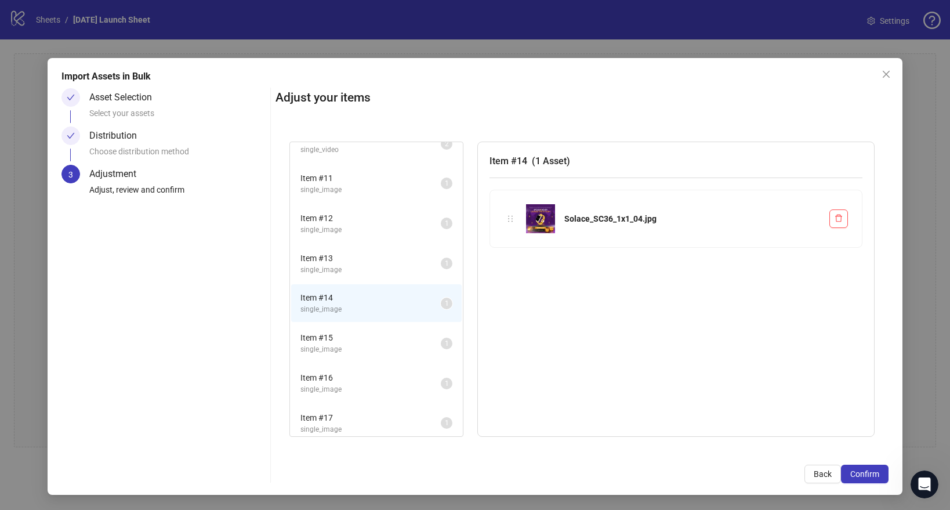
scroll to position [394, 0]
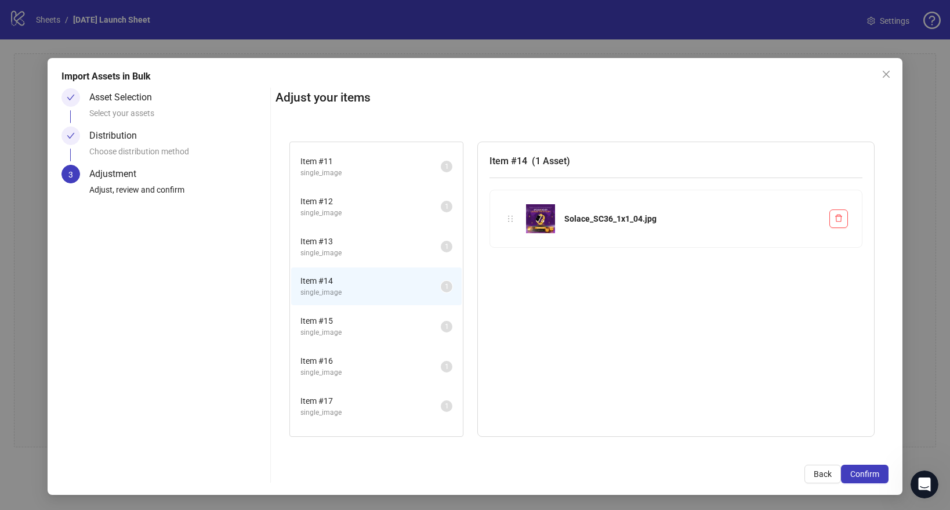
click at [340, 334] on span "single_image" at bounding box center [370, 332] width 140 height 11
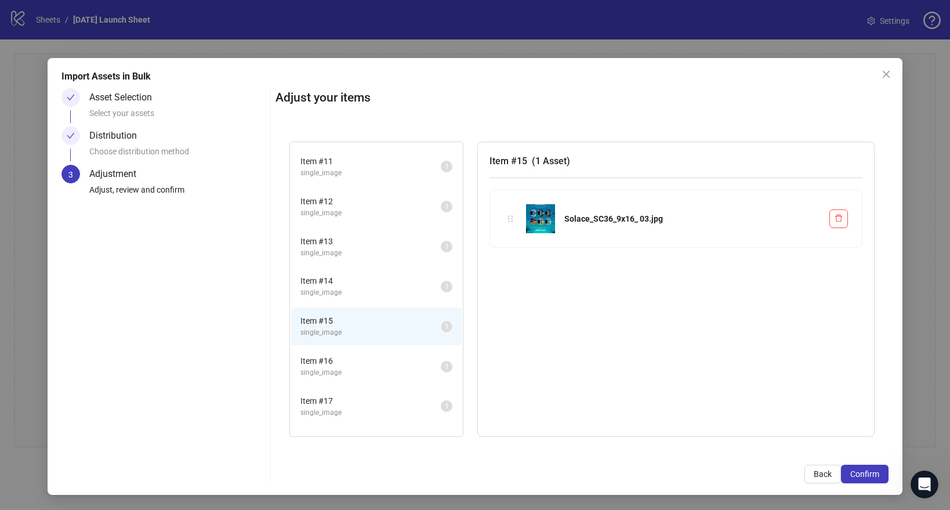
click at [336, 360] on span "Item # 16" at bounding box center [370, 360] width 140 height 13
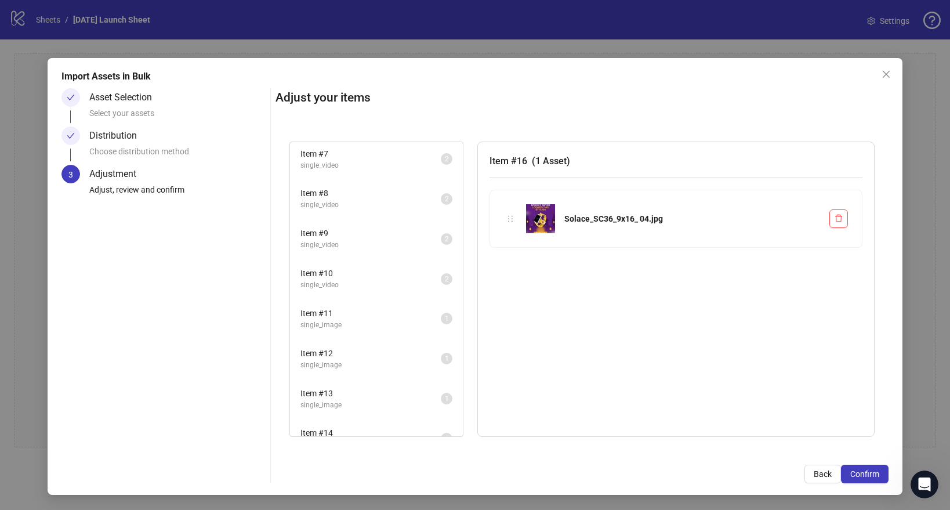
scroll to position [198, 0]
click at [121, 141] on div "Distribution" at bounding box center [117, 135] width 57 height 19
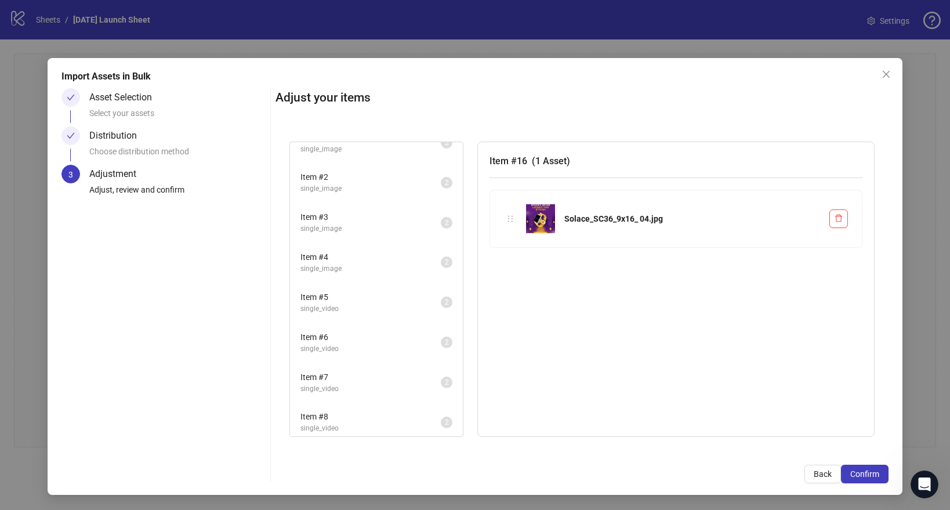
scroll to position [0, 0]
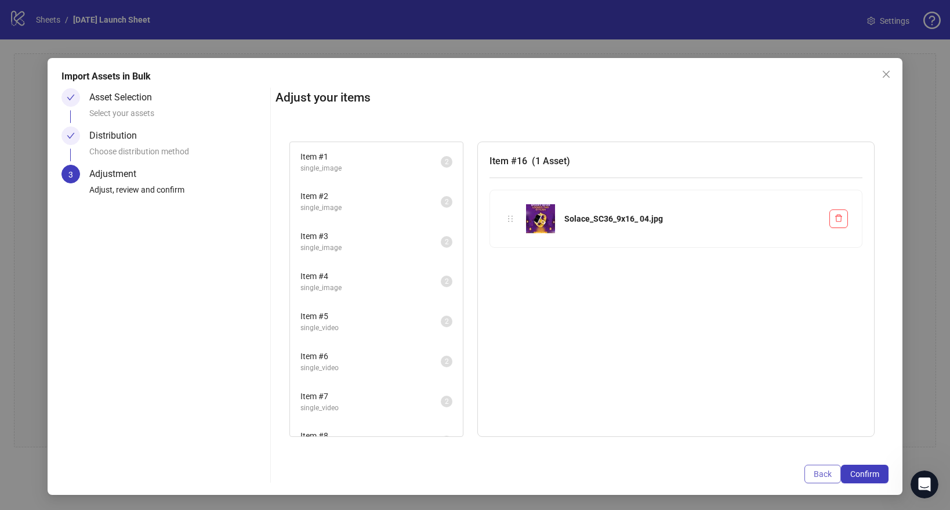
click at [818, 471] on span "Back" at bounding box center [823, 473] width 18 height 9
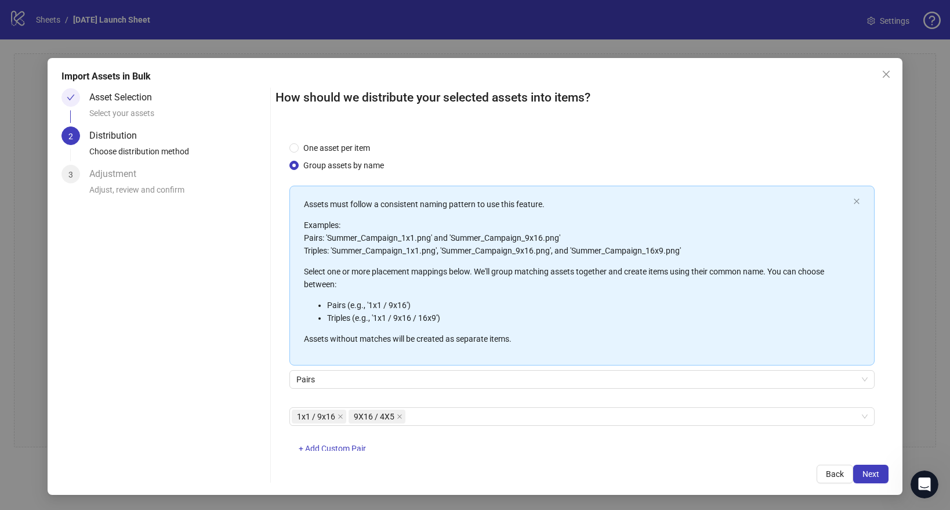
scroll to position [30, 0]
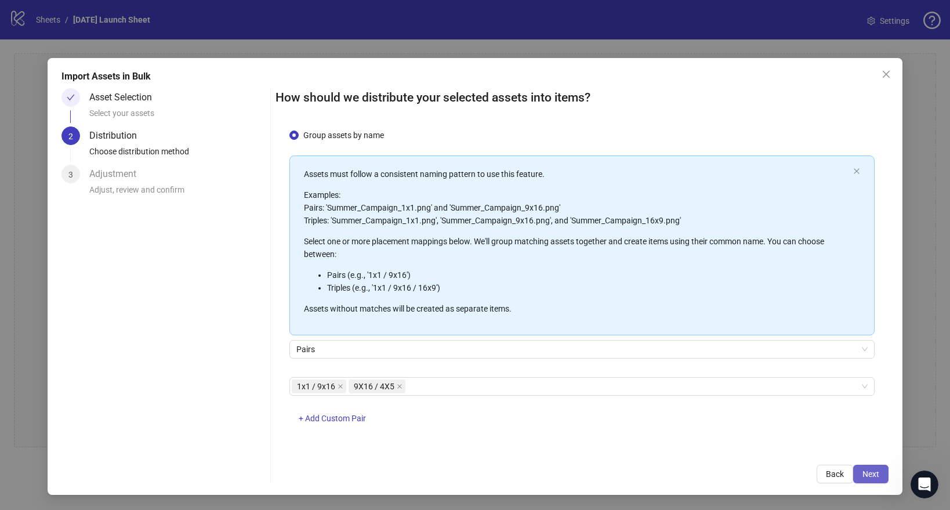
click at [878, 466] on button "Next" at bounding box center [870, 473] width 35 height 19
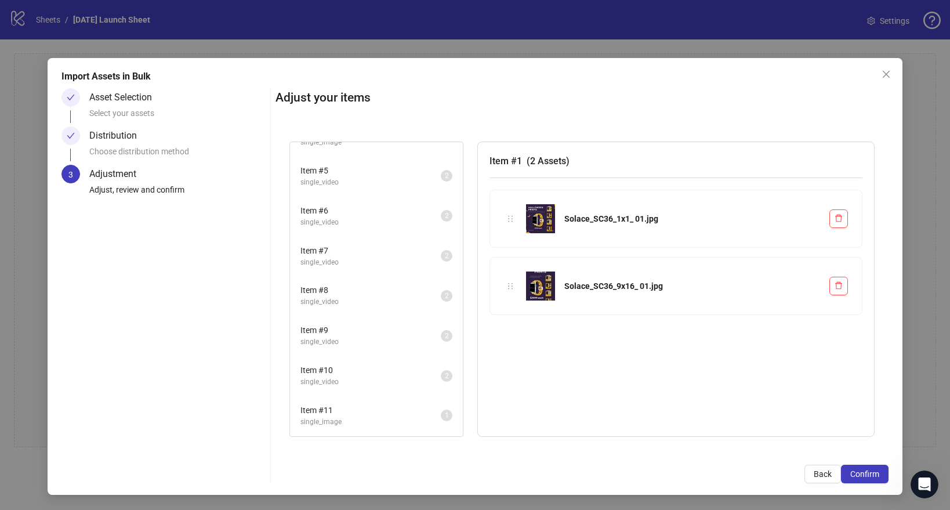
scroll to position [204, 0]
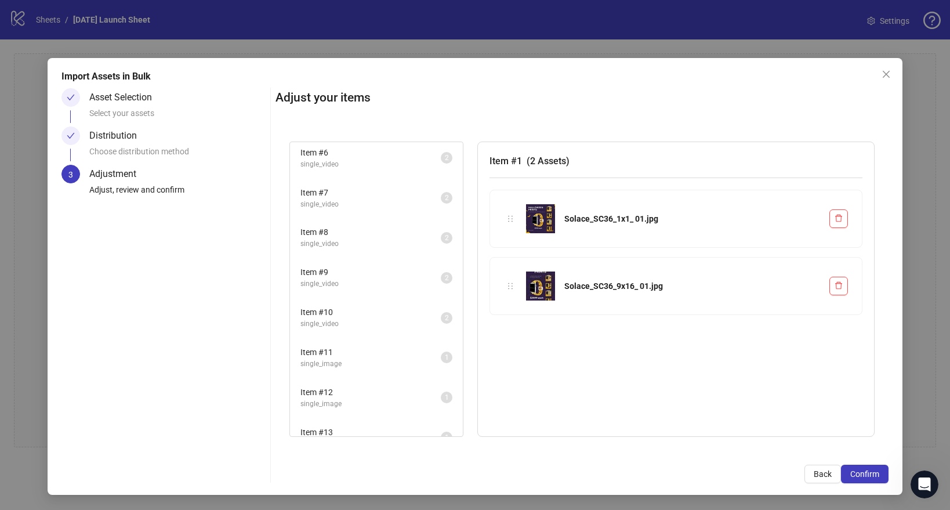
click at [336, 261] on li "Item # 9 single_video 2" at bounding box center [376, 278] width 170 height 38
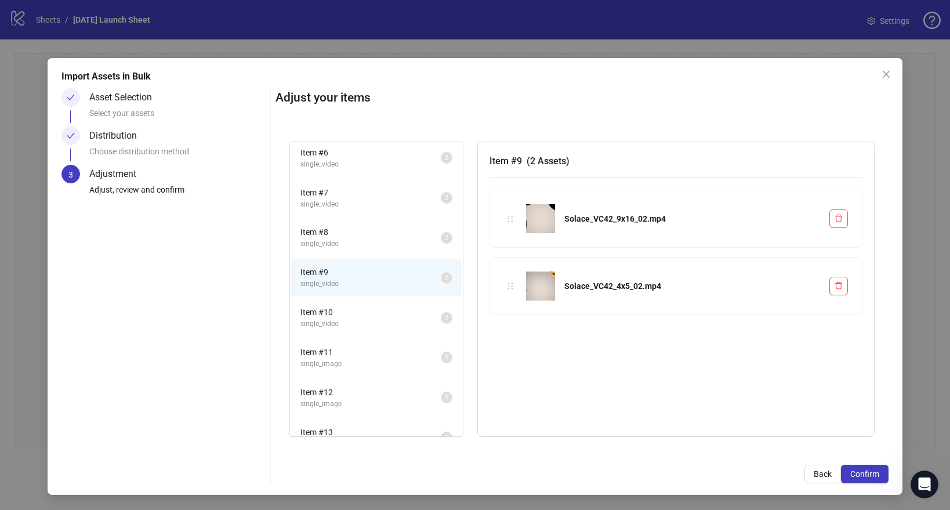
click at [330, 301] on li "Item # 10 single_video 2" at bounding box center [376, 318] width 170 height 38
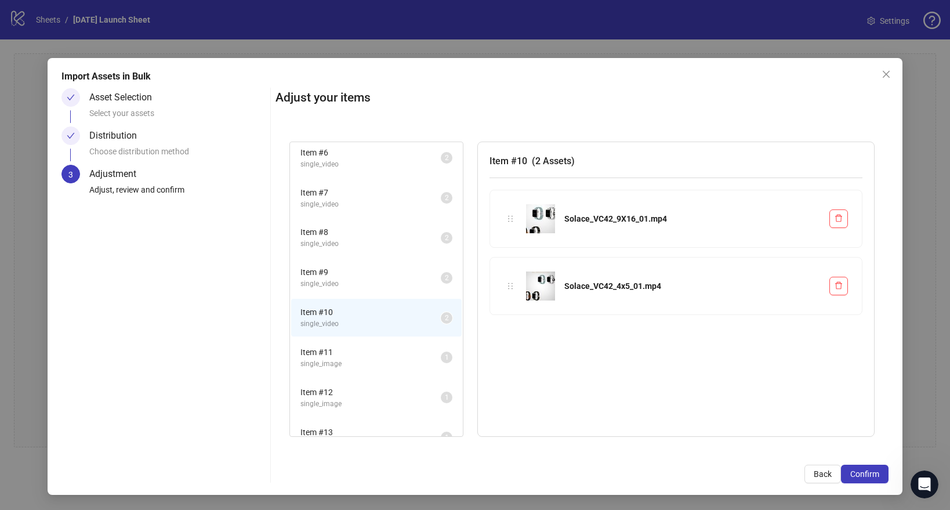
click at [328, 339] on li "Item # 11 single_image 1" at bounding box center [376, 358] width 170 height 38
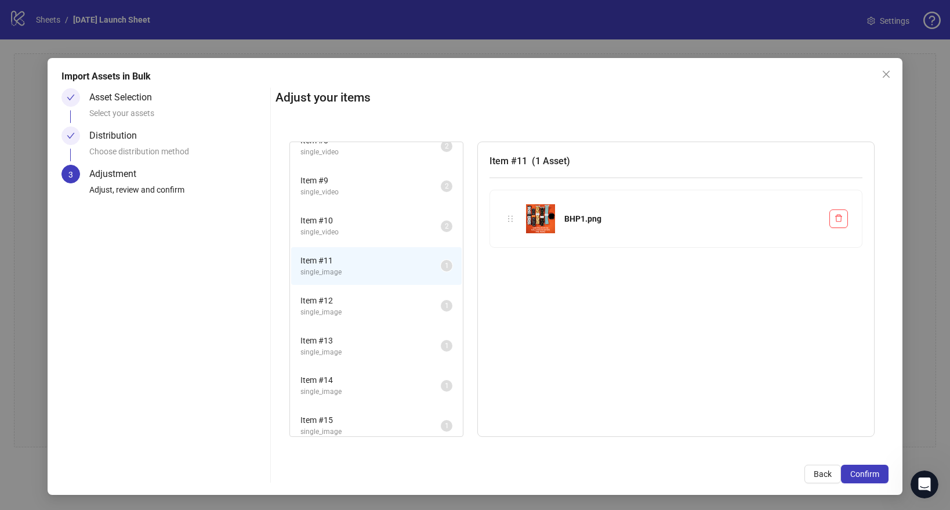
scroll to position [335, 0]
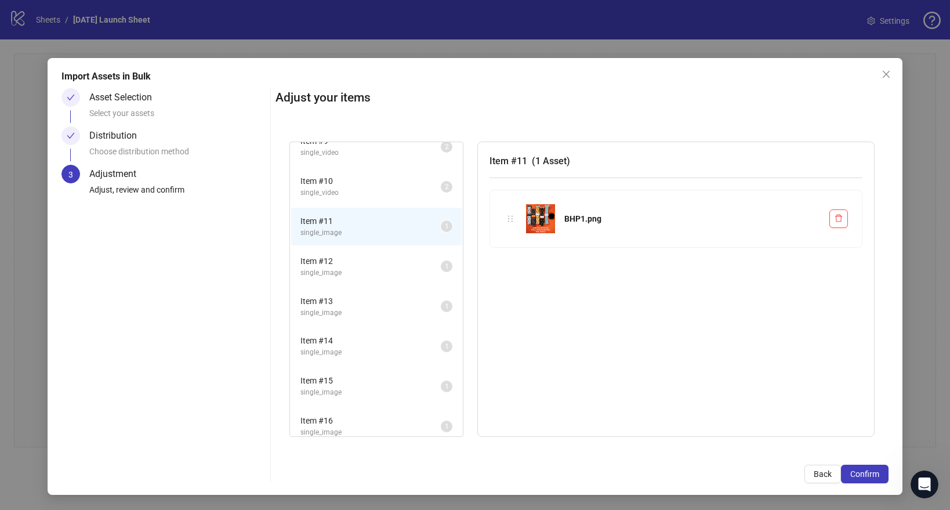
click at [337, 308] on span "single_image" at bounding box center [370, 312] width 140 height 11
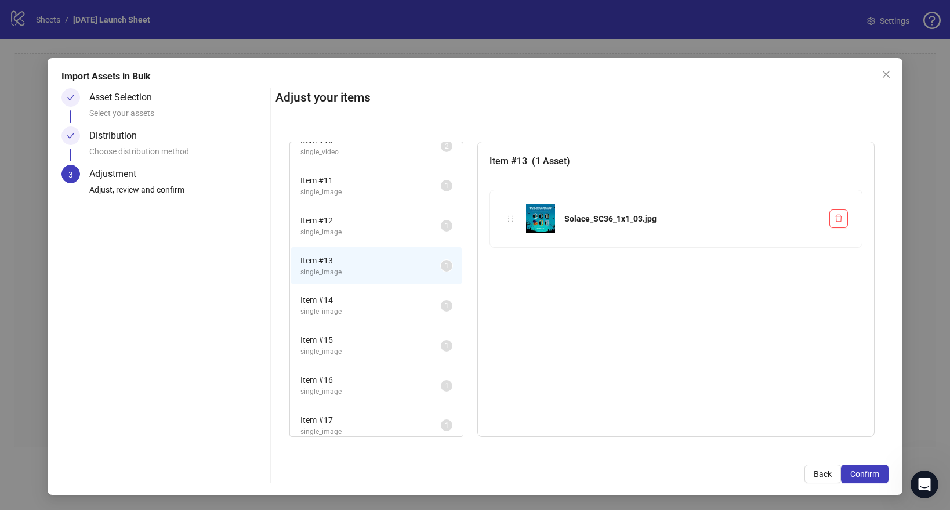
scroll to position [378, 0]
click at [340, 231] on span "single_image" at bounding box center [370, 229] width 140 height 11
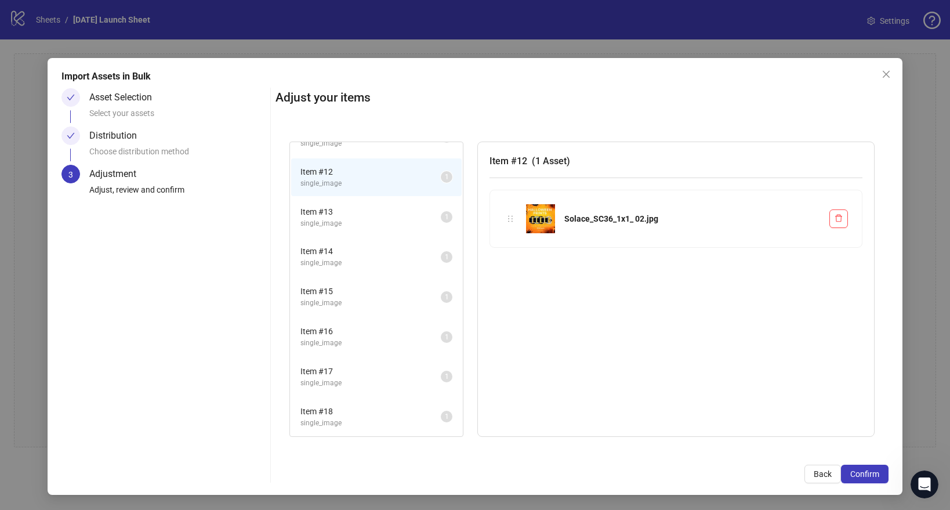
scroll to position [429, 0]
click at [333, 303] on li "Item # 15 single_image 1" at bounding box center [376, 292] width 170 height 38
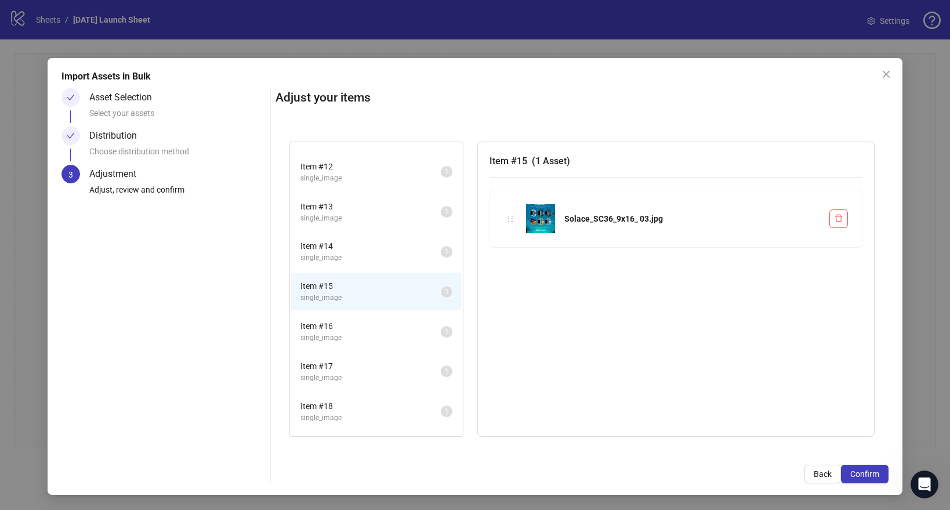
click at [333, 330] on span "Item # 16" at bounding box center [370, 326] width 140 height 13
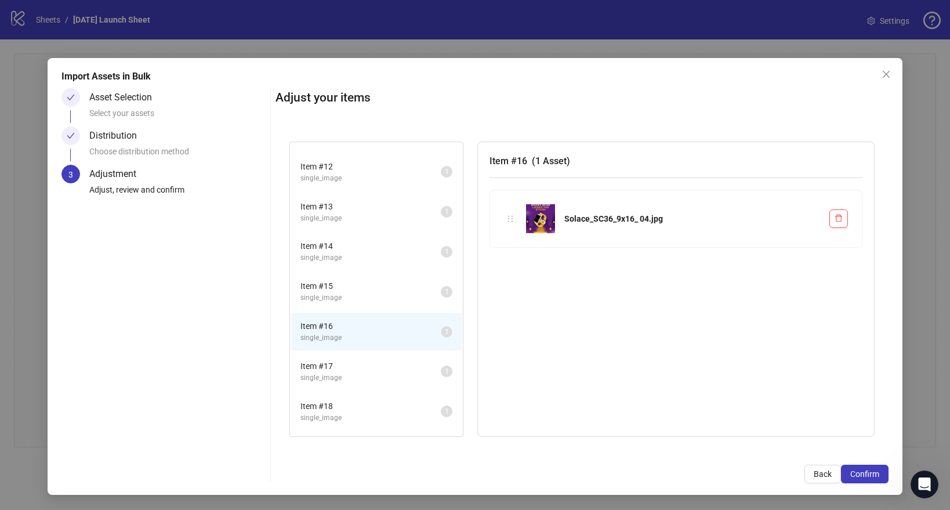
click at [332, 359] on li "Item # 17 single_image 1" at bounding box center [376, 372] width 170 height 38
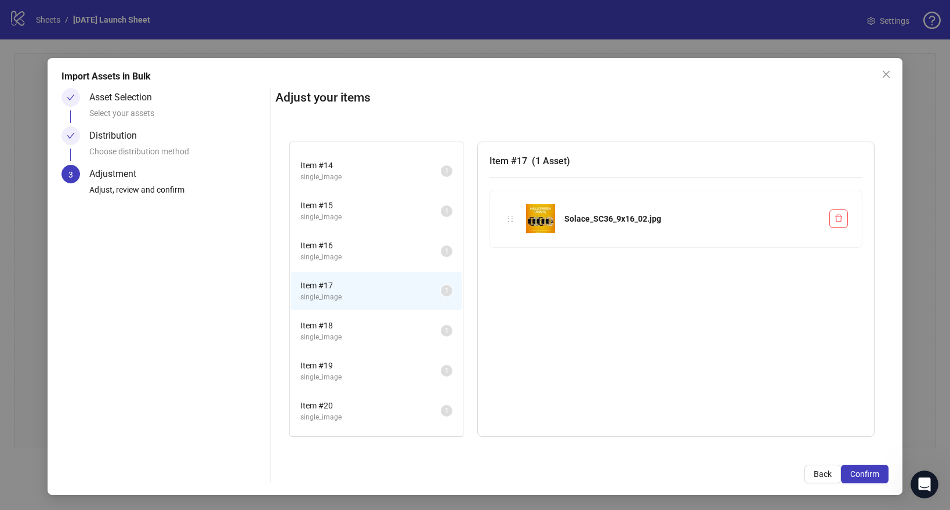
scroll to position [514, 0]
click at [340, 326] on span "Item # 18" at bounding box center [370, 320] width 140 height 13
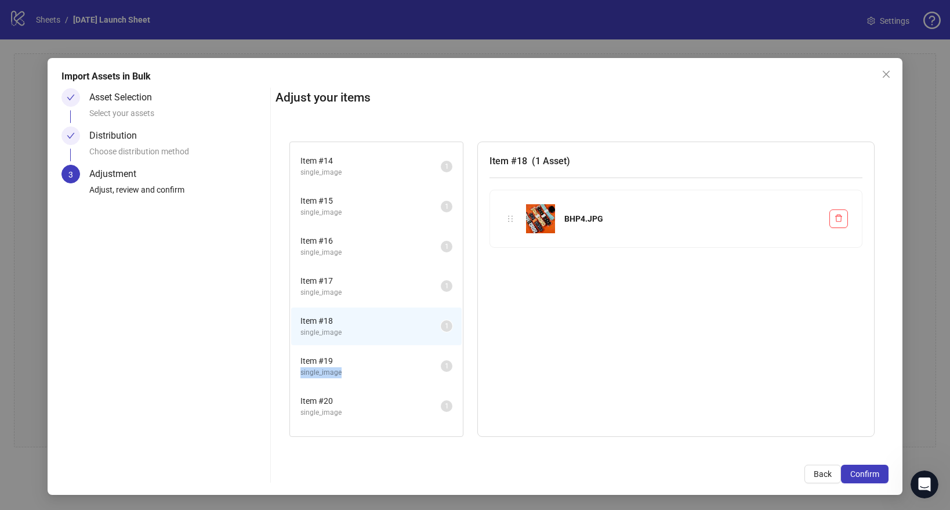
click at [332, 374] on span "single_image" at bounding box center [370, 372] width 140 height 11
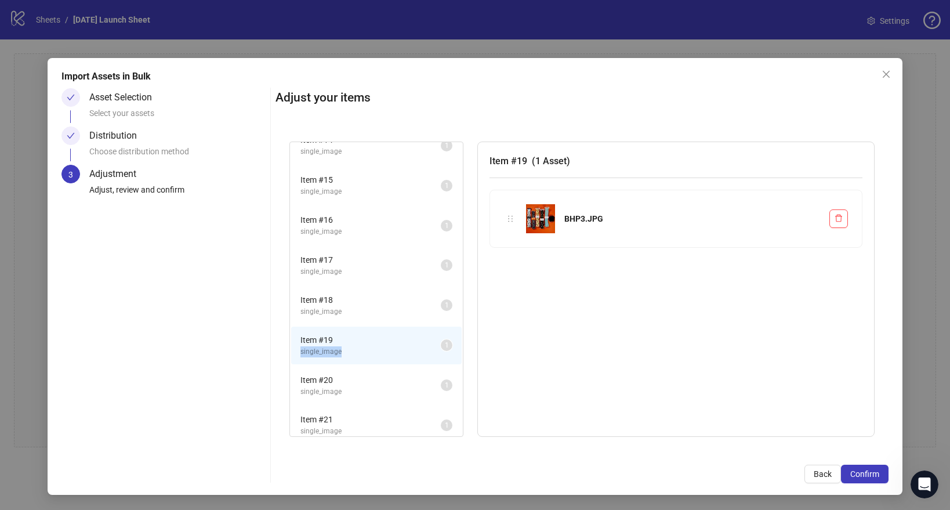
scroll to position [546, 0]
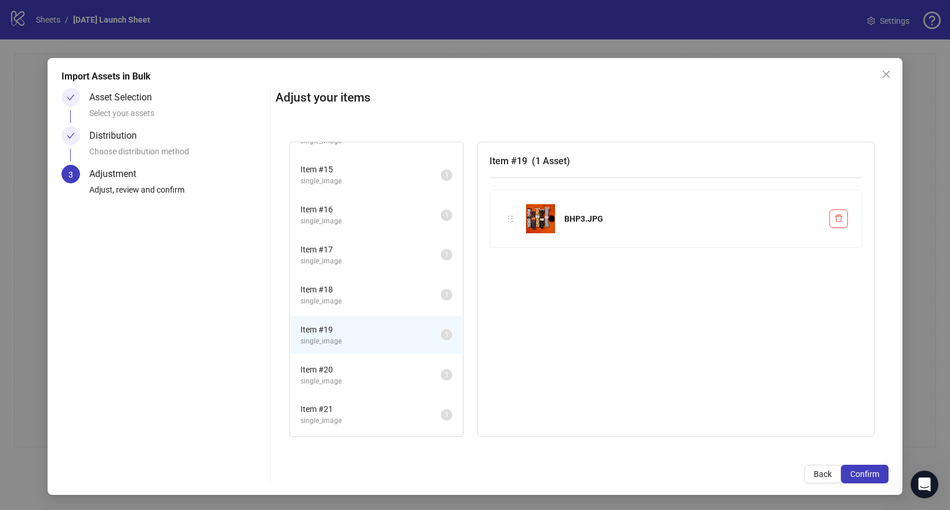
click at [362, 368] on span "Item # 20" at bounding box center [370, 369] width 140 height 13
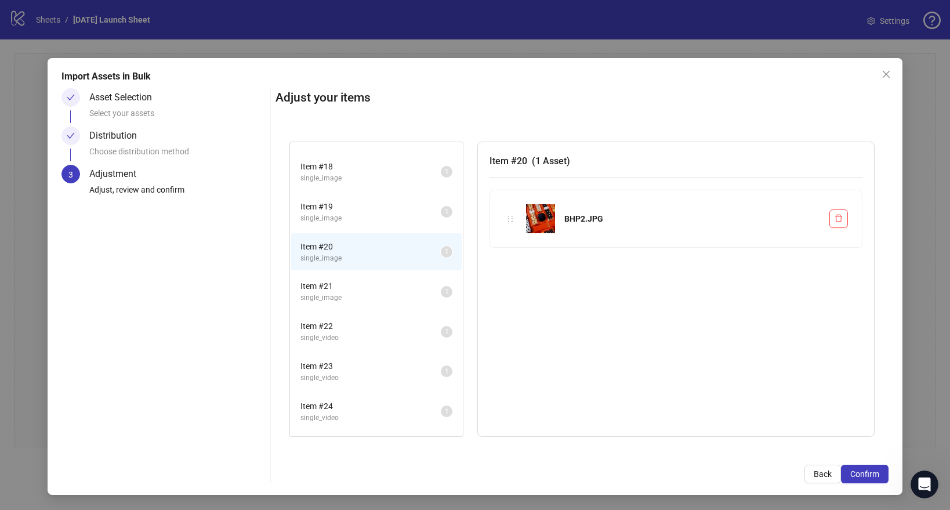
scroll to position [706, 0]
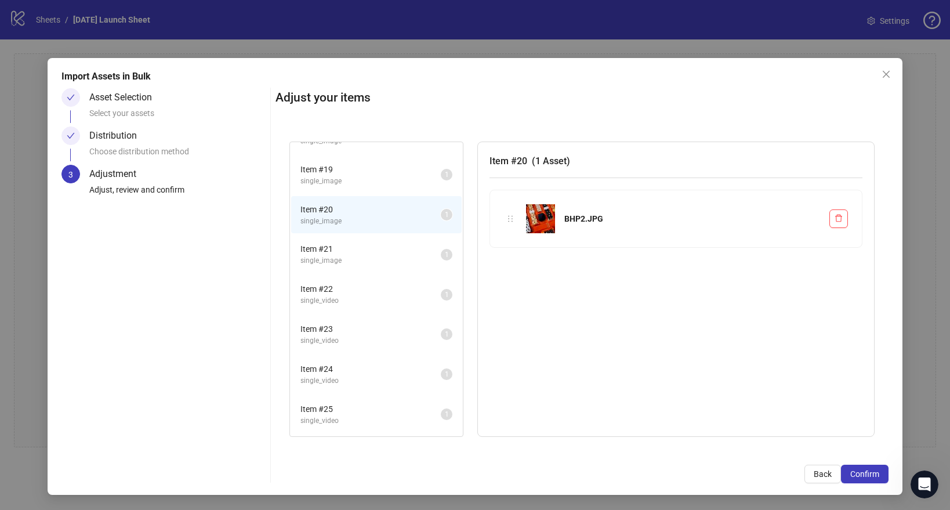
click at [365, 249] on span "Item # 21" at bounding box center [370, 248] width 140 height 13
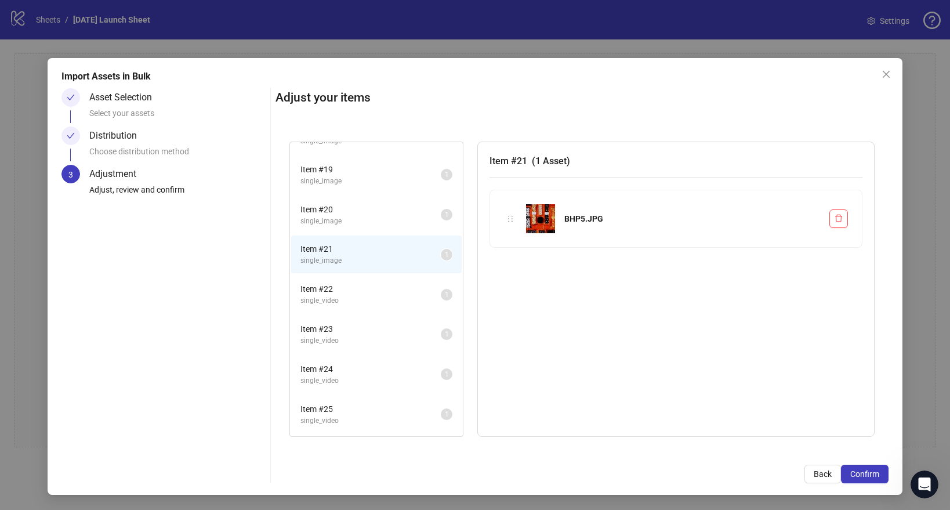
click at [360, 296] on span "single_video" at bounding box center [370, 300] width 140 height 11
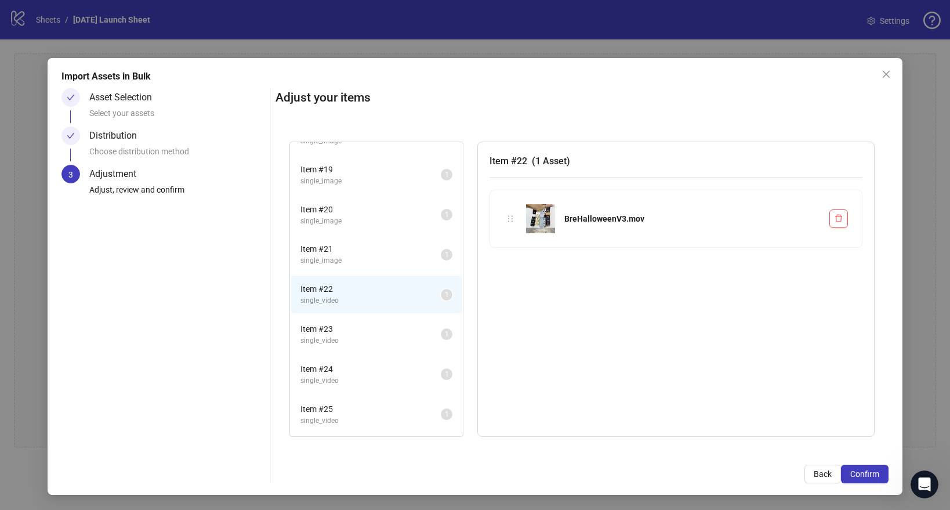
click at [357, 325] on span "Item # 23" at bounding box center [370, 328] width 140 height 13
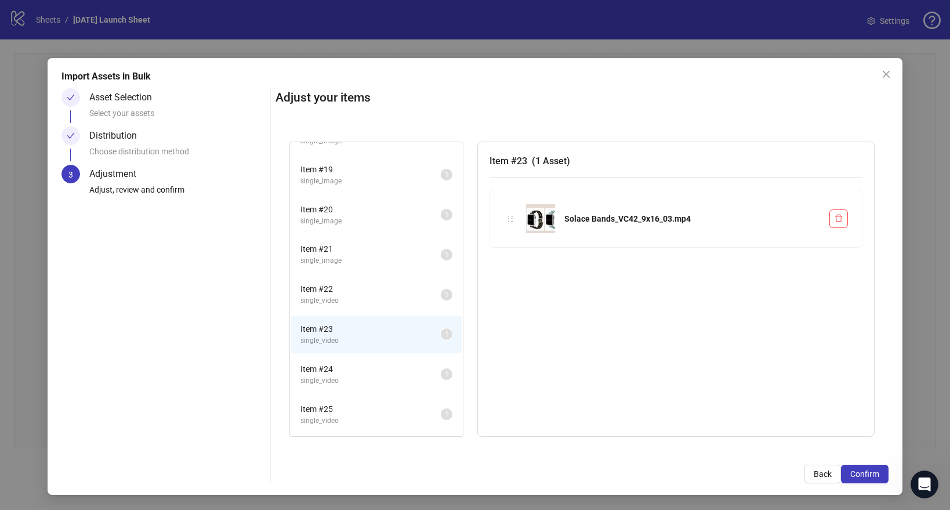
click at [354, 357] on li "Item # 24 single_video 1" at bounding box center [376, 374] width 170 height 38
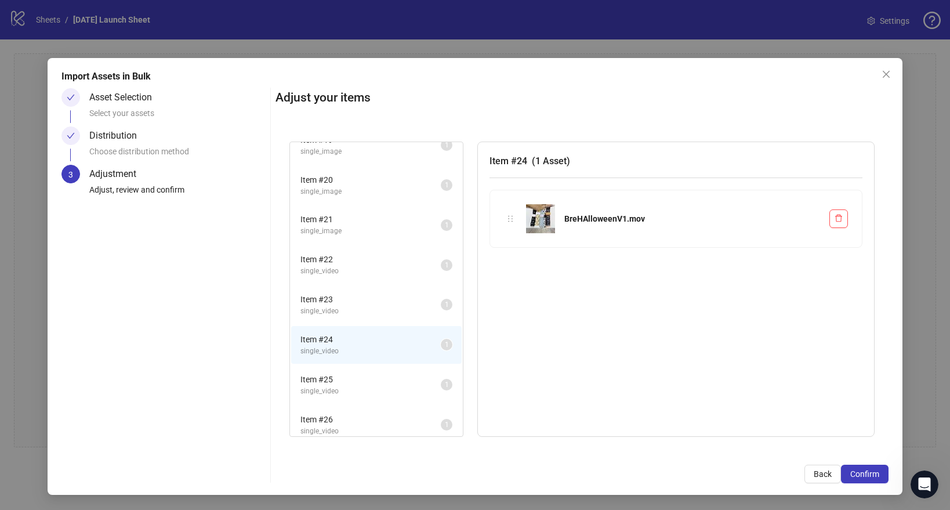
scroll to position [743, 0]
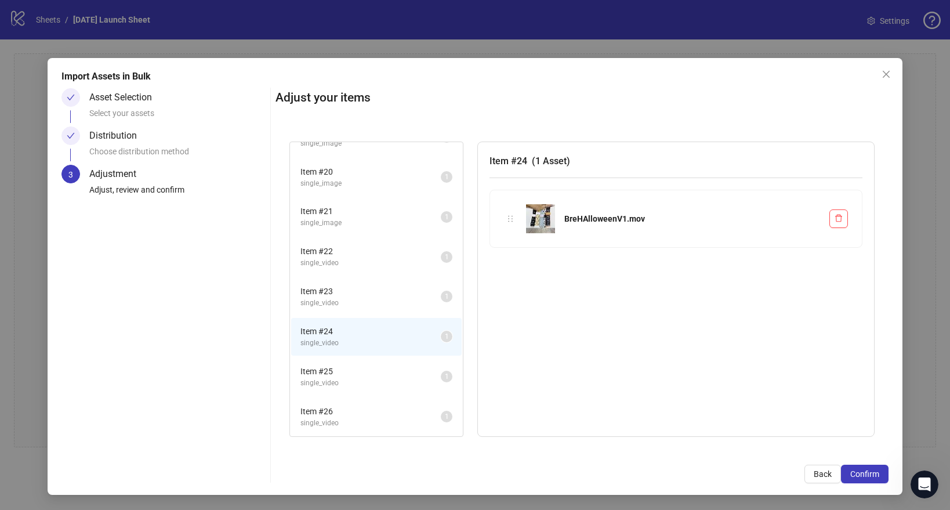
click at [351, 373] on span "Item # 25" at bounding box center [370, 371] width 140 height 13
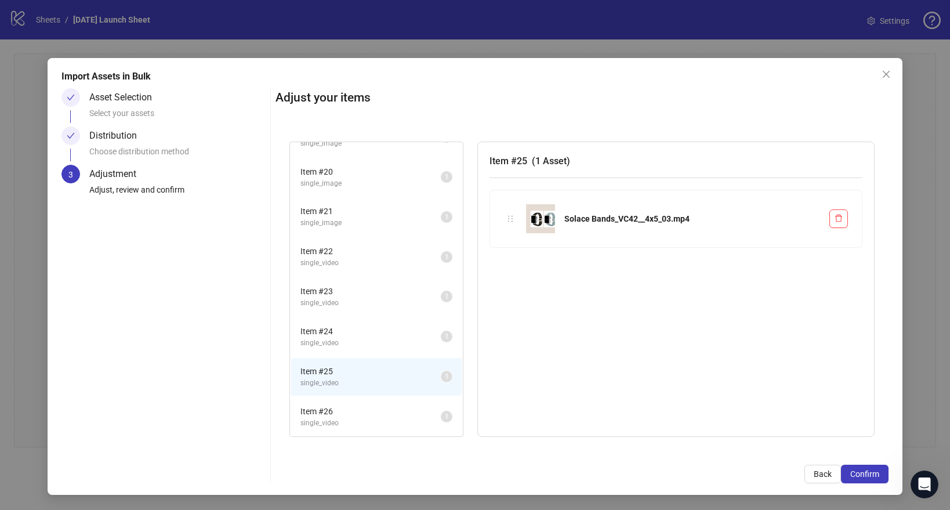
click at [349, 418] on span "single_video" at bounding box center [370, 423] width 140 height 11
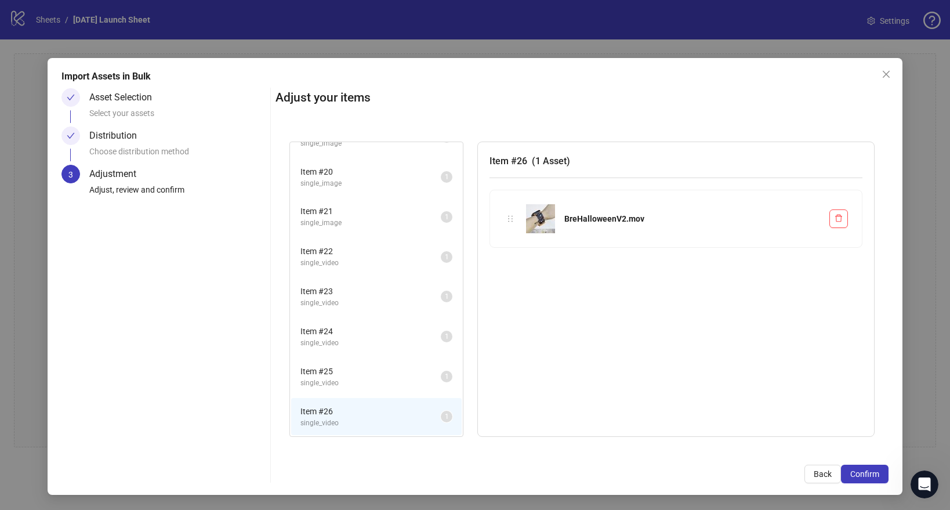
click at [352, 393] on li "Item # 25 single_video 1" at bounding box center [376, 377] width 170 height 38
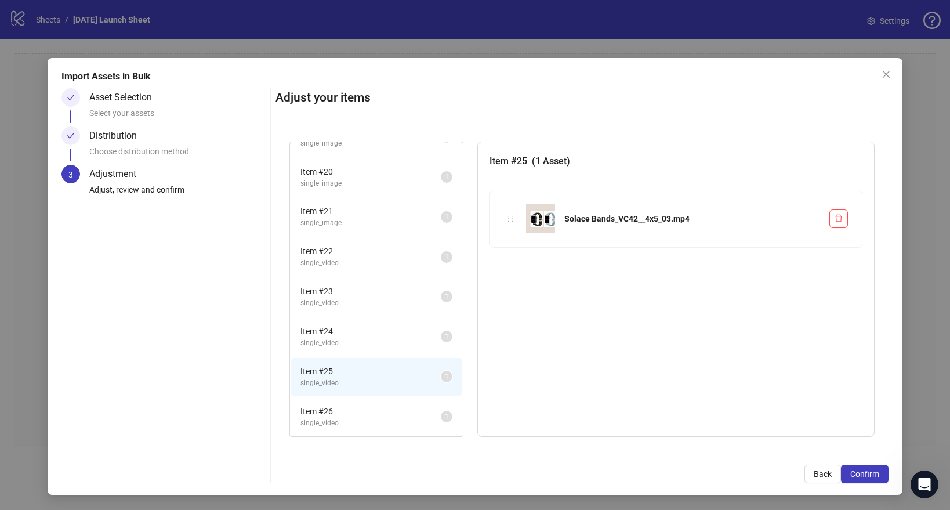
click at [353, 335] on span "Item # 24" at bounding box center [370, 331] width 140 height 13
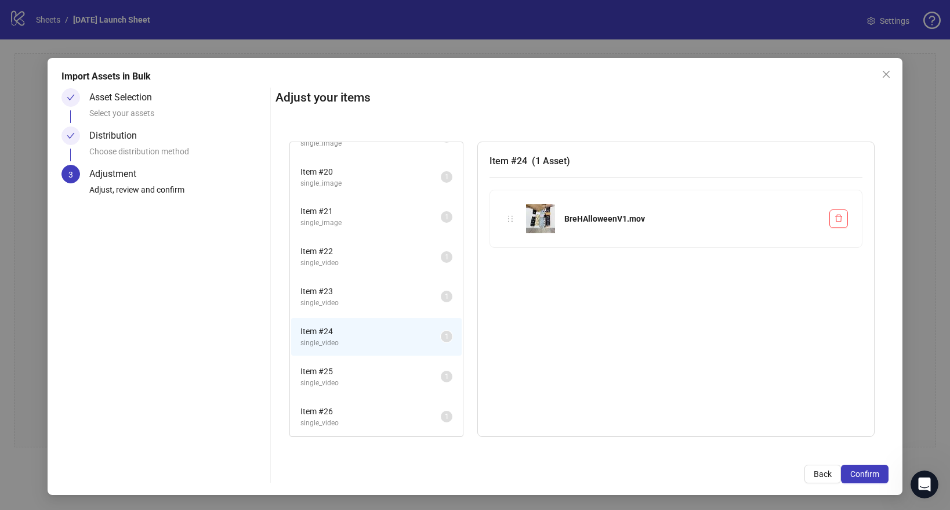
click at [355, 302] on span "single_video" at bounding box center [370, 302] width 140 height 11
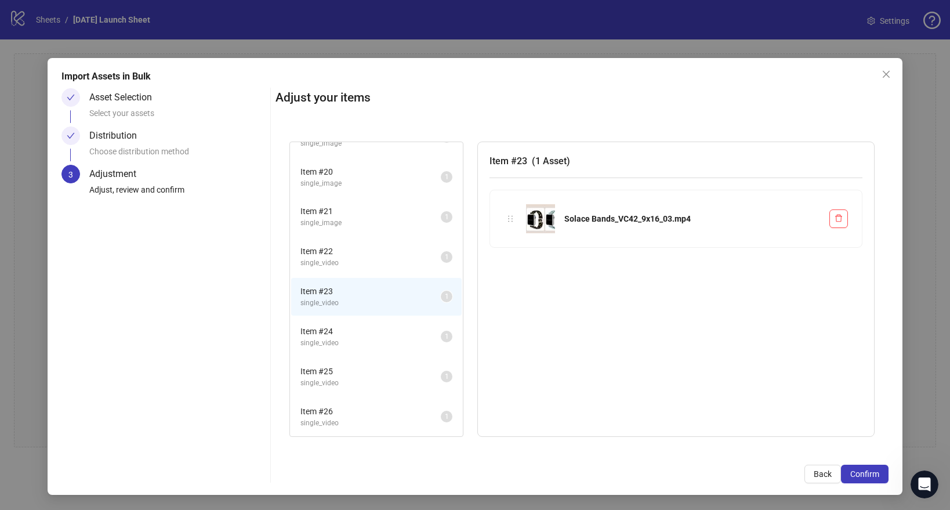
click at [354, 260] on span "single_video" at bounding box center [370, 262] width 140 height 11
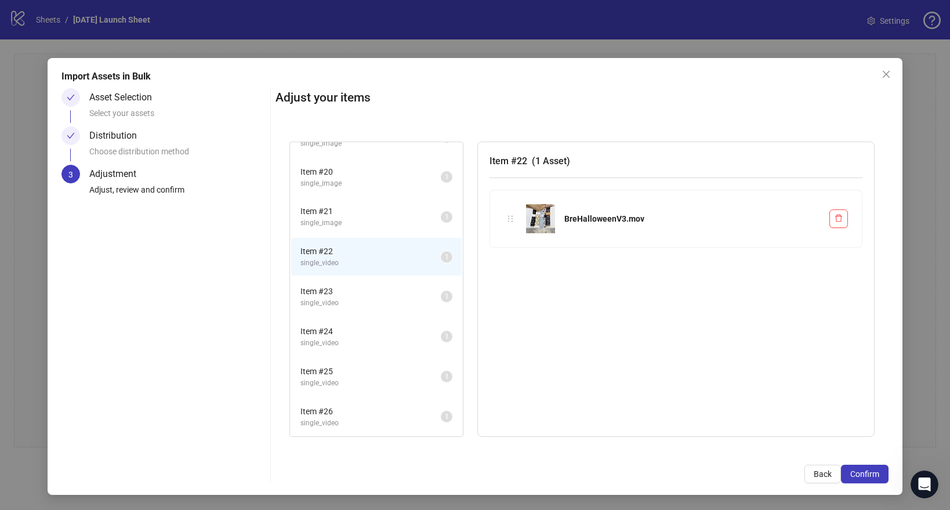
click at [355, 233] on li "Item # 21 single_image 1" at bounding box center [376, 217] width 170 height 38
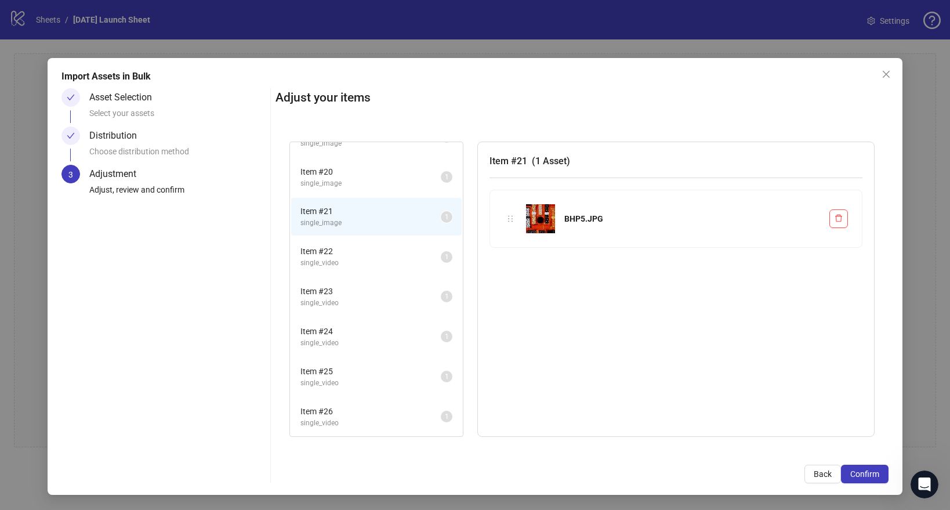
scroll to position [0, 0]
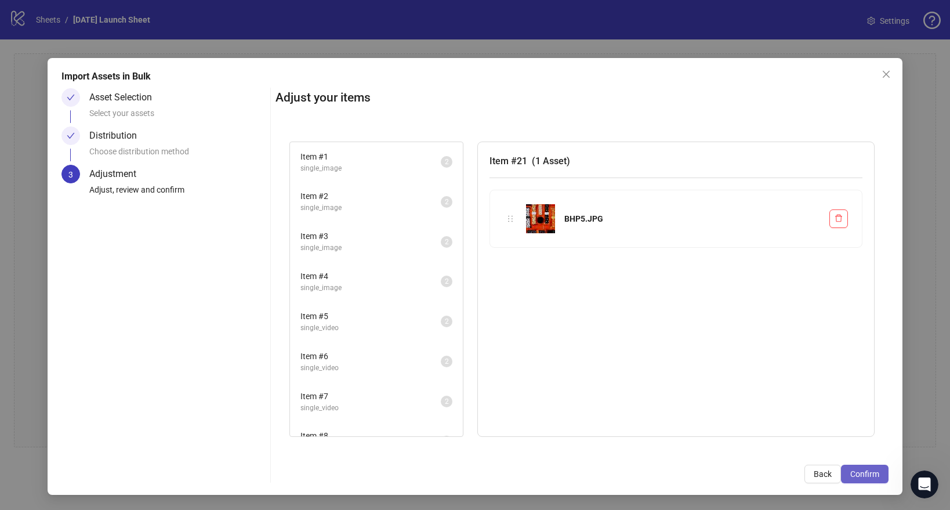
click at [874, 473] on span "Confirm" at bounding box center [864, 473] width 29 height 9
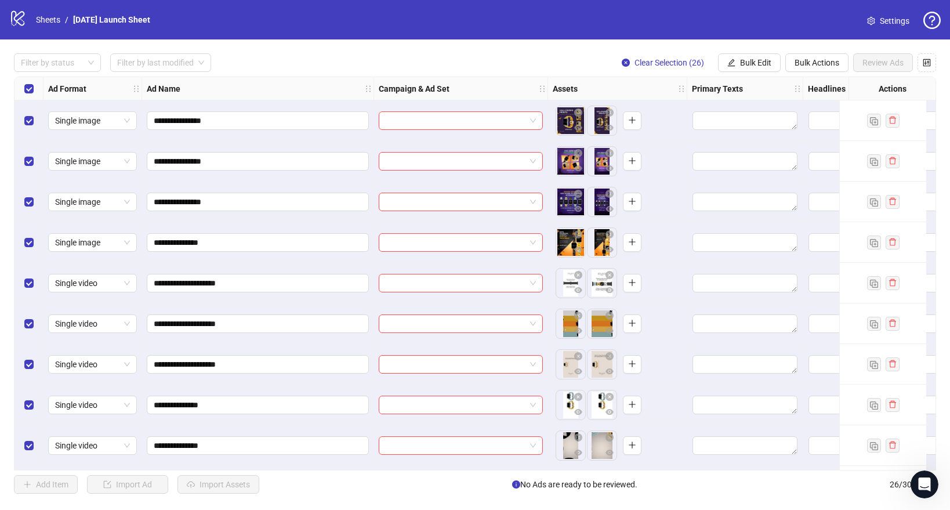
click at [95, 130] on div "Single image" at bounding box center [92, 120] width 99 height 41
click at [102, 124] on span "Single image" at bounding box center [92, 120] width 75 height 17
click at [86, 219] on div "Flexible" at bounding box center [92, 218] width 70 height 13
click at [103, 165] on span "Single image" at bounding box center [92, 161] width 75 height 17
click at [84, 260] on div "Flexible" at bounding box center [92, 258] width 70 height 13
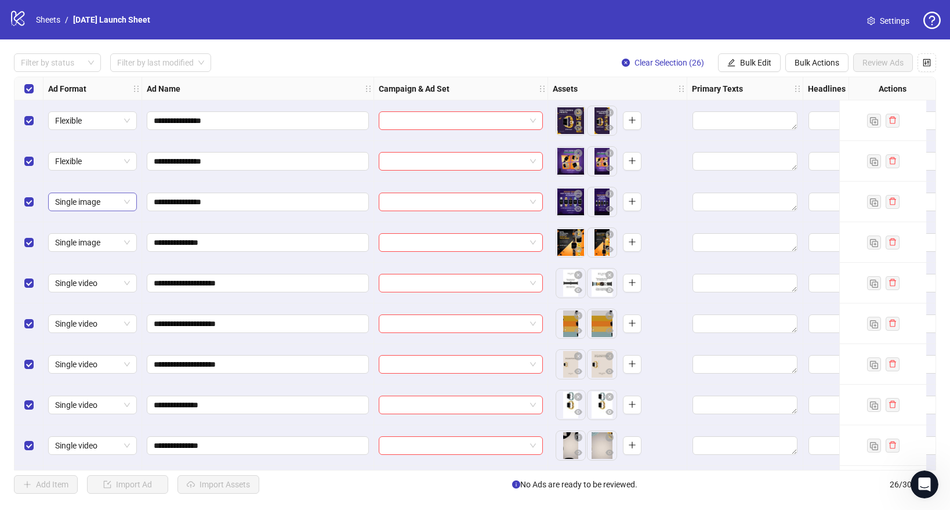
click at [109, 199] on span "Single image" at bounding box center [92, 201] width 75 height 17
click at [85, 303] on div "Flexible" at bounding box center [92, 299] width 70 height 13
click at [103, 246] on span "Single image" at bounding box center [92, 242] width 75 height 17
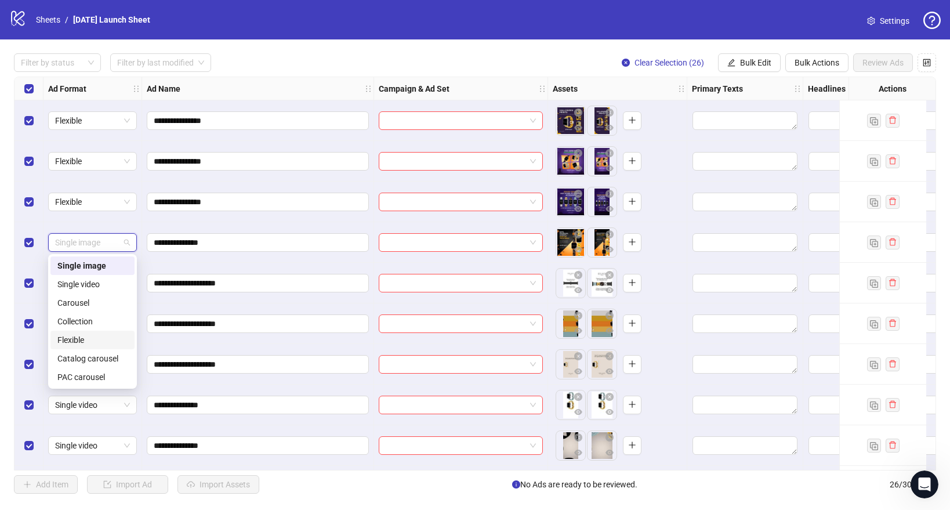
click at [84, 340] on div "Flexible" at bounding box center [92, 339] width 70 height 13
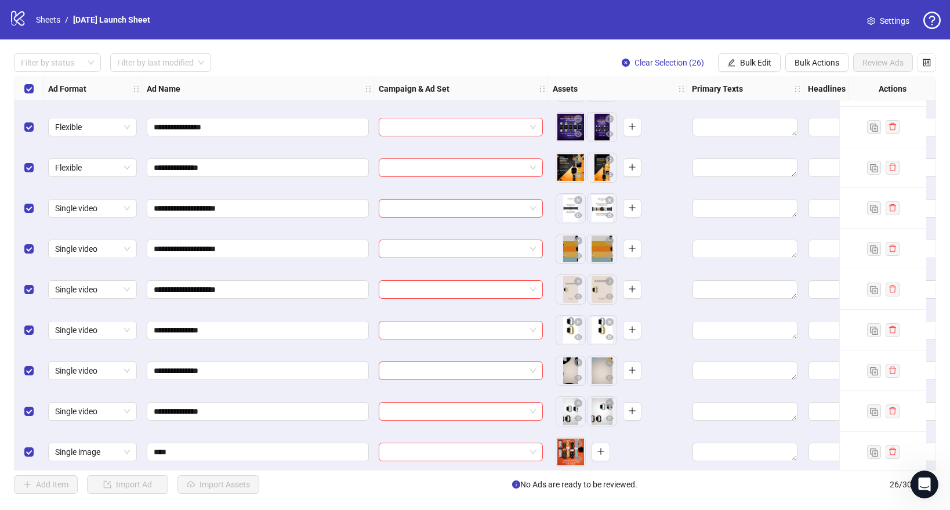
scroll to position [76, 0]
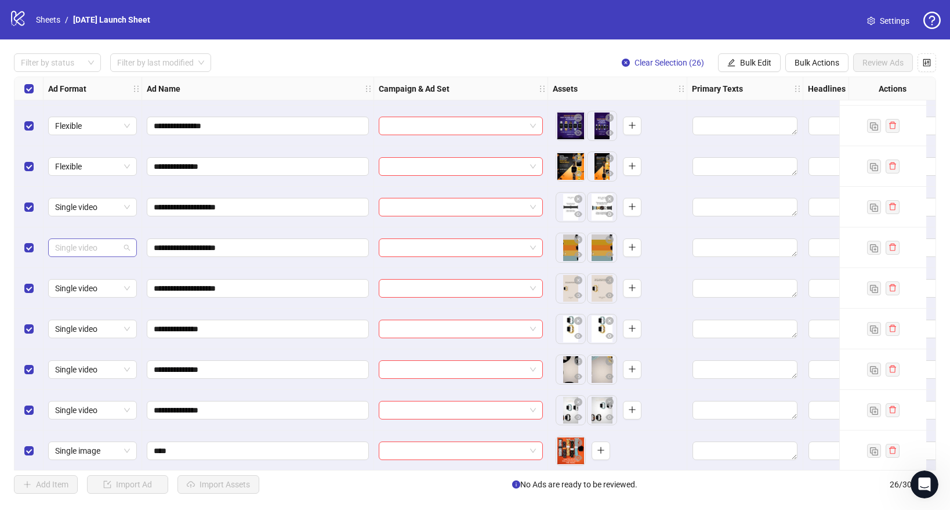
click at [103, 242] on span "Single video" at bounding box center [92, 247] width 75 height 17
click at [110, 213] on span "Single video" at bounding box center [92, 206] width 75 height 17
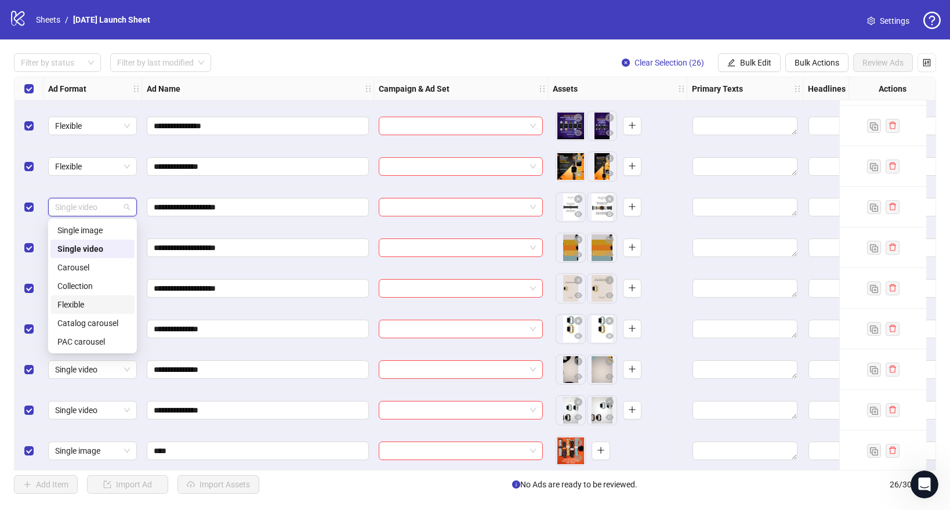
click at [82, 312] on div "Flexible" at bounding box center [92, 304] width 84 height 19
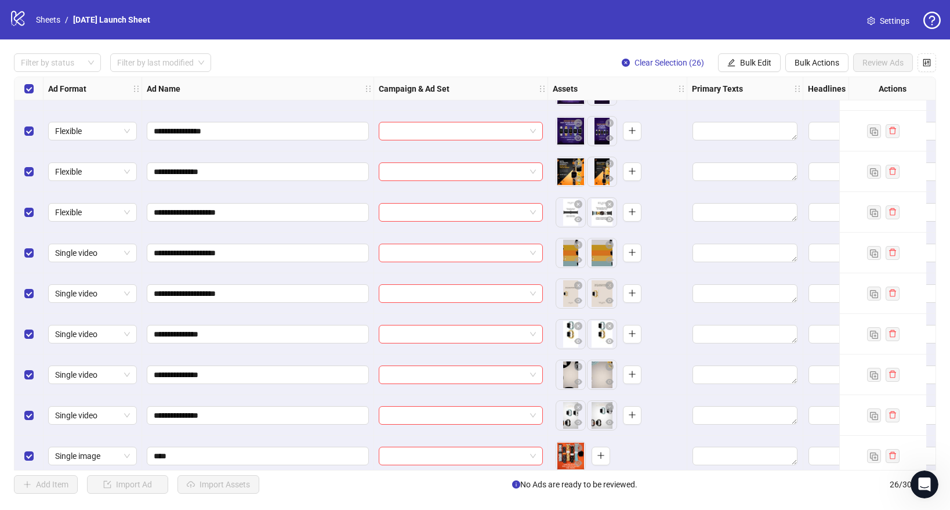
scroll to position [79, 0]
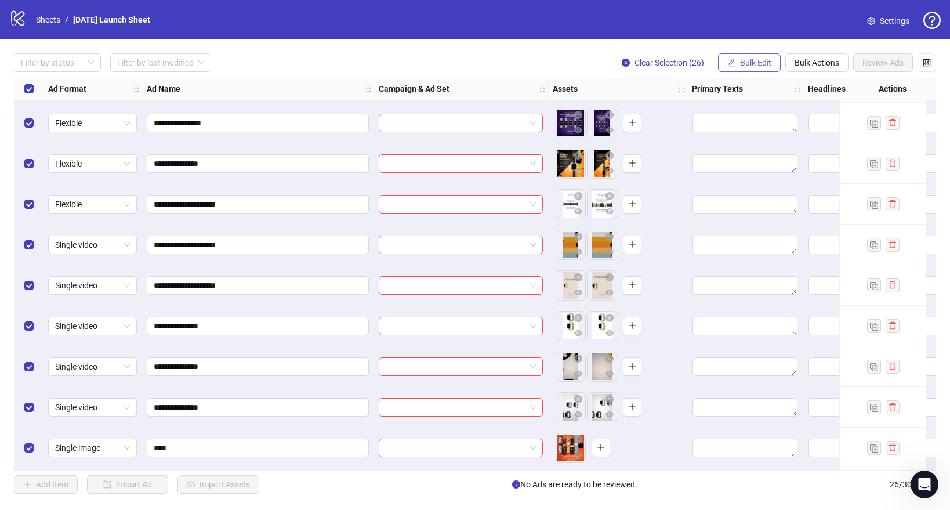
click at [758, 63] on span "Bulk Edit" at bounding box center [755, 62] width 31 height 9
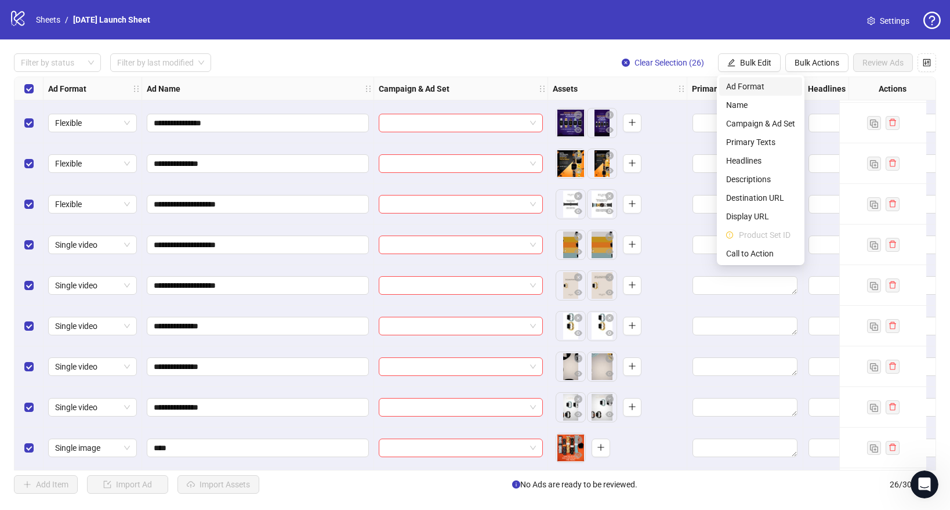
click at [746, 88] on span "Ad Format" at bounding box center [760, 86] width 69 height 13
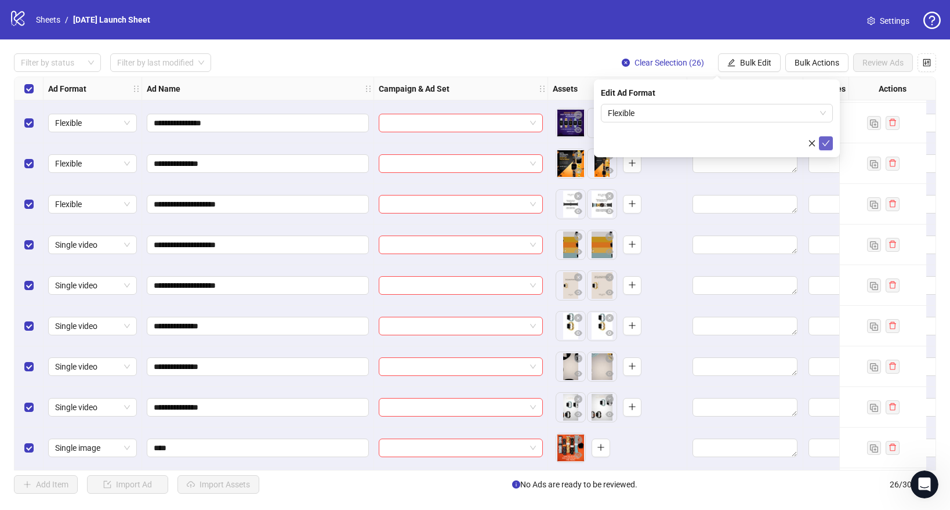
click at [826, 146] on icon "check" at bounding box center [826, 143] width 8 height 8
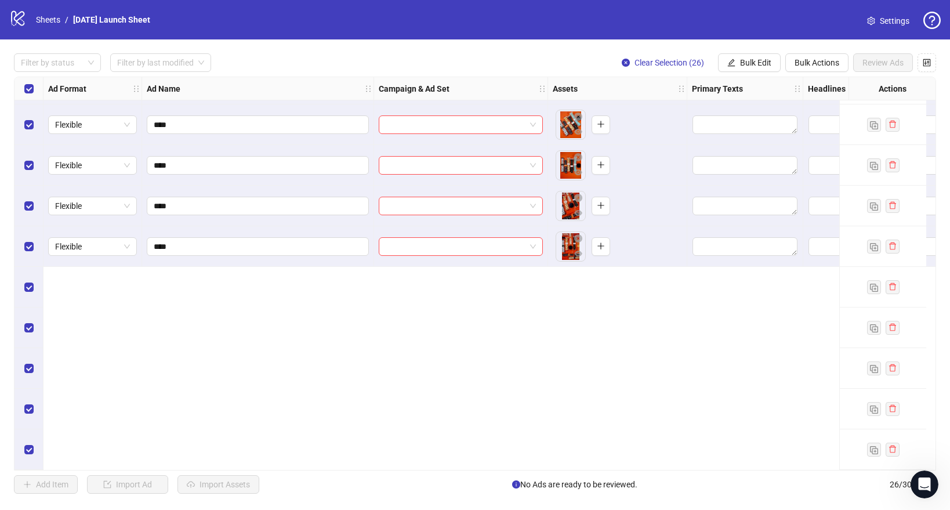
scroll to position [0, 0]
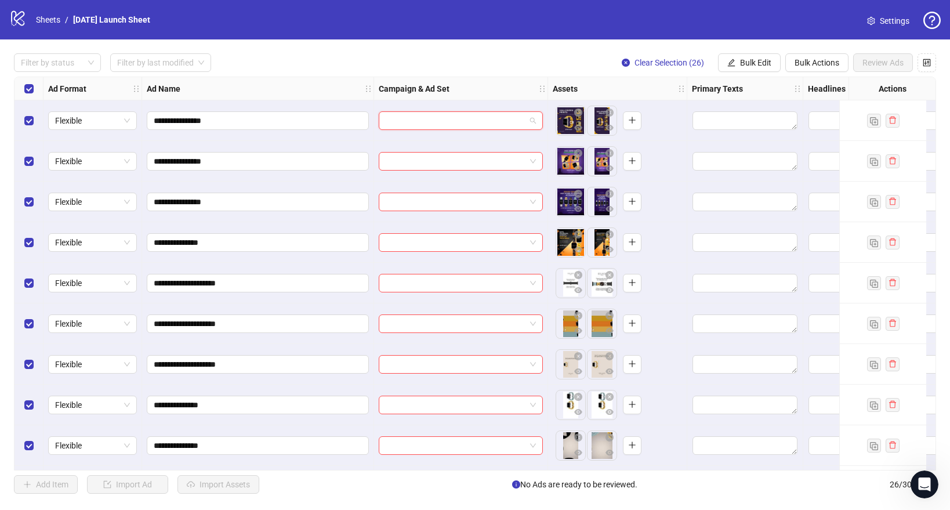
click at [418, 123] on input "search" at bounding box center [456, 120] width 140 height 17
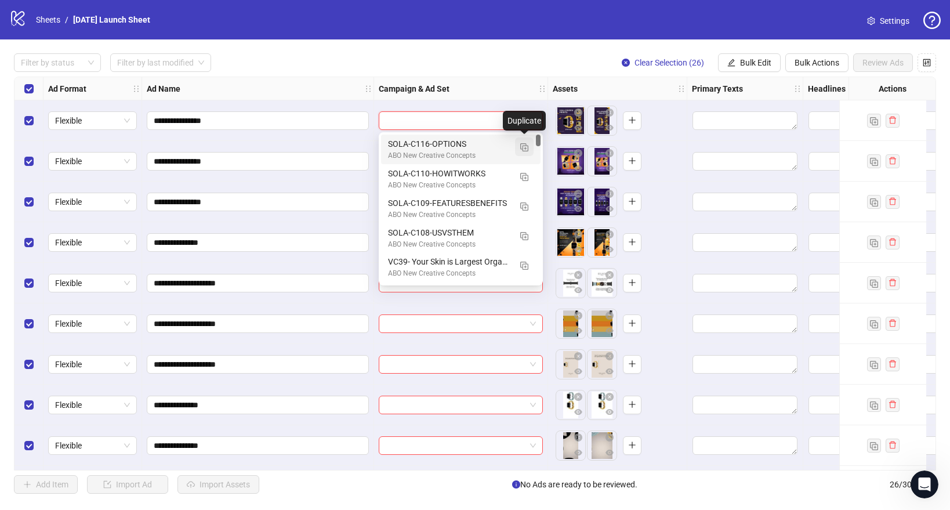
click at [525, 151] on img "button" at bounding box center [524, 147] width 8 height 8
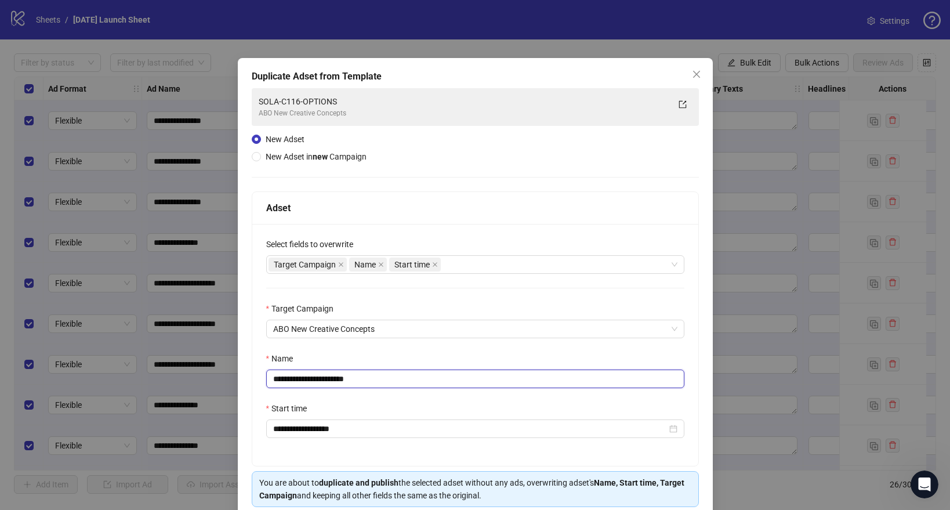
click at [323, 379] on input "**********" at bounding box center [475, 378] width 418 height 19
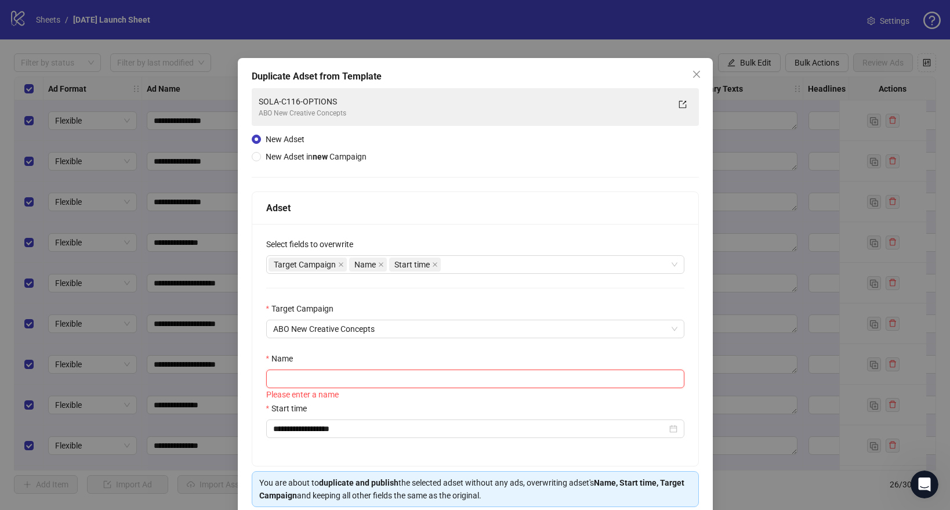
paste input "**********"
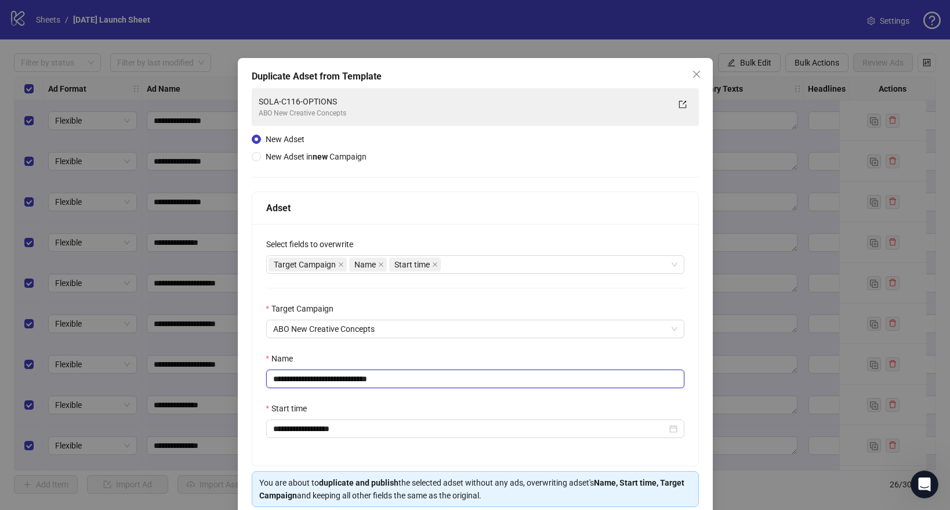
scroll to position [49, 0]
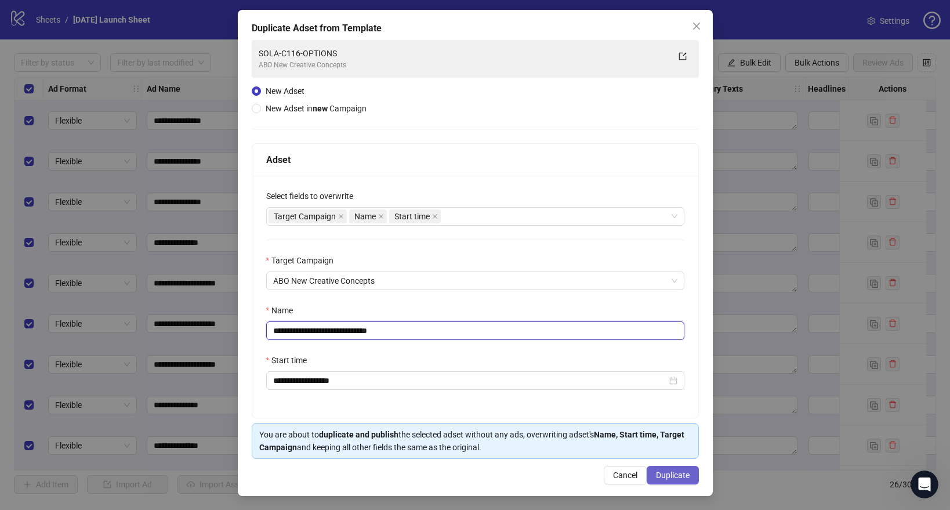
type input "**********"
click at [669, 473] on span "Duplicate" at bounding box center [673, 474] width 34 height 9
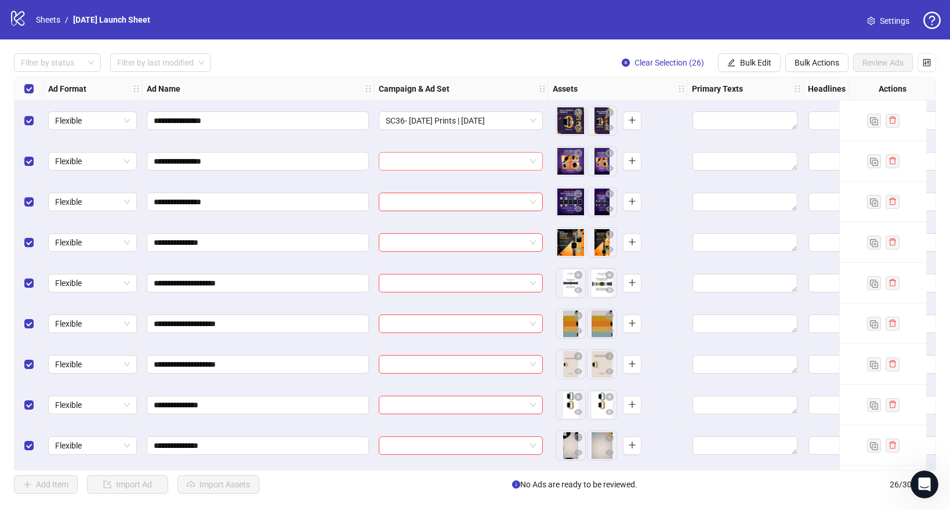
click at [453, 168] on input "search" at bounding box center [456, 161] width 140 height 17
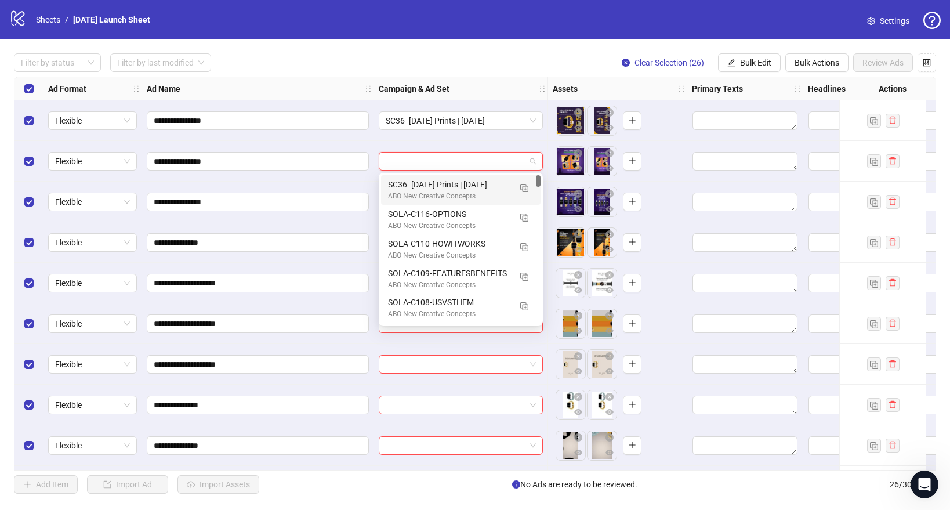
click at [439, 191] on div "ABO New Creative Concepts" at bounding box center [449, 196] width 122 height 11
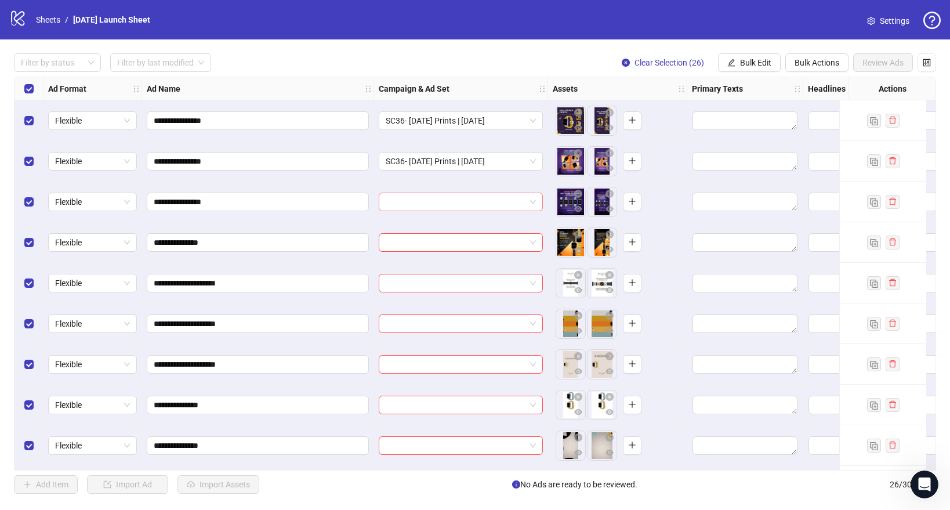
click at [423, 205] on input "search" at bounding box center [456, 201] width 140 height 17
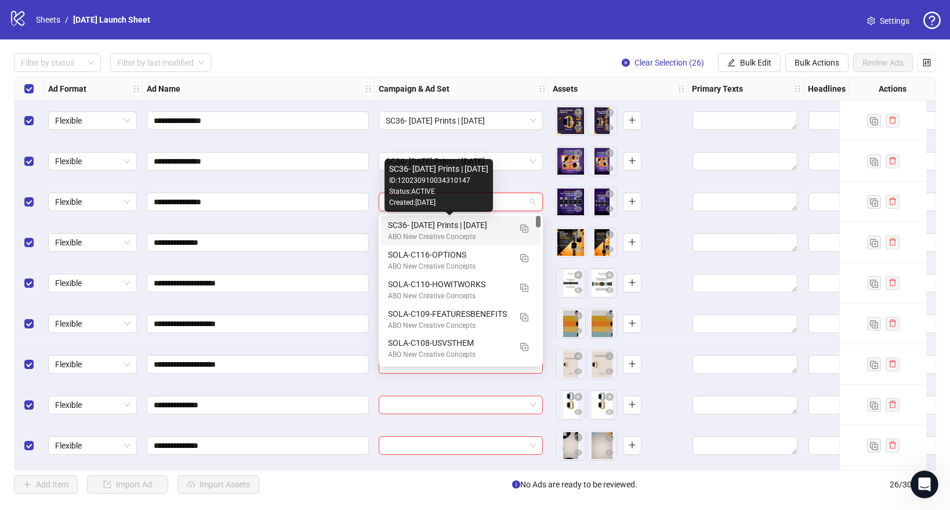
click at [423, 233] on div "ABO New Creative Concepts" at bounding box center [449, 236] width 122 height 11
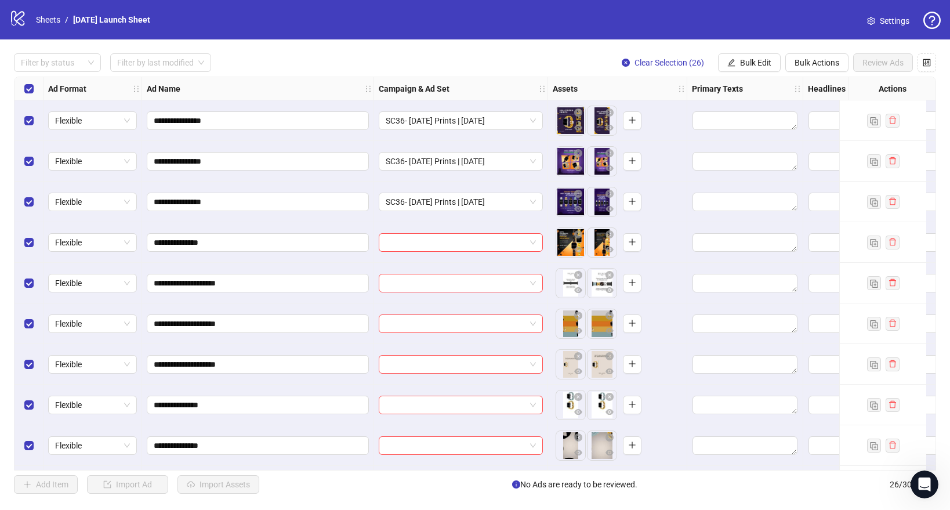
click at [409, 253] on div at bounding box center [461, 242] width 174 height 41
click at [413, 248] on input "search" at bounding box center [456, 242] width 140 height 17
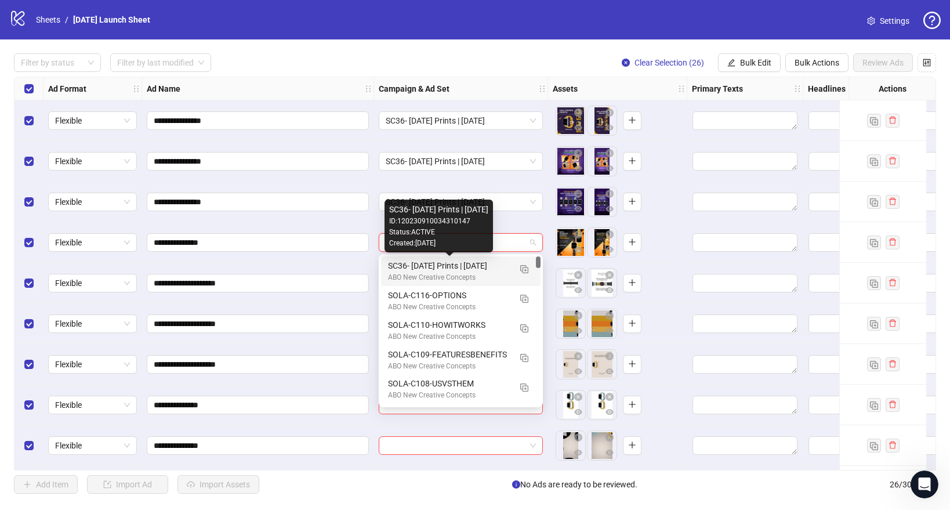
click at [411, 273] on div "ABO New Creative Concepts" at bounding box center [449, 277] width 122 height 11
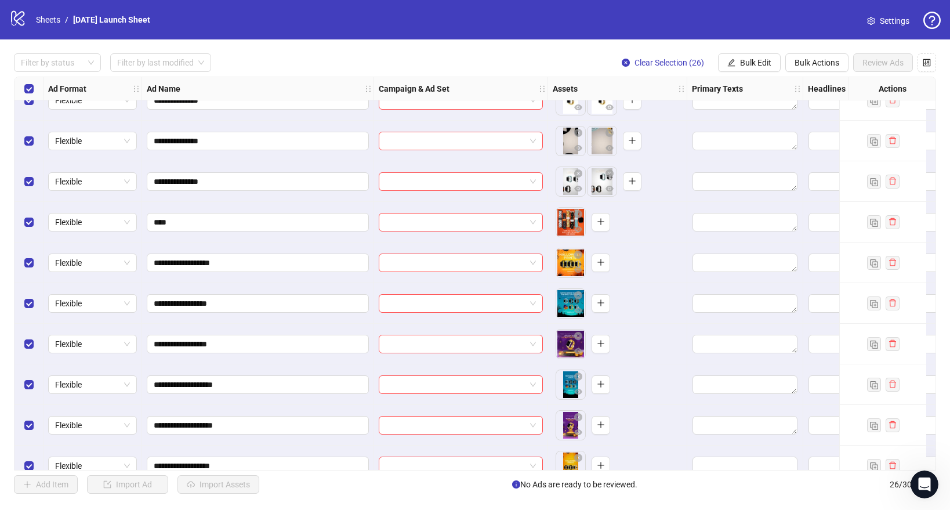
scroll to position [309, 0]
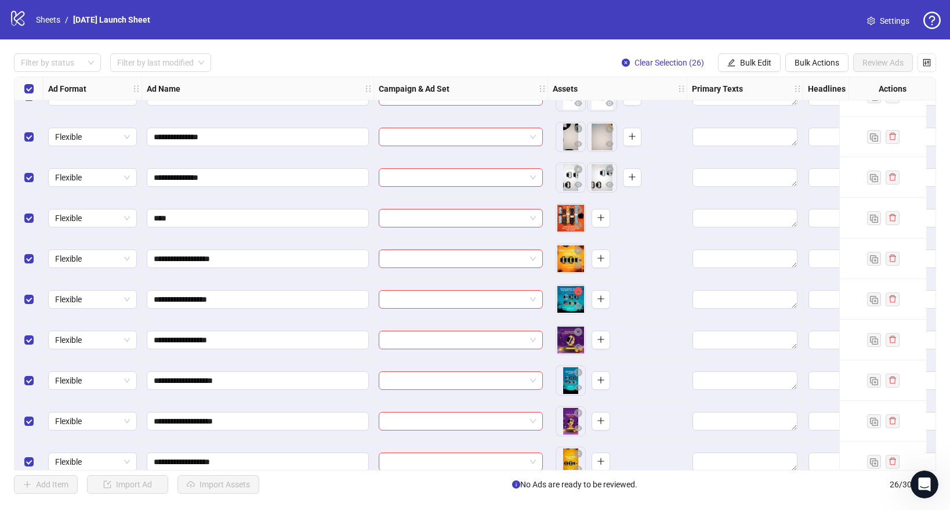
click at [578, 293] on icon "close-circle" at bounding box center [578, 291] width 8 height 8
click at [569, 297] on icon "plus" at bounding box center [569, 299] width 1 height 6
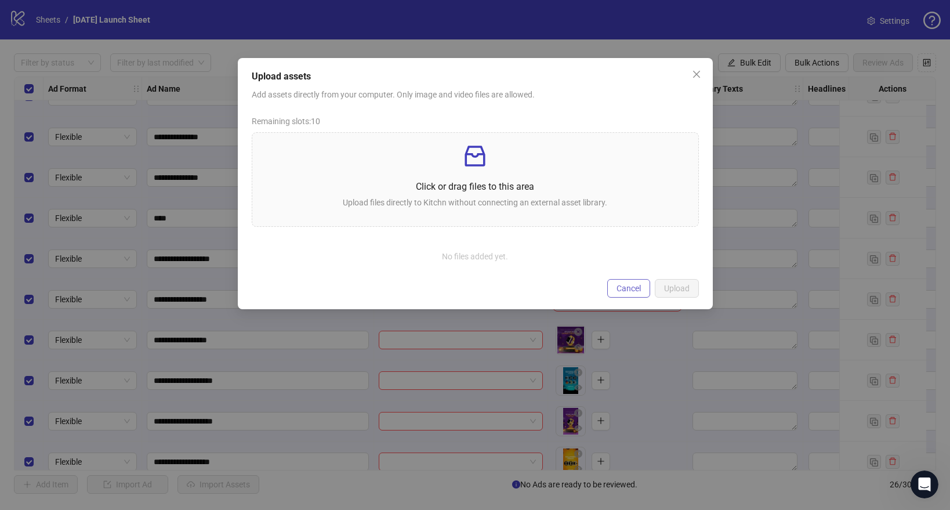
click at [634, 286] on span "Cancel" at bounding box center [628, 288] width 24 height 9
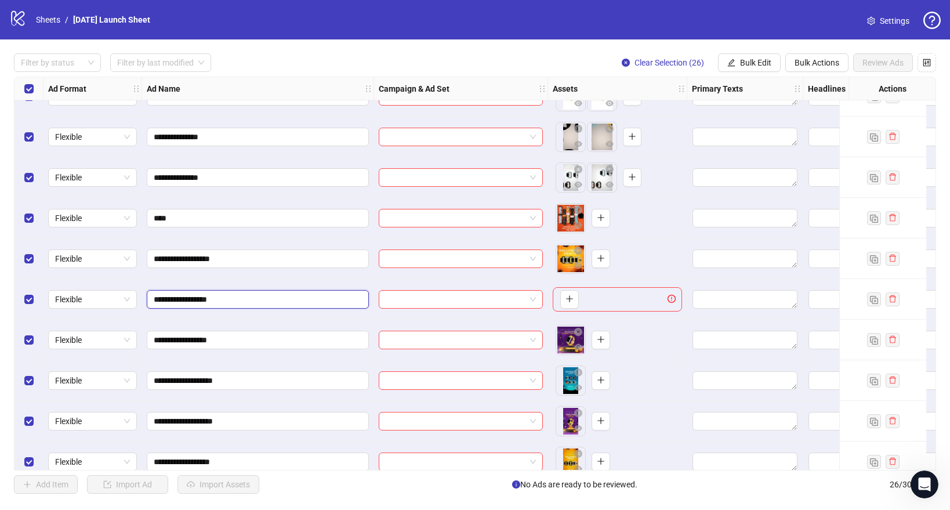
click at [245, 303] on input "**********" at bounding box center [257, 299] width 206 height 13
click at [568, 297] on icon "plus" at bounding box center [569, 299] width 8 height 8
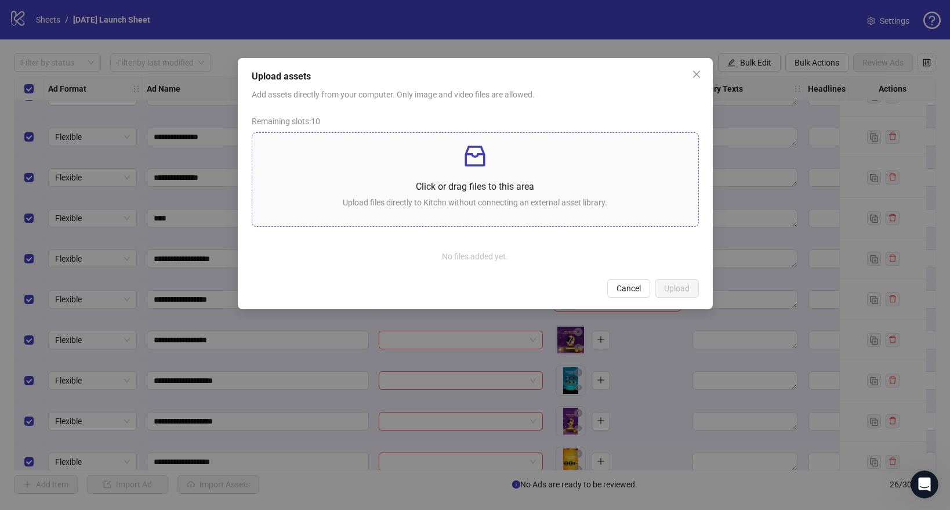
click at [490, 179] on div "Click or drag files to this area Upload files directly to Kitchn without connec…" at bounding box center [475, 179] width 427 height 75
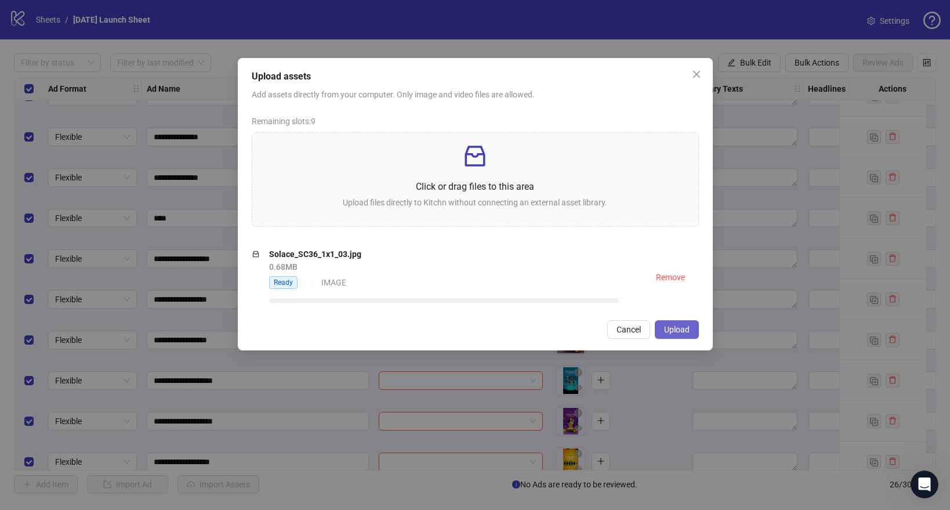
click at [666, 325] on span "Upload" at bounding box center [677, 329] width 26 height 9
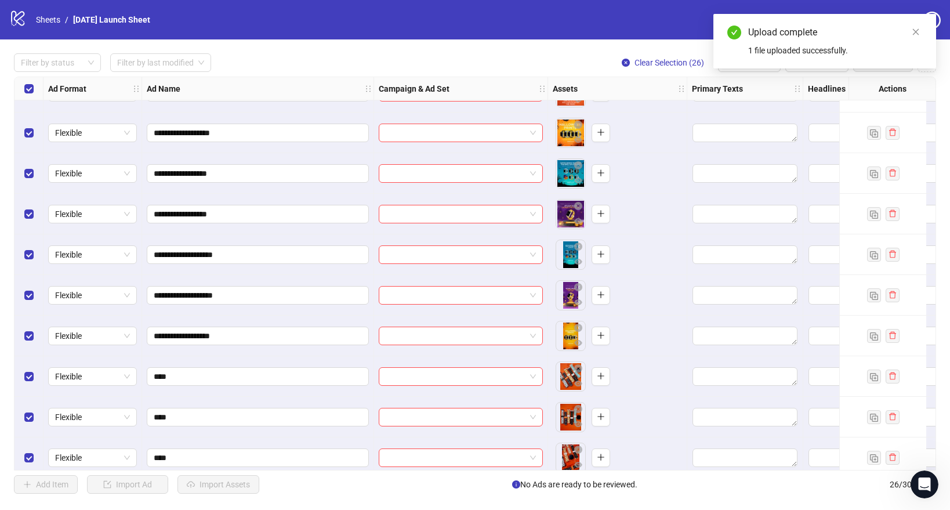
scroll to position [442, 0]
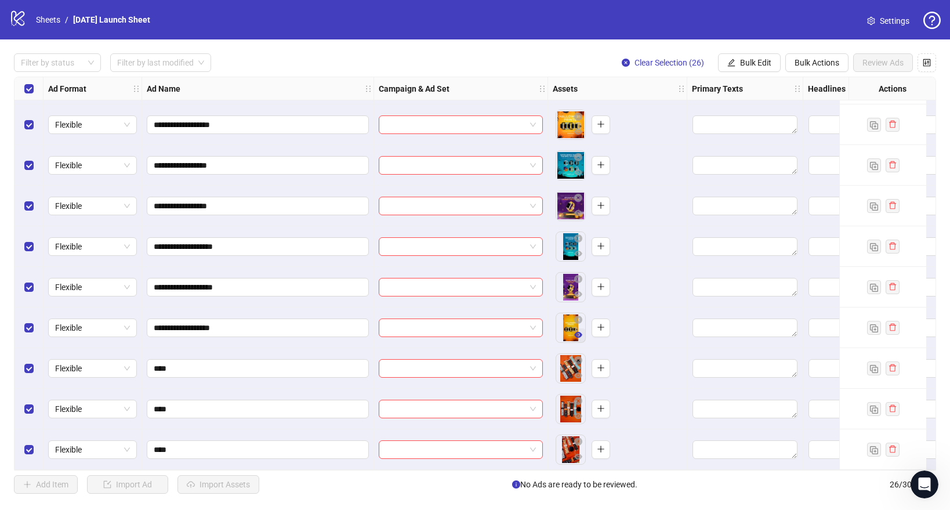
click at [579, 335] on icon "eye" at bounding box center [578, 335] width 8 height 6
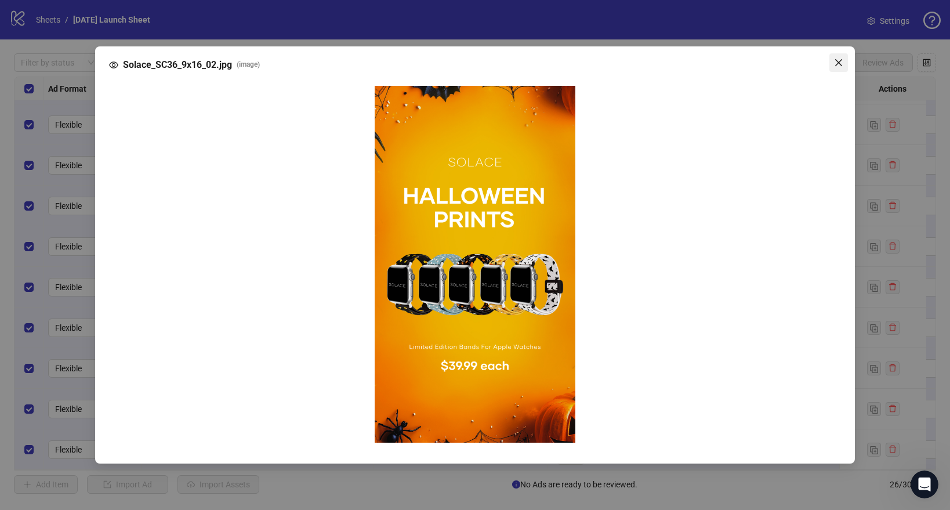
click at [843, 72] on button "Close" at bounding box center [838, 62] width 19 height 19
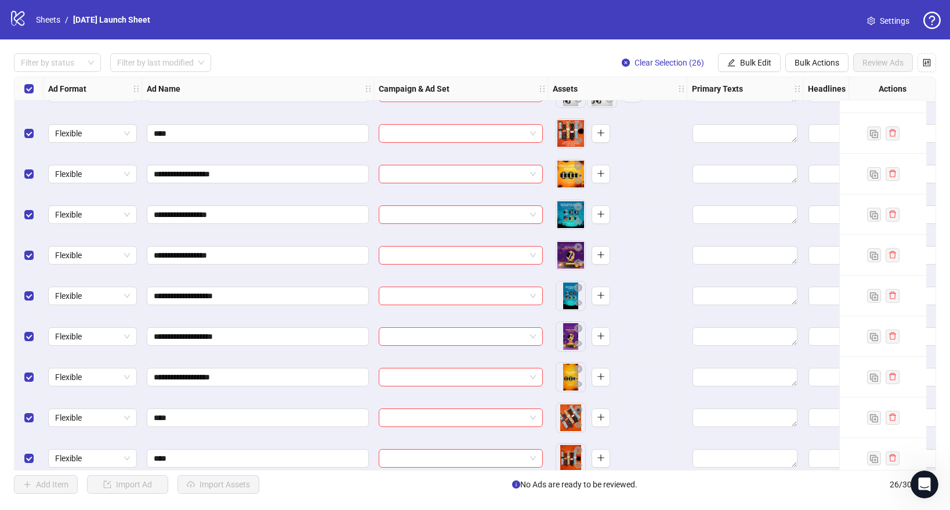
scroll to position [366, 0]
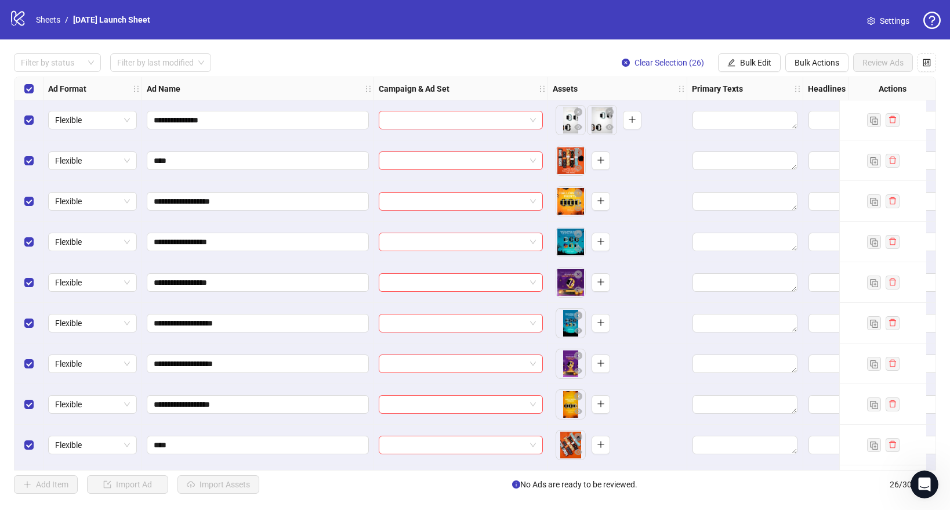
drag, startPoint x: 563, startPoint y: 324, endPoint x: 565, endPoint y: 242, distance: 81.2
click at [565, 242] on body "**********" at bounding box center [475, 255] width 950 height 510
drag, startPoint x: 565, startPoint y: 328, endPoint x: 568, endPoint y: 244, distance: 84.2
click at [568, 244] on body "**********" at bounding box center [475, 255] width 950 height 510
drag, startPoint x: 567, startPoint y: 317, endPoint x: 562, endPoint y: 239, distance: 78.4
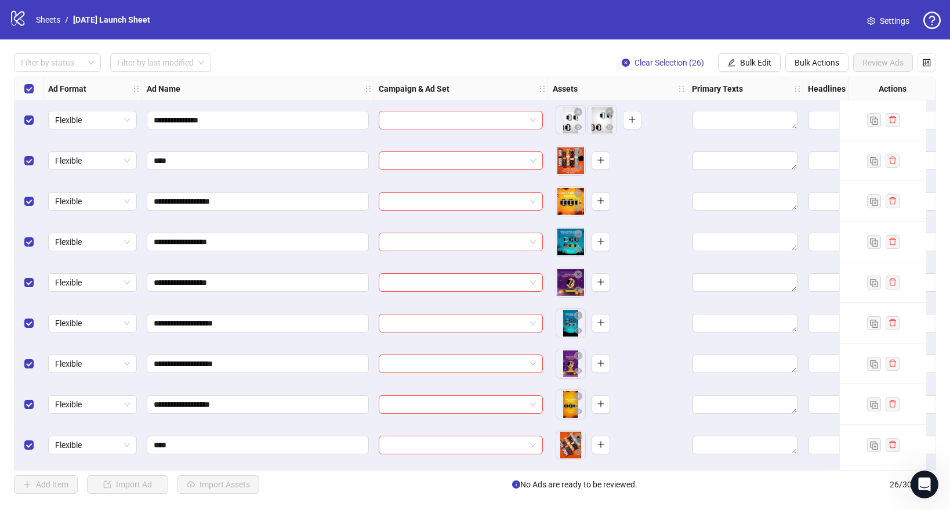
click at [562, 239] on body "**********" at bounding box center [475, 255] width 950 height 510
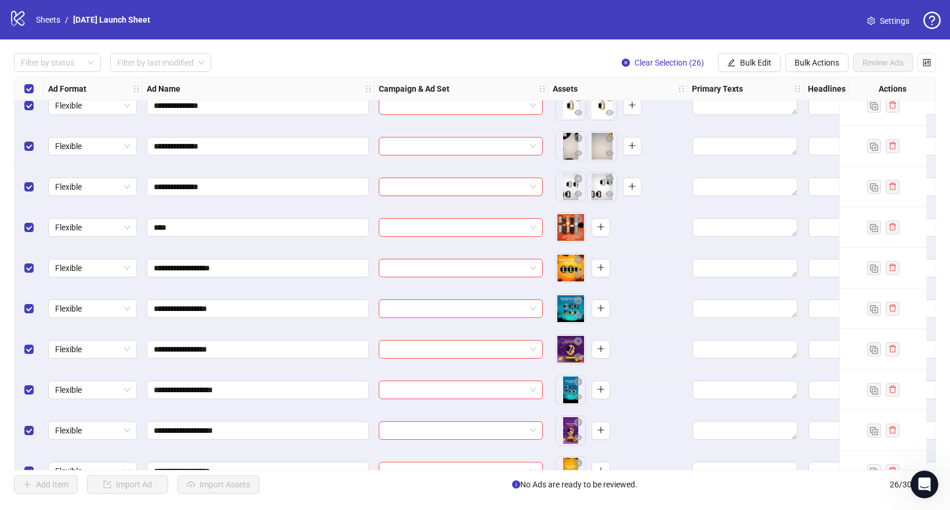
scroll to position [326, 0]
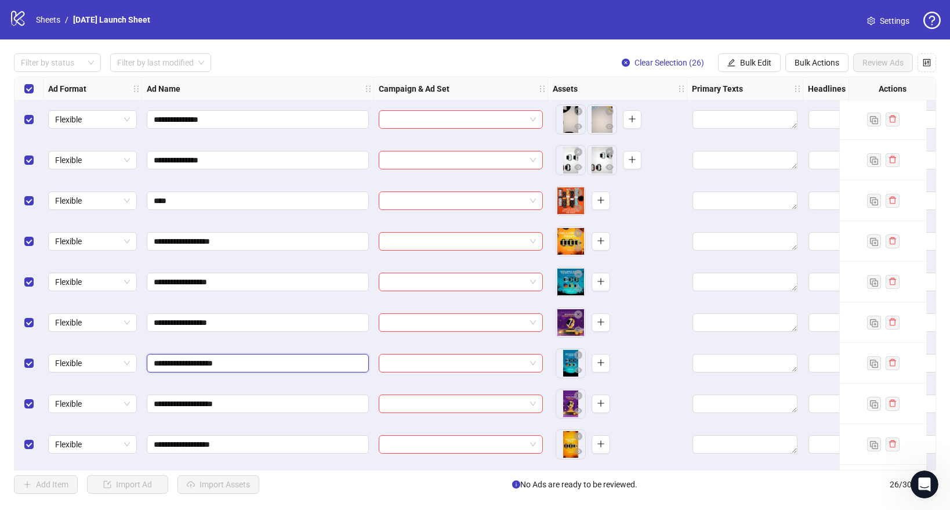
click at [240, 361] on input "**********" at bounding box center [257, 363] width 206 height 13
click at [601, 278] on icon "plus" at bounding box center [601, 281] width 8 height 8
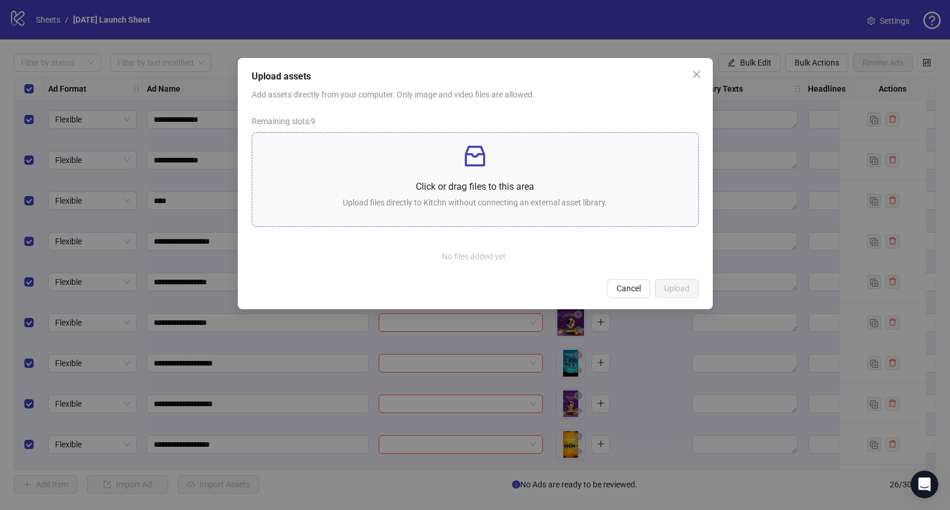
click at [524, 209] on p "Upload files directly to Kitchn without connecting an external asset library." at bounding box center [475, 202] width 427 height 13
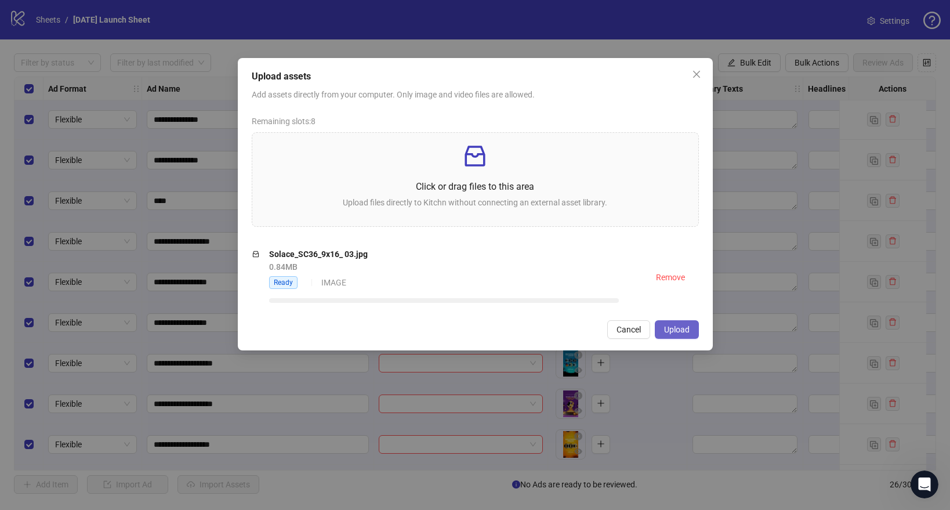
click at [681, 335] on button "Upload" at bounding box center [677, 329] width 44 height 19
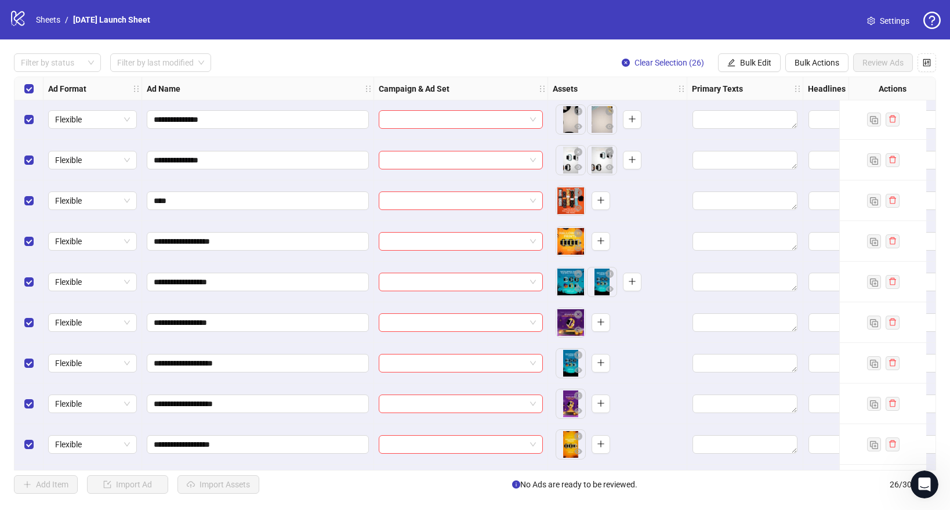
click at [653, 355] on div "To pick up a draggable item, press the space bar. While dragging, use the arrow…" at bounding box center [617, 363] width 129 height 36
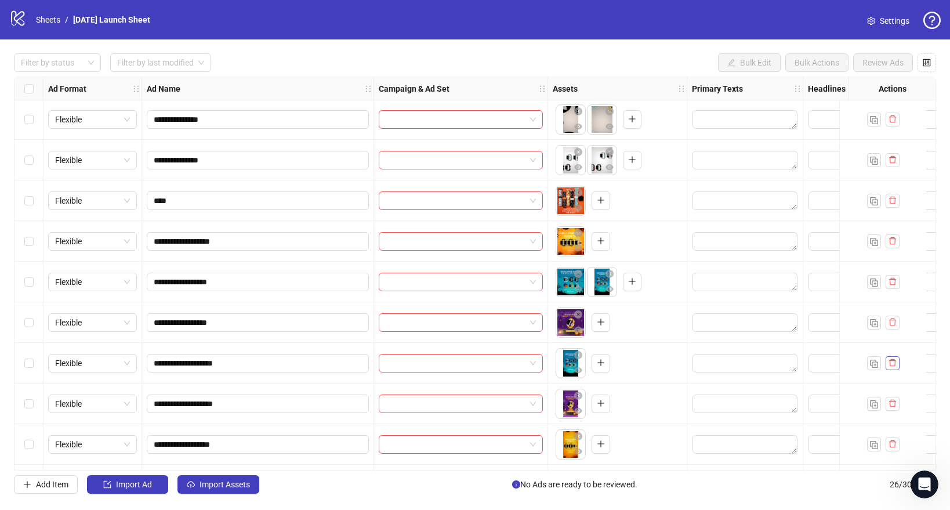
click at [890, 364] on icon "delete" at bounding box center [892, 363] width 7 height 8
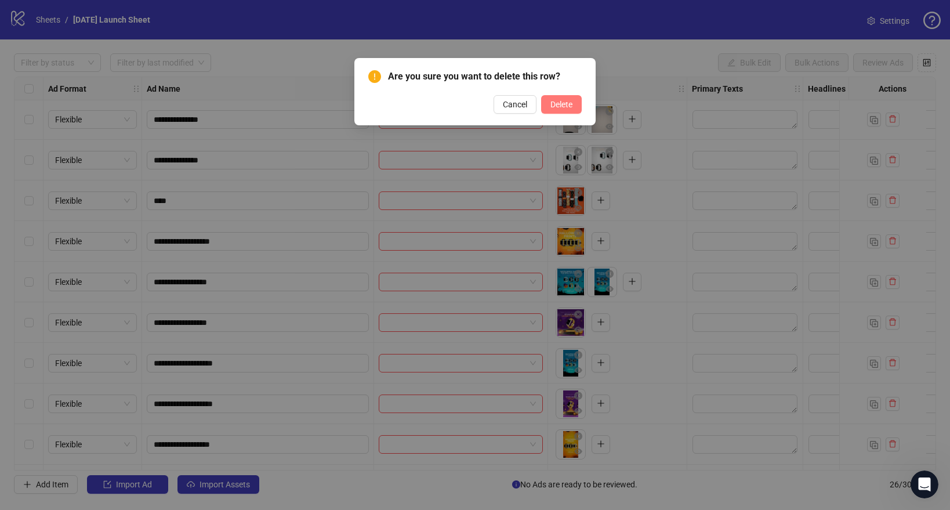
click at [558, 101] on span "Delete" at bounding box center [561, 104] width 22 height 9
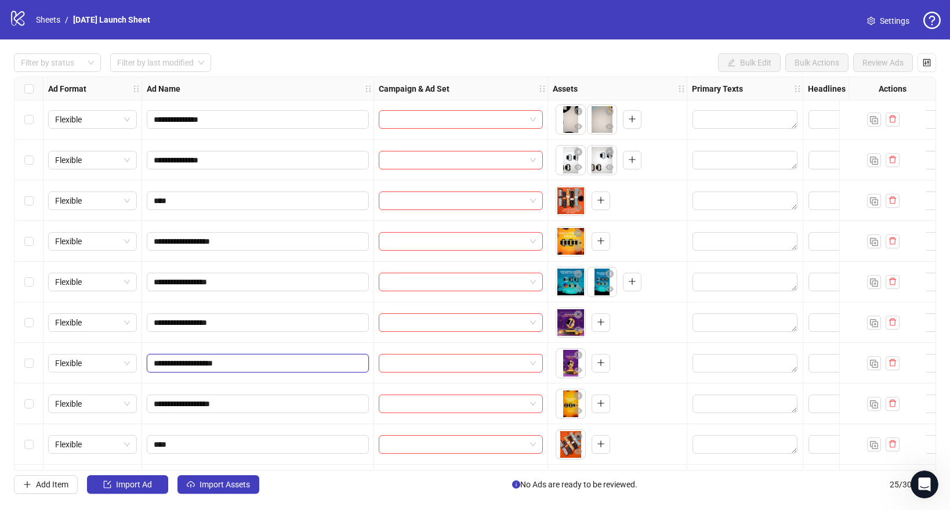
click at [242, 363] on input "**********" at bounding box center [257, 363] width 206 height 13
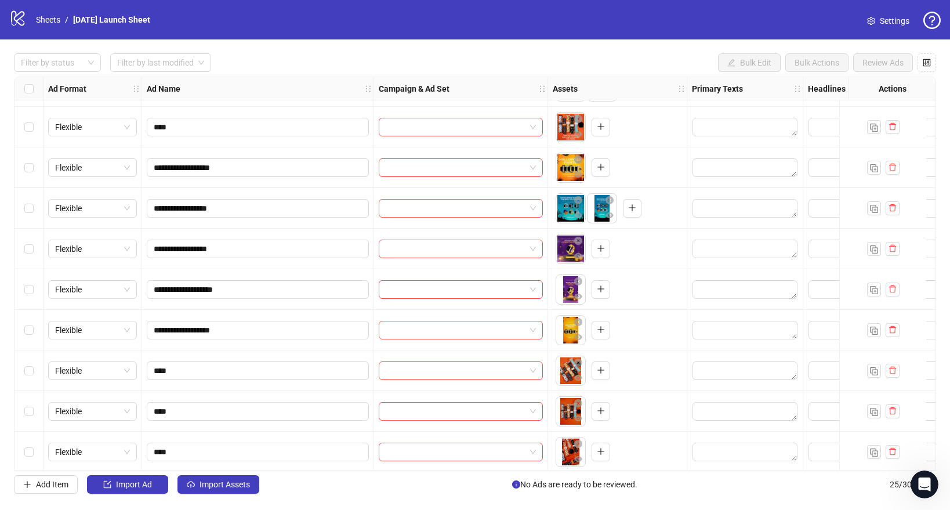
scroll to position [367, 0]
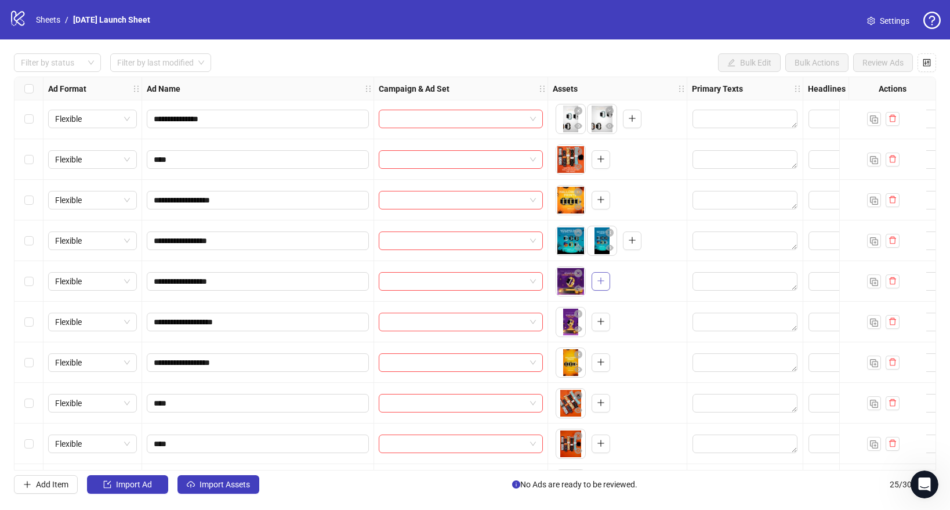
click at [599, 285] on span "button" at bounding box center [601, 280] width 8 height 9
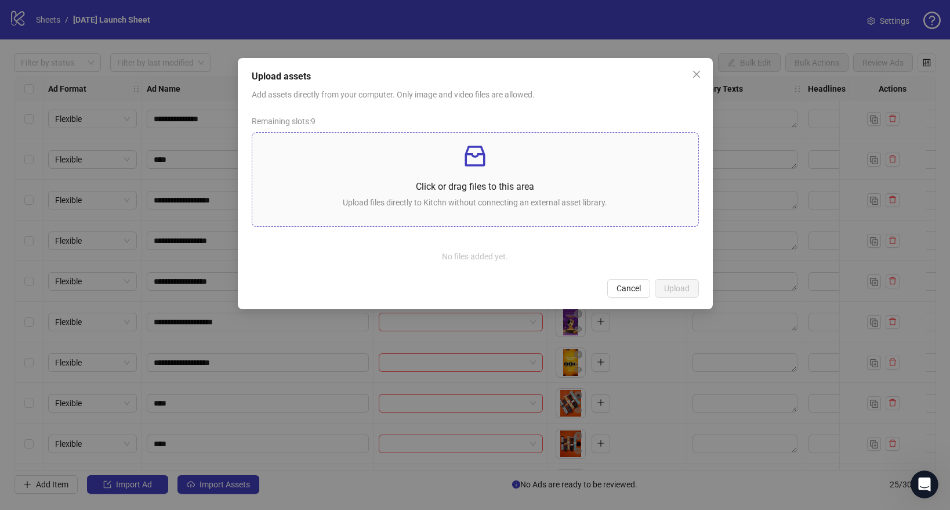
click at [500, 178] on div "Click or drag files to this area Upload files directly to Kitchn without connec…" at bounding box center [475, 179] width 427 height 75
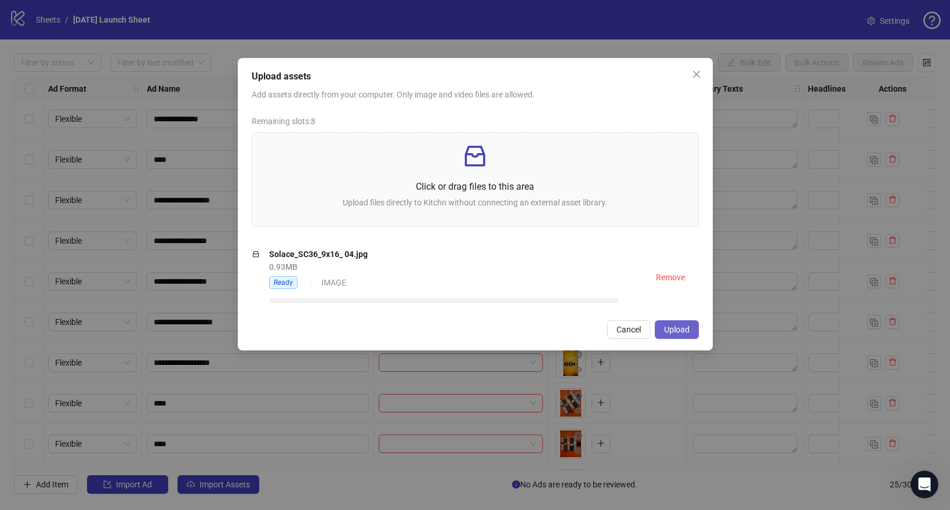
click at [677, 332] on span "Upload" at bounding box center [677, 329] width 26 height 9
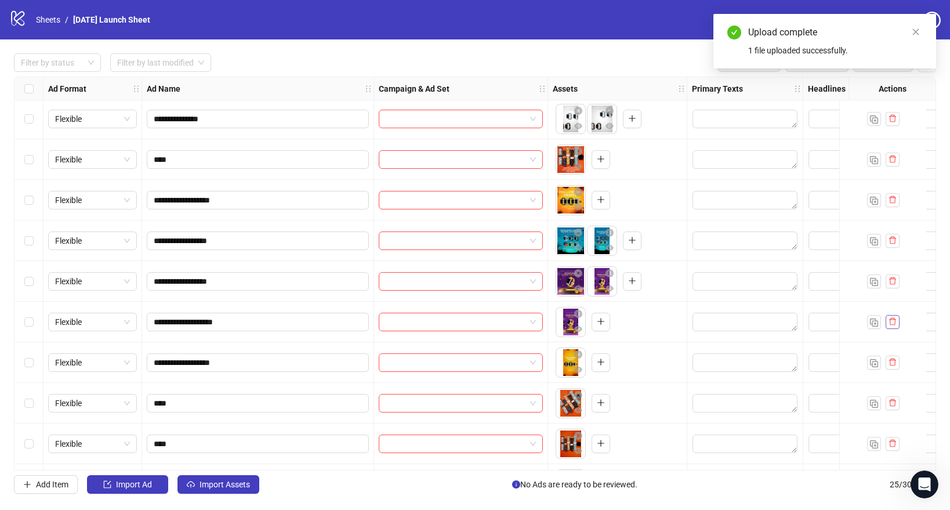
click at [895, 323] on icon "delete" at bounding box center [892, 322] width 7 height 8
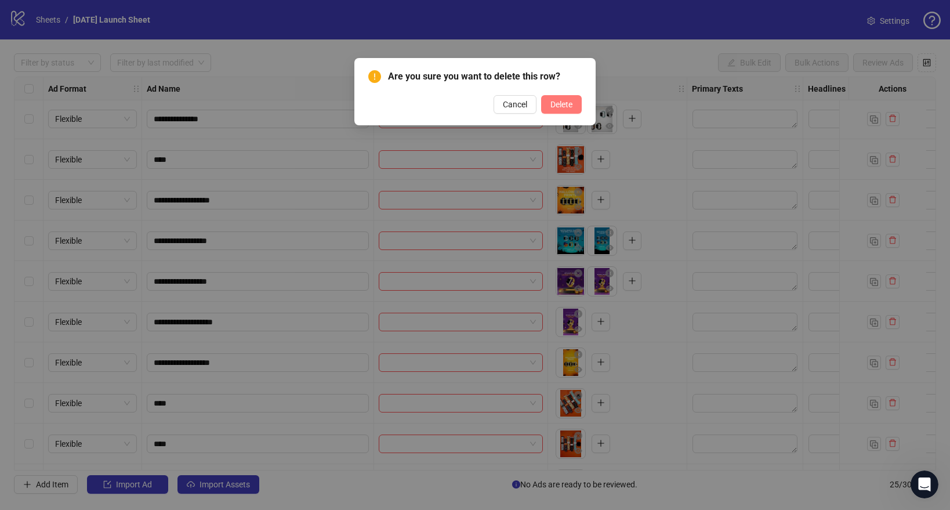
click at [557, 109] on button "Delete" at bounding box center [561, 104] width 41 height 19
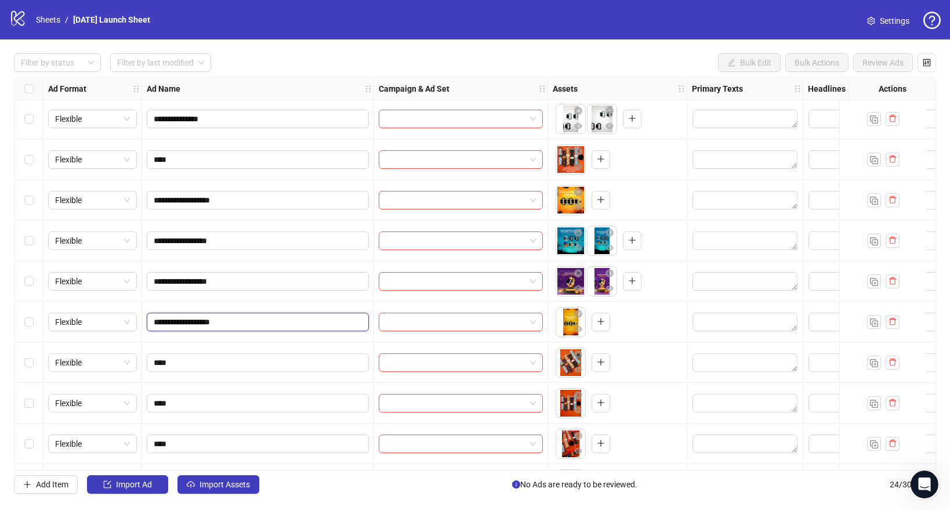
click at [276, 315] on input "**********" at bounding box center [257, 321] width 206 height 13
click at [604, 202] on icon "plus" at bounding box center [601, 199] width 8 height 8
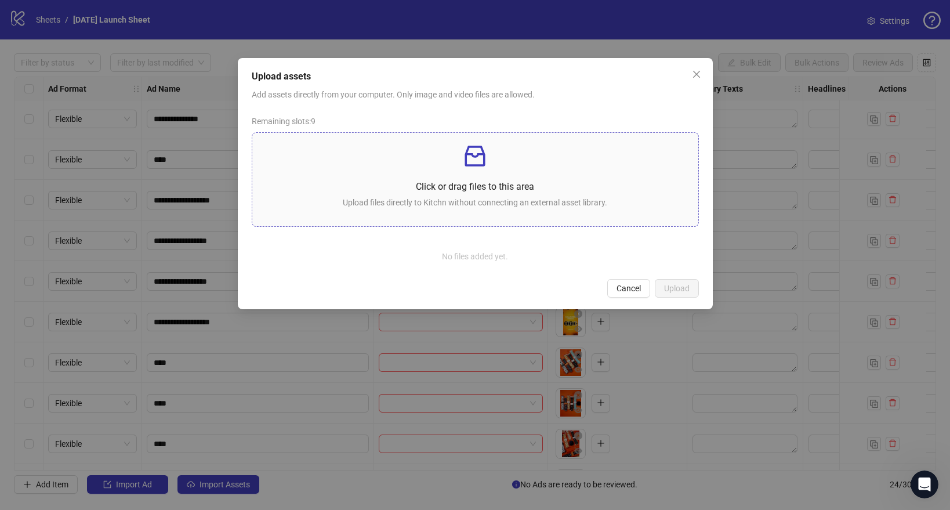
click at [520, 157] on p at bounding box center [475, 156] width 427 height 28
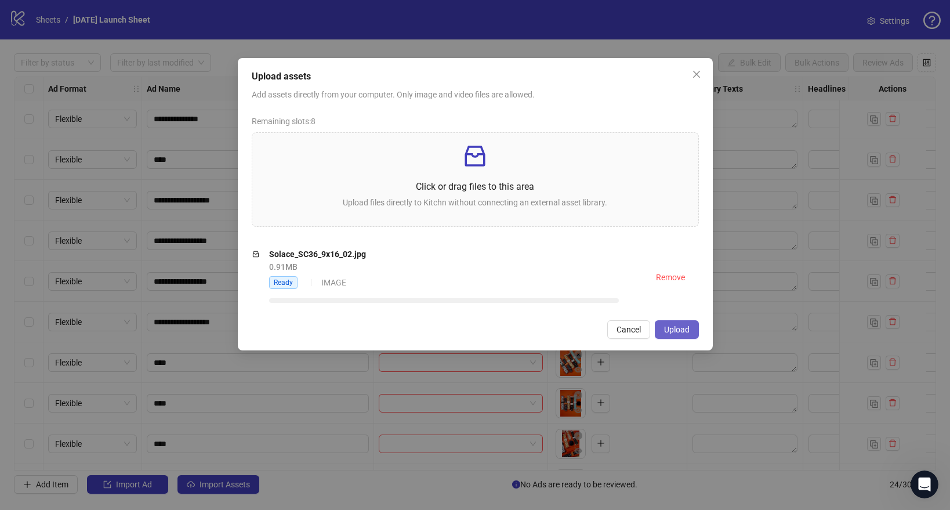
click at [673, 335] on button "Upload" at bounding box center [677, 329] width 44 height 19
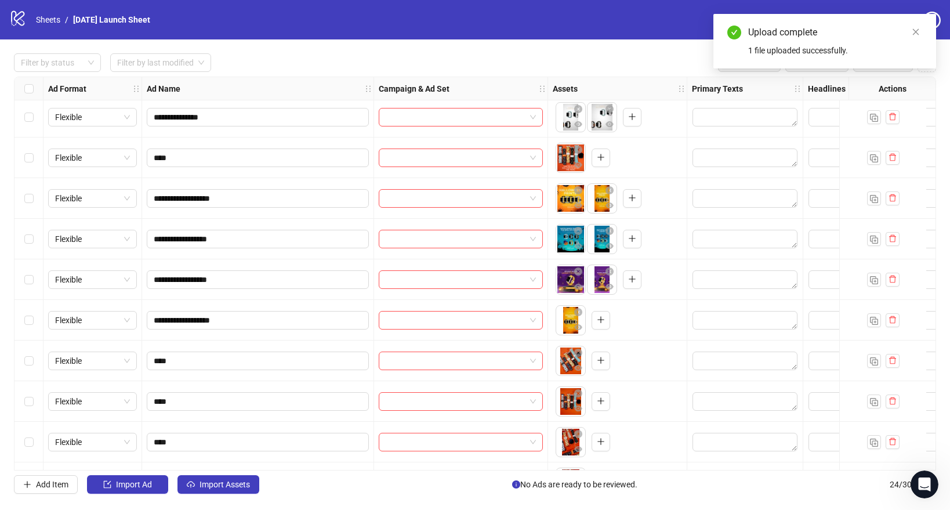
scroll to position [368, 0]
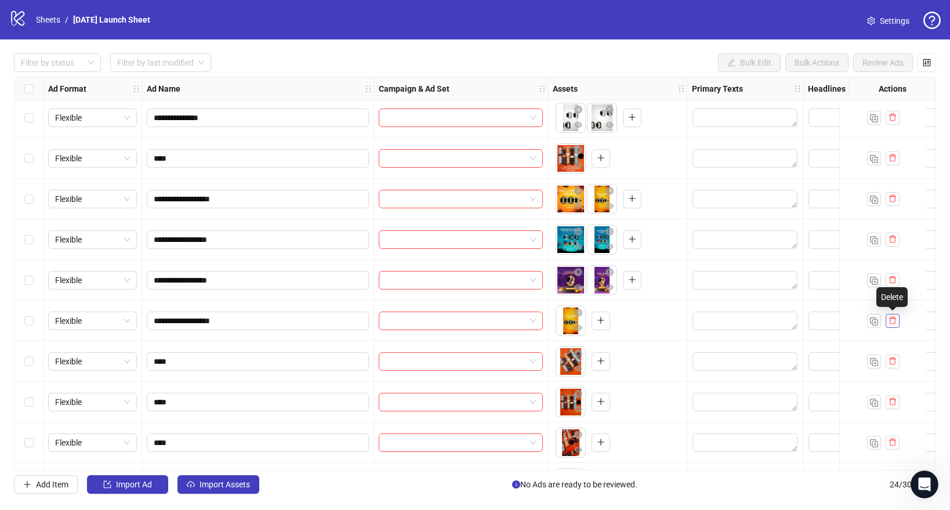
click at [892, 323] on icon "delete" at bounding box center [892, 321] width 7 height 8
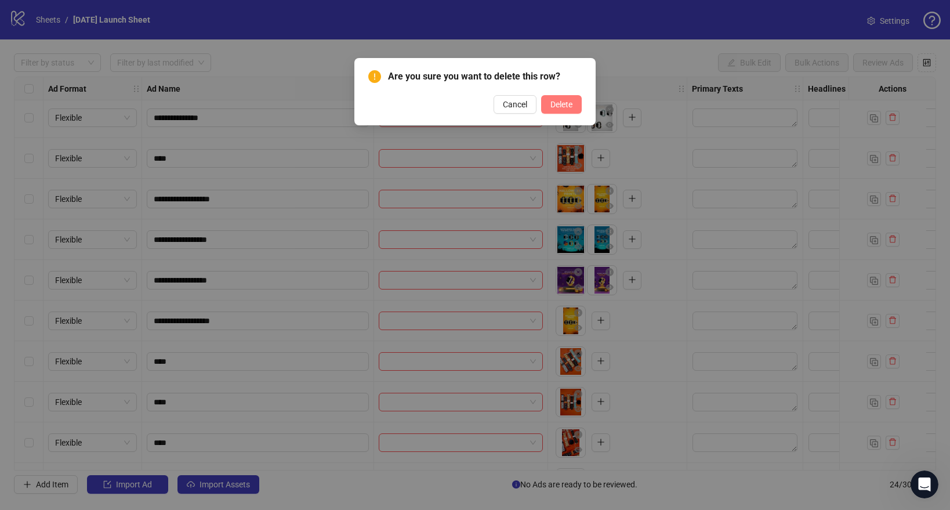
click at [554, 106] on span "Delete" at bounding box center [561, 104] width 22 height 9
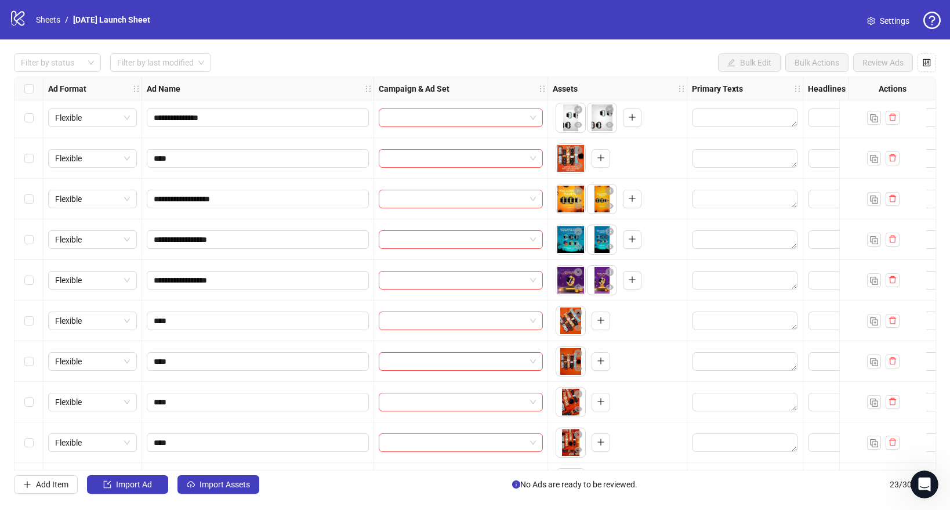
scroll to position [348, 0]
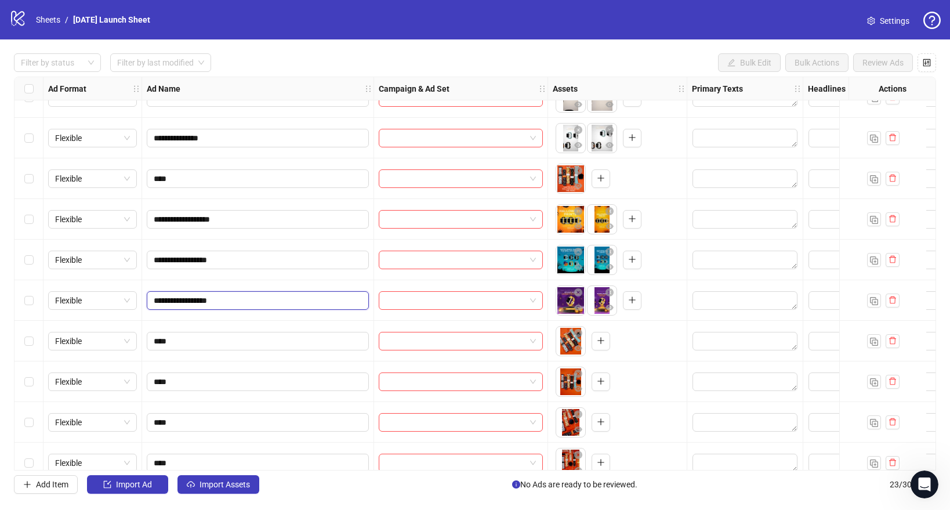
click at [217, 300] on input "**********" at bounding box center [257, 300] width 206 height 13
type input "**********"
click at [217, 259] on input "**********" at bounding box center [257, 259] width 206 height 13
type input "**********"
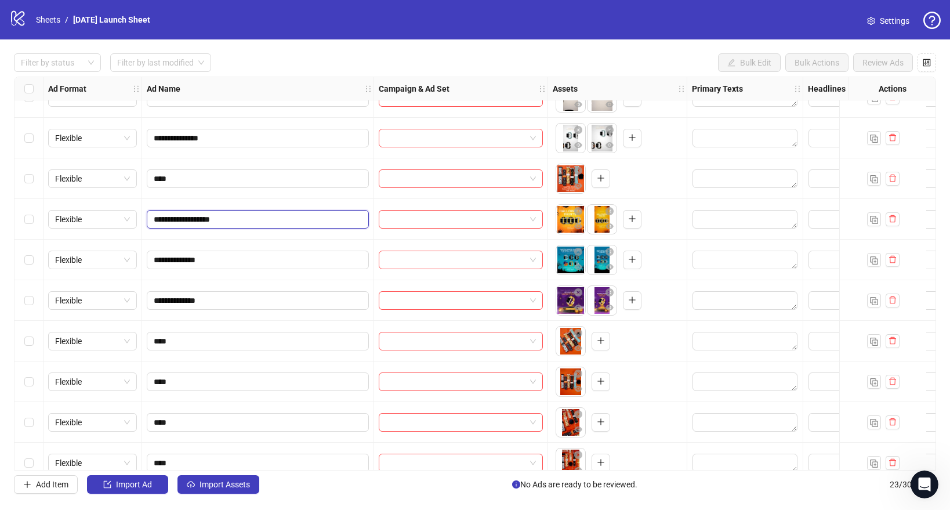
click at [221, 221] on input "**********" at bounding box center [257, 219] width 206 height 13
type input "**********"
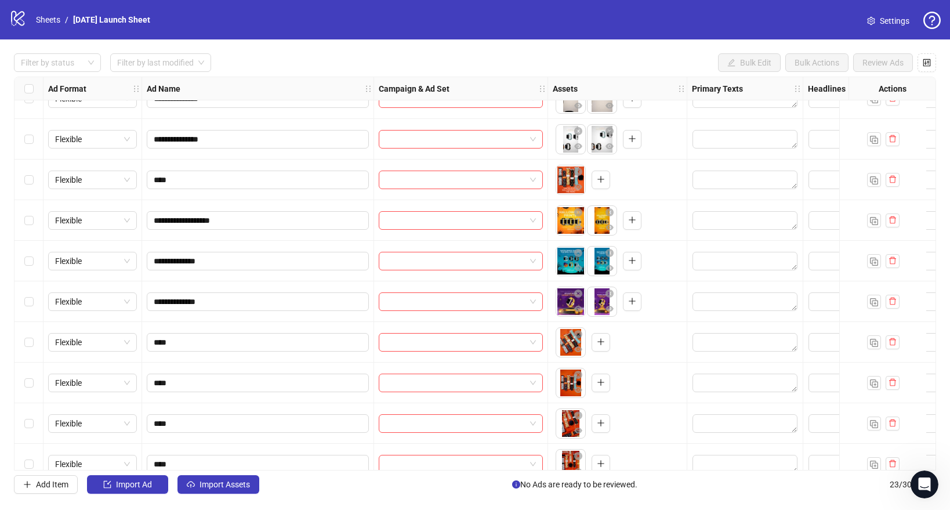
scroll to position [350, 0]
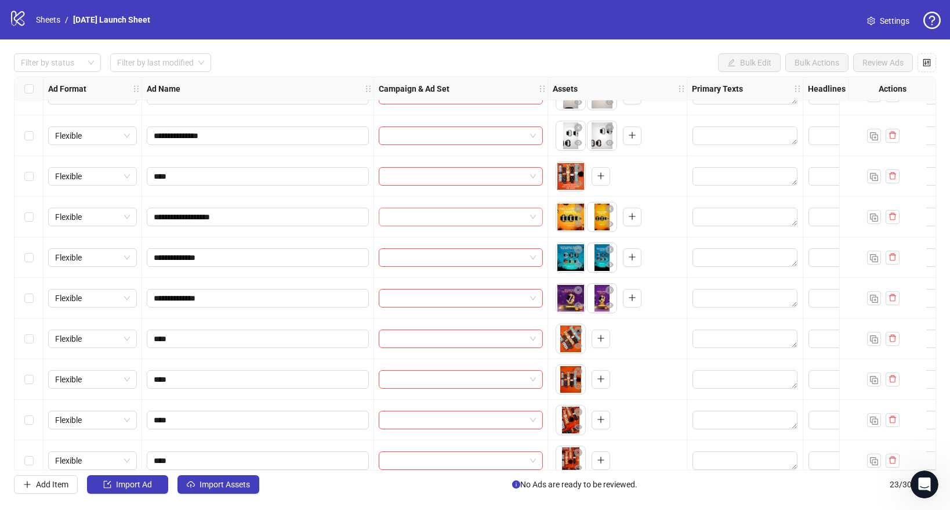
click at [414, 215] on input "search" at bounding box center [456, 216] width 140 height 17
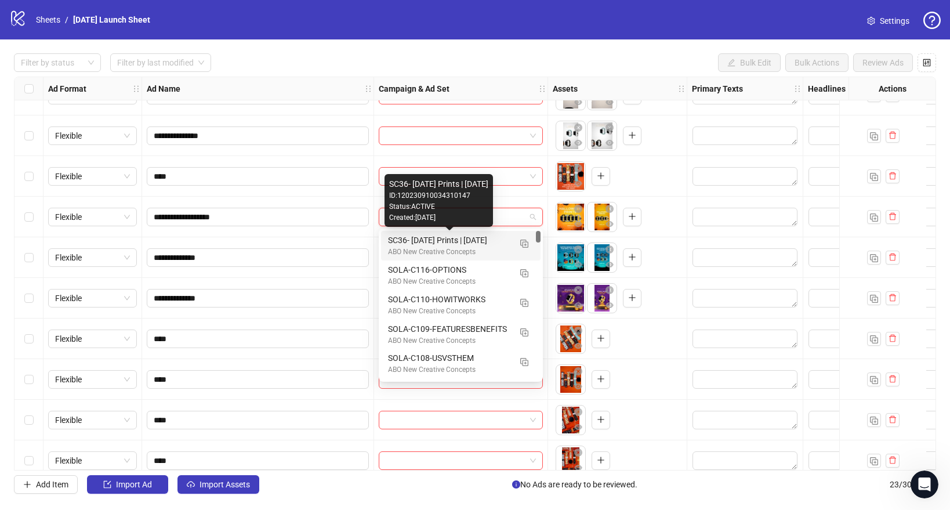
click at [413, 240] on div "SC36- Halloween Prints | 10/2/25" at bounding box center [449, 240] width 122 height 13
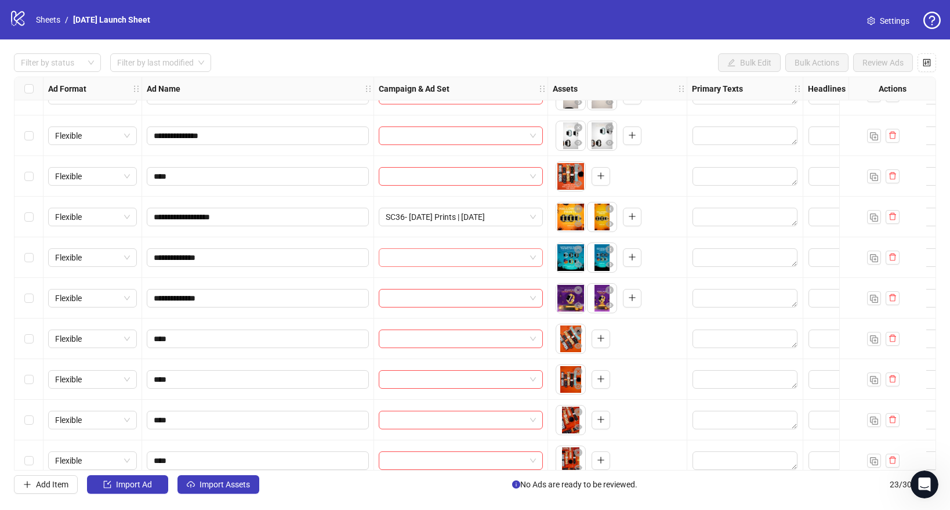
click at [409, 250] on input "search" at bounding box center [456, 257] width 140 height 17
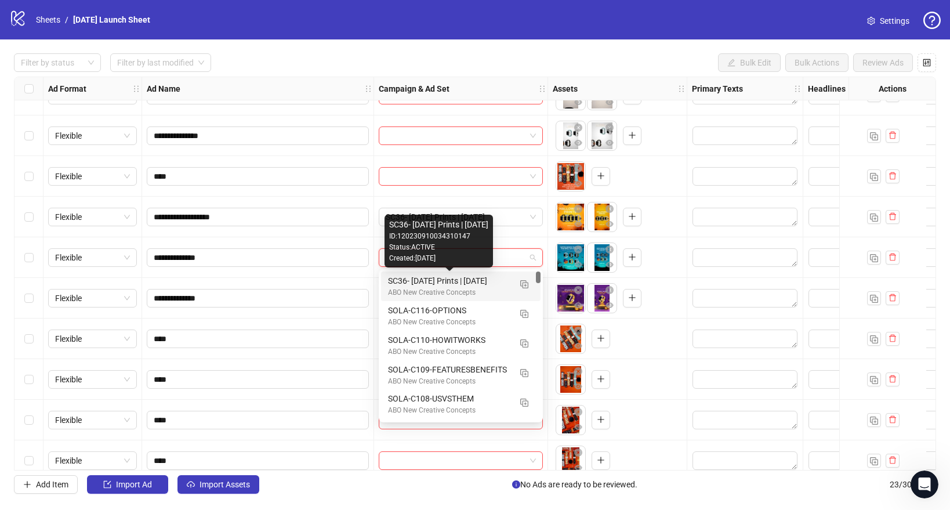
click at [402, 282] on div "SC36- Halloween Prints | 10/2/25" at bounding box center [449, 280] width 122 height 13
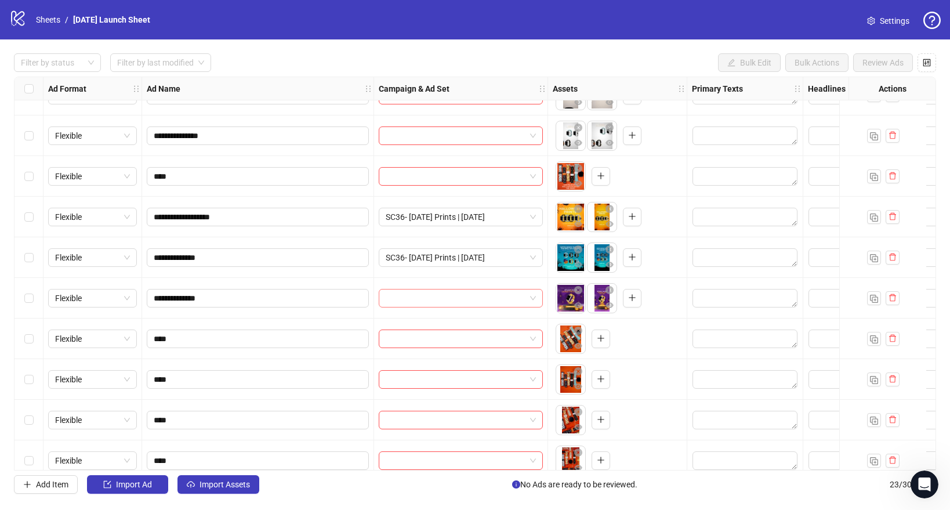
click at [418, 299] on input "search" at bounding box center [456, 297] width 140 height 17
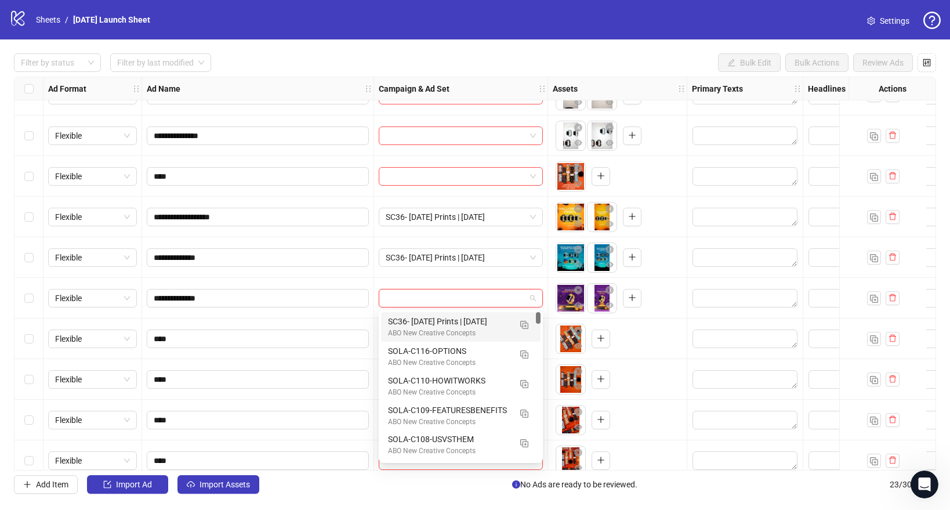
click at [415, 321] on div "SC36- Halloween Prints | 10/2/25" at bounding box center [449, 321] width 122 height 13
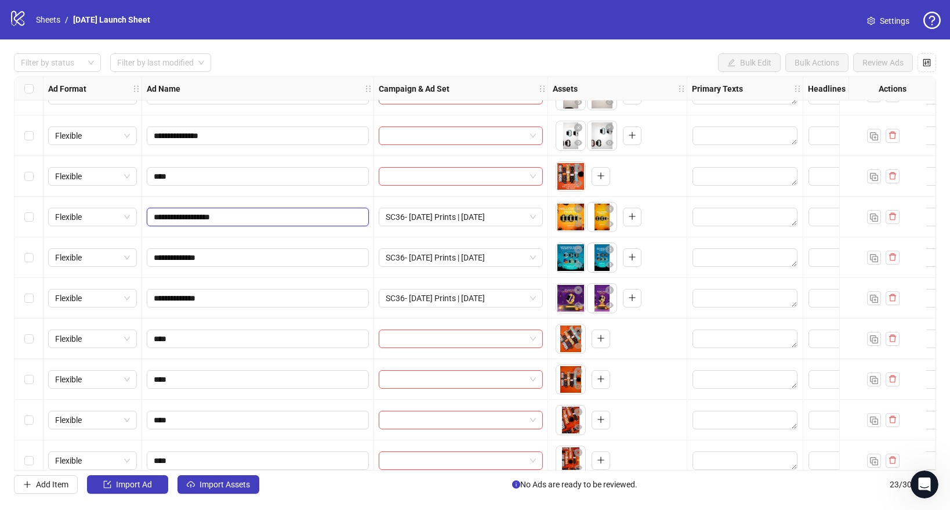
click at [217, 216] on input "**********" at bounding box center [257, 217] width 206 height 13
type input "**********"
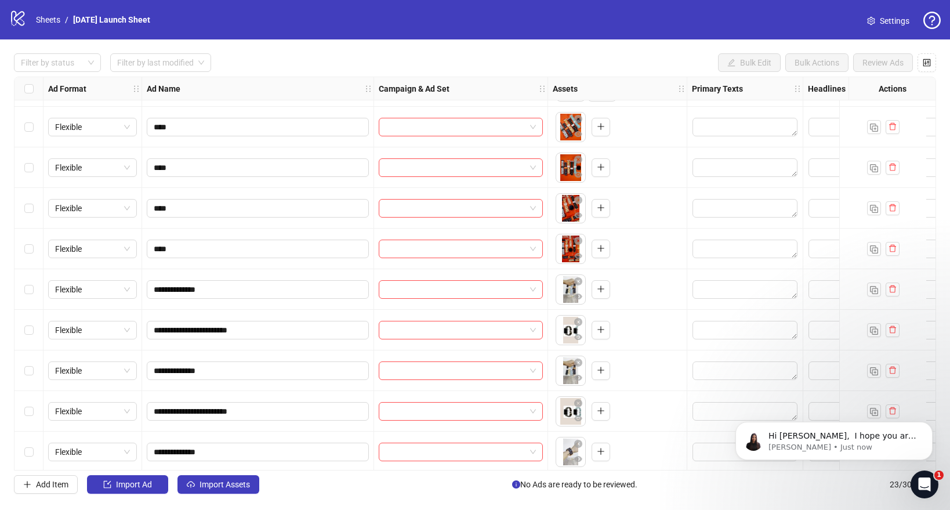
scroll to position [569, 0]
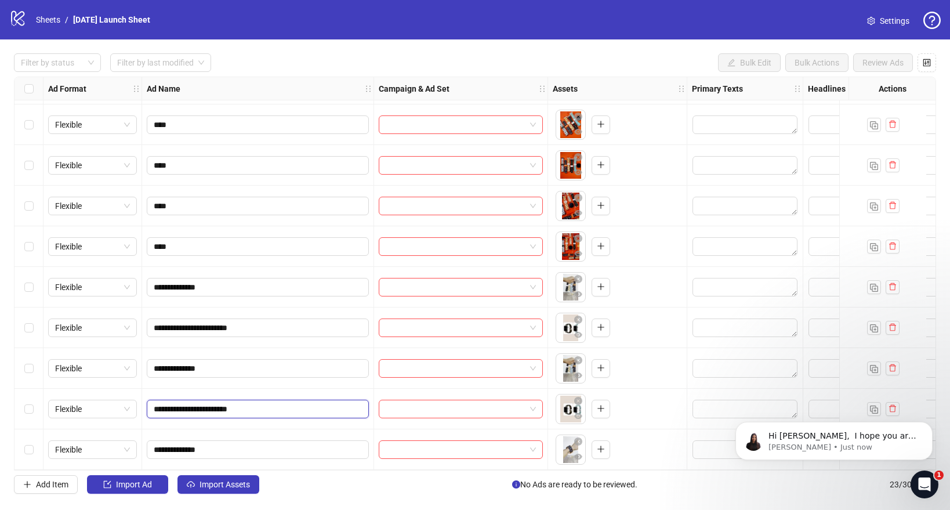
click at [267, 403] on input "**********" at bounding box center [257, 408] width 206 height 13
click at [226, 404] on input "**********" at bounding box center [257, 408] width 206 height 13
click at [601, 325] on icon "plus" at bounding box center [601, 327] width 8 height 8
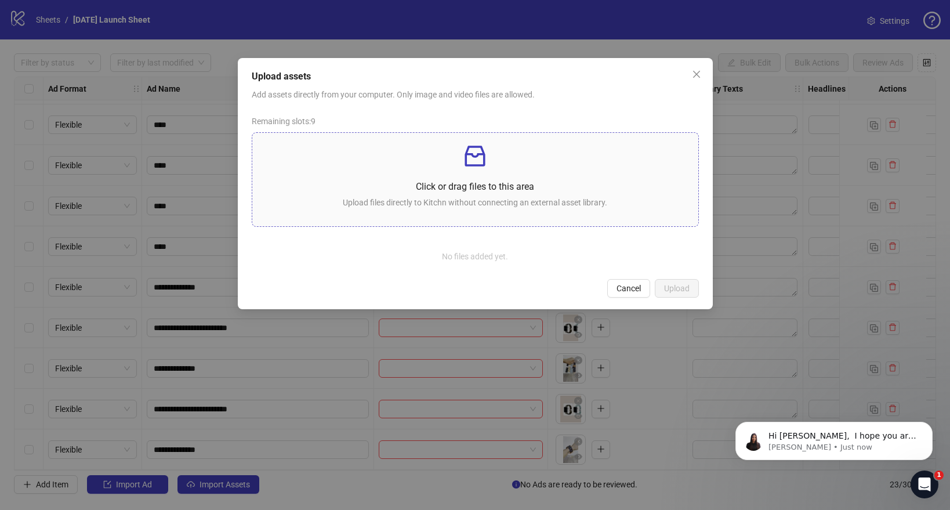
click at [476, 164] on icon "inbox" at bounding box center [474, 156] width 20 height 21
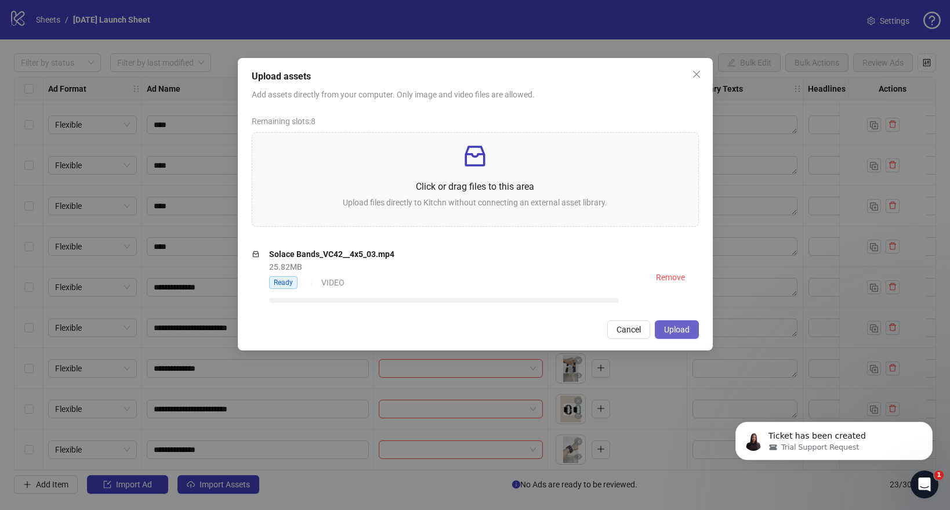
click at [670, 332] on span "Upload" at bounding box center [677, 329] width 26 height 9
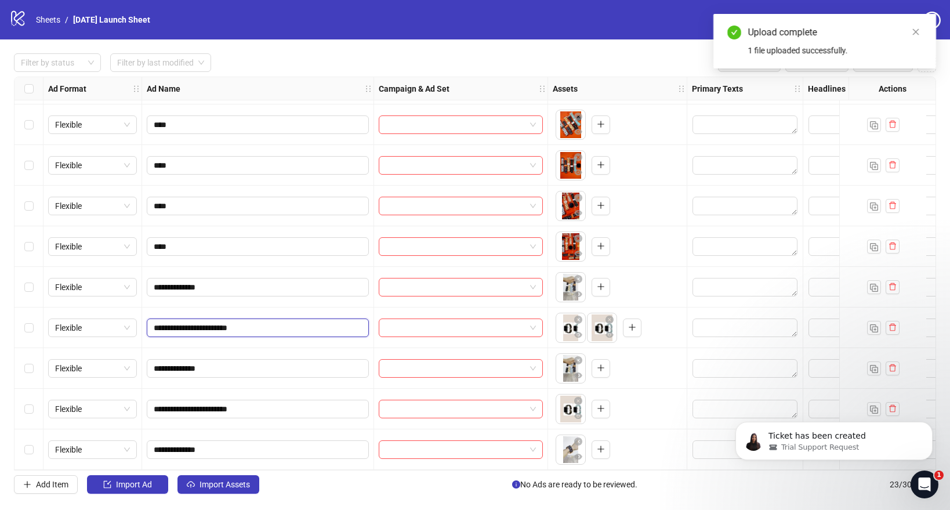
click at [245, 322] on input "**********" at bounding box center [257, 327] width 206 height 13
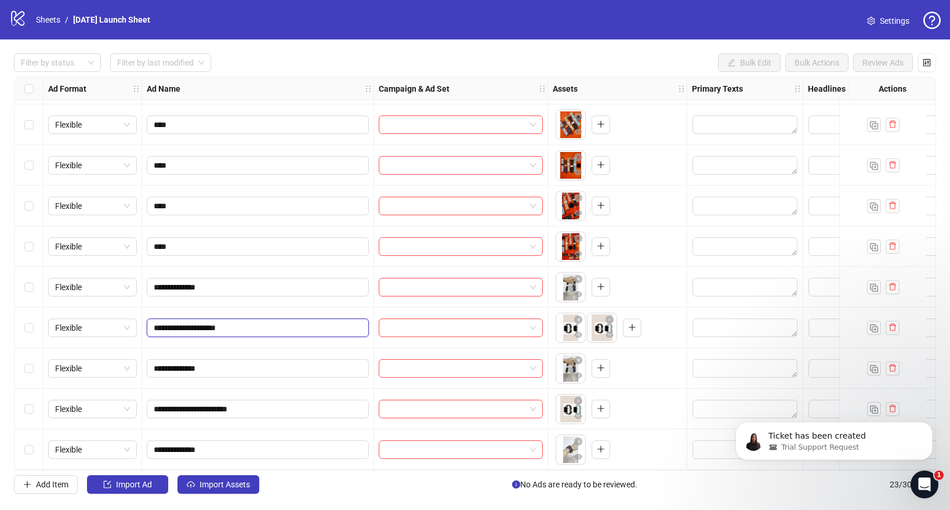
type input "**********"
click at [654, 407] on div "To pick up a draggable item, press the space bar. While dragging, use the arrow…" at bounding box center [617, 409] width 129 height 36
click at [885, 401] on html "Ticket has been created Trial Support Request" at bounding box center [834, 437] width 232 height 81
click at [924, 484] on icon "Open Intercom Messenger" at bounding box center [922, 482] width 19 height 19
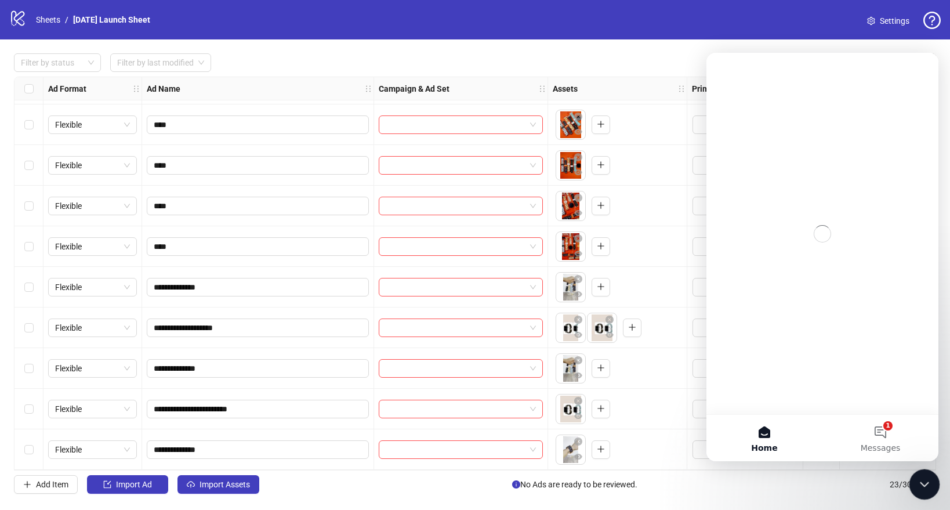
scroll to position [0, 0]
click at [924, 484] on icon "Close Intercom Messenger" at bounding box center [923, 483] width 14 height 14
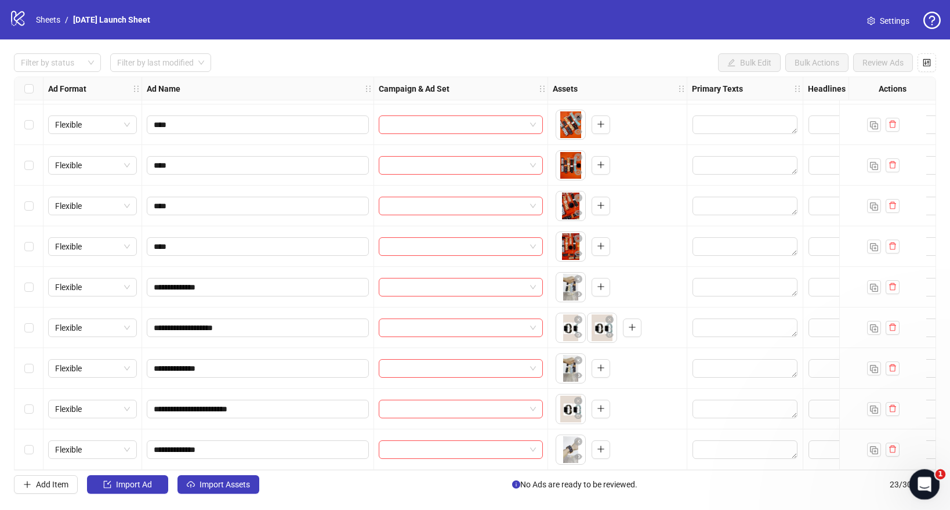
click at [930, 487] on div "Open Intercom Messenger" at bounding box center [922, 482] width 38 height 38
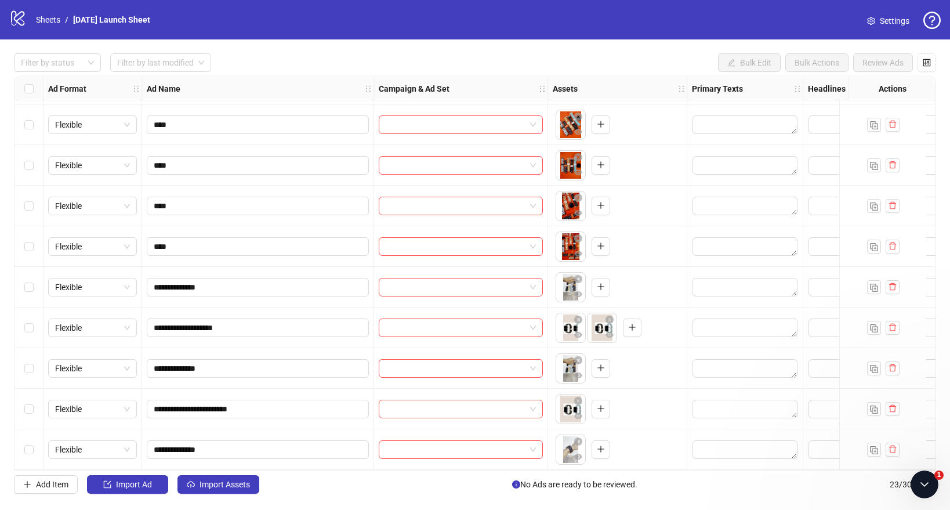
click at [889, 405] on icon "delete" at bounding box center [892, 408] width 8 height 8
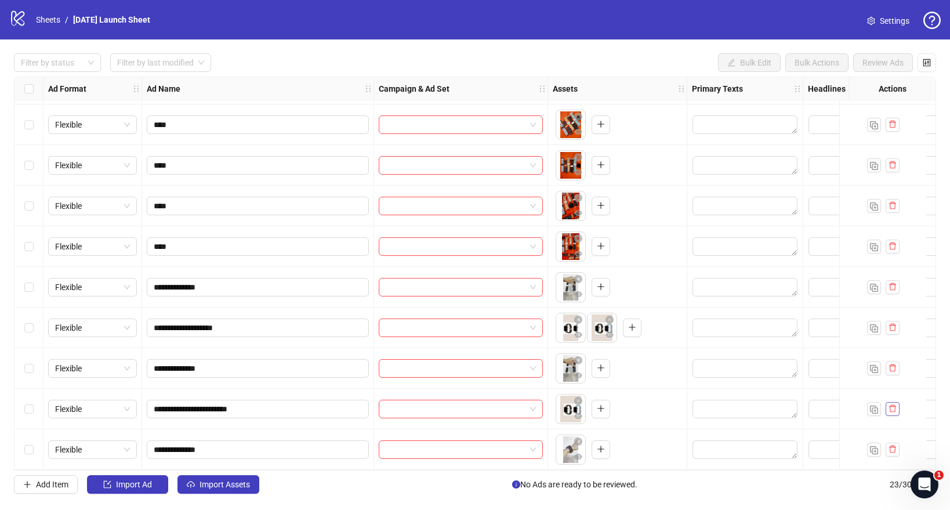
click at [889, 405] on icon "delete" at bounding box center [892, 408] width 8 height 8
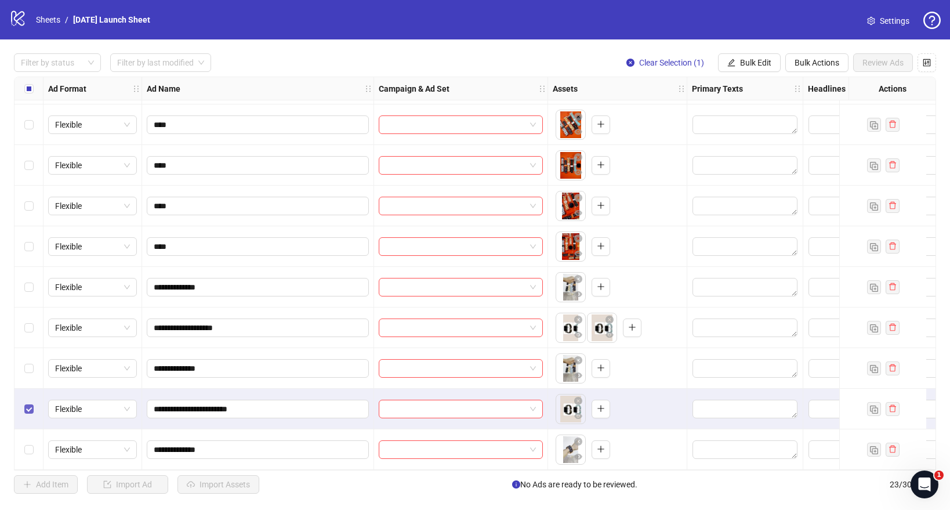
click at [28, 402] on label "Select row 22" at bounding box center [28, 408] width 9 height 13
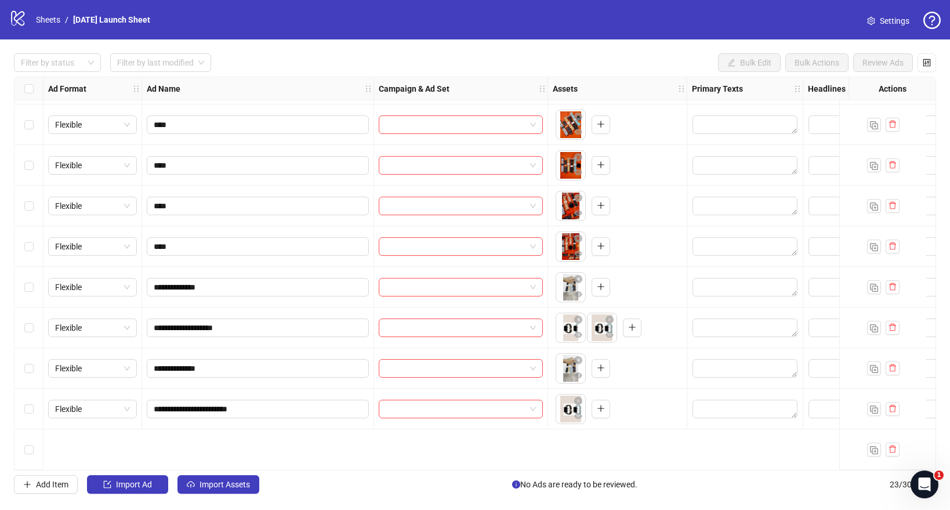
click at [636, 372] on div "**********" at bounding box center [475, 274] width 922 height 394
click at [924, 488] on icon "Open Intercom Messenger" at bounding box center [922, 482] width 19 height 19
click at [919, 476] on icon "Close Intercom Messenger" at bounding box center [923, 483] width 14 height 14
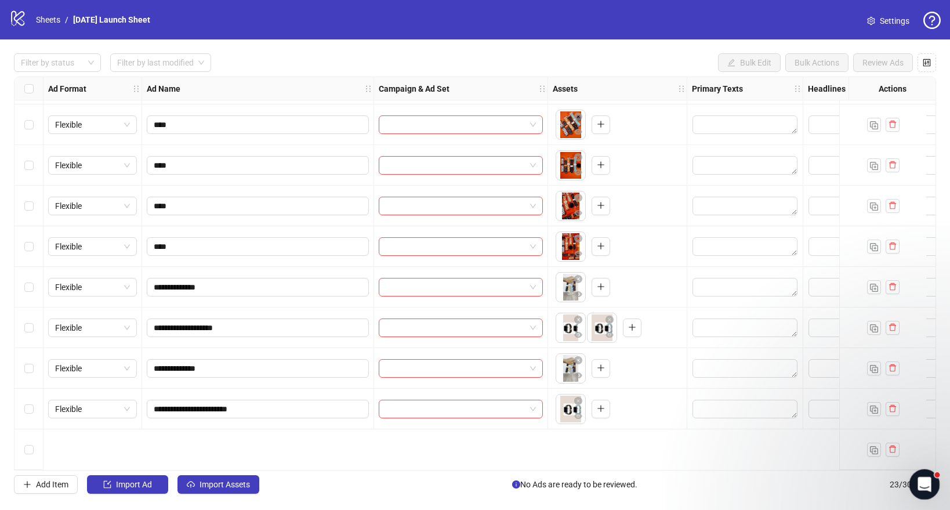
click at [921, 493] on div "Open Intercom Messenger" at bounding box center [922, 482] width 38 height 38
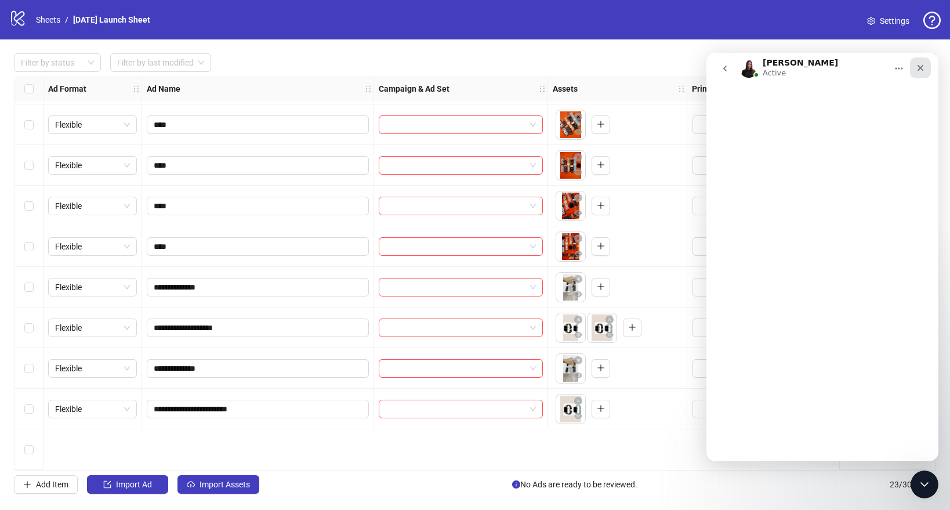
click at [921, 62] on div "Close" at bounding box center [920, 67] width 21 height 21
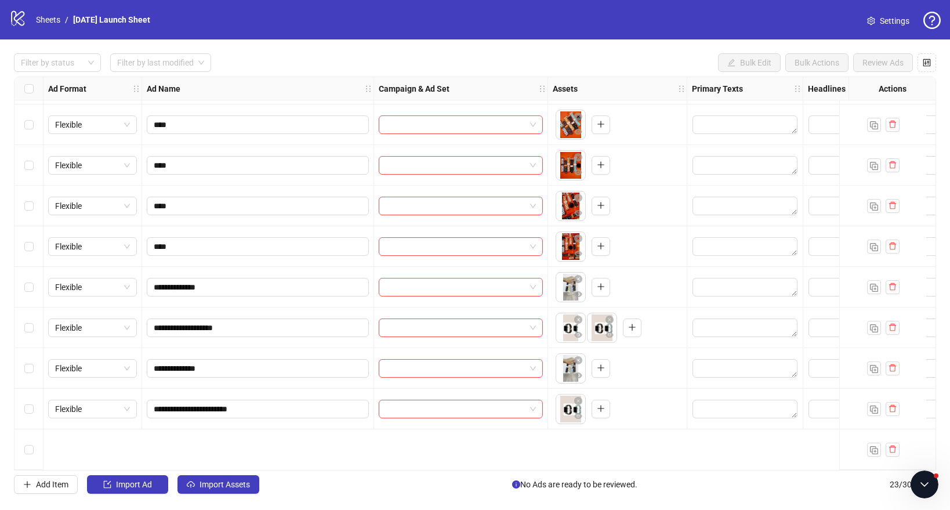
click at [527, 221] on div "**********" at bounding box center [475, 274] width 922 height 394
click at [654, 329] on div "**********" at bounding box center [475, 274] width 922 height 394
click at [706, 326] on div "**********" at bounding box center [475, 274] width 922 height 394
drag, startPoint x: 706, startPoint y: 326, endPoint x: 458, endPoint y: 322, distance: 248.2
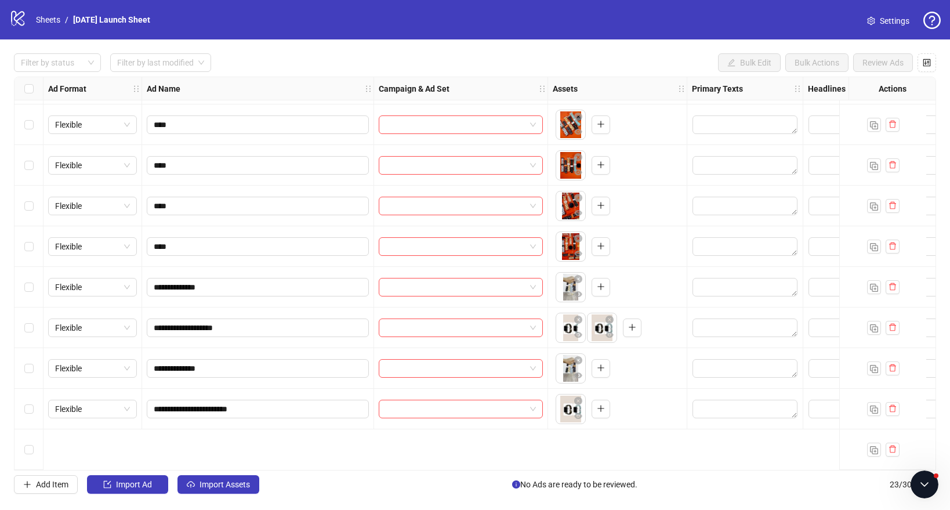
click at [458, 322] on div "**********" at bounding box center [475, 274] width 922 height 394
click at [598, 246] on div "**********" at bounding box center [475, 274] width 922 height 394
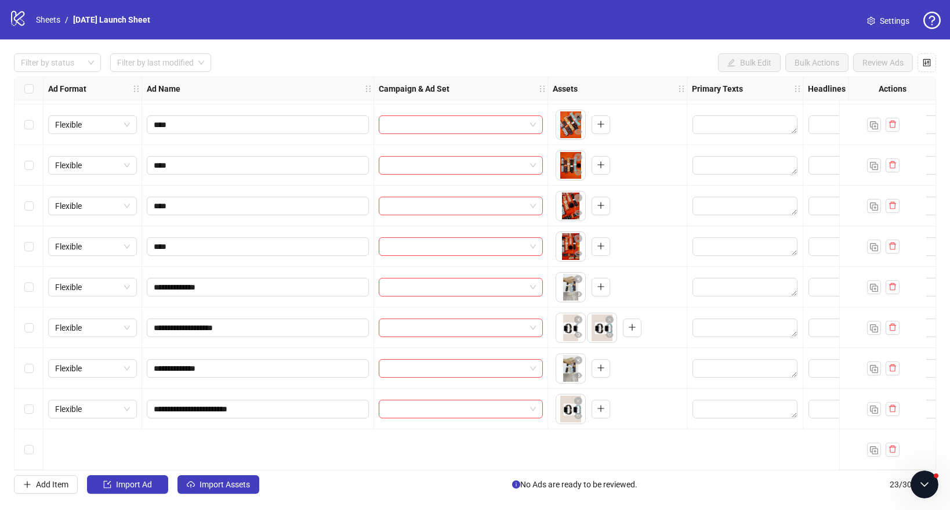
click at [598, 246] on div "**********" at bounding box center [475, 274] width 922 height 394
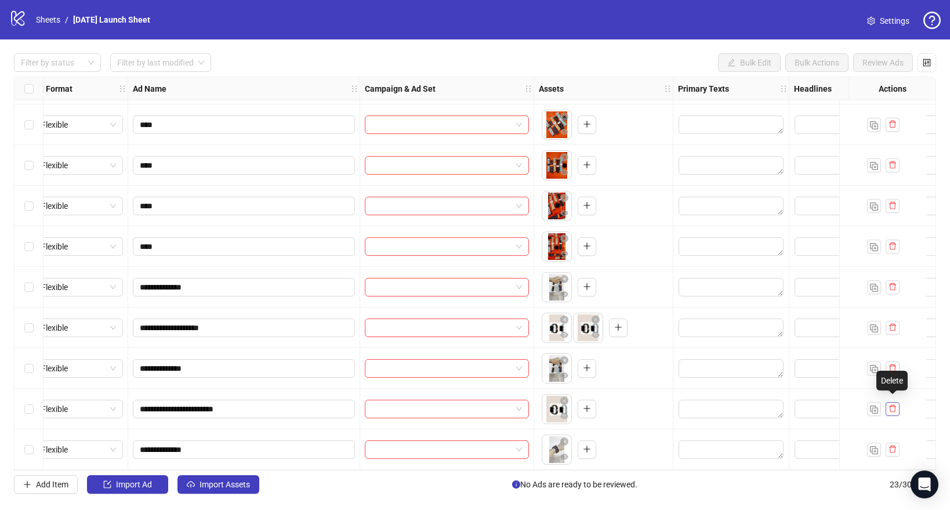
click at [892, 404] on icon "delete" at bounding box center [892, 408] width 8 height 8
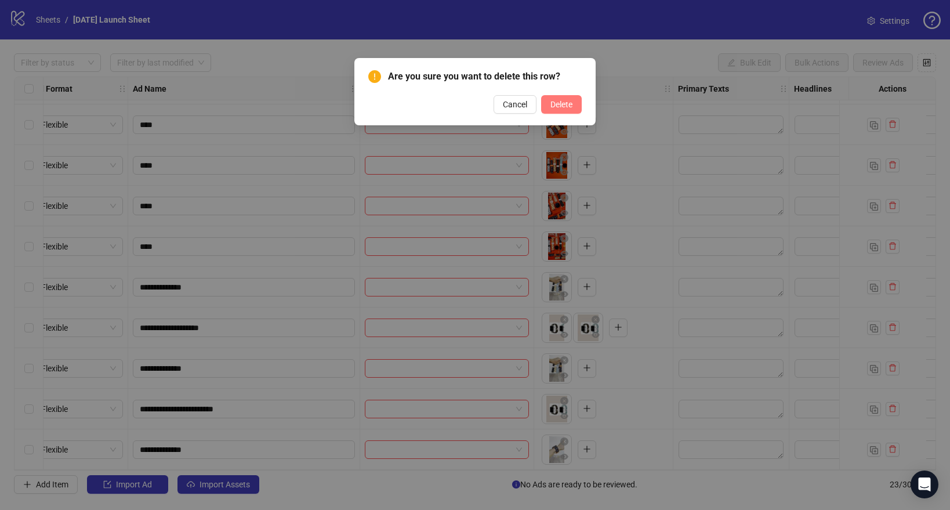
click at [565, 106] on span "Delete" at bounding box center [561, 104] width 22 height 9
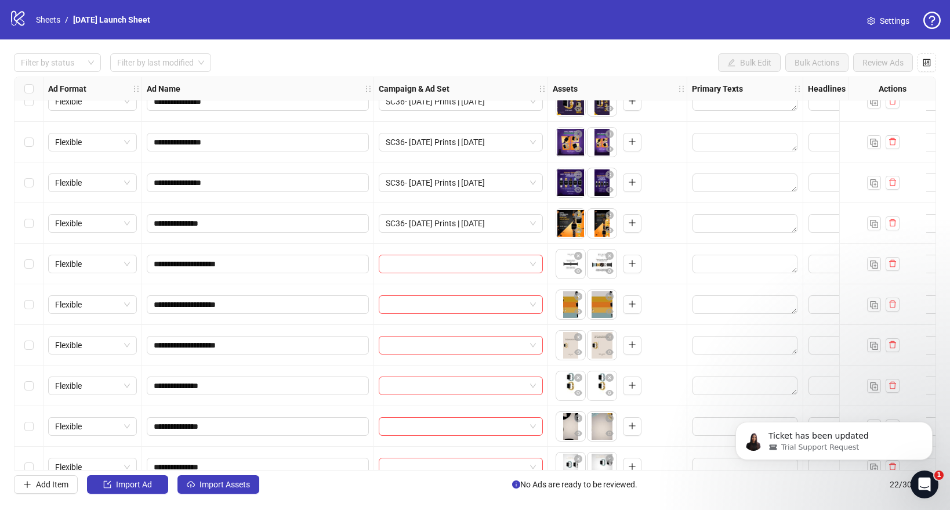
scroll to position [0, 0]
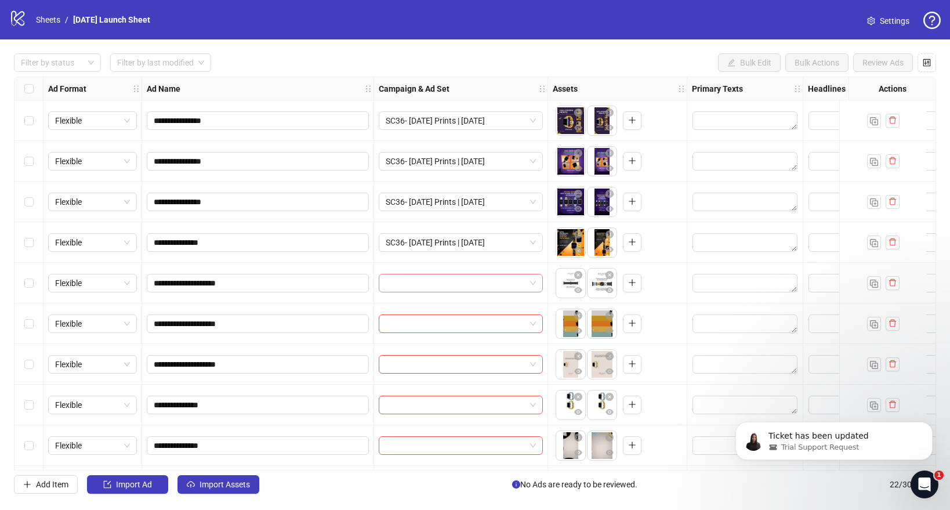
click at [454, 286] on input "search" at bounding box center [456, 282] width 140 height 17
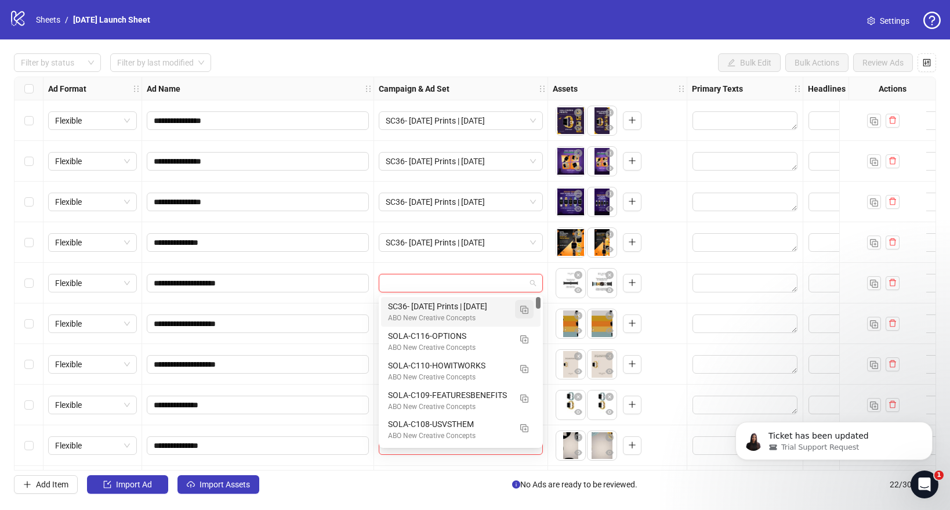
click at [525, 310] on img "button" at bounding box center [524, 310] width 8 height 8
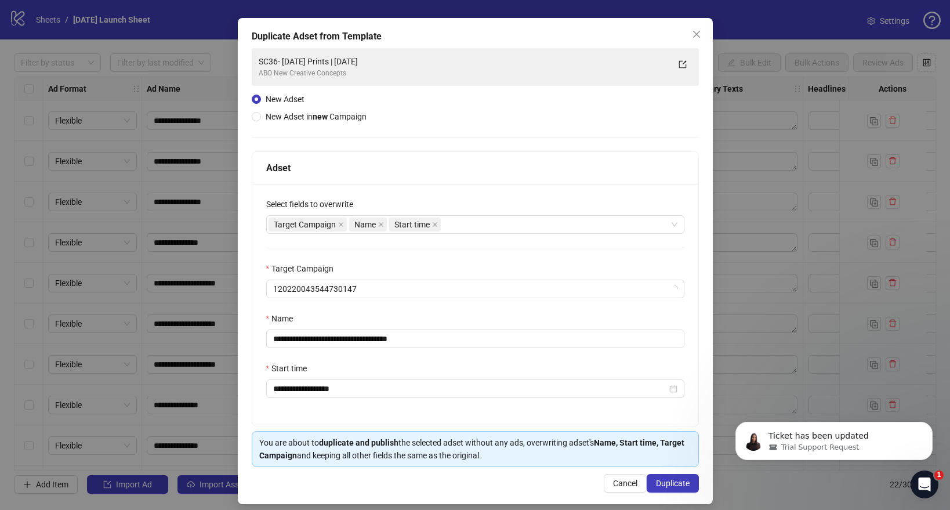
scroll to position [49, 0]
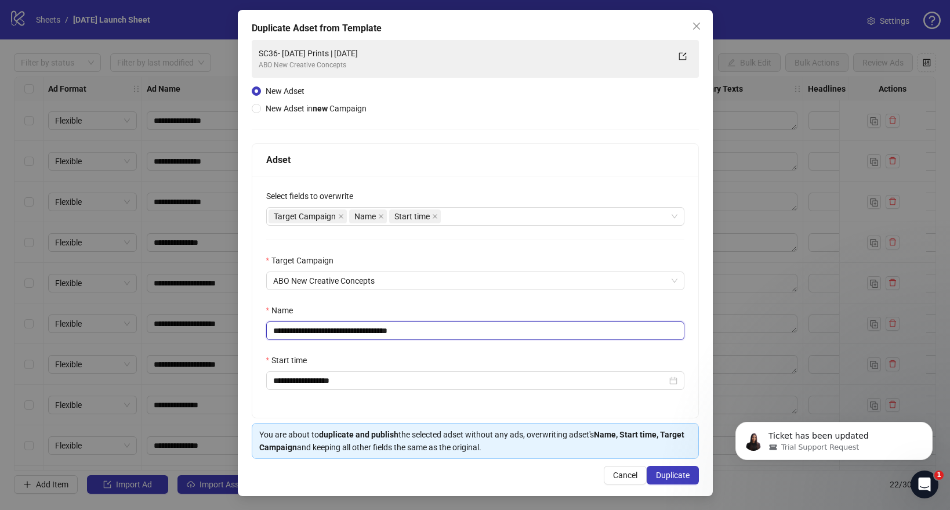
click at [430, 332] on input "**********" at bounding box center [475, 330] width 418 height 19
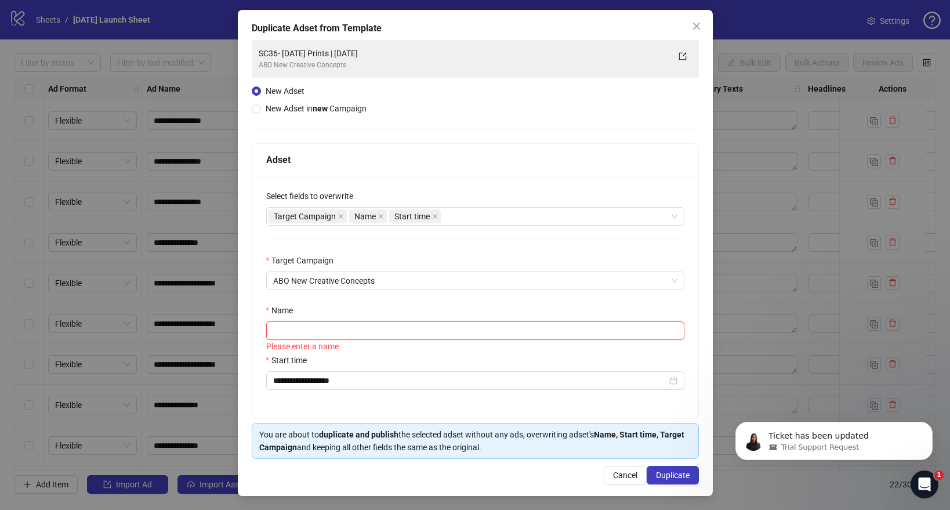
paste input "**********"
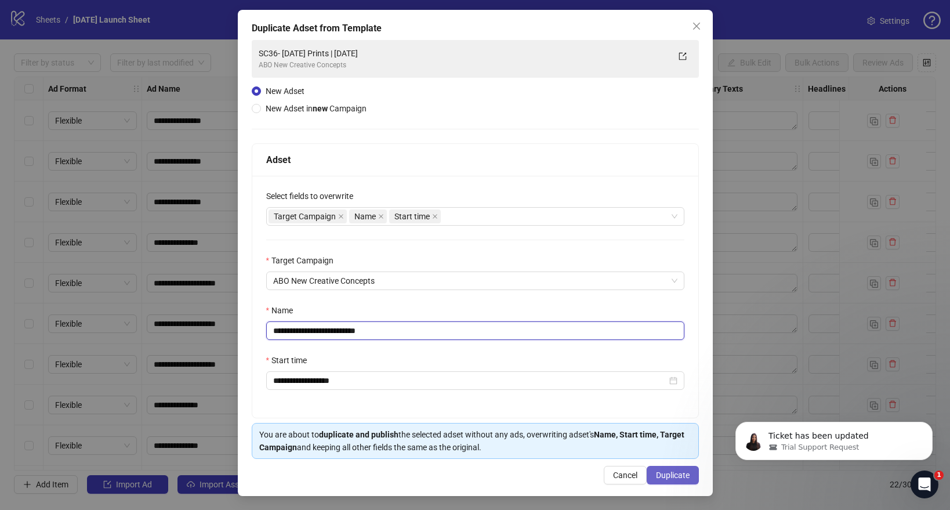
type input "**********"
click at [669, 476] on span "Duplicate" at bounding box center [673, 474] width 34 height 9
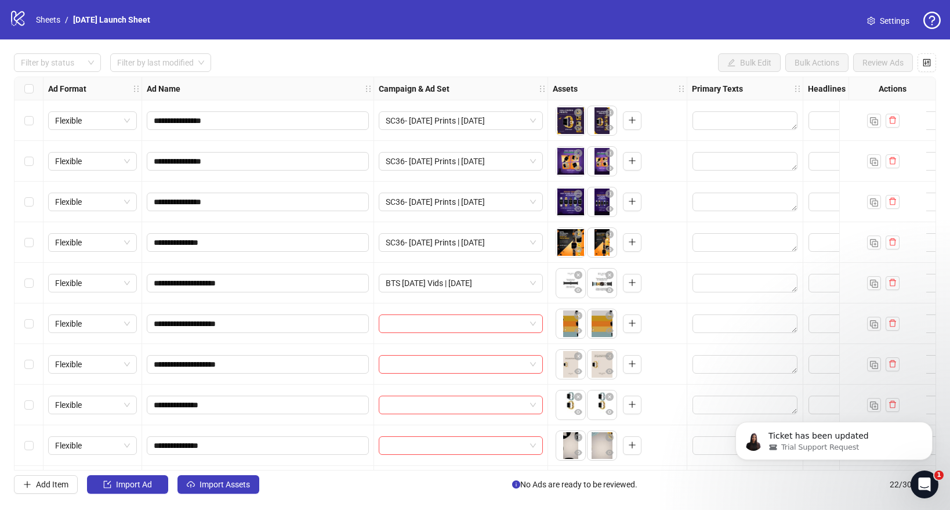
scroll to position [20, 0]
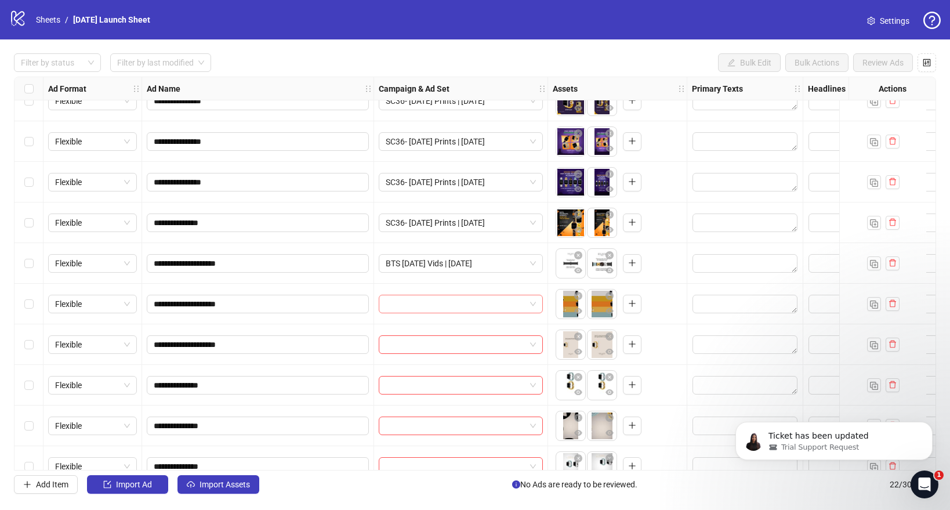
click at [474, 309] on input "search" at bounding box center [456, 303] width 140 height 17
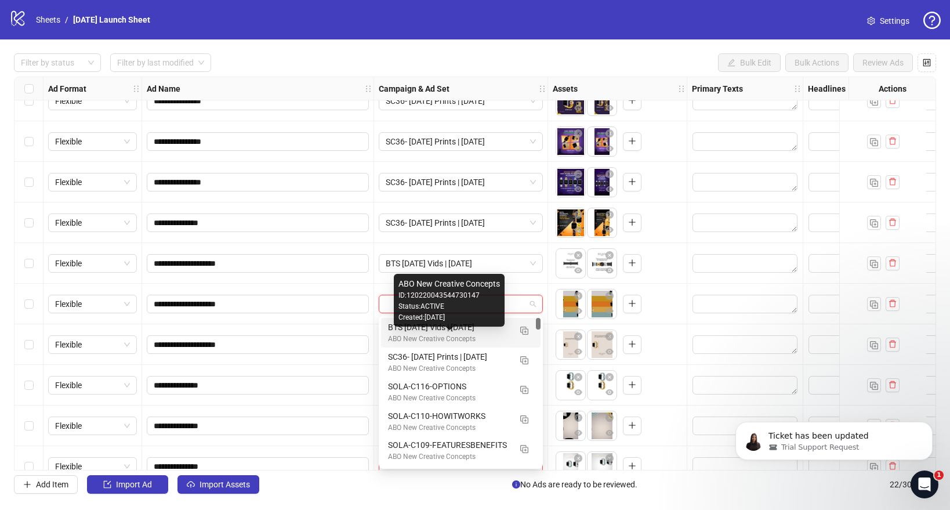
click at [450, 334] on div "ABO New Creative Concepts" at bounding box center [449, 338] width 122 height 11
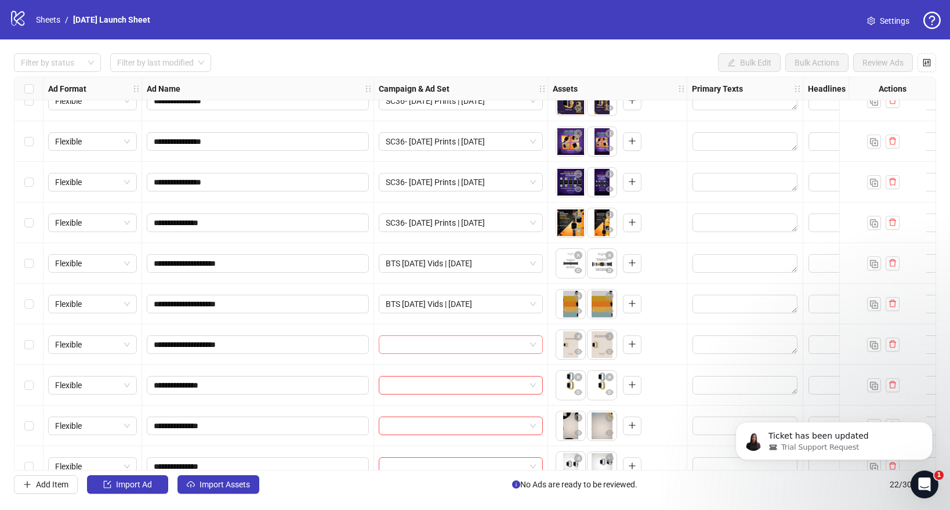
click at [429, 340] on input "search" at bounding box center [456, 344] width 140 height 17
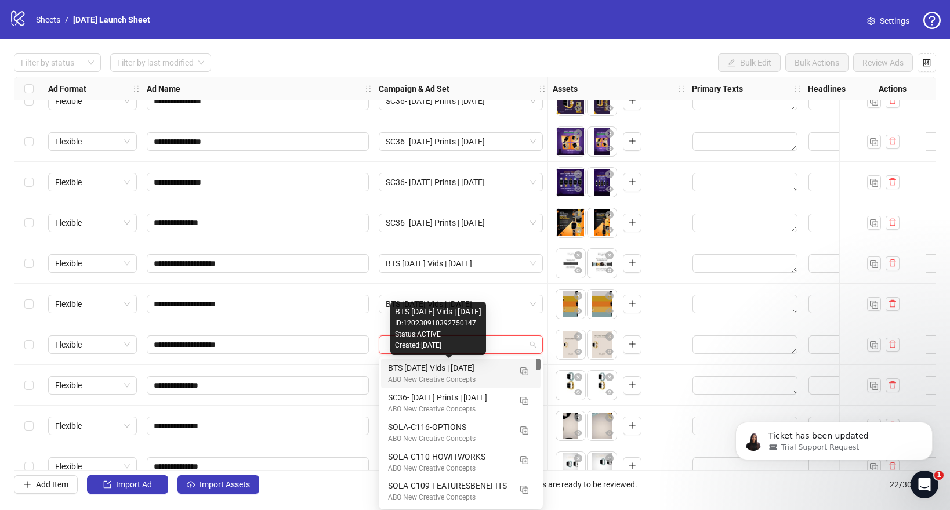
click at [416, 370] on div "BTS [DATE] Vids | [DATE]" at bounding box center [449, 367] width 122 height 13
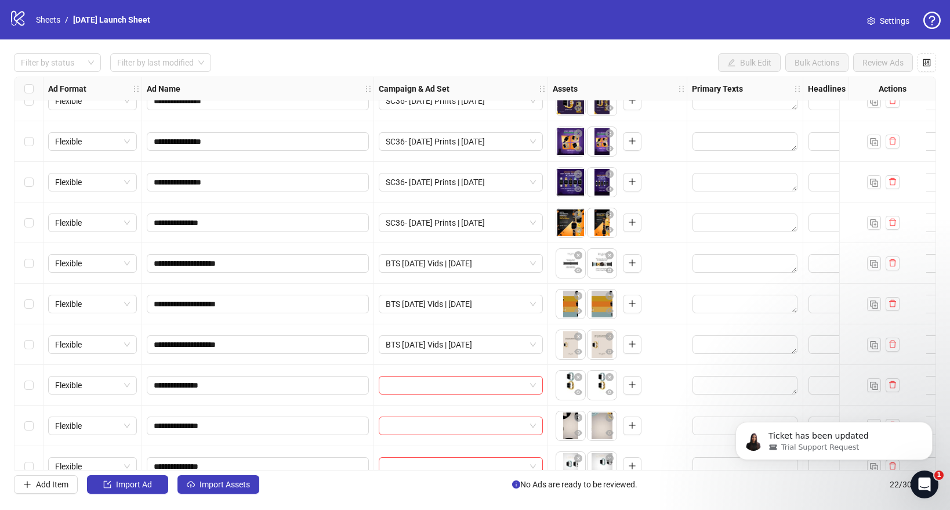
scroll to position [82, 0]
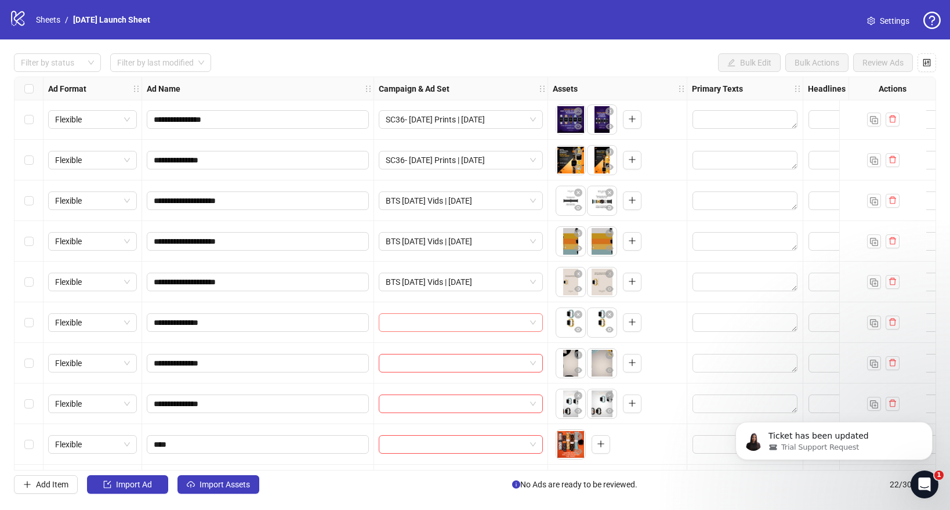
click at [429, 328] on input "search" at bounding box center [456, 322] width 140 height 17
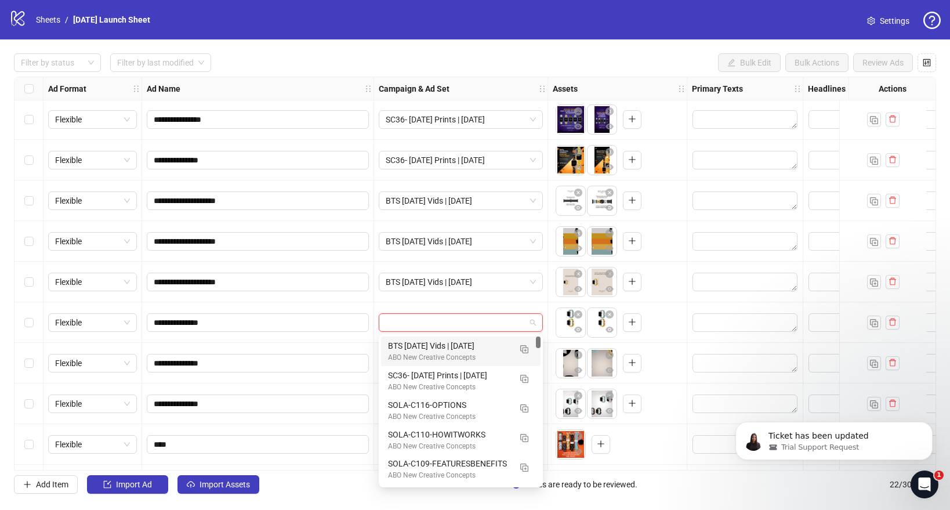
click at [427, 357] on div "ABO New Creative Concepts" at bounding box center [449, 357] width 122 height 11
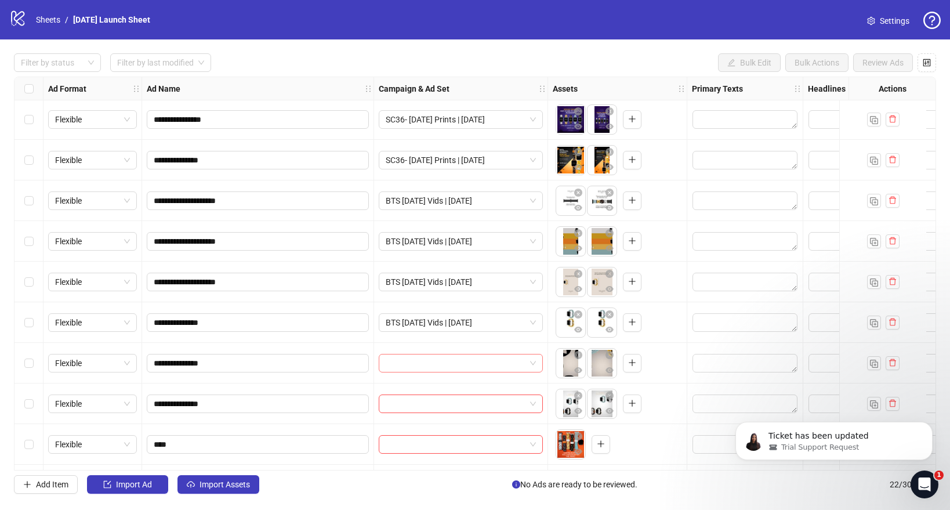
click at [422, 370] on input "search" at bounding box center [456, 362] width 140 height 17
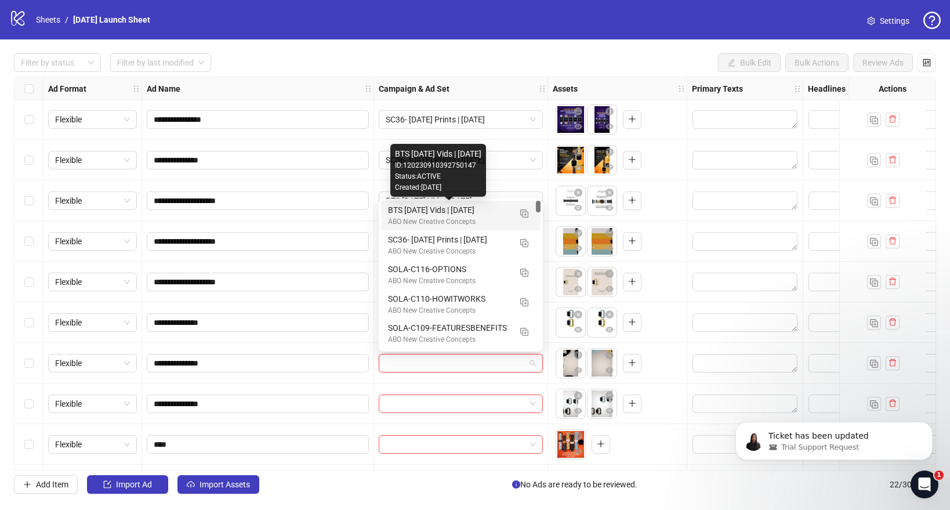
click at [439, 216] on div "BTS [DATE] Vids | [DATE]" at bounding box center [449, 210] width 122 height 13
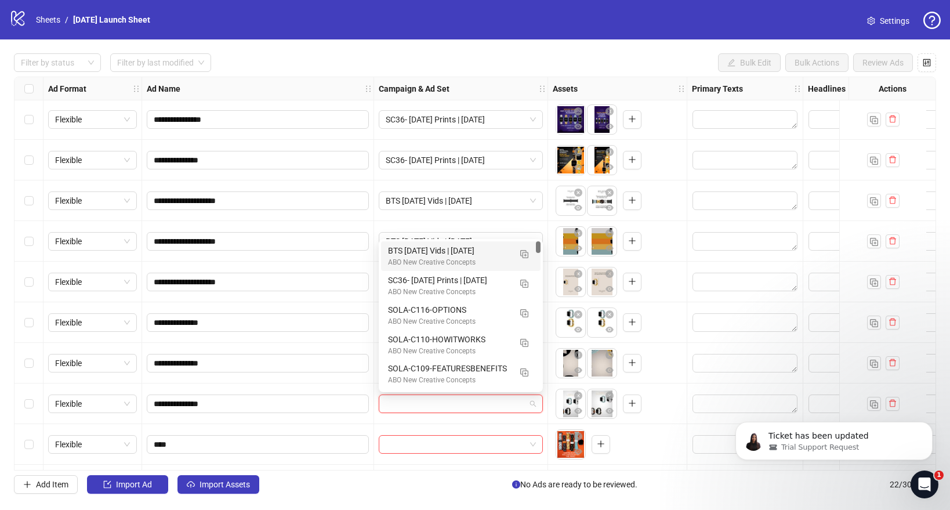
click at [413, 401] on input "search" at bounding box center [456, 403] width 140 height 17
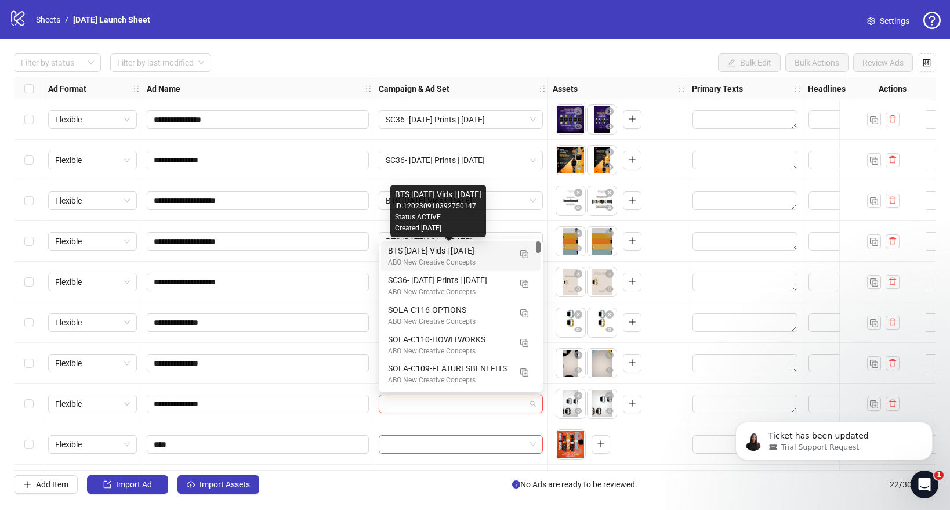
click at [432, 249] on div "BTS [DATE] Vids | [DATE]" at bounding box center [449, 250] width 122 height 13
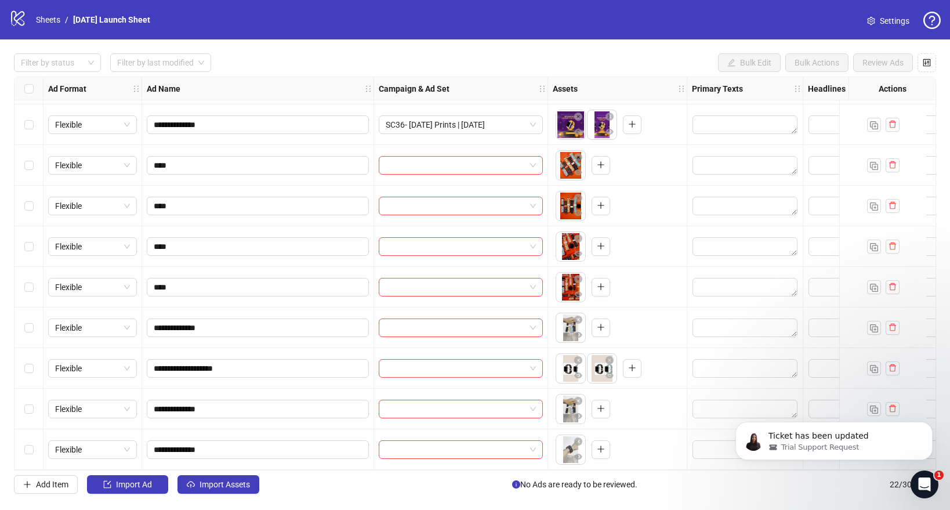
scroll to position [528, 0]
click at [438, 365] on input "search" at bounding box center [456, 368] width 140 height 17
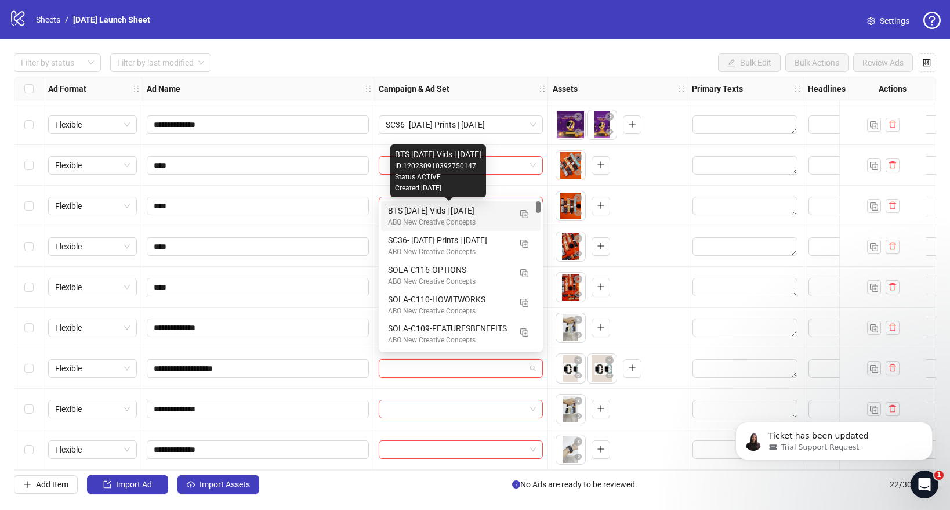
click at [398, 214] on div "BTS [DATE] Vids | [DATE]" at bounding box center [449, 210] width 122 height 13
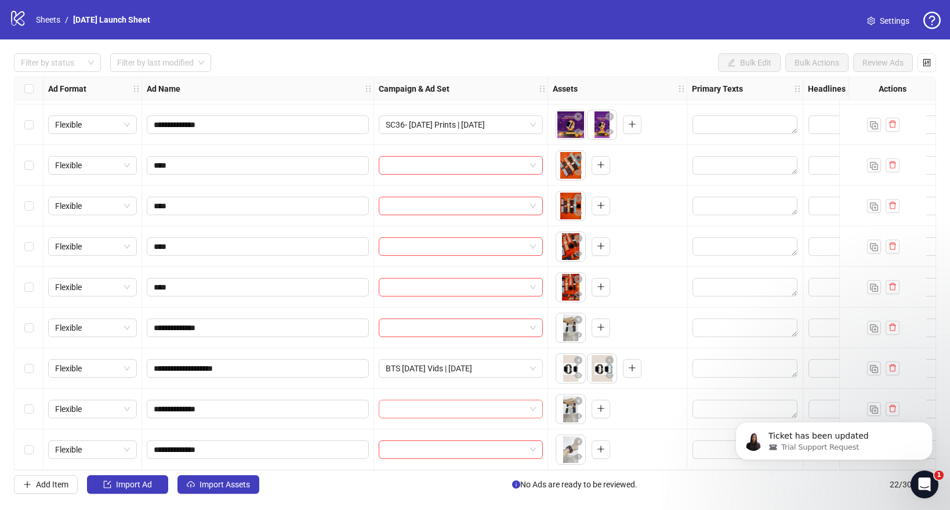
click at [433, 407] on input "search" at bounding box center [456, 408] width 140 height 17
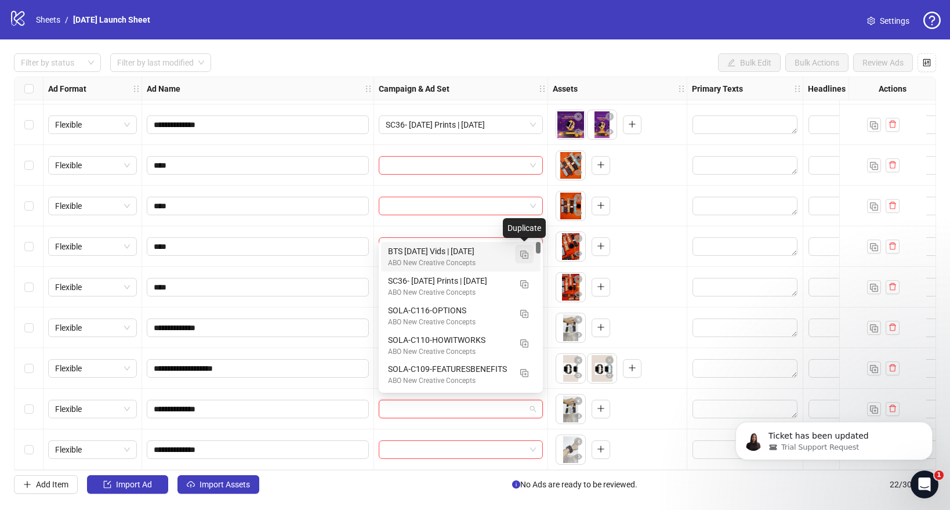
click at [522, 256] on img "button" at bounding box center [524, 255] width 8 height 8
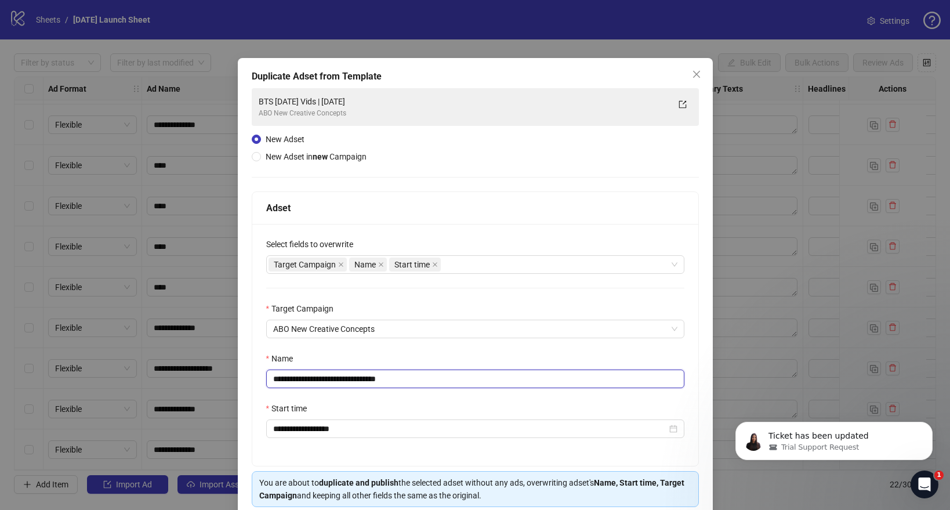
click at [368, 379] on input "**********" at bounding box center [475, 378] width 418 height 19
paste input "text"
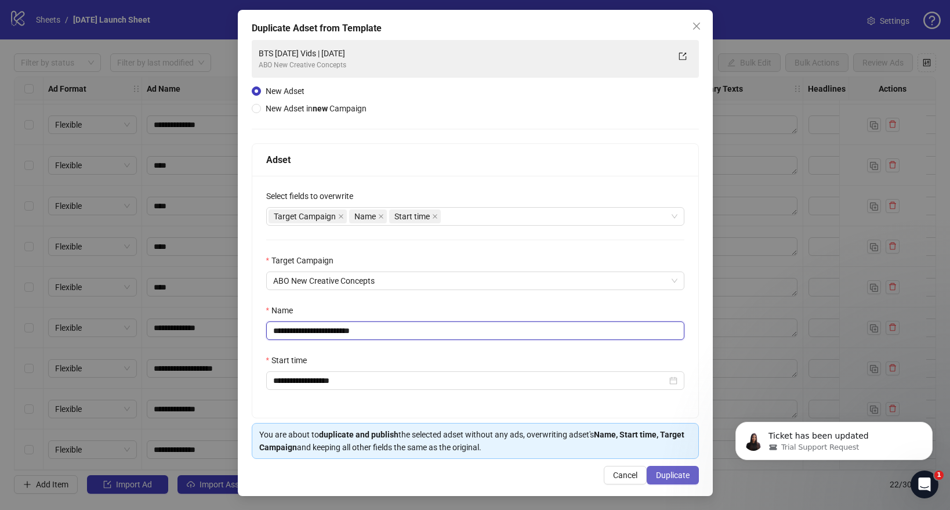
type input "**********"
click at [685, 480] on button "Duplicate" at bounding box center [673, 475] width 52 height 19
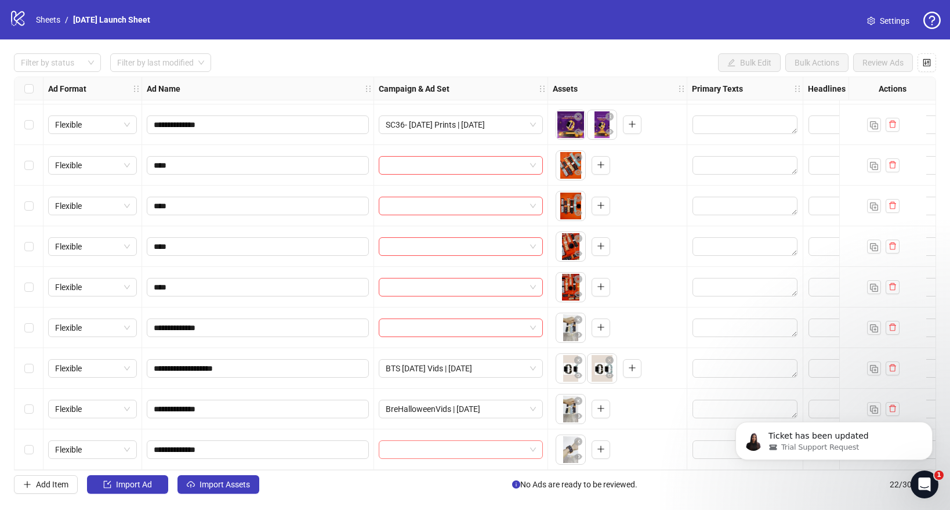
click at [454, 441] on input "search" at bounding box center [456, 449] width 140 height 17
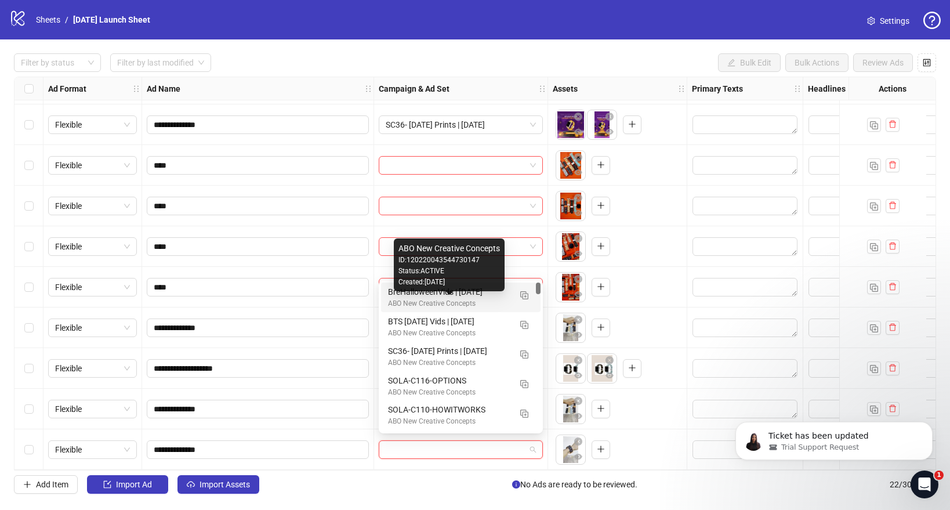
click at [452, 300] on div "ABO New Creative Concepts" at bounding box center [449, 303] width 122 height 11
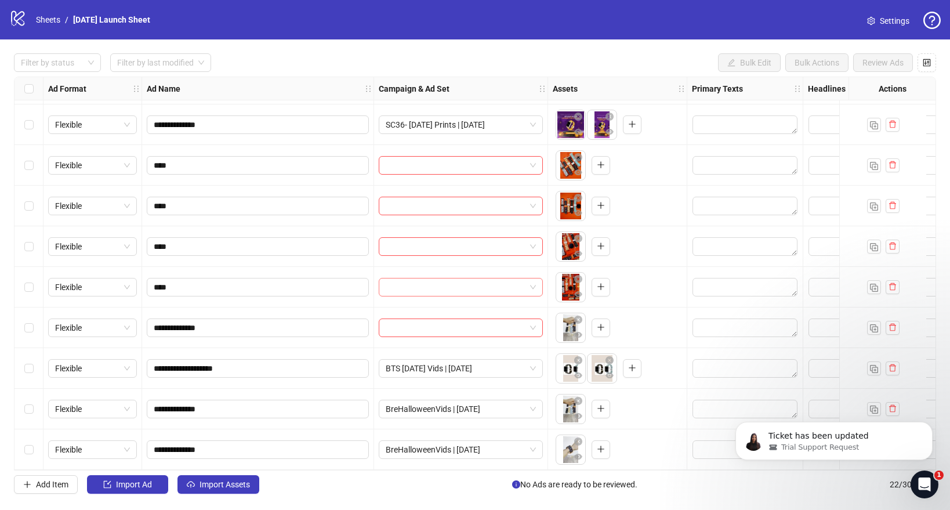
click at [456, 278] on input "search" at bounding box center [456, 286] width 140 height 17
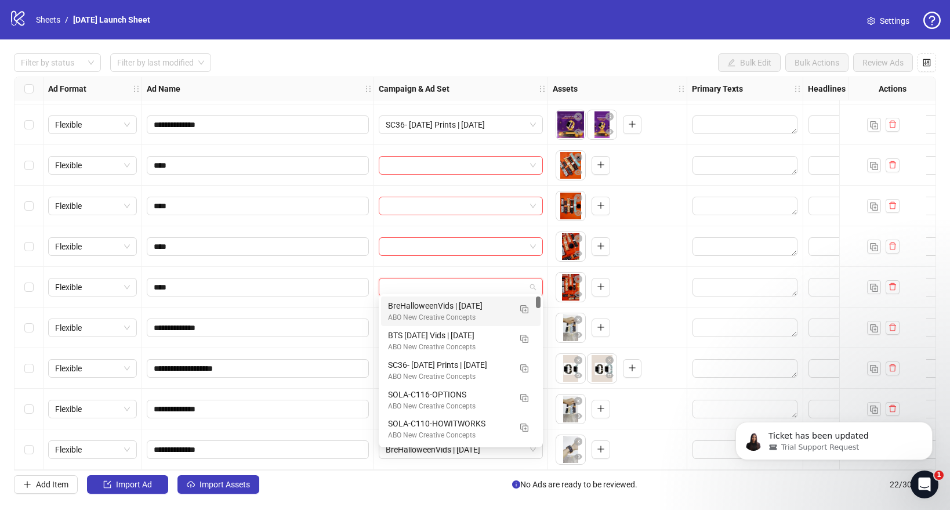
click at [632, 269] on div "To pick up a draggable item, press the space bar. While dragging, use the arrow…" at bounding box center [617, 287] width 129 height 36
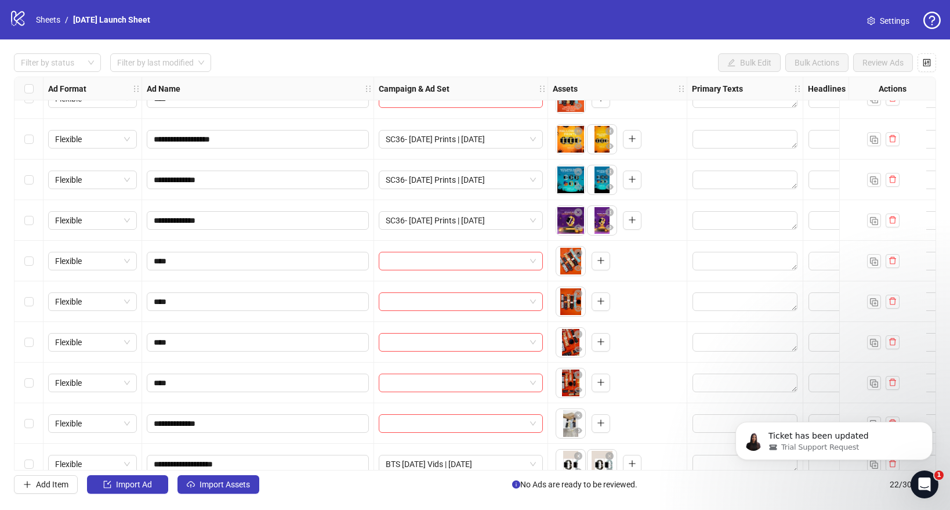
scroll to position [528, 0]
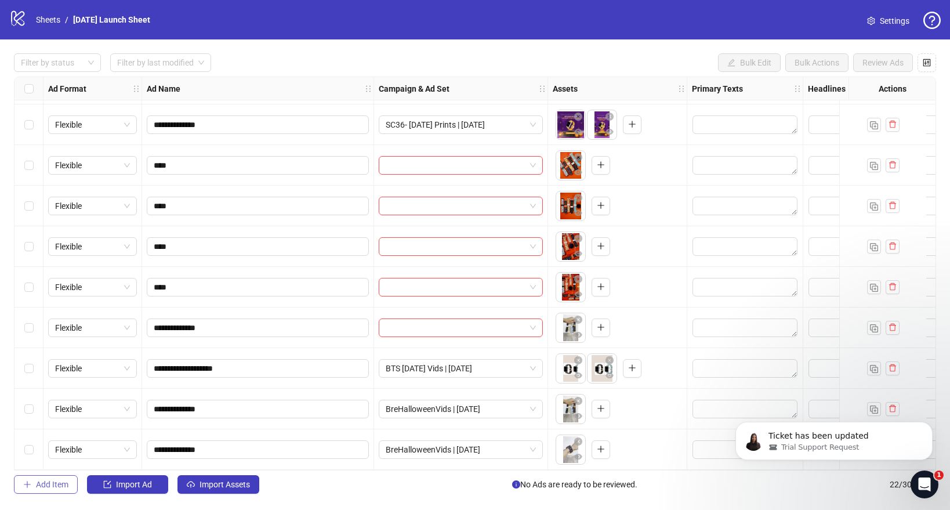
click at [50, 485] on span "Add Item" at bounding box center [52, 484] width 32 height 9
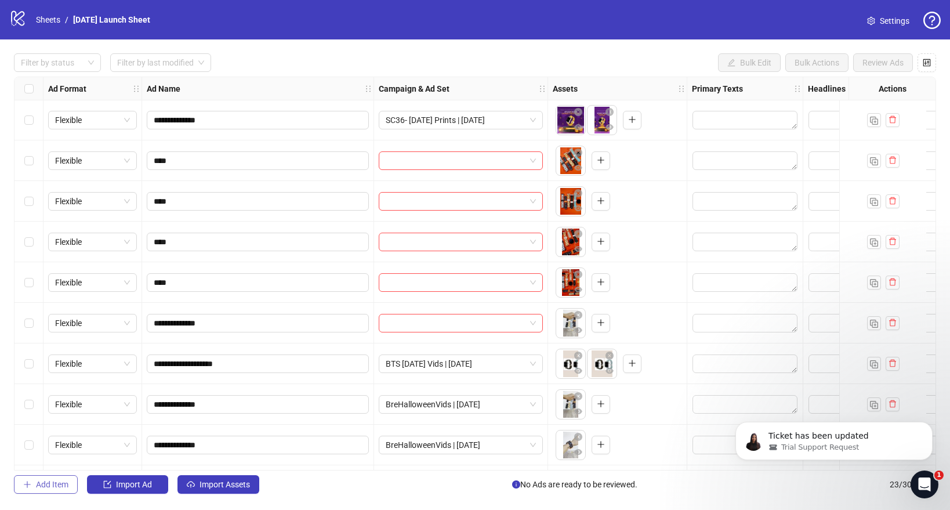
click at [50, 485] on span "Add Item" at bounding box center [52, 484] width 32 height 9
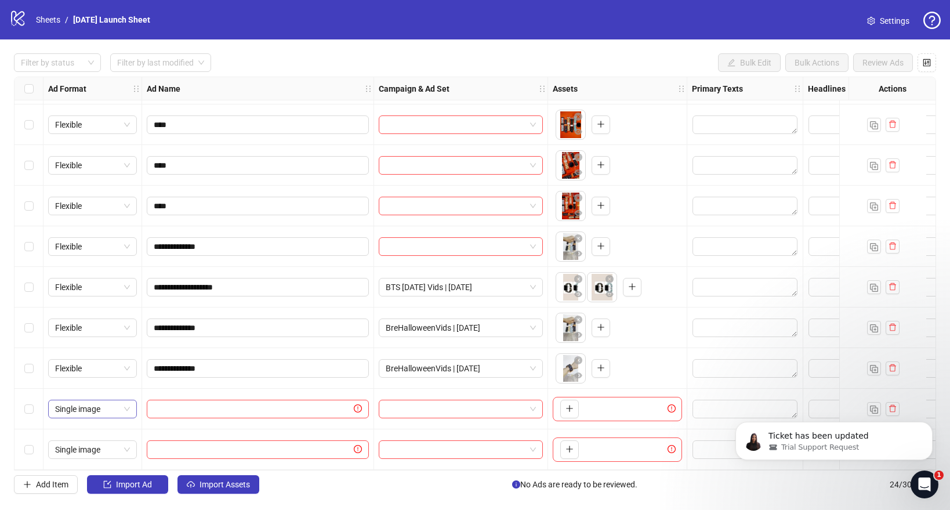
click at [127, 407] on span "Single image" at bounding box center [92, 408] width 75 height 17
click at [88, 346] on div "Flexible" at bounding box center [92, 343] width 70 height 13
click at [97, 444] on span "Single image" at bounding box center [92, 449] width 75 height 17
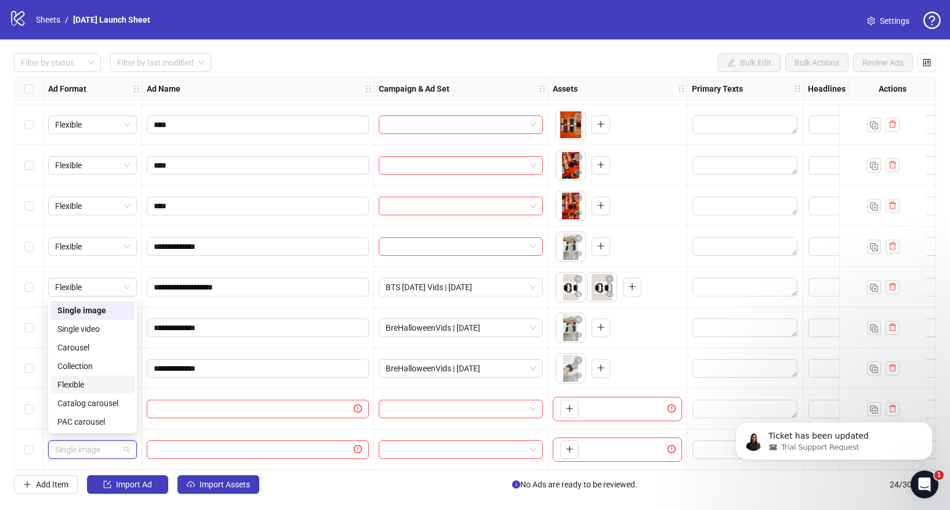
click at [82, 383] on div "Flexible" at bounding box center [92, 384] width 70 height 13
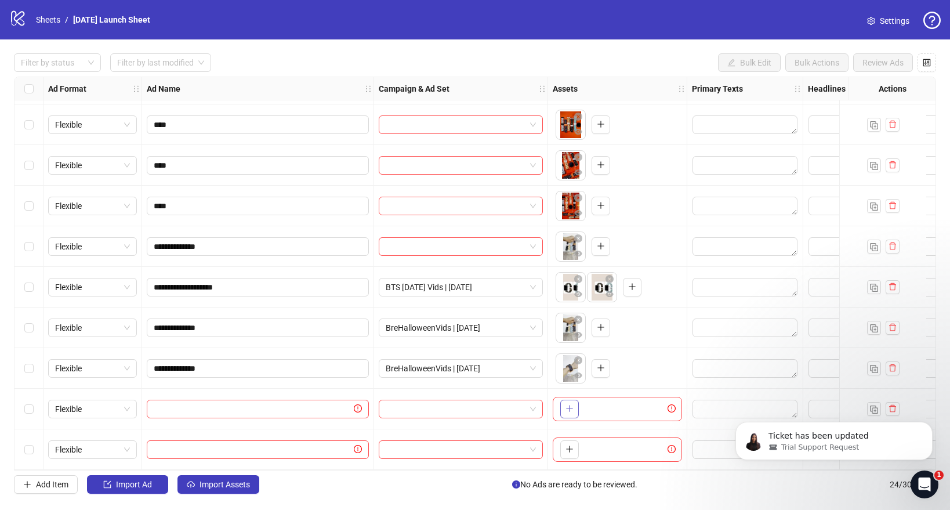
click at [571, 408] on icon "plus" at bounding box center [569, 408] width 6 height 1
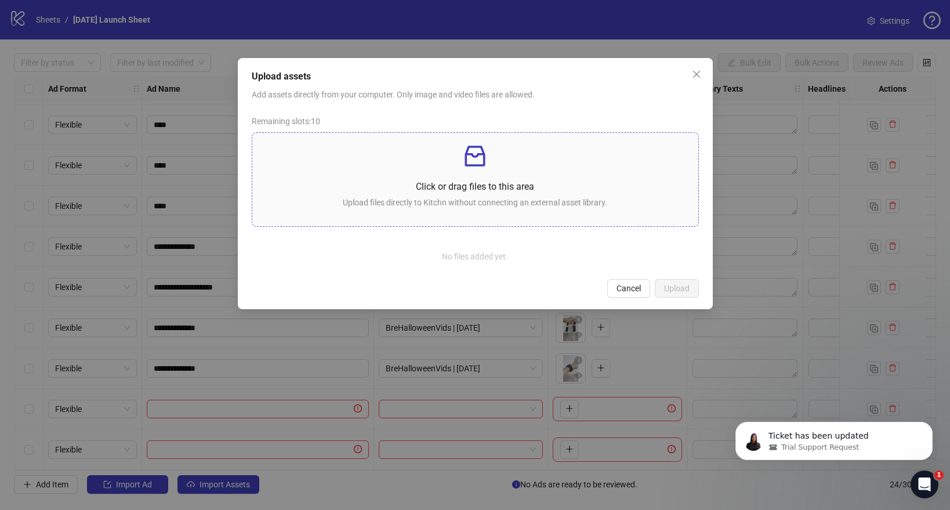
click at [484, 166] on icon "inbox" at bounding box center [475, 156] width 28 height 28
click at [649, 293] on button "Cancel" at bounding box center [628, 288] width 43 height 19
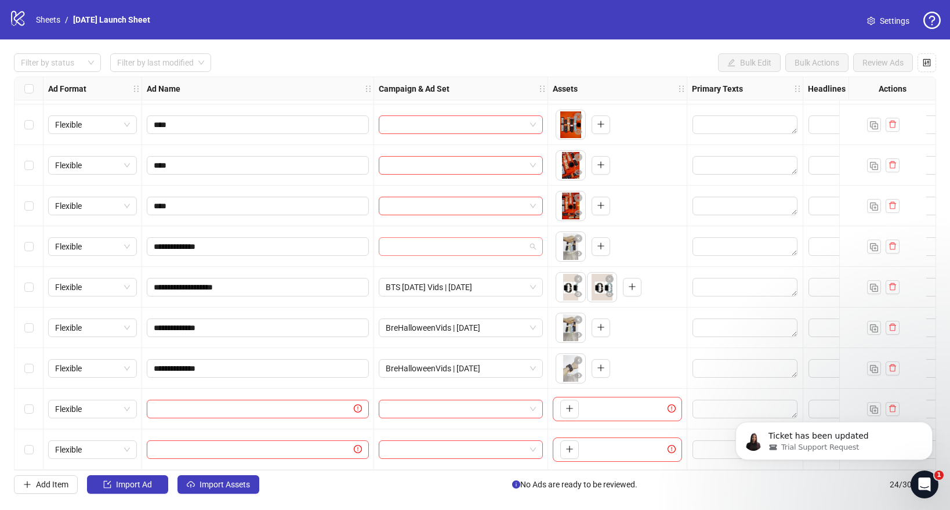
click at [422, 248] on input "search" at bounding box center [456, 246] width 140 height 17
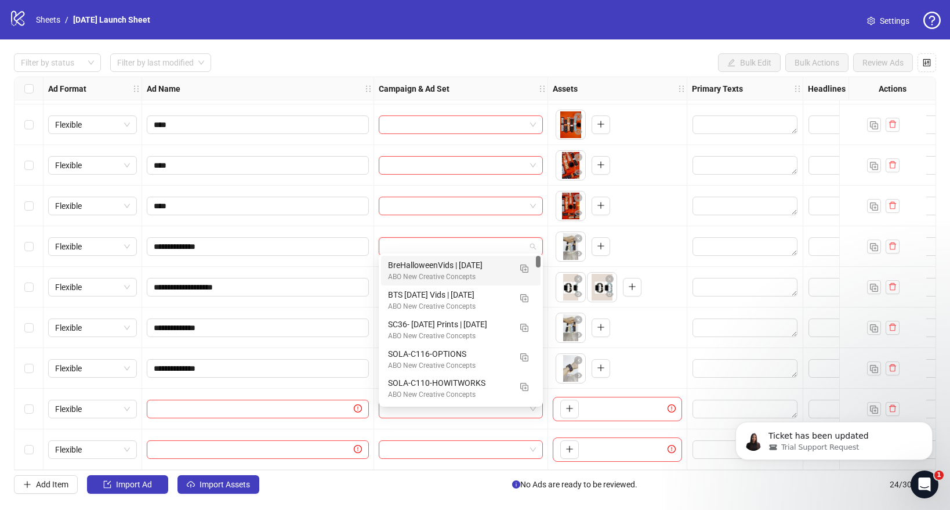
click at [426, 268] on div "BreHalloweenVids | [DATE]" at bounding box center [449, 265] width 122 height 13
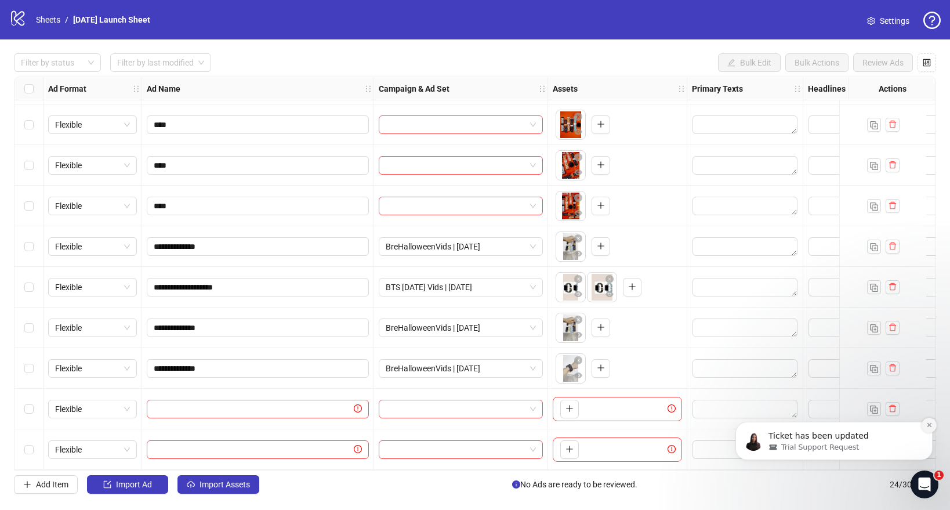
click at [929, 427] on icon "Dismiss notification" at bounding box center [929, 425] width 6 height 6
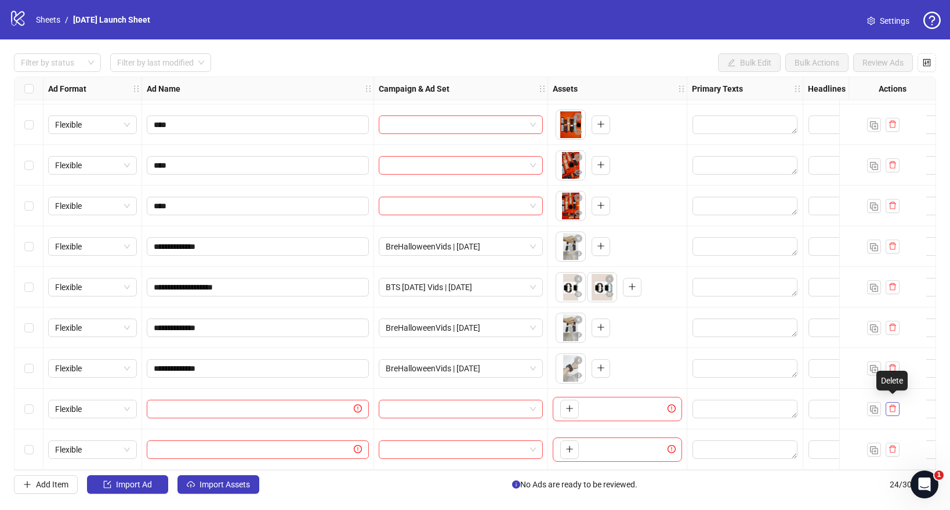
click at [890, 405] on icon "delete" at bounding box center [892, 408] width 8 height 8
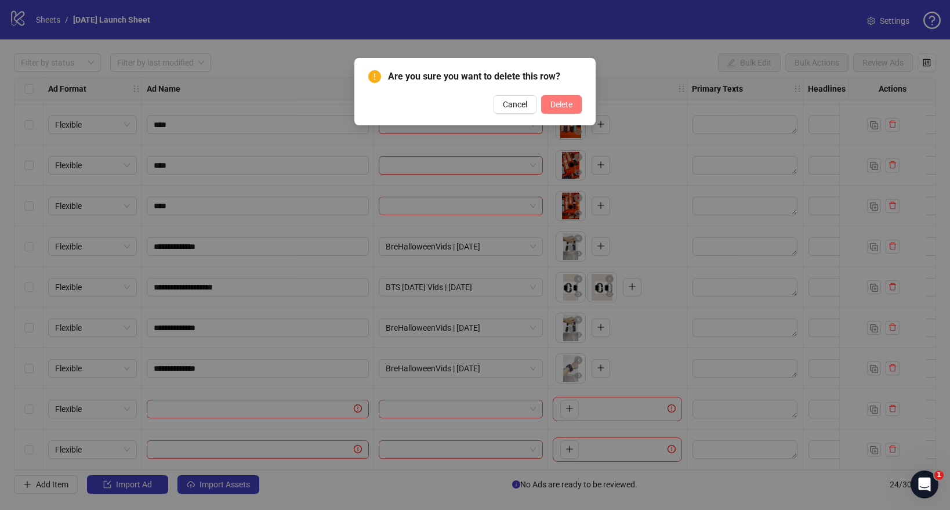
click at [571, 96] on button "Delete" at bounding box center [561, 104] width 41 height 19
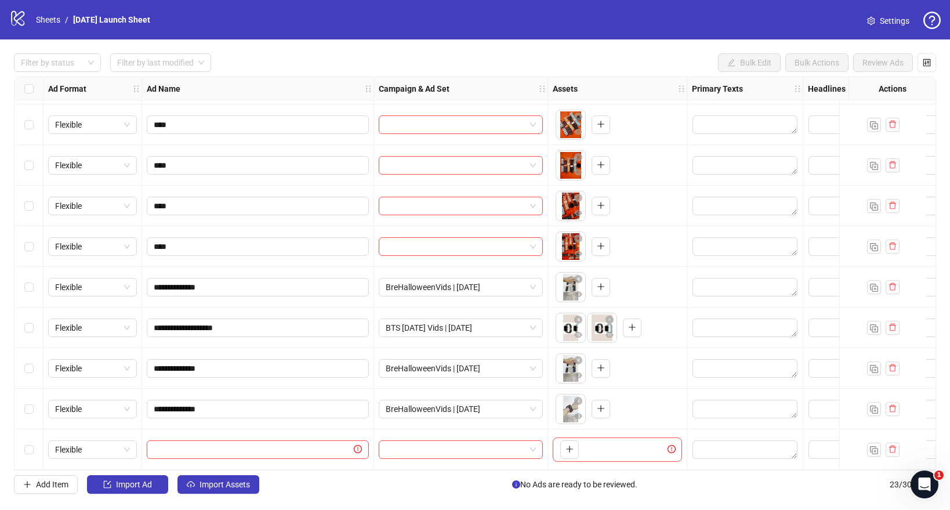
scroll to position [569, 0]
click at [895, 447] on icon "delete" at bounding box center [892, 449] width 8 height 8
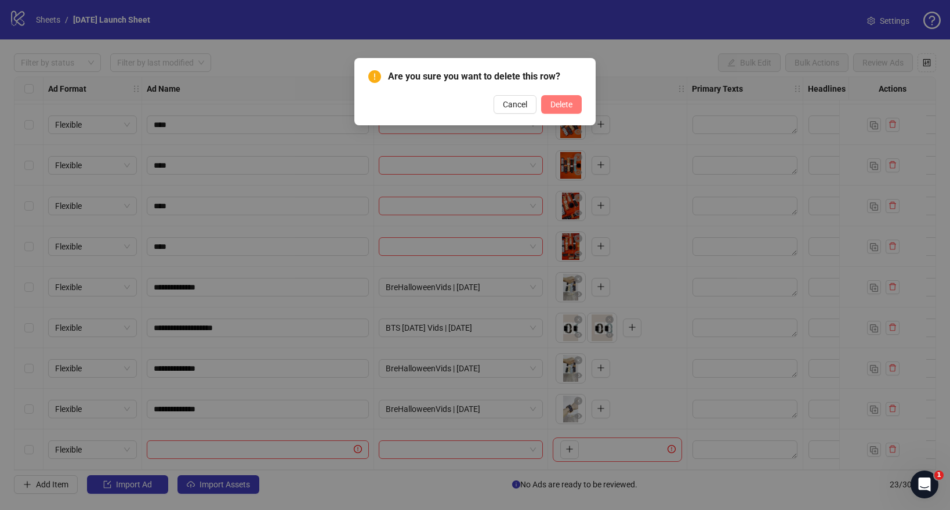
click at [564, 105] on span "Delete" at bounding box center [561, 104] width 22 height 9
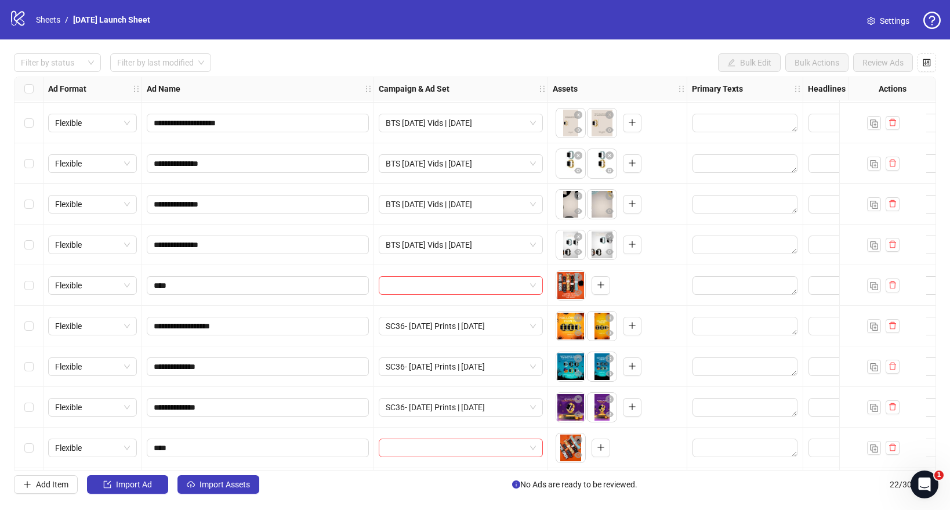
scroll to position [528, 0]
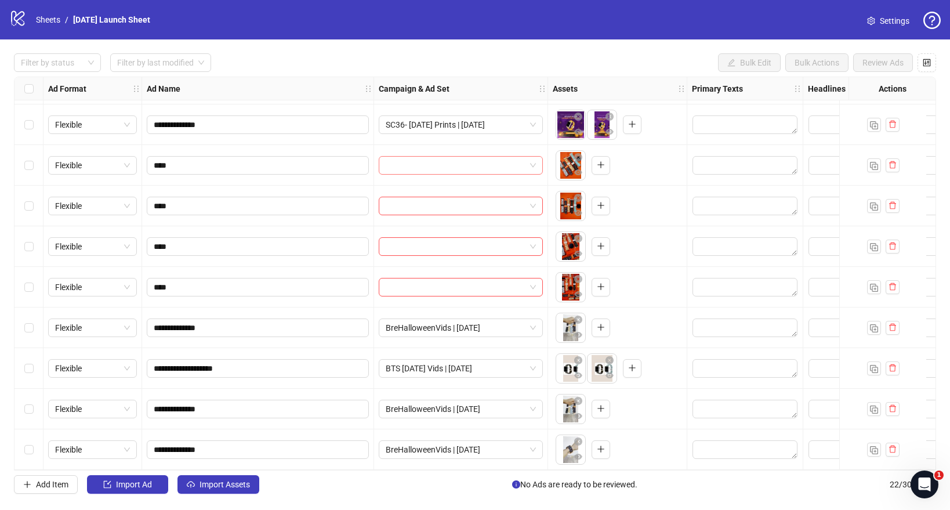
click at [423, 161] on input "search" at bounding box center [456, 165] width 140 height 17
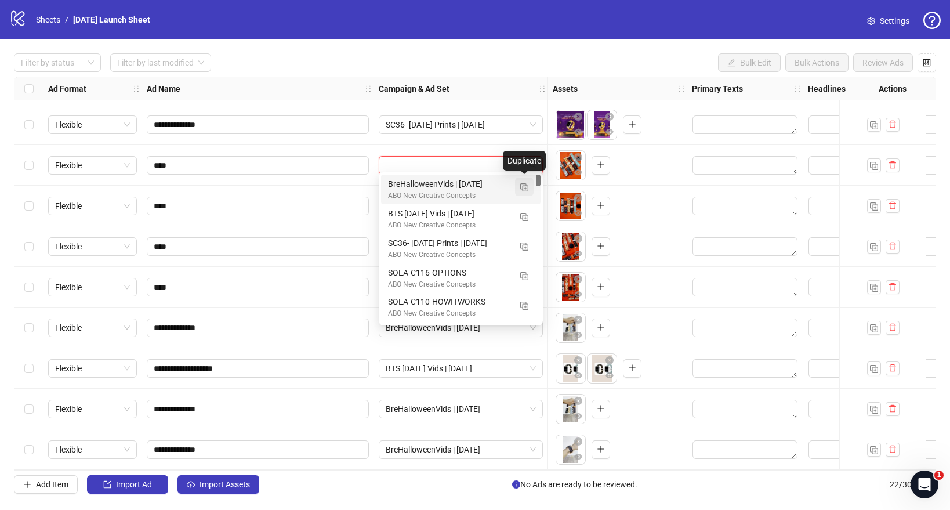
click at [526, 187] on img "button" at bounding box center [524, 187] width 8 height 8
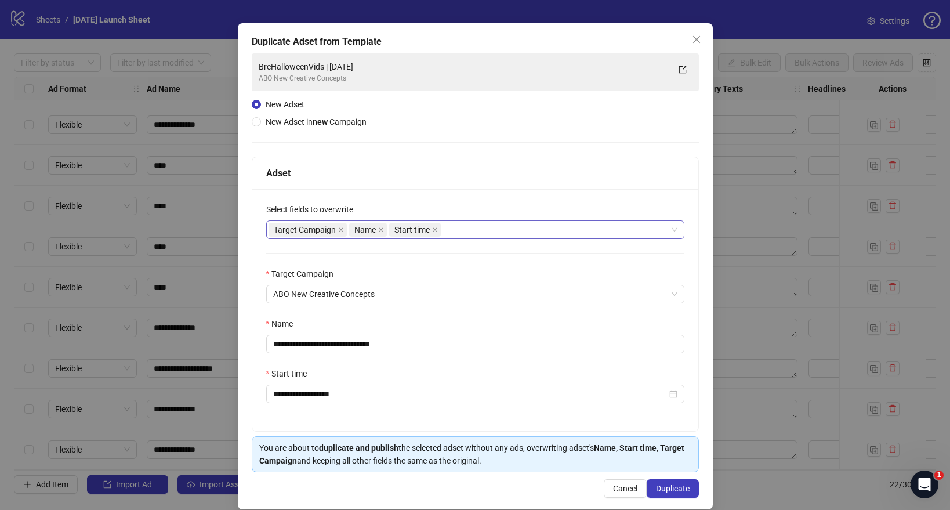
scroll to position [49, 0]
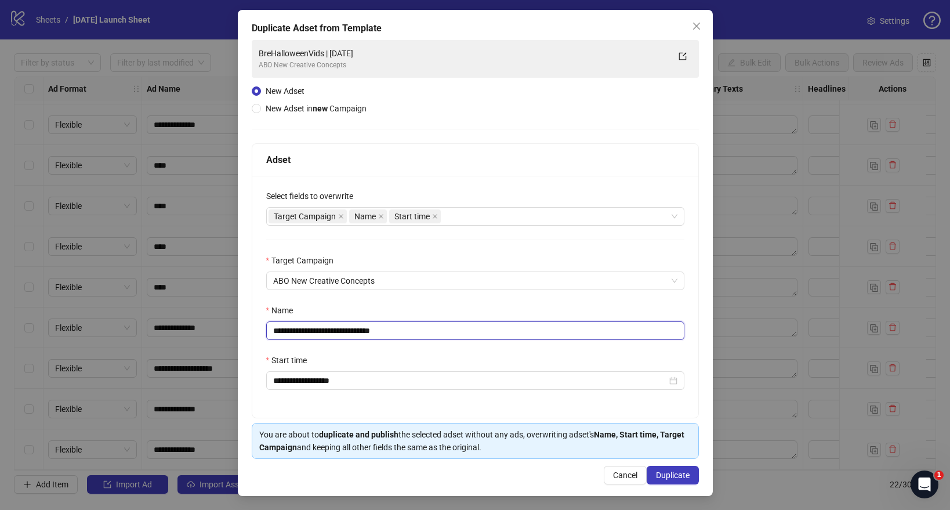
click at [357, 326] on input "**********" at bounding box center [475, 330] width 418 height 19
paste input "text"
click at [418, 349] on div "**********" at bounding box center [475, 297] width 446 height 242
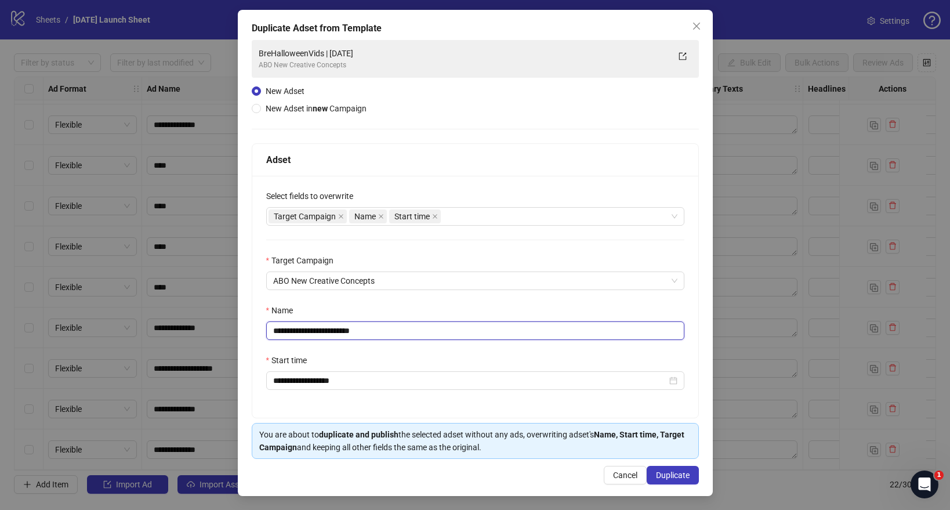
click at [360, 329] on input "**********" at bounding box center [475, 330] width 418 height 19
type input "**********"
click at [422, 368] on div "Start time" at bounding box center [475, 362] width 418 height 17
click at [669, 472] on span "Duplicate" at bounding box center [673, 474] width 34 height 9
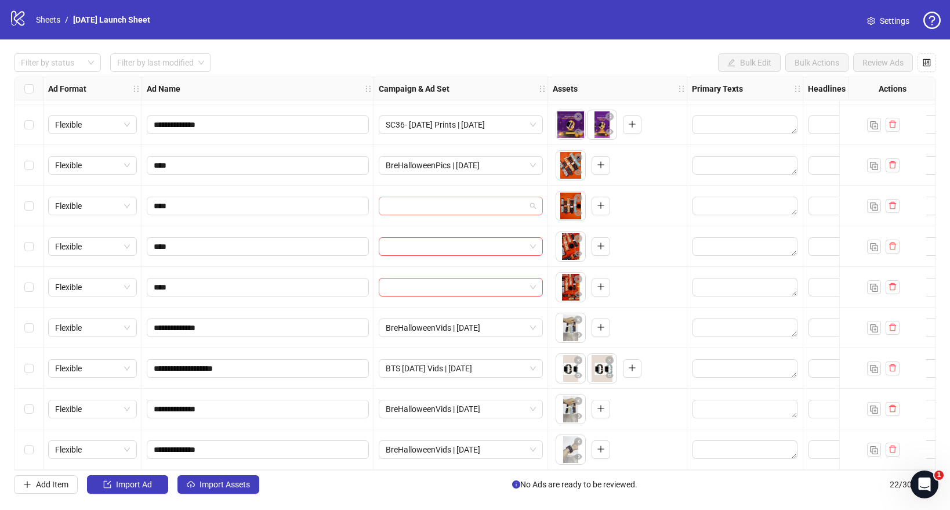
click at [434, 202] on input "search" at bounding box center [456, 205] width 140 height 17
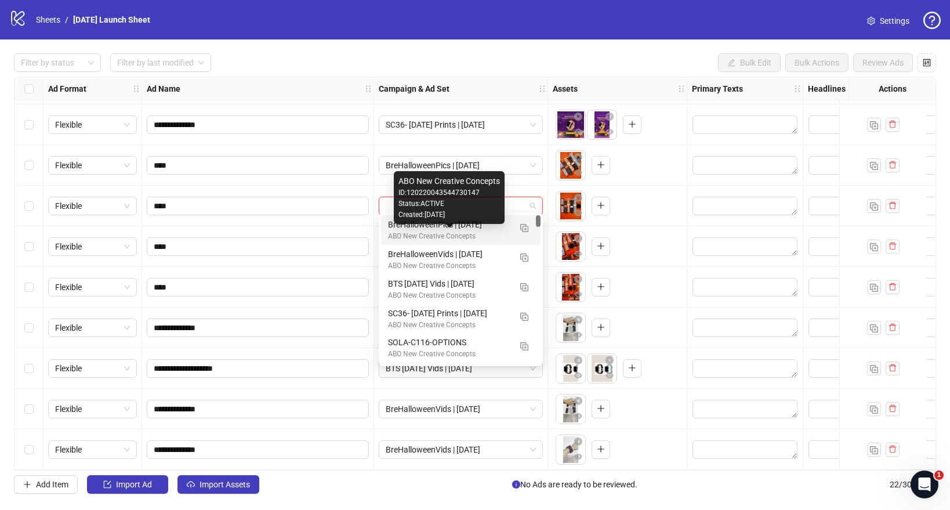
click at [431, 235] on div "ABO New Creative Concepts" at bounding box center [449, 236] width 122 height 11
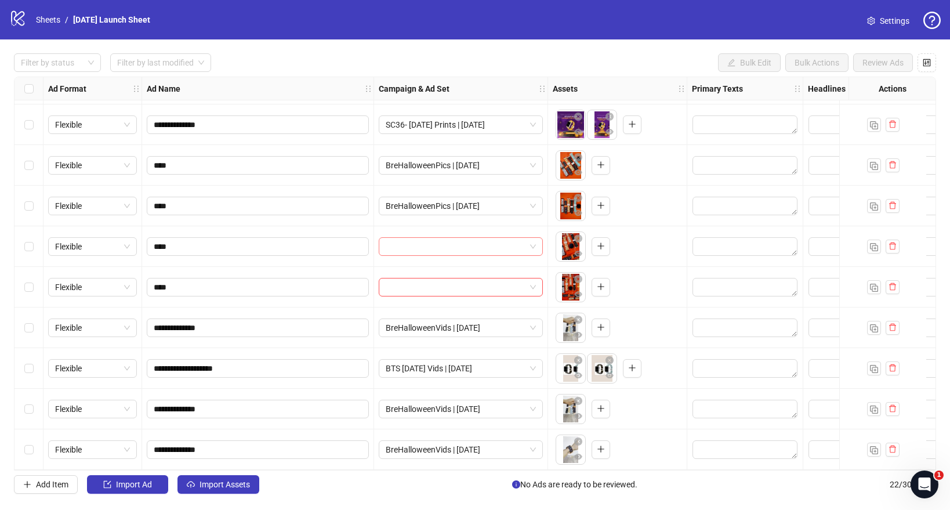
click at [430, 238] on input "search" at bounding box center [456, 246] width 140 height 17
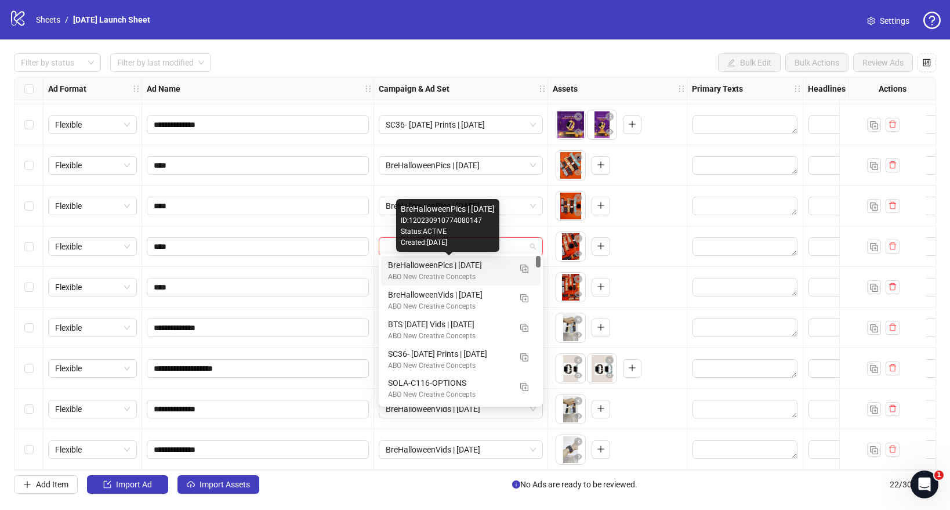
click at [422, 269] on div "BreHalloweenPics | [DATE]" at bounding box center [449, 265] width 122 height 13
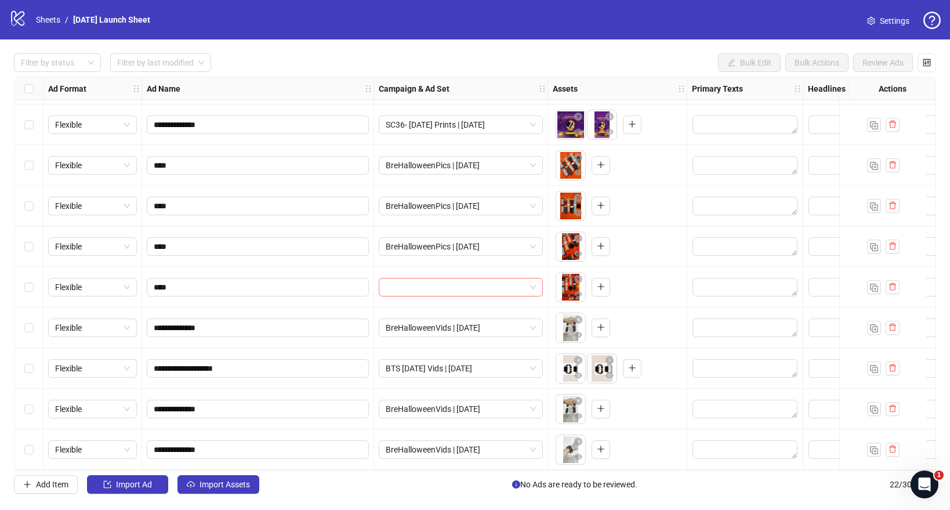
click at [416, 286] on input "search" at bounding box center [456, 286] width 140 height 17
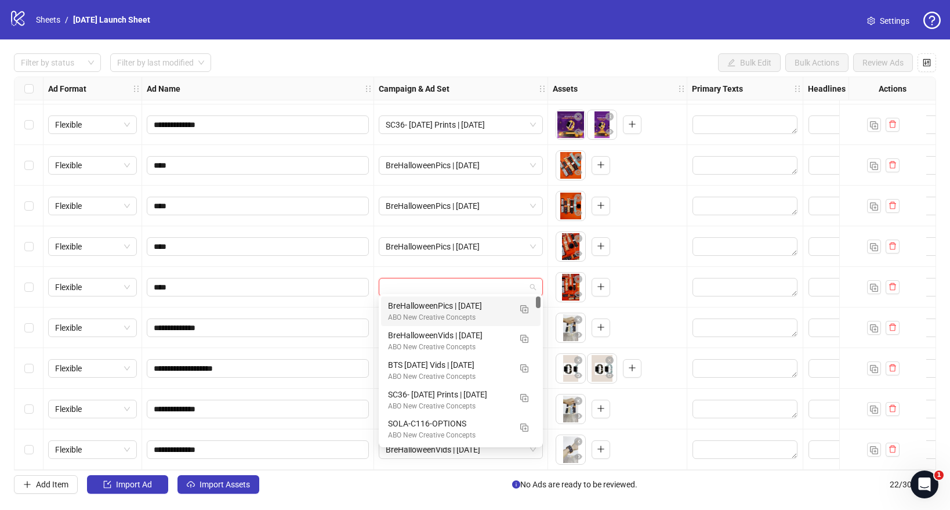
click at [416, 316] on div "ABO New Creative Concepts" at bounding box center [449, 317] width 122 height 11
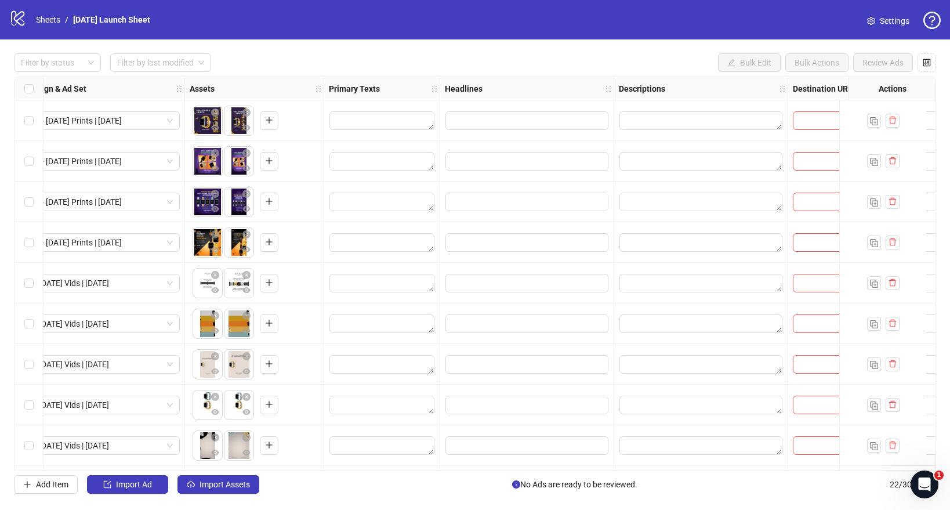
scroll to position [0, 581]
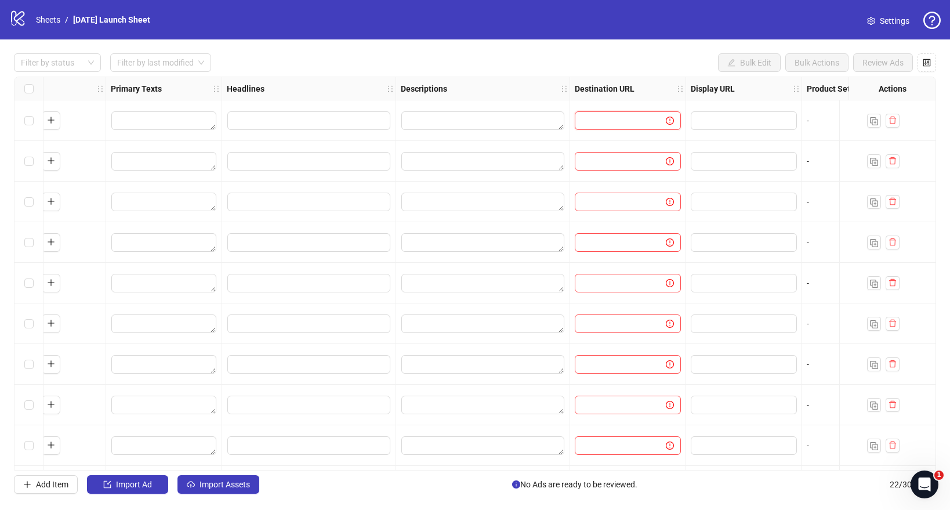
click at [620, 119] on input "text" at bounding box center [616, 120] width 68 height 13
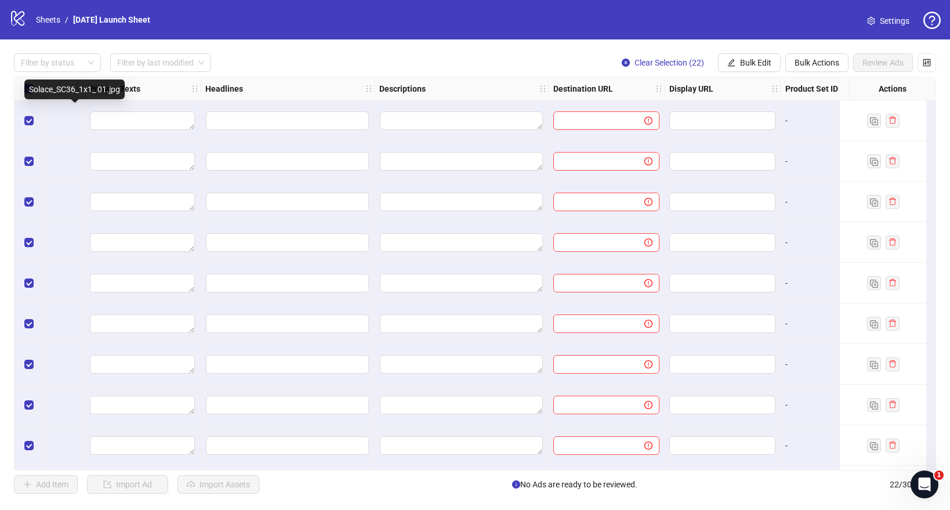
scroll to position [0, 869]
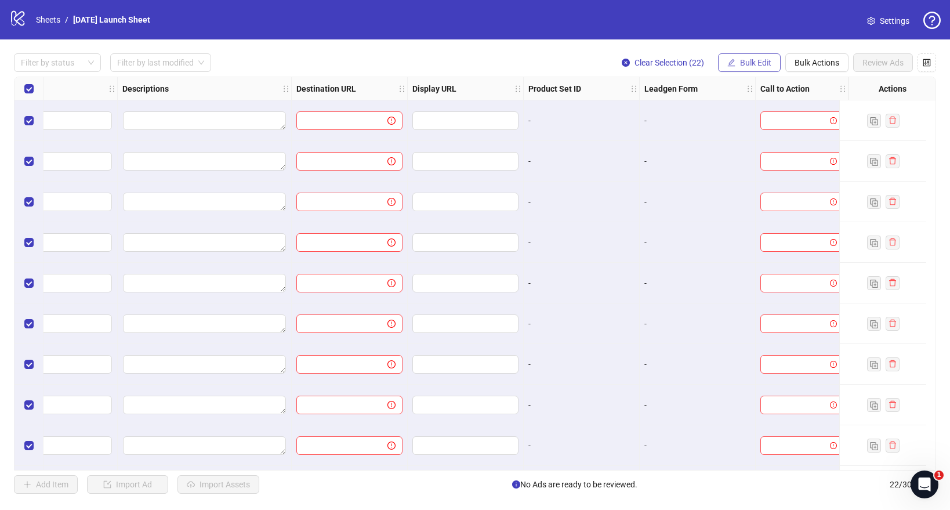
click at [753, 68] on button "Bulk Edit" at bounding box center [749, 62] width 63 height 19
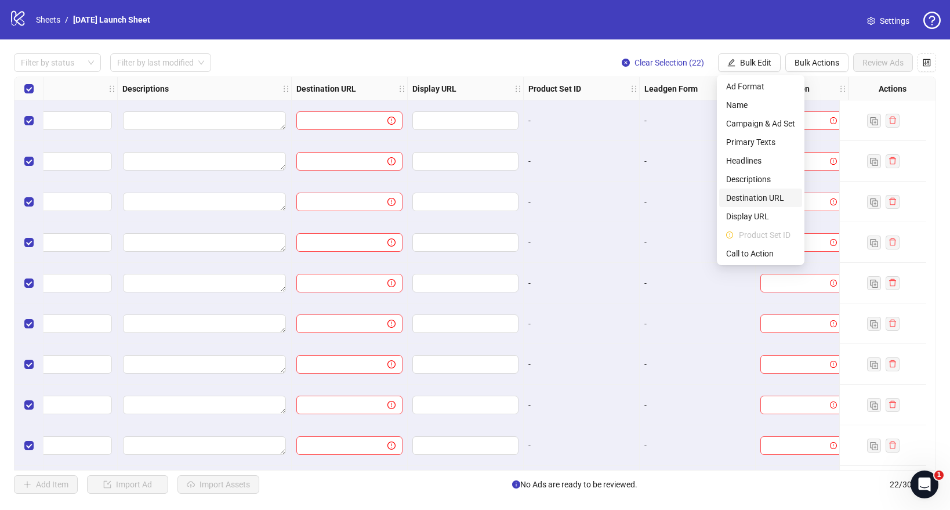
click at [737, 193] on span "Destination URL" at bounding box center [760, 197] width 69 height 13
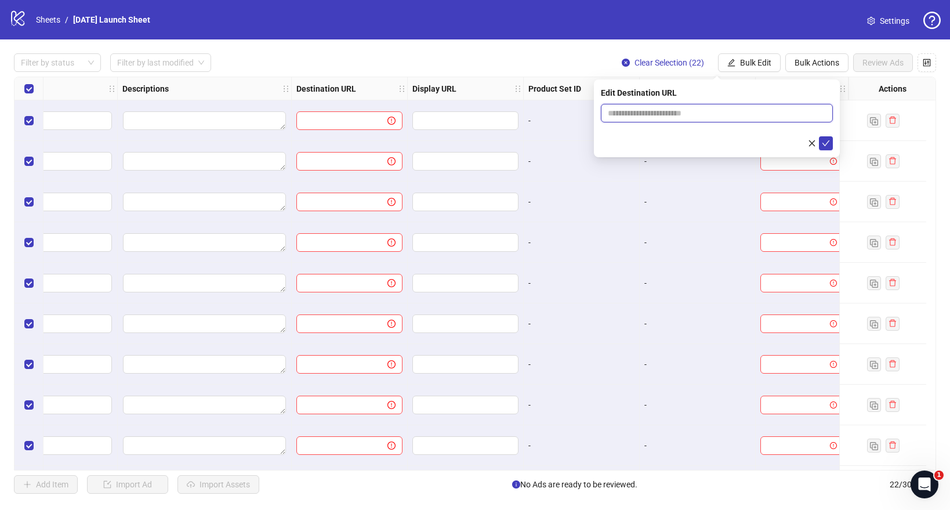
click at [658, 108] on input "text" at bounding box center [712, 113] width 209 height 13
paste input "**********"
type input "**********"
click at [828, 144] on icon "check" at bounding box center [826, 143] width 8 height 8
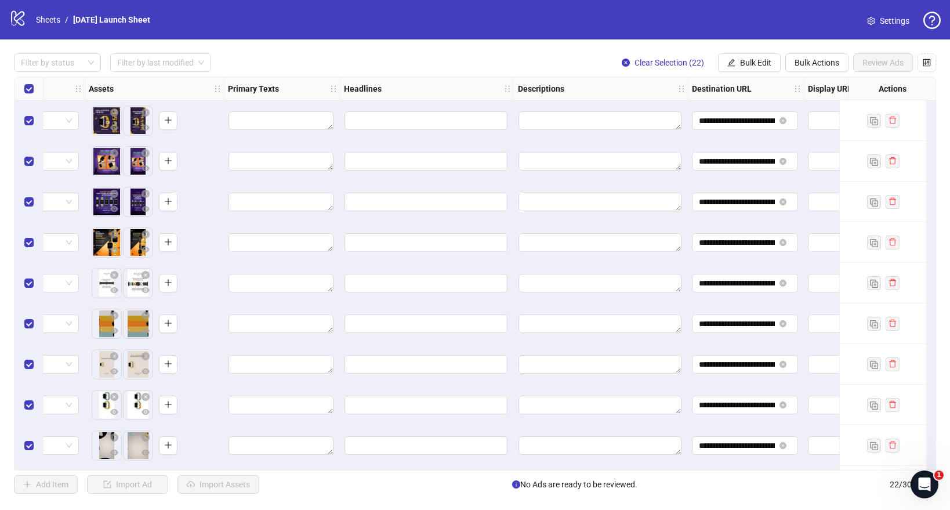
scroll to position [0, 448]
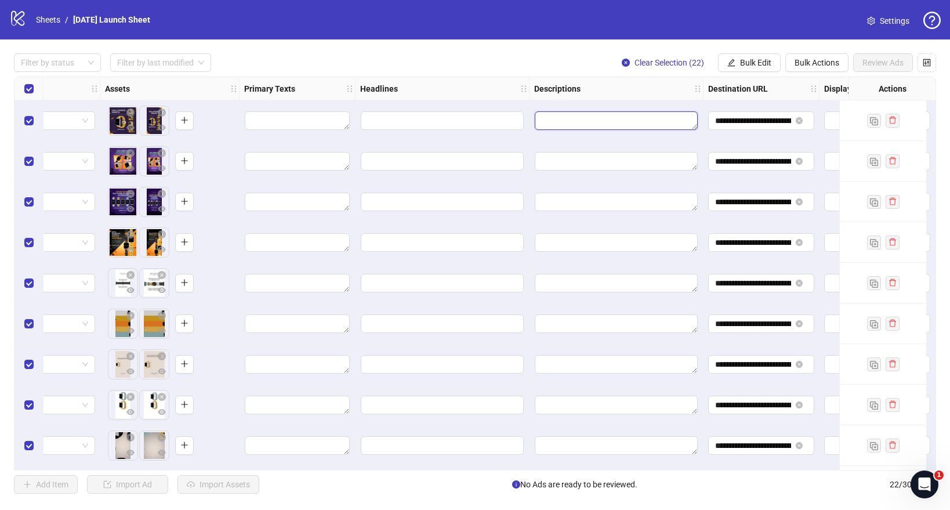
click at [575, 119] on textarea "Edit values" at bounding box center [616, 120] width 163 height 19
click at [755, 63] on span "Bulk Edit" at bounding box center [755, 62] width 31 height 9
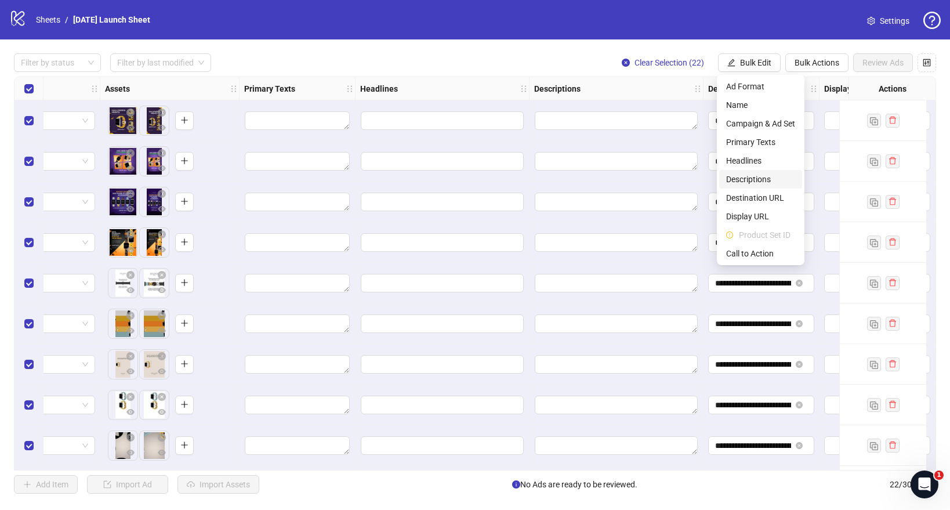
click at [738, 178] on span "Descriptions" at bounding box center [760, 179] width 69 height 13
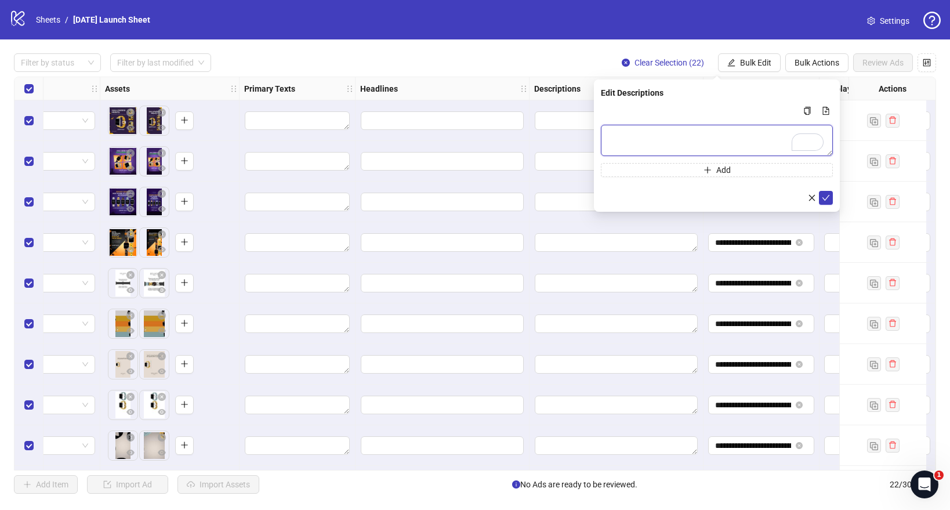
paste textarea "**********"
type textarea "**********"
click at [825, 200] on icon "check" at bounding box center [826, 198] width 8 height 8
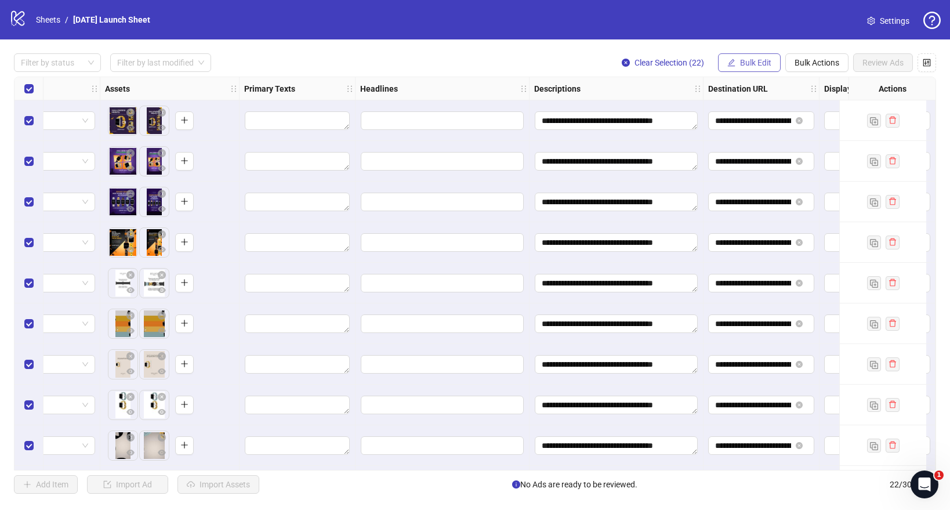
click at [741, 65] on span "Bulk Edit" at bounding box center [755, 62] width 31 height 9
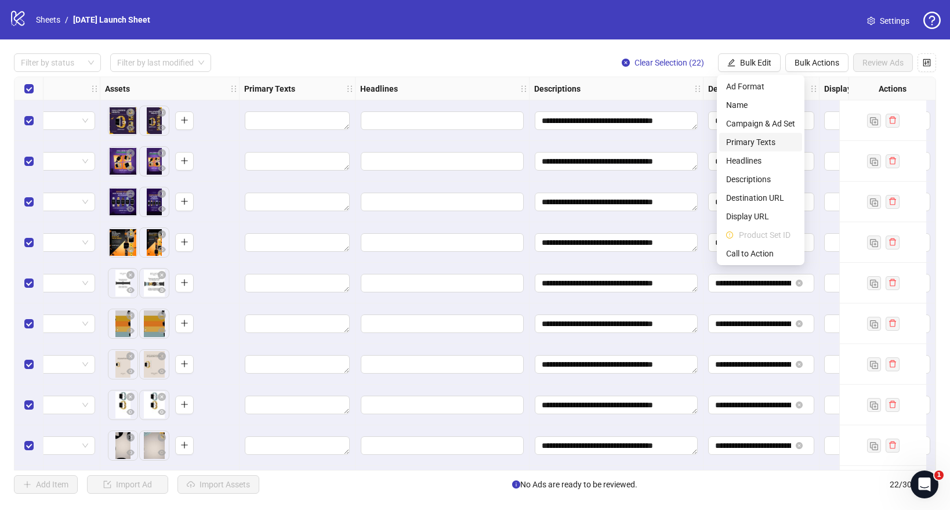
click at [731, 140] on span "Primary Texts" at bounding box center [760, 142] width 69 height 13
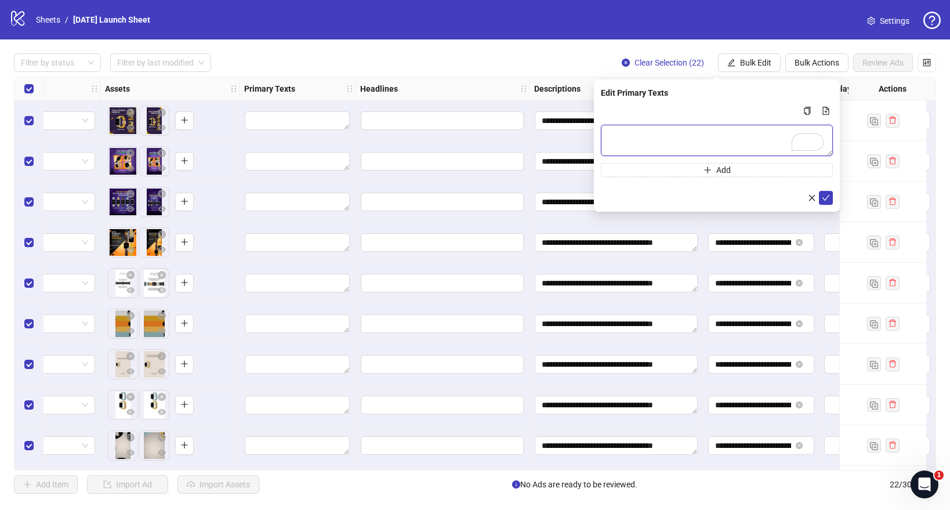
paste textarea "**********"
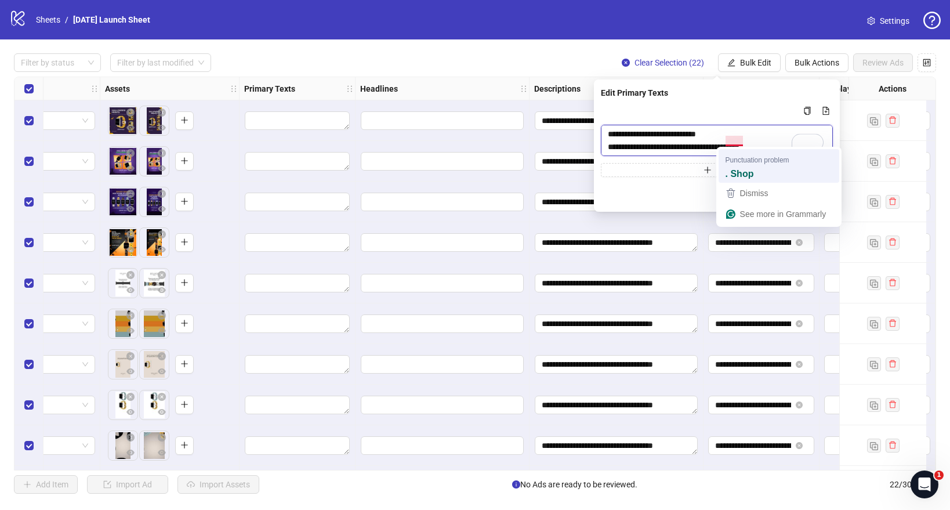
scroll to position [47, 0]
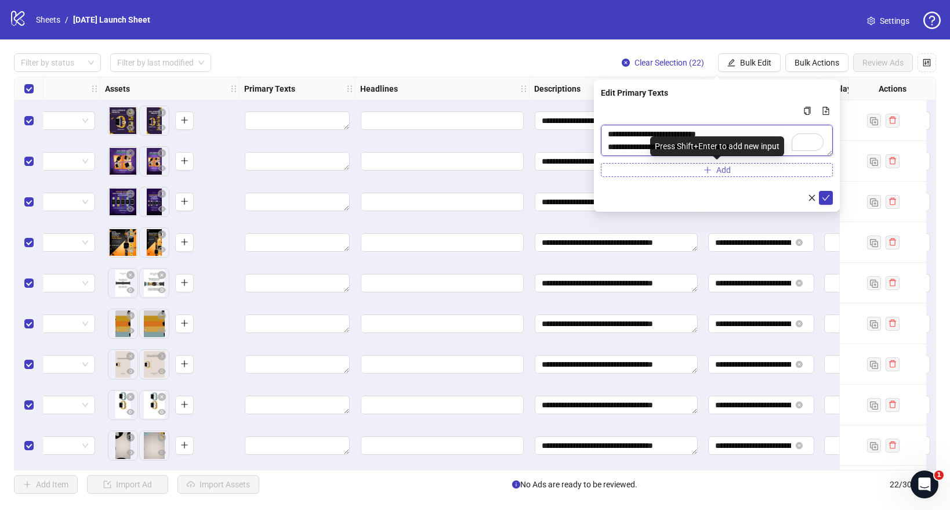
type textarea "**********"
click at [638, 173] on button "Add" at bounding box center [717, 170] width 232 height 14
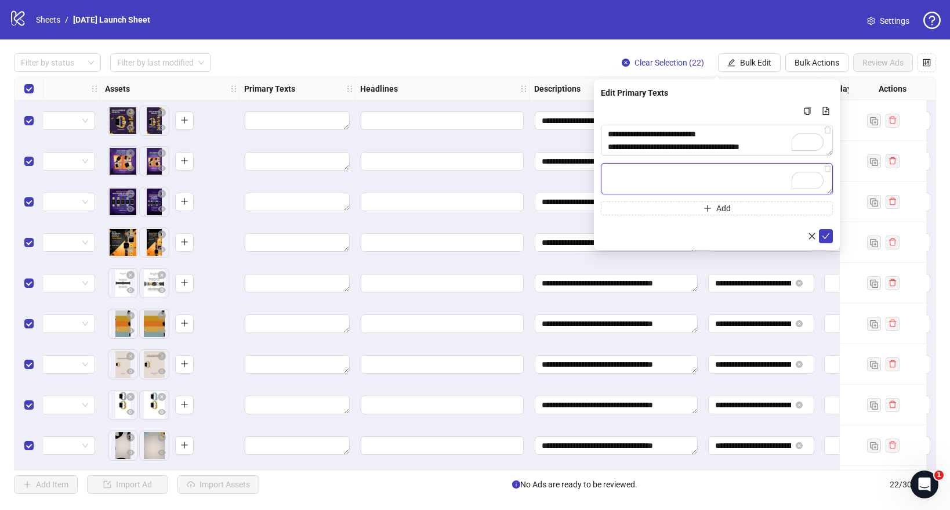
scroll to position [51, 0]
paste textarea "**********"
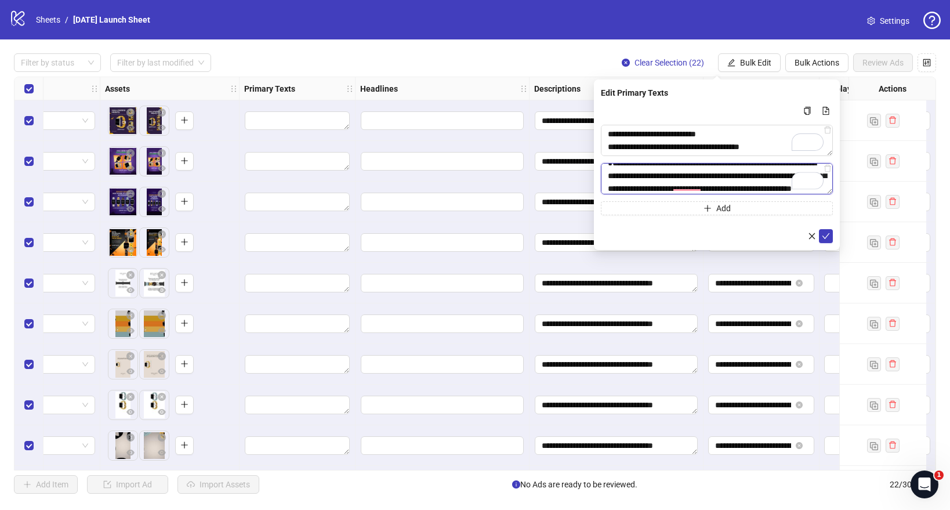
scroll to position [9, 0]
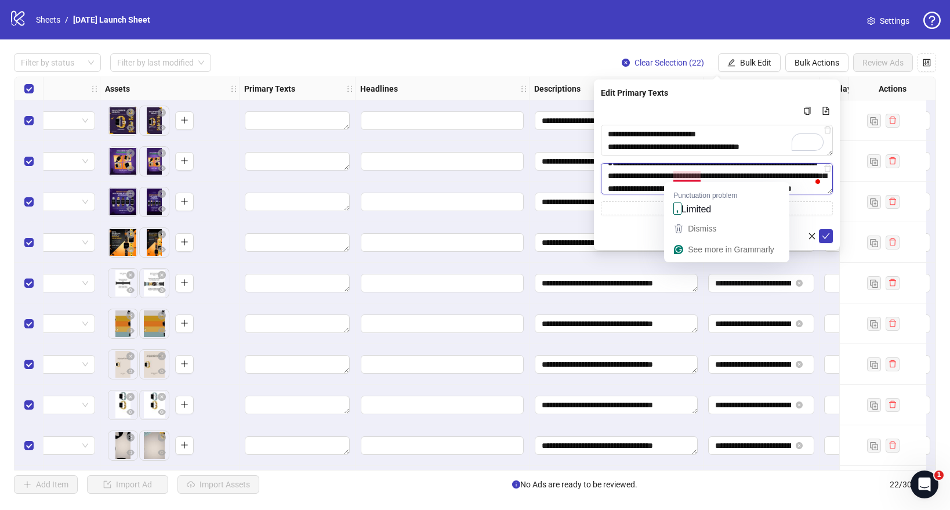
click at [678, 178] on textarea "**********" at bounding box center [717, 178] width 232 height 31
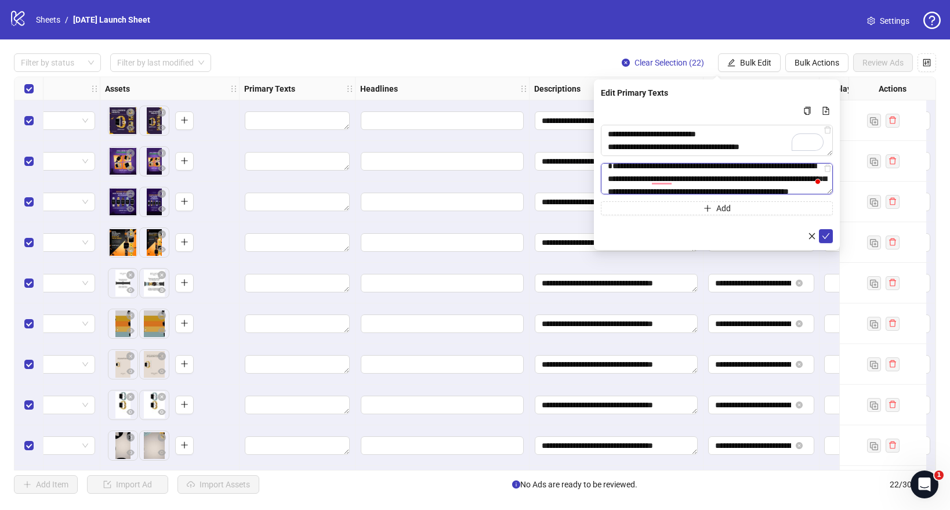
scroll to position [19, 0]
click at [741, 186] on textarea "**********" at bounding box center [717, 178] width 232 height 31
click at [687, 182] on textarea "**********" at bounding box center [717, 178] width 232 height 31
click at [720, 180] on textarea "**********" at bounding box center [717, 178] width 232 height 31
click at [717, 185] on textarea "**********" at bounding box center [717, 178] width 232 height 31
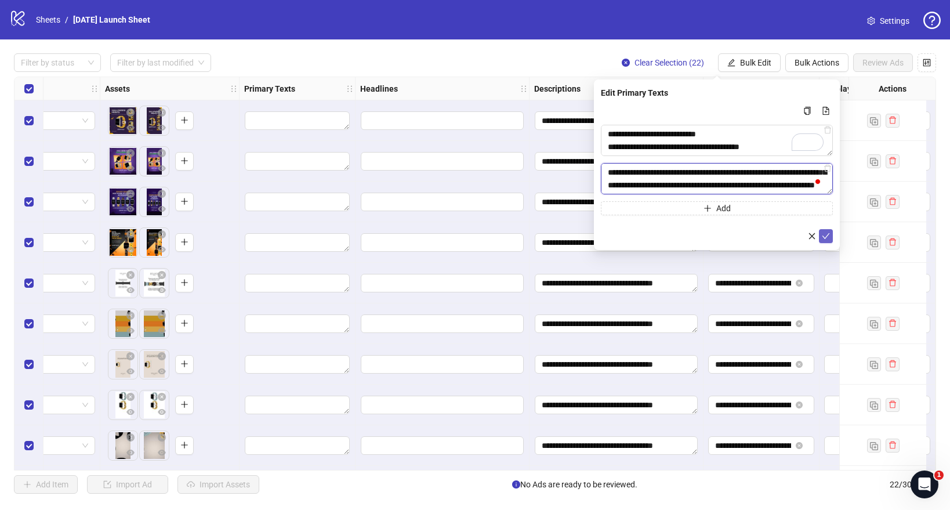
type textarea "**********"
click at [826, 235] on icon "check" at bounding box center [826, 236] width 8 height 6
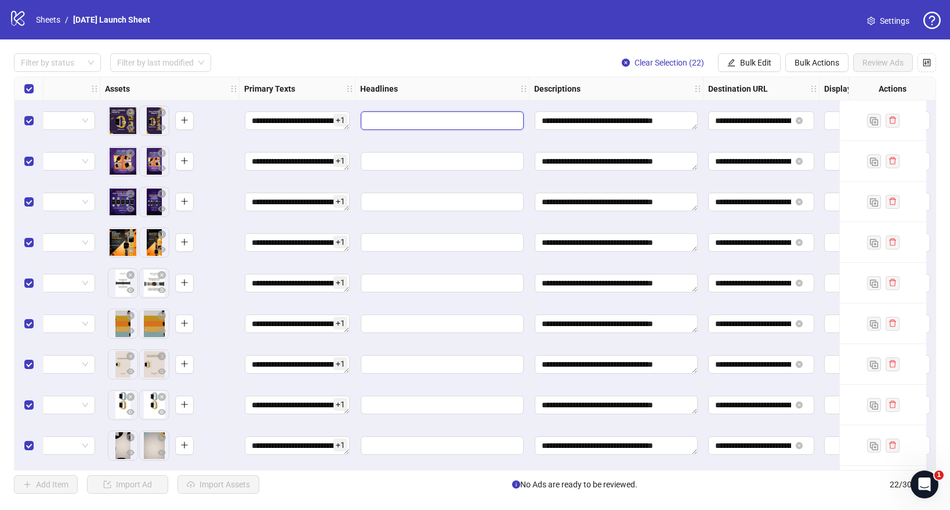
click at [485, 127] on input "Edit values" at bounding box center [442, 120] width 163 height 19
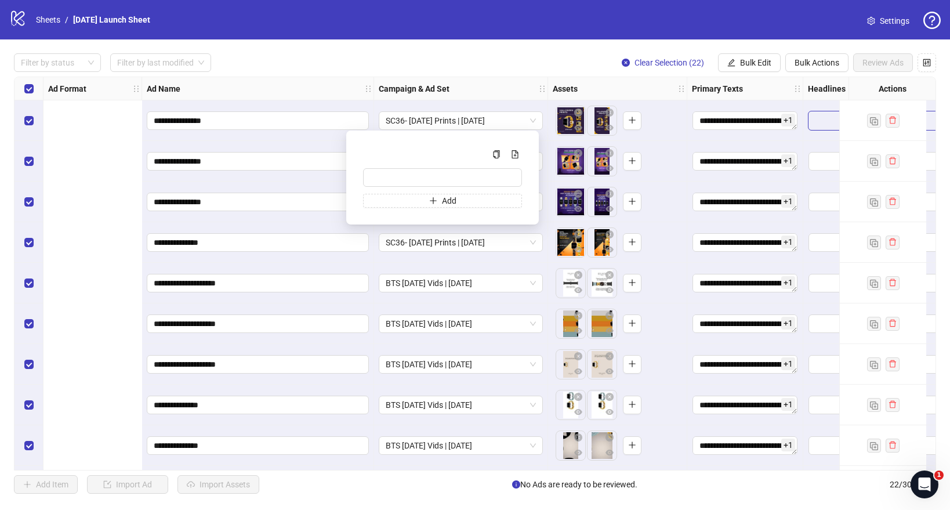
scroll to position [0, 448]
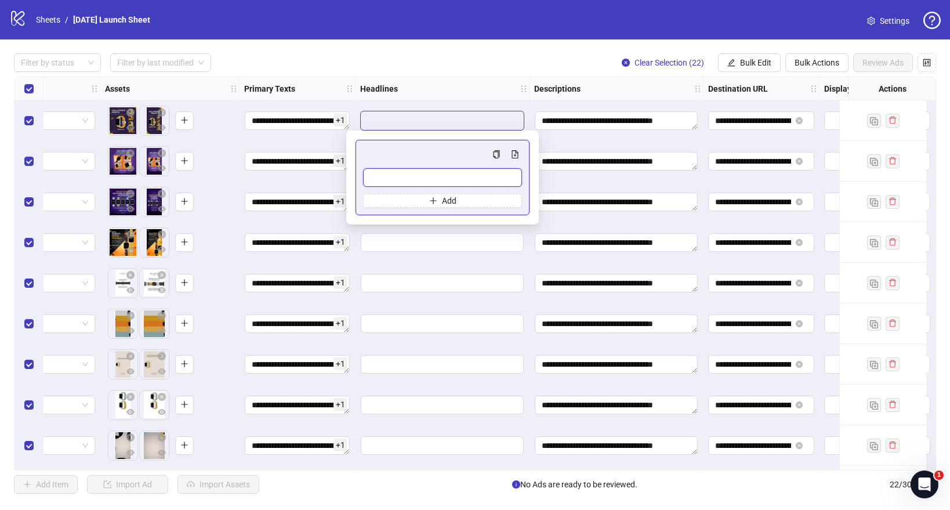
click at [412, 176] on input "Multi-input container - paste or copy values" at bounding box center [442, 177] width 159 height 19
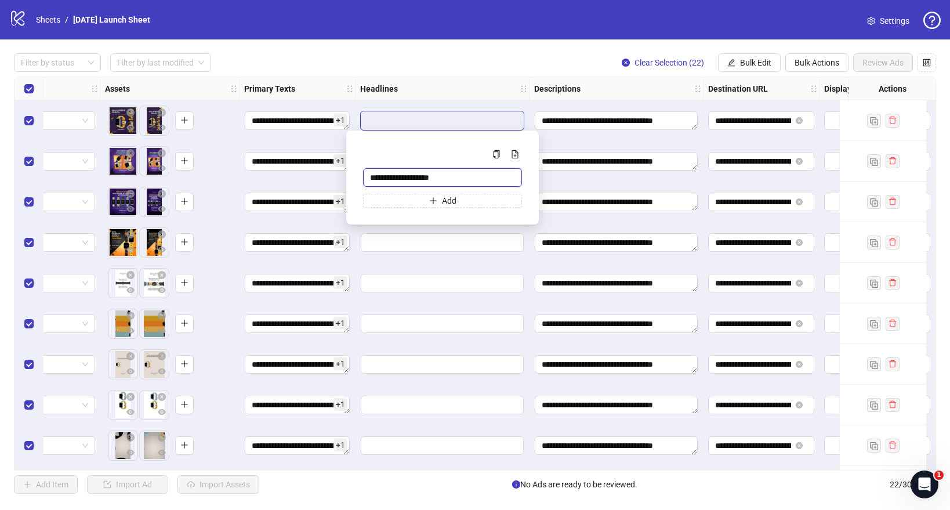
type input "**********"
click at [753, 70] on button "Bulk Edit" at bounding box center [749, 62] width 63 height 19
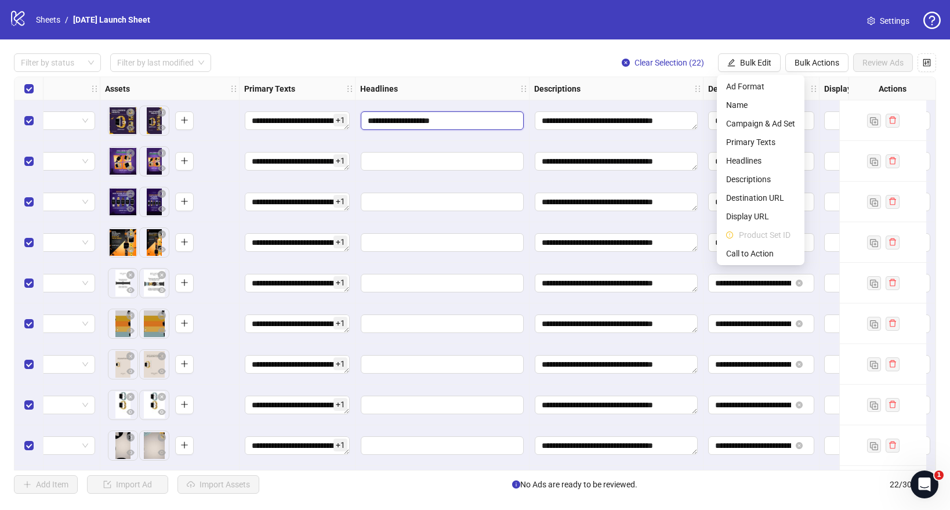
click at [428, 125] on input "**********" at bounding box center [442, 120] width 163 height 19
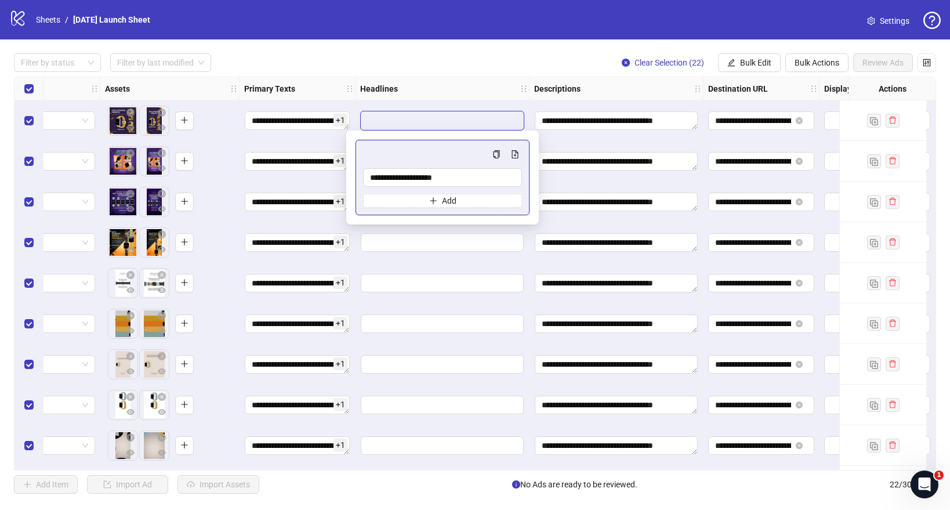
click at [428, 125] on input "**********" at bounding box center [442, 120] width 163 height 19
click at [754, 61] on span "Bulk Edit" at bounding box center [755, 62] width 31 height 9
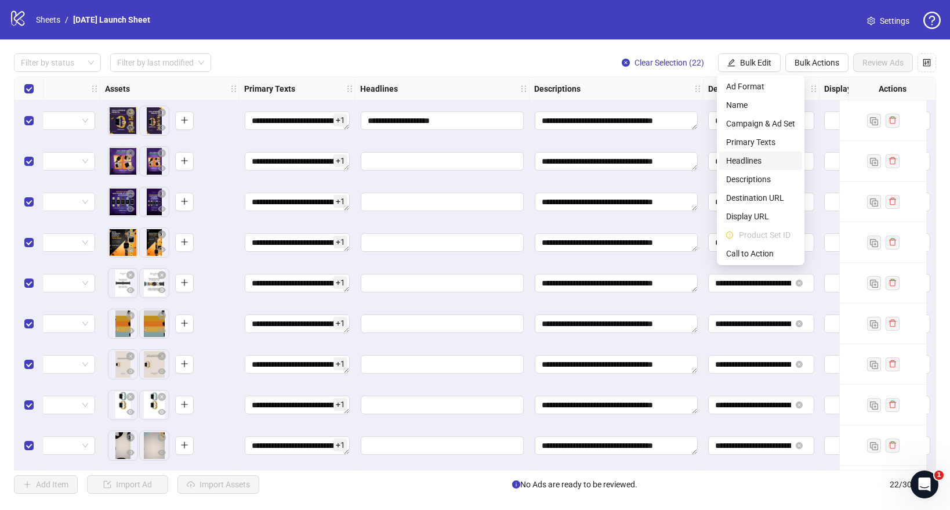
click at [736, 161] on span "Headlines" at bounding box center [760, 160] width 69 height 13
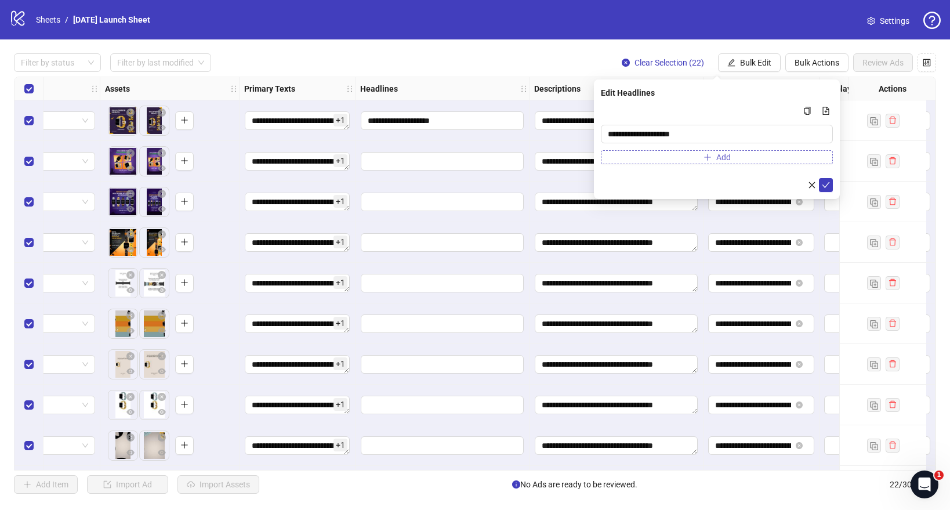
click at [637, 156] on button "Add" at bounding box center [717, 157] width 232 height 14
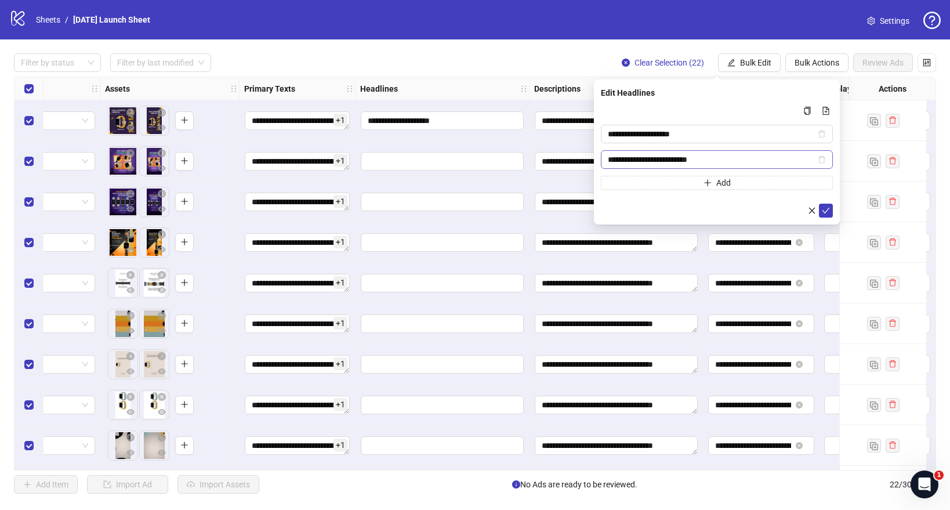
click at [654, 159] on input "**********" at bounding box center [712, 159] width 208 height 13
type input "**********"
click at [0, 0] on body "**********" at bounding box center [475, 255] width 950 height 510
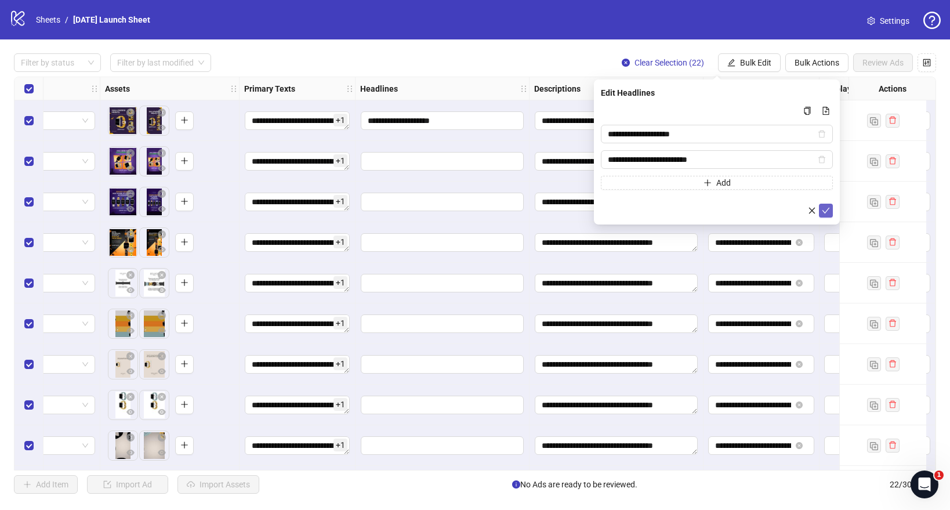
click at [826, 212] on icon "check" at bounding box center [826, 210] width 8 height 8
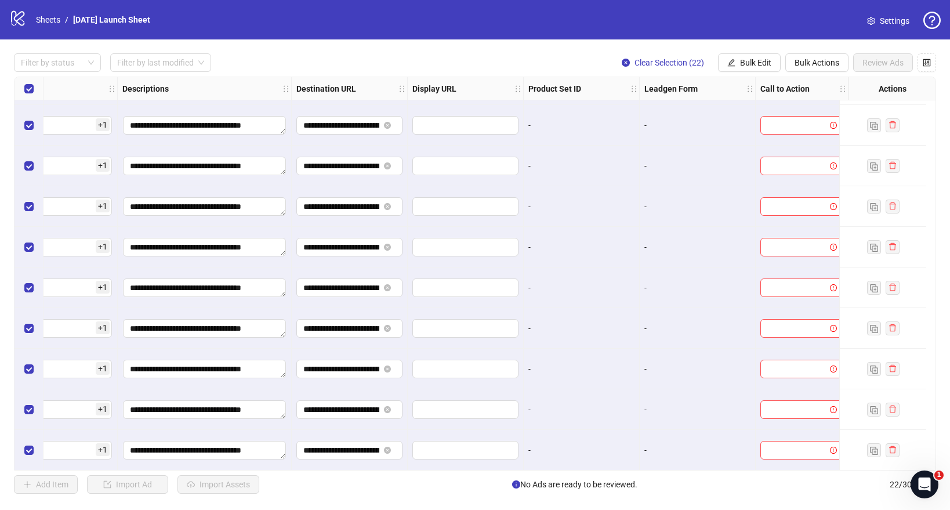
scroll to position [0, 869]
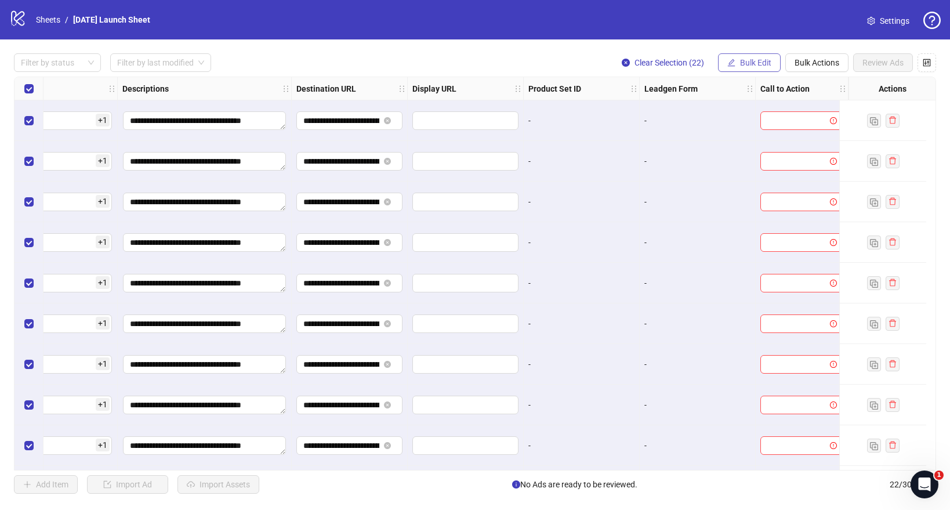
click at [758, 62] on span "Bulk Edit" at bounding box center [755, 62] width 31 height 9
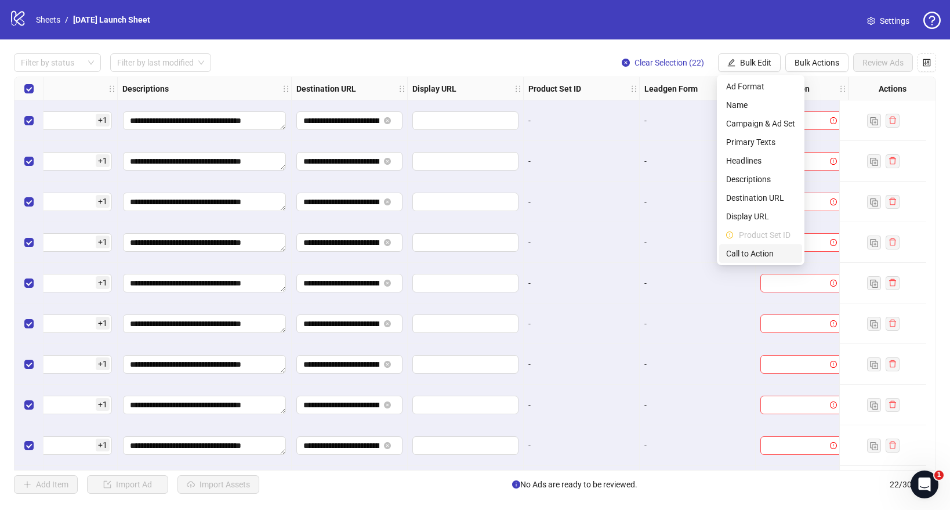
click at [741, 251] on span "Call to Action" at bounding box center [760, 253] width 69 height 13
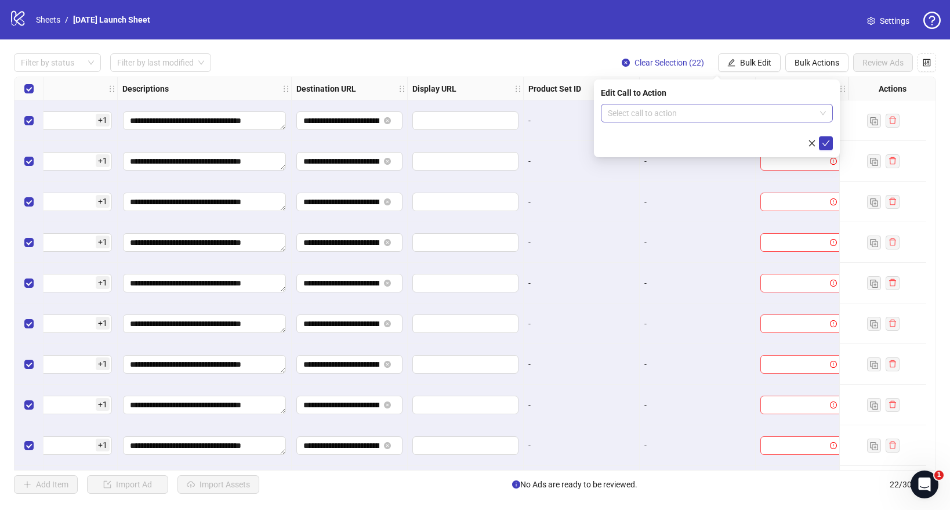
click at [654, 115] on input "search" at bounding box center [712, 112] width 208 height 17
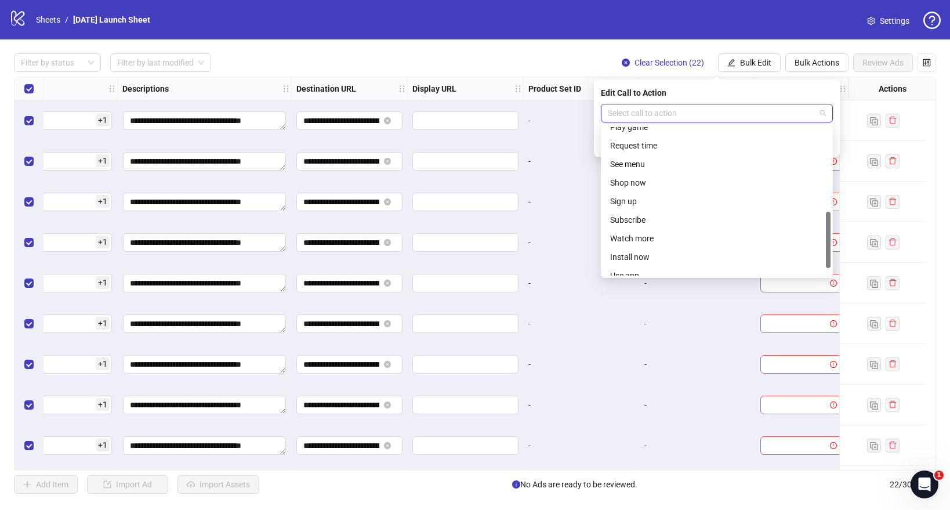
scroll to position [241, 0]
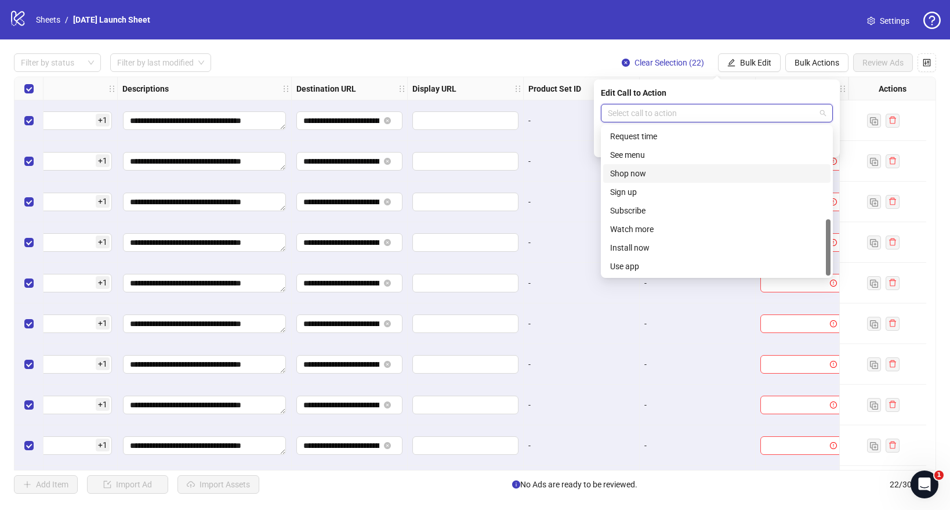
click at [628, 173] on div "Shop now" at bounding box center [716, 173] width 213 height 13
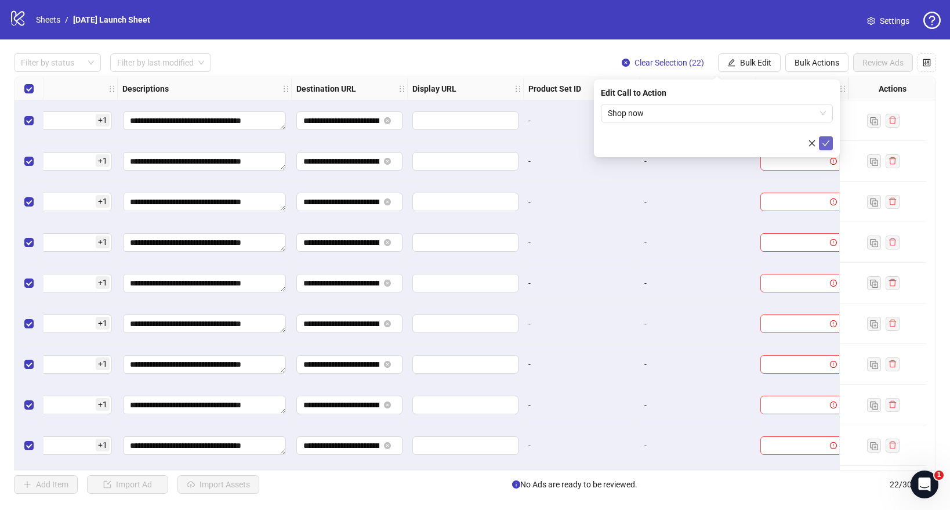
click at [821, 144] on button "submit" at bounding box center [826, 143] width 14 height 14
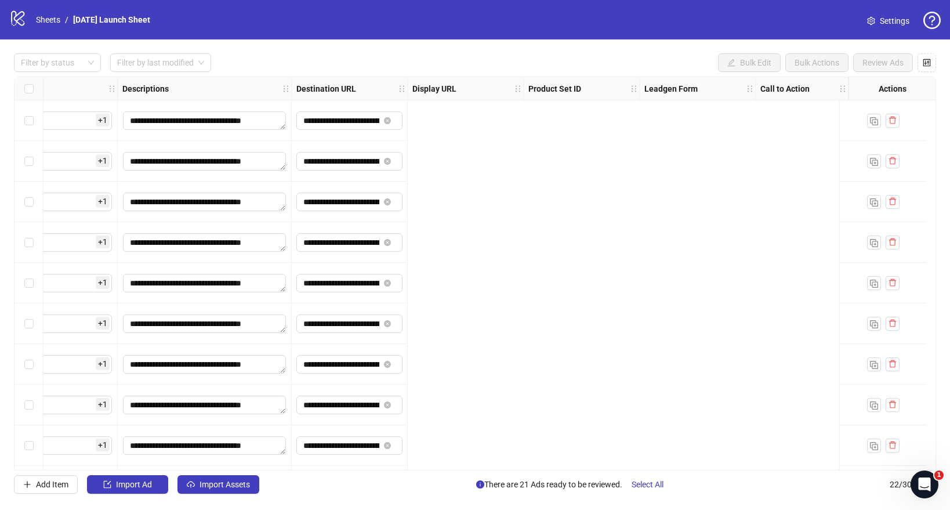
scroll to position [0, 0]
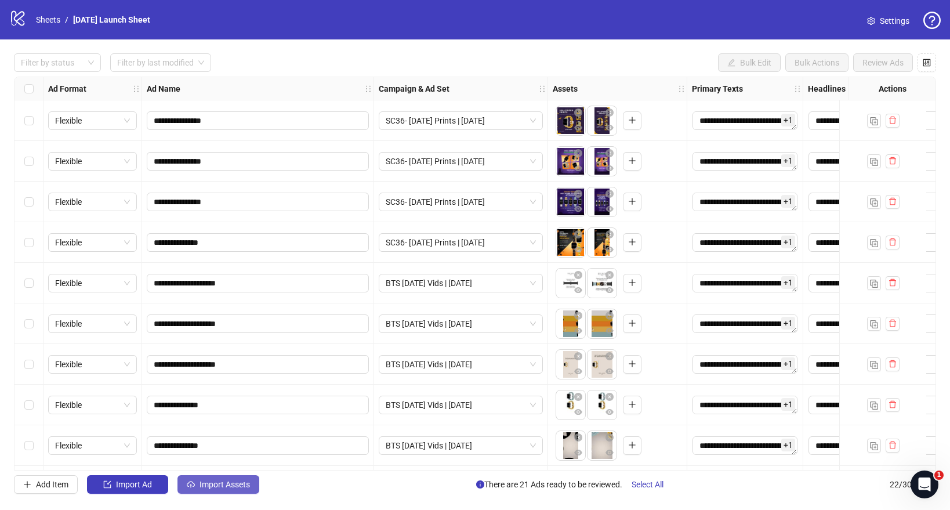
click at [219, 484] on span "Import Assets" at bounding box center [224, 484] width 50 height 9
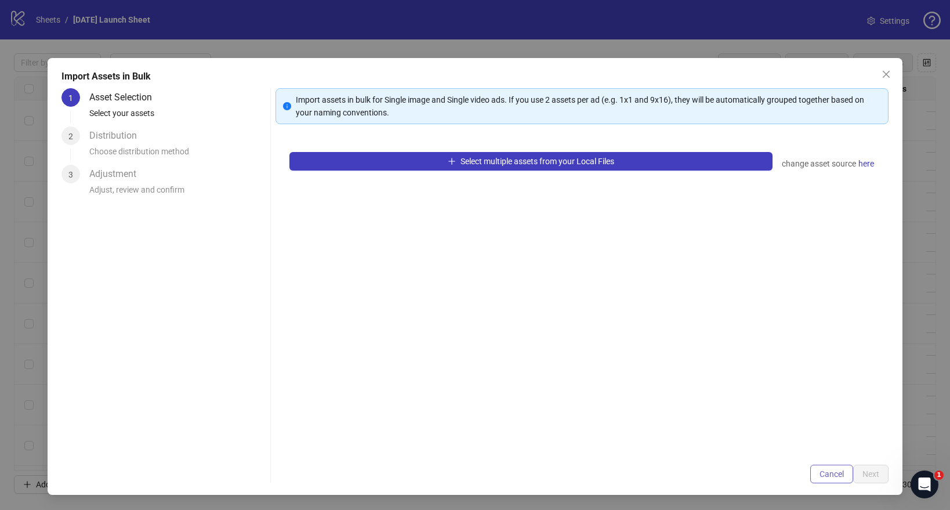
click at [826, 467] on button "Cancel" at bounding box center [831, 473] width 43 height 19
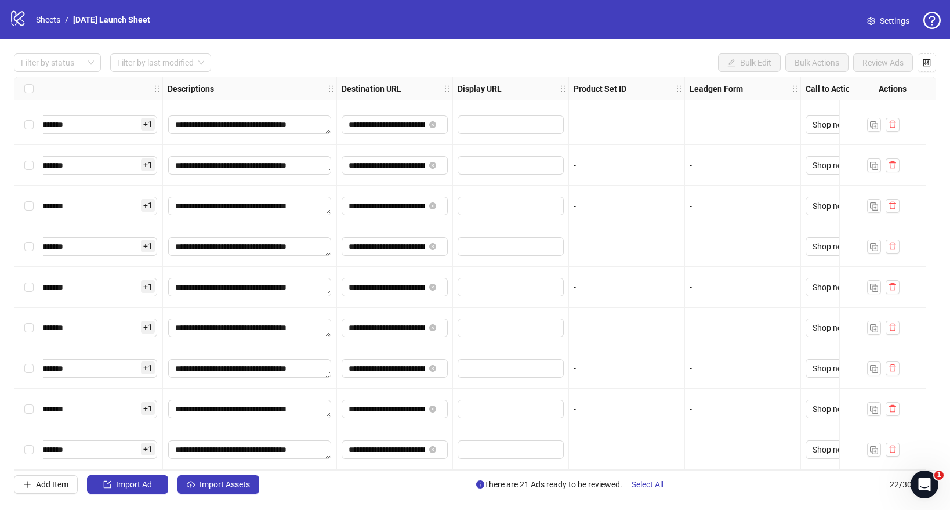
scroll to position [528, 869]
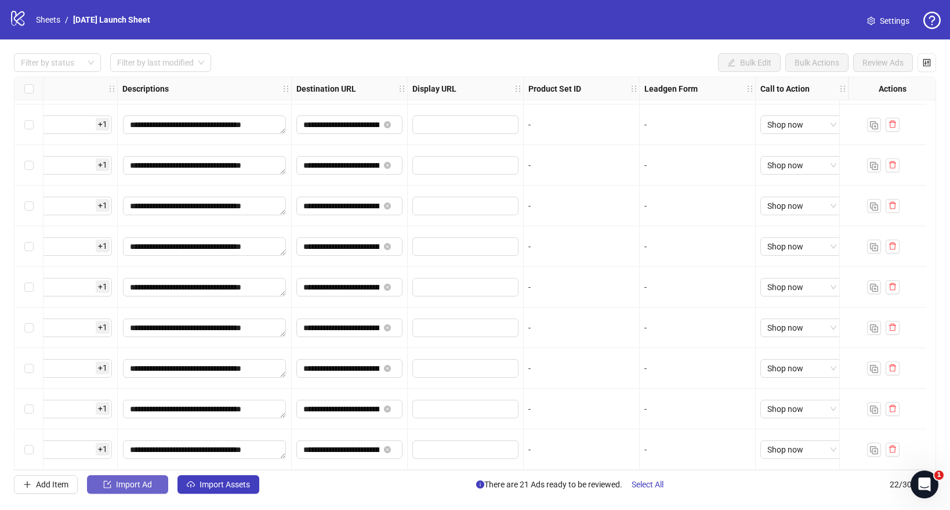
click at [139, 492] on button "Import Ad" at bounding box center [127, 484] width 81 height 19
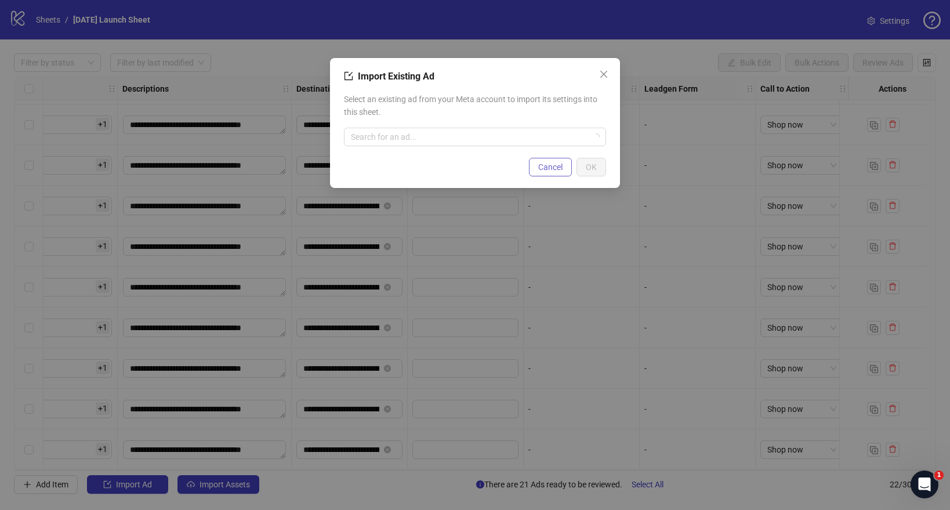
click at [554, 169] on span "Cancel" at bounding box center [550, 166] width 24 height 9
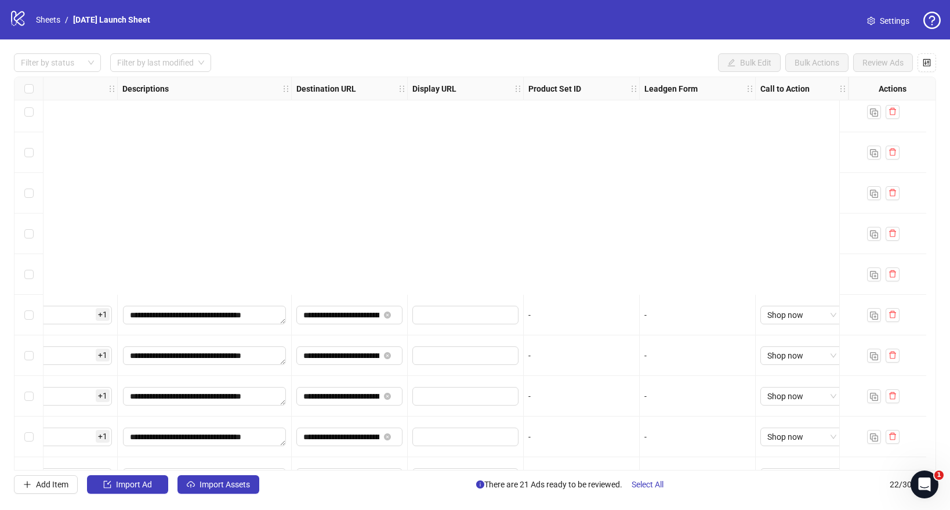
scroll to position [0, 869]
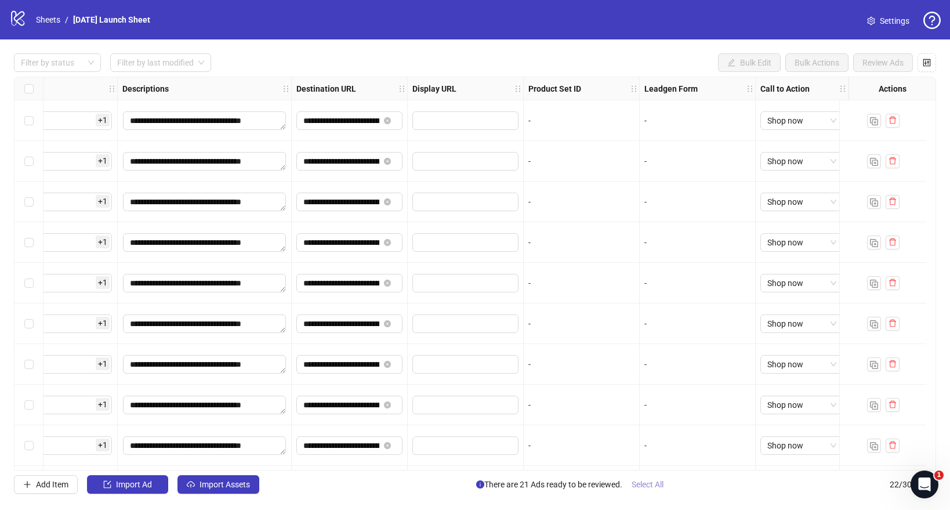
click at [649, 483] on span "Select All" at bounding box center [648, 484] width 32 height 9
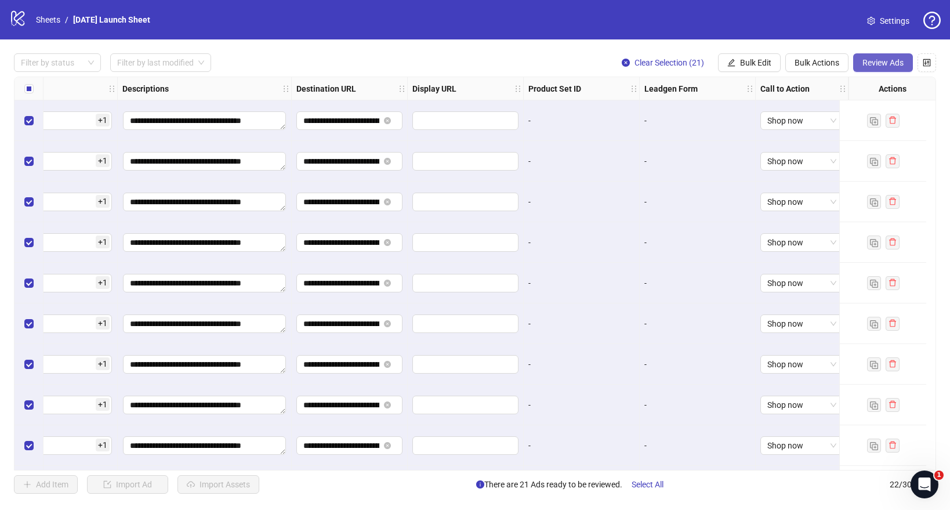
click at [885, 59] on span "Review Ads" at bounding box center [882, 62] width 41 height 9
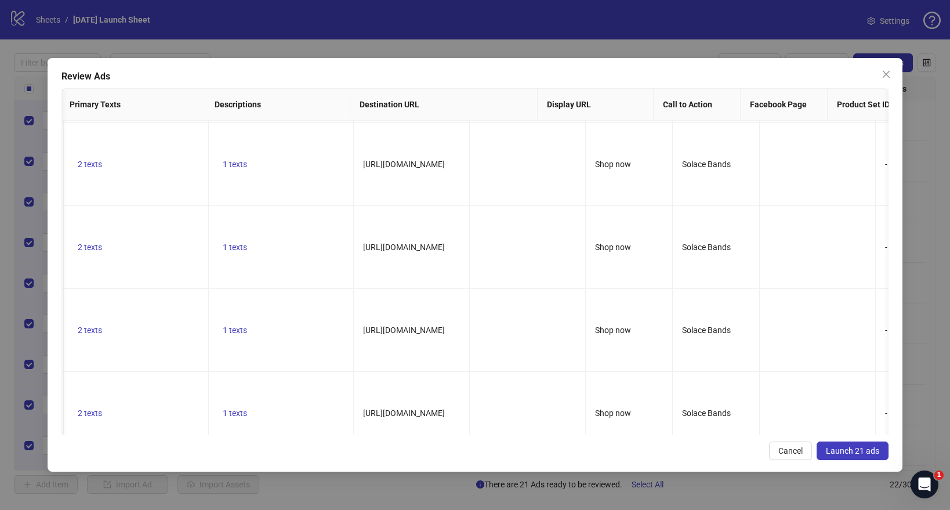
scroll to position [0, 0]
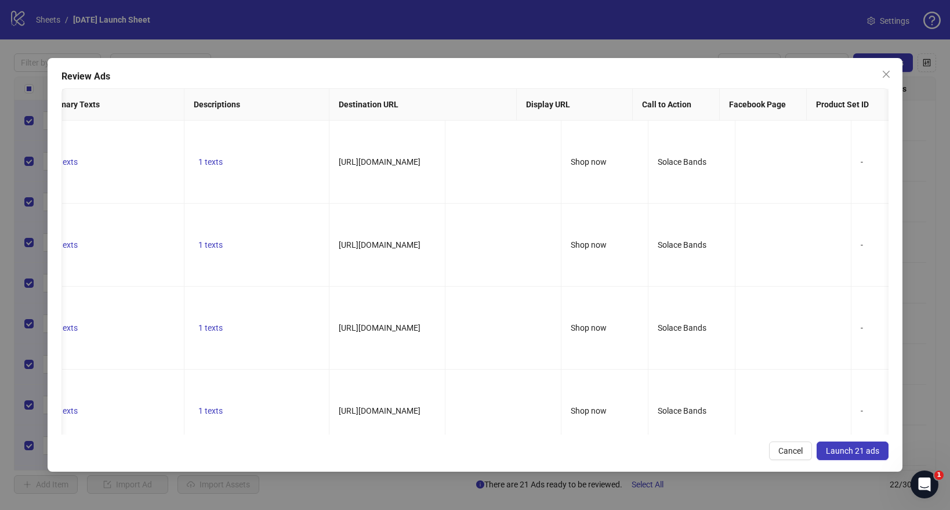
click at [859, 445] on button "Launch 21 ads" at bounding box center [852, 450] width 72 height 19
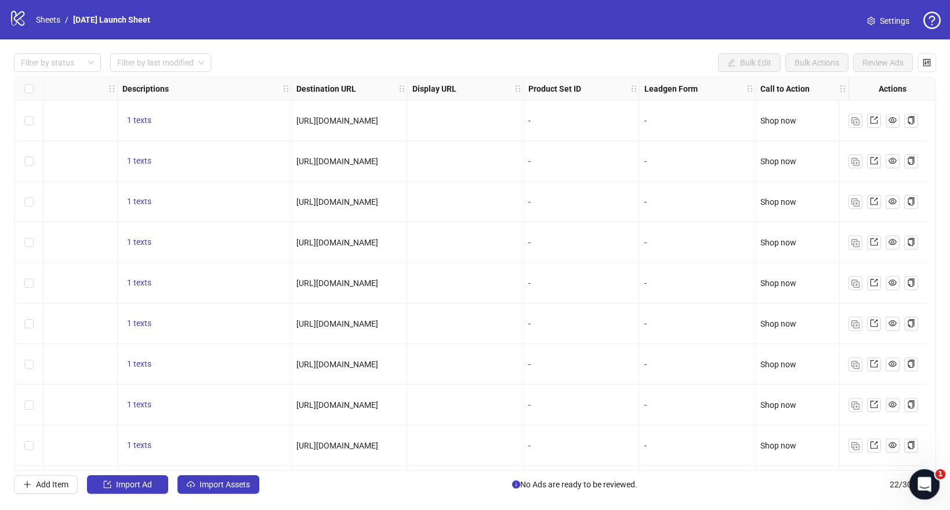
click at [923, 482] on icon "Open Intercom Messenger" at bounding box center [923, 482] width 8 height 9
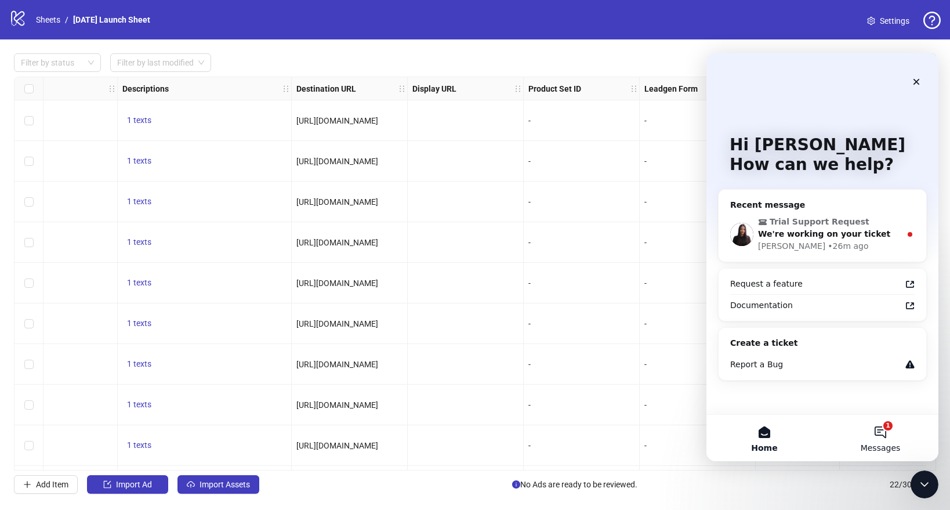
click at [887, 440] on button "1 Messages" at bounding box center [880, 438] width 116 height 46
click at [834, 224] on span "Trial Support Request" at bounding box center [820, 222] width 100 height 12
click at [820, 208] on div "Trial Support Request We're working on your ticket Laura • 26m ago" at bounding box center [822, 233] width 208 height 55
click at [786, 230] on span "We're working on your ticket" at bounding box center [824, 233] width 132 height 9
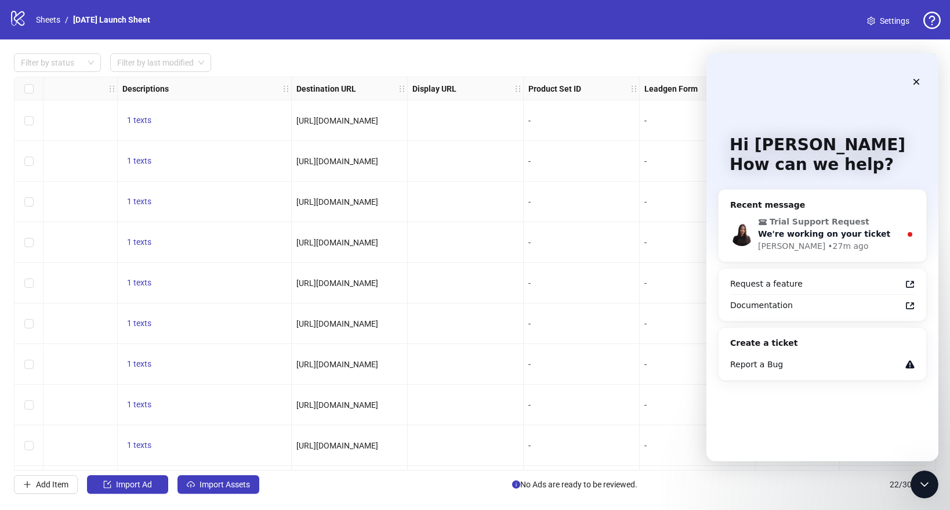
click at [786, 230] on span "We're working on your ticket" at bounding box center [824, 233] width 132 height 9
drag, startPoint x: 753, startPoint y: 233, endPoint x: 752, endPoint y: 197, distance: 36.0
click at [753, 233] on div "Trial Support Request We're working on your ticket Laura • 27m ago" at bounding box center [822, 233] width 208 height 55
click at [752, 197] on div "Recent message Trial Support Request We're working on your ticket Laura • 27m a…" at bounding box center [822, 225] width 209 height 73
click at [917, 495] on div "Close Intercom Messenger" at bounding box center [923, 483] width 28 height 28
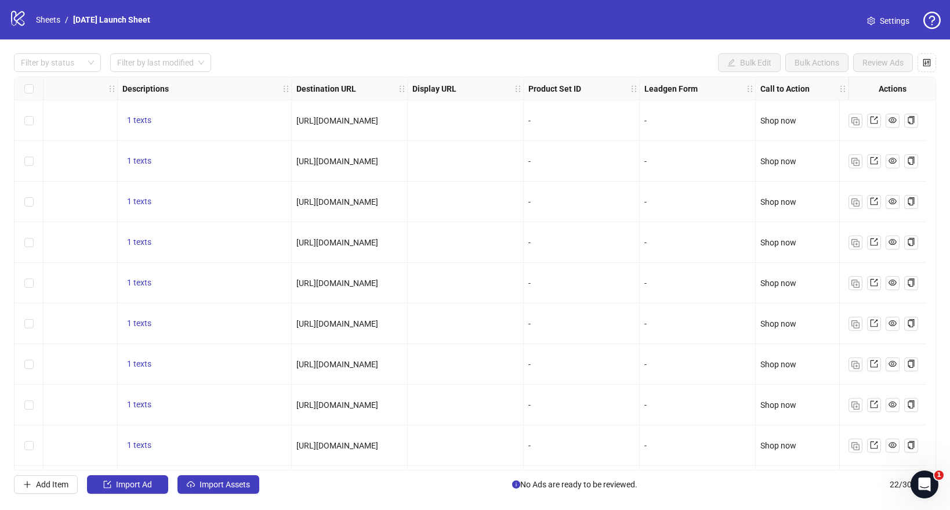
click at [932, 467] on div "Ad Format Ad Name Campaign & Ad Set Assets Primary Texts Headlines Descriptions…" at bounding box center [475, 274] width 922 height 394
click at [926, 482] on icon "Open Intercom Messenger" at bounding box center [922, 482] width 19 height 19
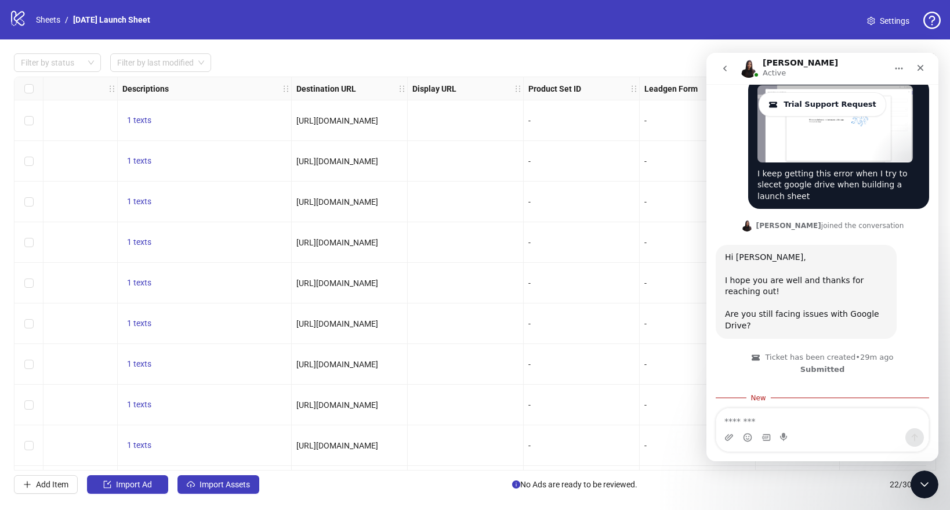
scroll to position [184, 0]
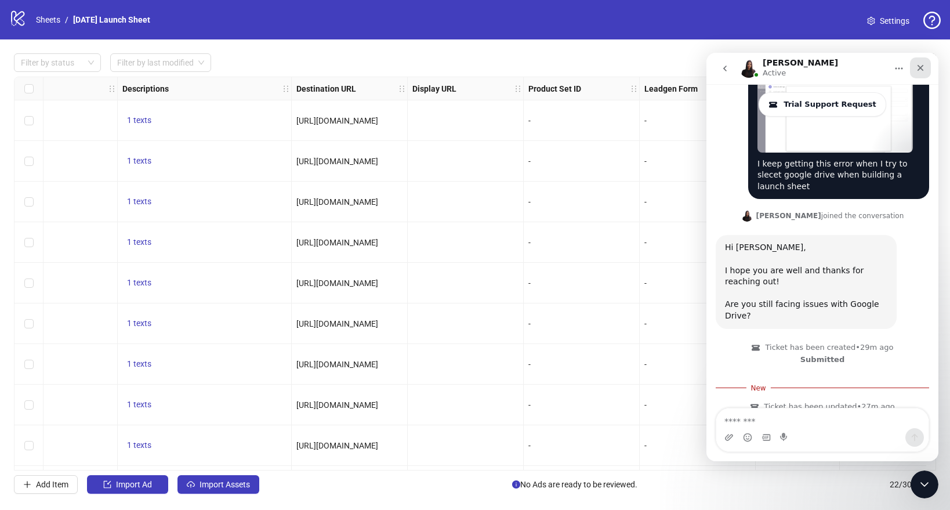
click at [920, 64] on icon "Close" at bounding box center [920, 67] width 9 height 9
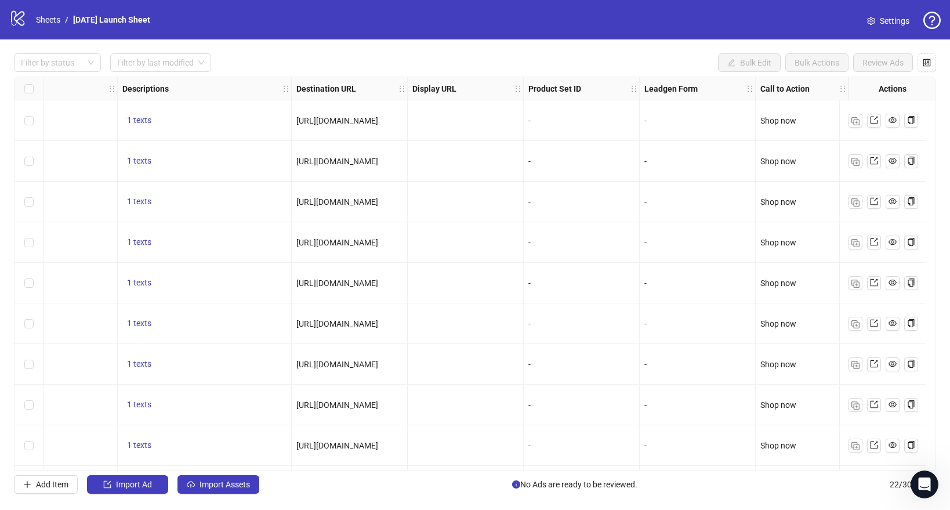
scroll to position [0, 0]
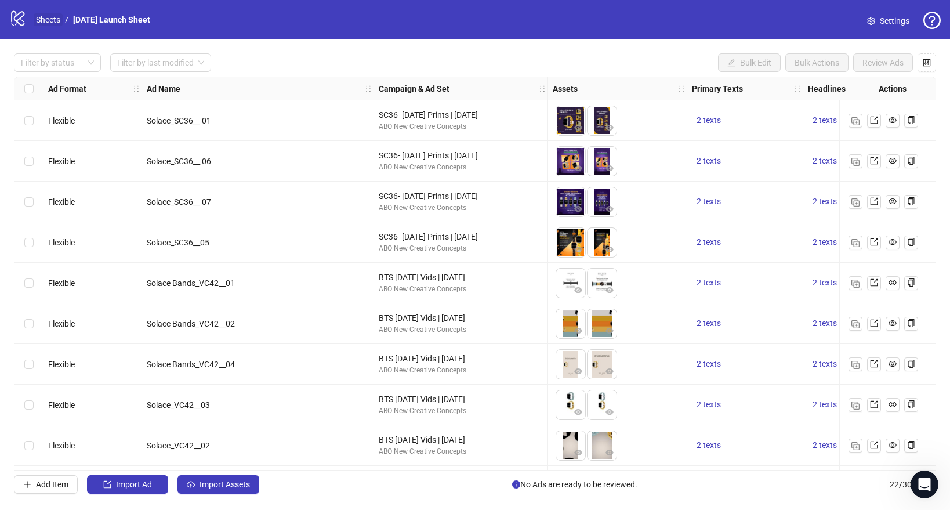
click at [45, 19] on link "Sheets" at bounding box center [48, 19] width 29 height 13
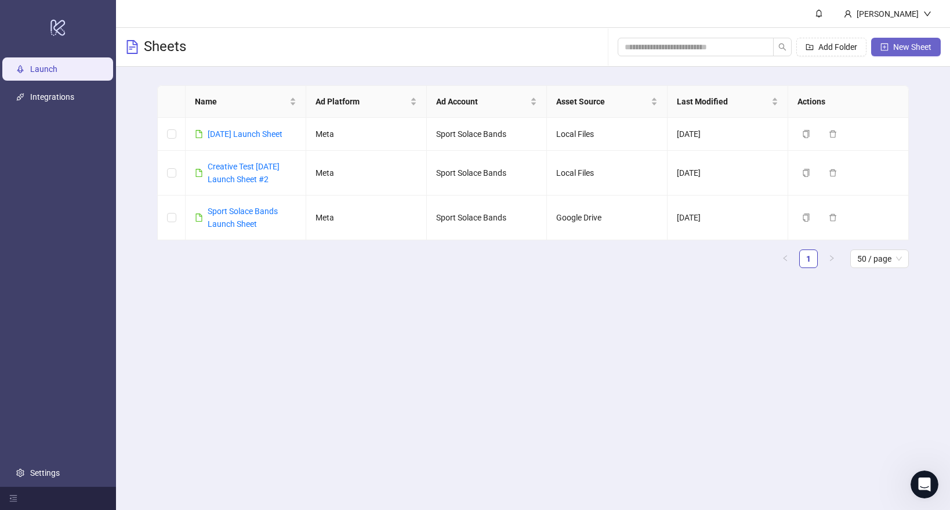
click at [897, 52] on button "New Sheet" at bounding box center [906, 47] width 70 height 19
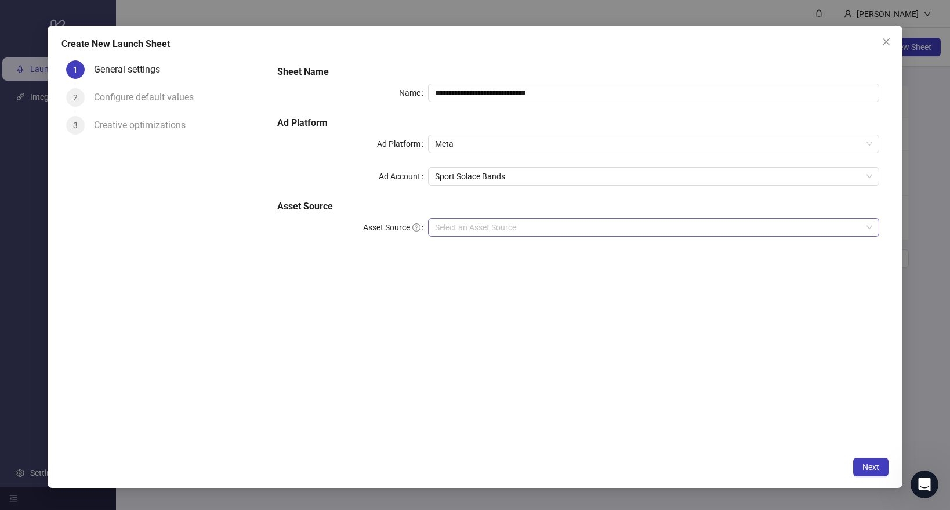
click at [435, 227] on input "Asset Source" at bounding box center [648, 227] width 427 height 17
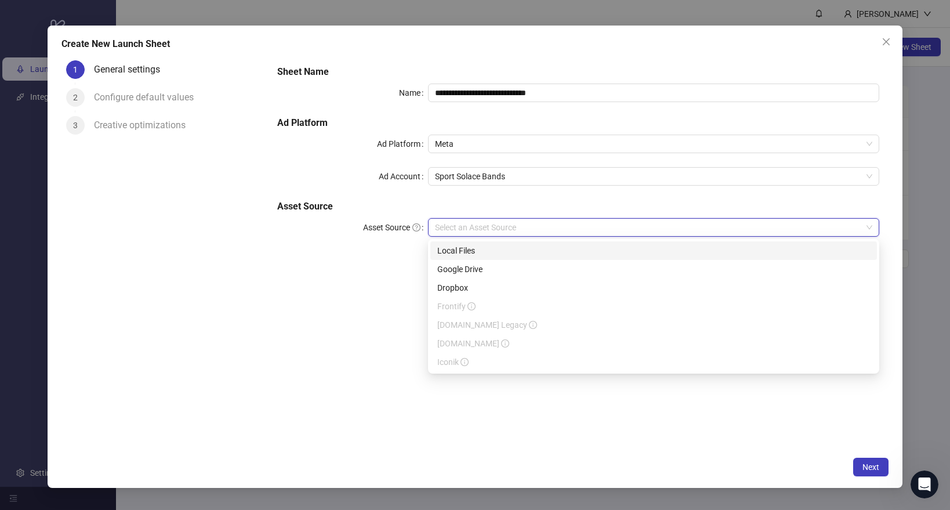
click at [466, 255] on div "Local Files" at bounding box center [653, 250] width 433 height 13
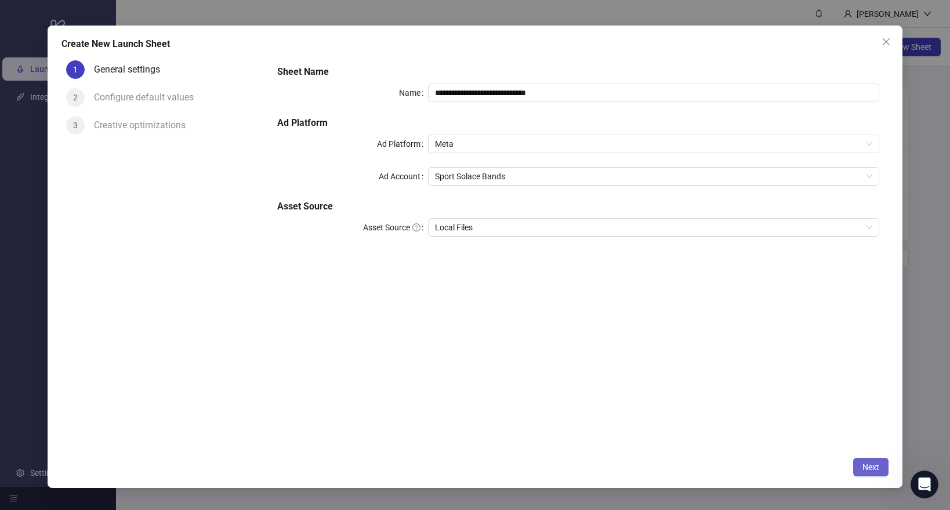
click at [871, 468] on span "Next" at bounding box center [870, 466] width 17 height 9
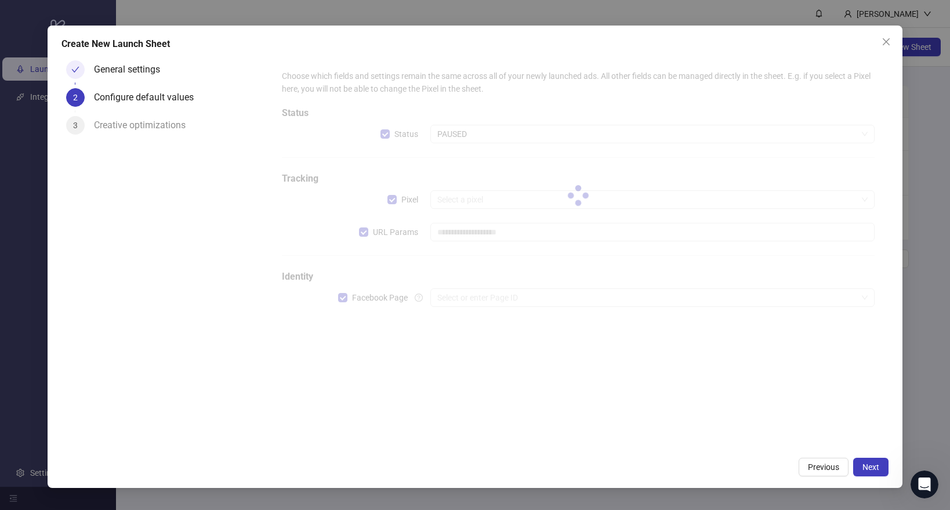
type input "**********"
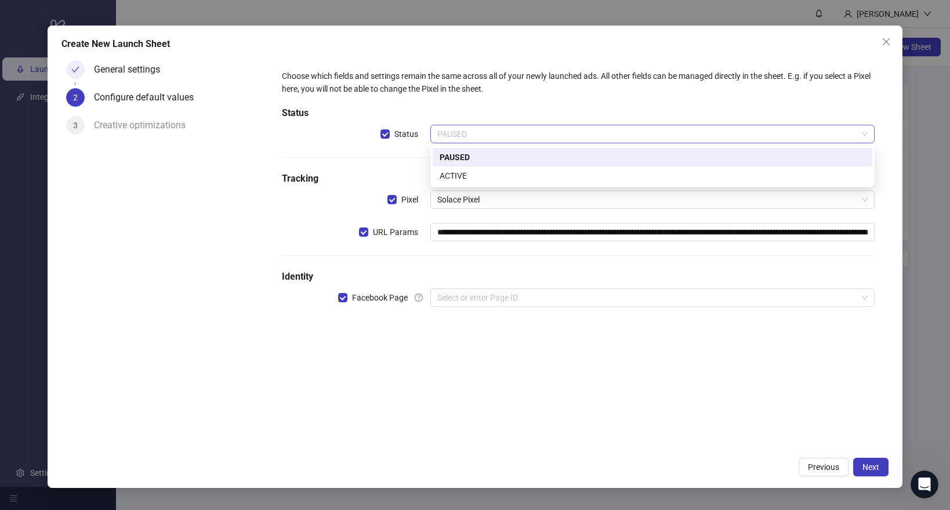
click at [458, 133] on span "PAUSED" at bounding box center [652, 133] width 430 height 17
click at [454, 176] on div "ACTIVE" at bounding box center [653, 175] width 426 height 13
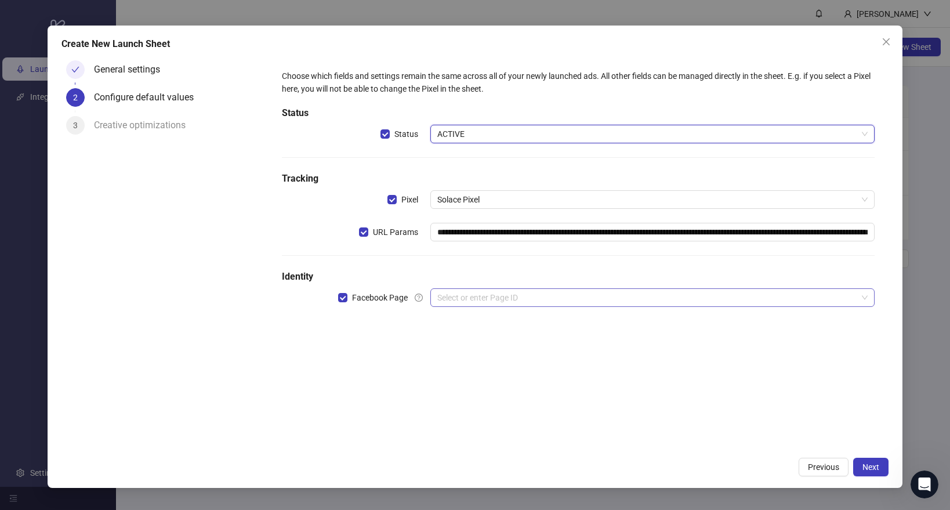
click at [452, 296] on input "search" at bounding box center [647, 297] width 420 height 17
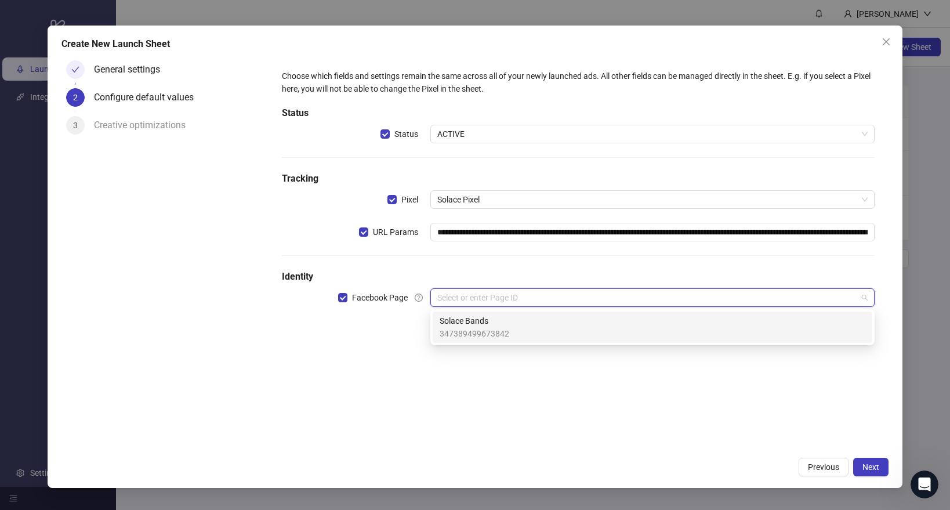
click at [451, 326] on span "Solace Bands" at bounding box center [475, 320] width 70 height 13
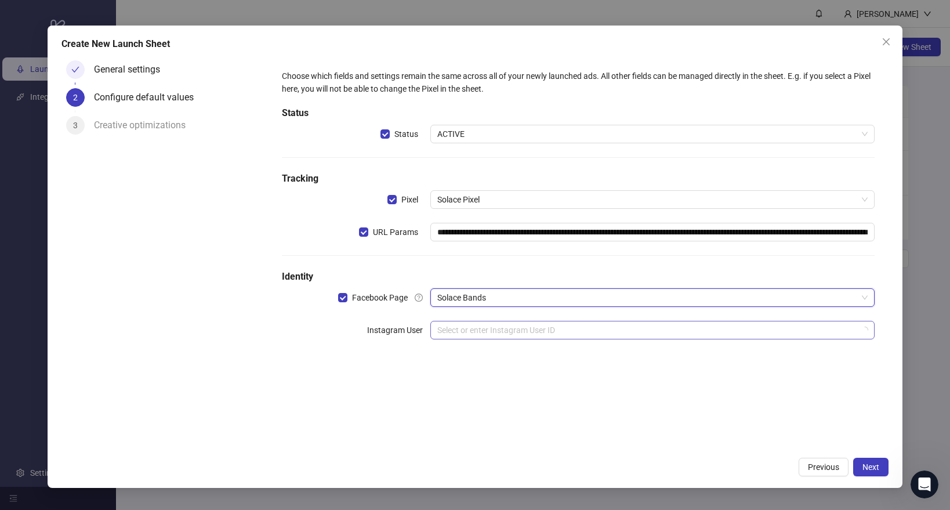
click at [451, 335] on input "search" at bounding box center [647, 329] width 420 height 17
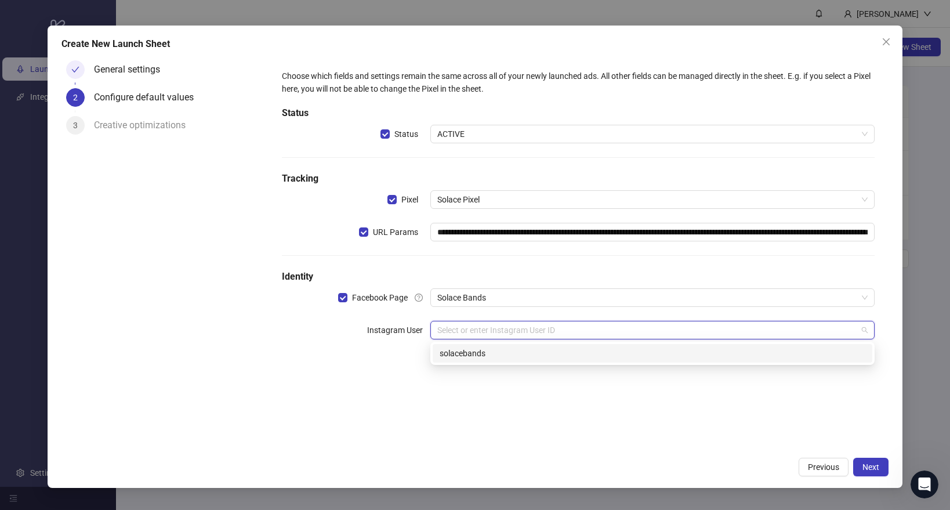
click at [446, 358] on div "solacebands" at bounding box center [653, 353] width 426 height 13
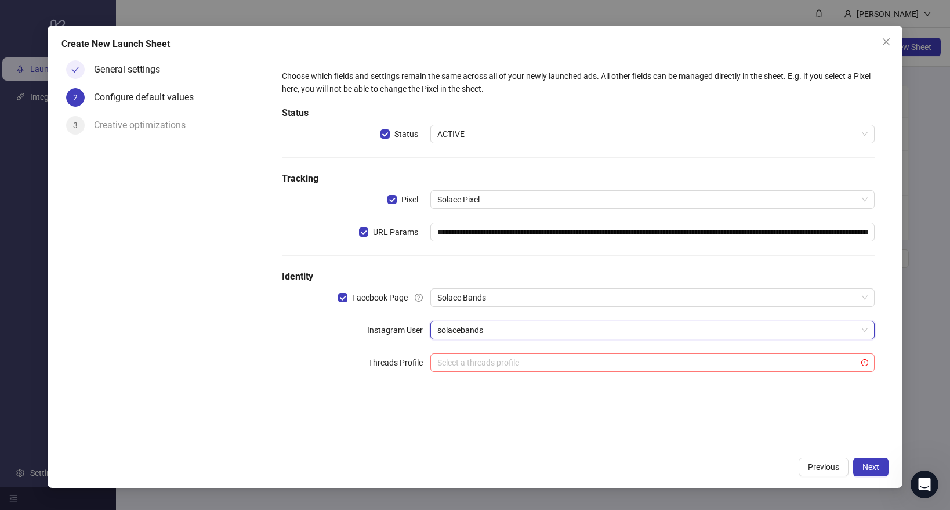
click at [550, 360] on input "search" at bounding box center [647, 362] width 420 height 17
click at [867, 466] on span "Next" at bounding box center [870, 466] width 17 height 9
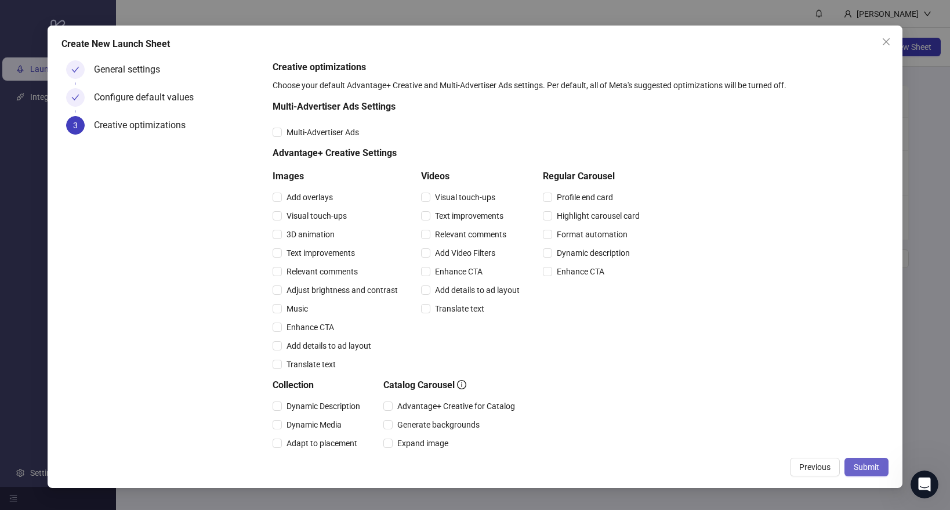
click at [872, 460] on button "Submit" at bounding box center [866, 467] width 44 height 19
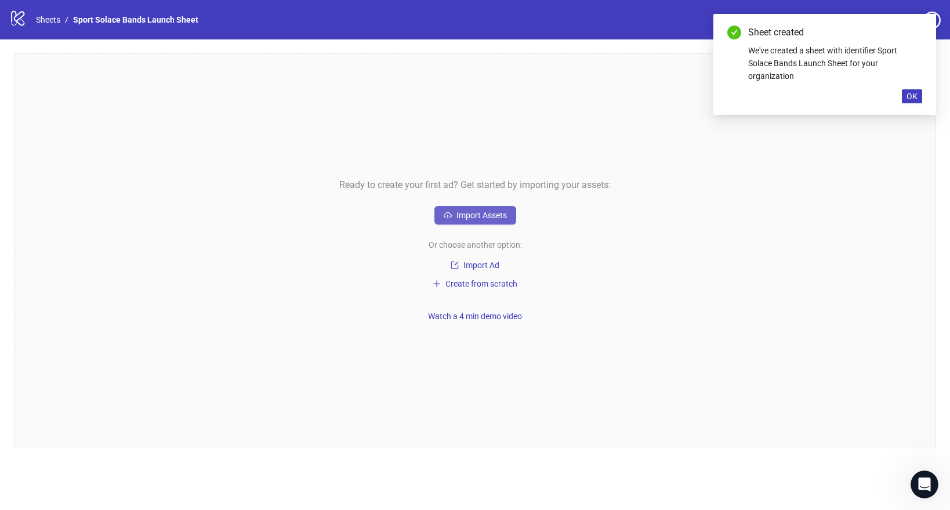
click at [464, 206] on button "Import Assets" at bounding box center [475, 215] width 82 height 19
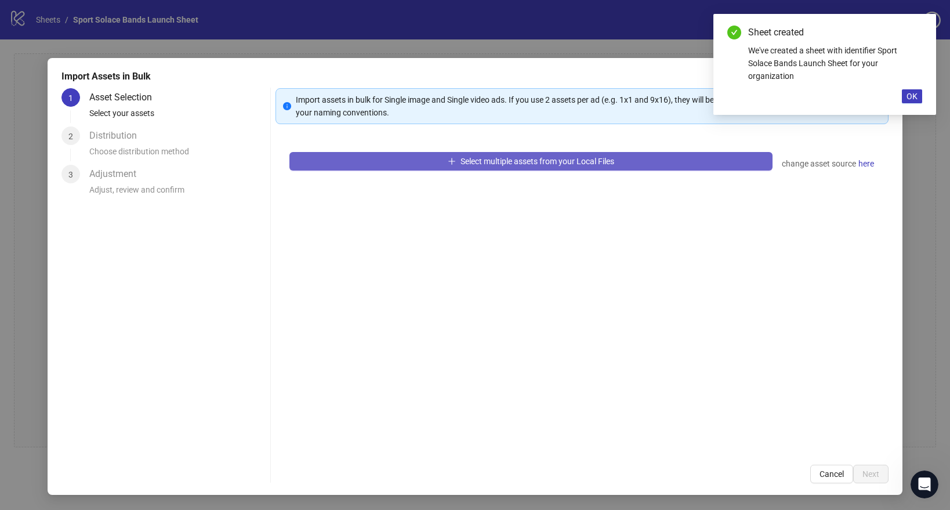
click at [388, 165] on button "Select multiple assets from your Local Files" at bounding box center [530, 161] width 483 height 19
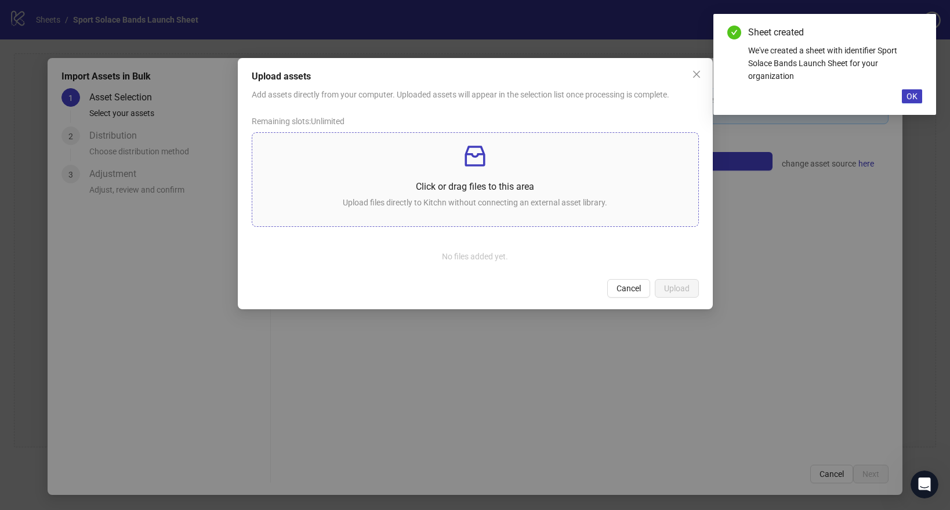
click at [374, 186] on p "Click or drag files to this area" at bounding box center [475, 186] width 427 height 14
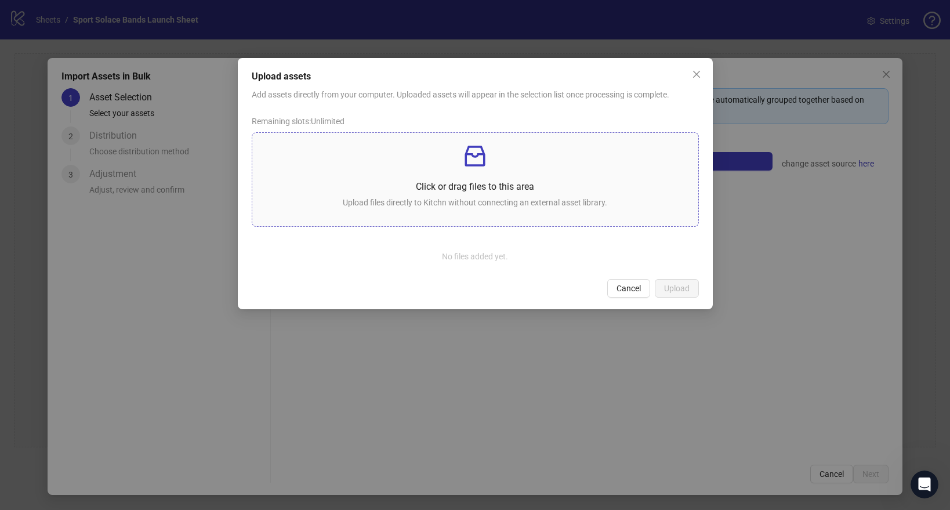
click at [426, 184] on p "Click or drag files to this area" at bounding box center [475, 186] width 427 height 14
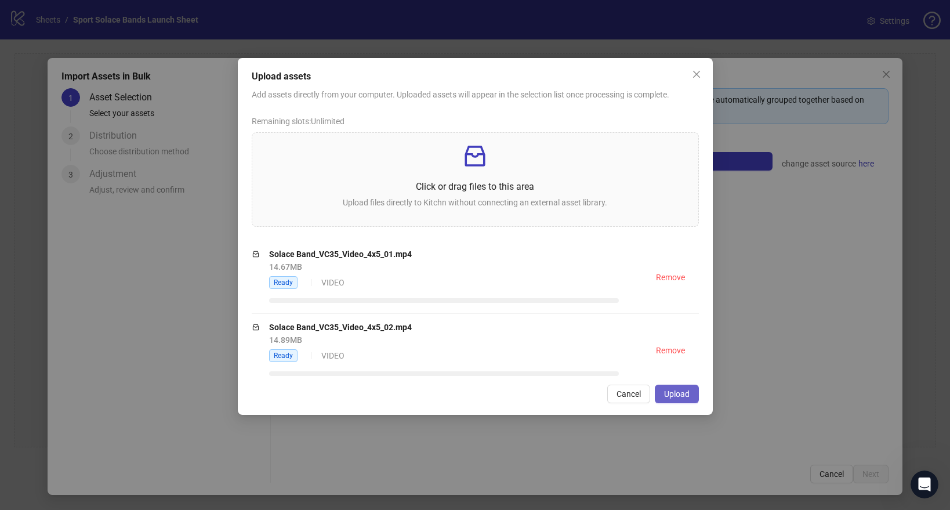
click at [683, 391] on span "Upload" at bounding box center [677, 393] width 26 height 9
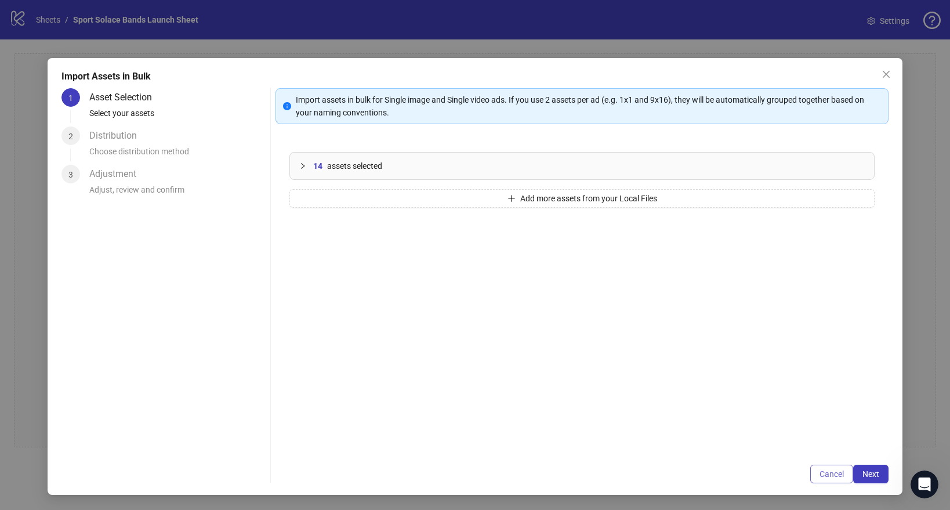
click at [824, 474] on span "Cancel" at bounding box center [831, 473] width 24 height 9
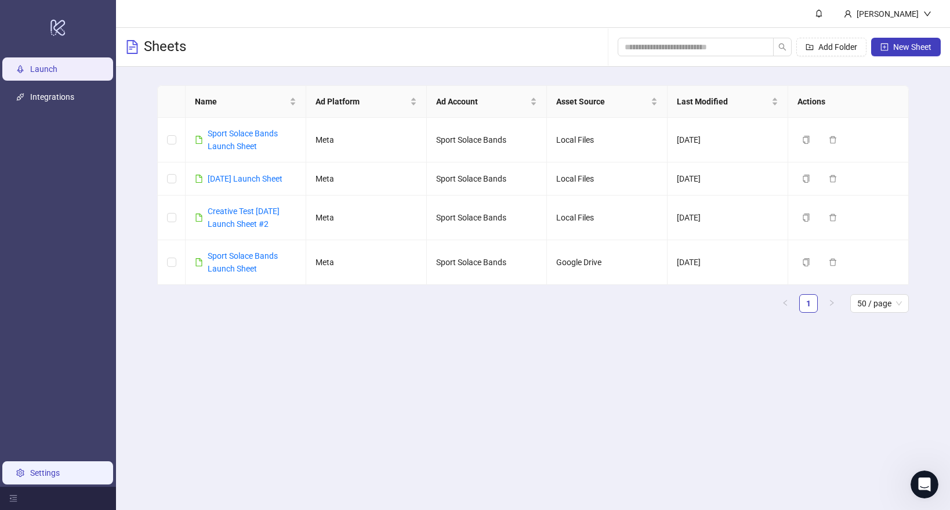
click at [46, 470] on link "Settings" at bounding box center [45, 472] width 30 height 9
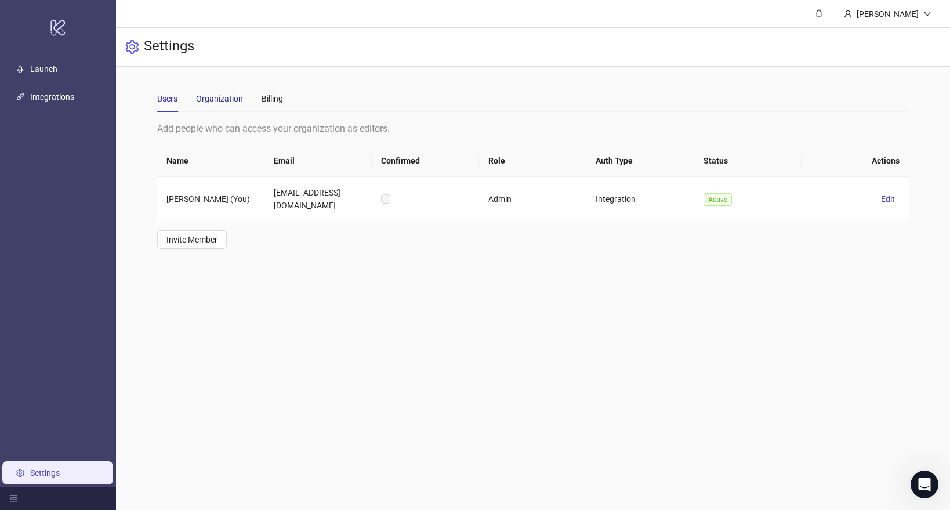
click at [223, 95] on div "Organization" at bounding box center [219, 98] width 47 height 13
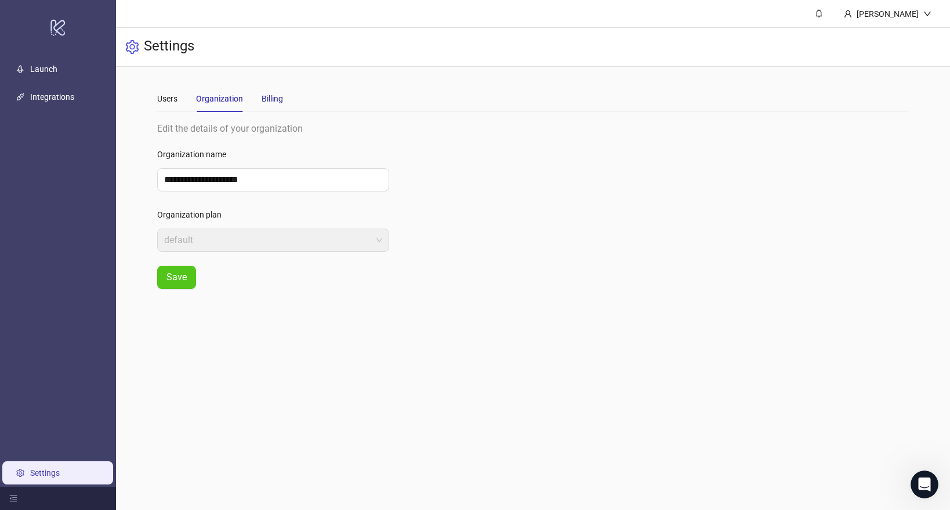
click at [276, 95] on div "Billing" at bounding box center [272, 98] width 21 height 13
click at [895, 282] on div "**********" at bounding box center [532, 205] width 751 height 168
click at [41, 74] on link "Launch" at bounding box center [43, 68] width 27 height 9
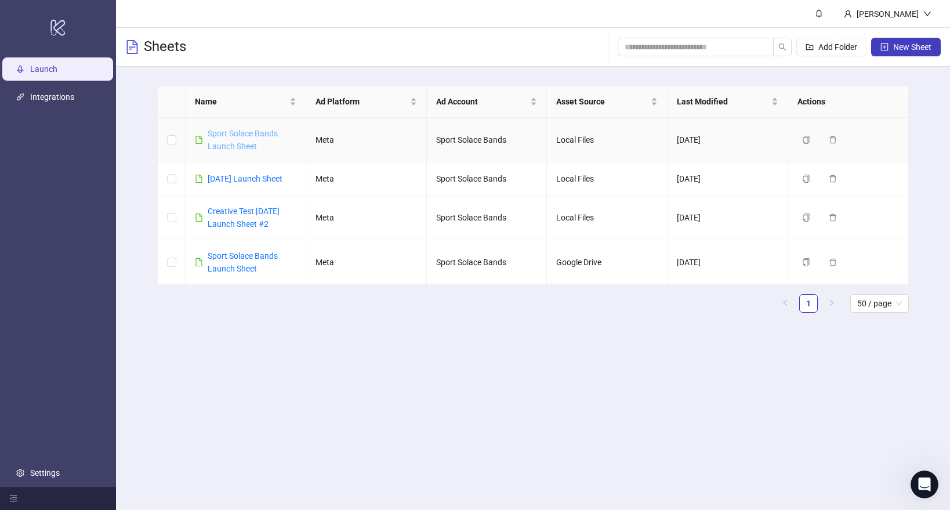
click at [248, 142] on link "Sport Solace Bands Launch Sheet" at bounding box center [243, 140] width 70 height 22
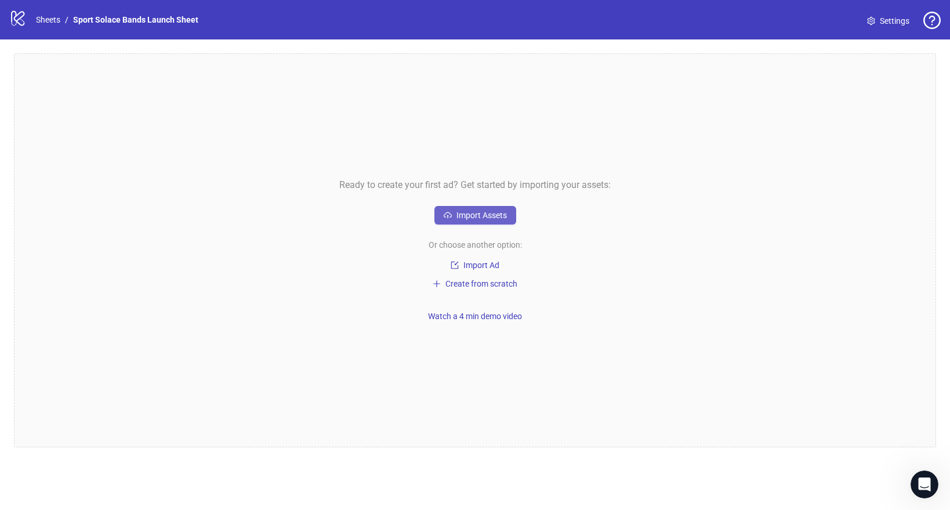
click at [454, 217] on button "Import Assets" at bounding box center [475, 215] width 82 height 19
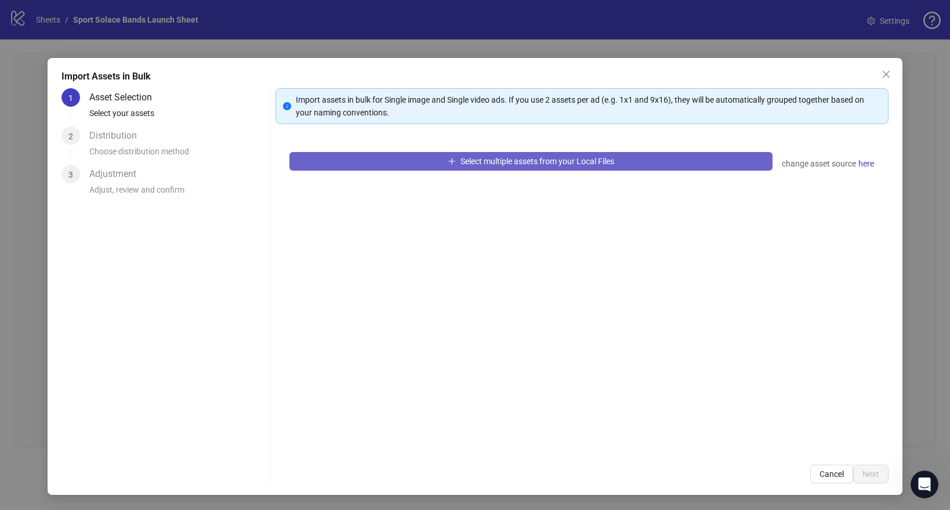
click at [444, 159] on button "Select multiple assets from your Local Files" at bounding box center [530, 161] width 483 height 19
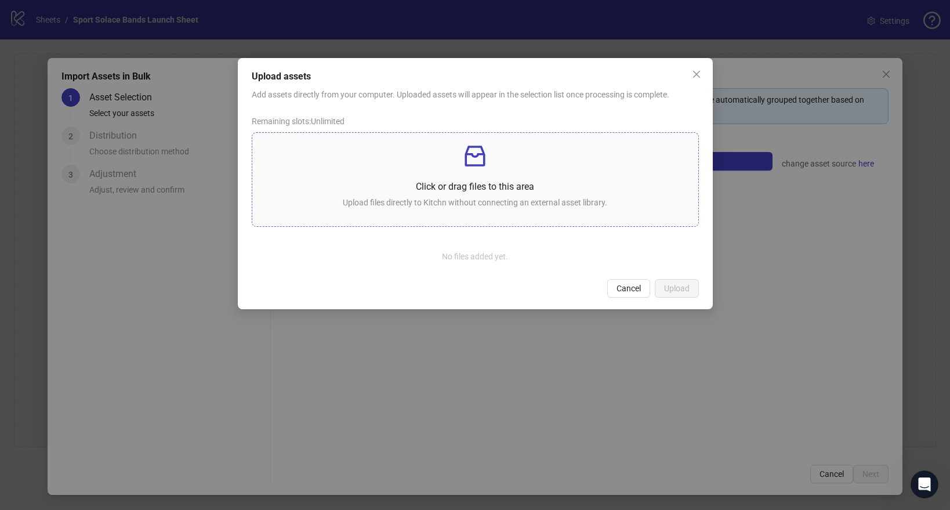
click at [440, 192] on p "Click or drag files to this area" at bounding box center [475, 186] width 427 height 14
click at [446, 151] on p at bounding box center [475, 156] width 427 height 28
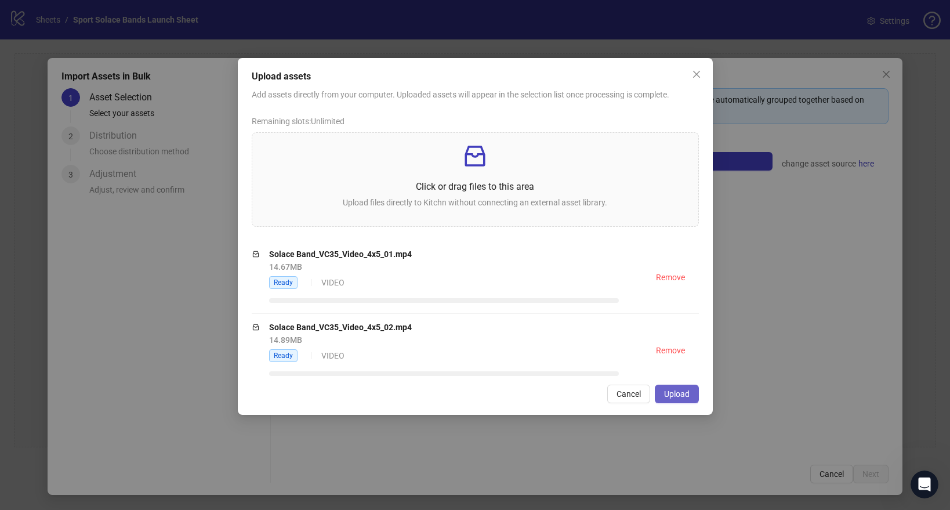
click at [681, 389] on button "Upload" at bounding box center [677, 393] width 44 height 19
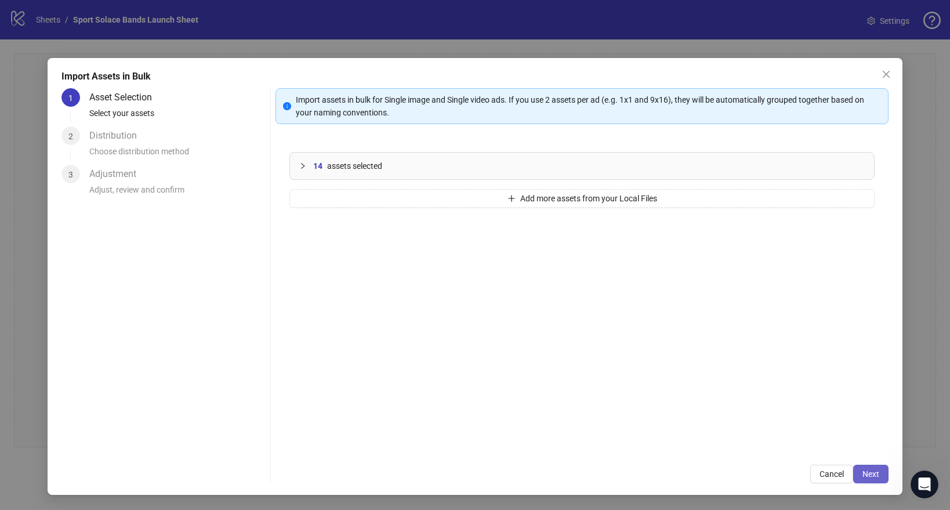
click at [877, 471] on span "Next" at bounding box center [870, 473] width 17 height 9
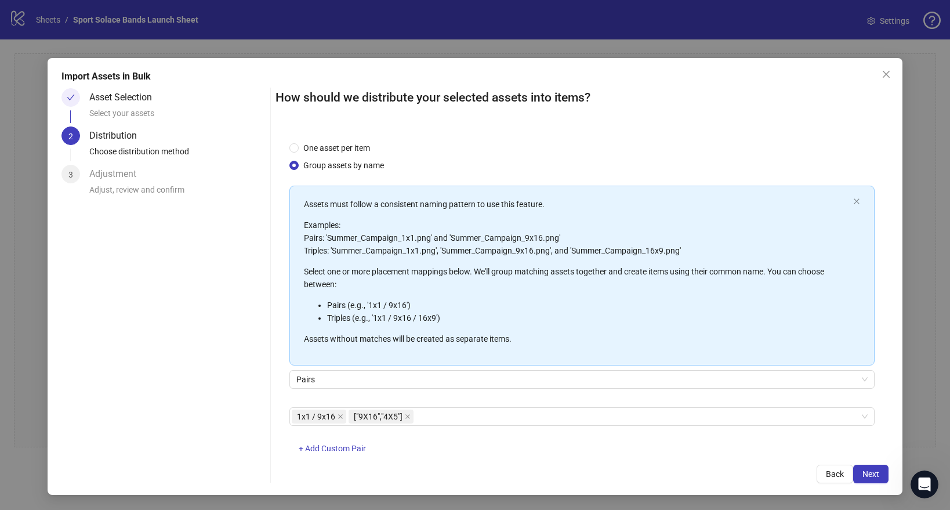
scroll to position [30, 0]
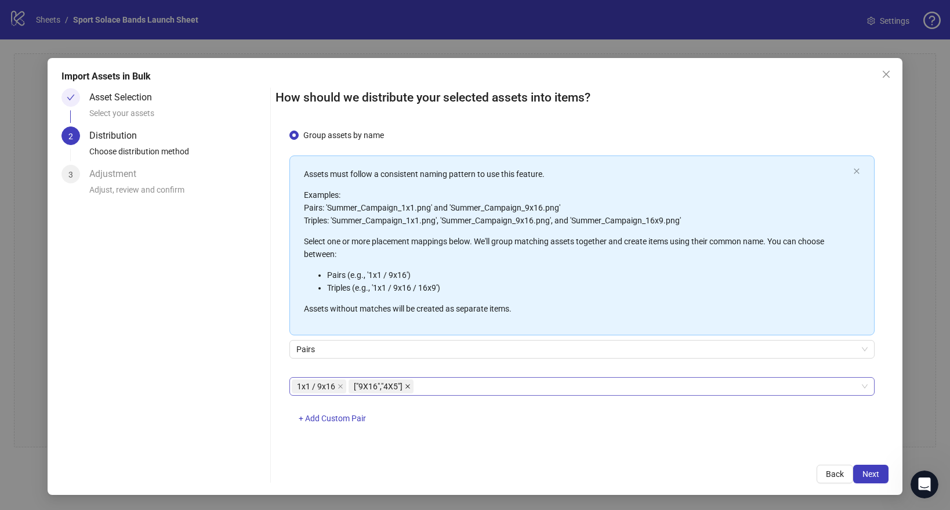
click at [408, 384] on icon "close" at bounding box center [408, 386] width 6 height 6
click at [338, 390] on span at bounding box center [340, 386] width 6 height 13
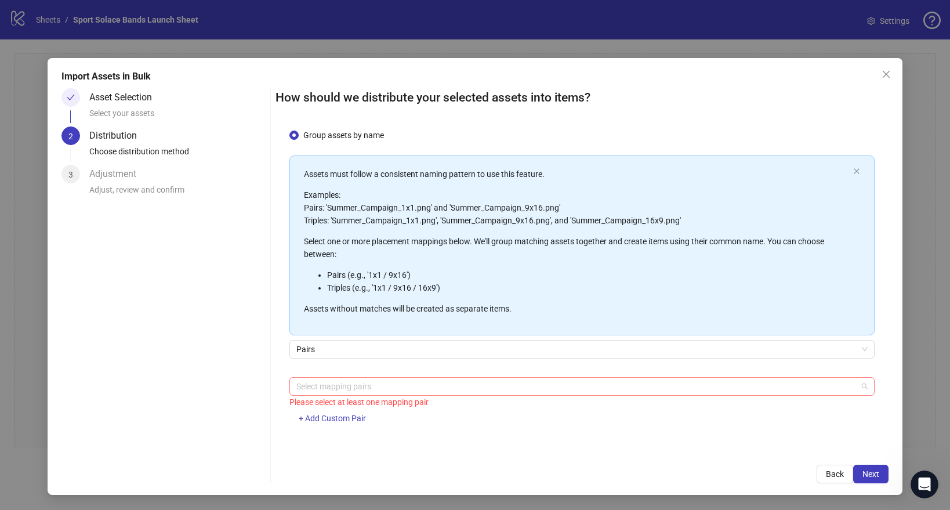
click at [339, 389] on div at bounding box center [576, 386] width 568 height 16
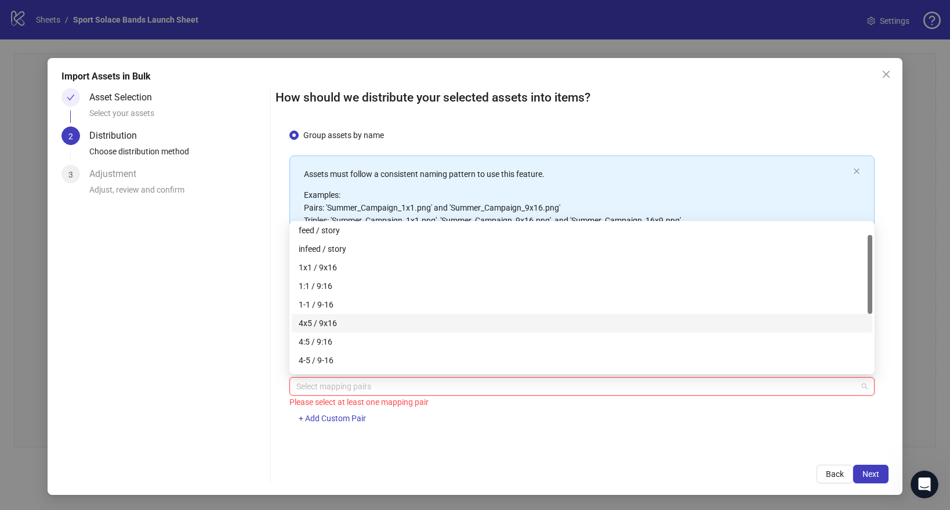
scroll to position [23, 0]
click at [343, 323] on div "4x5 / 9x16" at bounding box center [582, 320] width 567 height 13
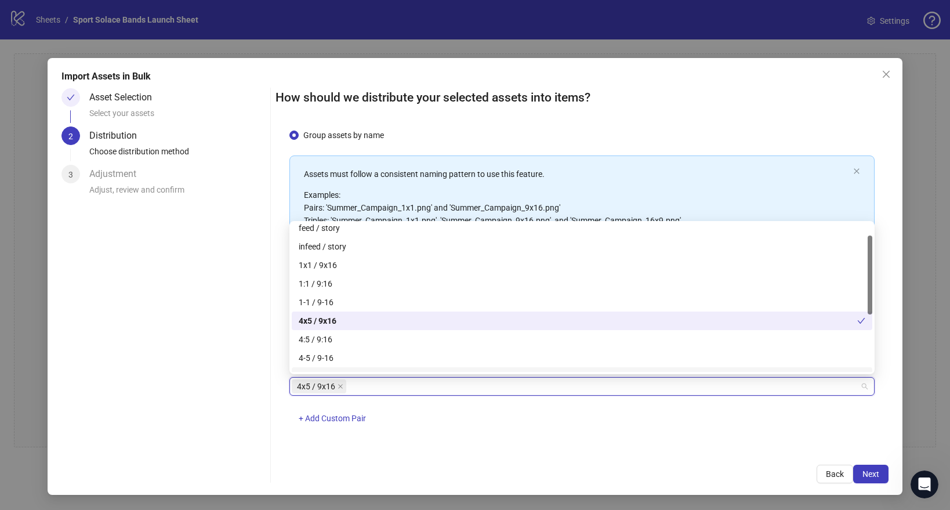
click at [369, 392] on div "4x5 / 9x16" at bounding box center [576, 386] width 568 height 16
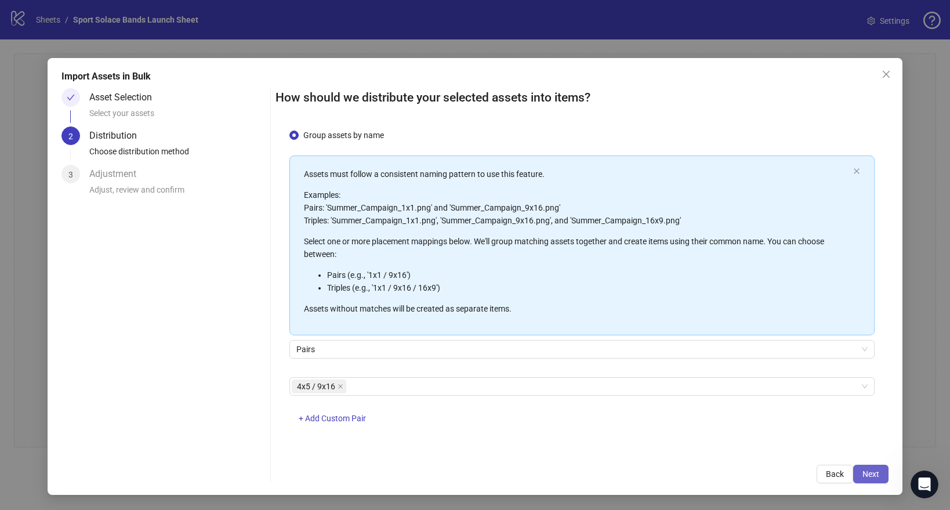
click at [868, 473] on span "Next" at bounding box center [870, 473] width 17 height 9
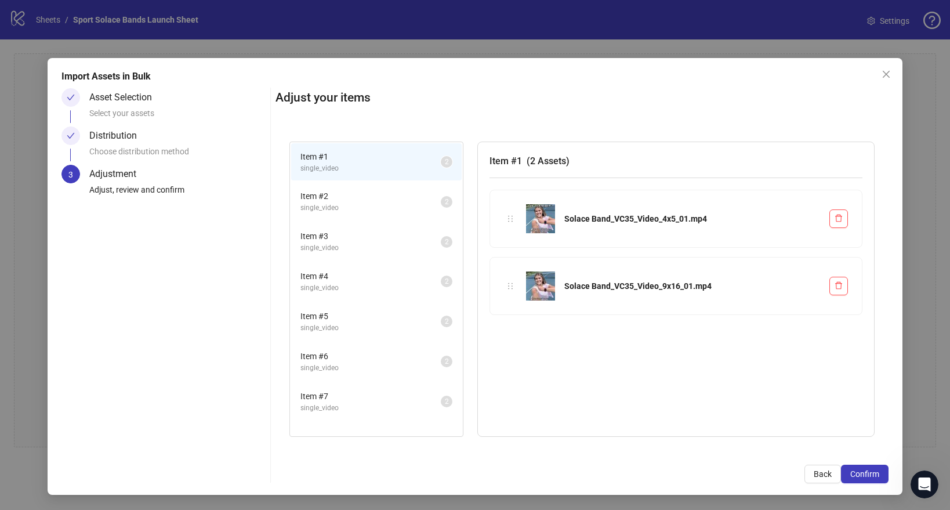
click at [357, 198] on span "Item # 2" at bounding box center [370, 196] width 140 height 13
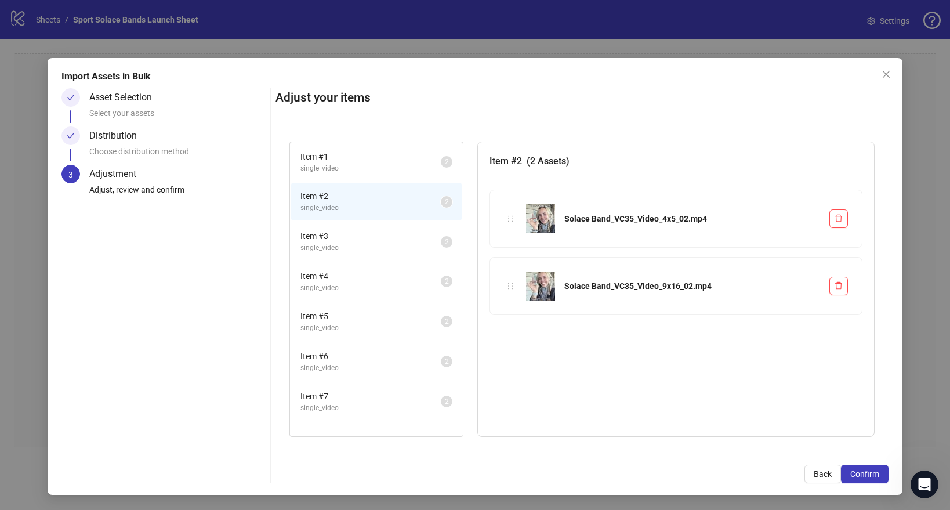
click at [332, 244] on span "single_video" at bounding box center [370, 247] width 140 height 11
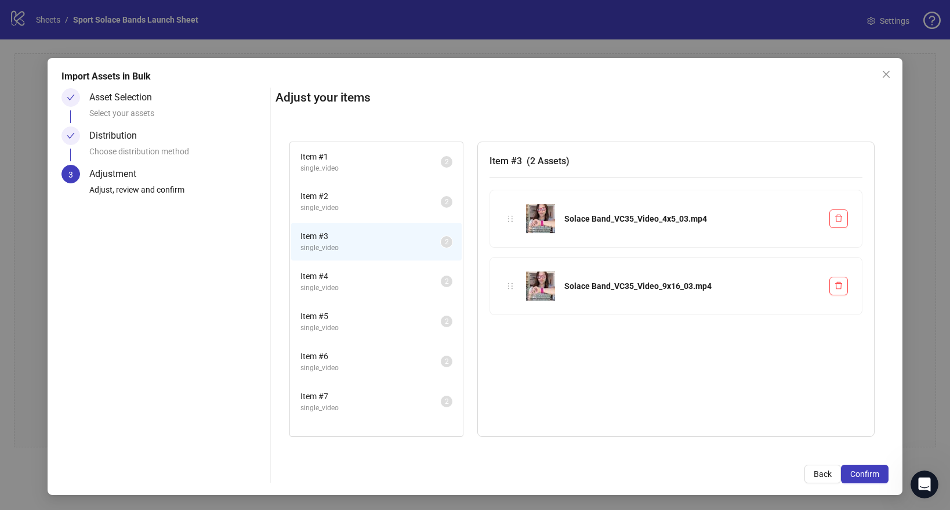
click at [328, 287] on span "single_video" at bounding box center [370, 287] width 140 height 11
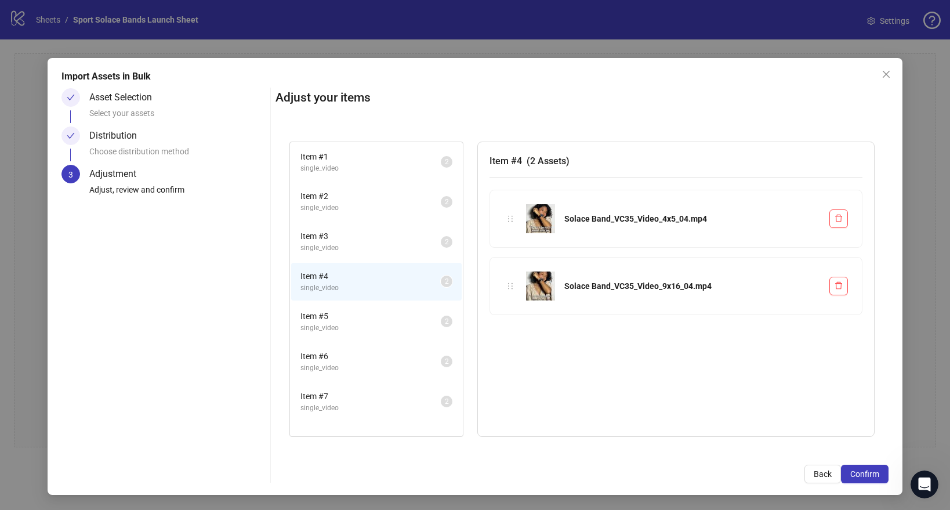
click at [325, 317] on span "Item # 5" at bounding box center [370, 316] width 140 height 13
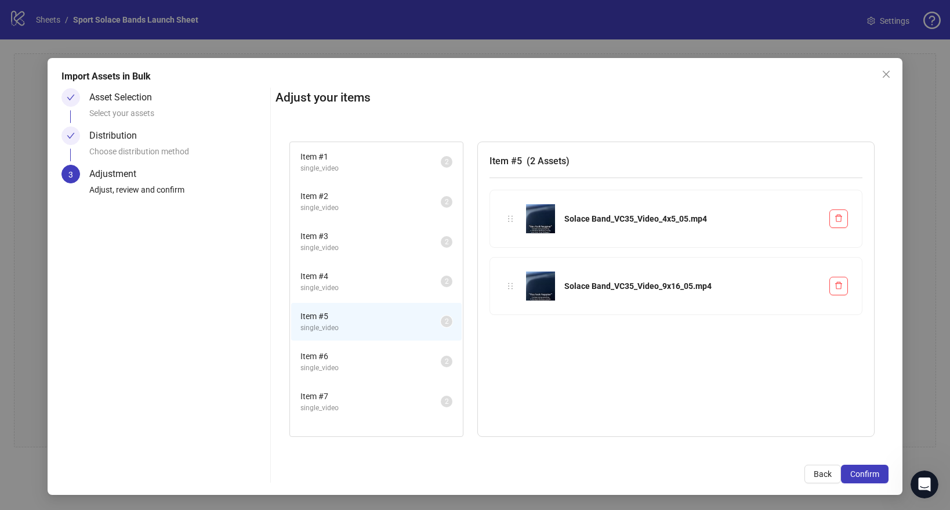
click at [321, 353] on span "Item # 6" at bounding box center [370, 356] width 140 height 13
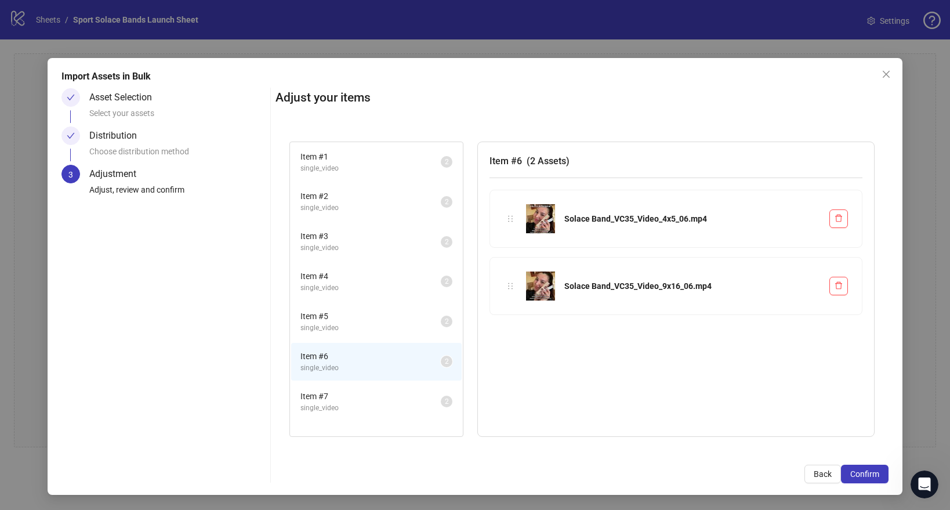
click at [319, 398] on span "Item # 7" at bounding box center [370, 396] width 140 height 13
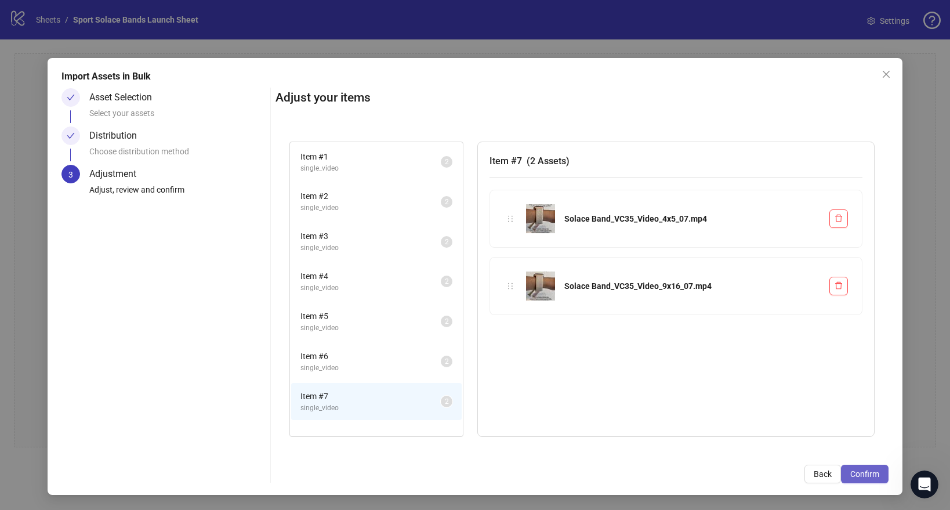
click at [872, 482] on button "Confirm" at bounding box center [865, 473] width 48 height 19
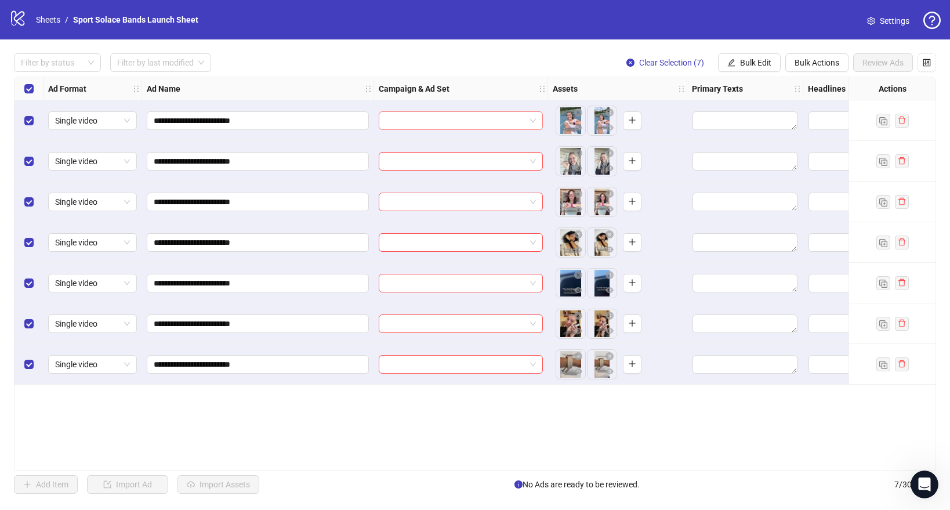
click at [499, 125] on input "search" at bounding box center [456, 120] width 140 height 17
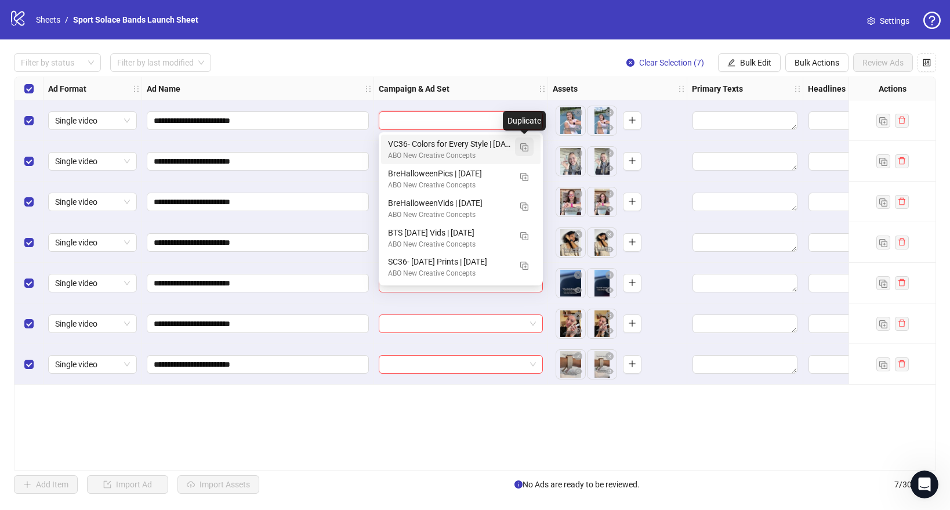
click at [524, 150] on img "button" at bounding box center [524, 147] width 8 height 8
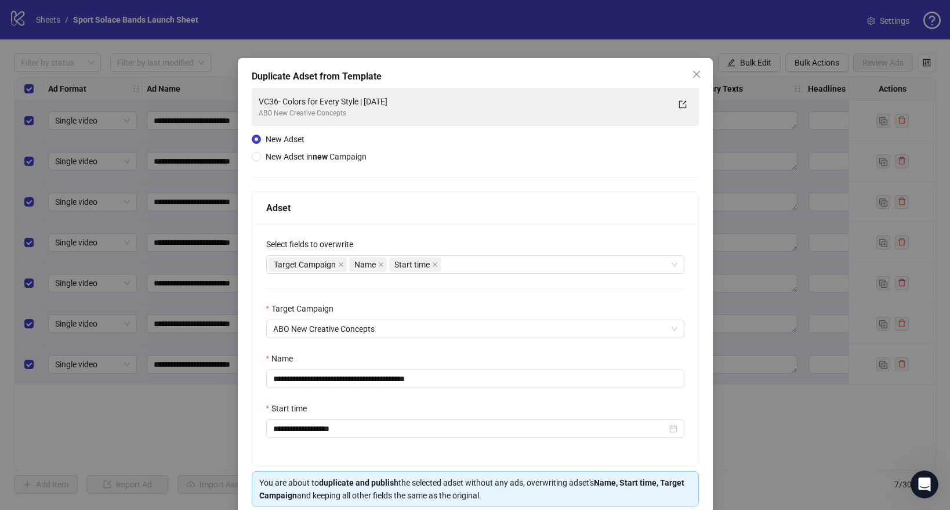
scroll to position [49, 0]
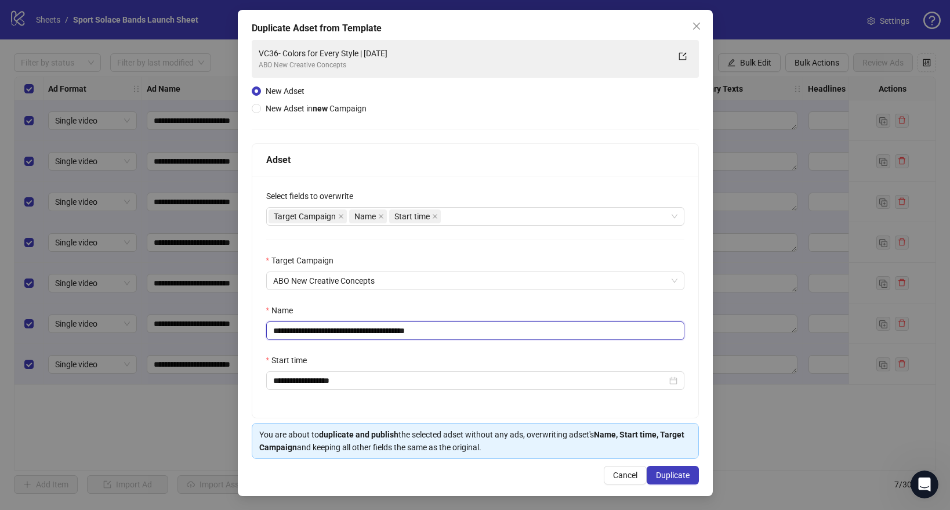
click at [336, 336] on input "**********" at bounding box center [475, 330] width 418 height 19
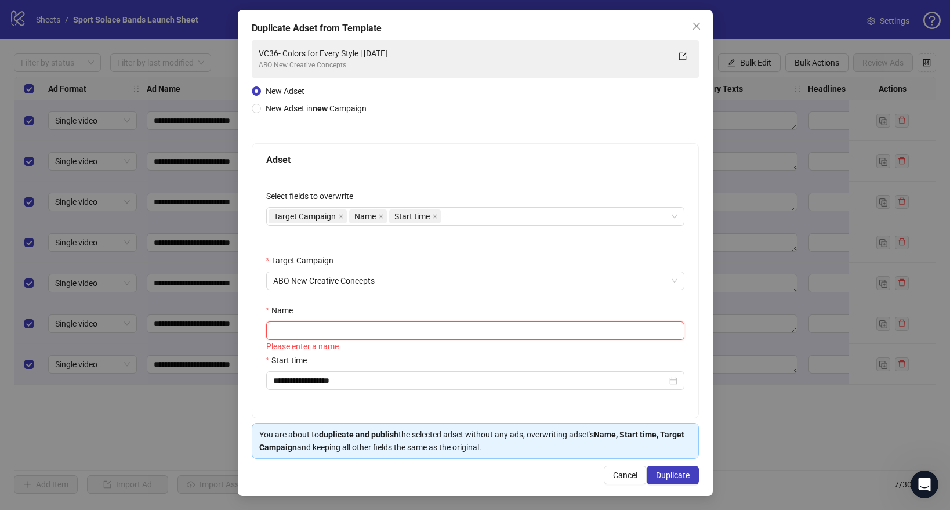
paste input "**********"
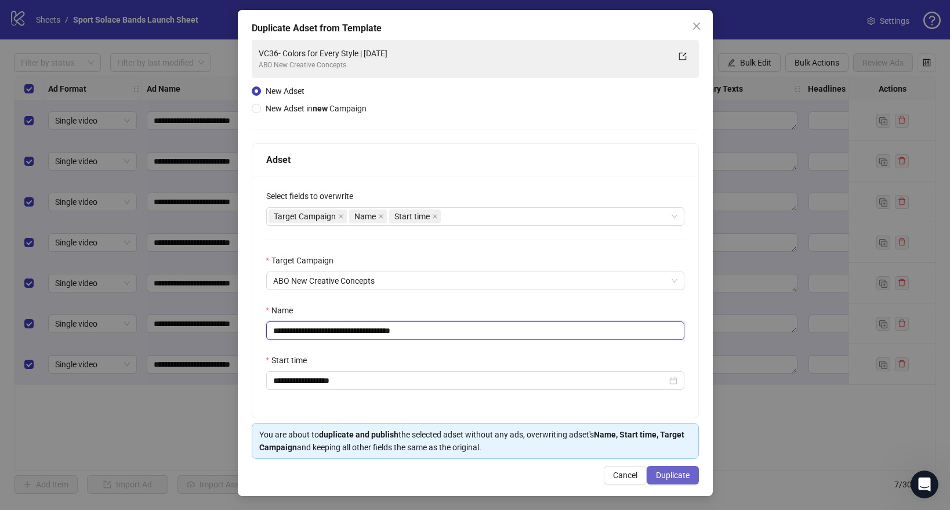
type input "**********"
click at [669, 471] on span "Duplicate" at bounding box center [673, 474] width 34 height 9
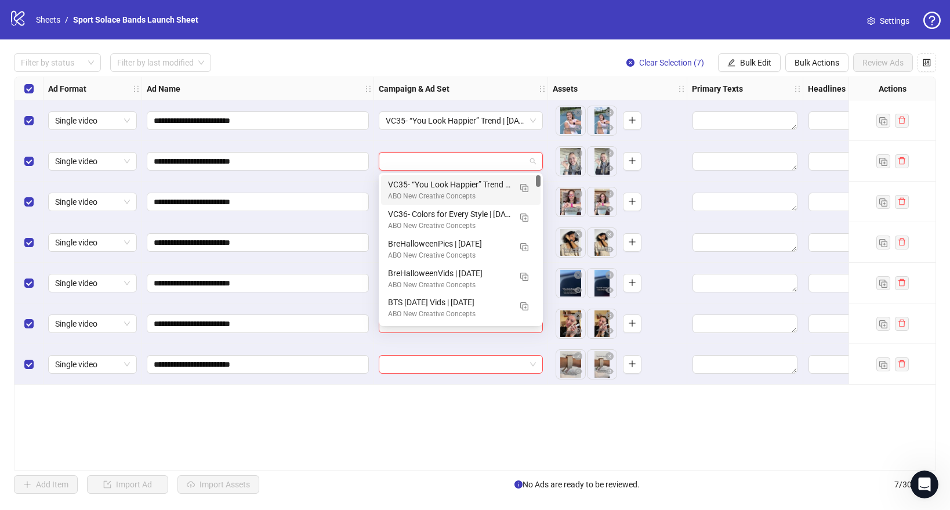
click at [435, 164] on input "search" at bounding box center [456, 161] width 140 height 17
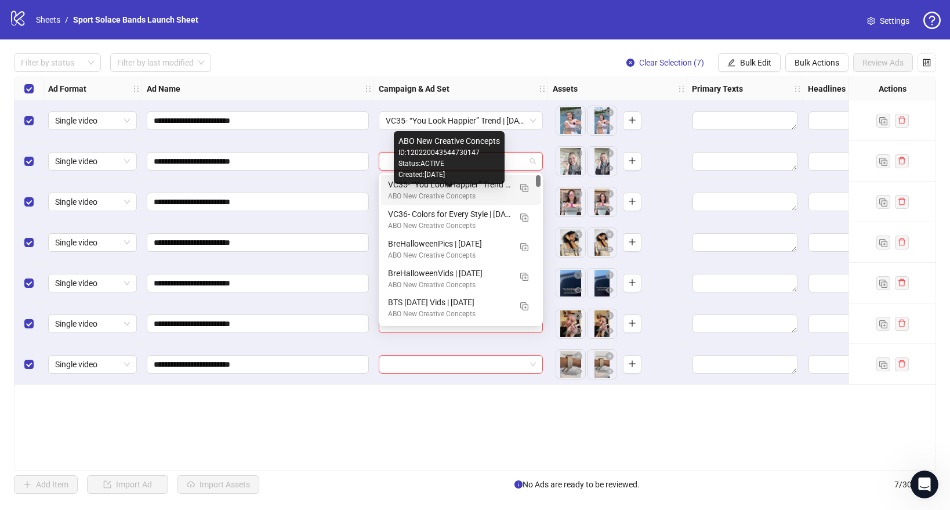
click at [433, 198] on div "ABO New Creative Concepts" at bounding box center [449, 196] width 122 height 11
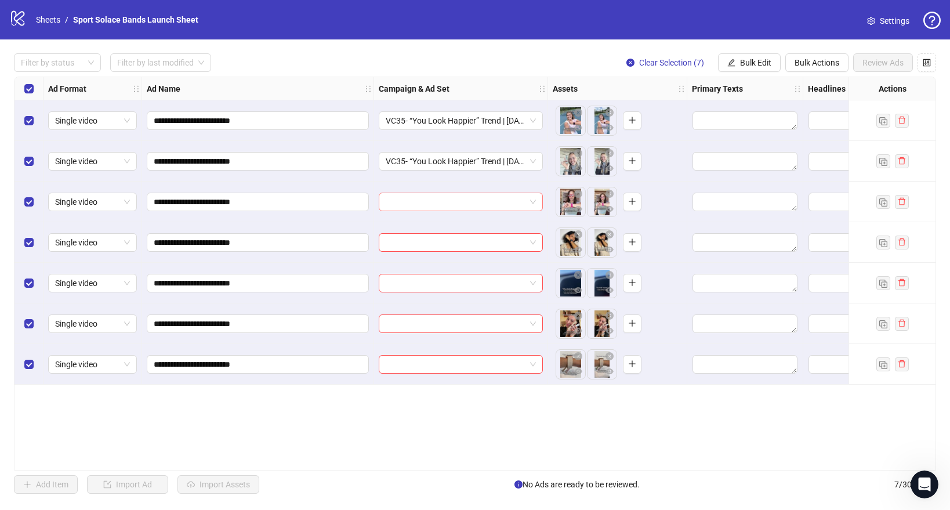
click at [431, 208] on input "search" at bounding box center [456, 201] width 140 height 17
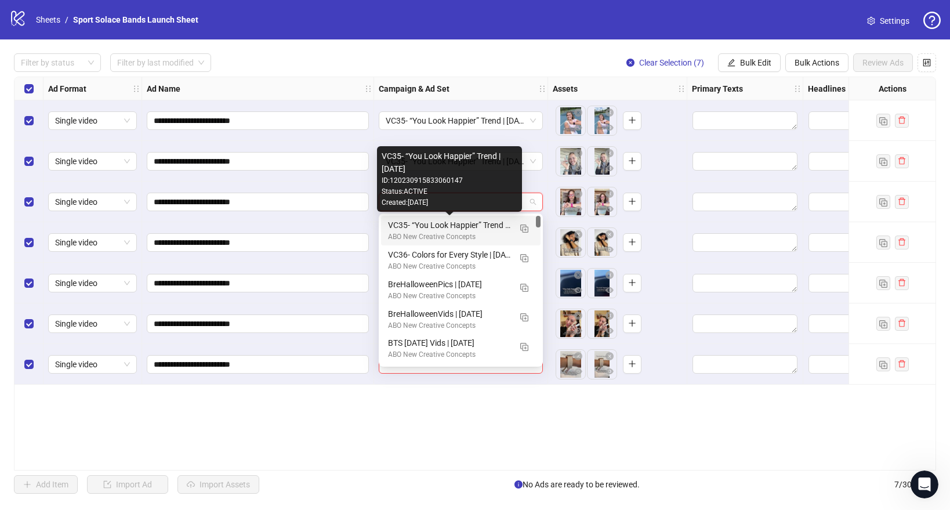
click at [429, 230] on div "VC35- “You Look Happier” Trend | [DATE]" at bounding box center [449, 225] width 122 height 13
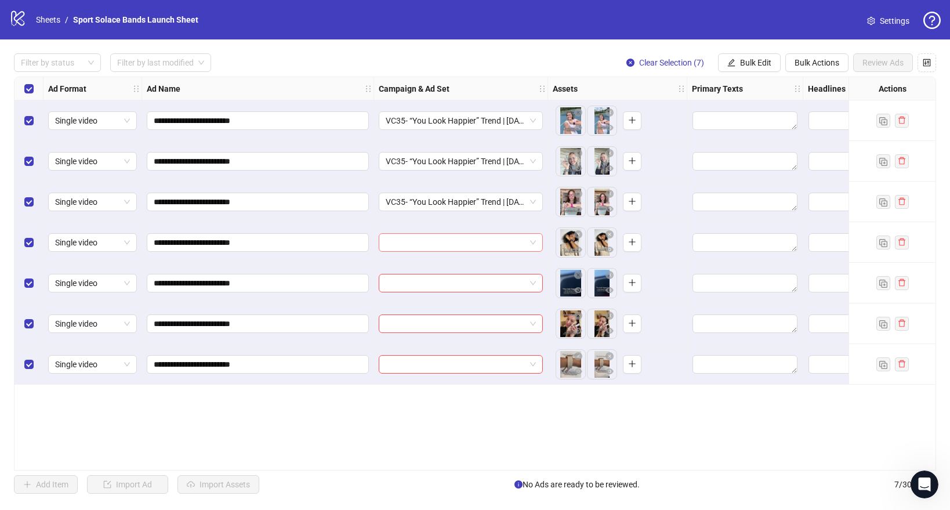
click at [429, 239] on input "search" at bounding box center [456, 242] width 140 height 17
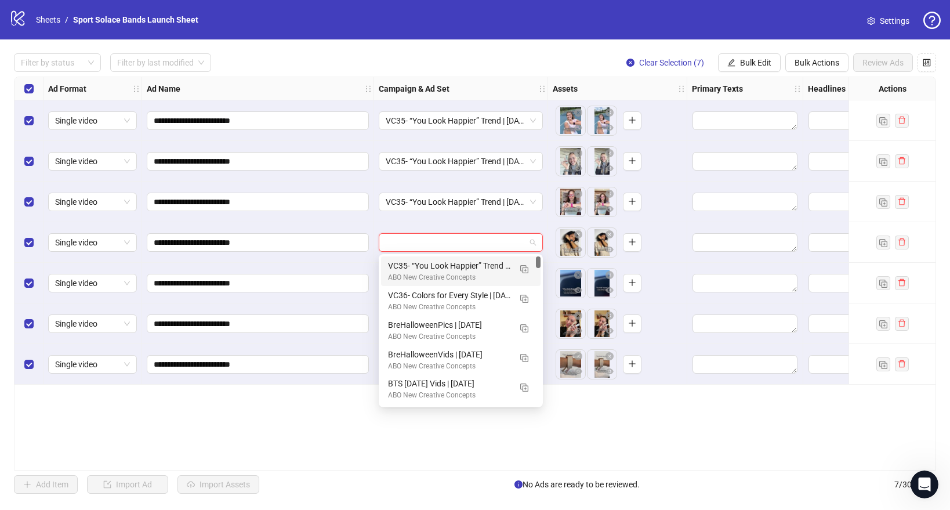
click at [428, 264] on div "VC35- “You Look Happier” Trend | [DATE]" at bounding box center [449, 265] width 122 height 13
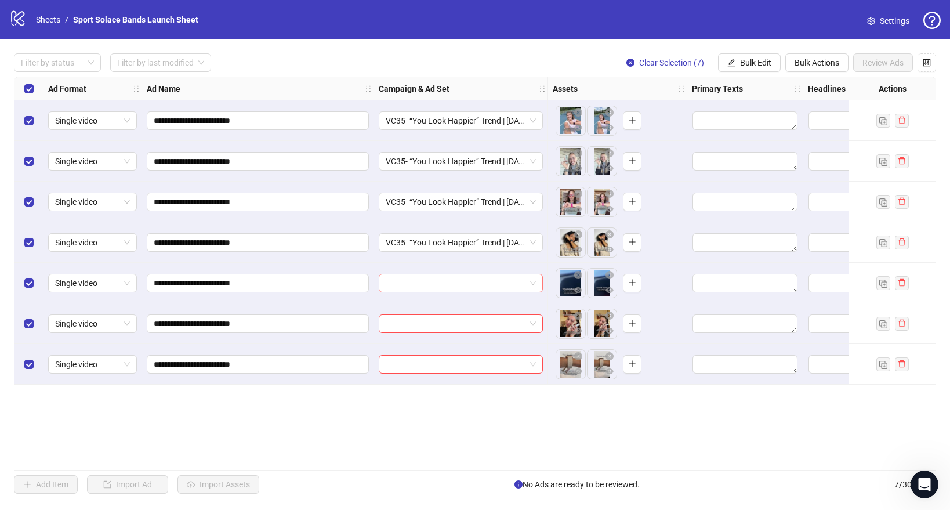
click at [428, 274] on input "search" at bounding box center [456, 282] width 140 height 17
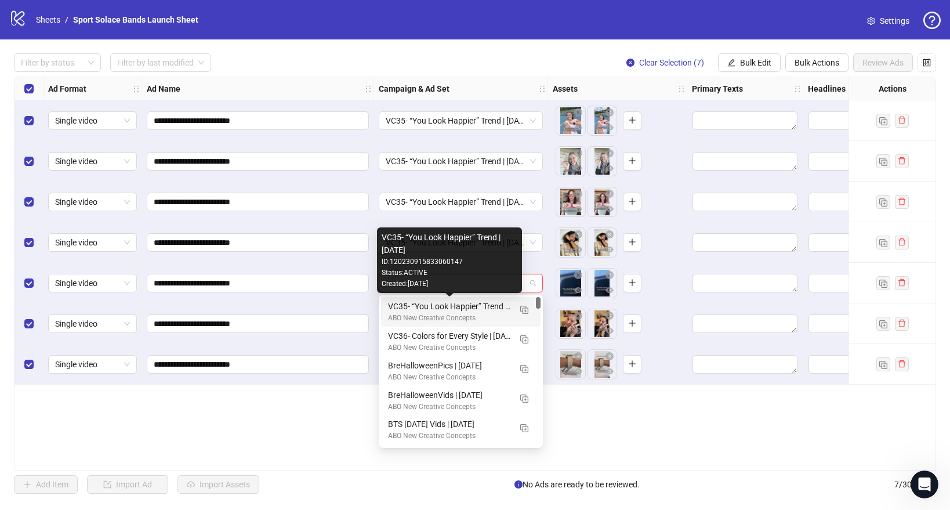
click at [426, 303] on div "VC35- “You Look Happier” Trend | [DATE]" at bounding box center [449, 306] width 122 height 13
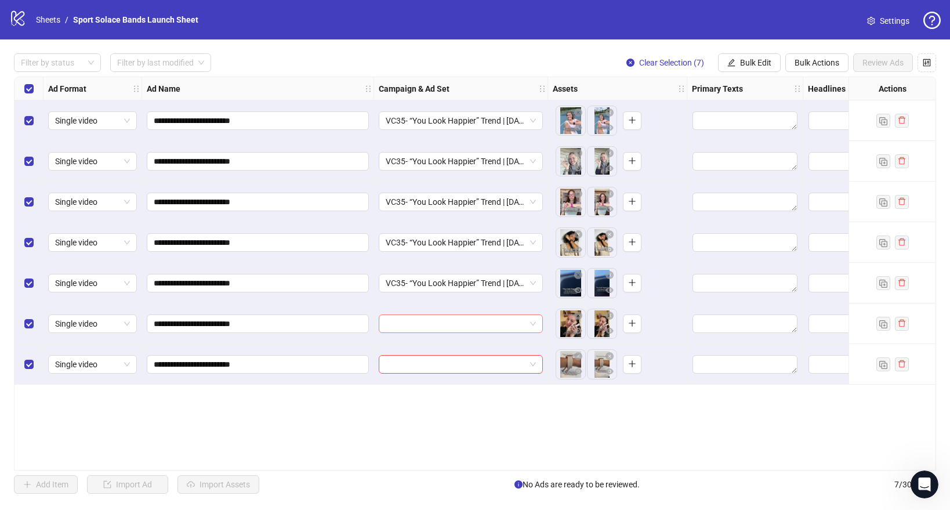
click at [424, 328] on input "search" at bounding box center [456, 323] width 140 height 17
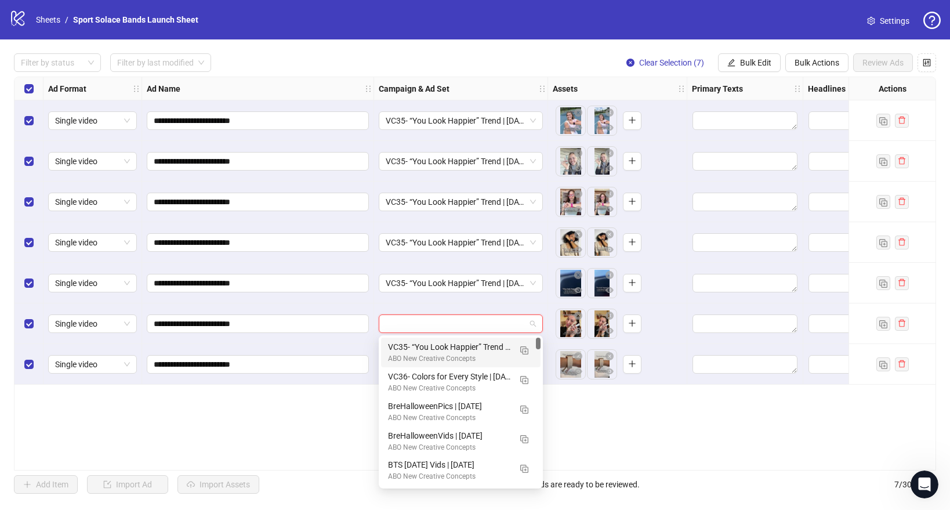
click at [423, 354] on div "ABO New Creative Concepts" at bounding box center [449, 358] width 122 height 11
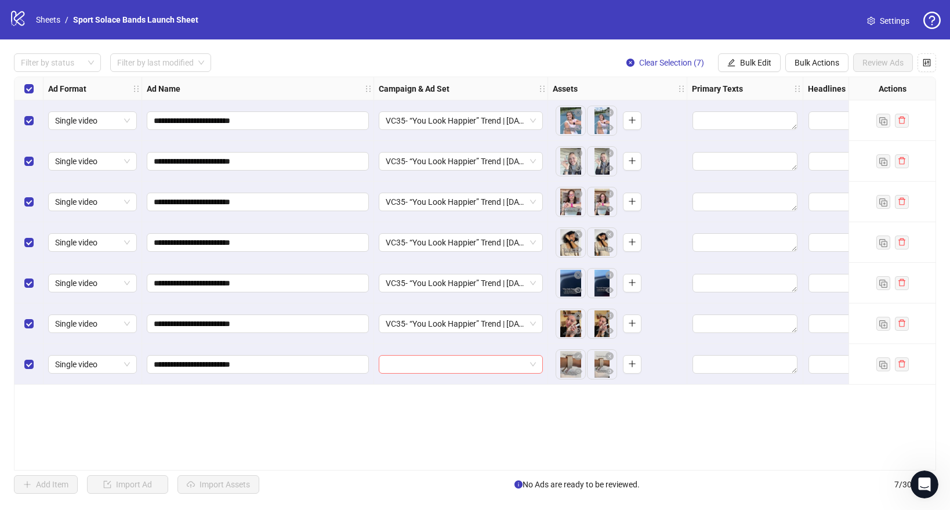
click at [422, 369] on input "search" at bounding box center [456, 363] width 140 height 17
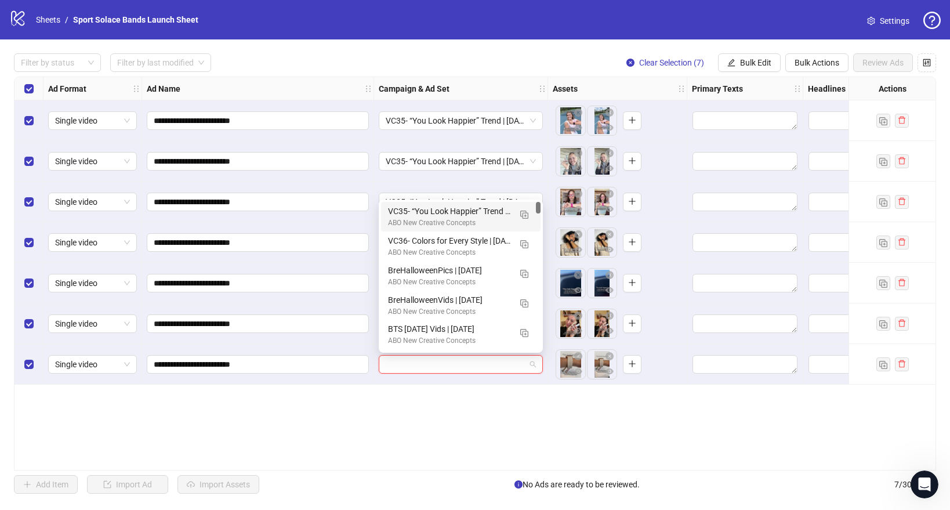
click at [433, 209] on div "VC35- “You Look Happier” Trend | [DATE]" at bounding box center [449, 211] width 122 height 13
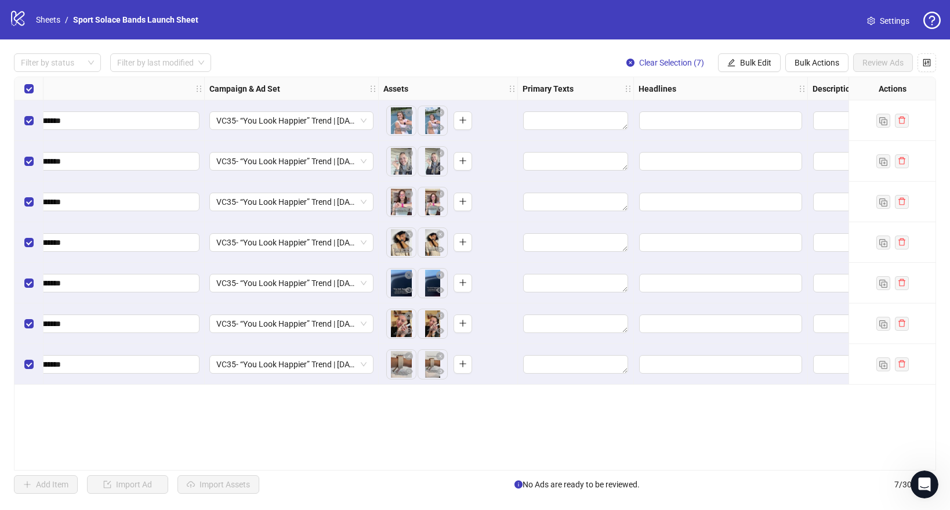
scroll to position [0, 198]
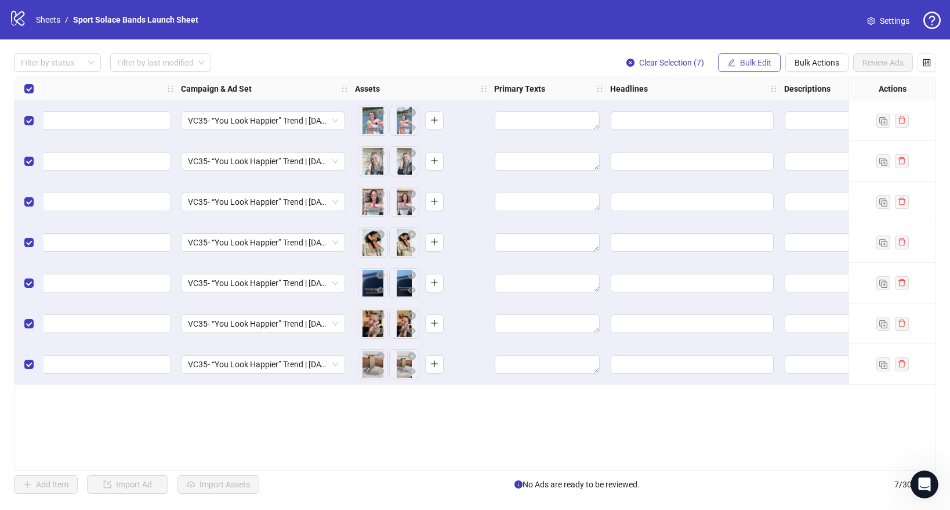
click at [749, 61] on span "Bulk Edit" at bounding box center [755, 62] width 31 height 9
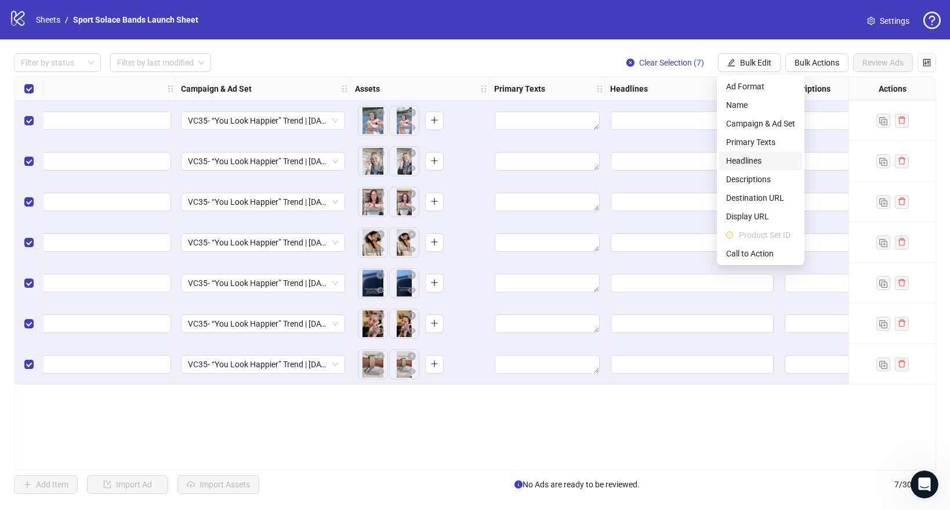
click at [729, 165] on span "Headlines" at bounding box center [760, 160] width 69 height 13
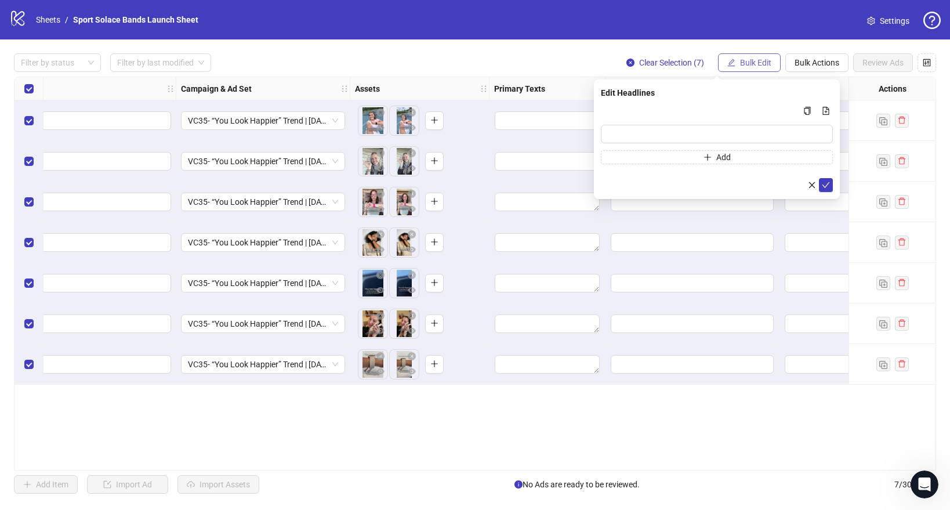
click at [754, 68] on button "Bulk Edit" at bounding box center [749, 62] width 63 height 19
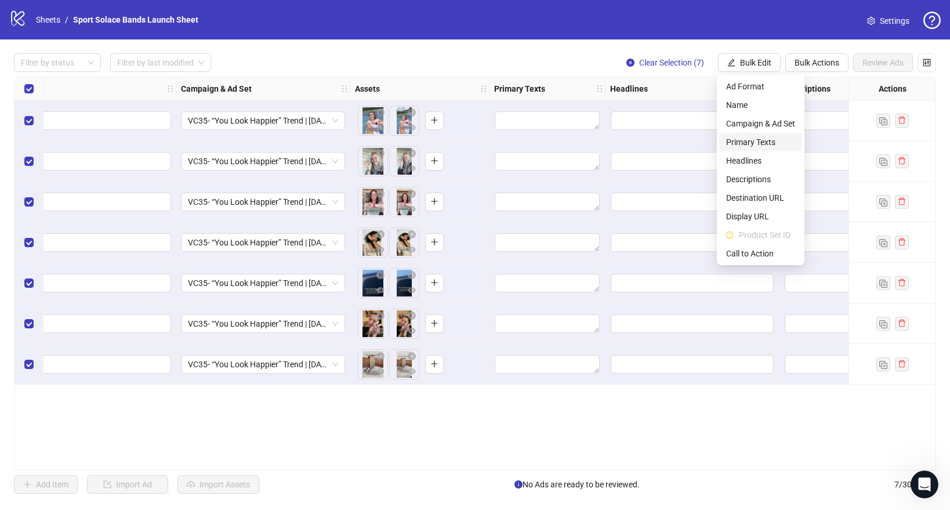
click at [749, 140] on span "Primary Texts" at bounding box center [760, 142] width 69 height 13
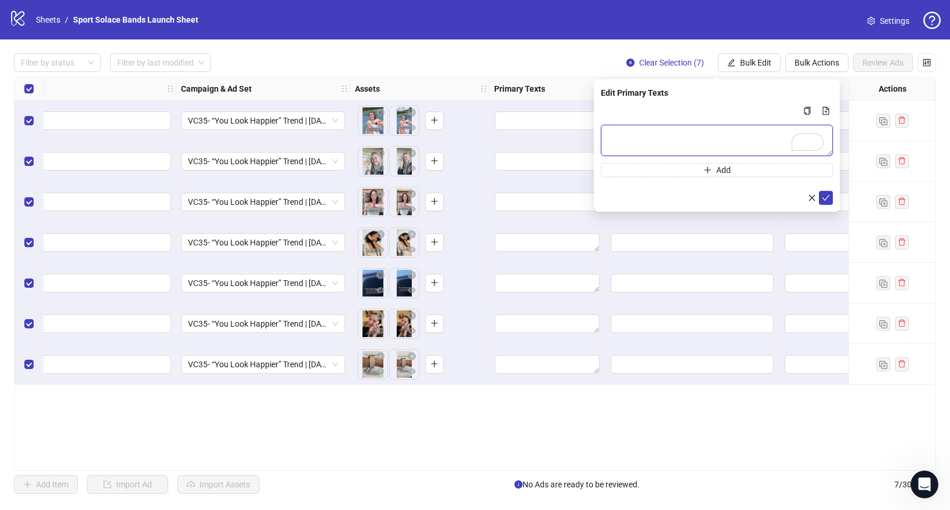
paste textarea "**********"
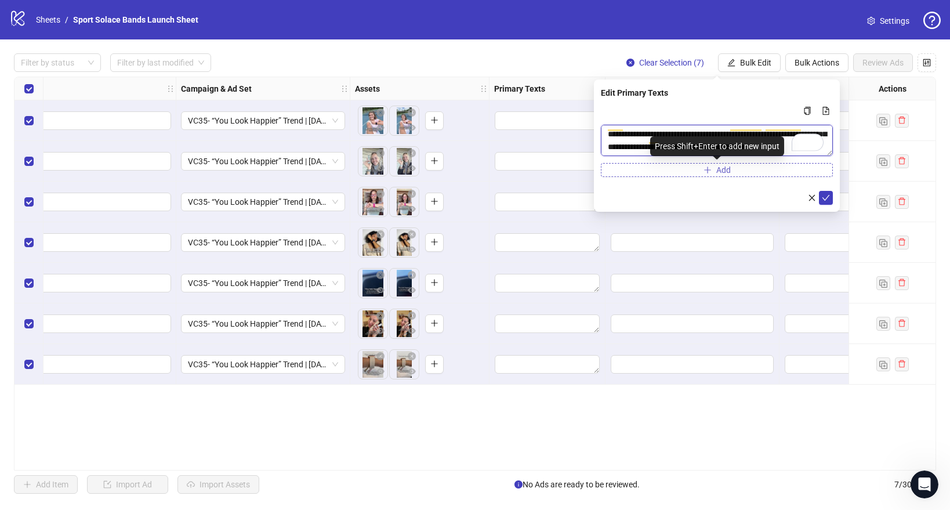
type textarea "**********"
click at [664, 171] on button "Add" at bounding box center [717, 170] width 232 height 14
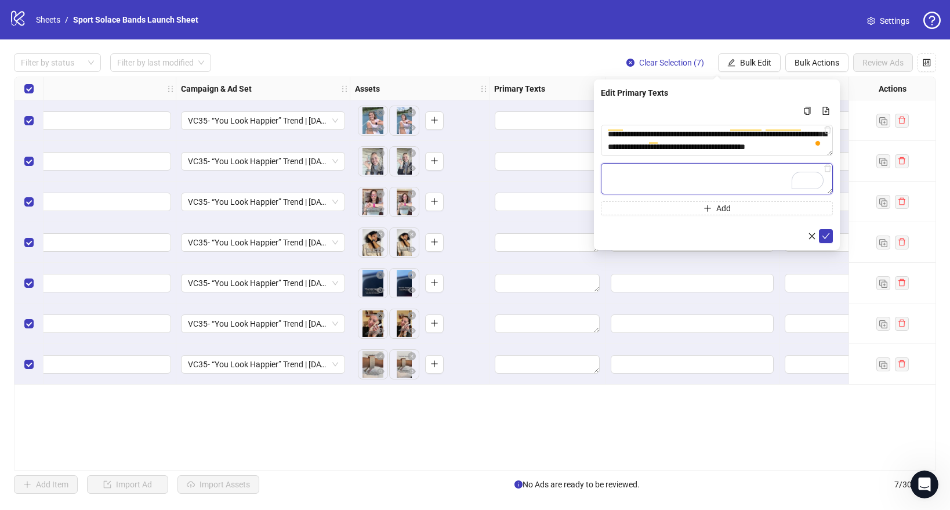
paste textarea "**********"
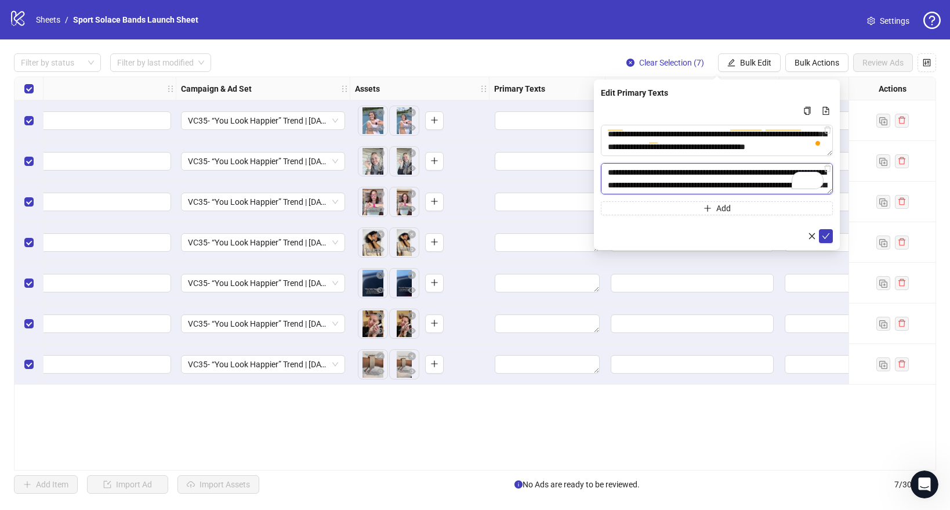
scroll to position [47, 0]
type textarea "**********"
click at [819, 237] on button "submit" at bounding box center [826, 236] width 14 height 14
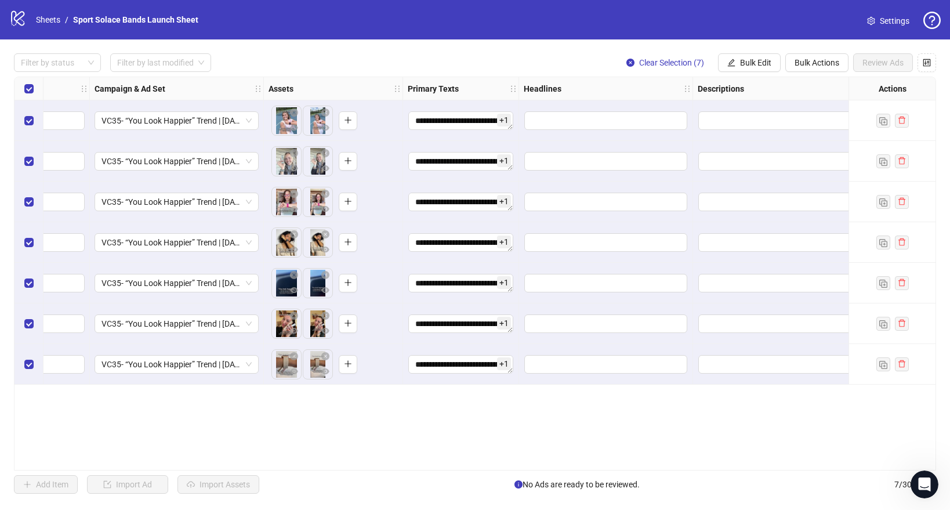
scroll to position [0, 306]
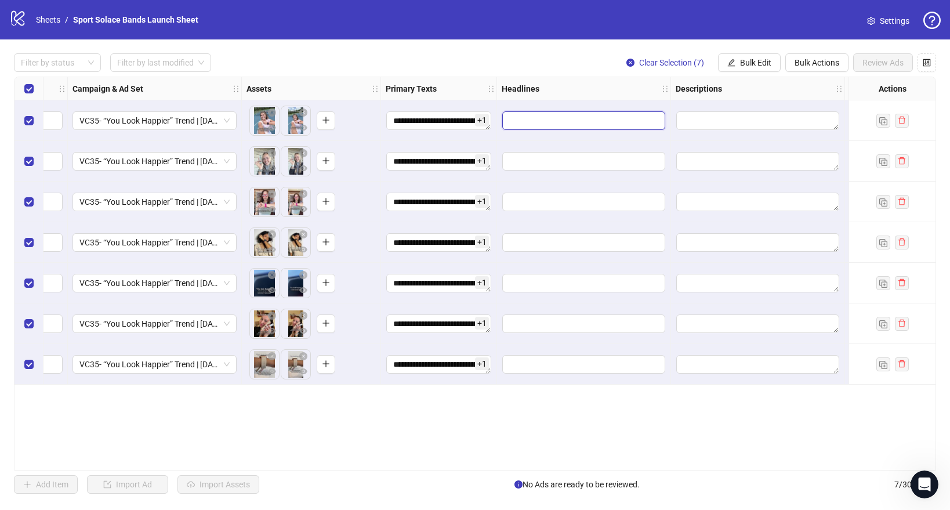
click at [533, 113] on input "Edit values" at bounding box center [583, 120] width 163 height 19
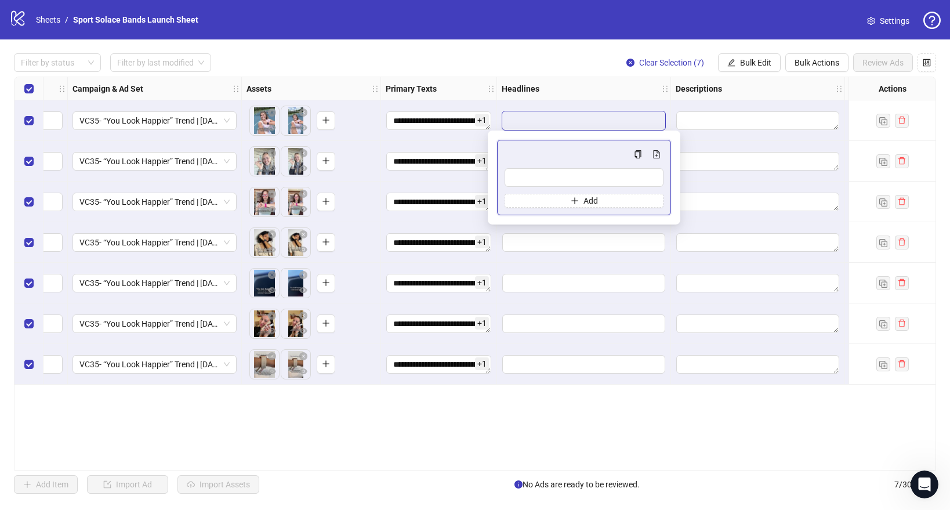
scroll to position [184, 0]
click at [743, 62] on span "Bulk Edit" at bounding box center [755, 62] width 31 height 9
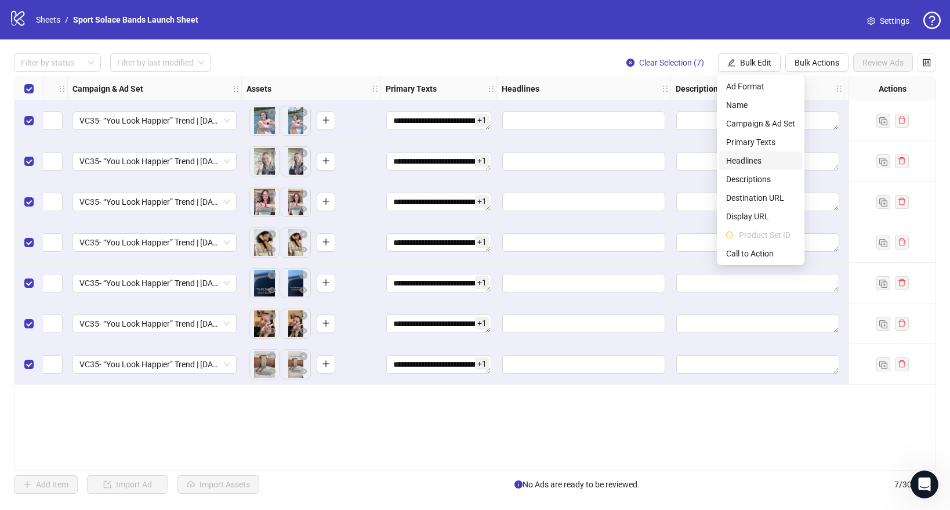
click at [730, 164] on span "Headlines" at bounding box center [760, 160] width 69 height 13
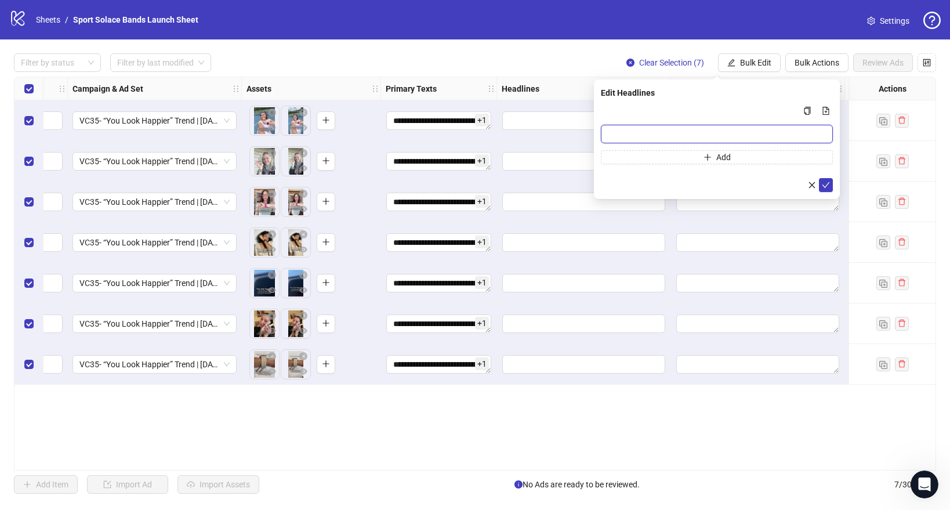
paste input "**********"
type input "**********"
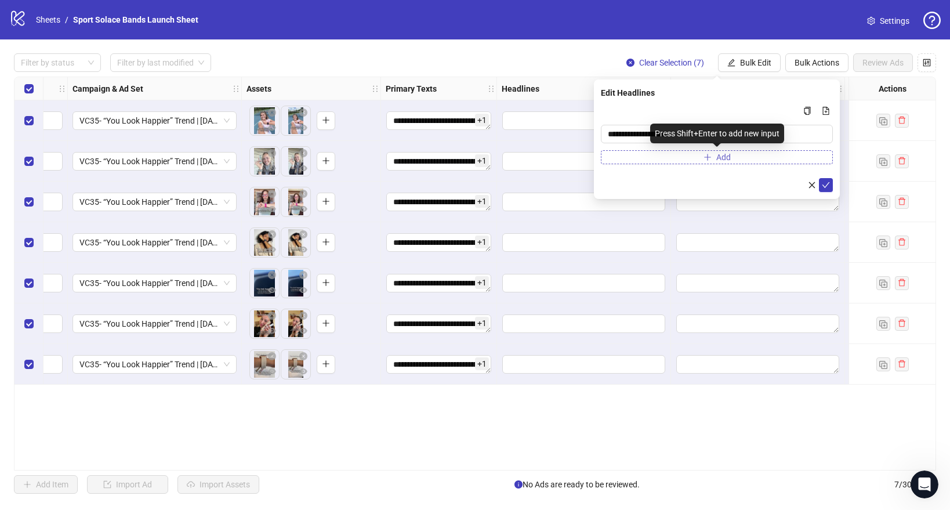
click at [667, 153] on button "Add" at bounding box center [717, 157] width 232 height 14
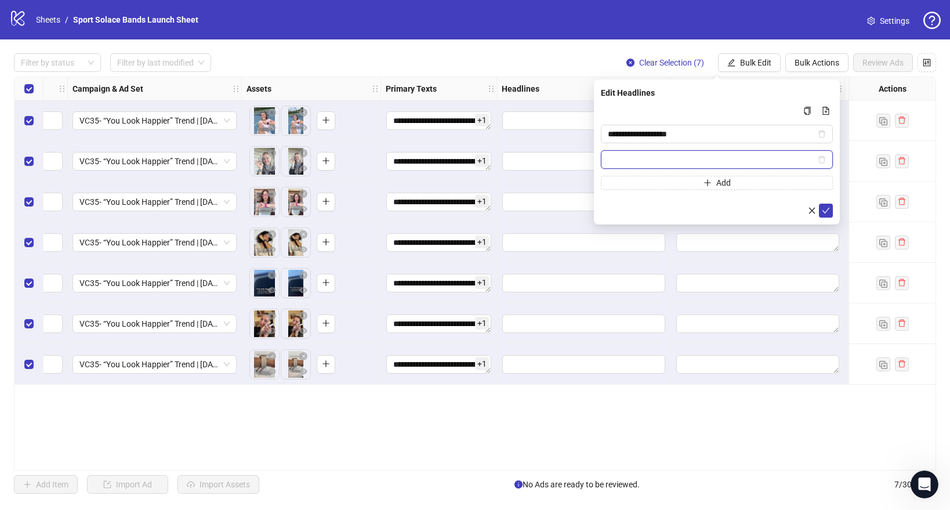
paste input "**********"
type input "**********"
click at [830, 216] on button "submit" at bounding box center [826, 211] width 14 height 14
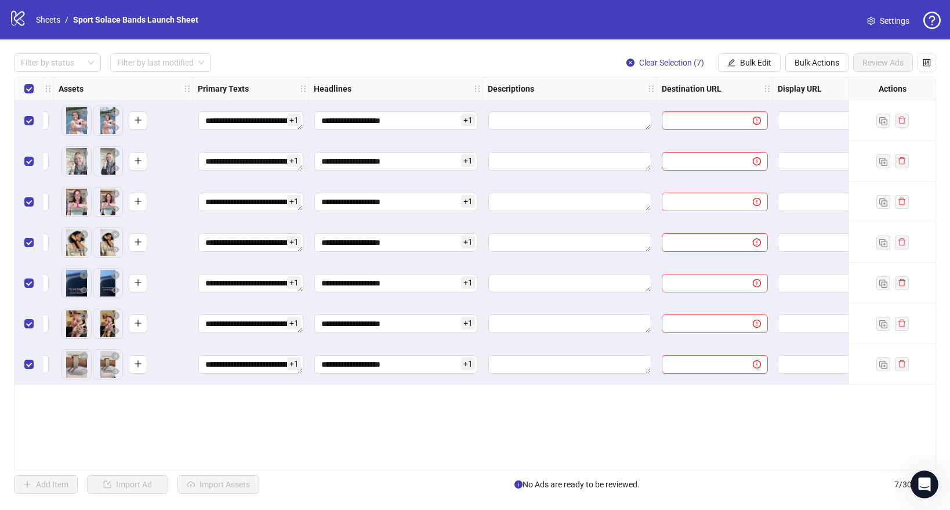
scroll to position [0, 506]
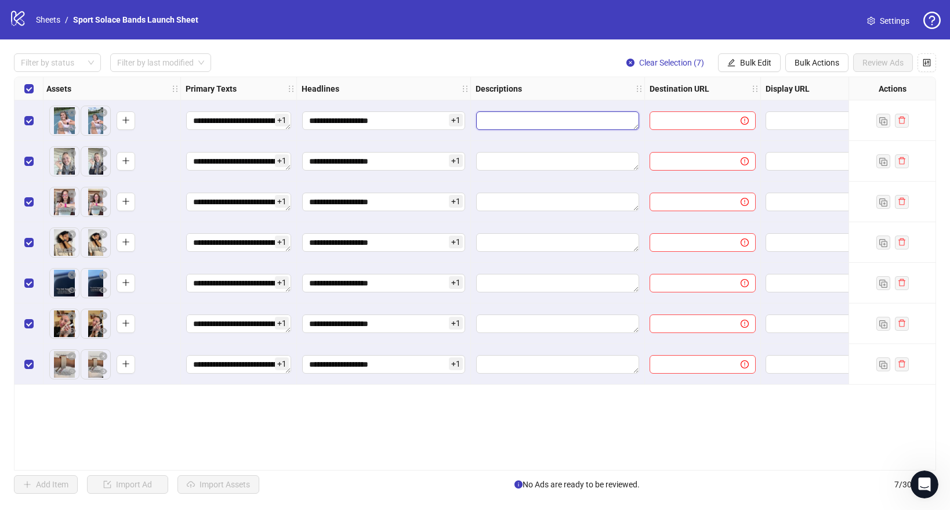
click at [546, 123] on textarea "Edit values" at bounding box center [557, 120] width 163 height 19
click at [750, 61] on span "Bulk Edit" at bounding box center [755, 62] width 31 height 9
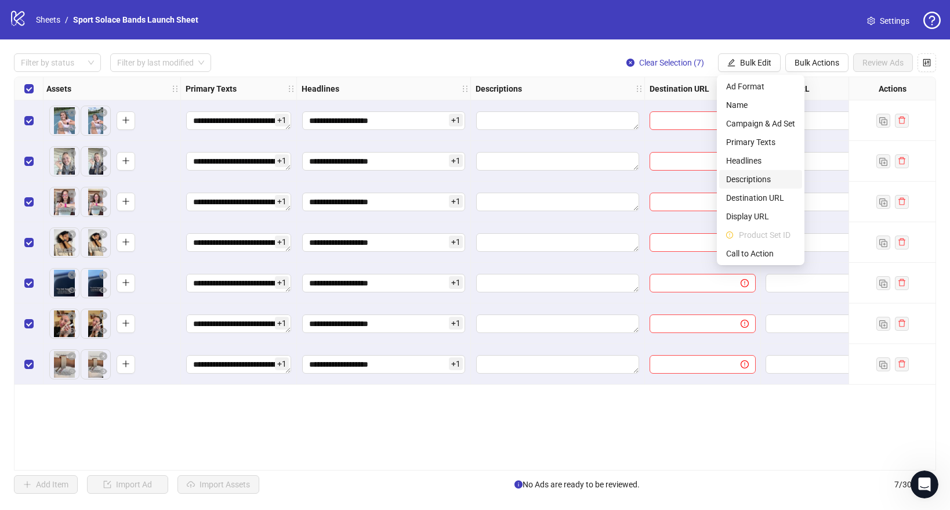
click at [742, 179] on span "Descriptions" at bounding box center [760, 179] width 69 height 13
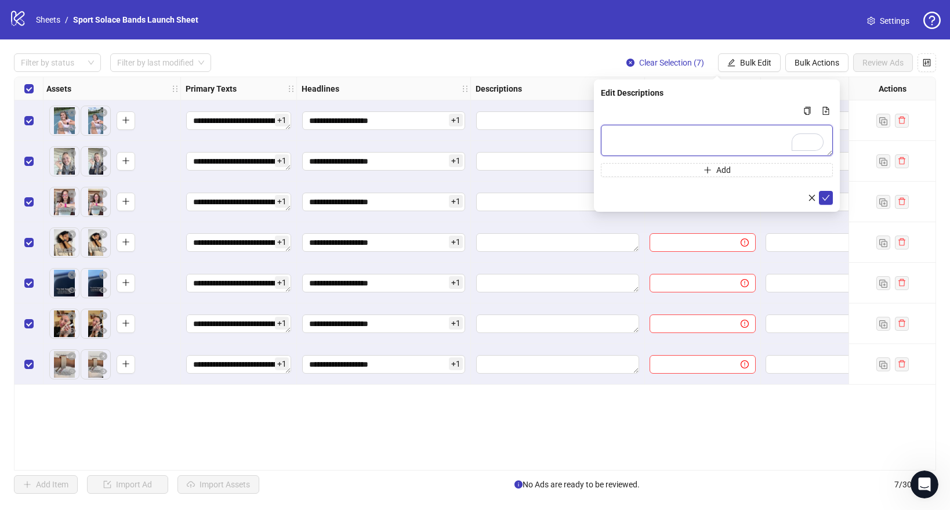
paste textarea "**********"
type textarea "**********"
click at [825, 195] on icon "check" at bounding box center [826, 198] width 8 height 8
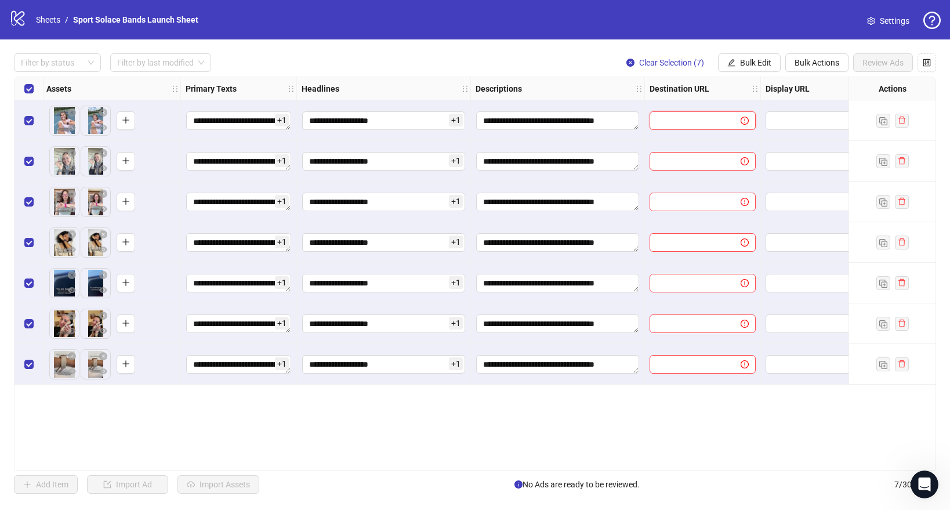
click at [696, 114] on input "text" at bounding box center [690, 120] width 68 height 13
click at [745, 63] on span "Bulk Edit" at bounding box center [755, 62] width 31 height 9
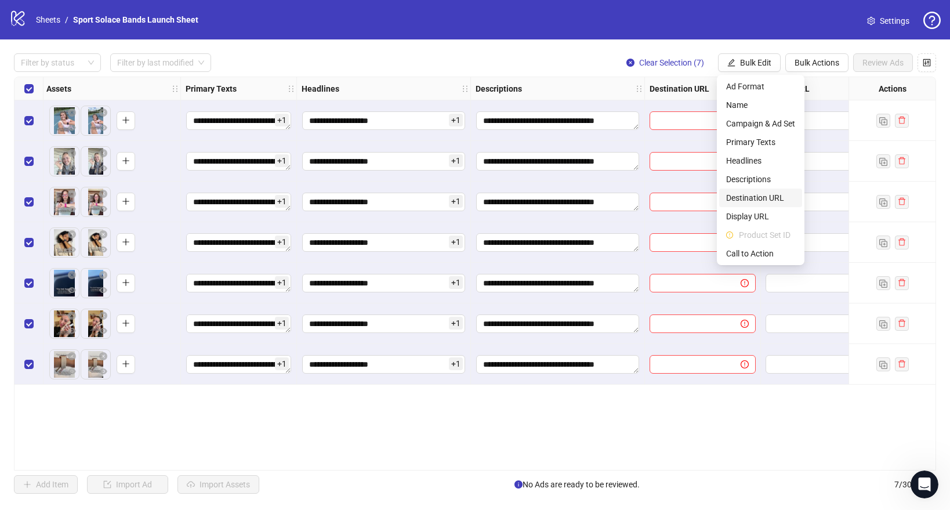
click at [741, 202] on span "Destination URL" at bounding box center [760, 197] width 69 height 13
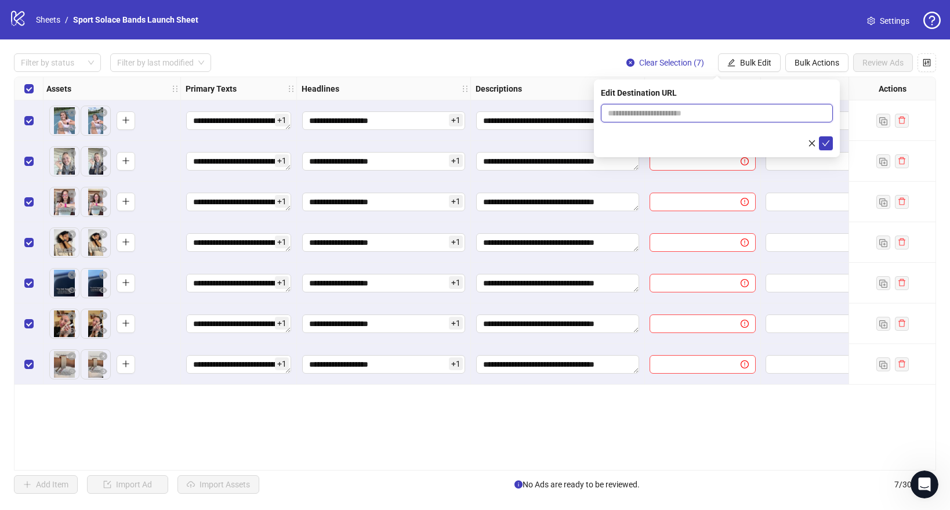
paste input "**********"
type input "**********"
click at [826, 145] on icon "check" at bounding box center [826, 143] width 8 height 8
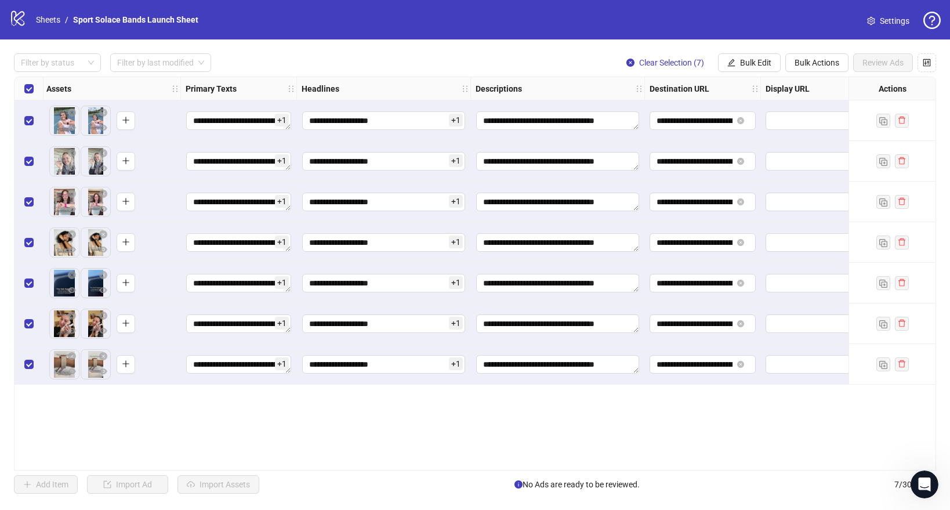
scroll to position [0, 859]
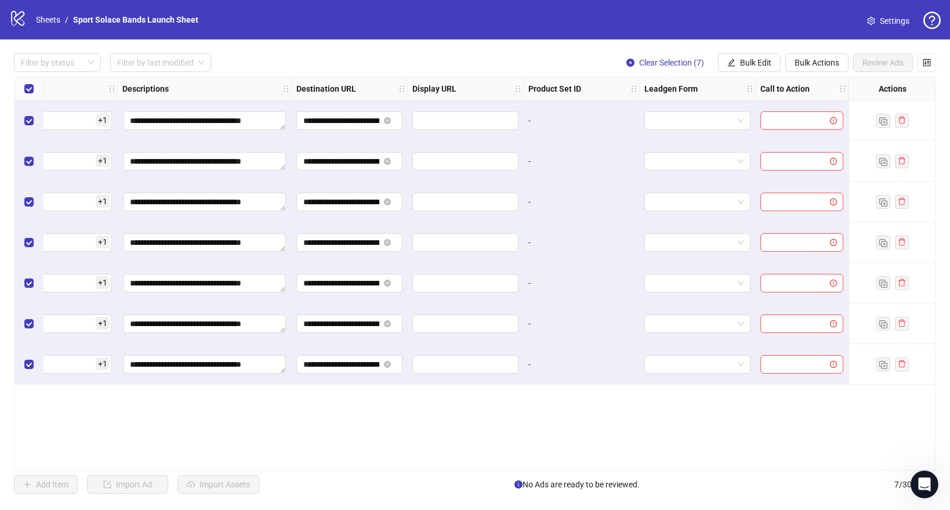
click at [795, 130] on div at bounding box center [802, 120] width 93 height 41
click at [744, 66] on span "Bulk Edit" at bounding box center [755, 62] width 31 height 9
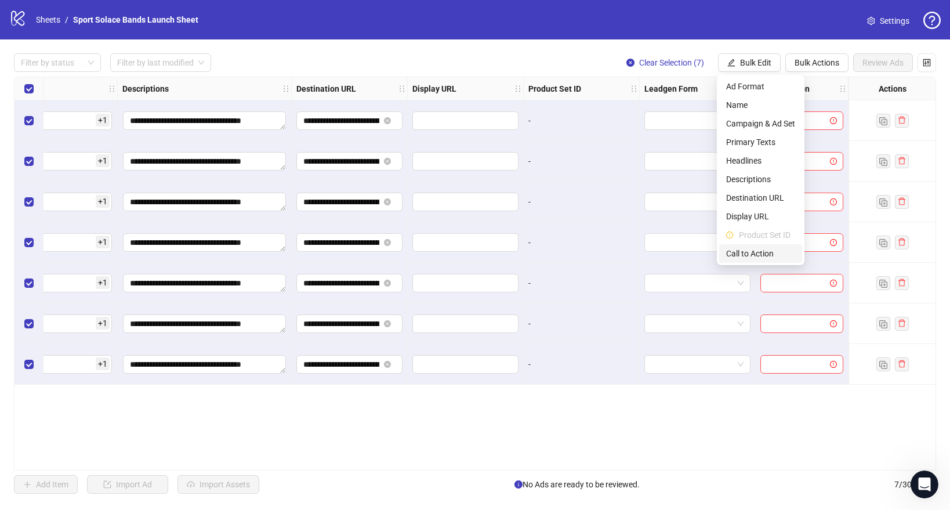
click at [749, 253] on span "Call to Action" at bounding box center [760, 253] width 69 height 13
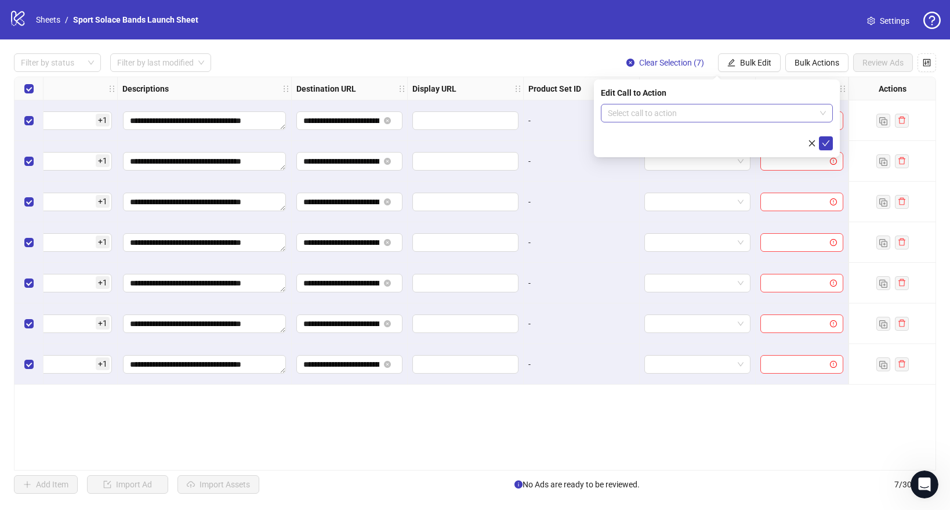
click at [685, 112] on input "search" at bounding box center [712, 112] width 208 height 17
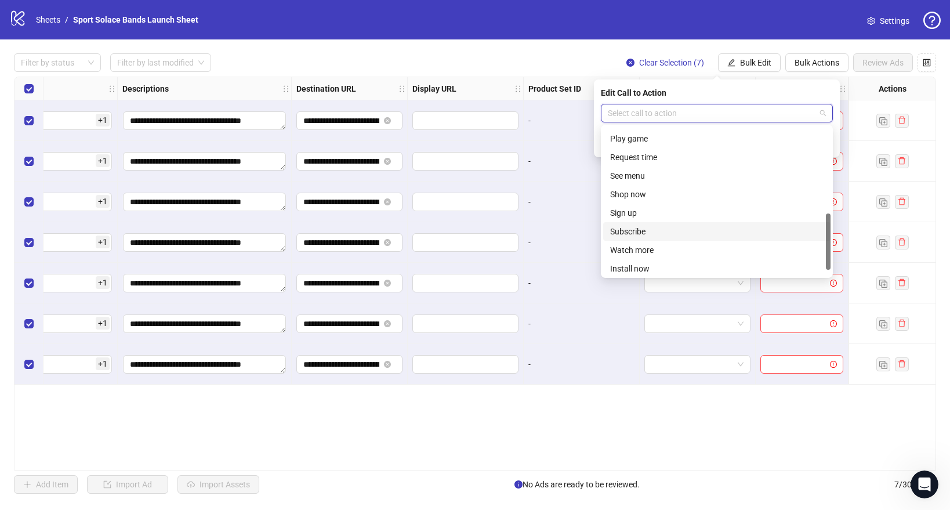
scroll to position [202, 0]
click at [634, 215] on div "Shop now" at bounding box center [716, 212] width 213 height 13
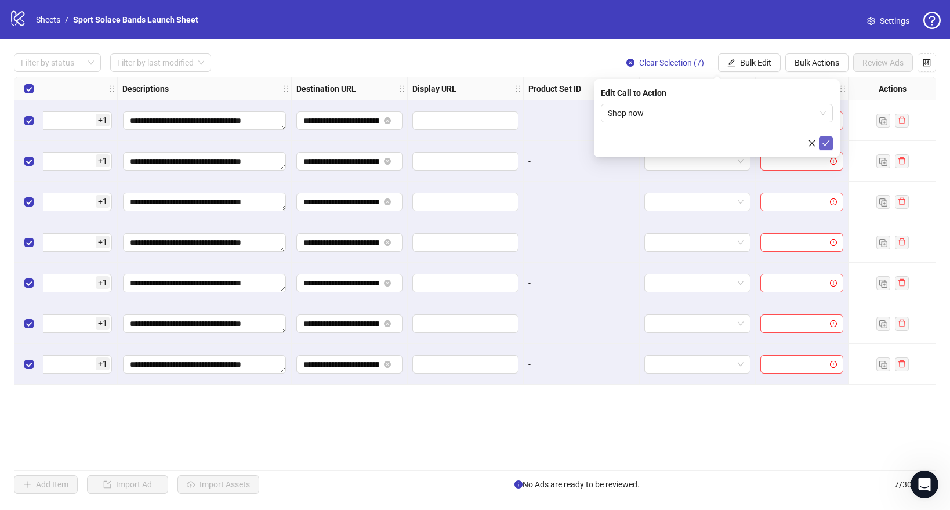
click at [830, 139] on button "submit" at bounding box center [826, 143] width 14 height 14
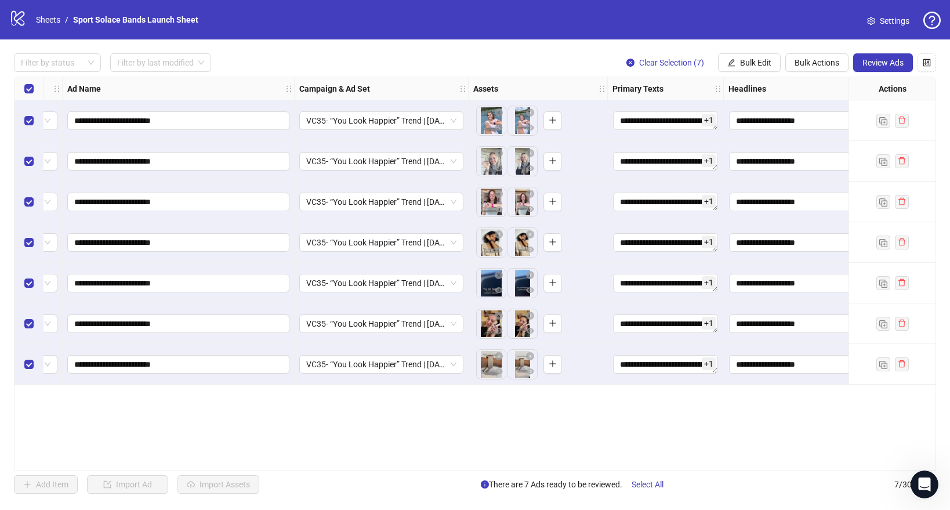
scroll to position [0, 0]
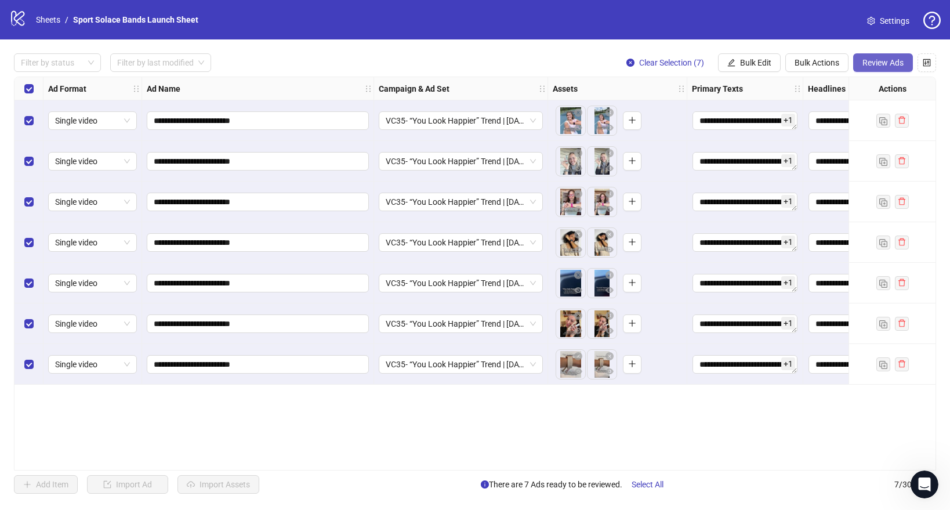
click at [883, 56] on button "Review Ads" at bounding box center [883, 62] width 60 height 19
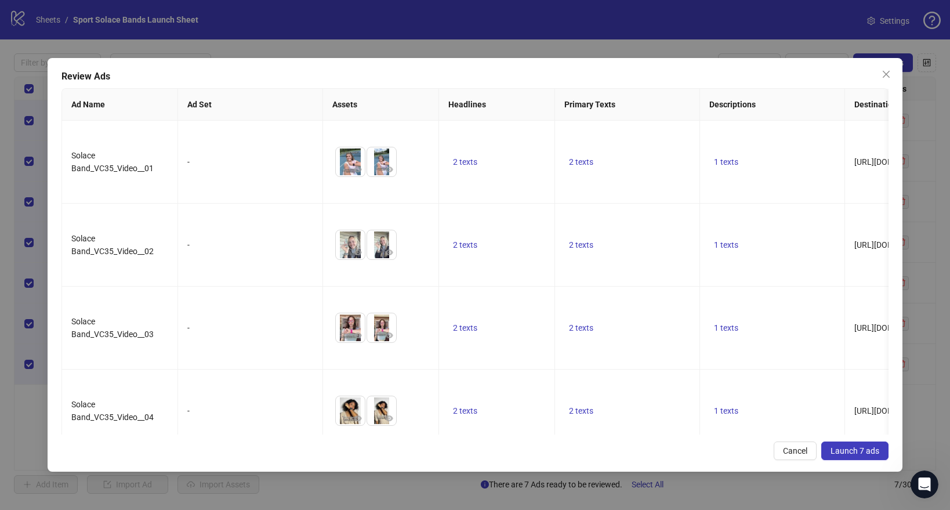
click at [840, 446] on span "Launch 7 ads" at bounding box center [854, 450] width 49 height 9
